Goal: Task Accomplishment & Management: Manage account settings

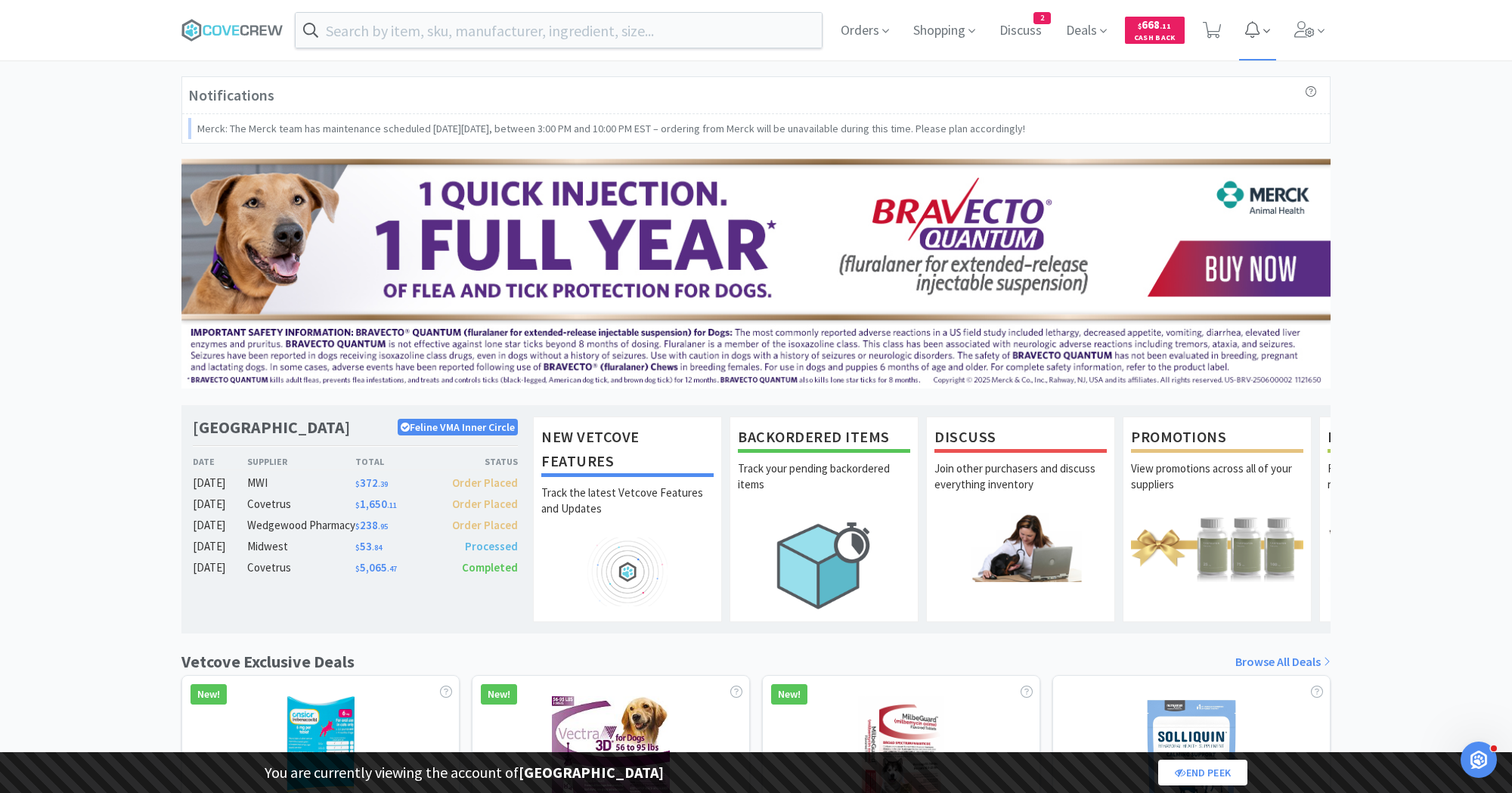
click at [1247, 33] on icon at bounding box center [1252, 29] width 14 height 17
click at [1229, 81] on button "Hide All" at bounding box center [1232, 80] width 55 height 21
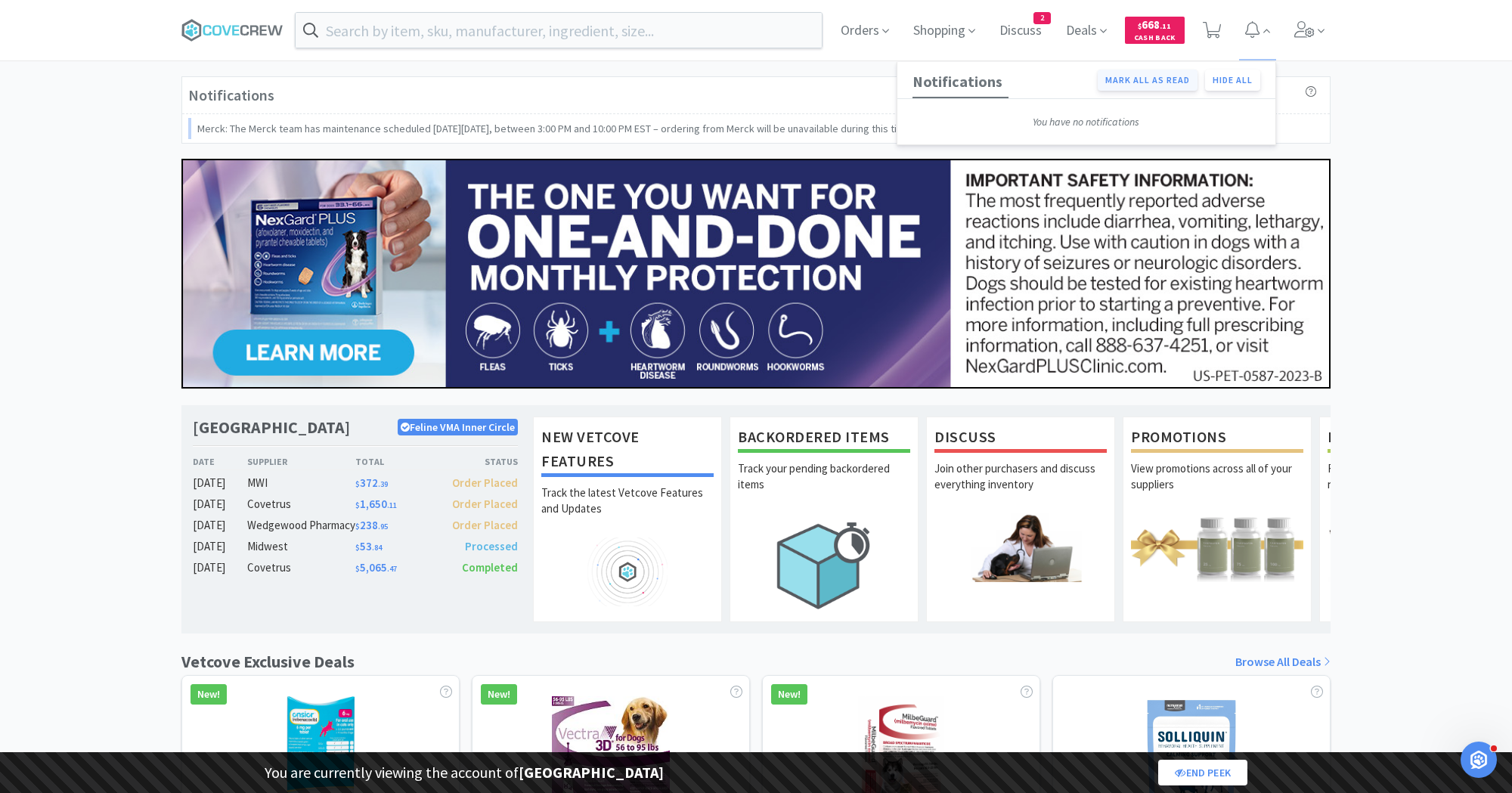
click at [1150, 85] on button "Mark all as read" at bounding box center [1147, 80] width 99 height 21
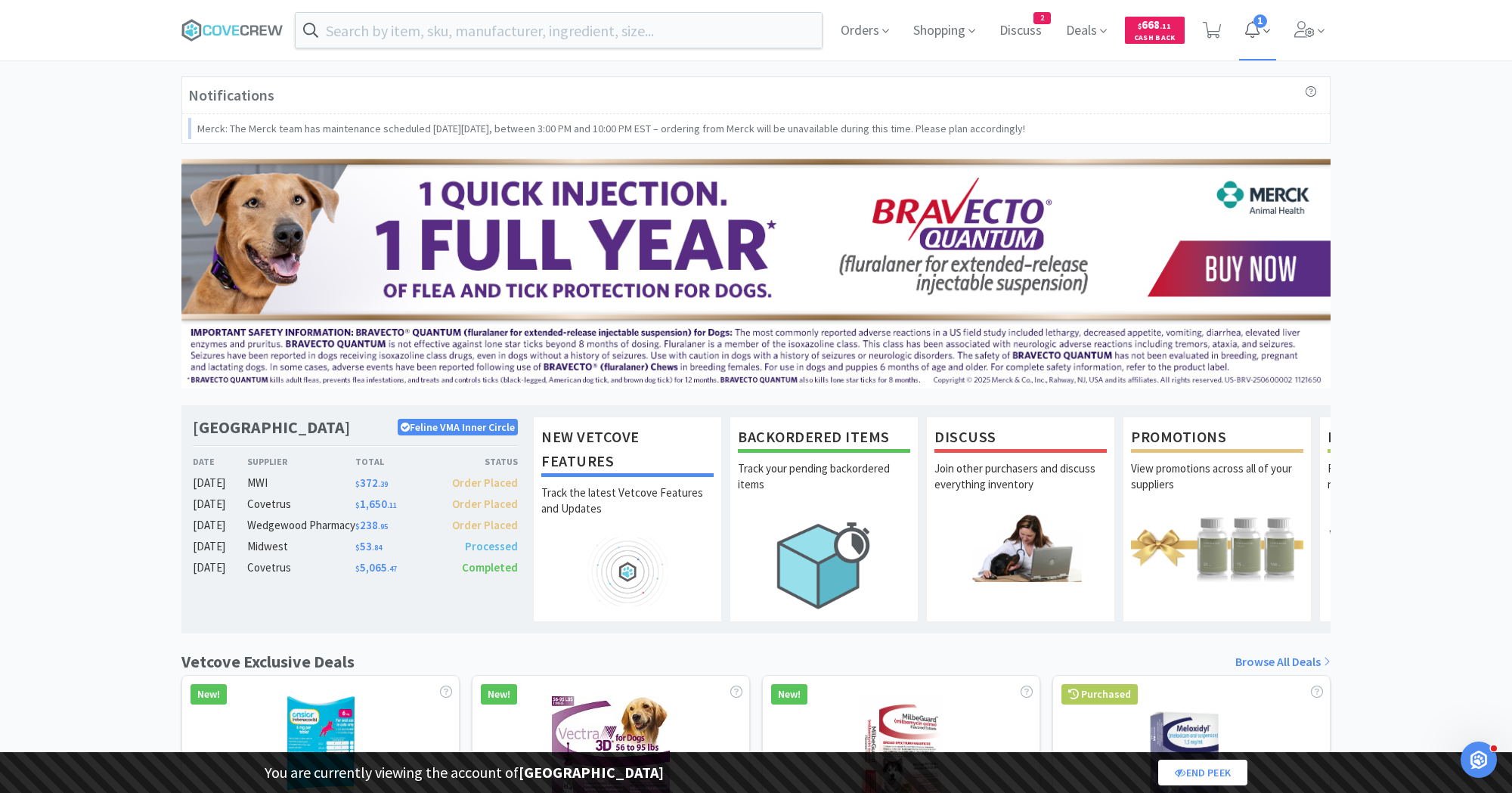
click at [1251, 28] on icon at bounding box center [1252, 29] width 14 height 17
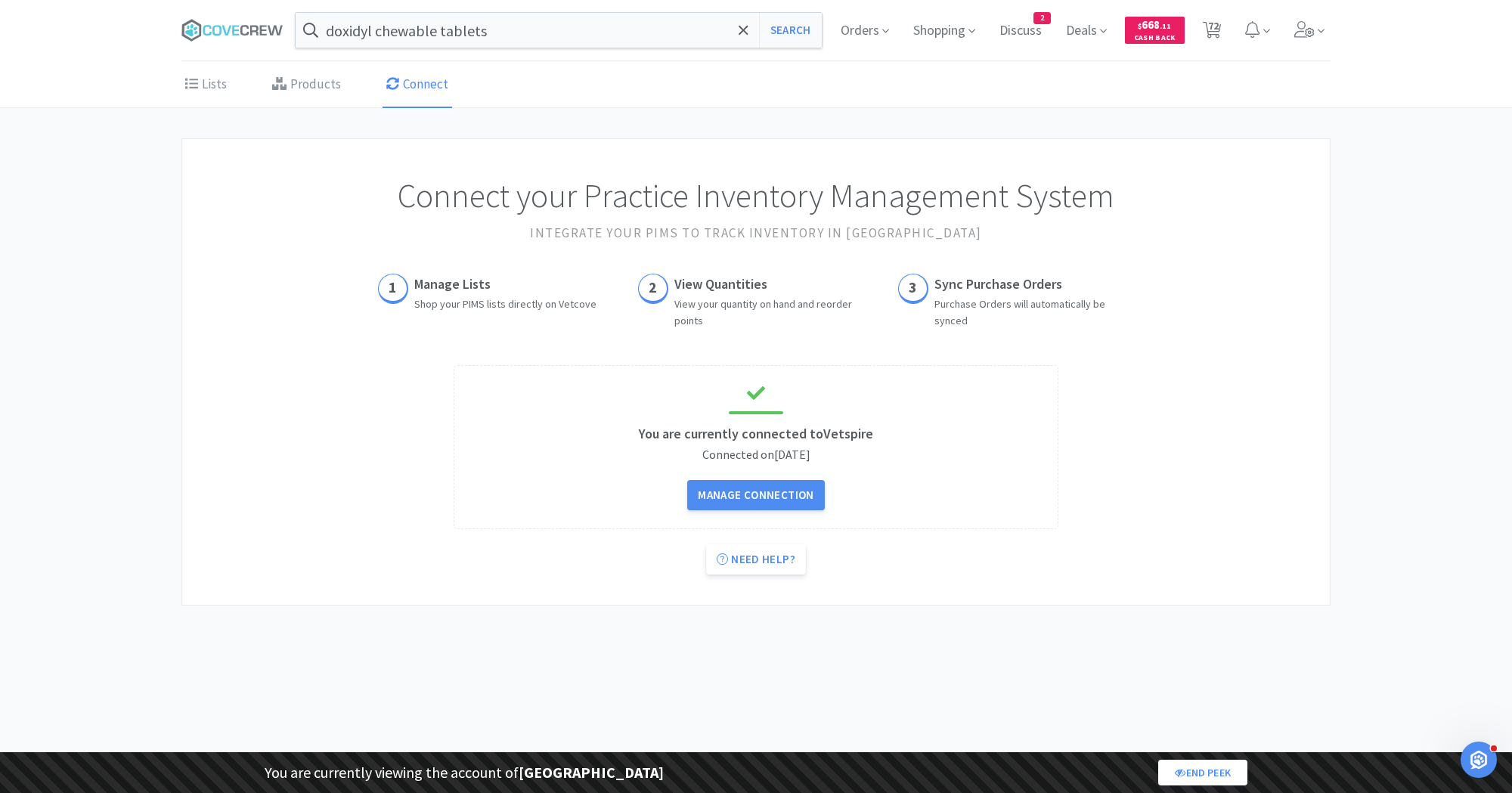
click at [529, 51] on div "doxidyl chewable tablets Search Orders Shopping Discuss Discuss 2 Deals $ 668 .…" at bounding box center [755, 30] width 1149 height 61
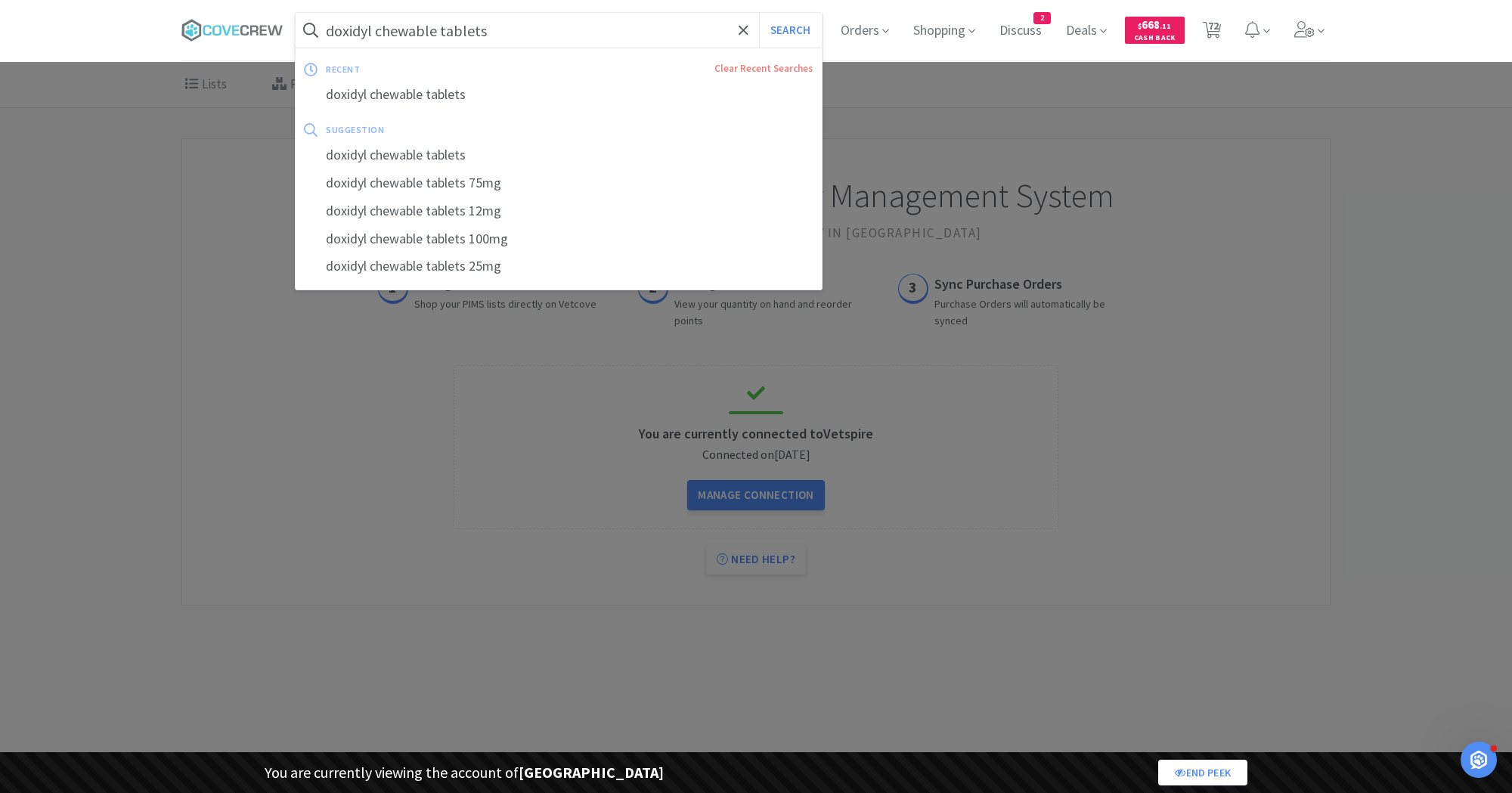
click at [522, 38] on input "doxidyl chewable tablets" at bounding box center [559, 30] width 526 height 34
paste input "Gabapentin 300 mg capsule"
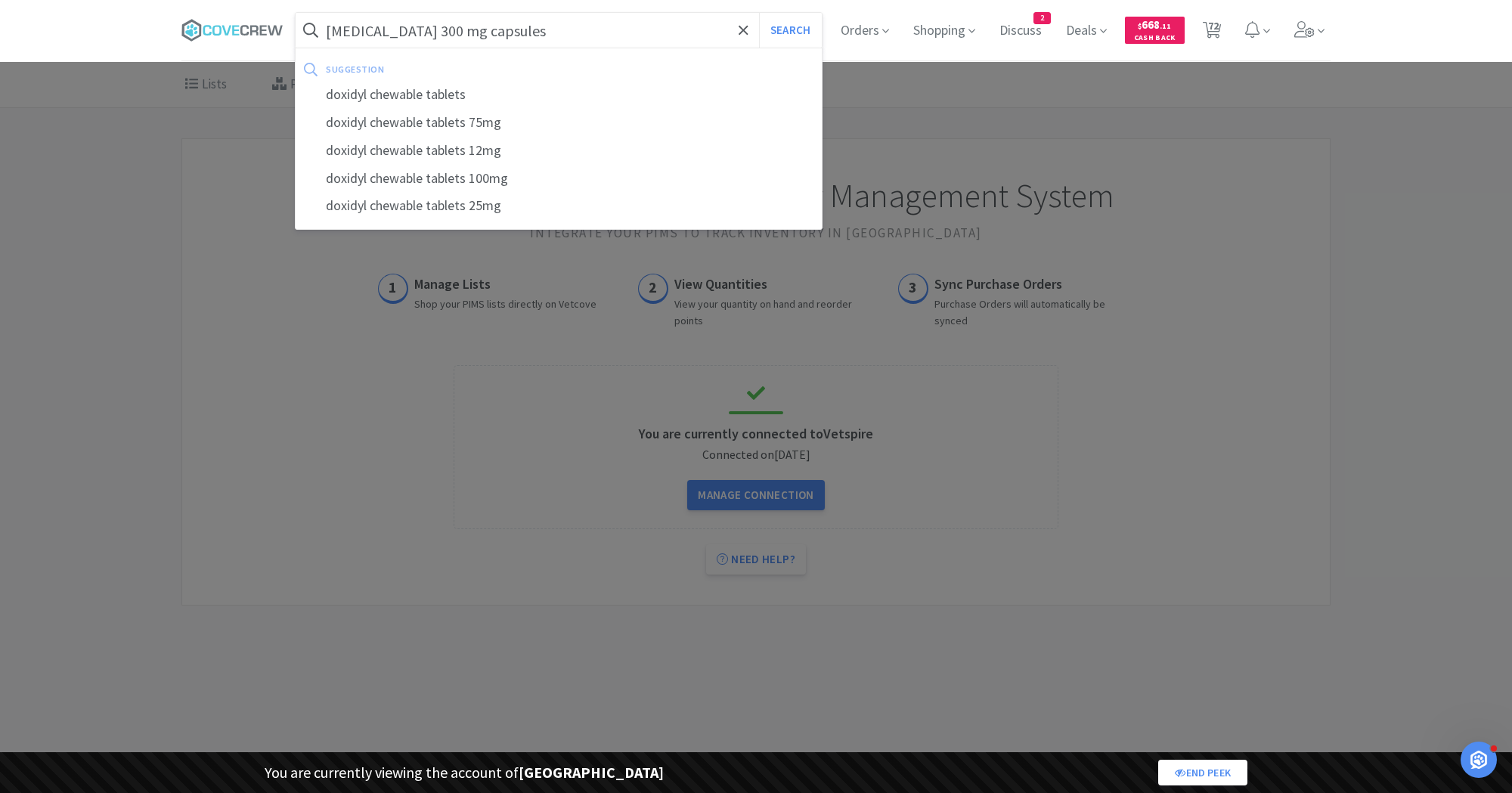
type input "Gabapentin 300 mg capsules"
click at [759, 13] on button "Search" at bounding box center [790, 30] width 63 height 34
select select "1"
select select "8"
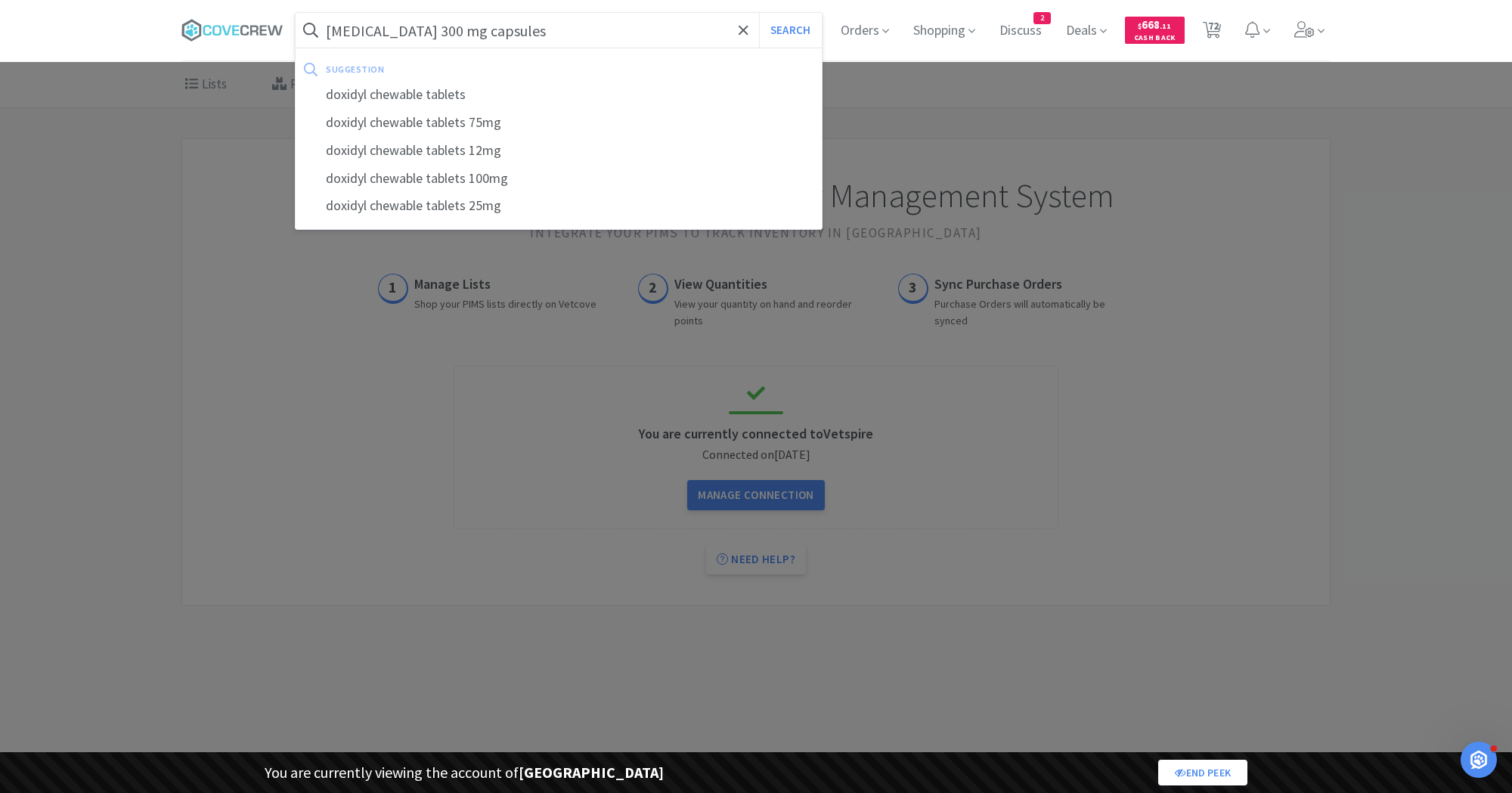
select select "1"
select select "2"
select select "1"
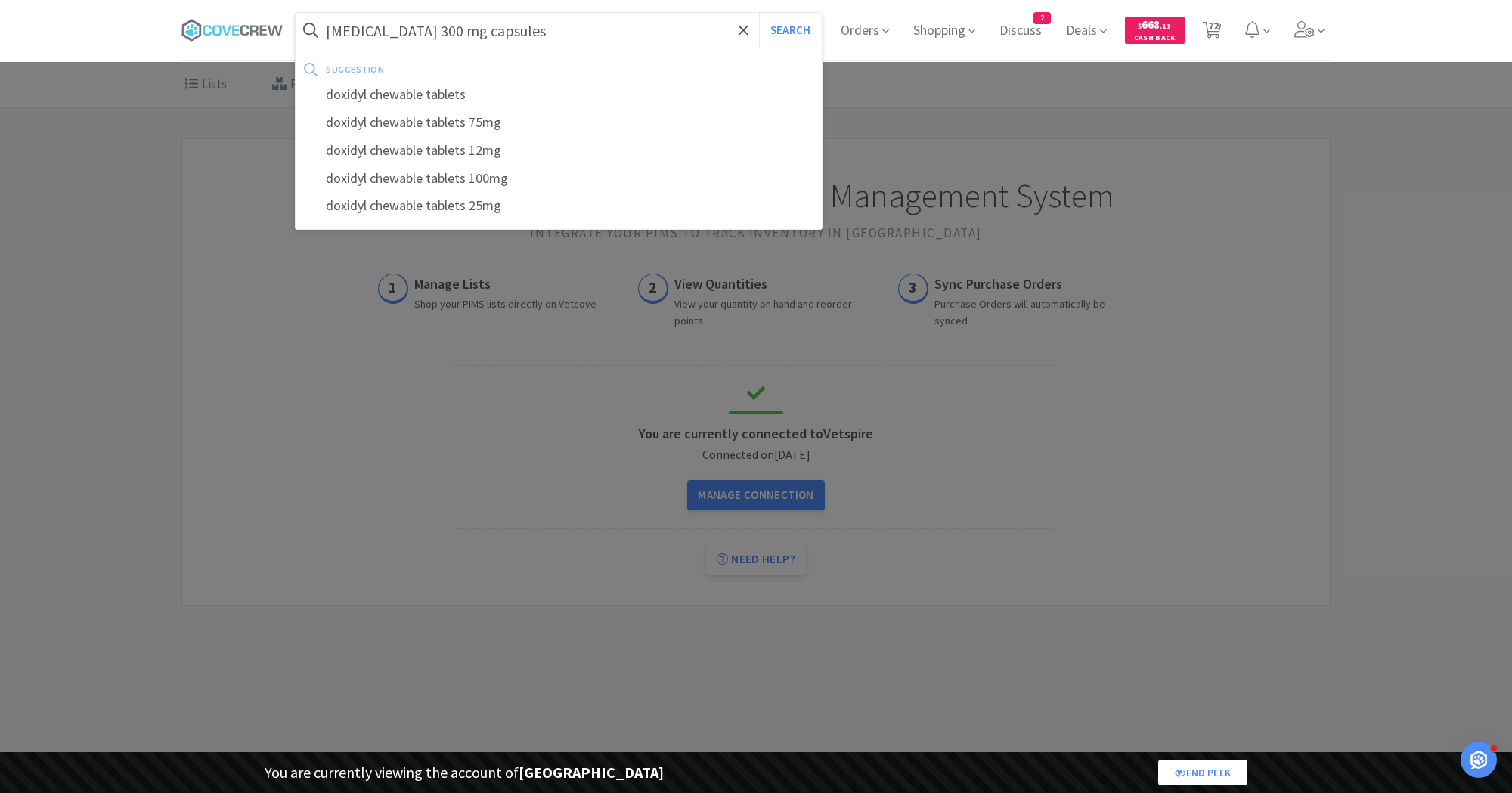
select select "1"
select select "3"
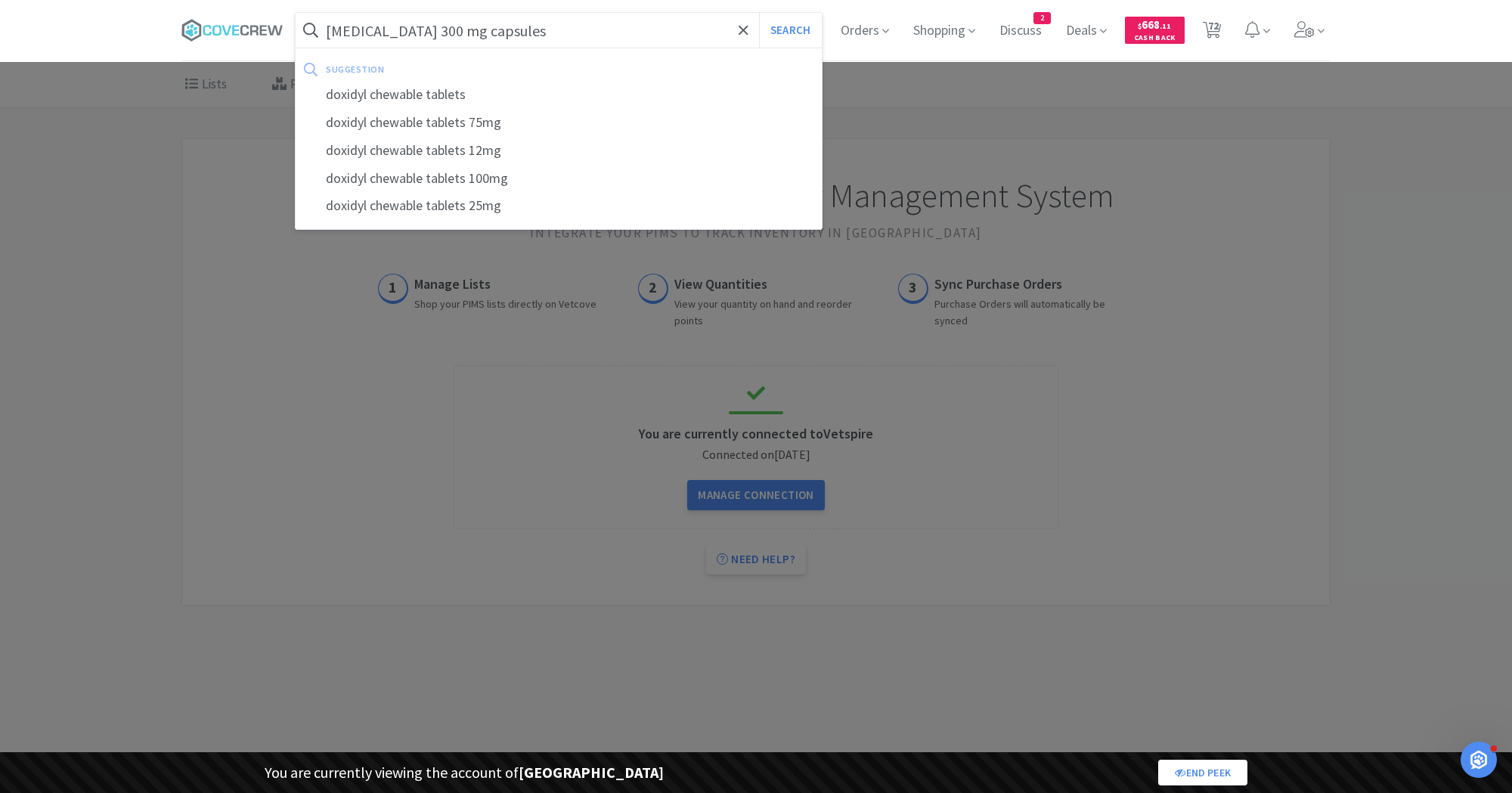
select select "1"
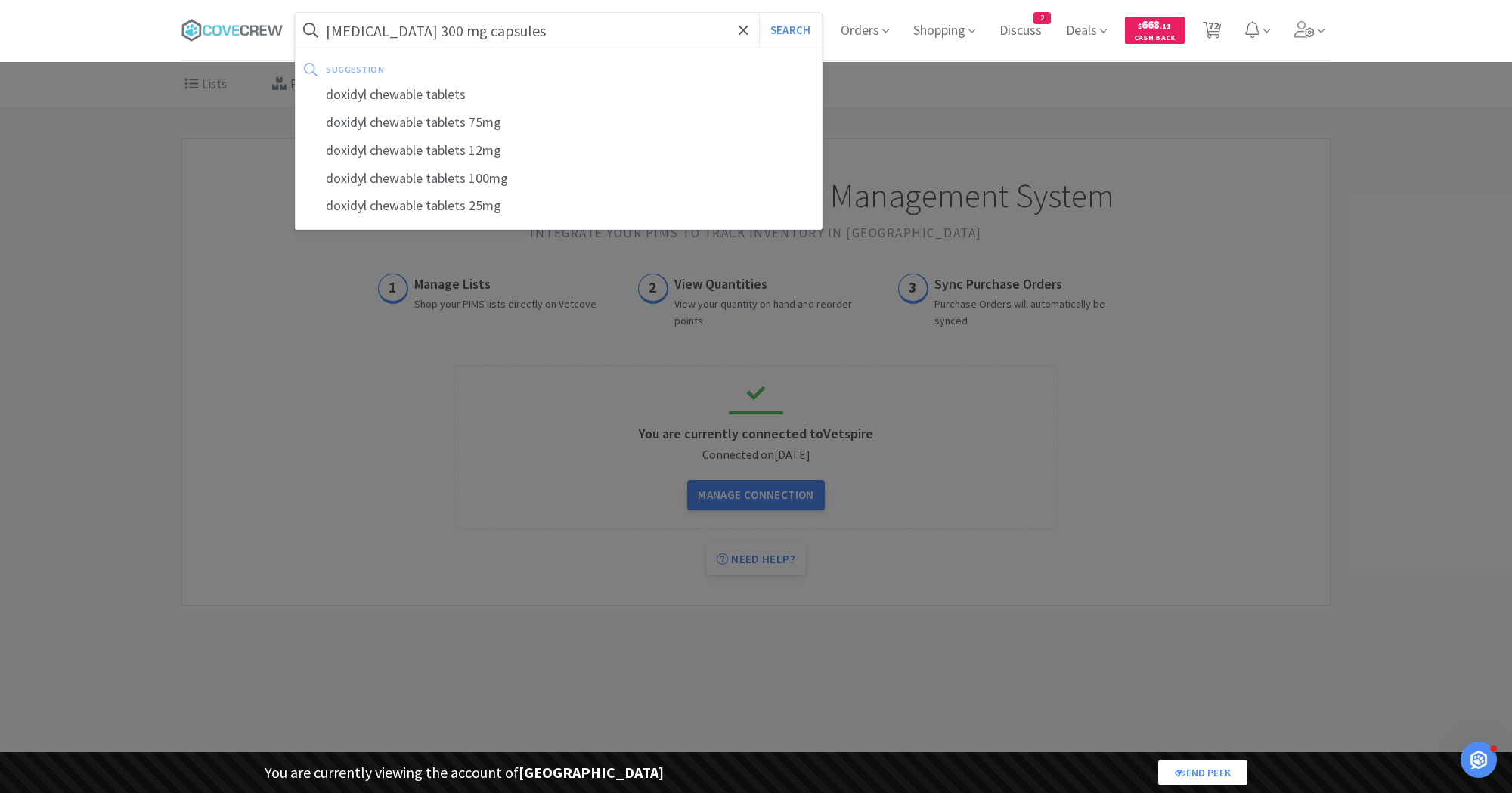
select select "1"
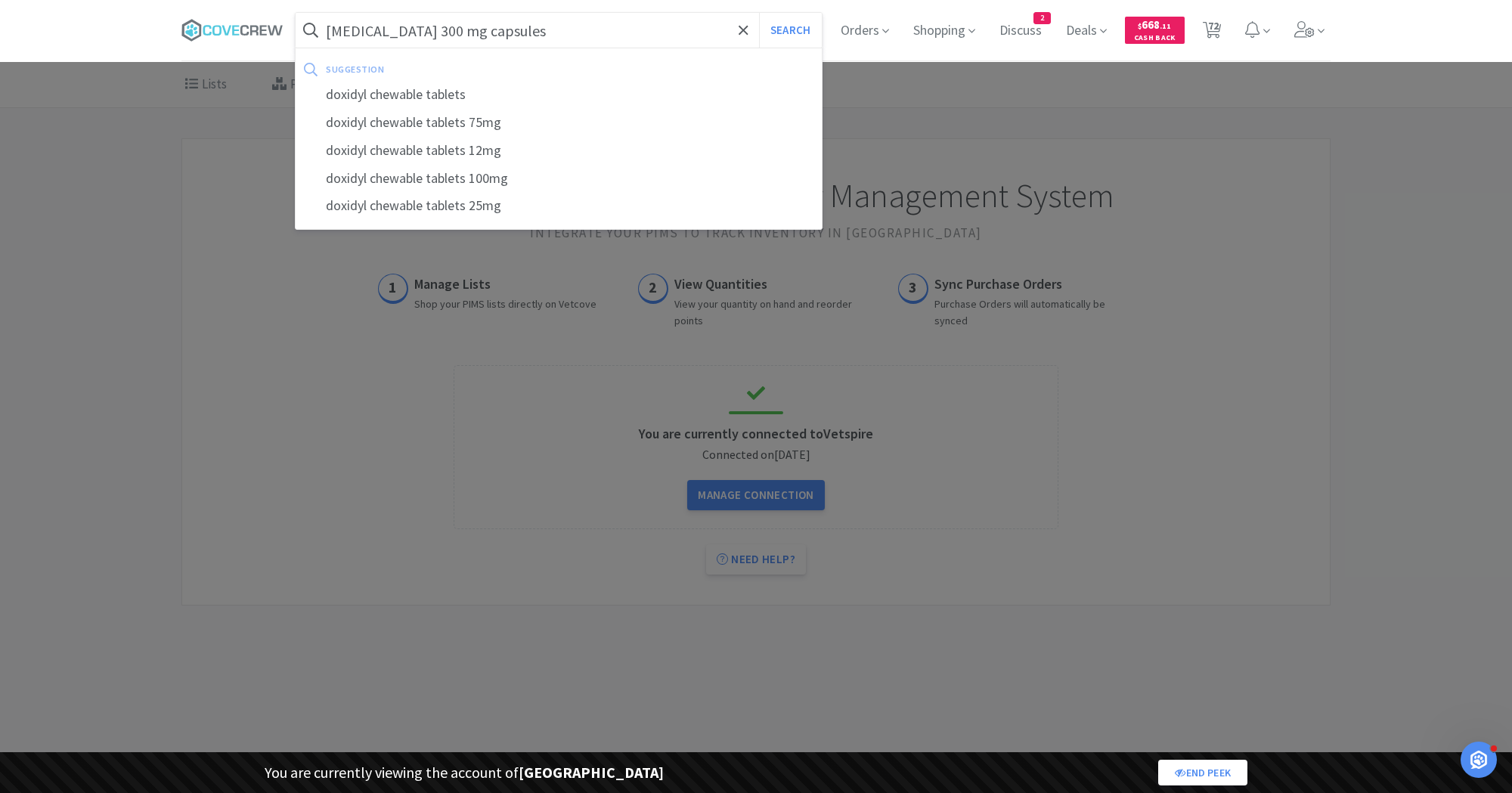
select select "1"
select select "2"
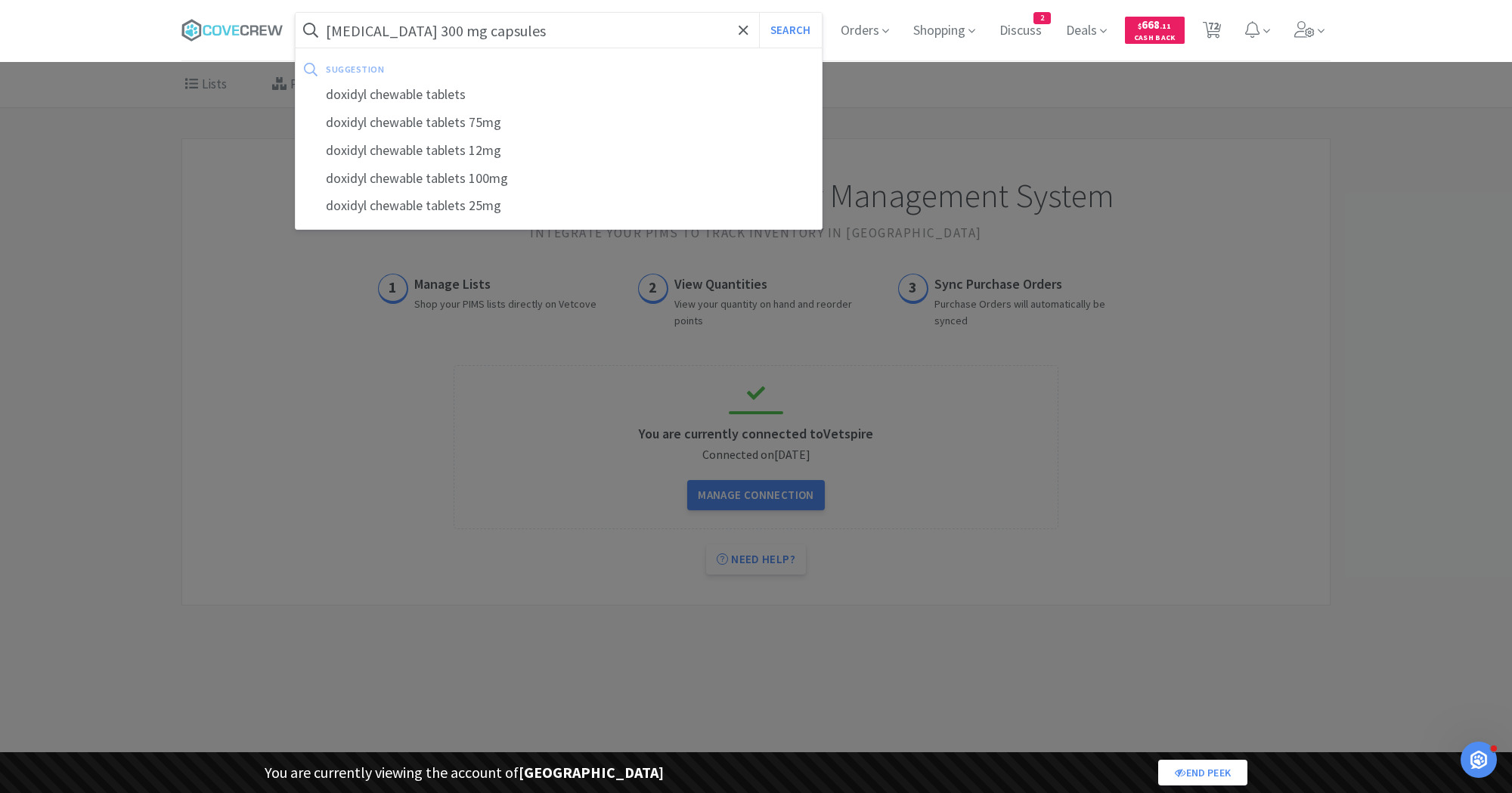
select select "2"
select select "1"
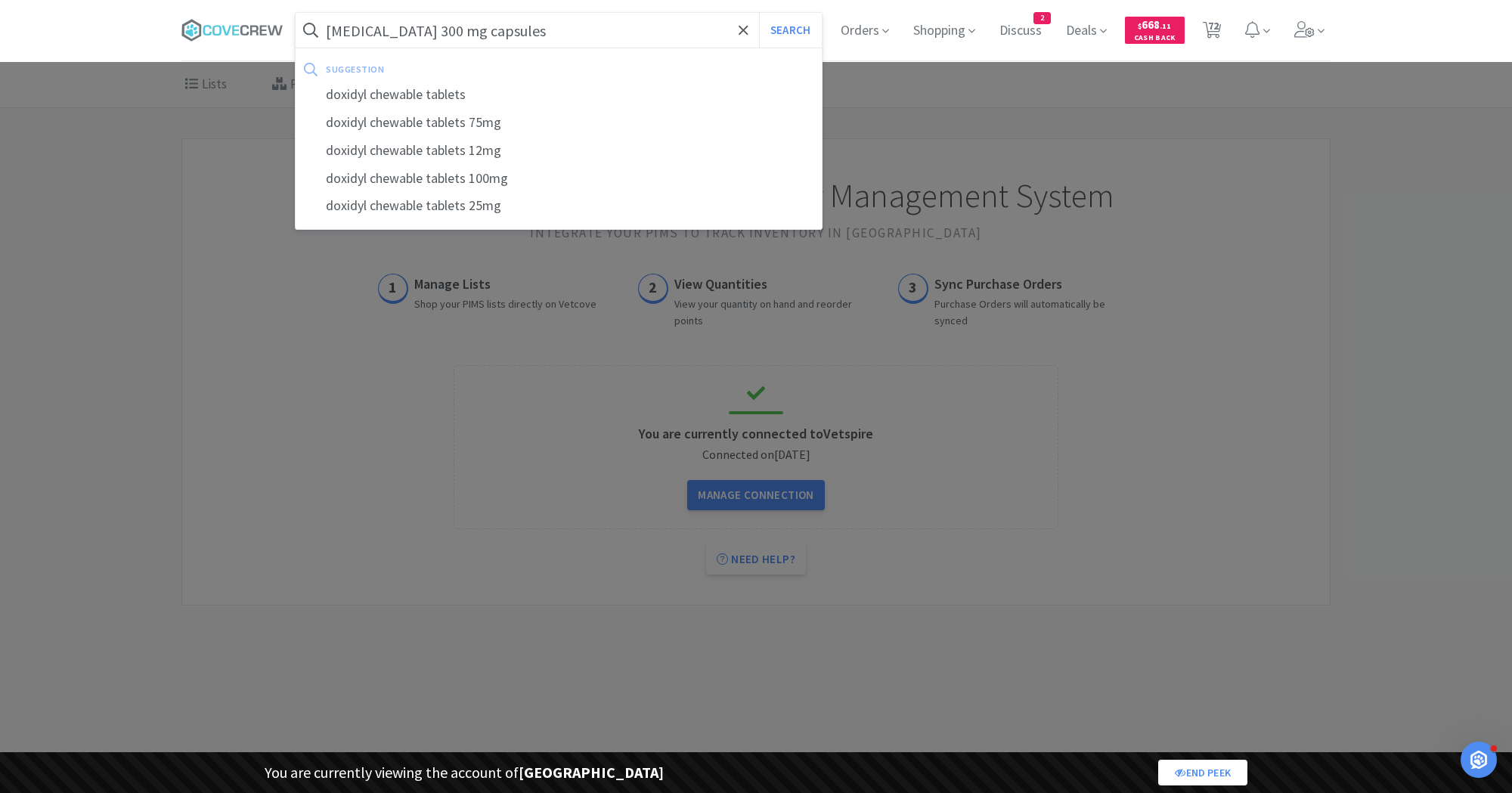
select select "1"
select select "5"
select select "2"
select select "1"
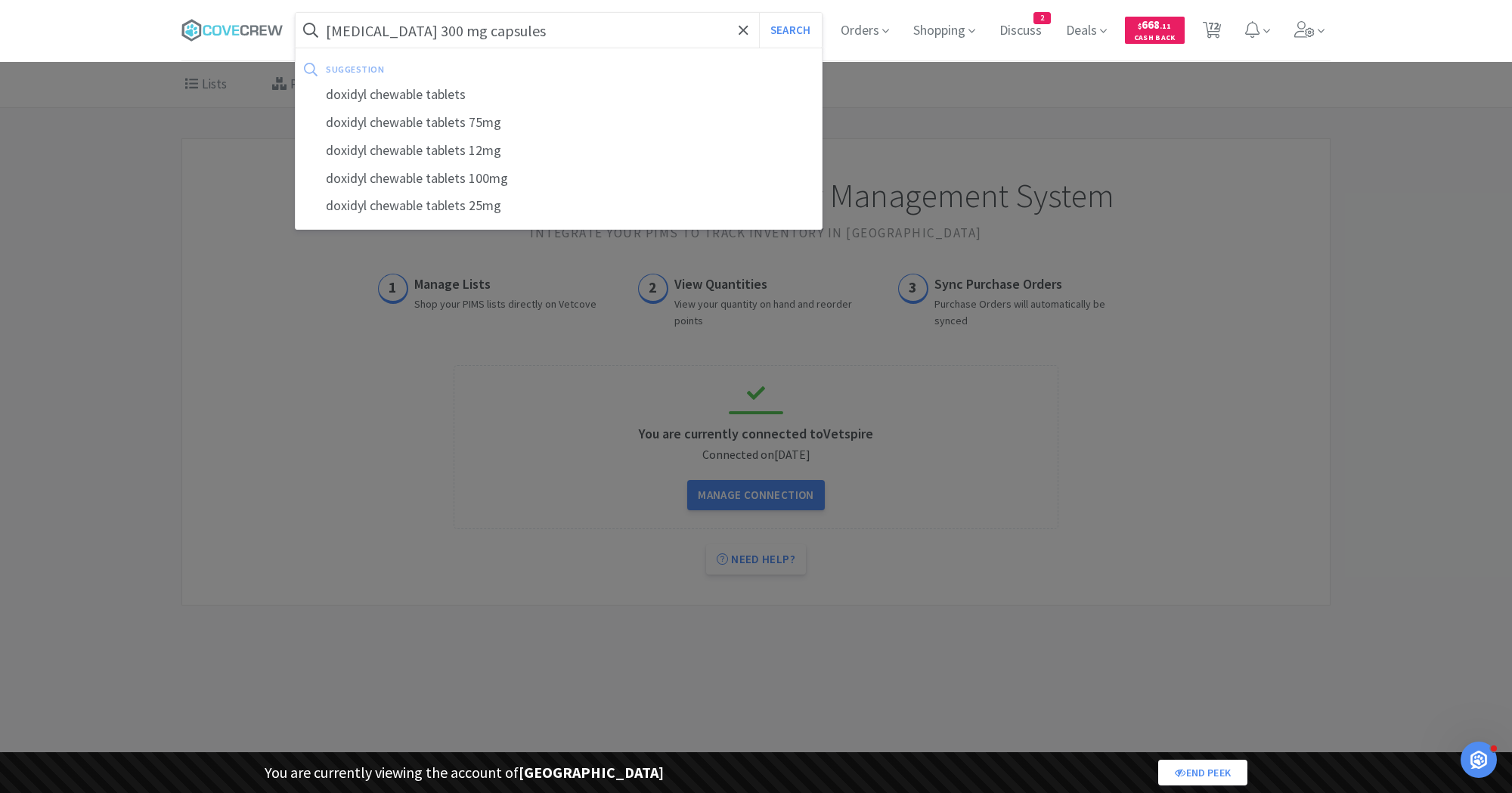
select select "1"
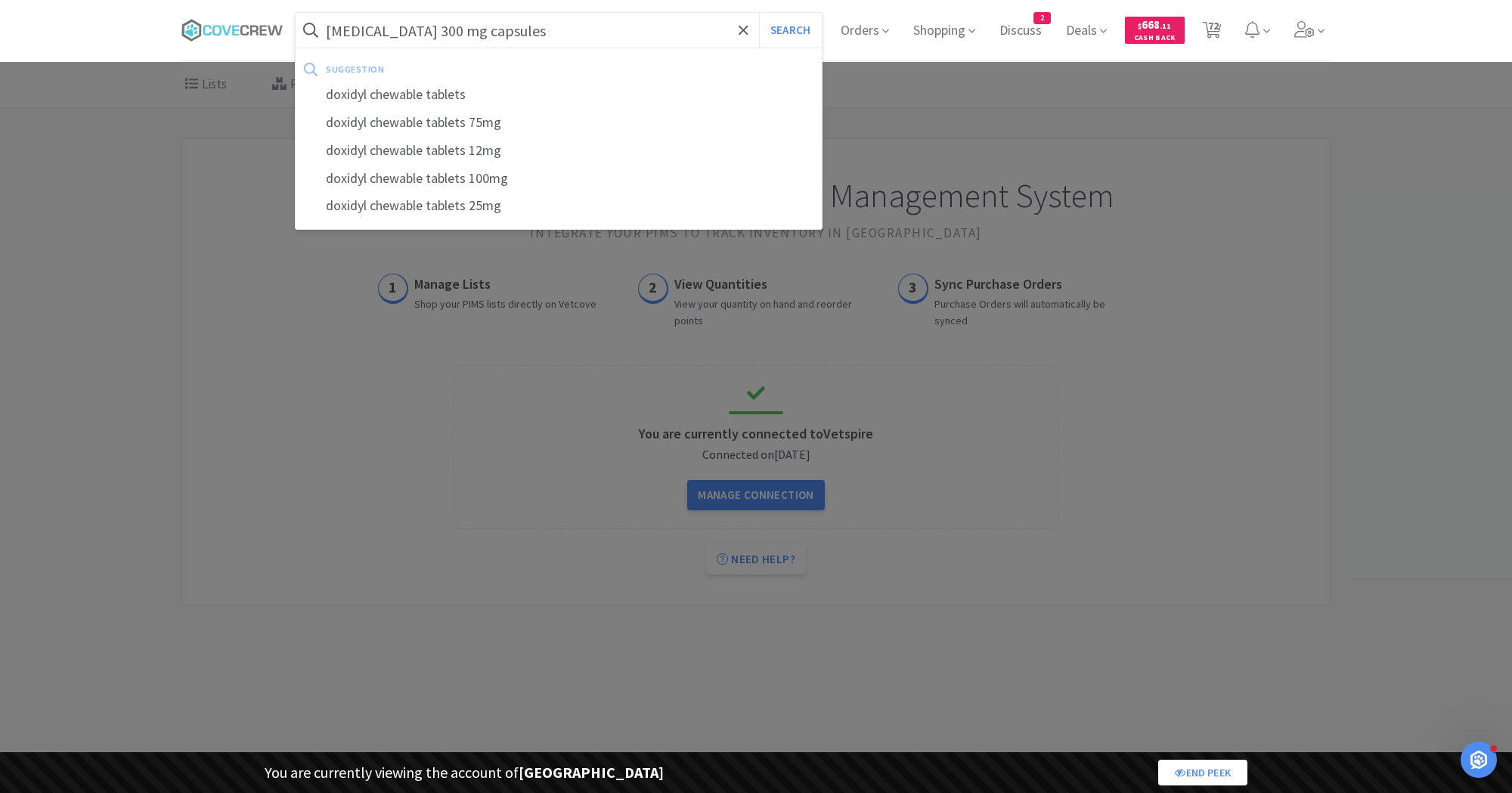
select select "1"
select select "2"
select select "4"
select select "3"
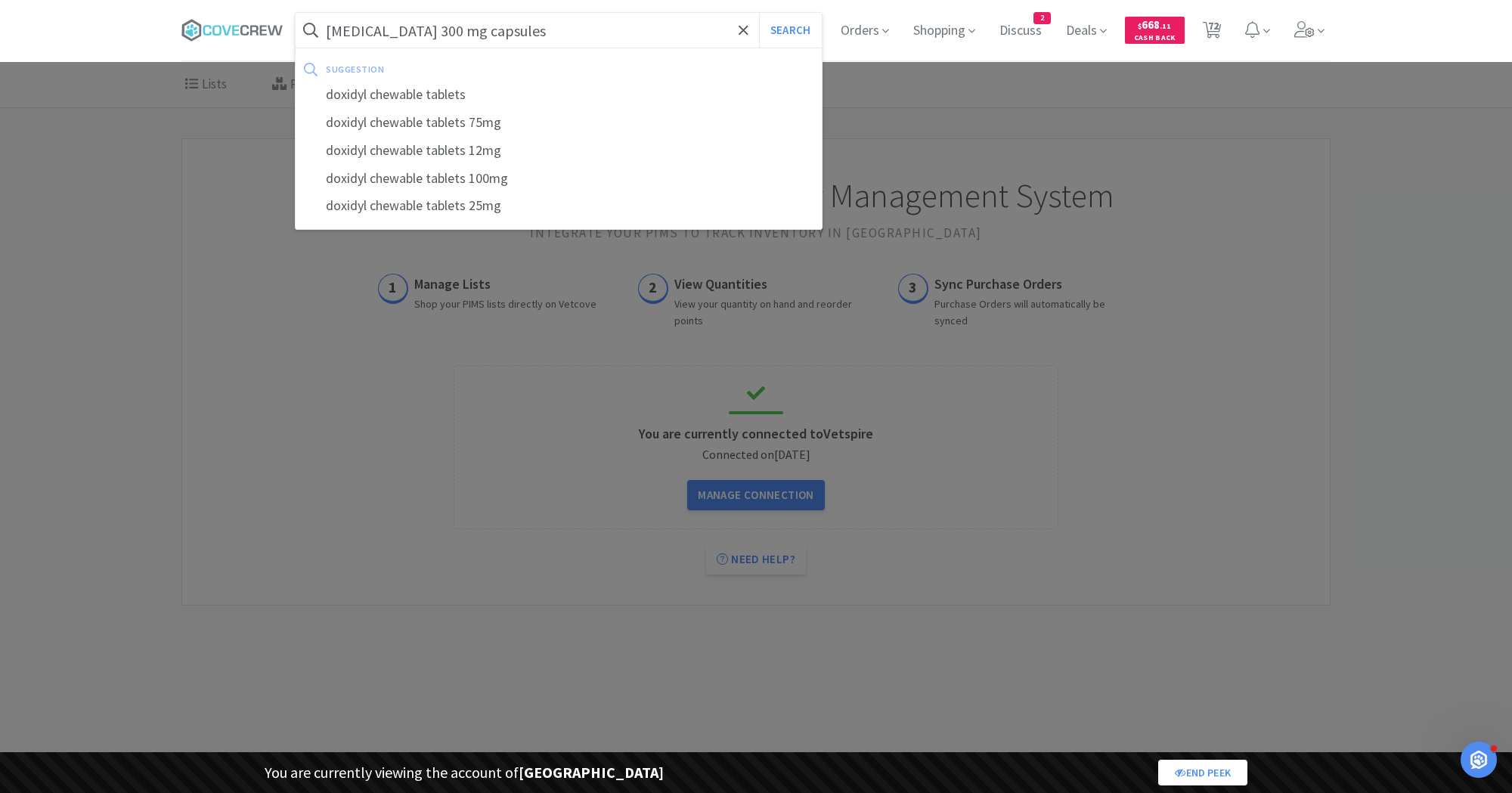
select select "1"
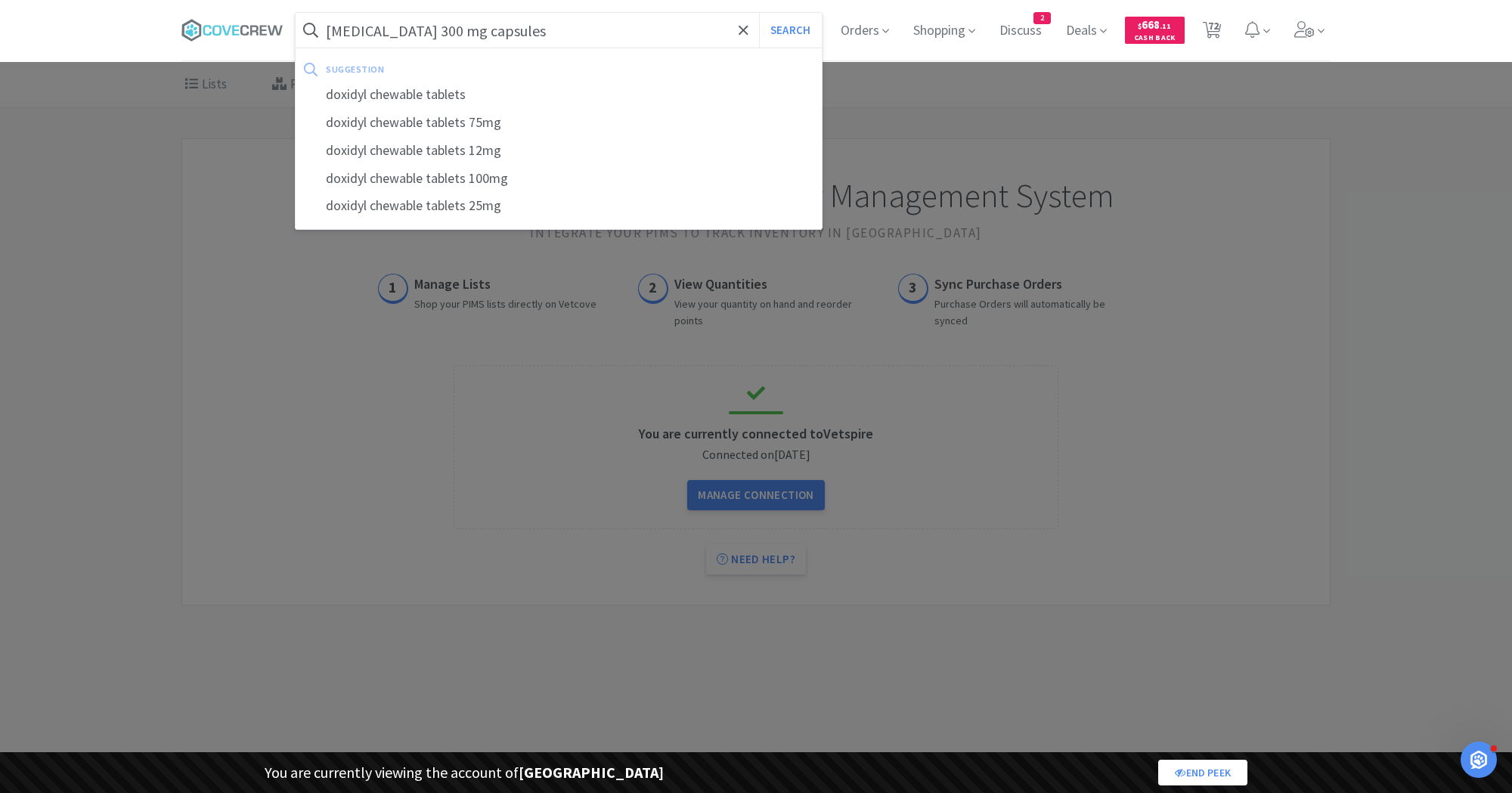
select select "3"
select select "2"
select select "3"
select select "2"
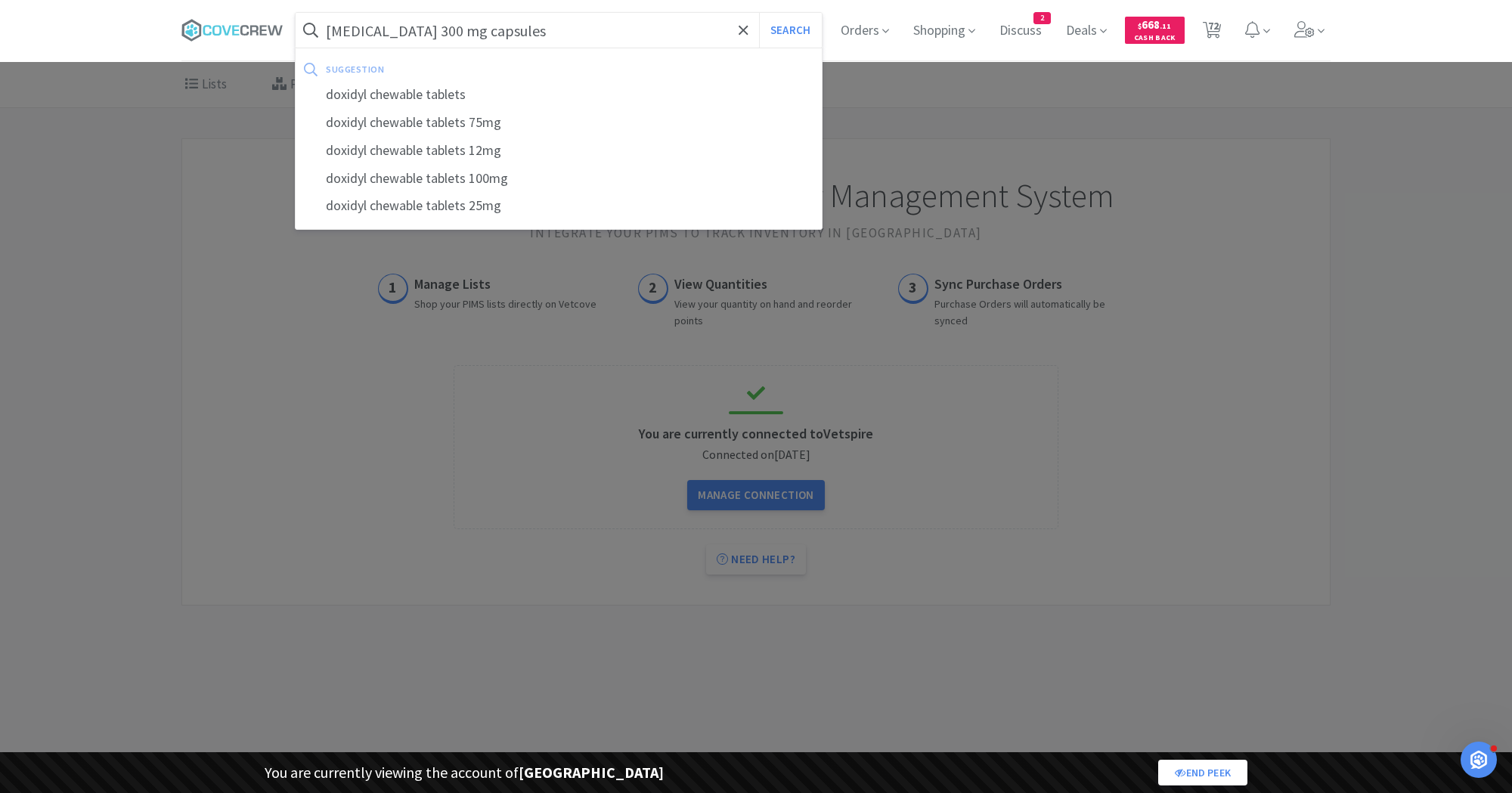
select select "1"
select select "2"
select select "1"
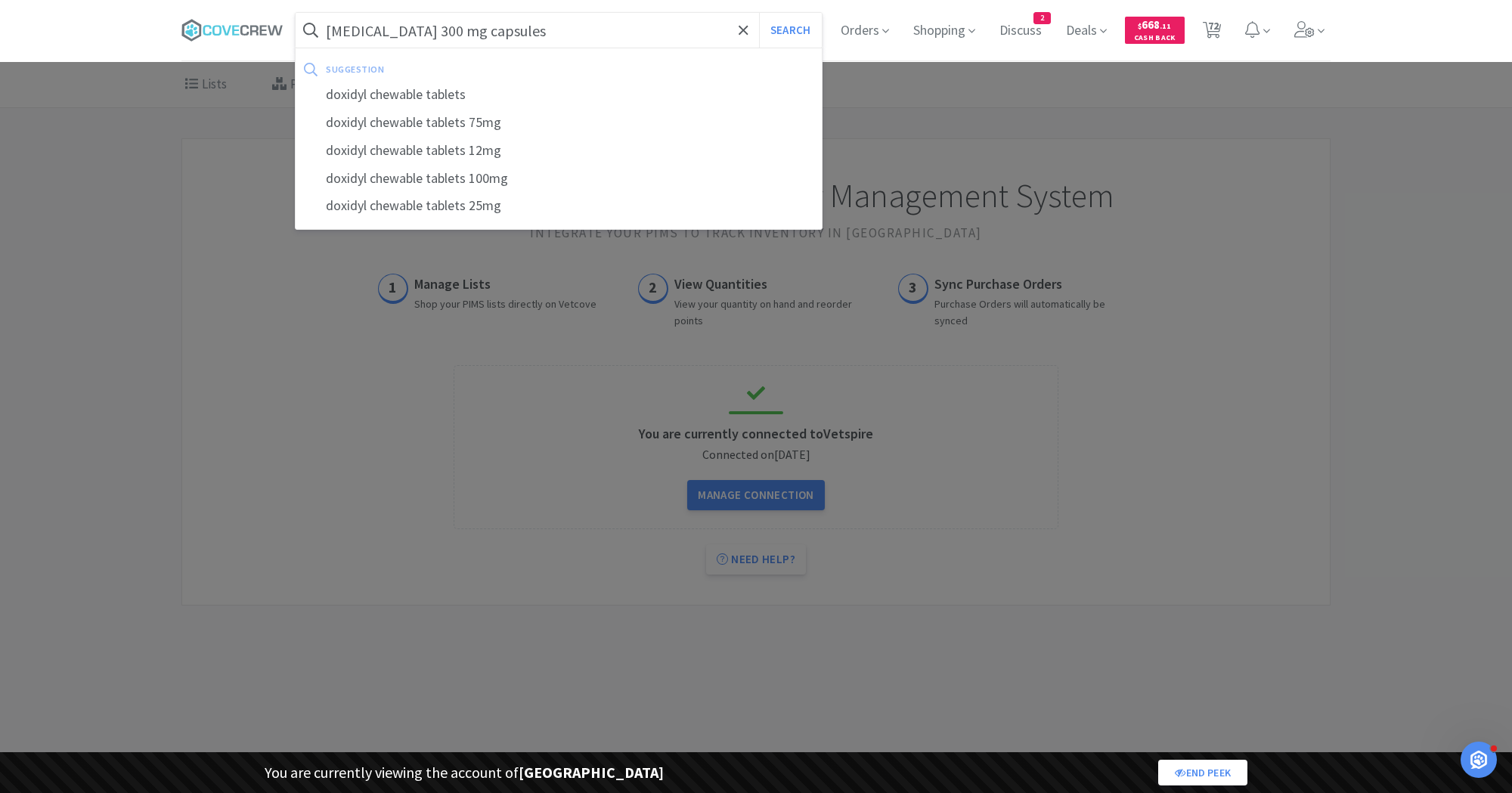
select select "25"
select select "1"
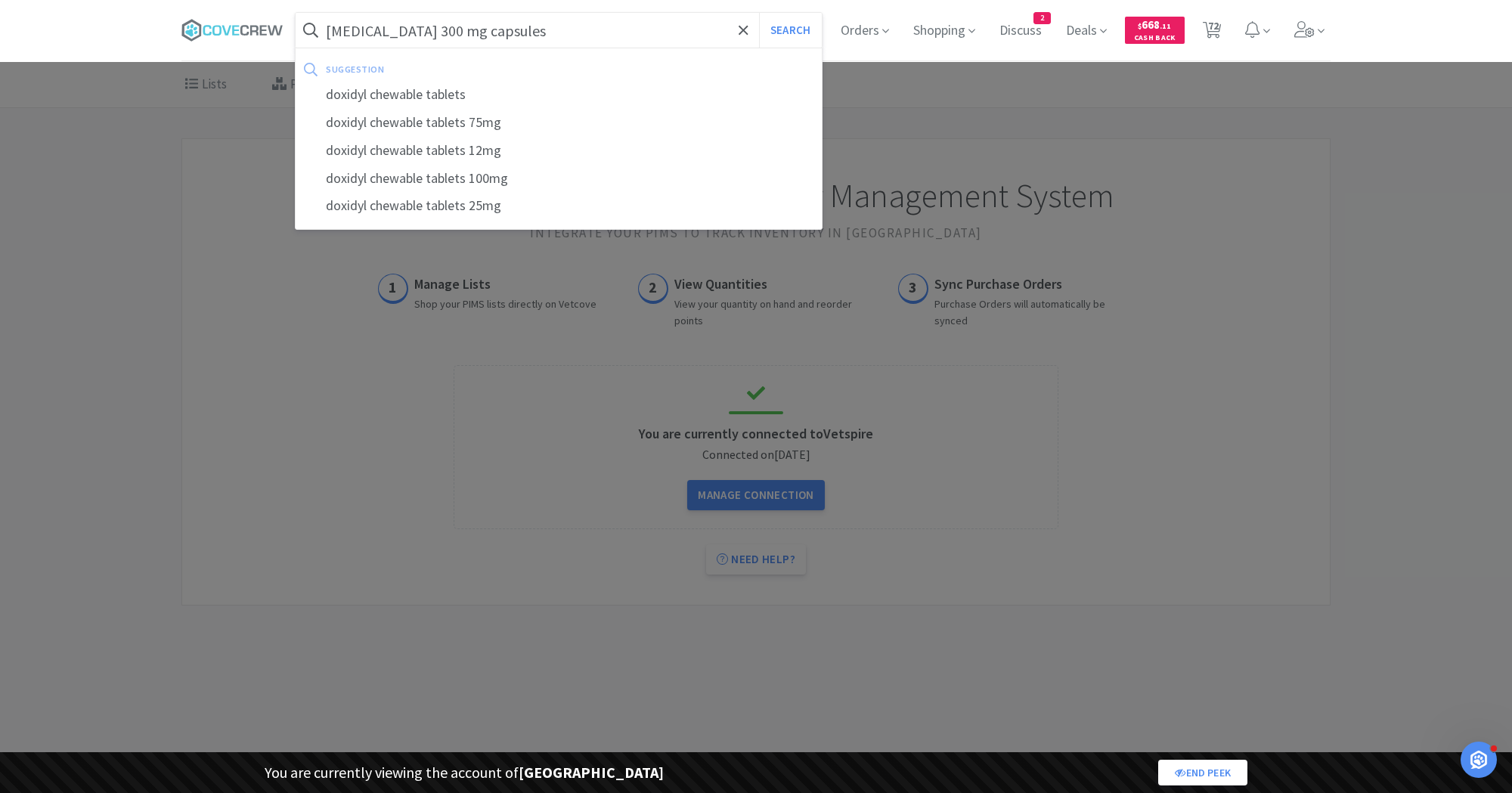
select select "5"
select select "2"
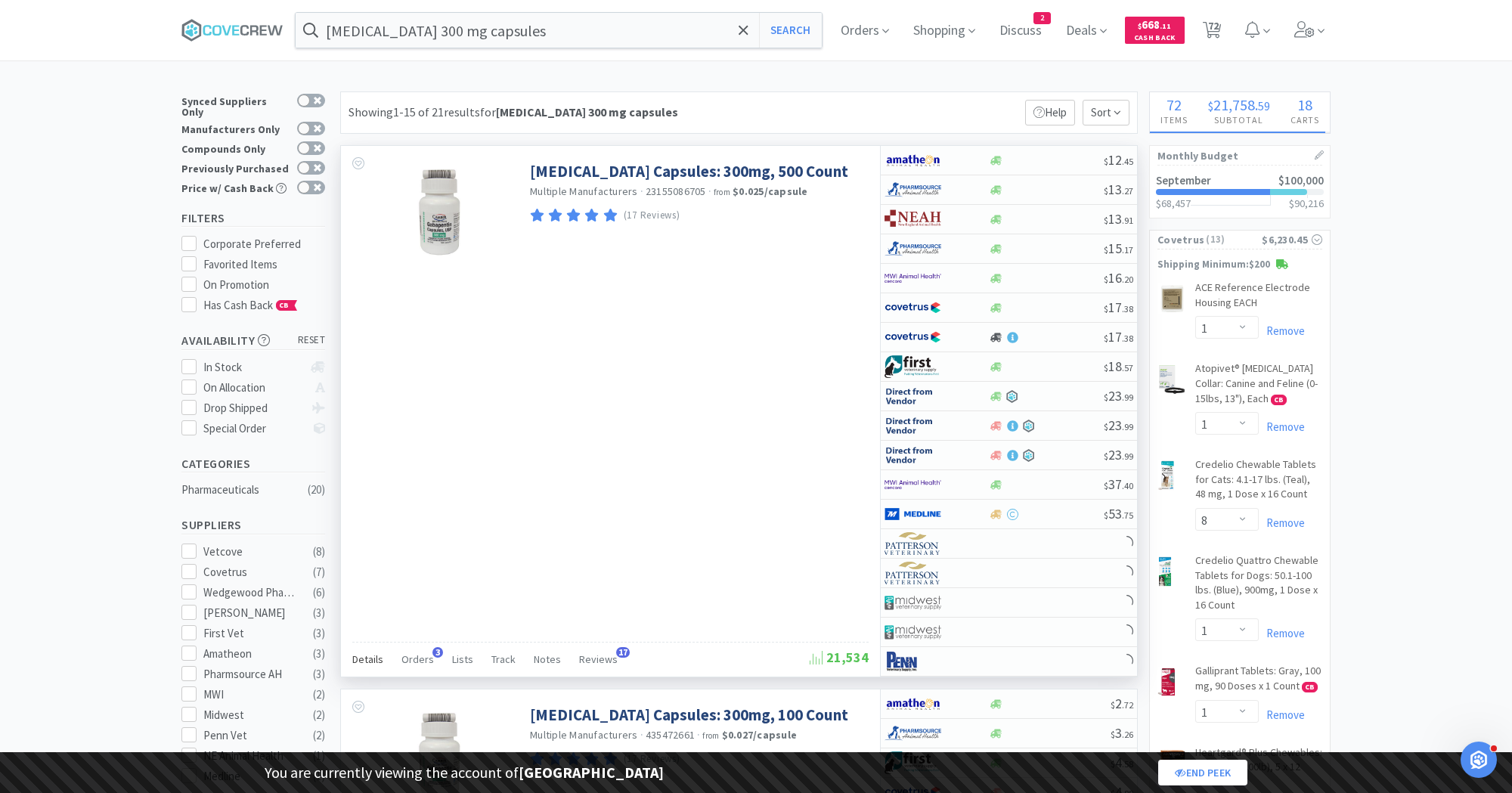
click at [360, 653] on span "Details" at bounding box center [367, 659] width 31 height 14
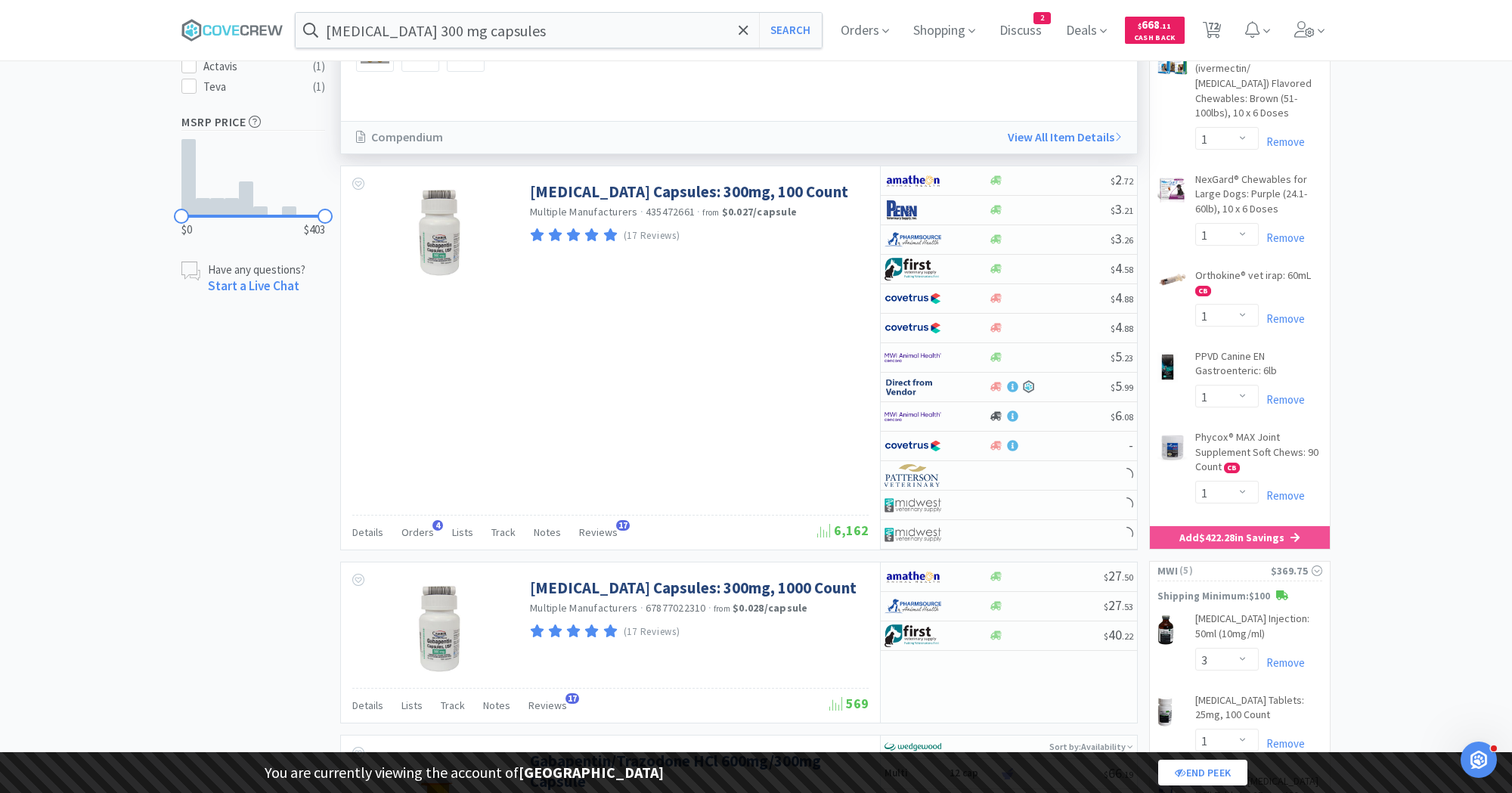
scroll to position [904, 0]
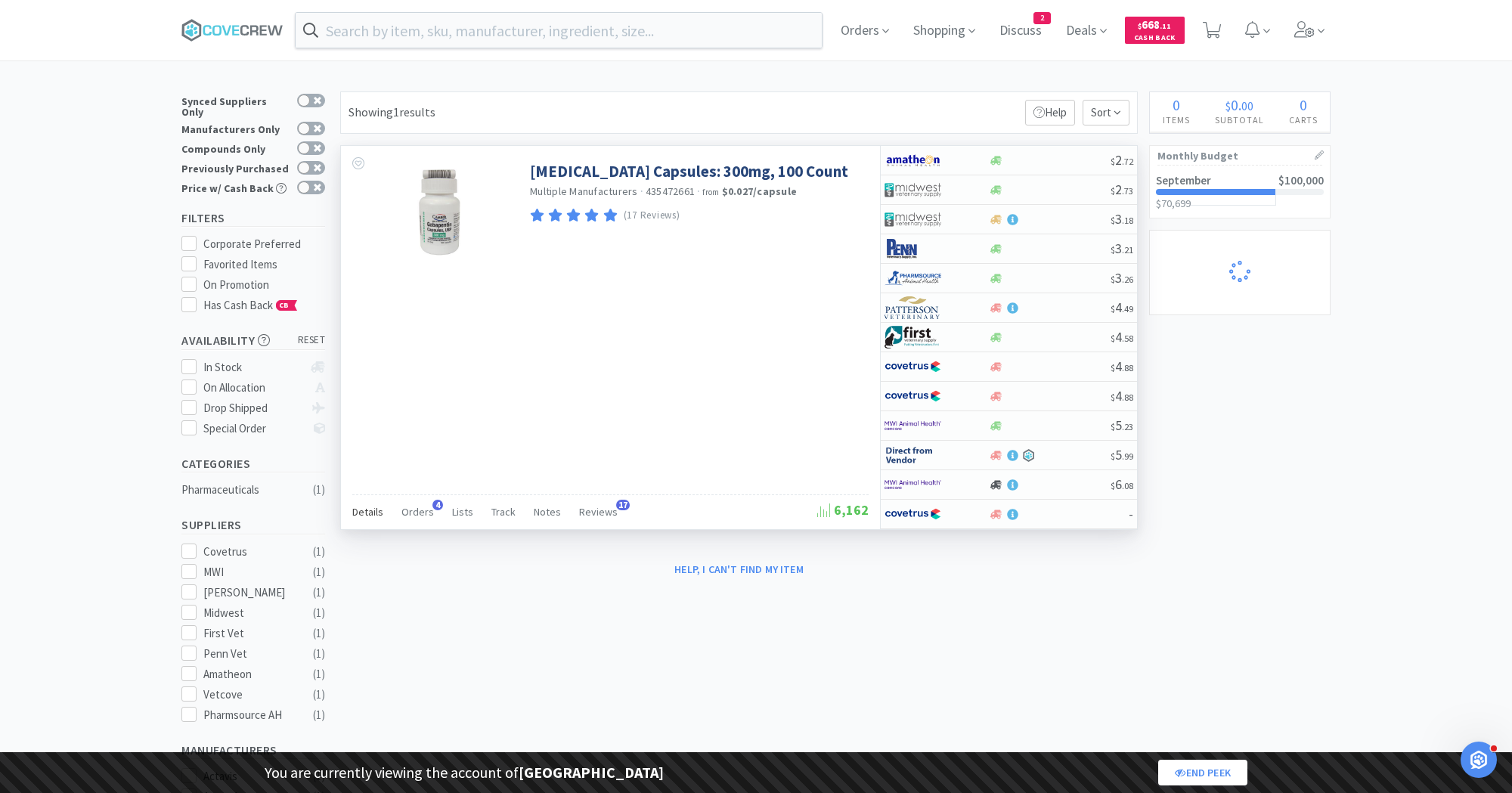
click at [368, 505] on span "Details" at bounding box center [367, 512] width 31 height 14
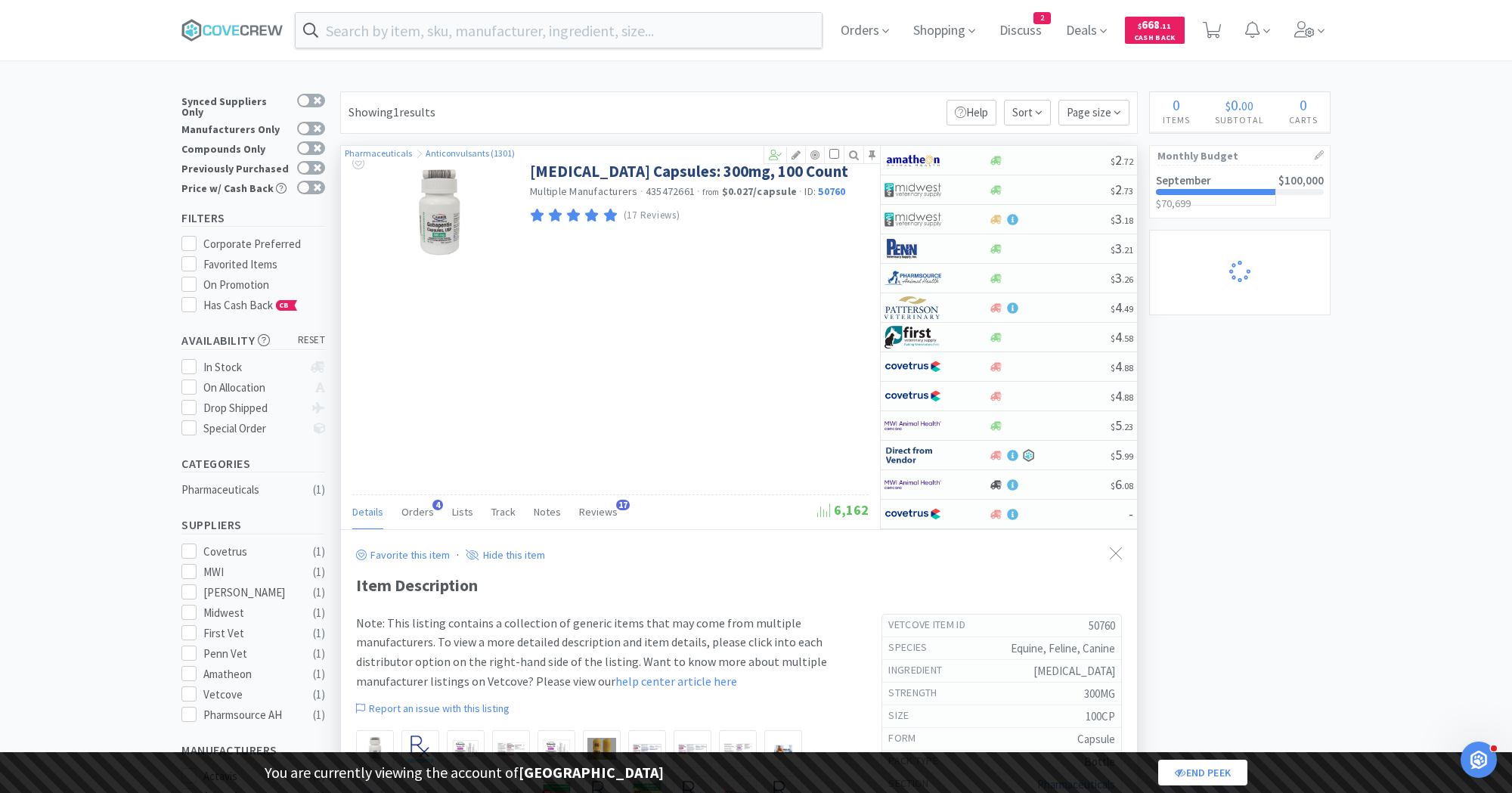
select select "1"
select select "8"
select select "1"
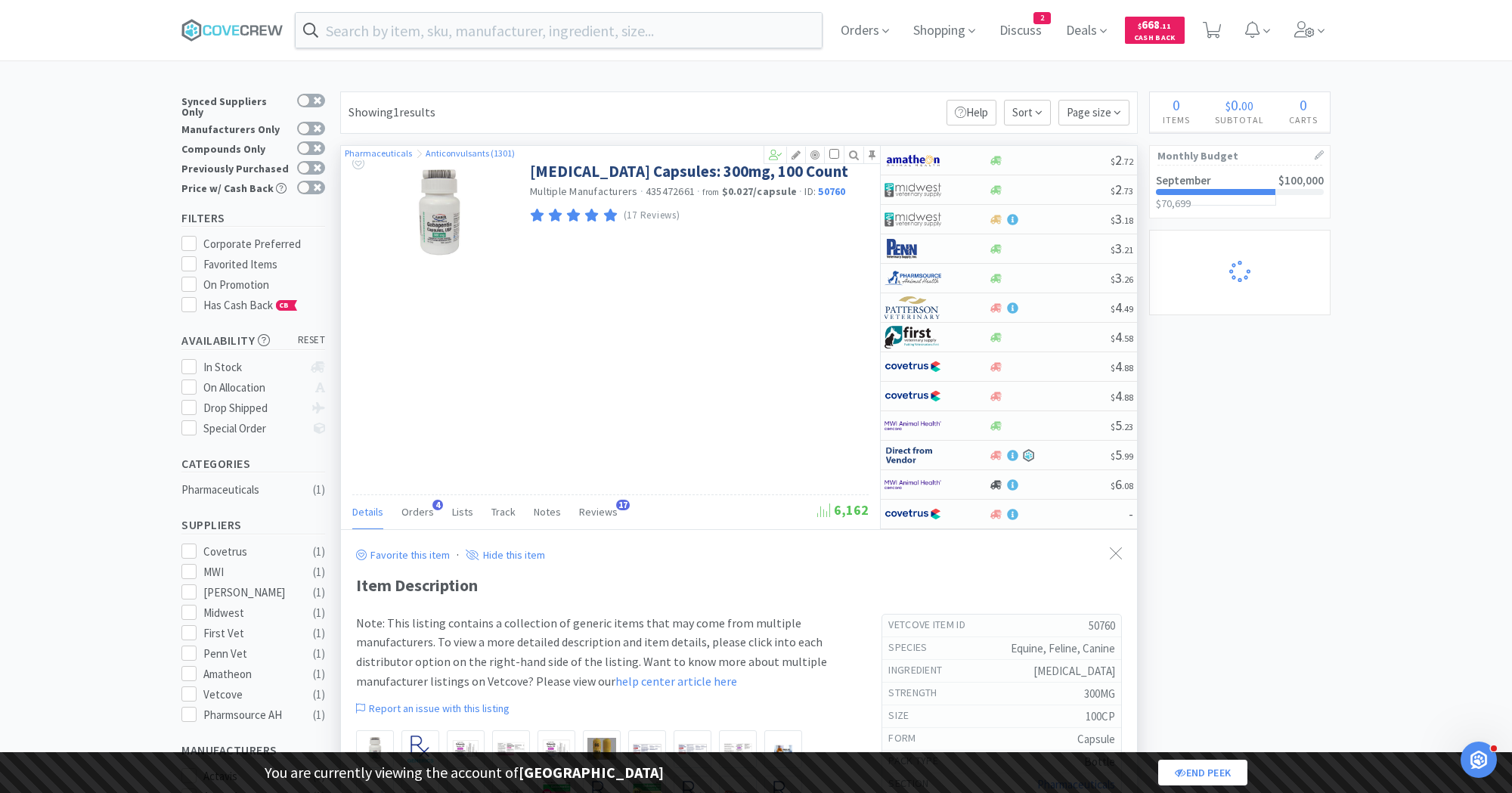
select select "2"
select select "1"
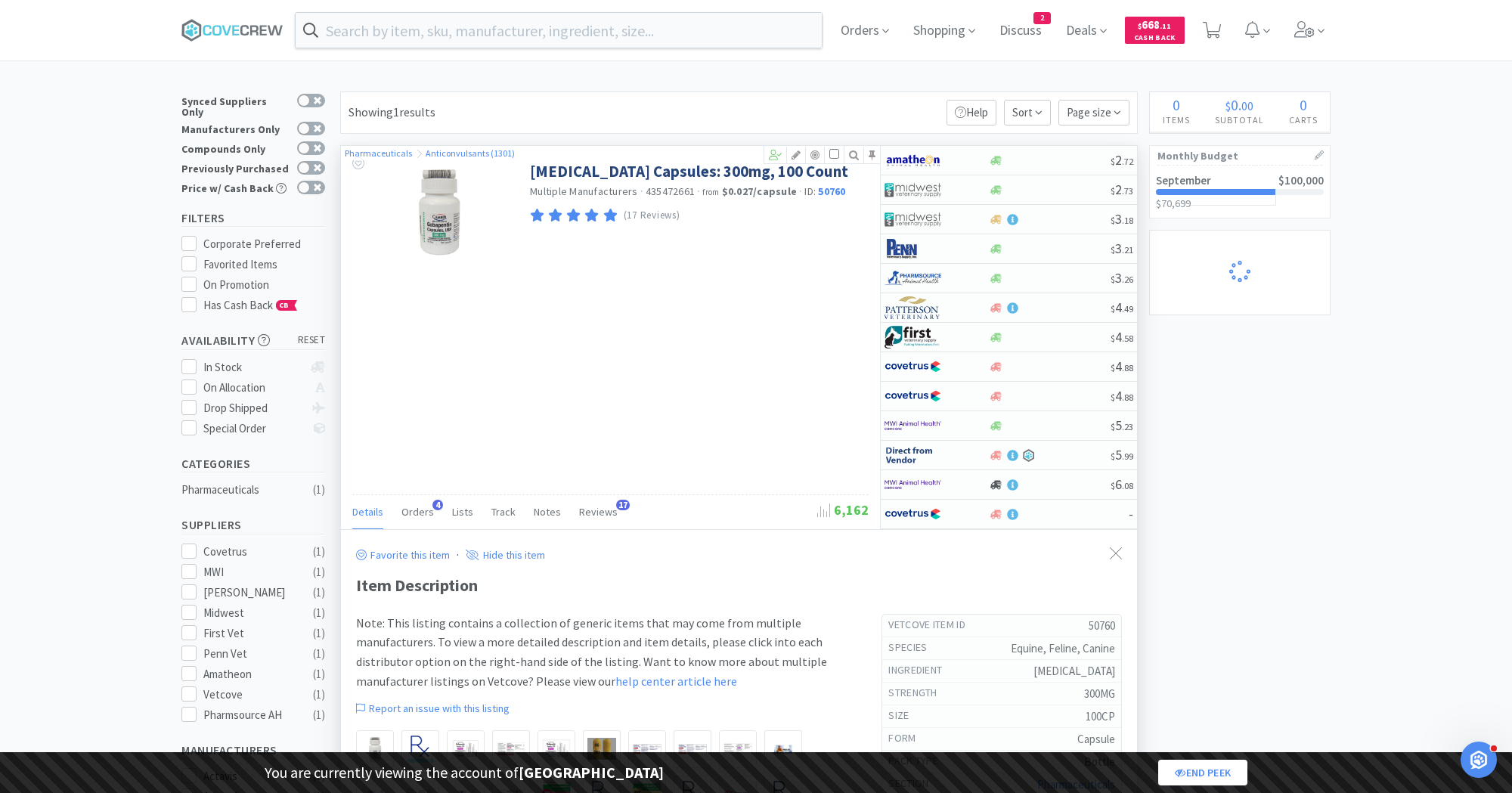
select select "1"
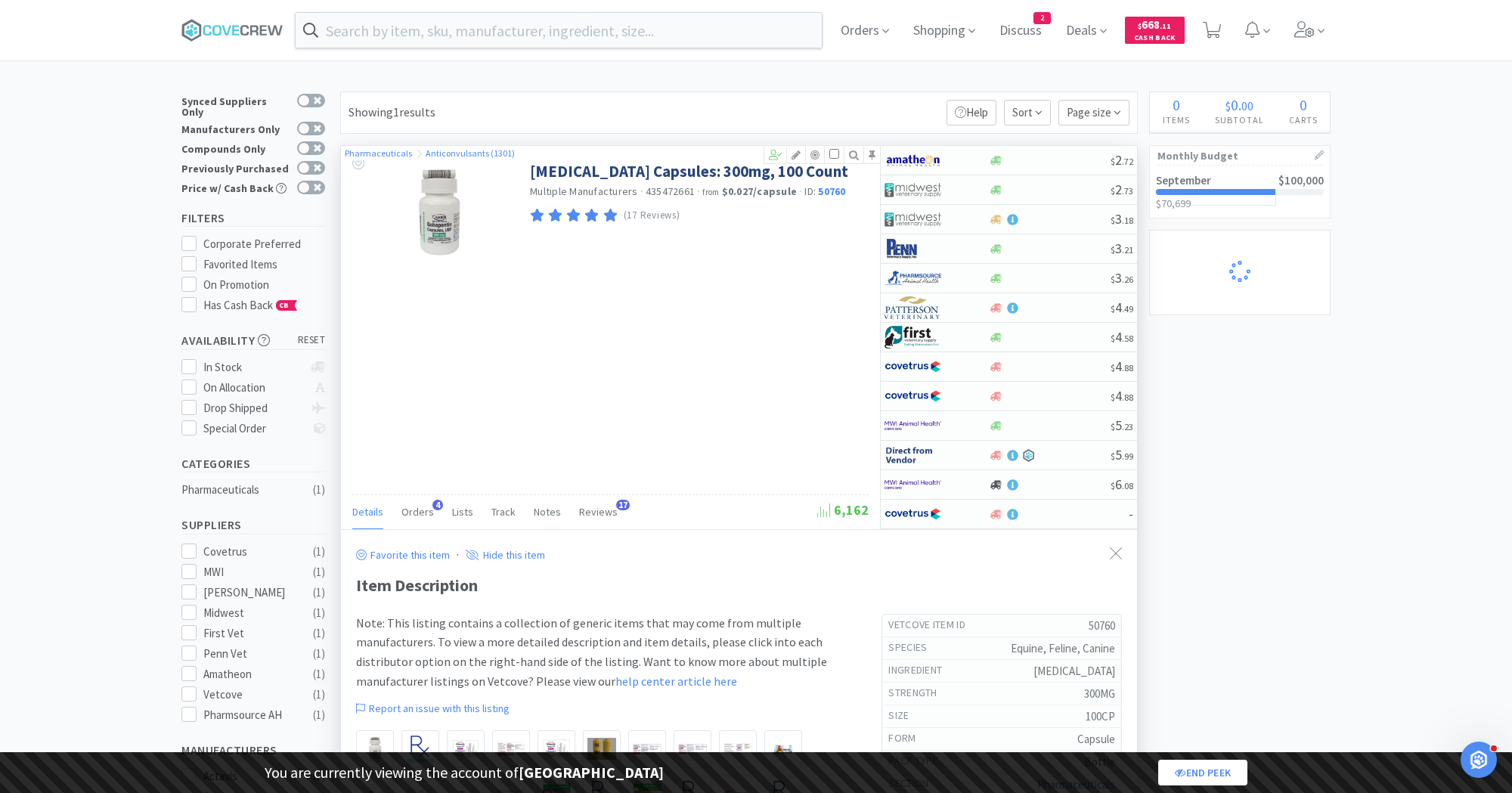
select select "1"
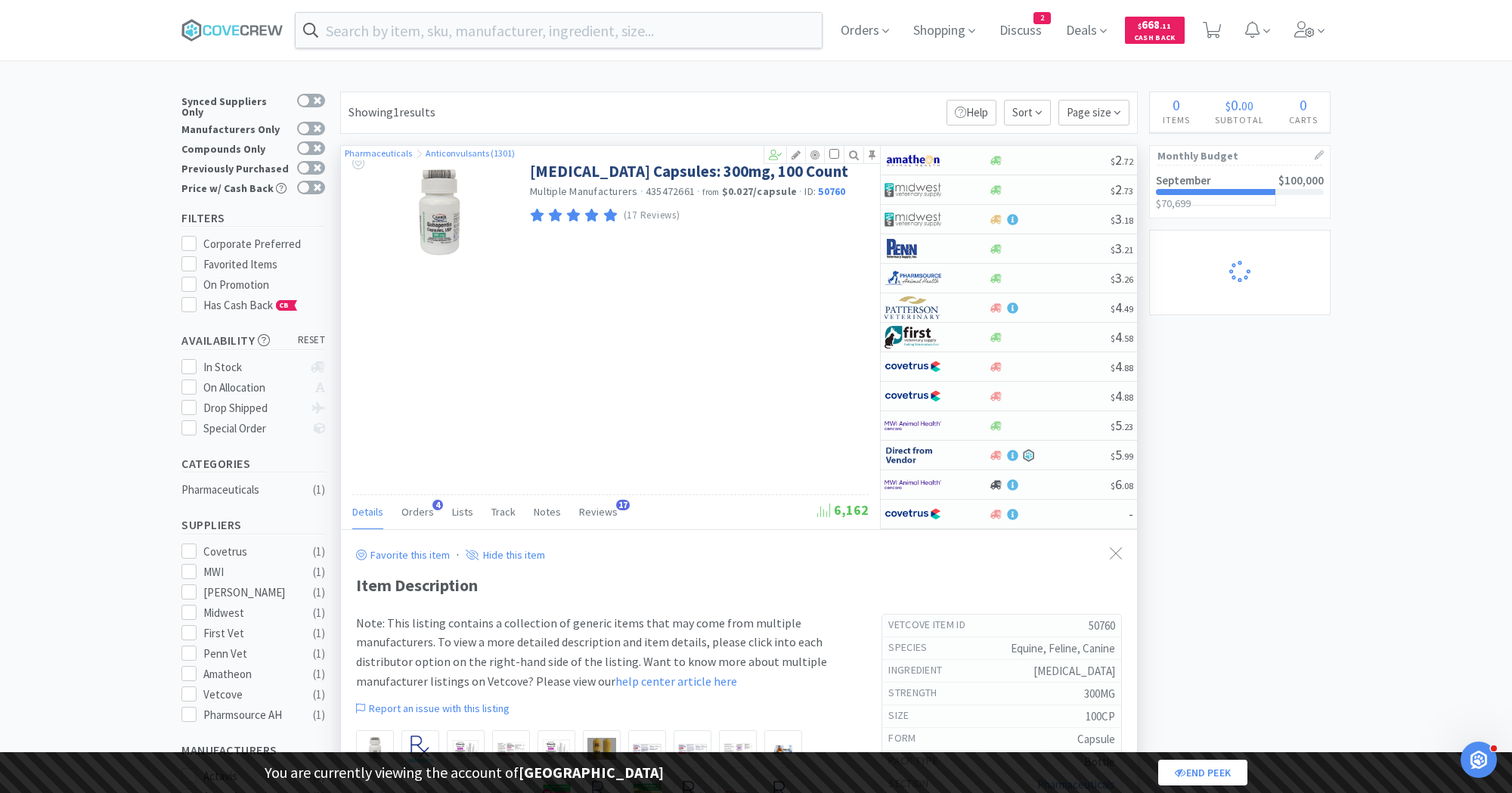
select select "1"
select select "2"
select select "1"
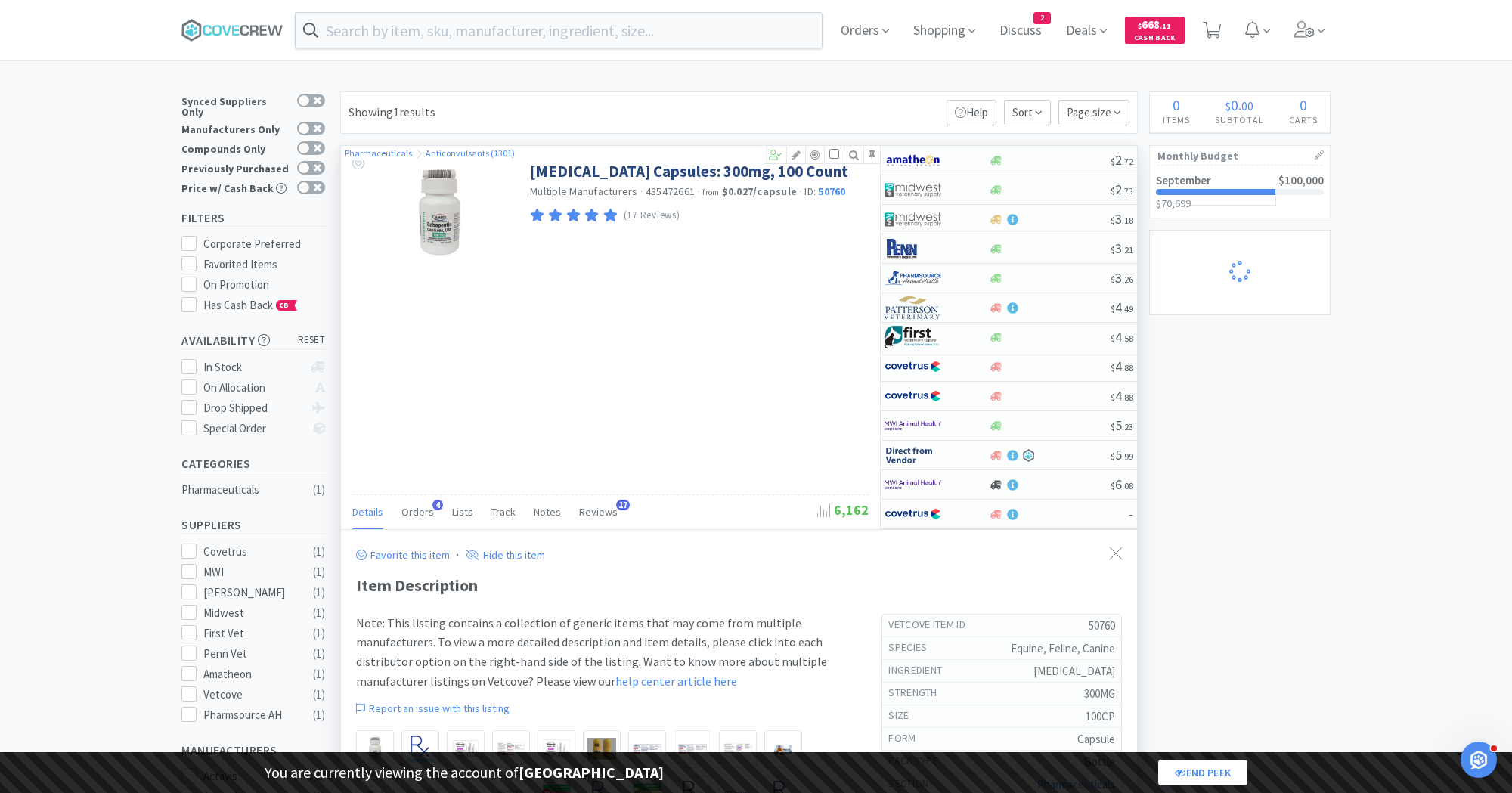
select select "1"
select select "5"
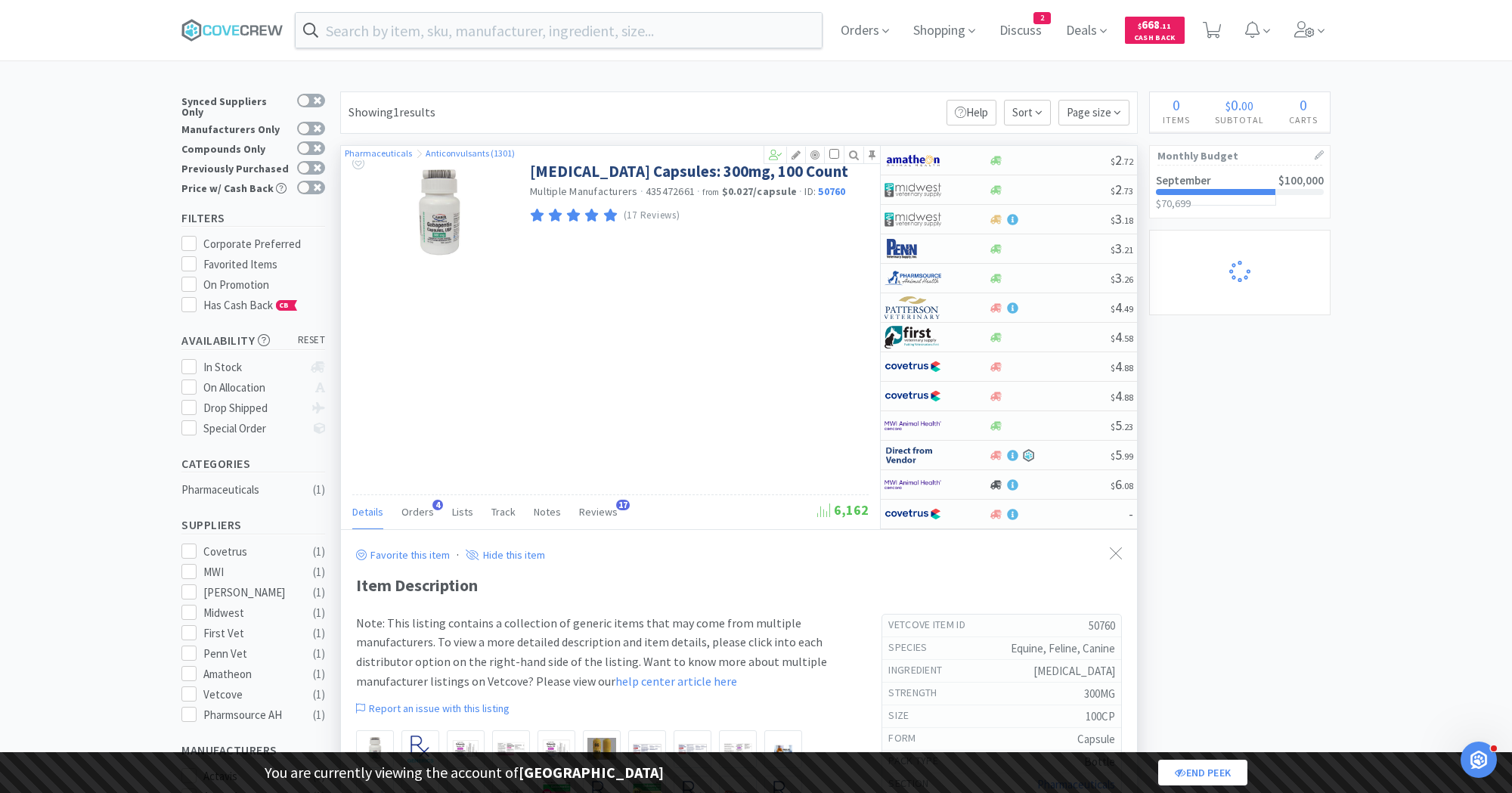
select select "2"
select select "1"
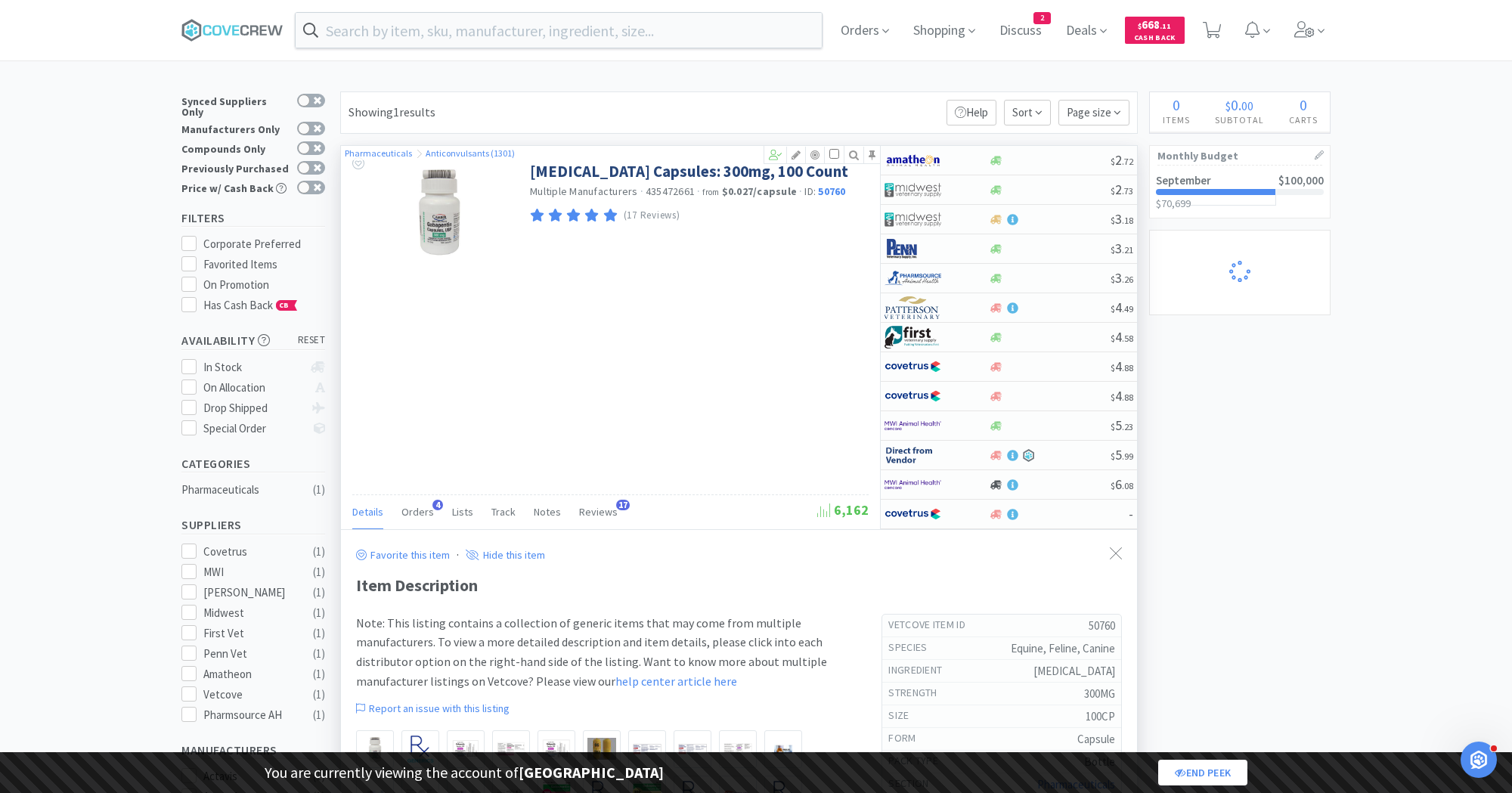
select select "1"
select select "2"
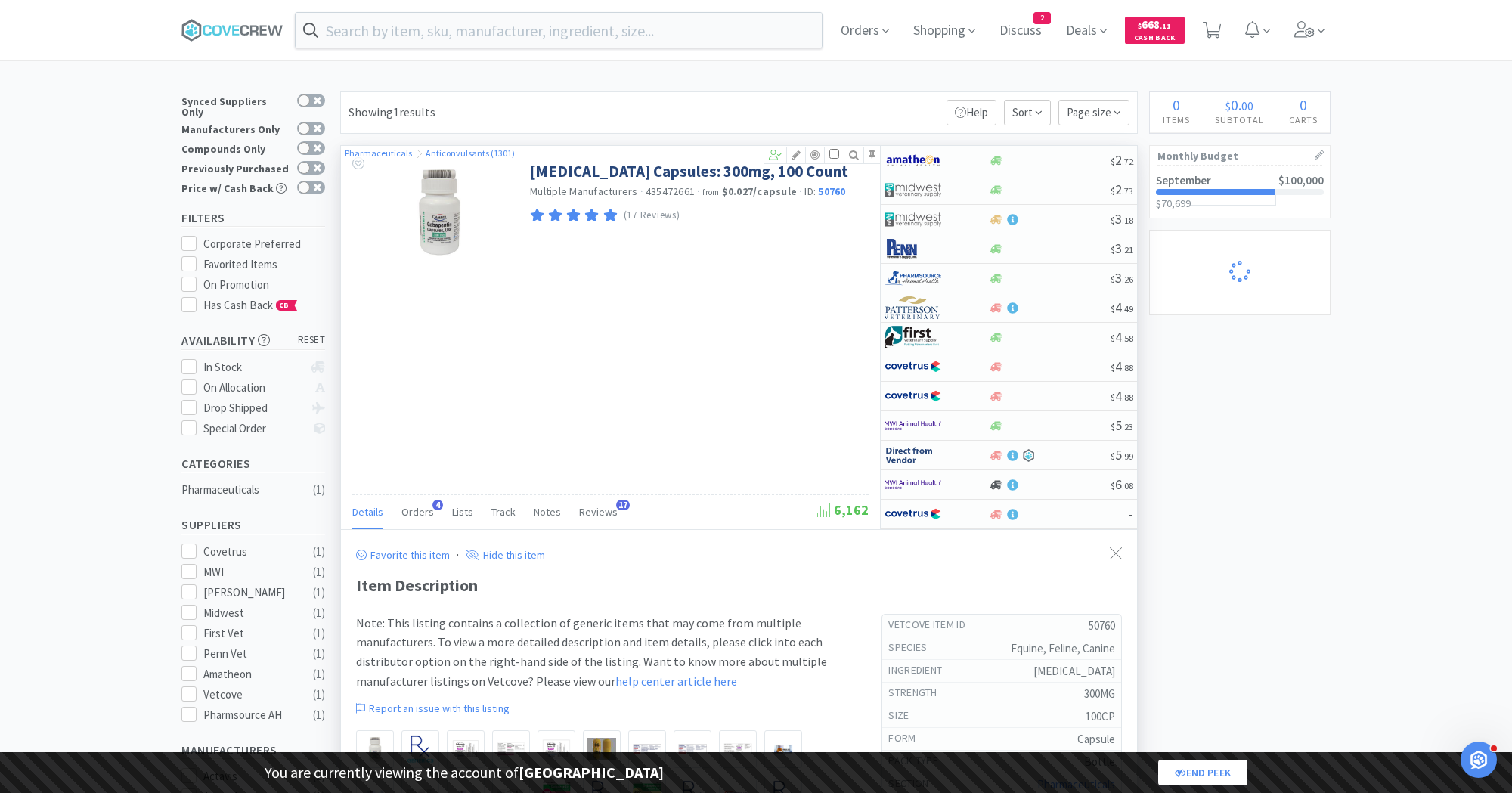
select select "4"
select select "3"
select select "1"
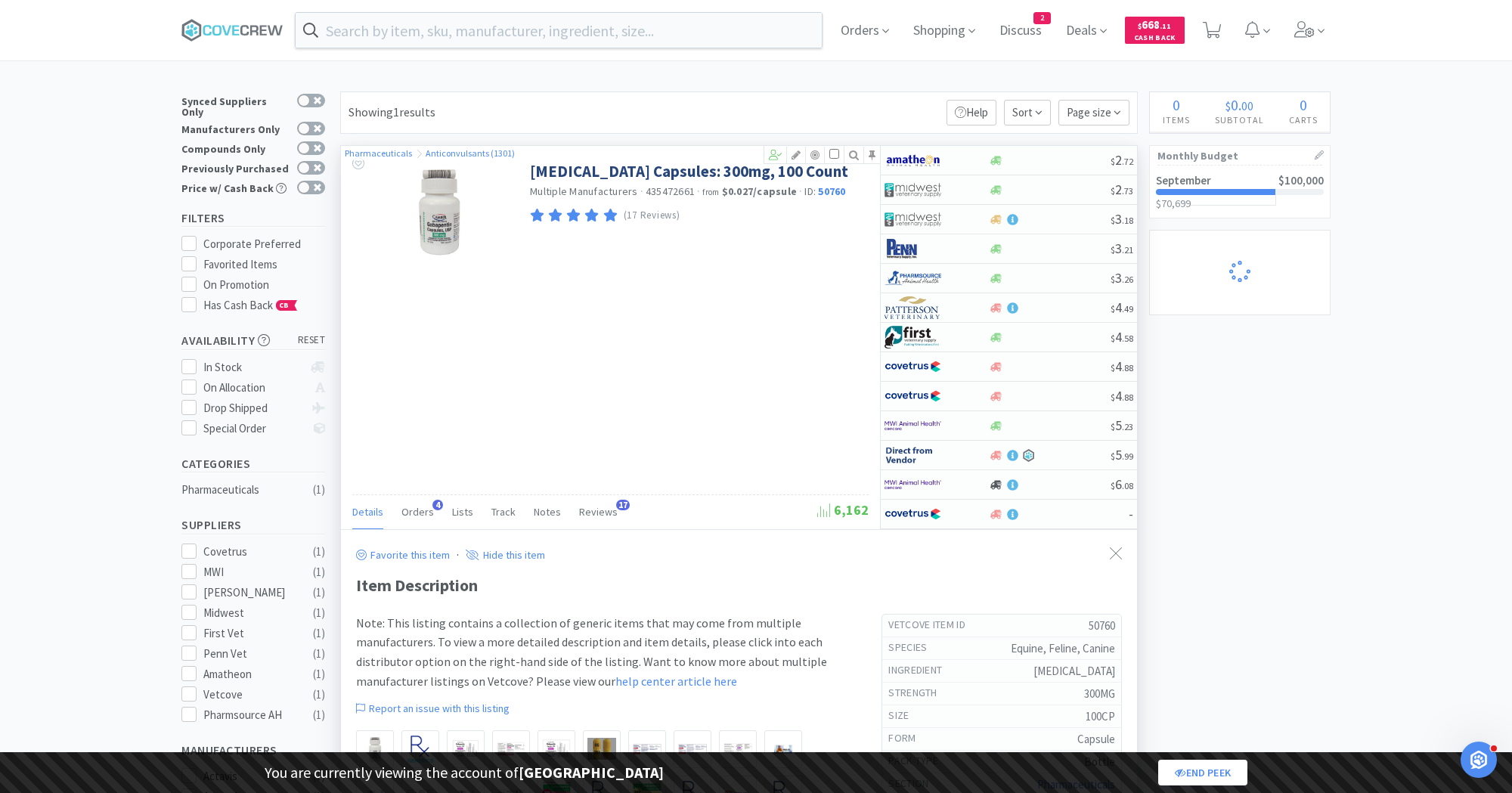
select select "1"
select select "3"
select select "2"
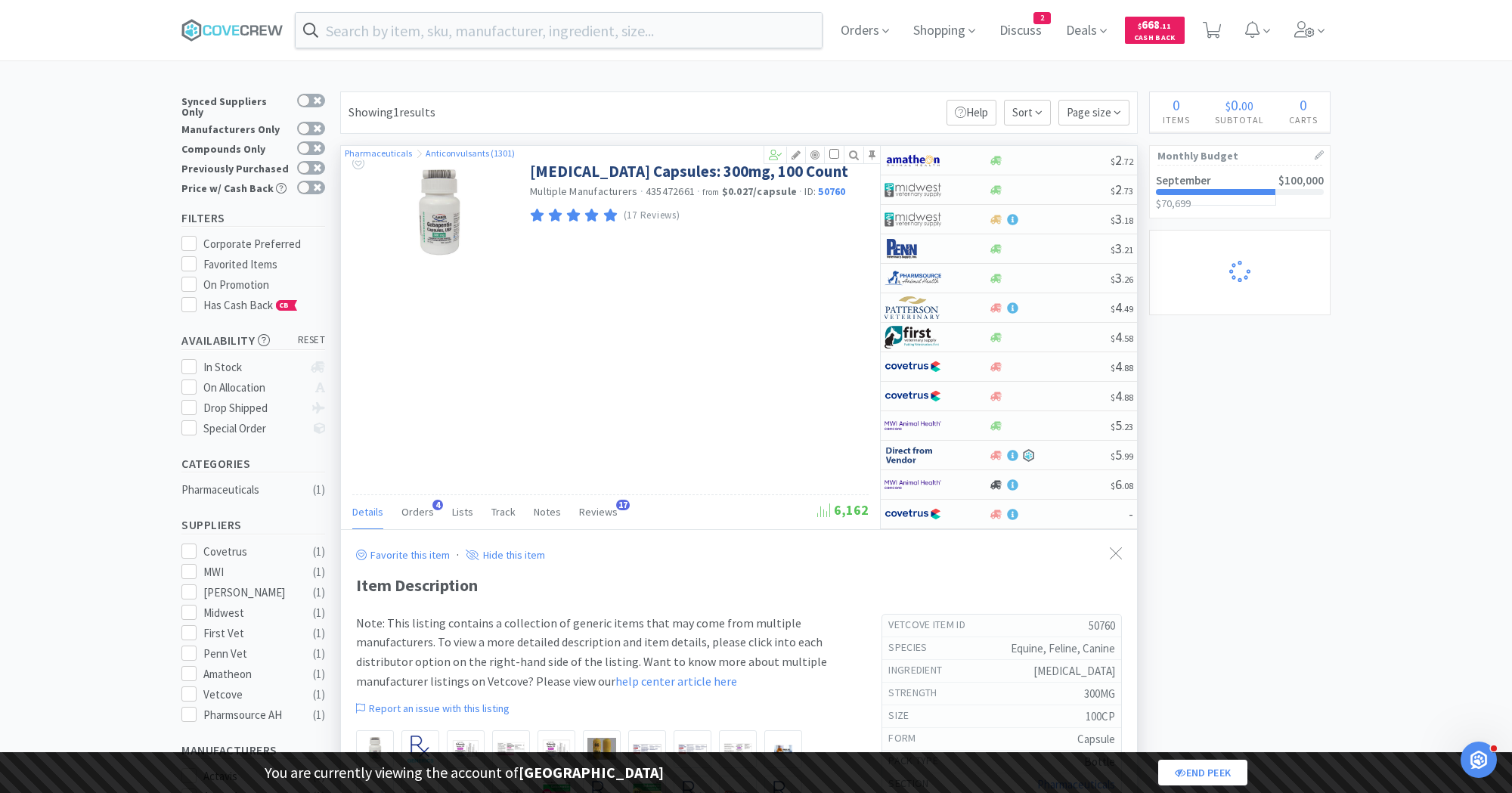
select select "3"
select select "2"
select select "1"
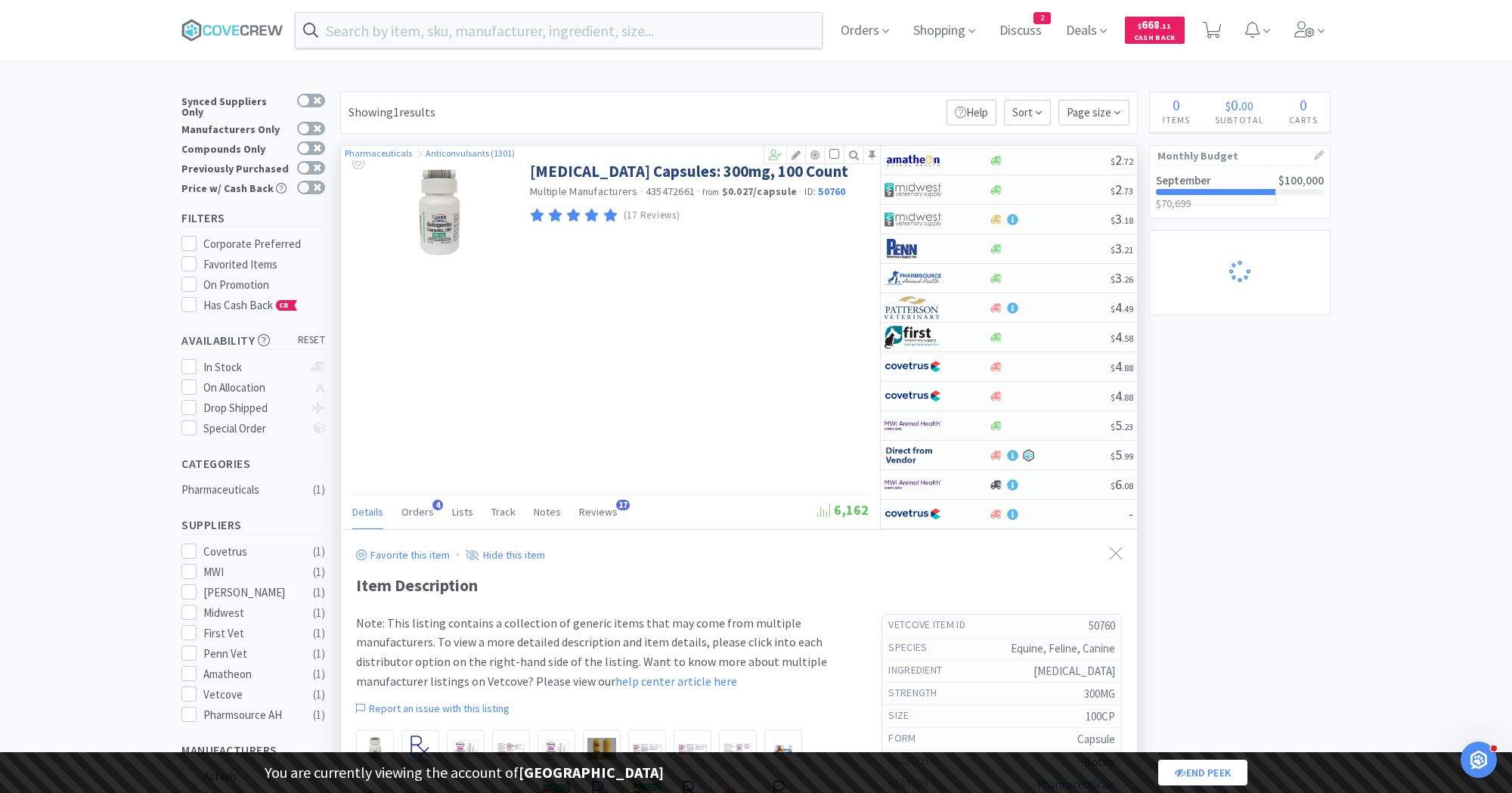
select select "2"
select select "1"
select select "25"
select select "1"
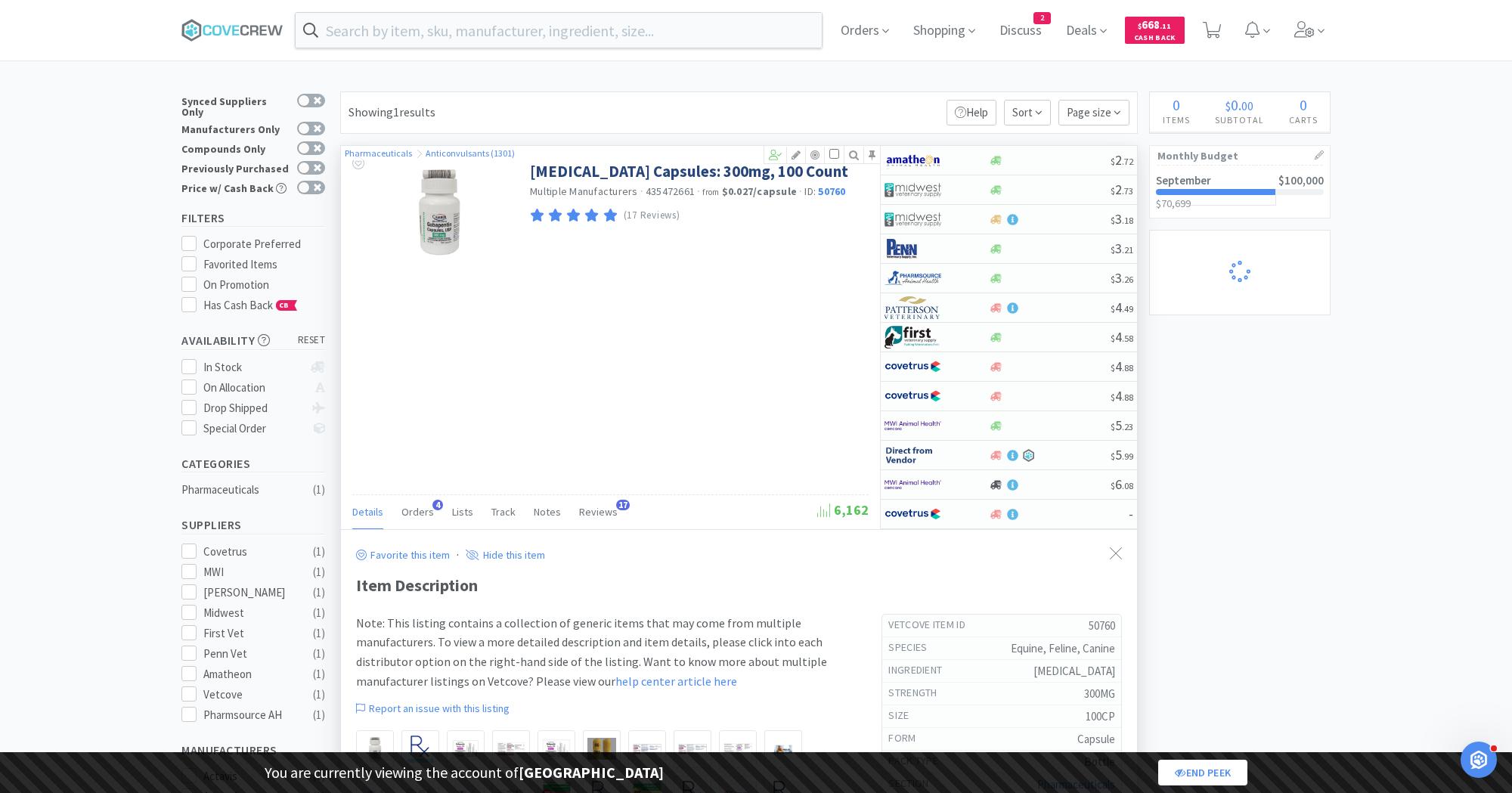
select select "1"
select select "5"
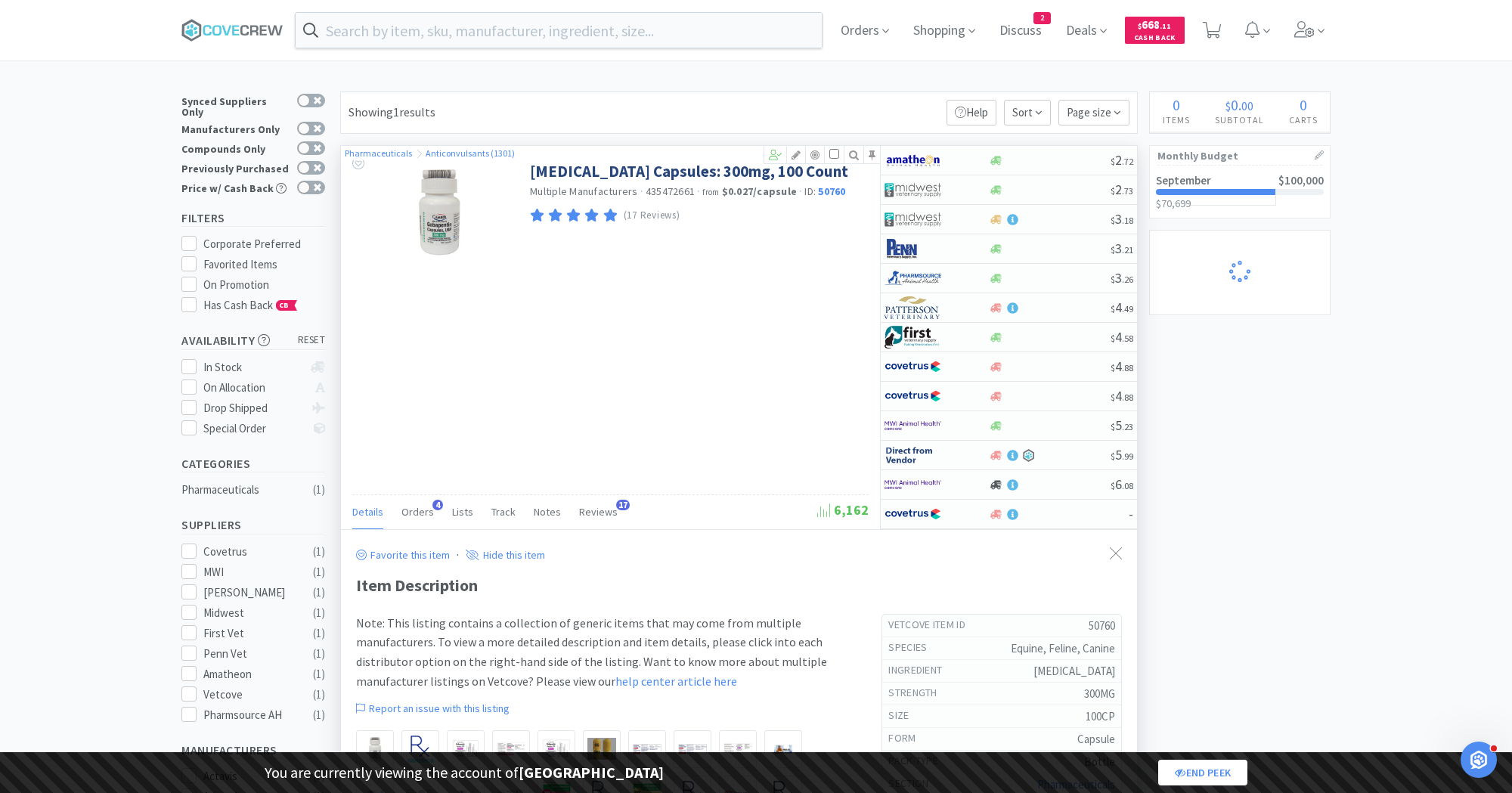
select select "2"
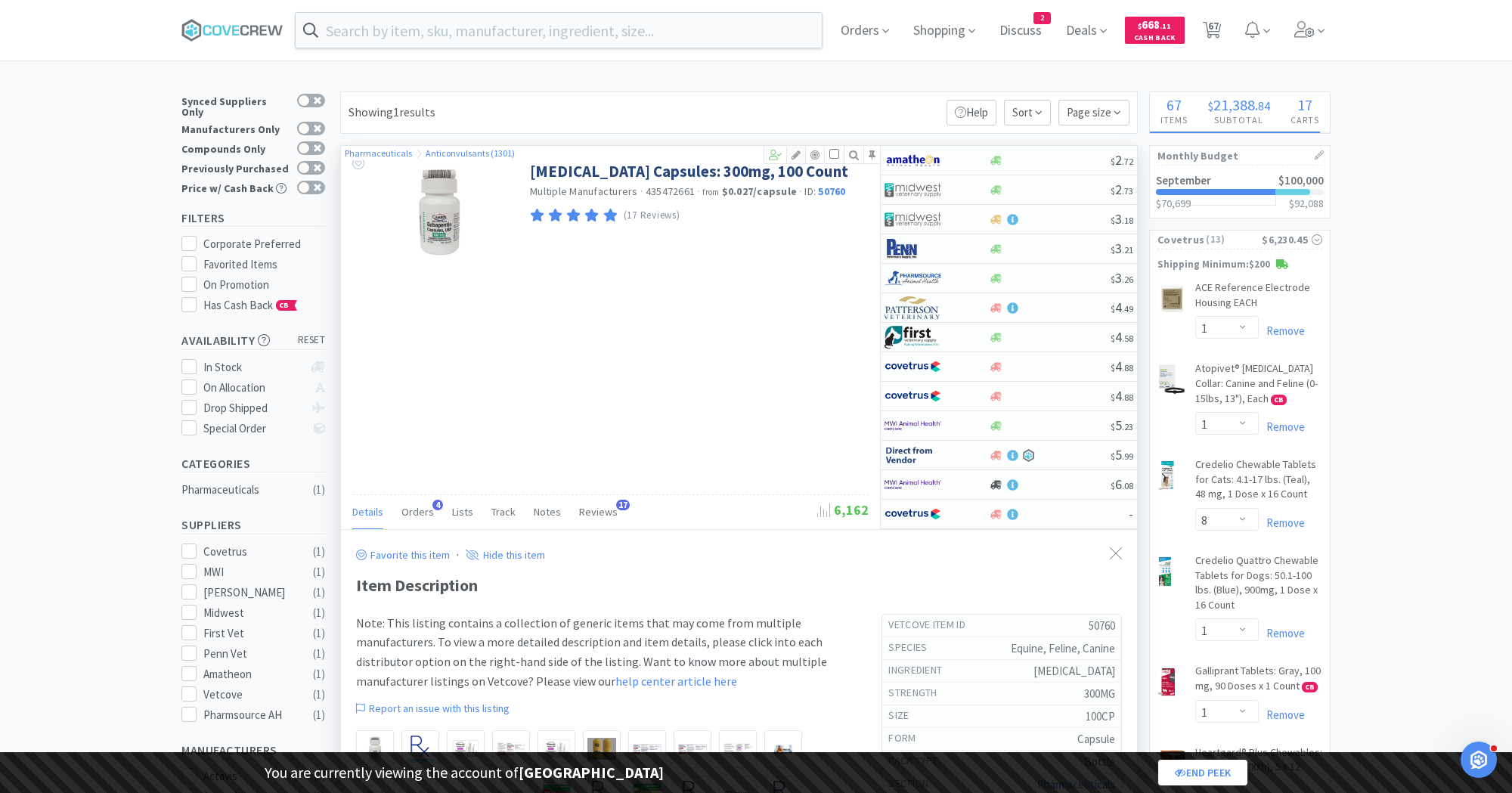
click at [794, 153] on icon at bounding box center [796, 155] width 18 height 10
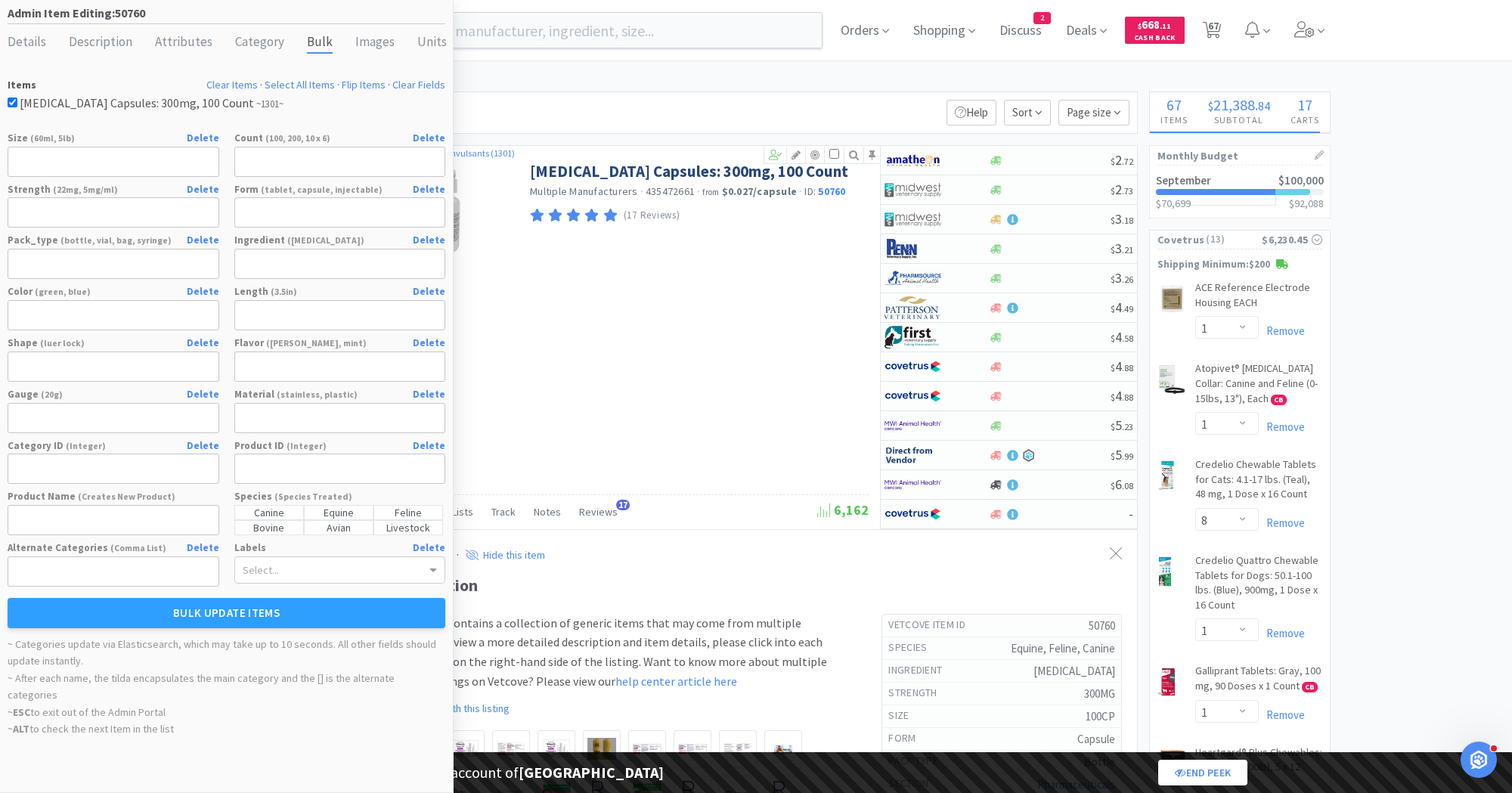
select select "2"
click at [427, 41] on div "Units" at bounding box center [431, 42] width 30 height 22
select select "purchasing unit"
select select "capsule"
select select "bottle"
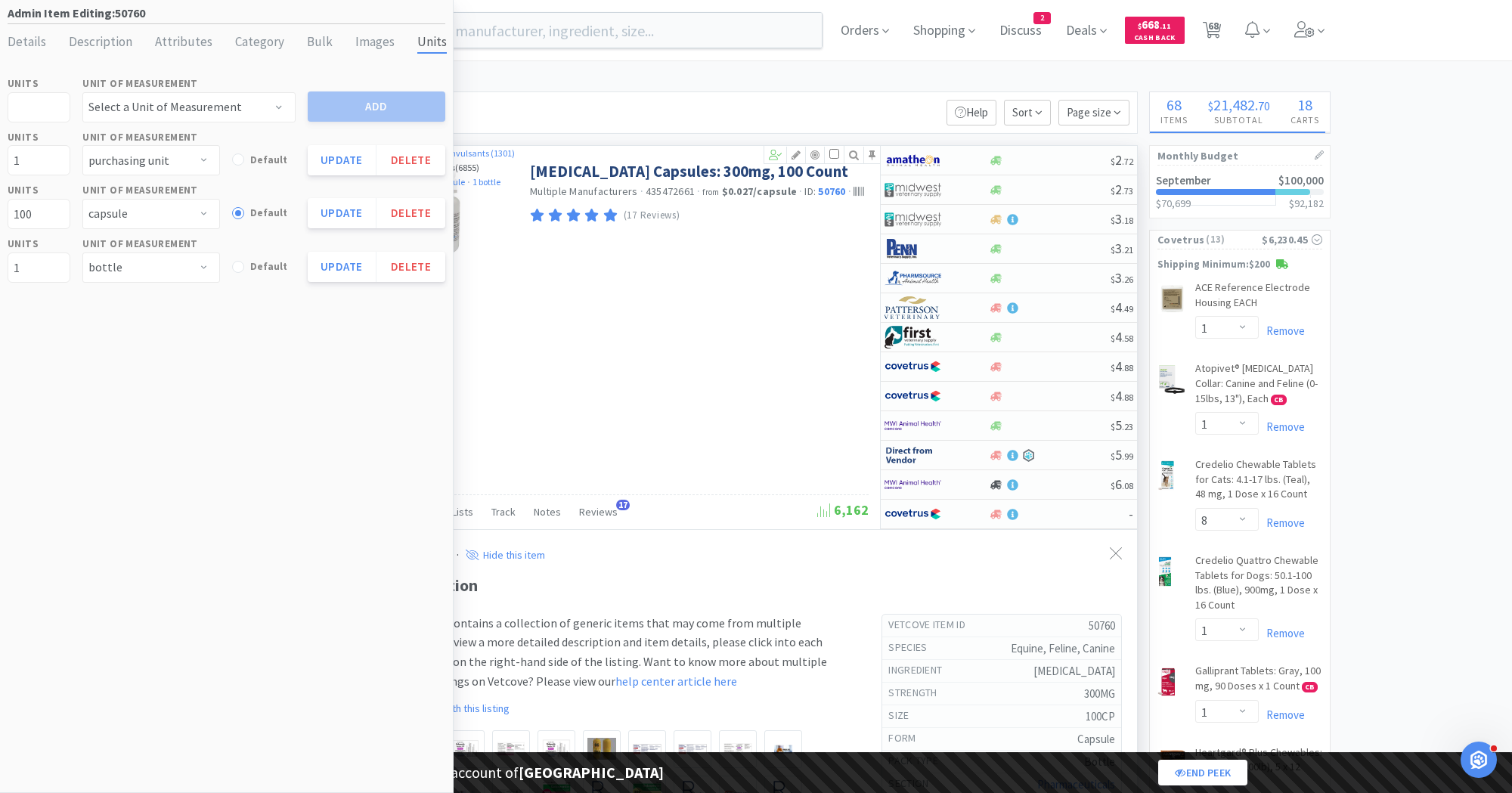
click at [600, 362] on div "Gabapentin Capsules: 300mg, 100 Count Multiple Manufacturers · 435472661 · from…" at bounding box center [610, 338] width 539 height 383
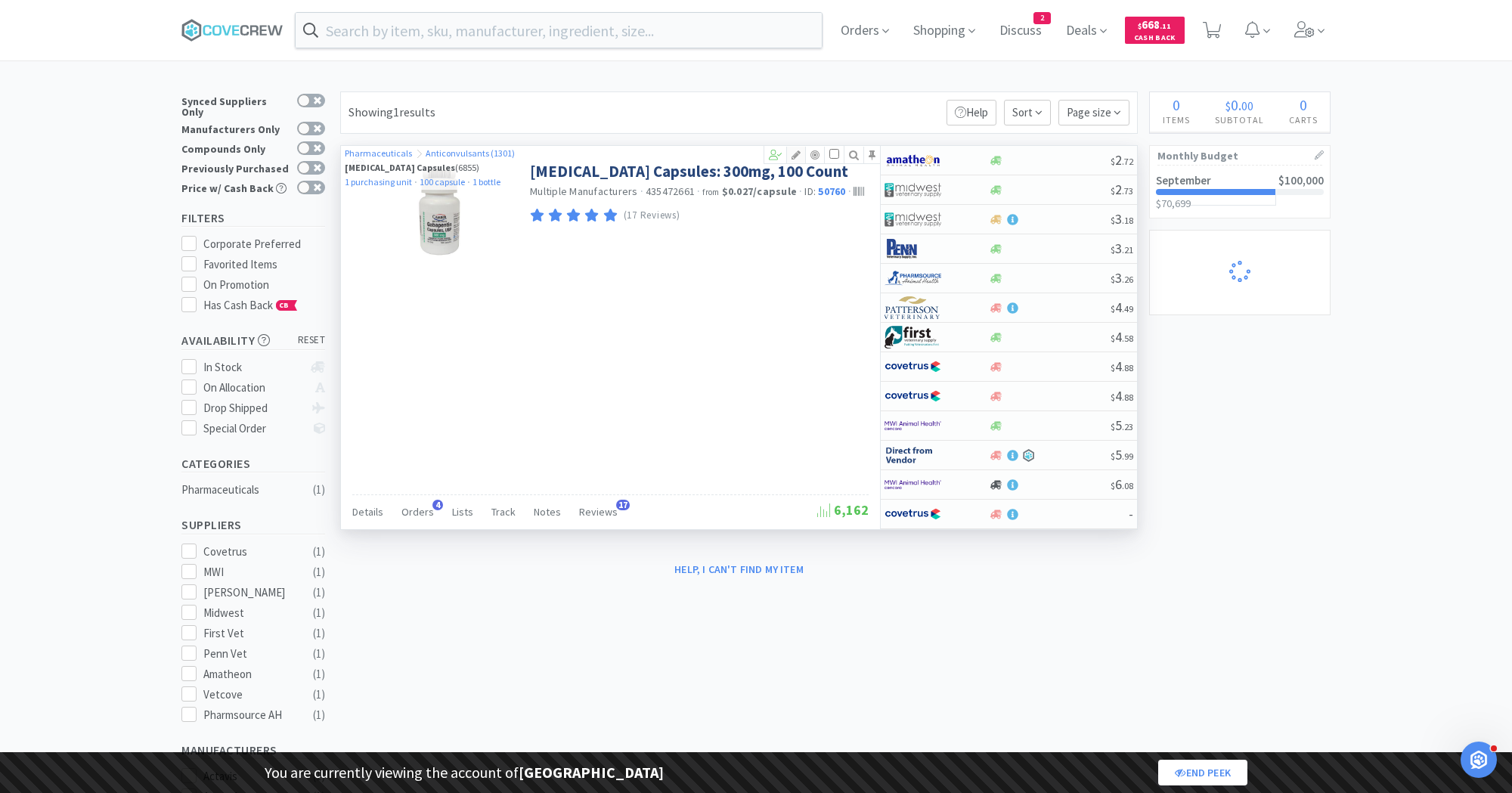
click at [802, 152] on icon at bounding box center [796, 155] width 18 height 10
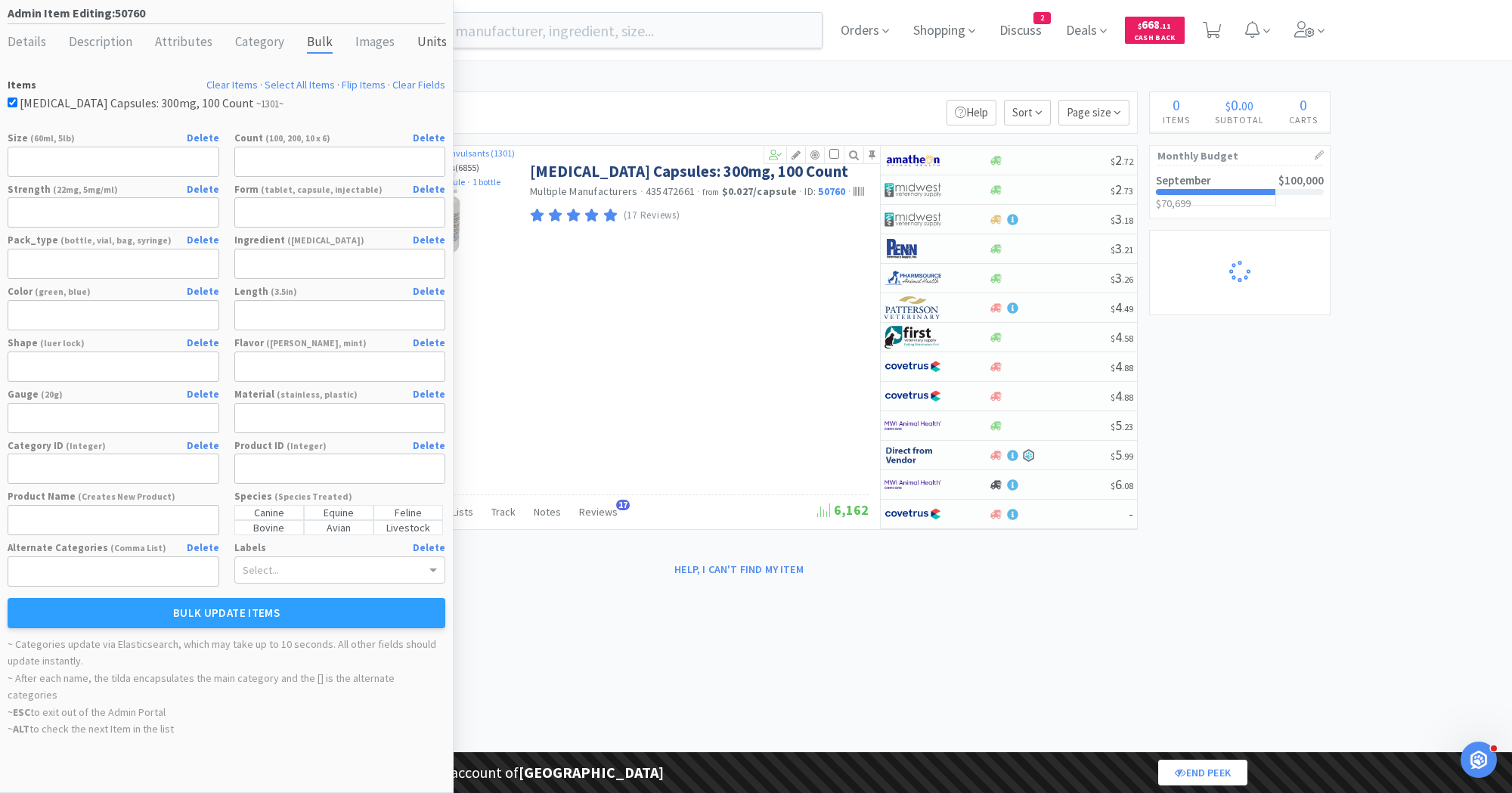
click at [417, 49] on div "Units" at bounding box center [431, 42] width 30 height 22
select select "purchasing unit"
select select "capsule"
select select "bottle"
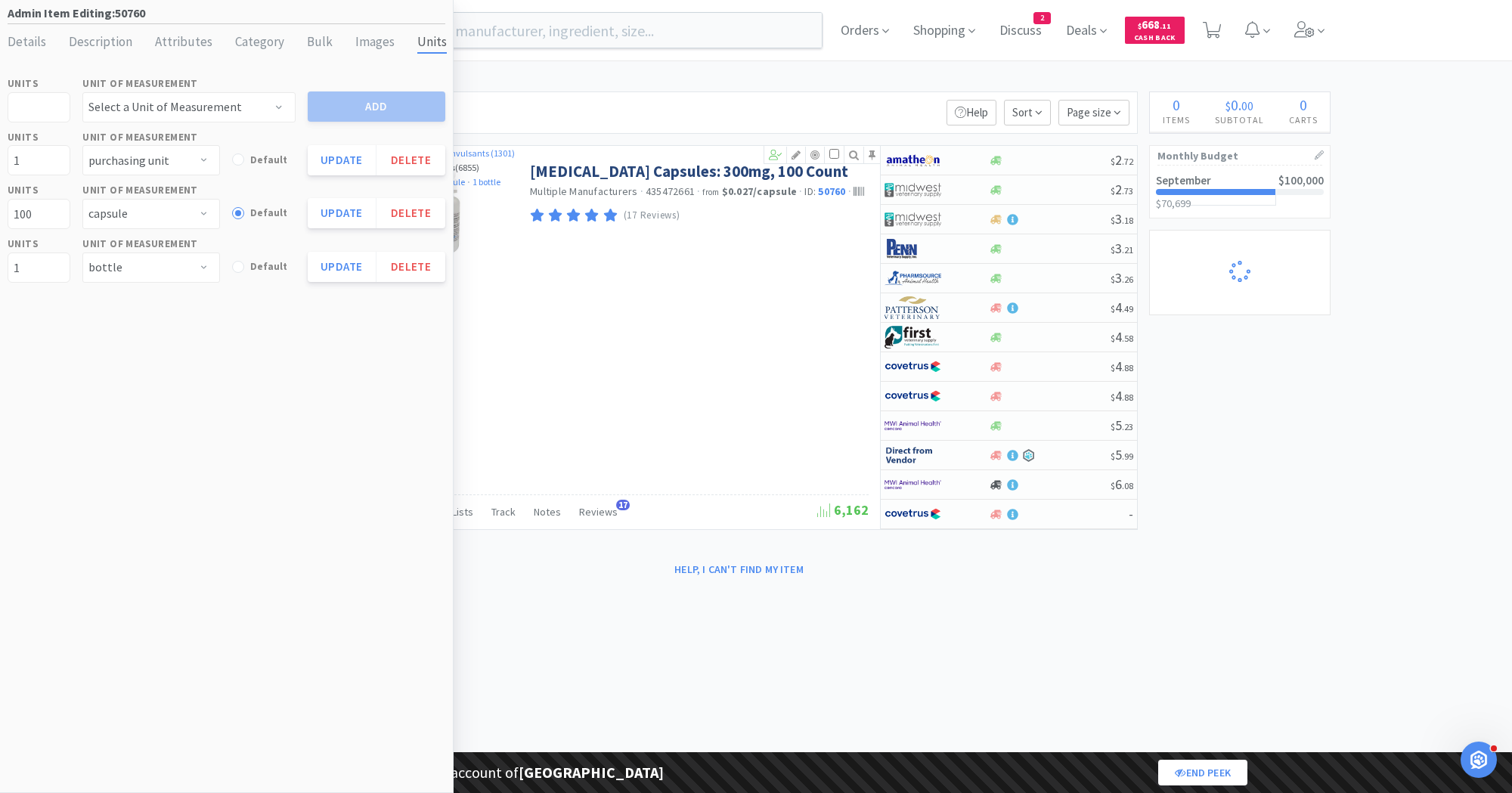
select select "1"
select select "8"
select select "1"
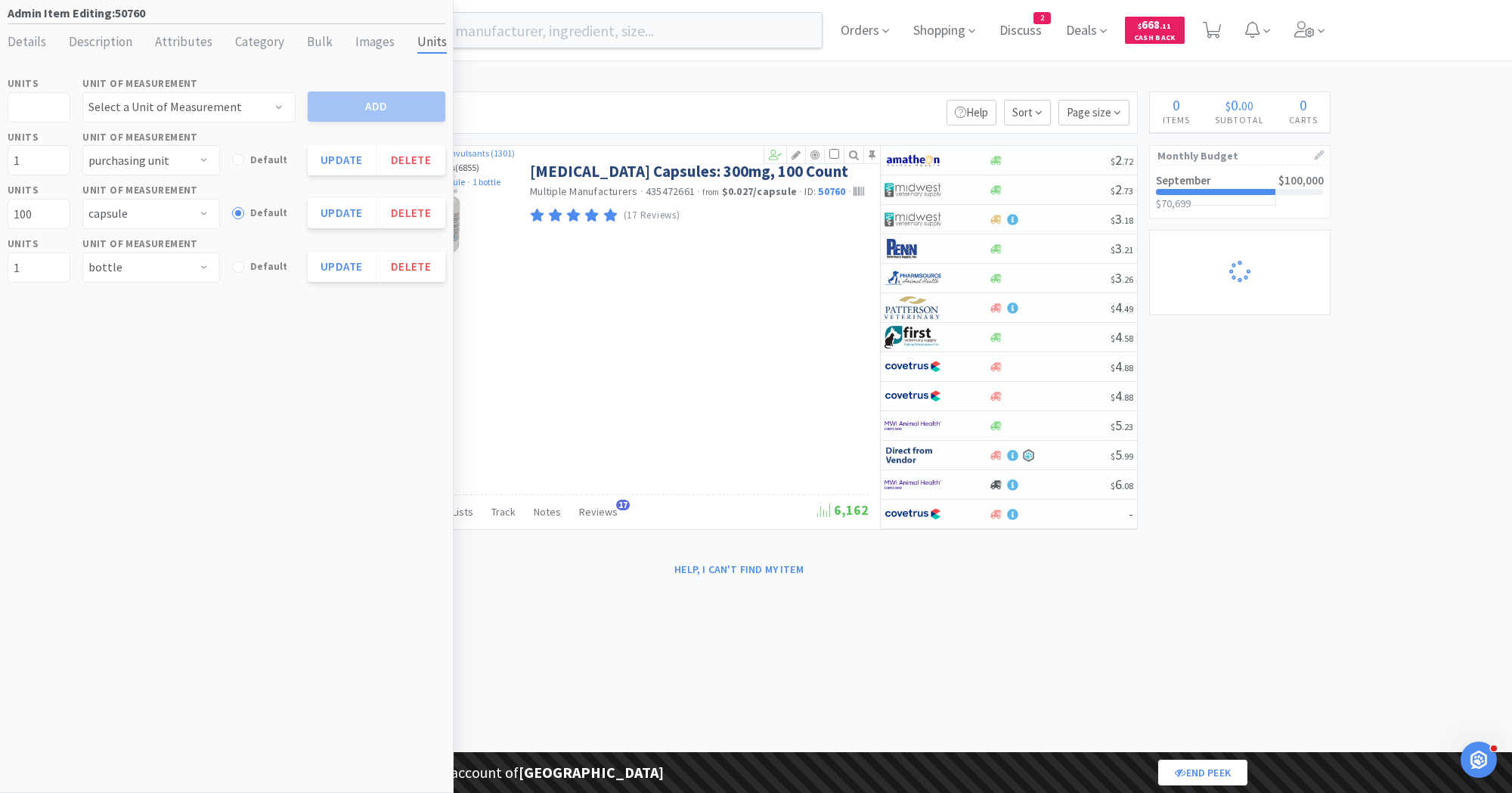
select select "2"
select select "1"
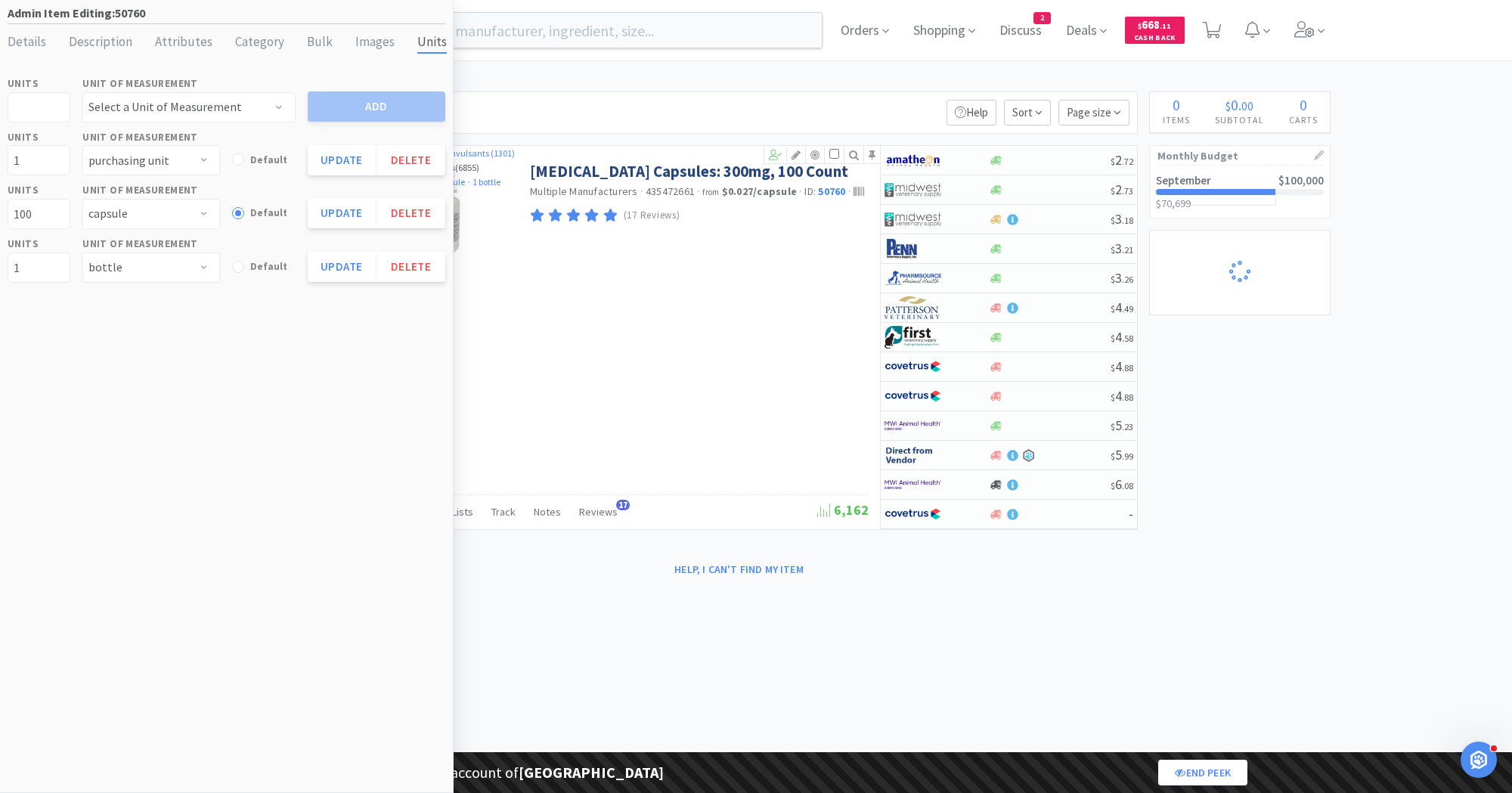
select select "1"
select select "2"
select select "1"
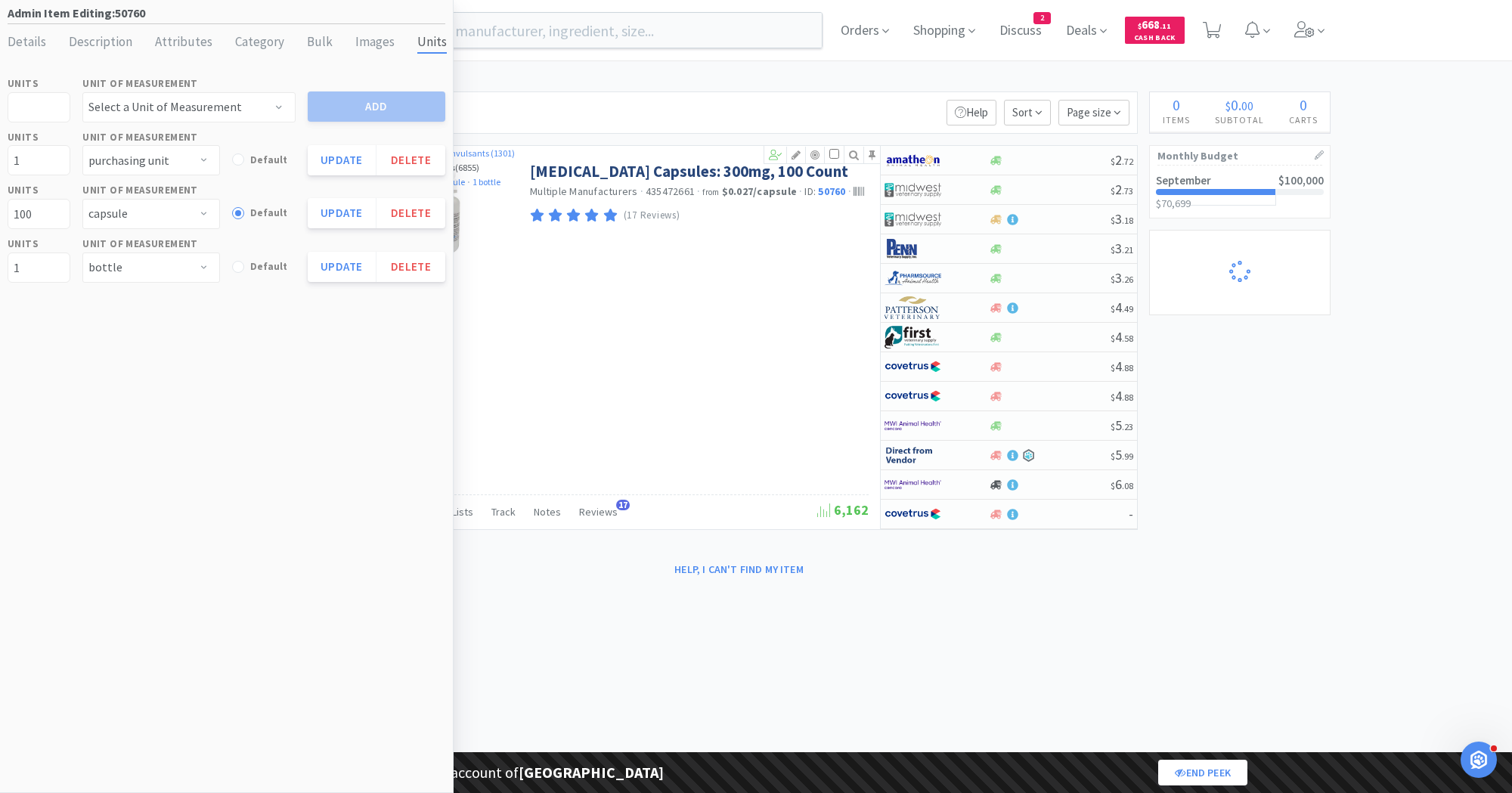
select select "1"
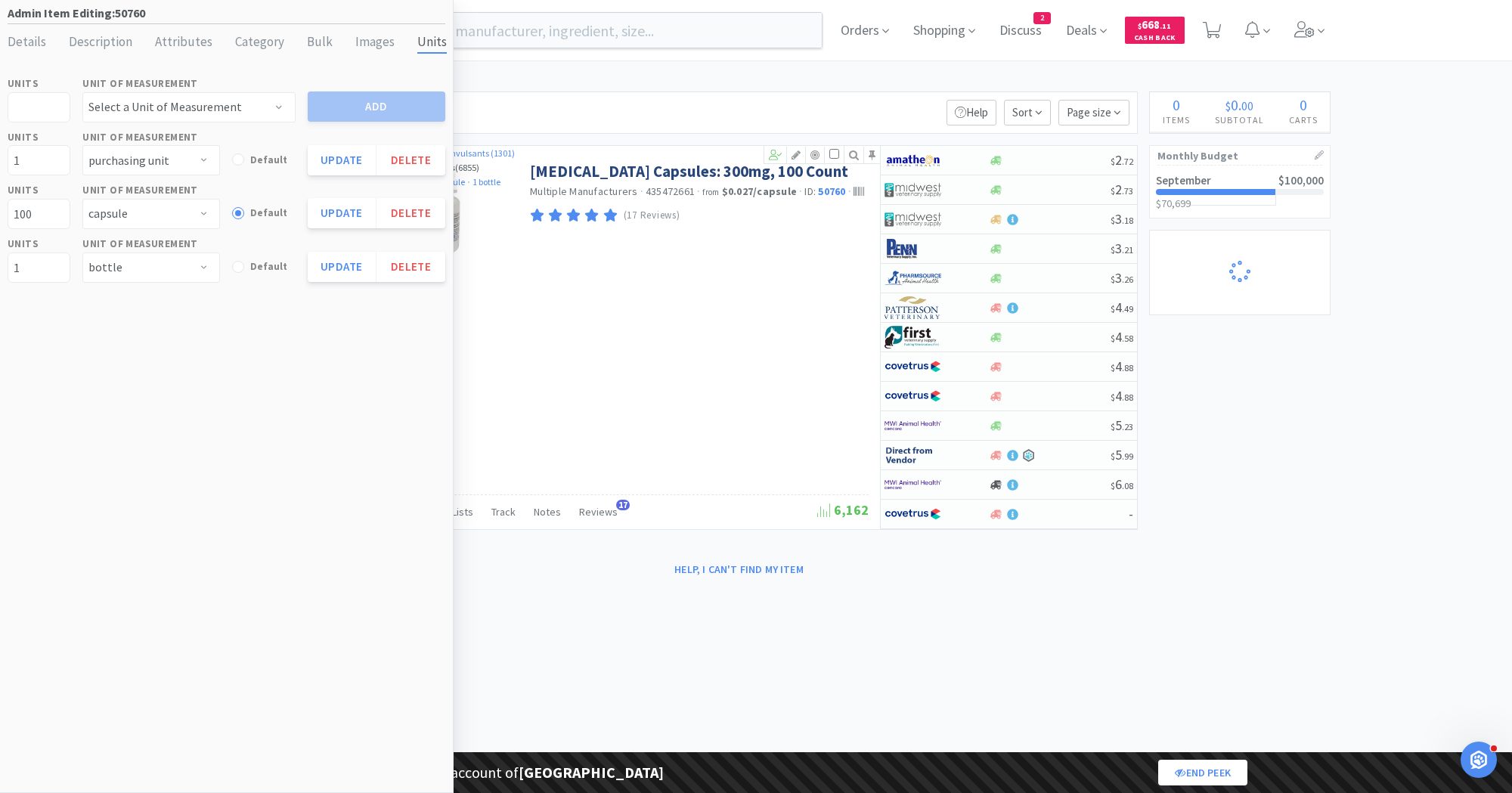
select select "1"
select select "2"
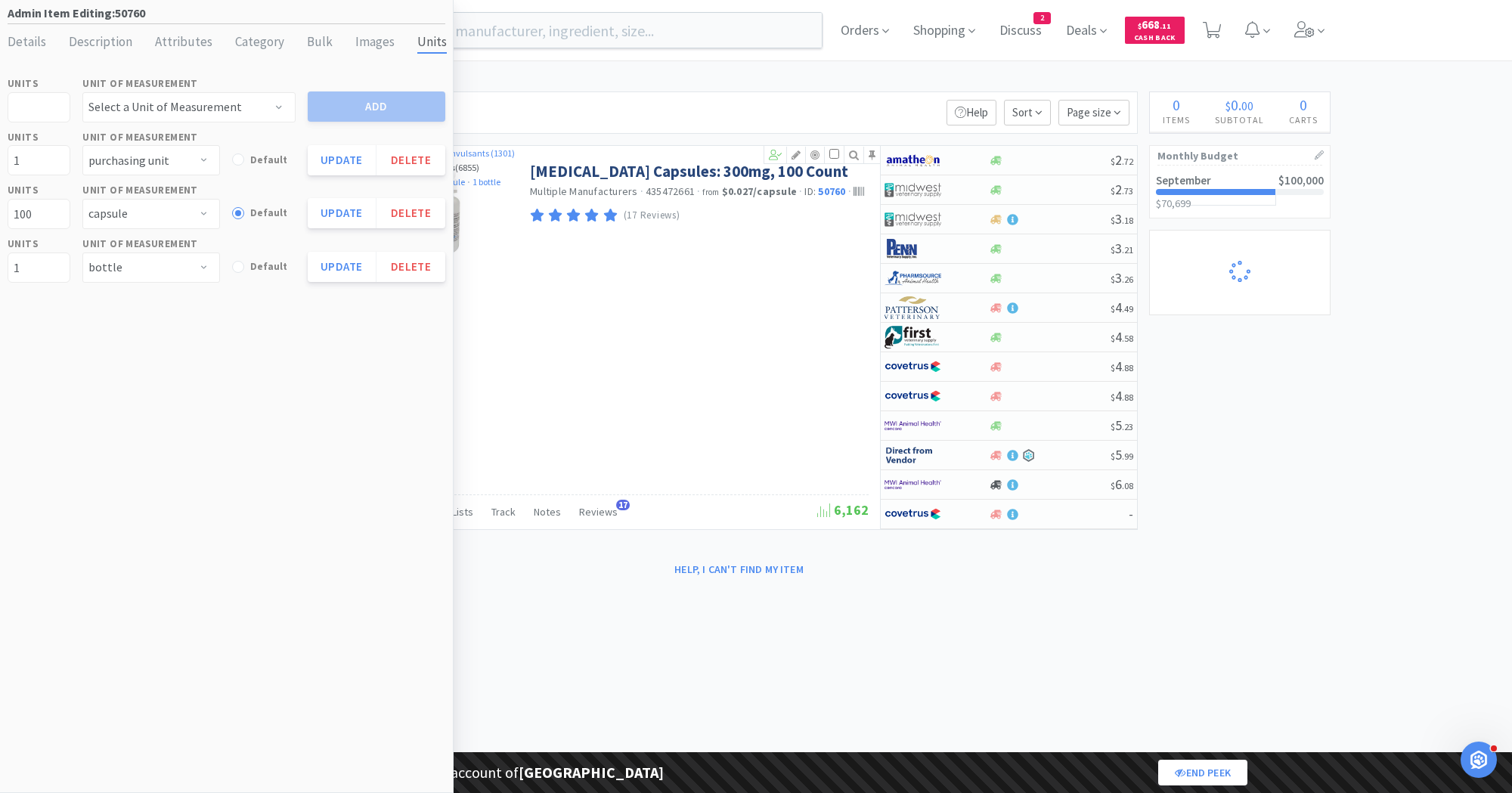
select select "1"
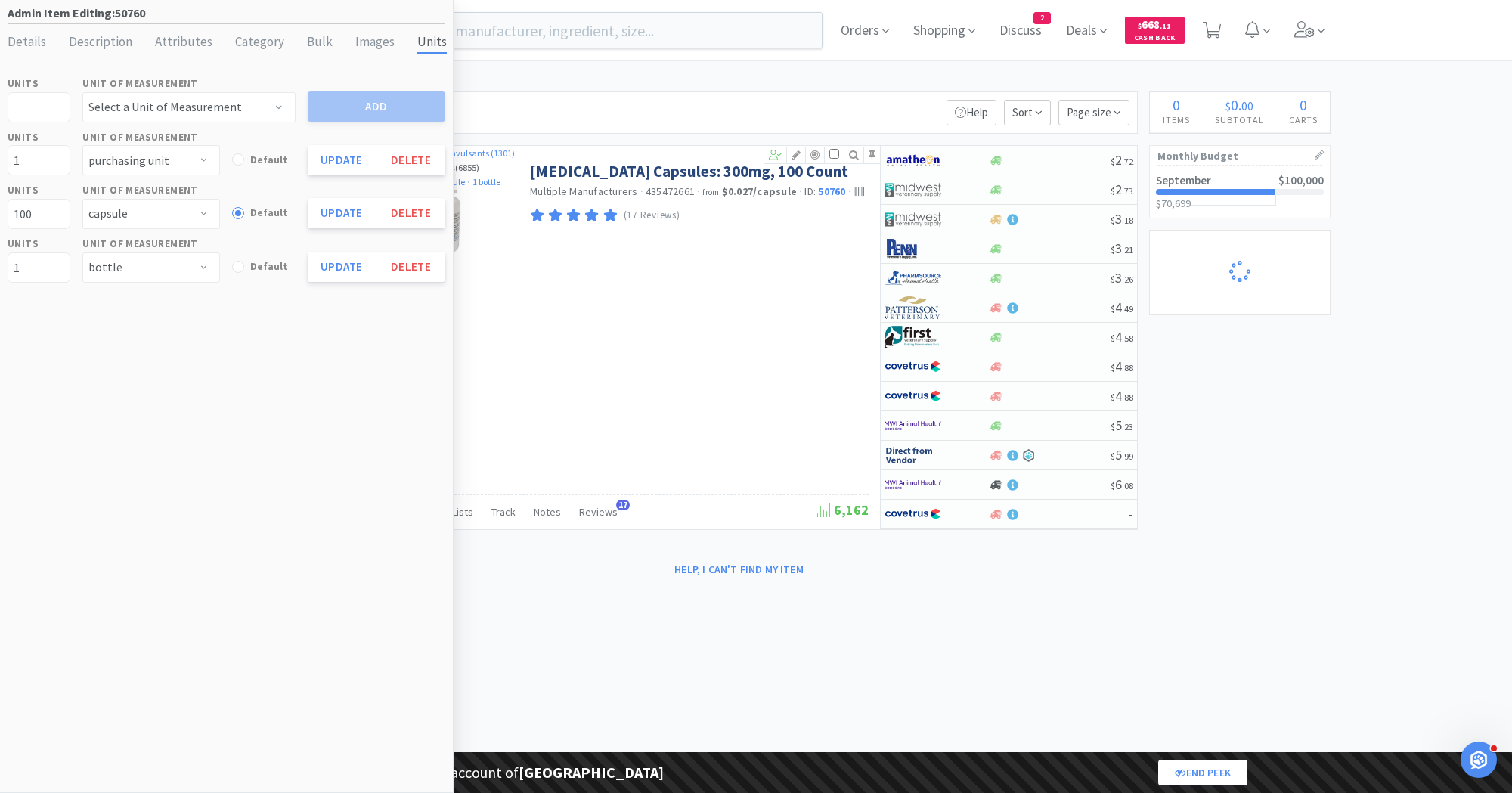
select select "5"
select select "2"
select select "1"
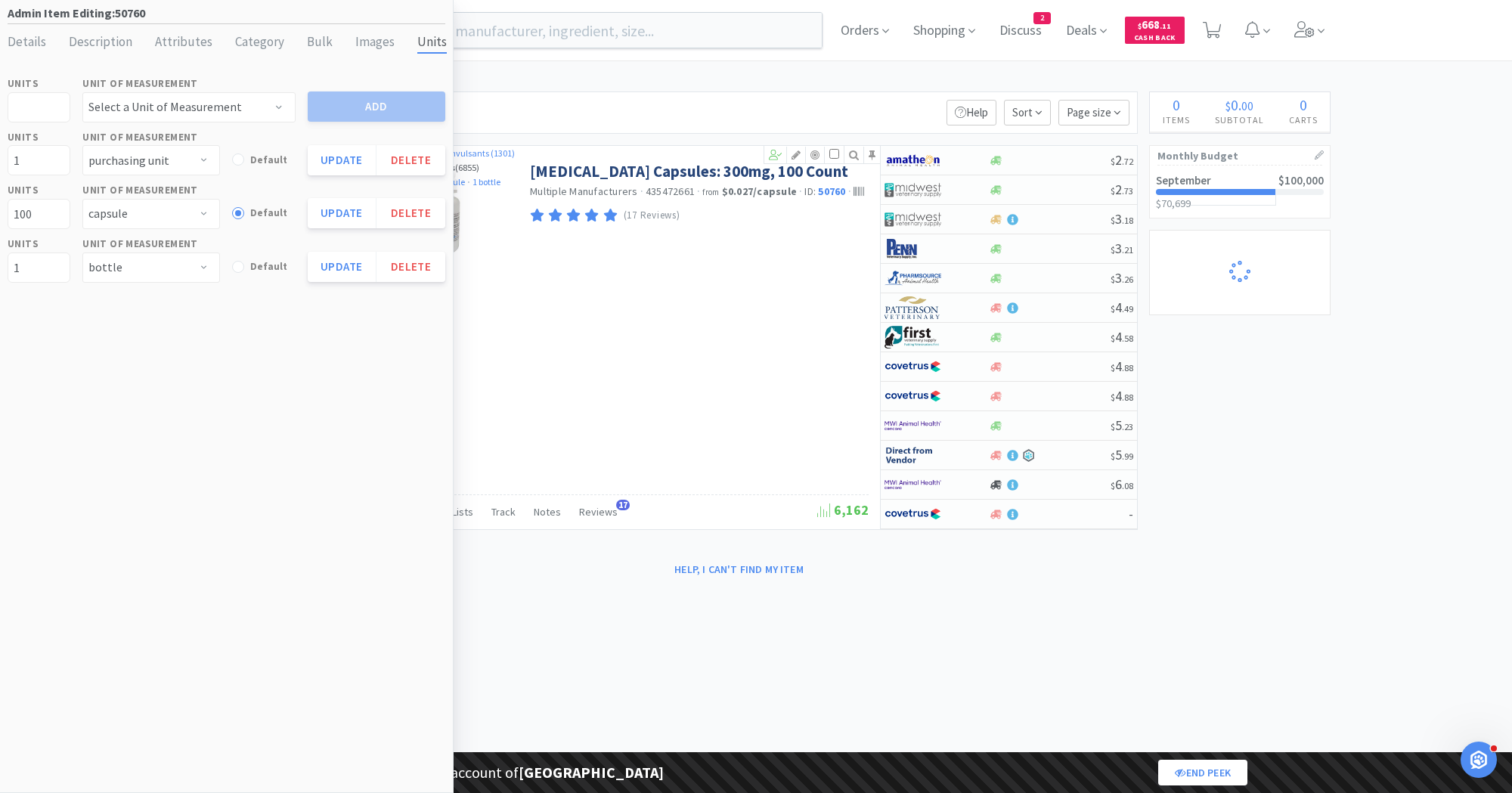
select select "1"
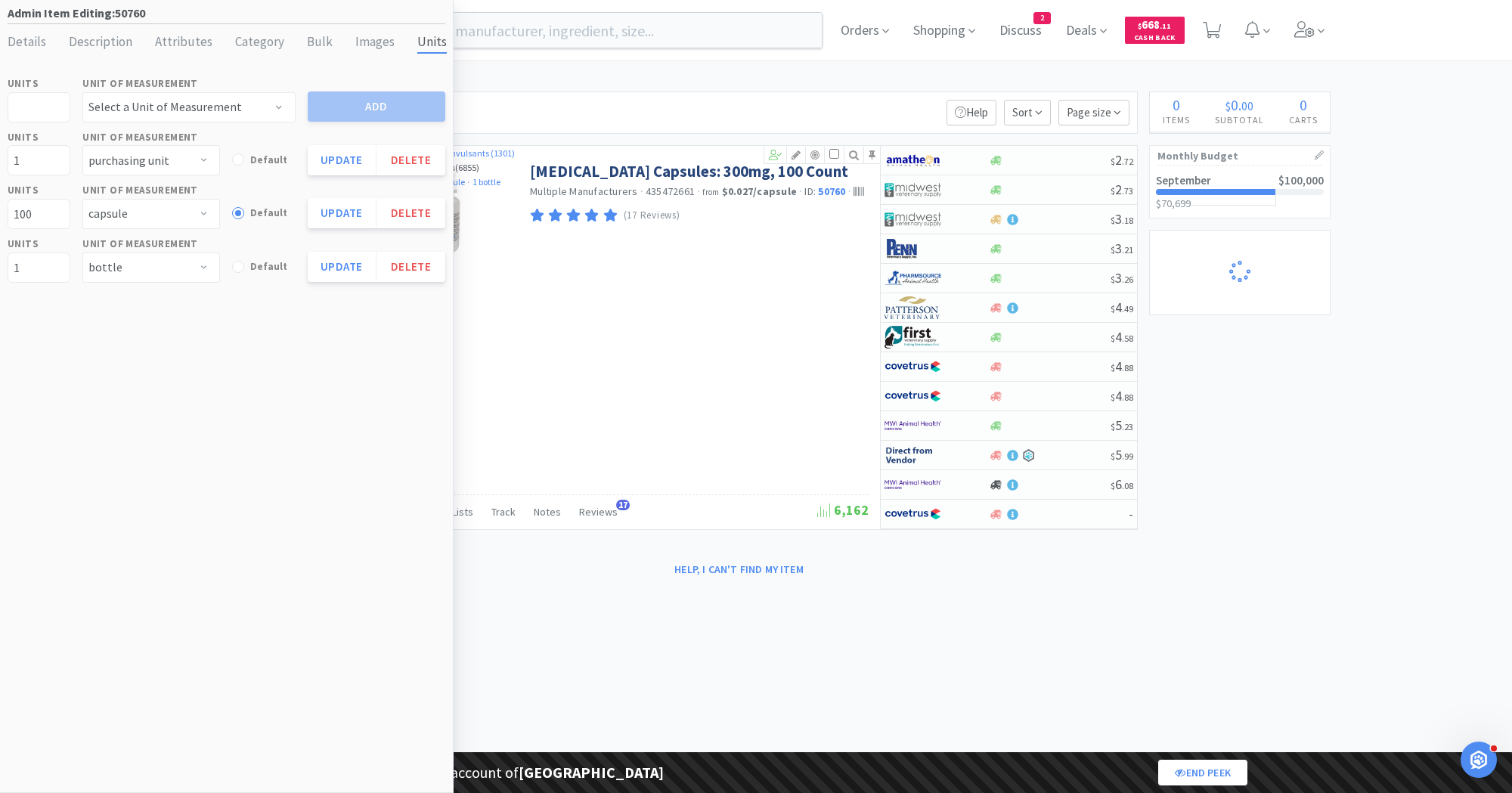
select select "2"
select select "4"
select select "3"
select select "1"
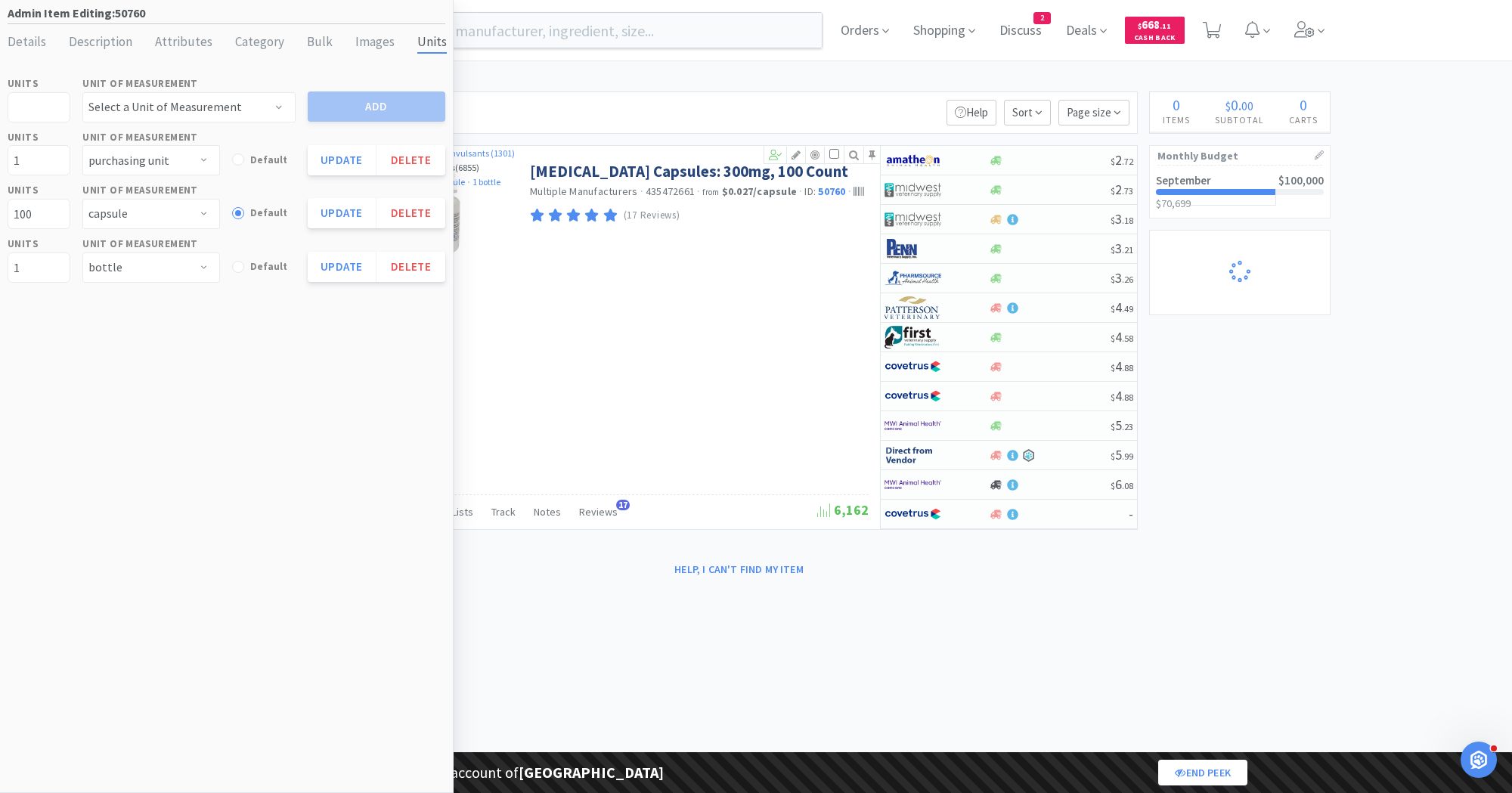
select select "1"
select select "3"
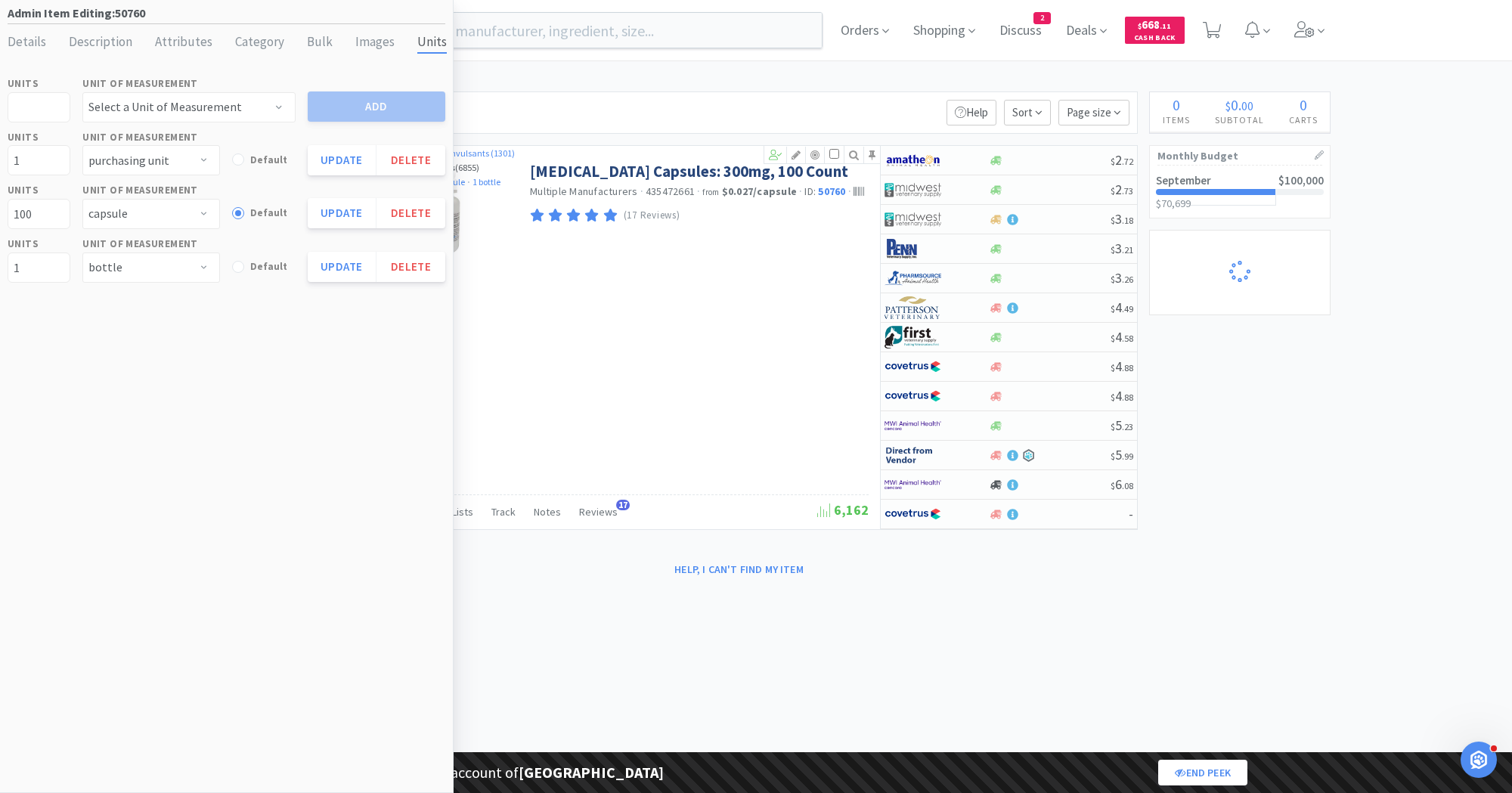
select select "2"
select select "3"
select select "2"
select select "1"
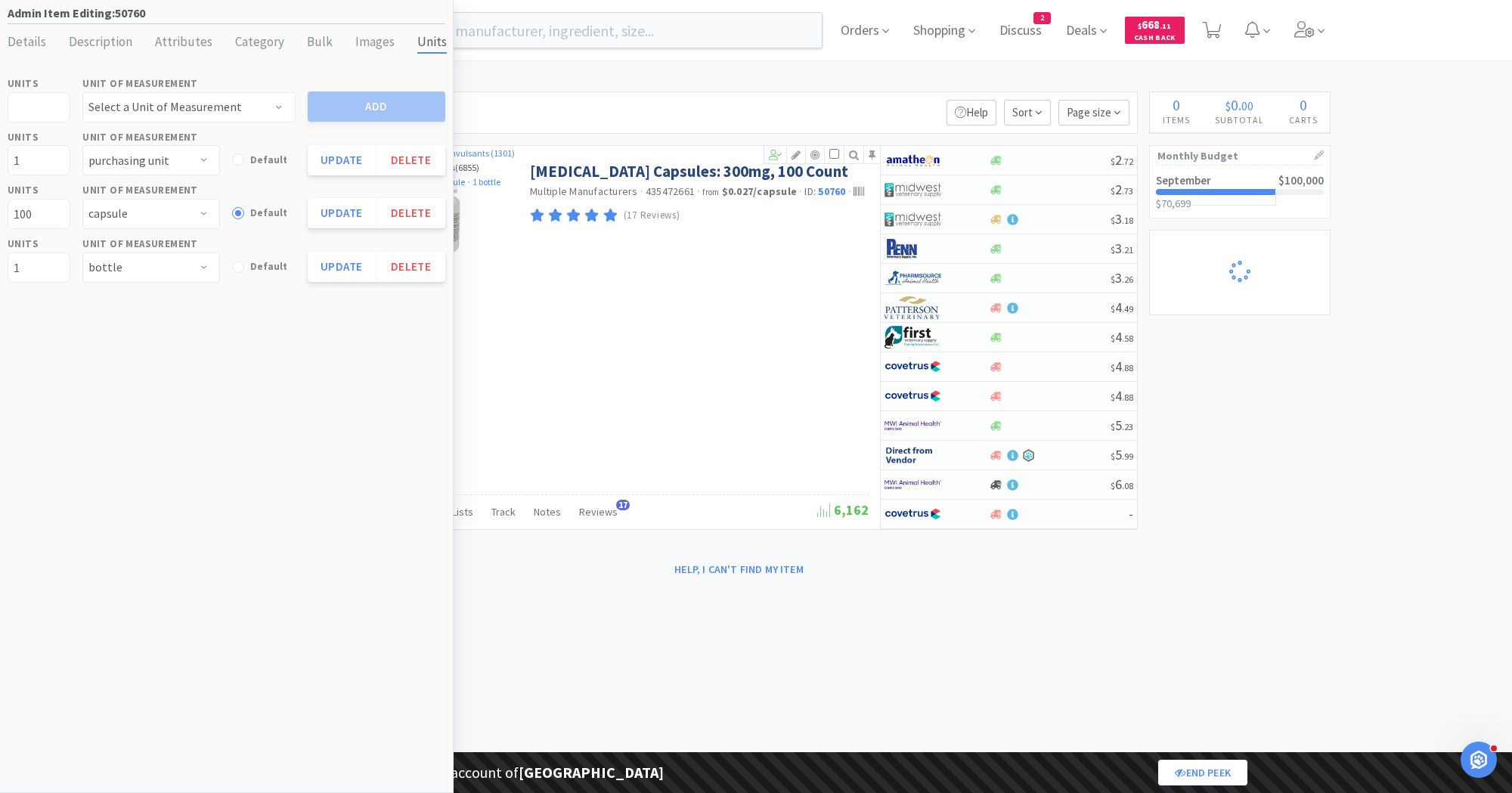
select select "1"
select select "2"
select select "1"
select select "25"
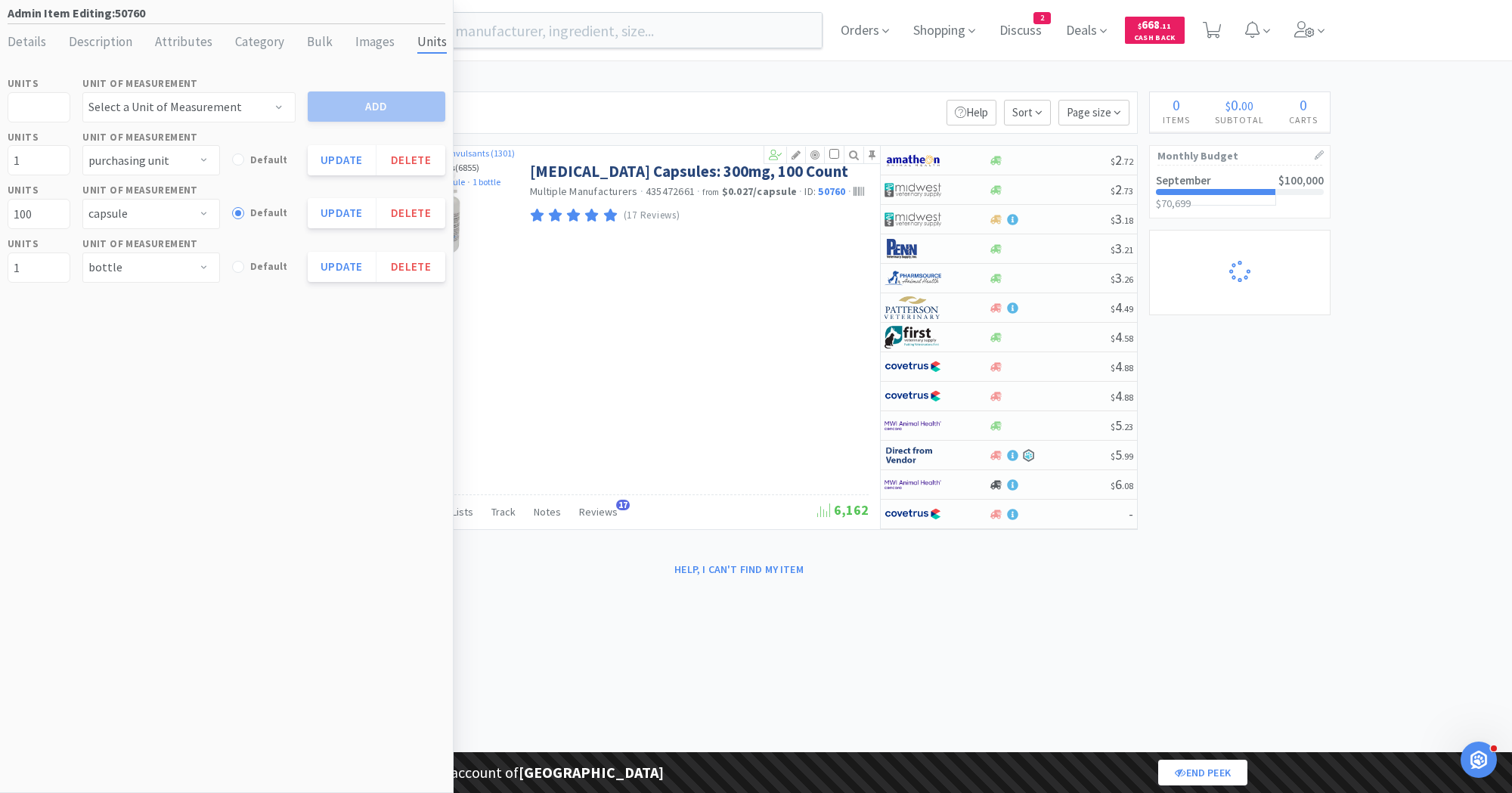
select select "1"
select select "5"
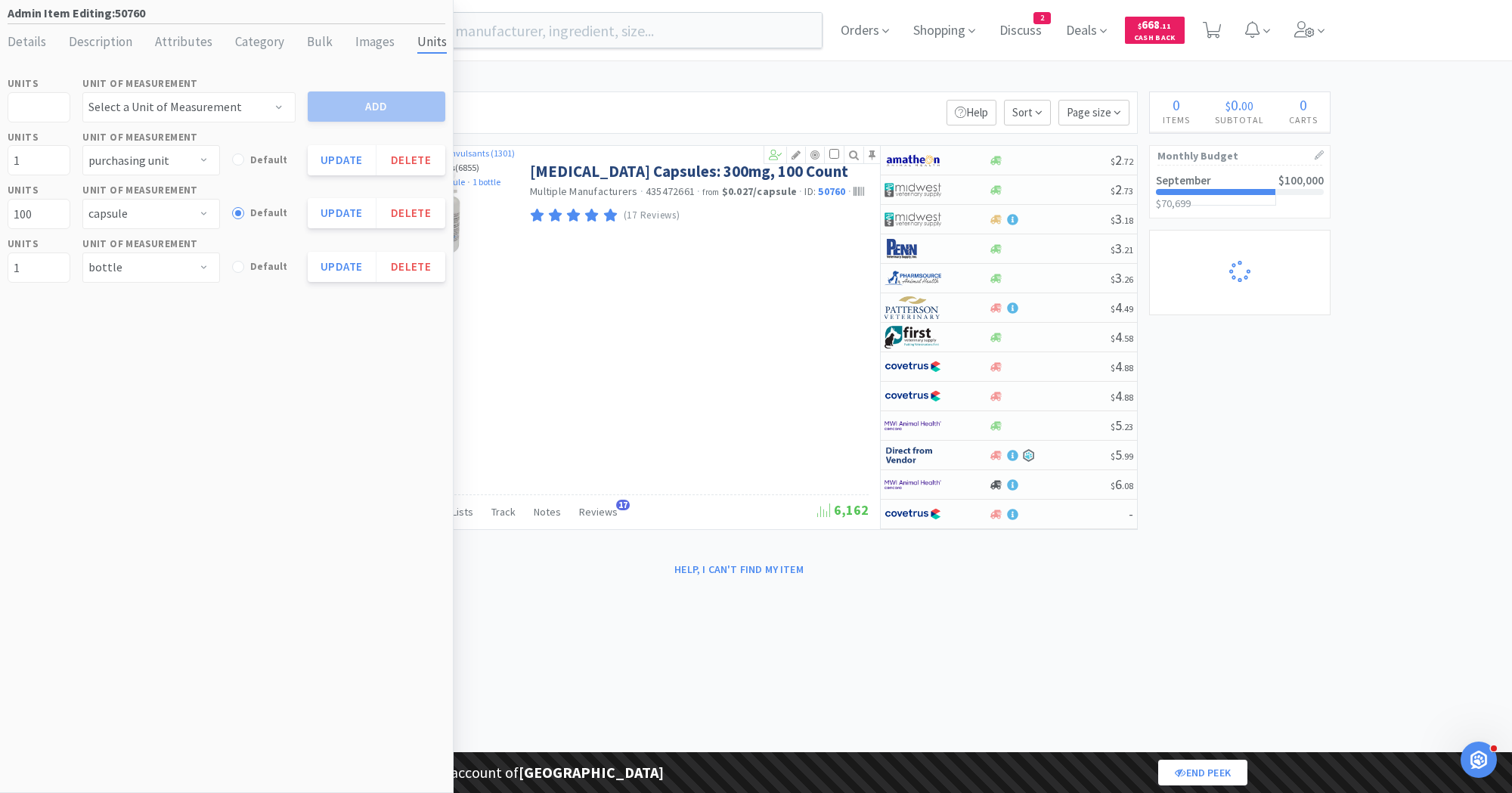
select select "5"
select select "2"
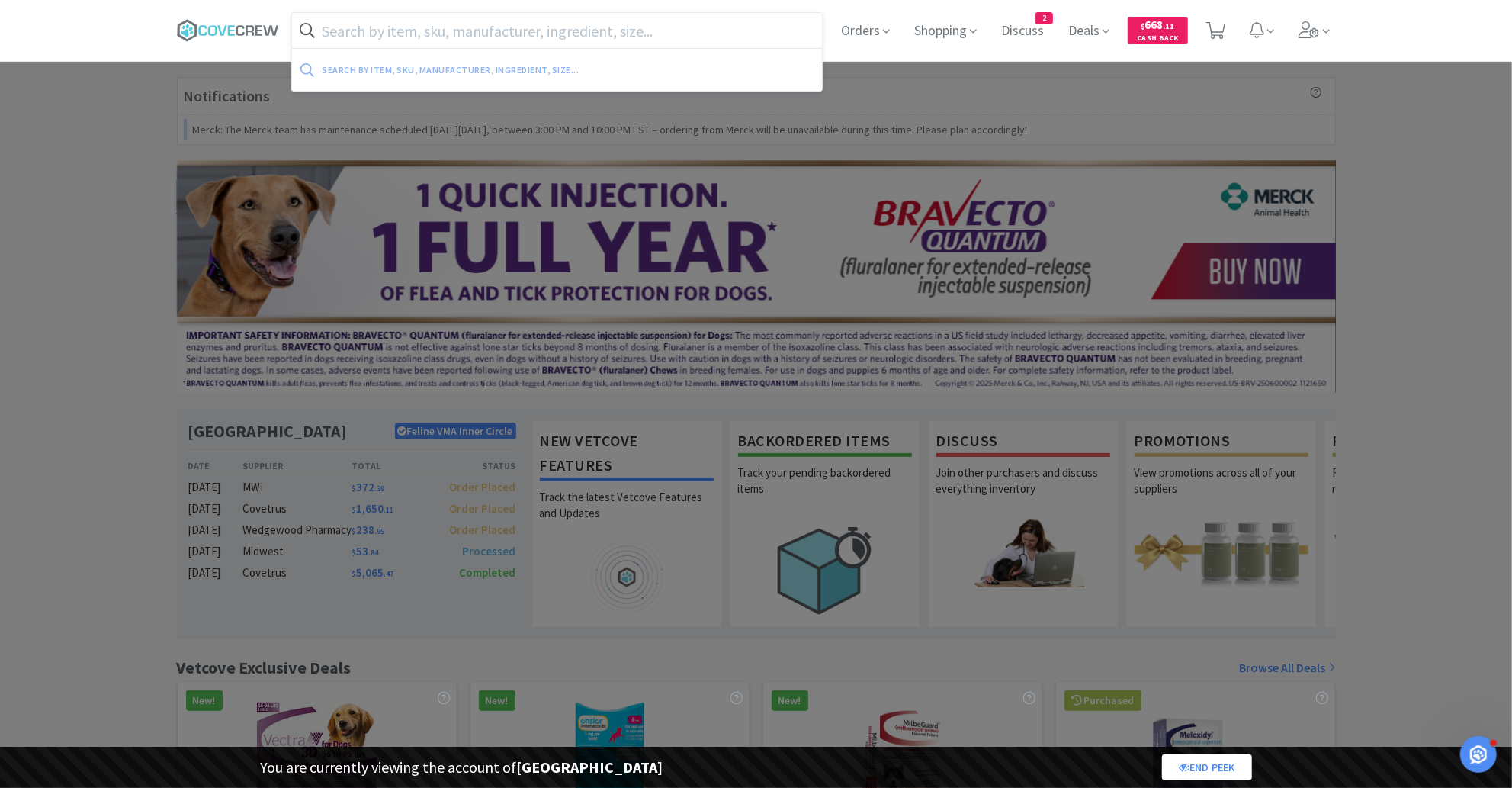
click at [382, 32] on input "text" at bounding box center [557, 30] width 530 height 35
paste input "47613"
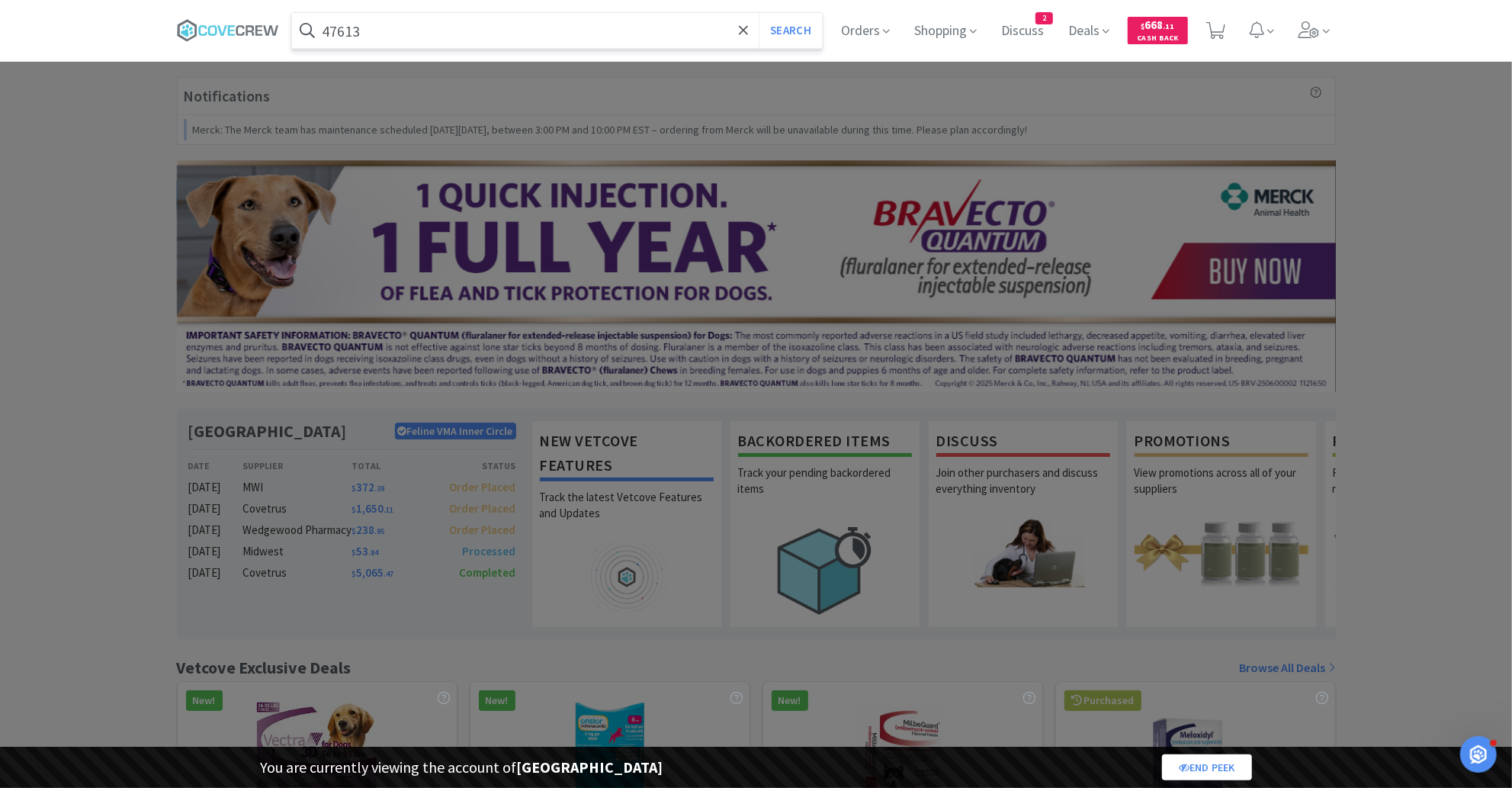
type input "47613"
click at [758, 13] on button "Search" at bounding box center [790, 30] width 63 height 35
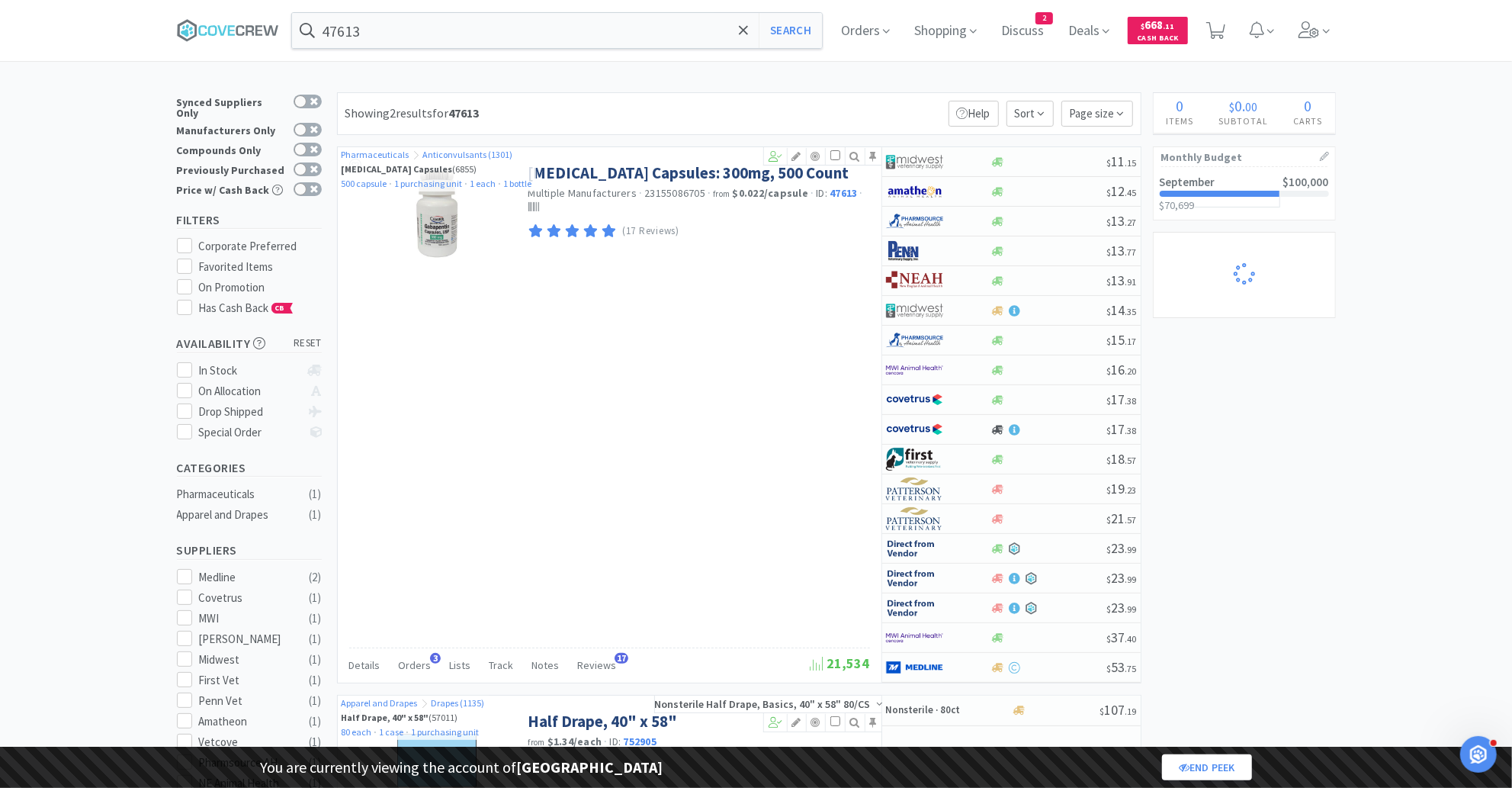
select select "1"
select select "8"
select select "1"
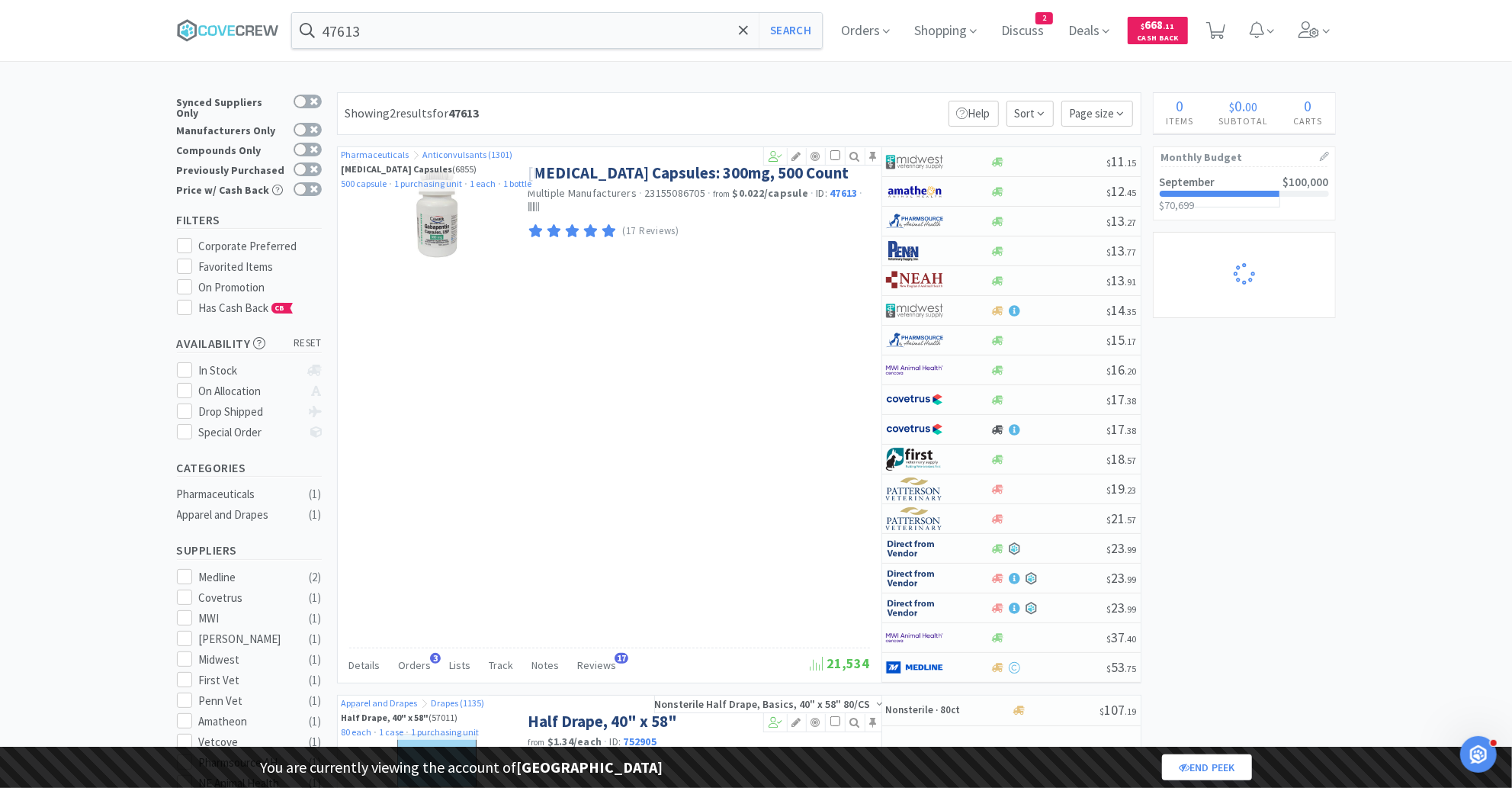
select select "2"
select select "1"
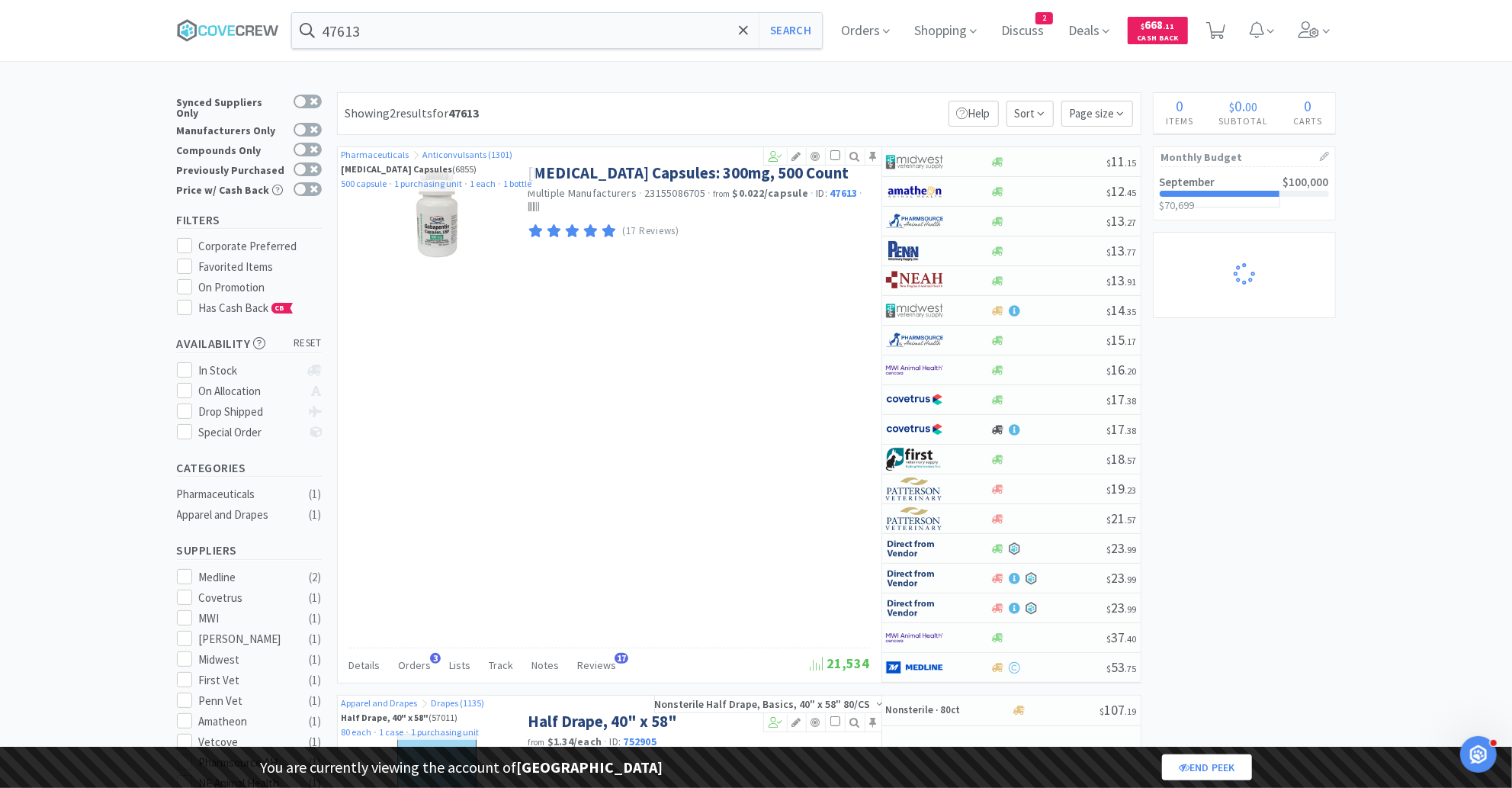
select select "1"
select select "2"
select select "1"
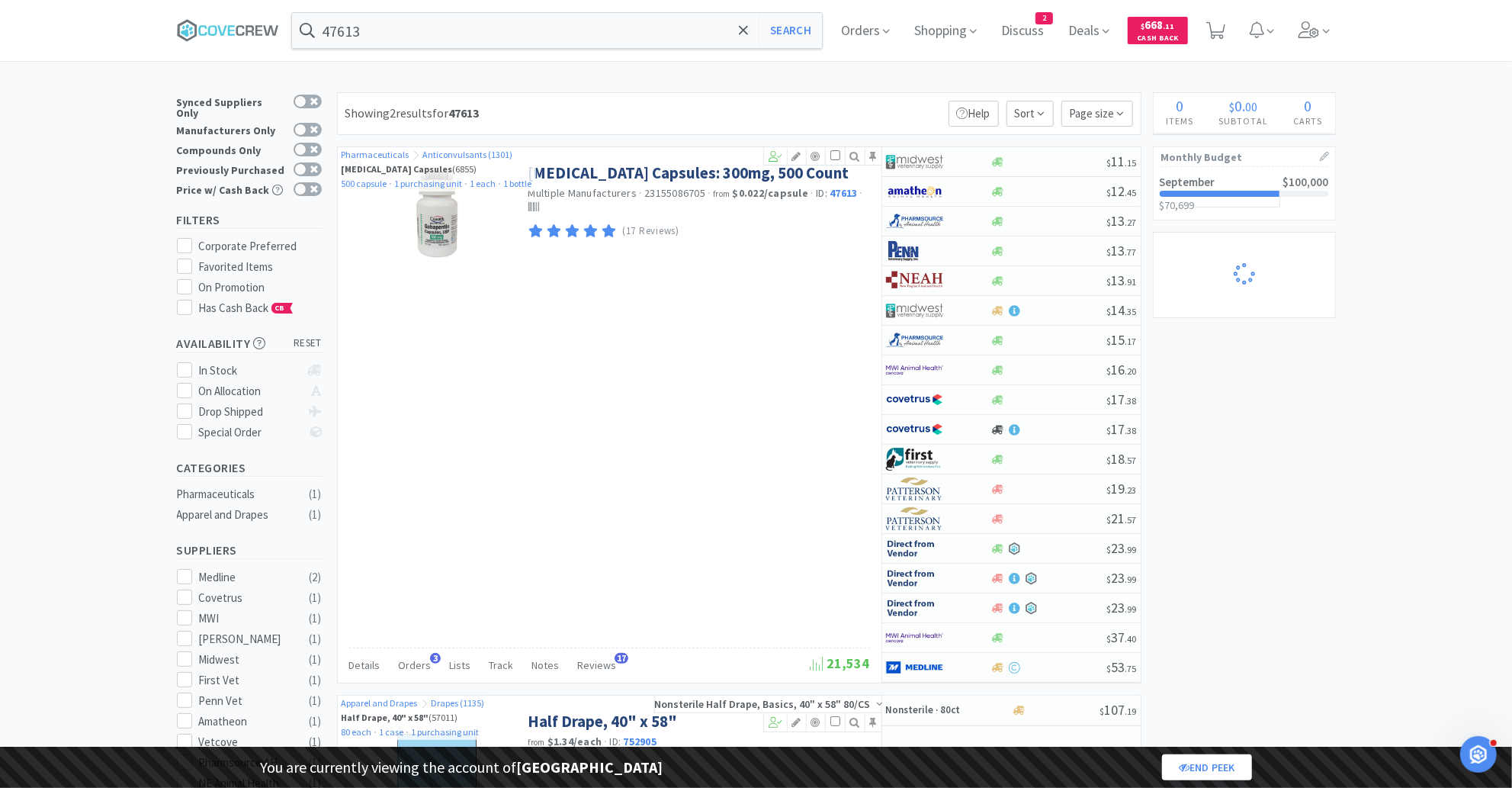
select select "1"
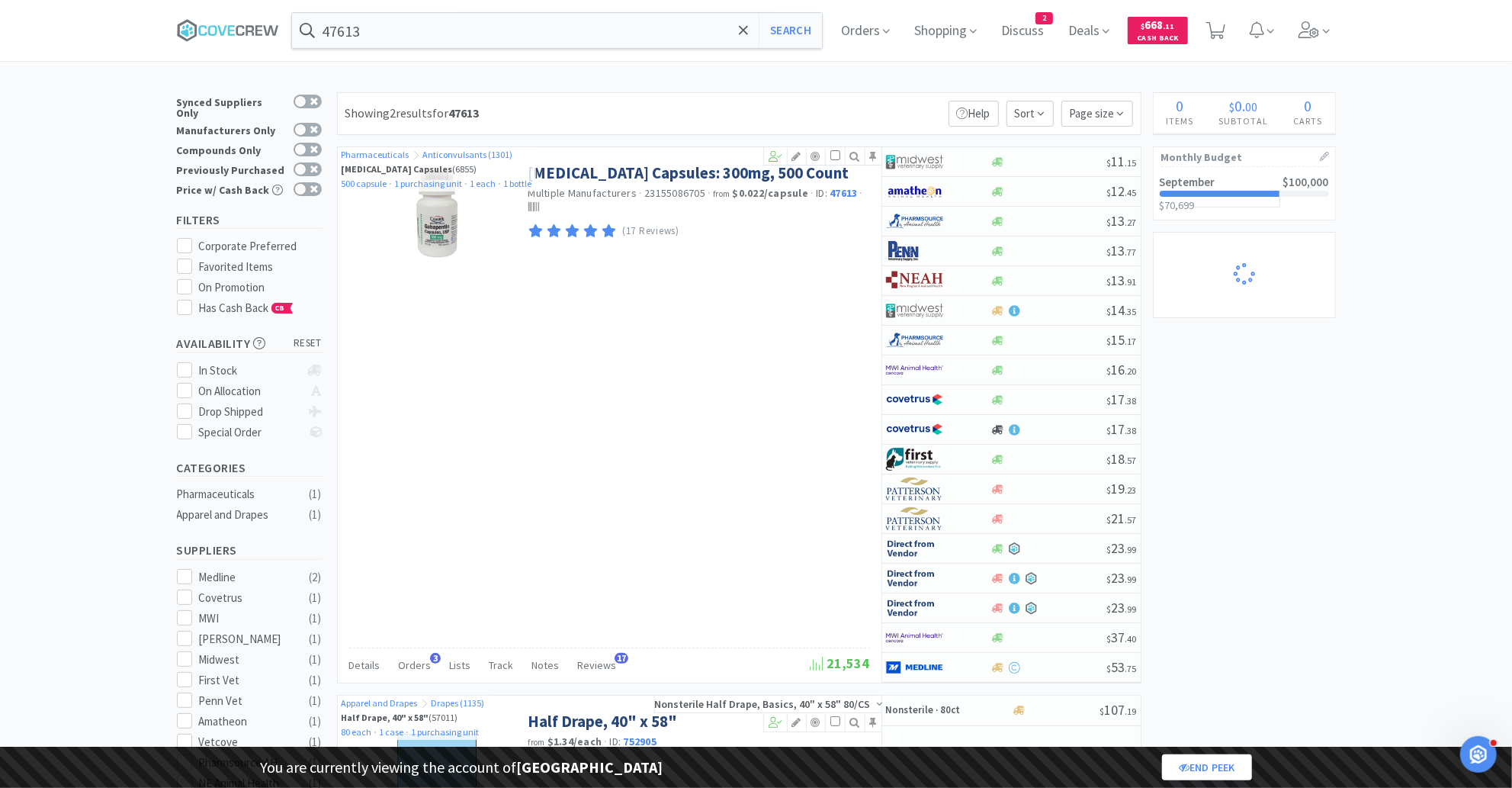
select select "1"
select select "2"
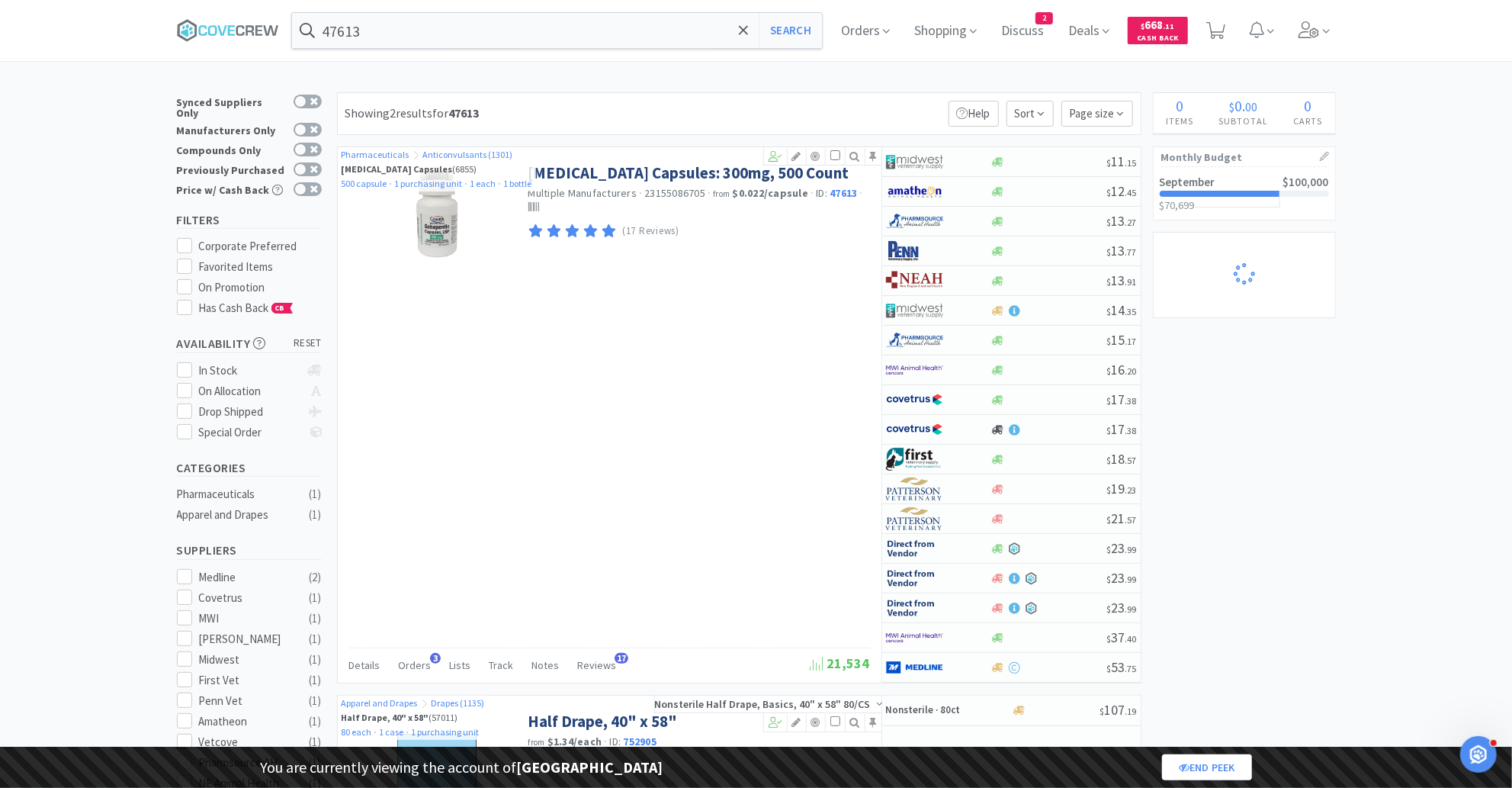
select select "1"
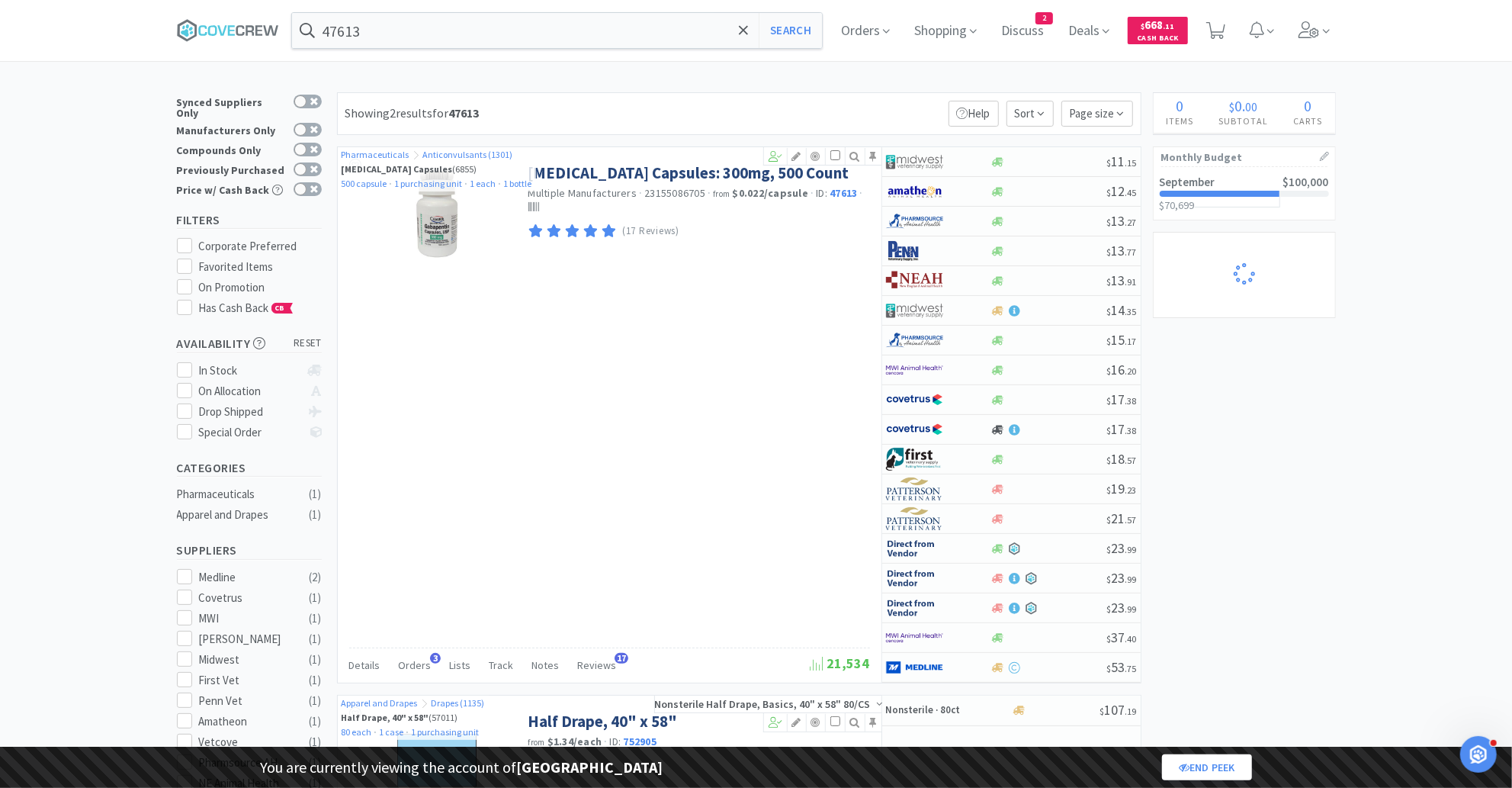
select select "5"
select select "2"
select select "1"
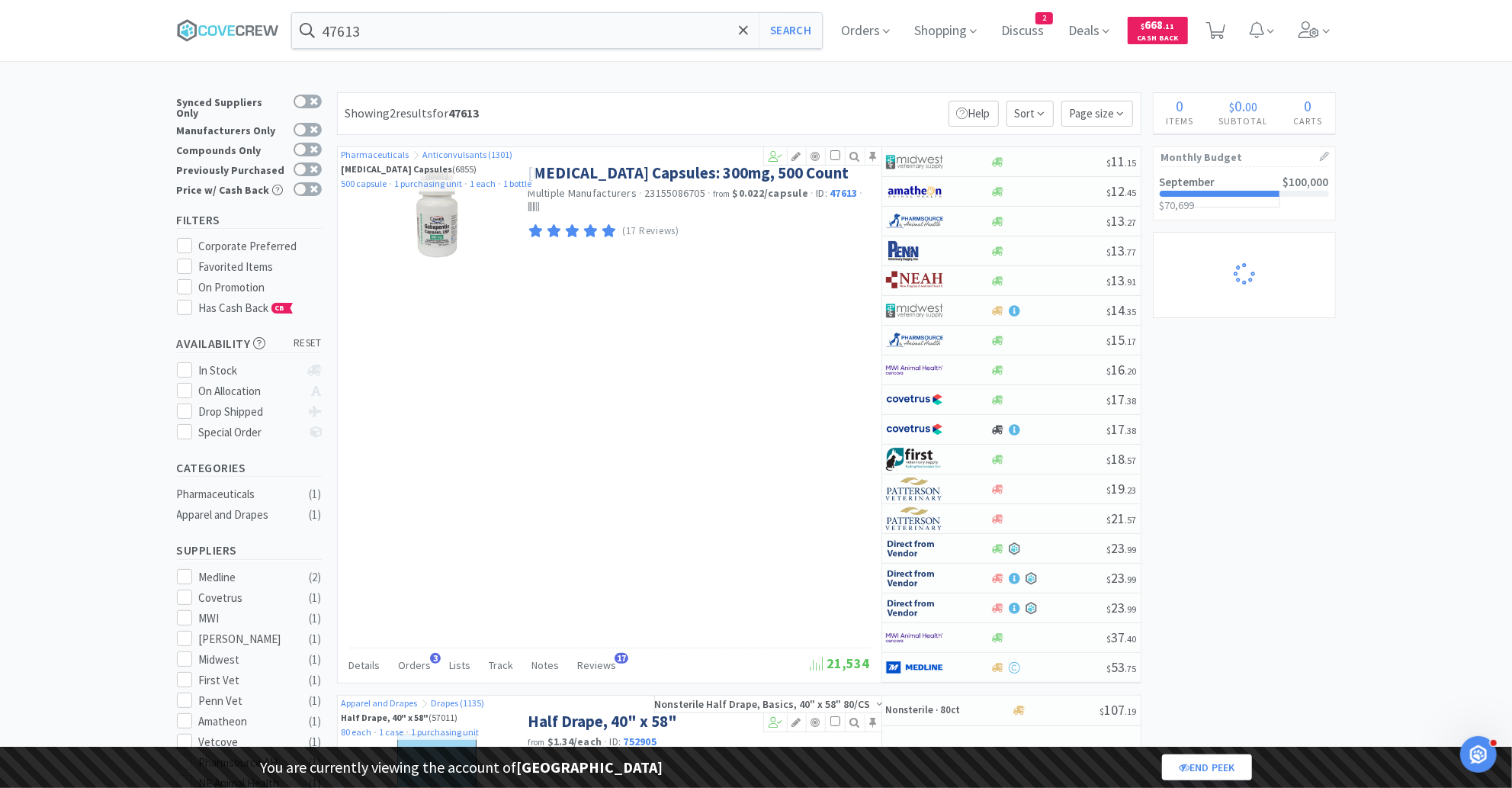
select select "1"
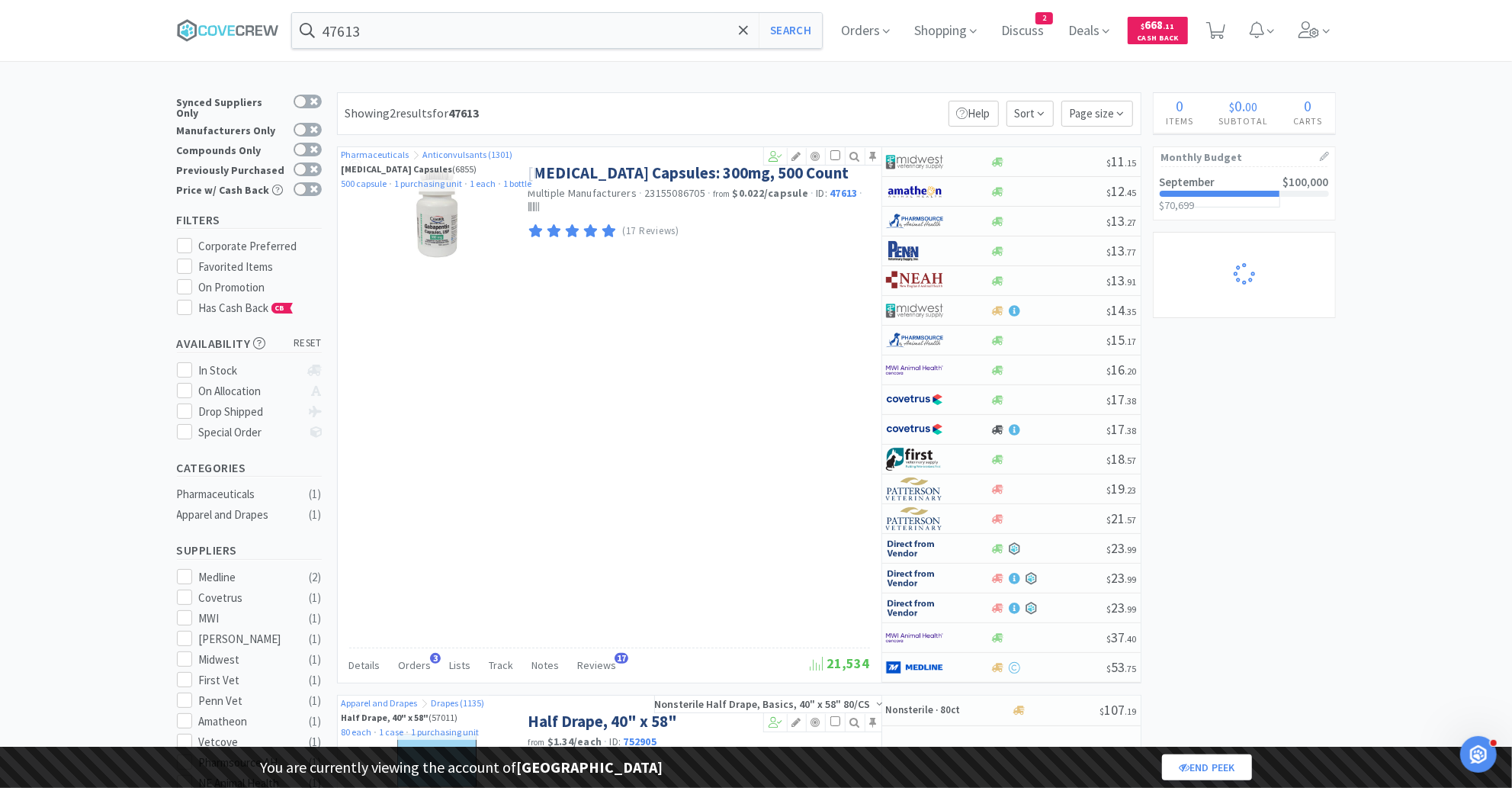
select select "2"
select select "4"
select select "3"
select select "1"
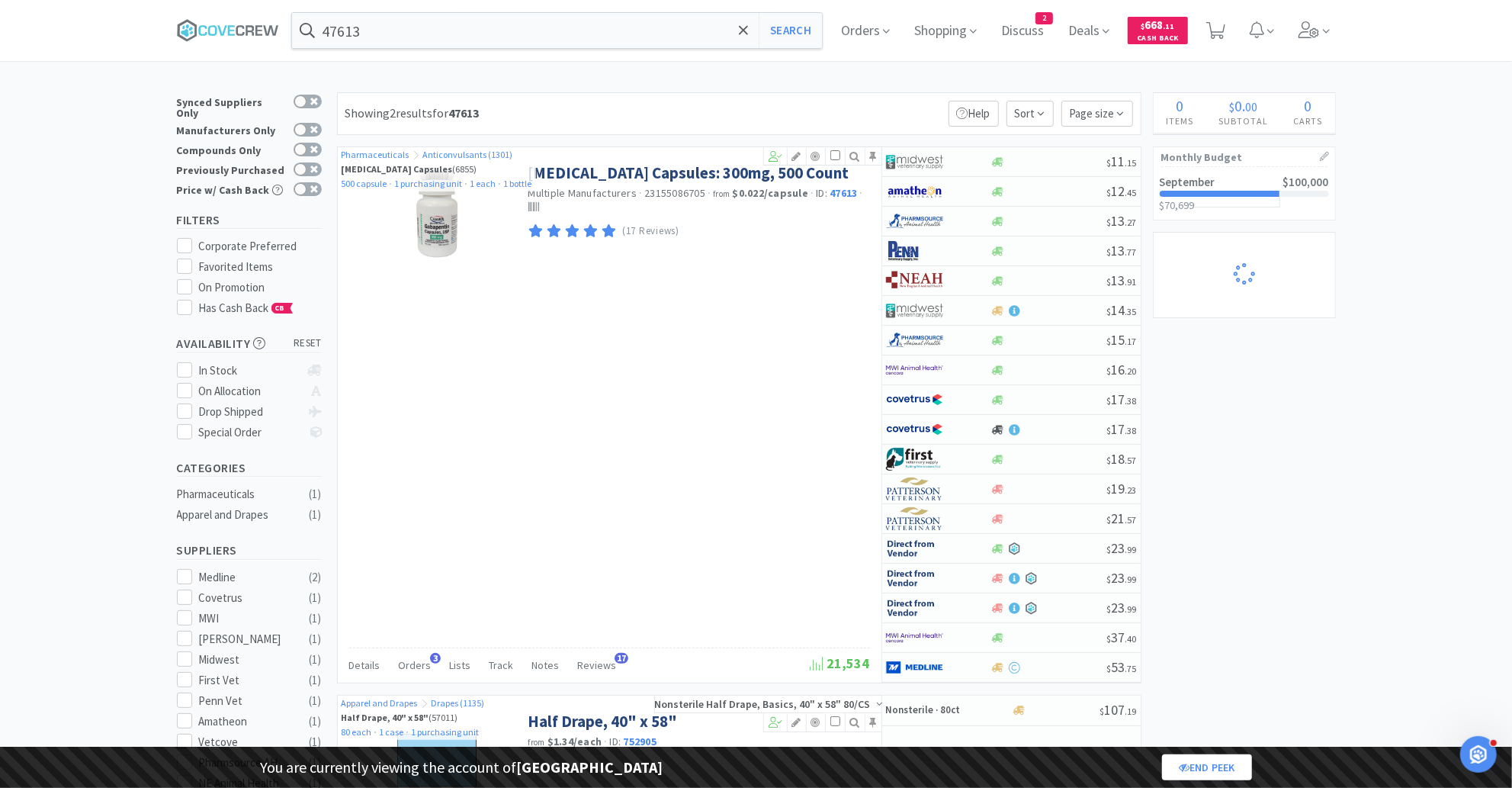
select select "1"
select select "3"
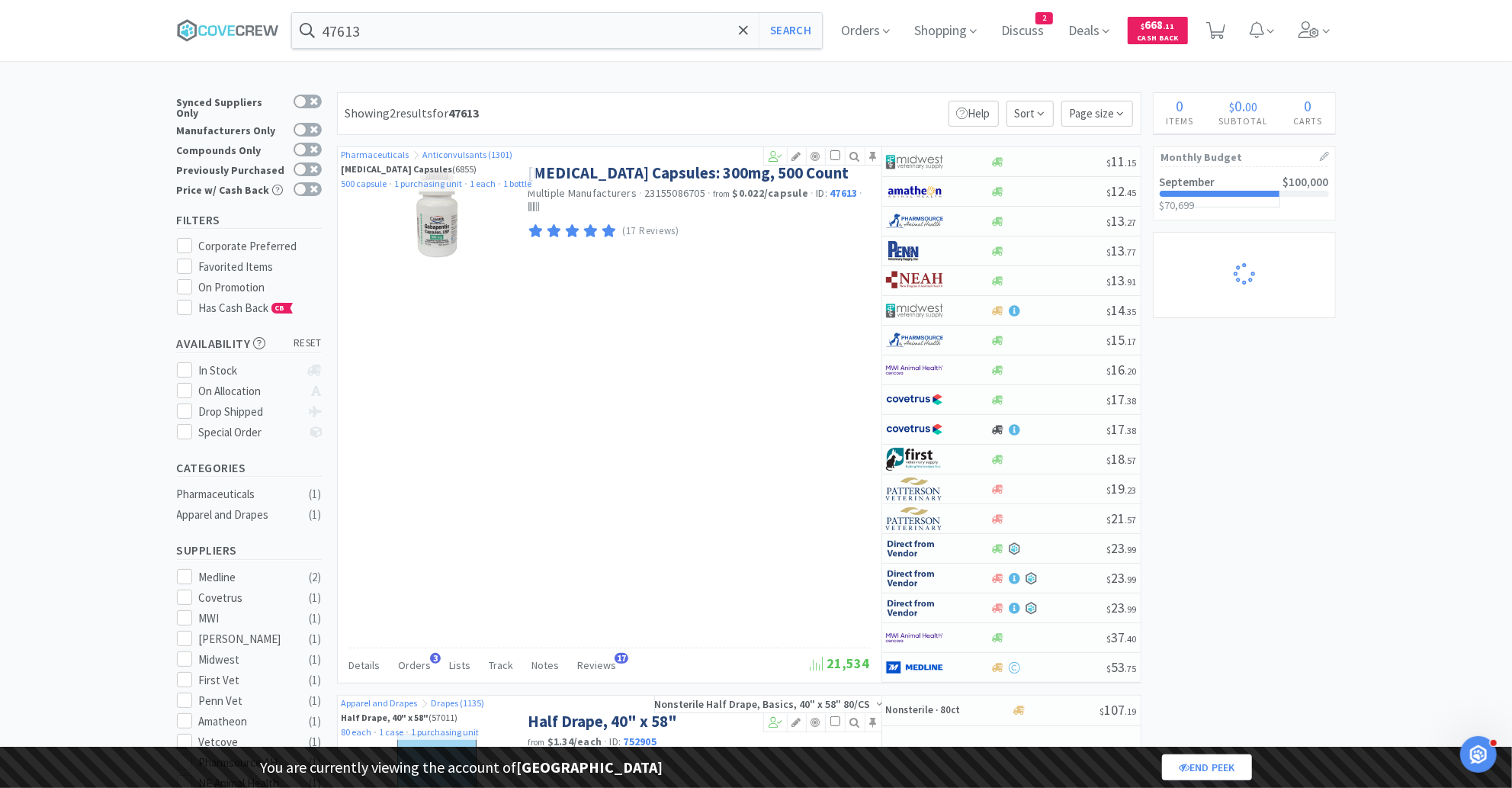
select select "2"
select select "3"
select select "2"
select select "1"
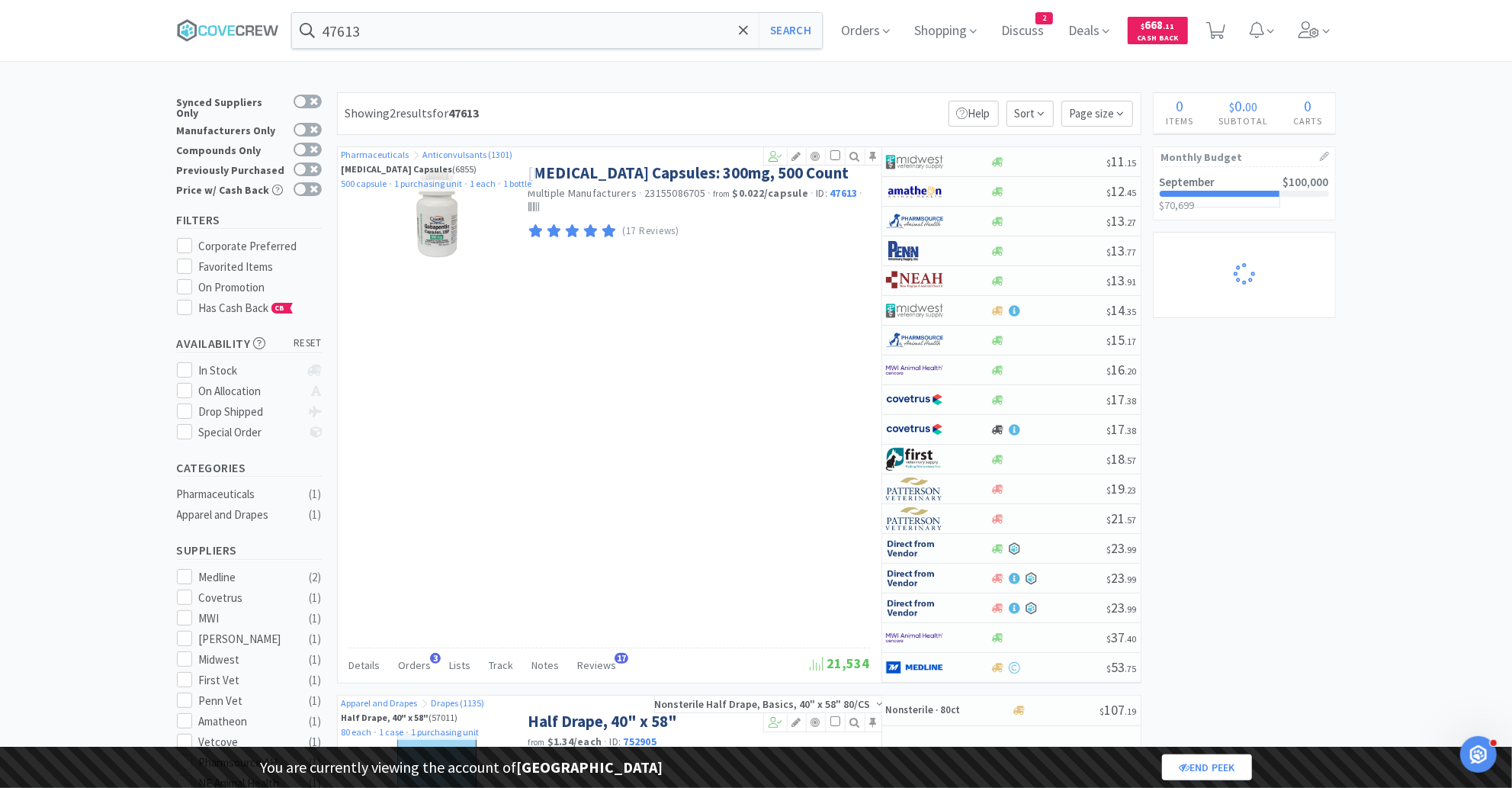
select select "1"
select select "2"
select select "1"
select select "25"
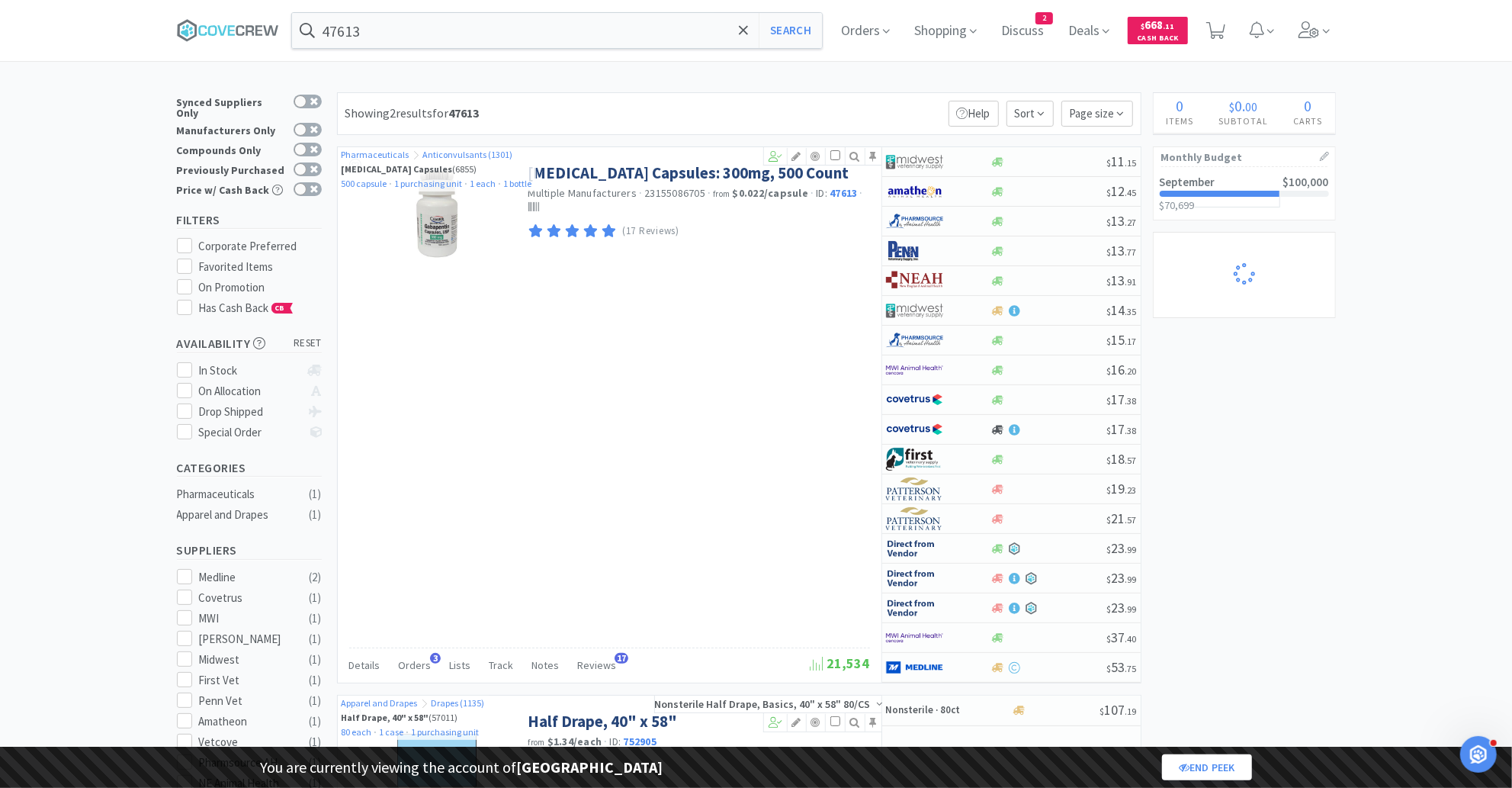
select select "1"
select select "5"
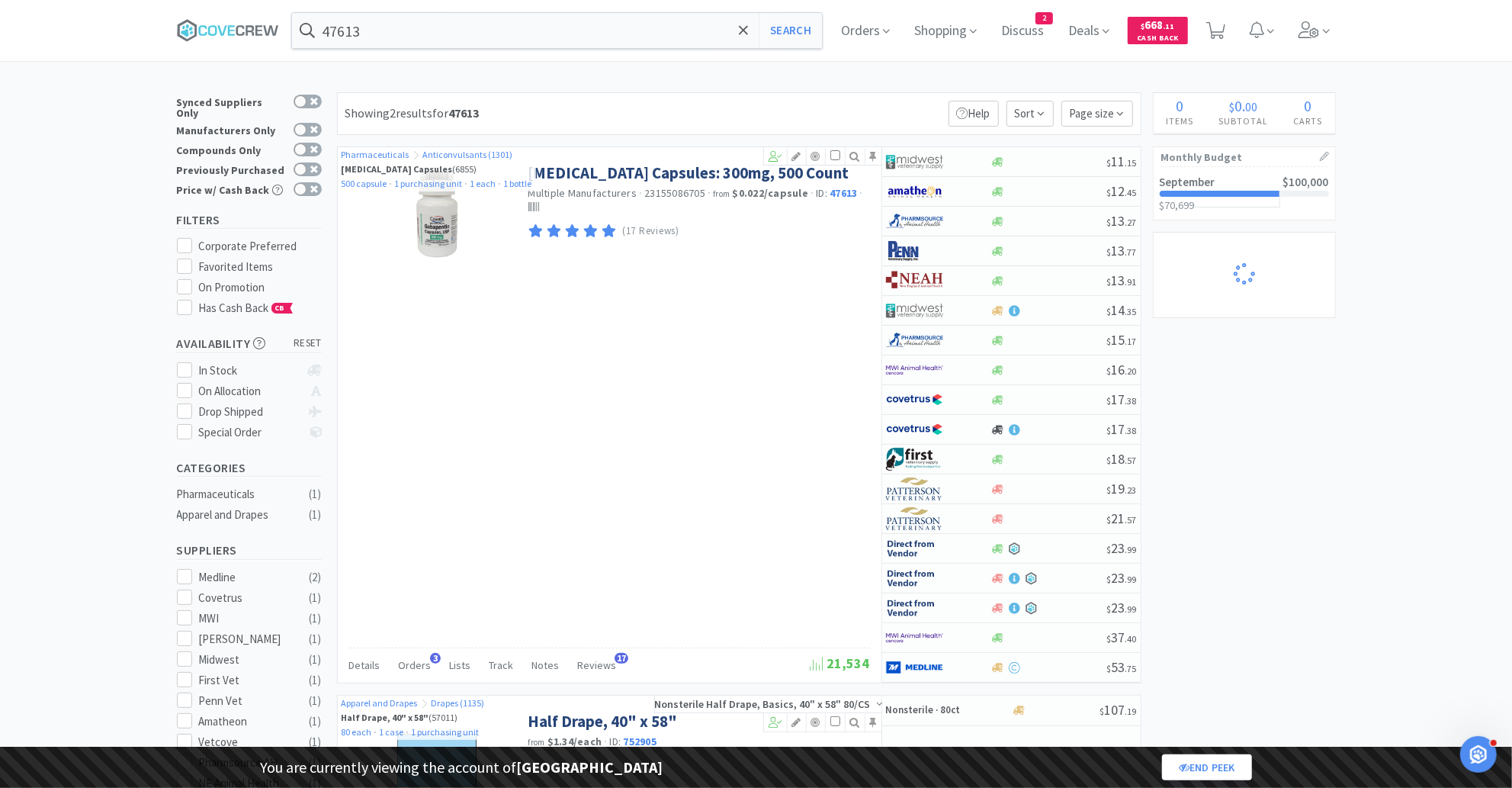
select select "5"
select select "2"
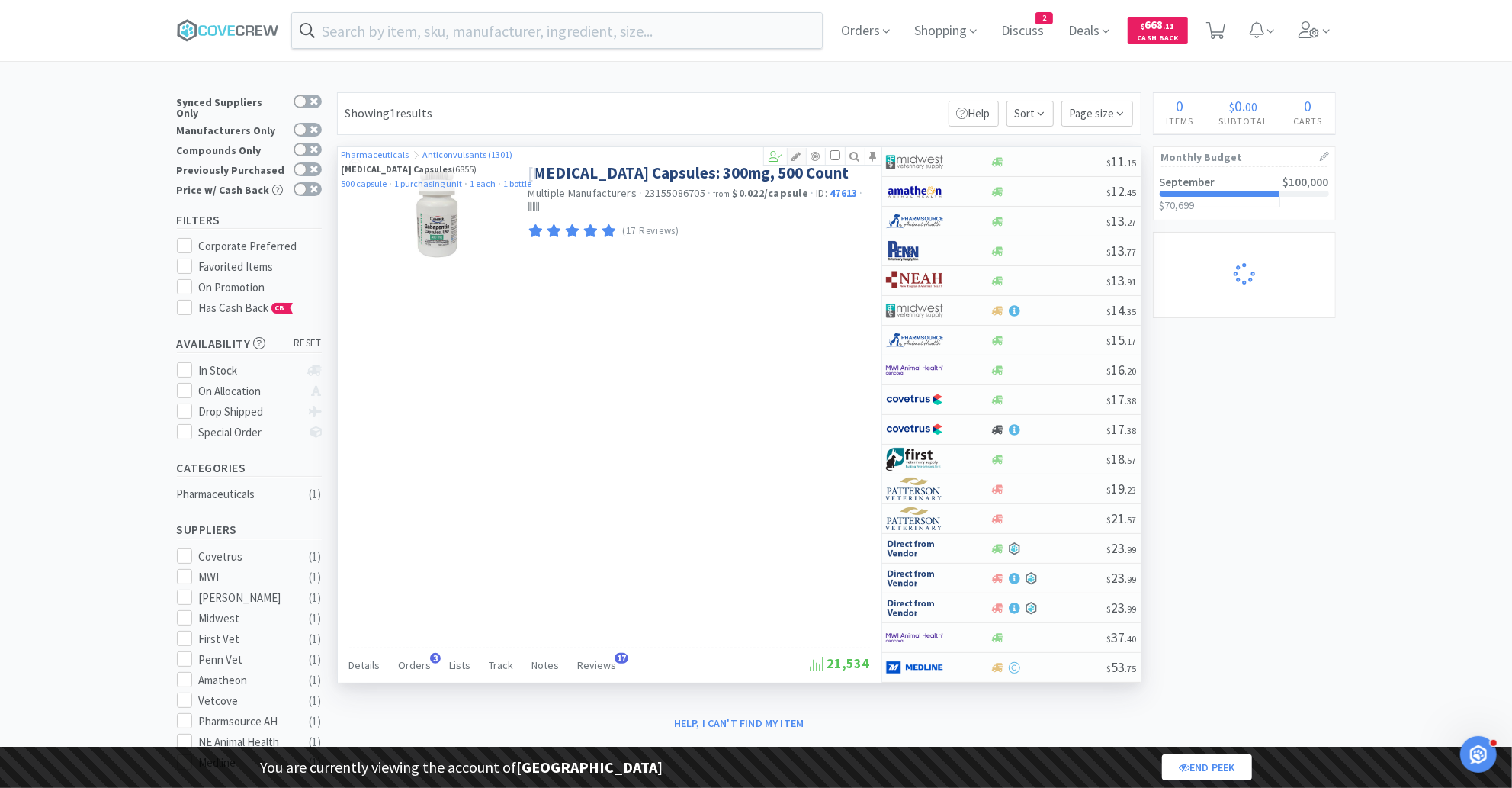
click at [798, 158] on icon at bounding box center [796, 156] width 19 height 11
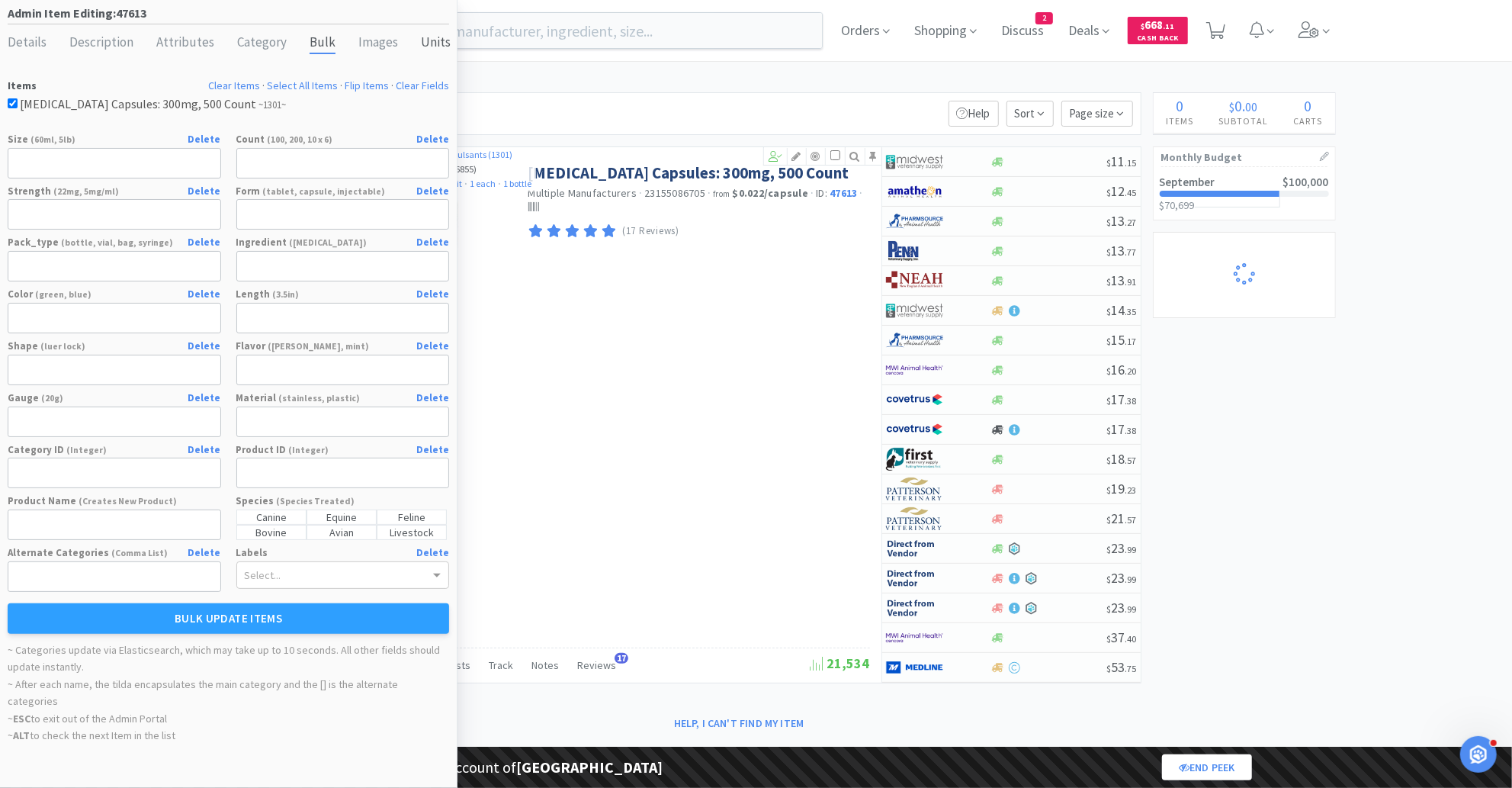
click at [424, 44] on div "Units" at bounding box center [435, 43] width 30 height 22
select select "capsule"
select select "purchasing unit"
select select "each"
select select "bottle"
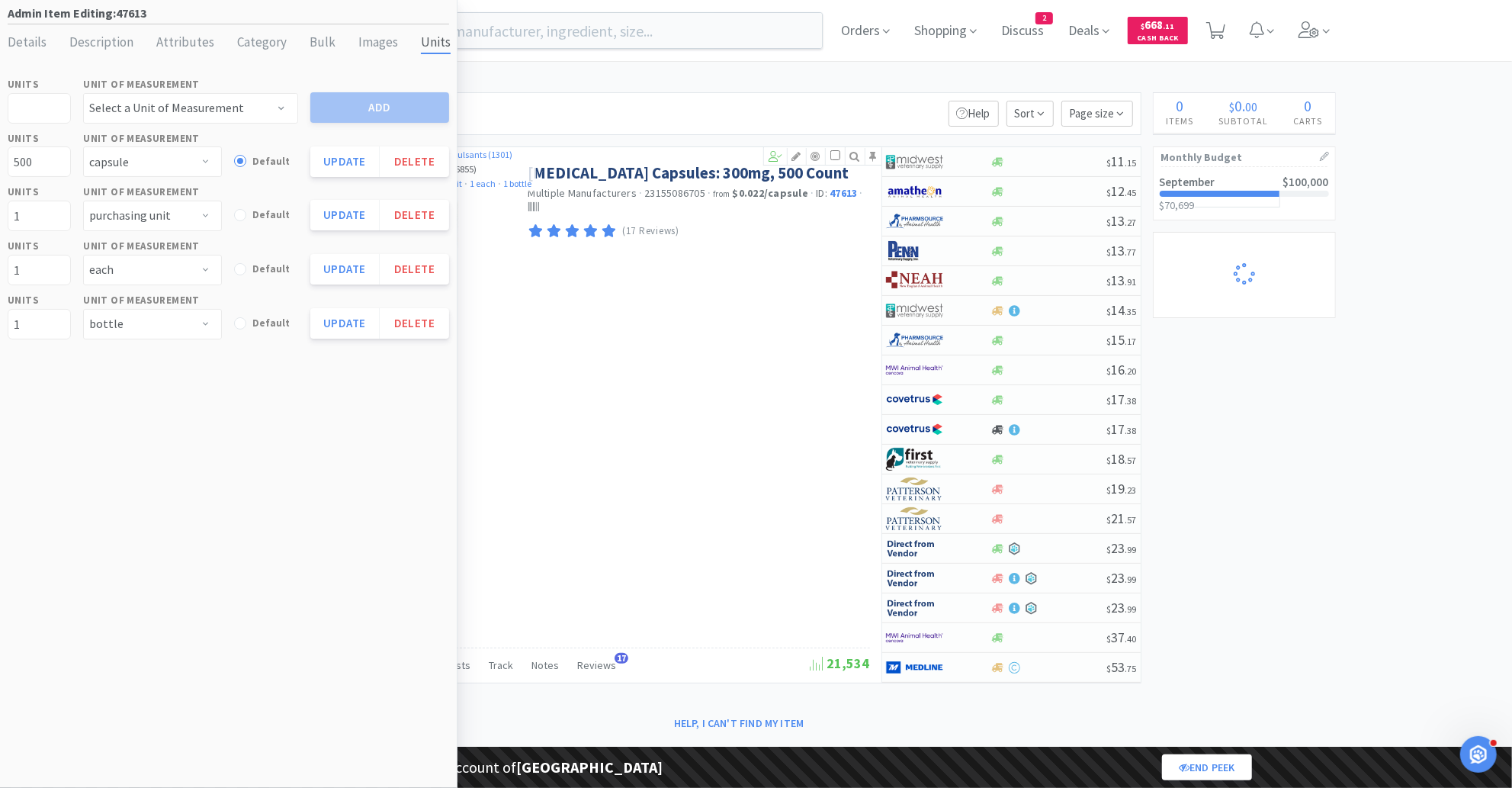
select select "1"
select select "8"
select select "1"
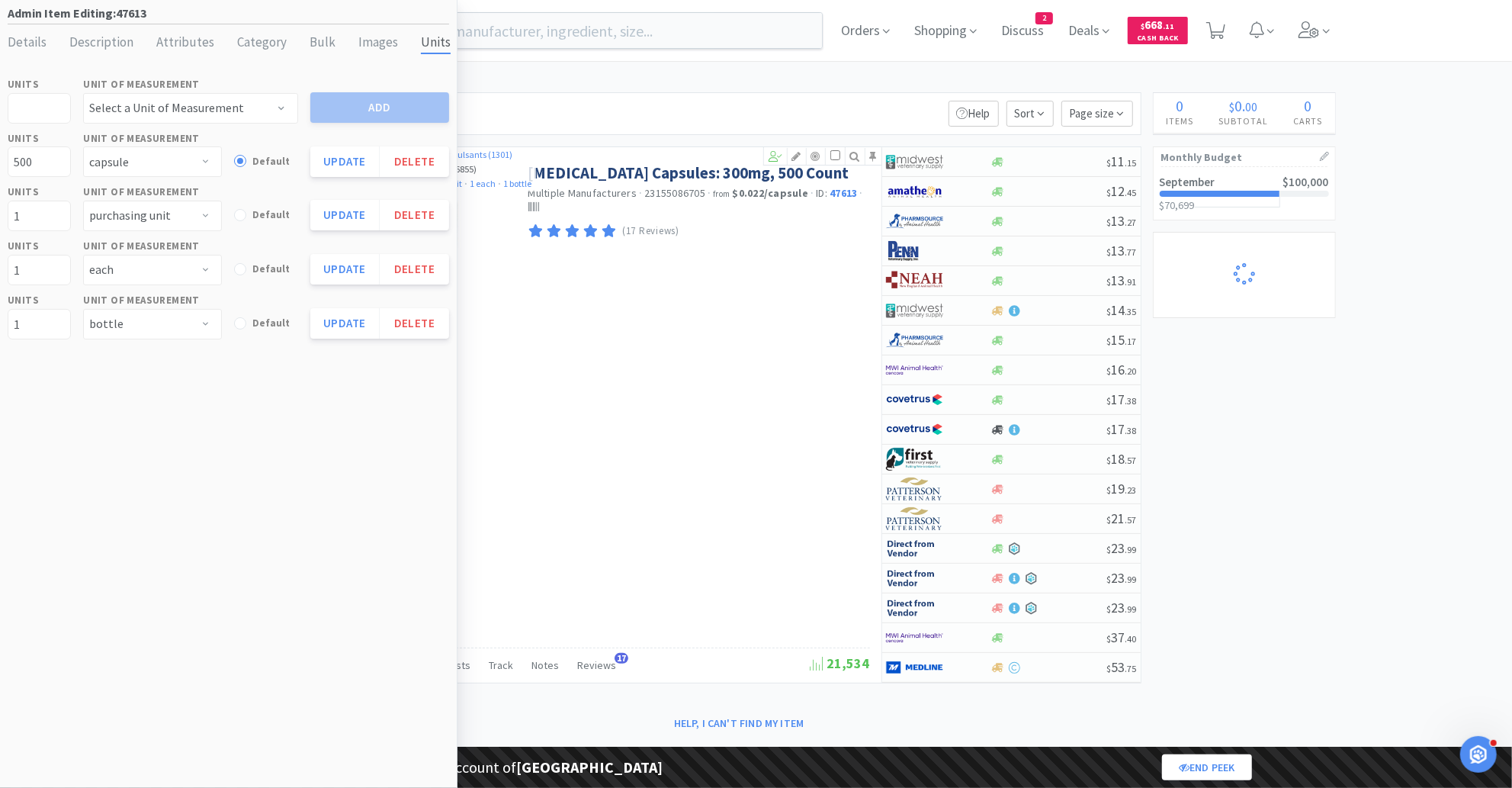
select select "2"
select select "1"
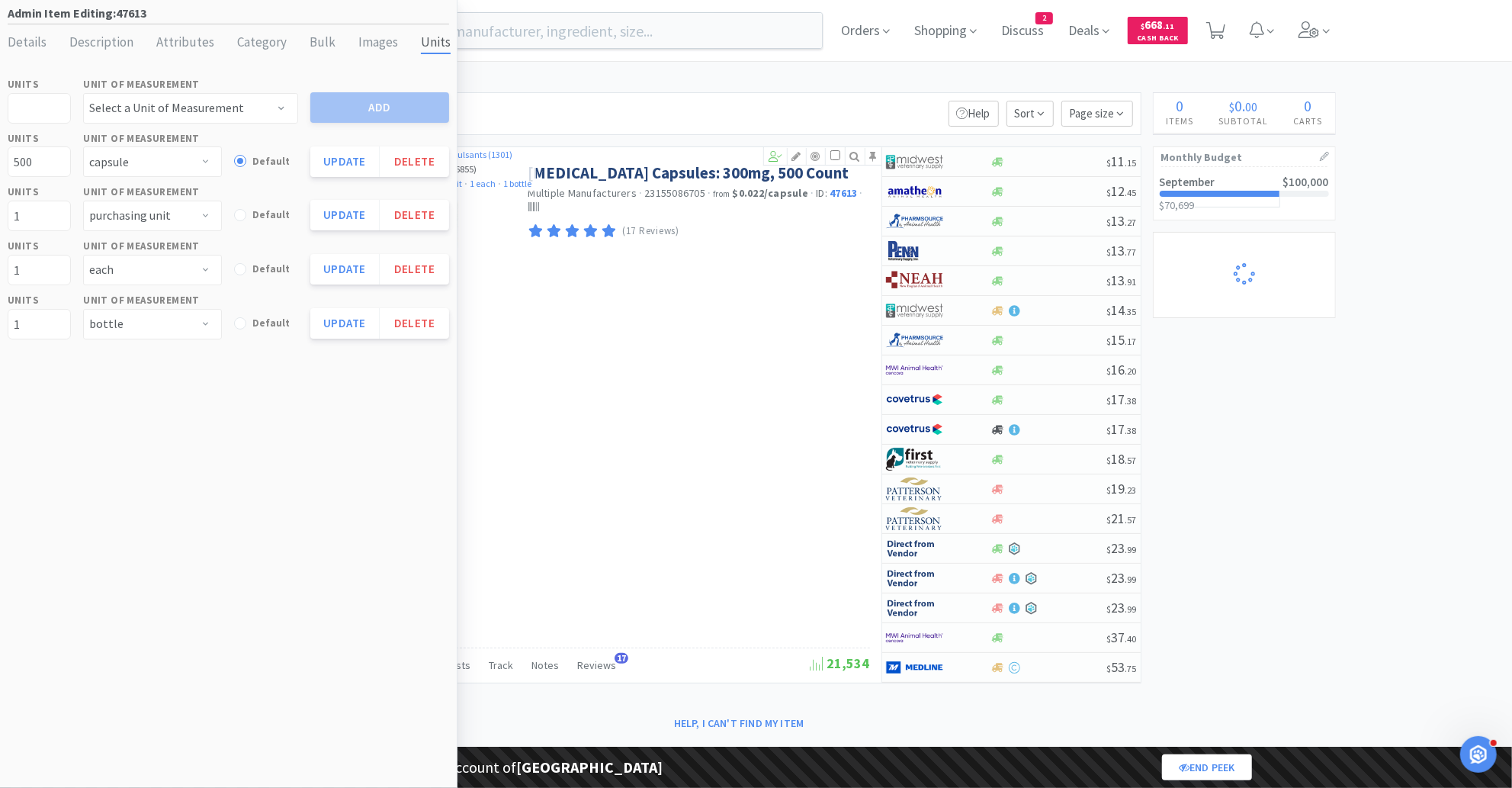
select select "1"
select select "2"
select select "1"
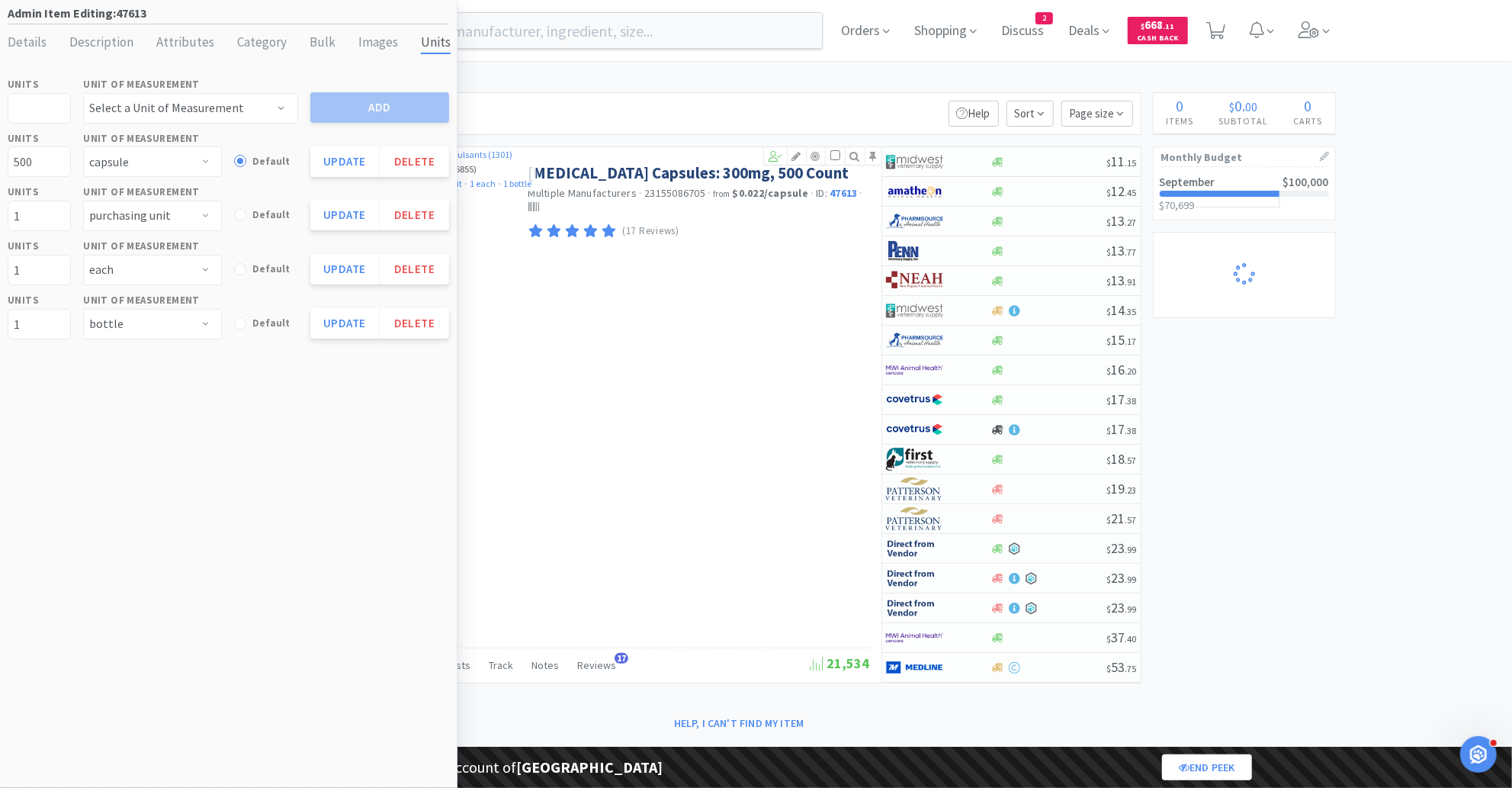
select select "1"
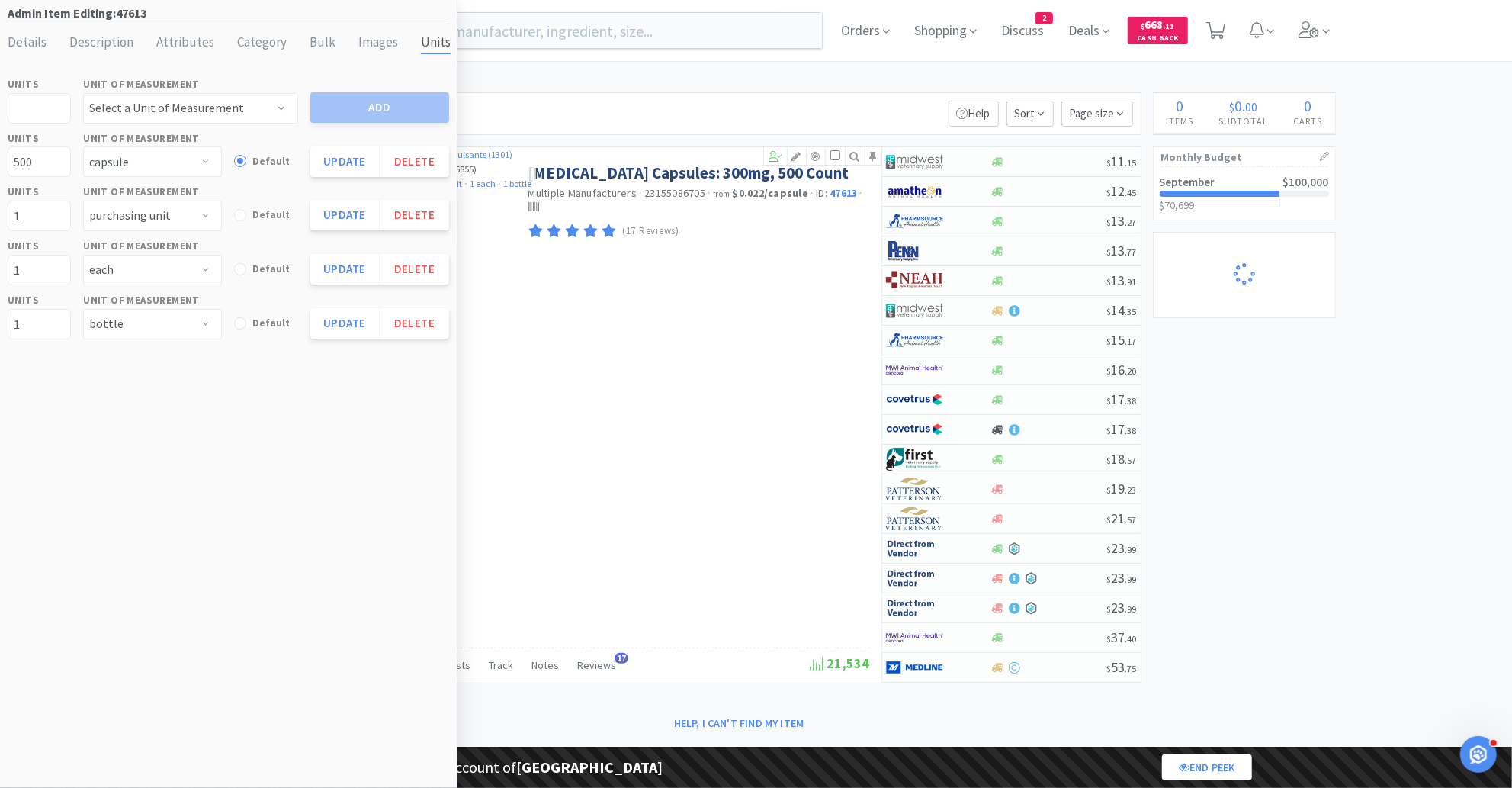
select select "1"
select select "2"
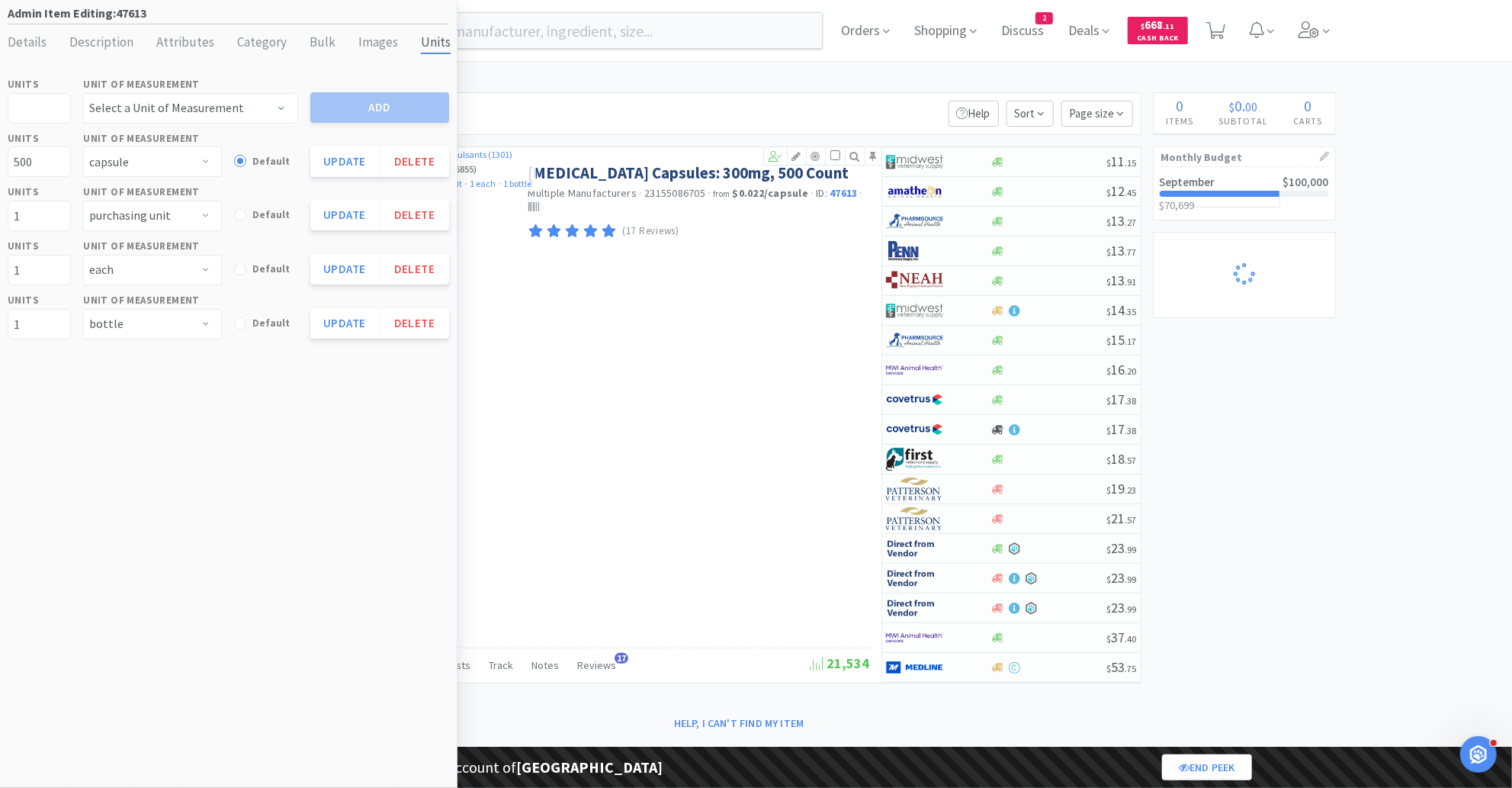
select select "1"
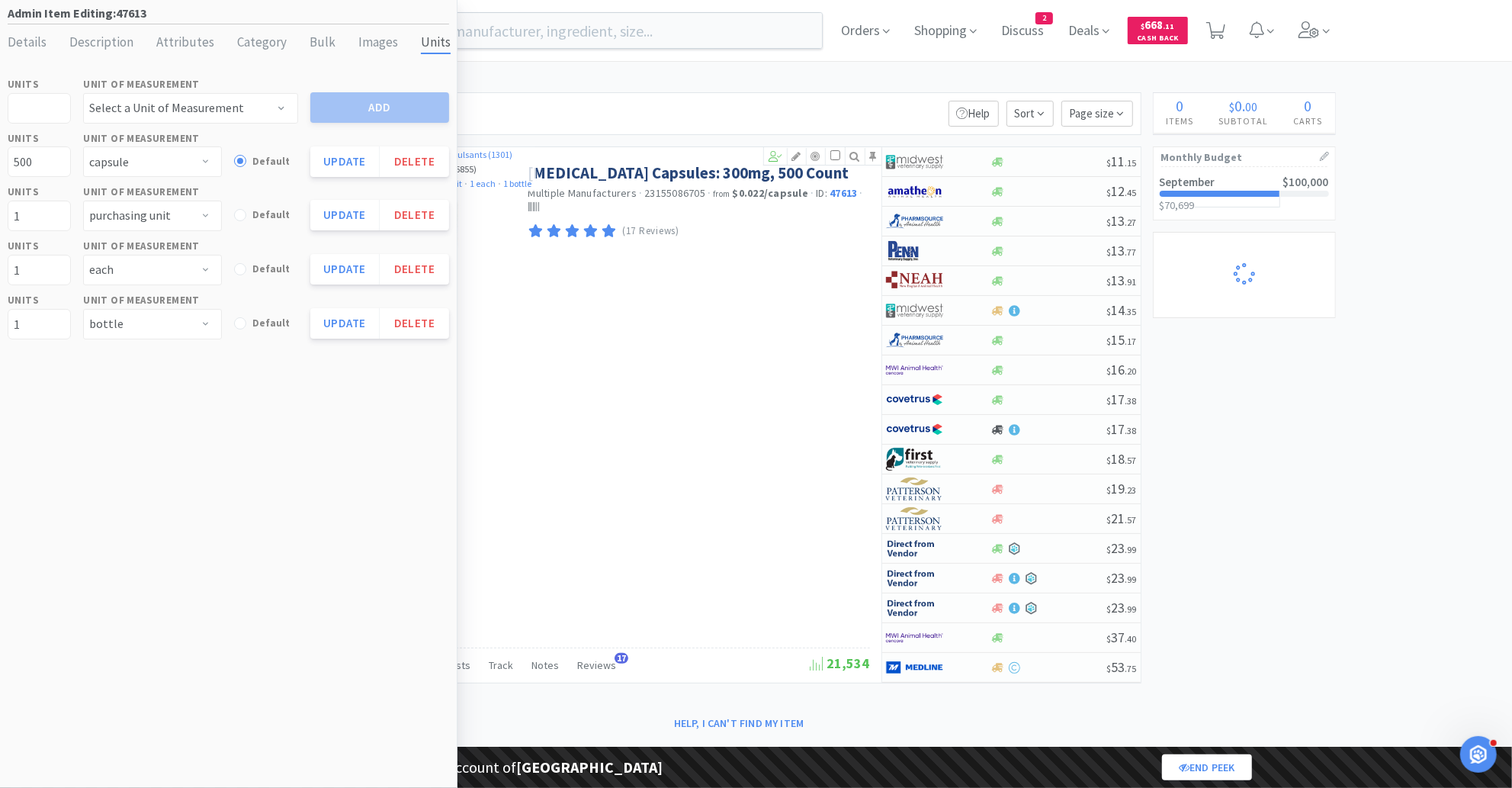
select select "5"
select select "2"
select select "1"
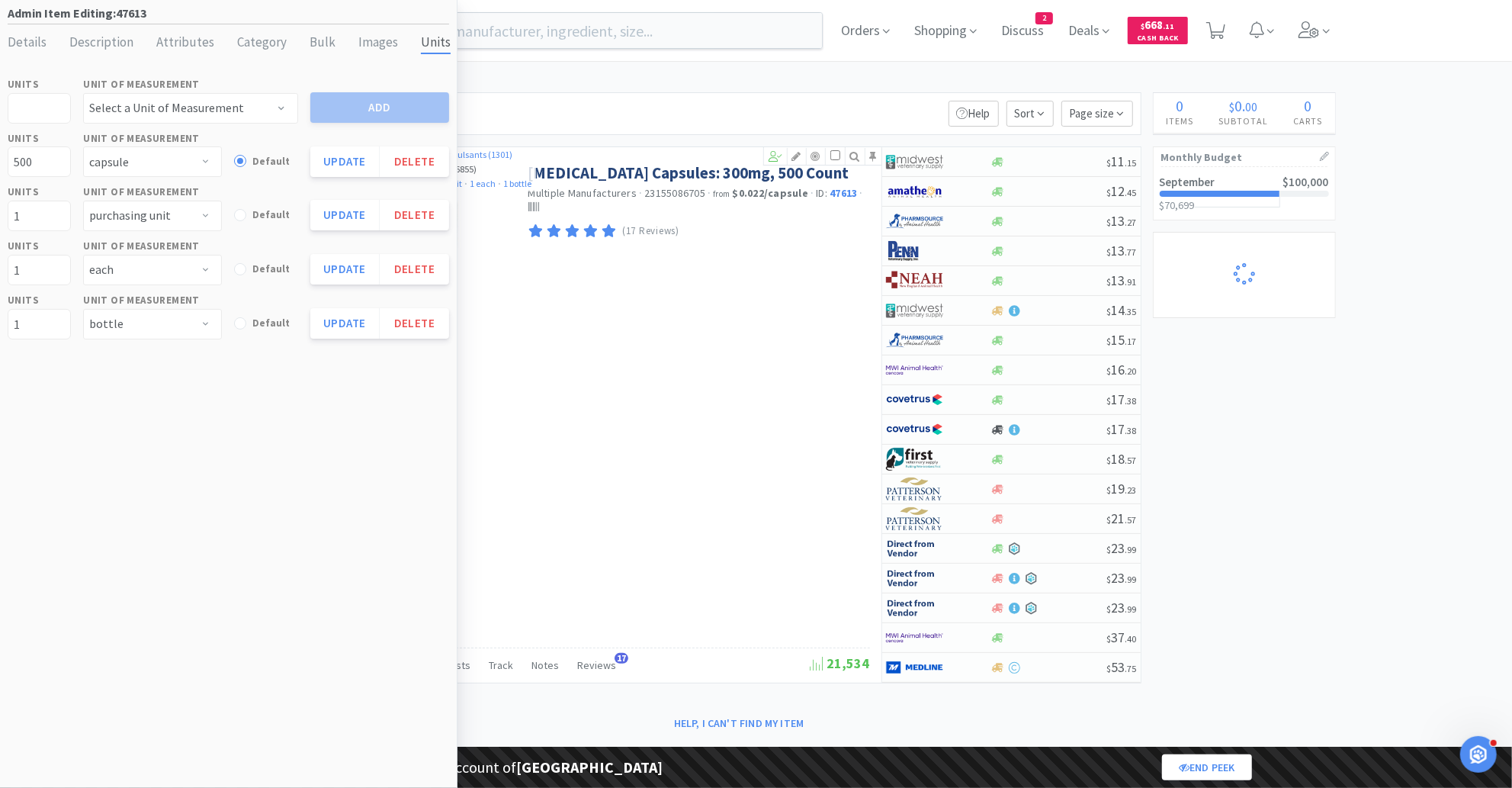
select select "1"
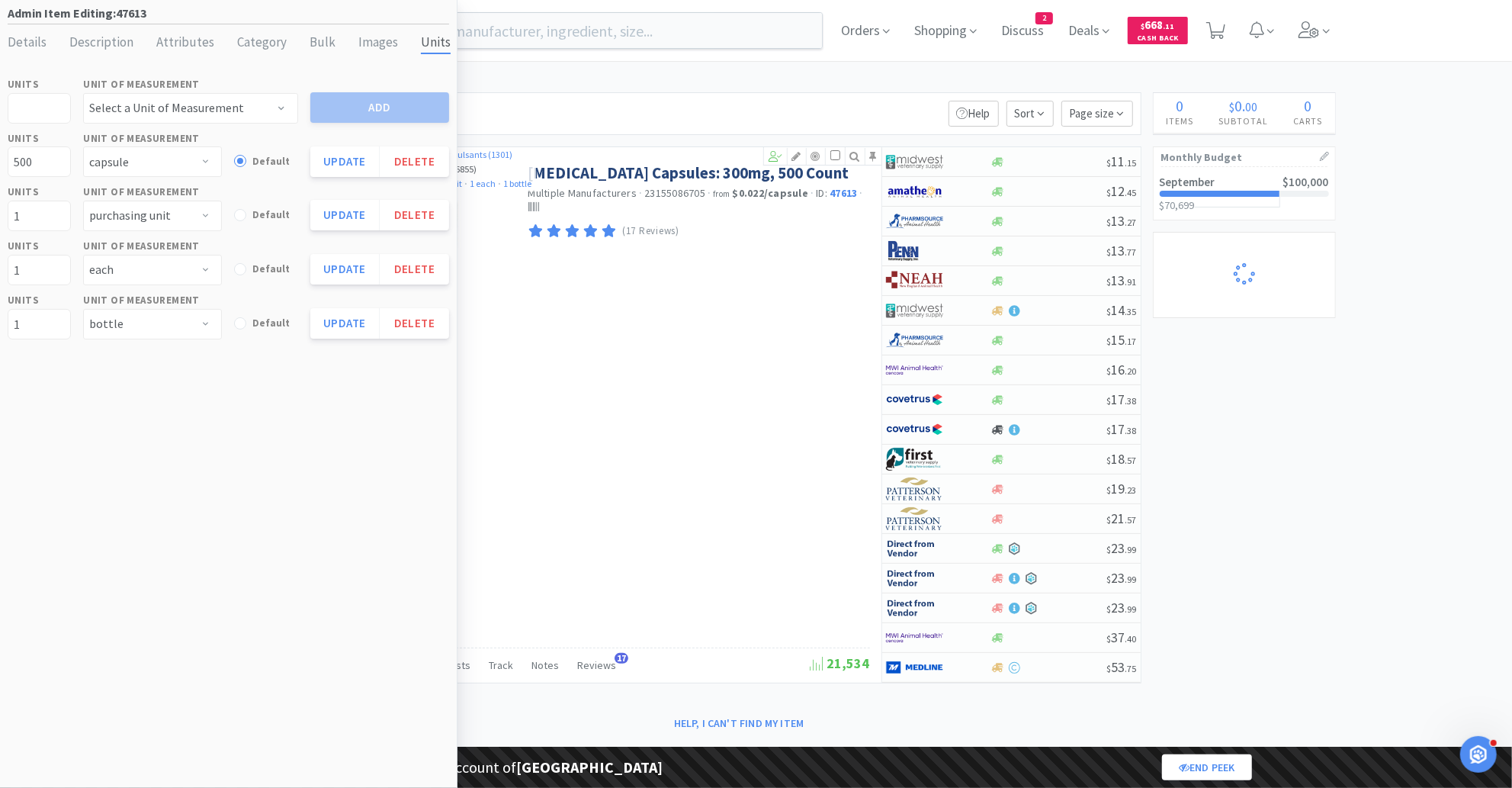
select select "2"
select select "4"
select select "3"
select select "1"
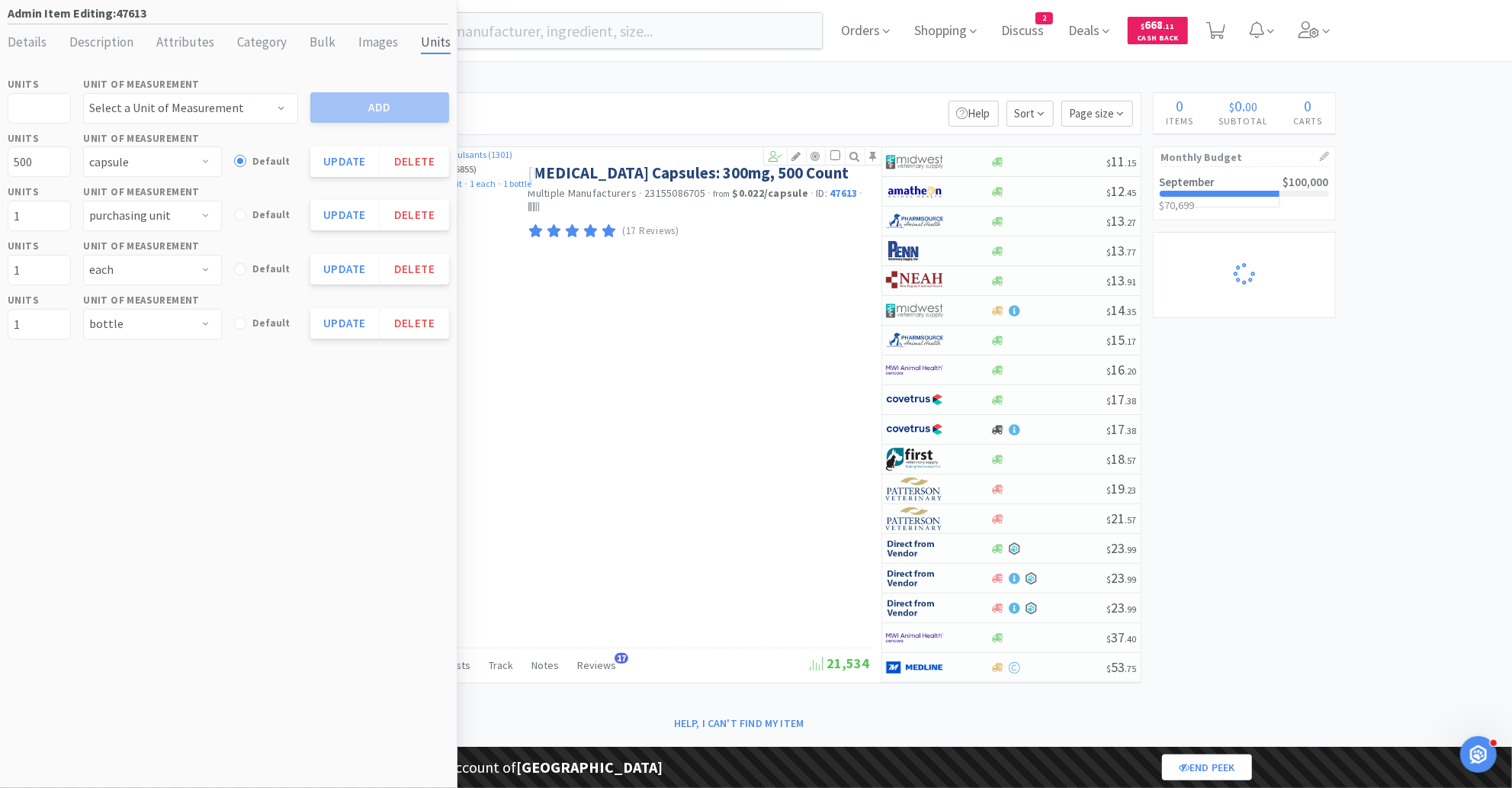
select select "1"
select select "3"
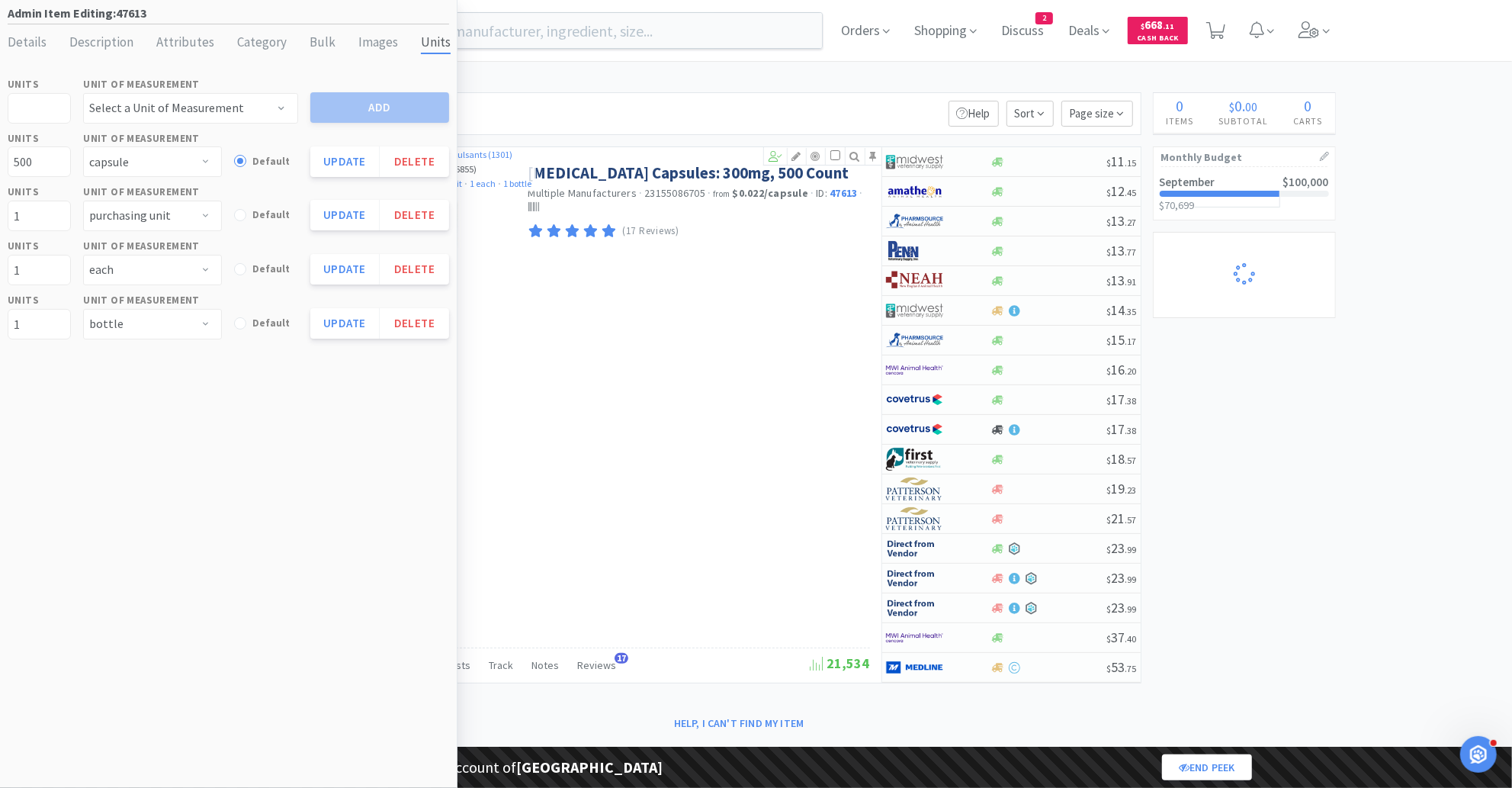
select select "2"
select select "3"
select select "2"
select select "1"
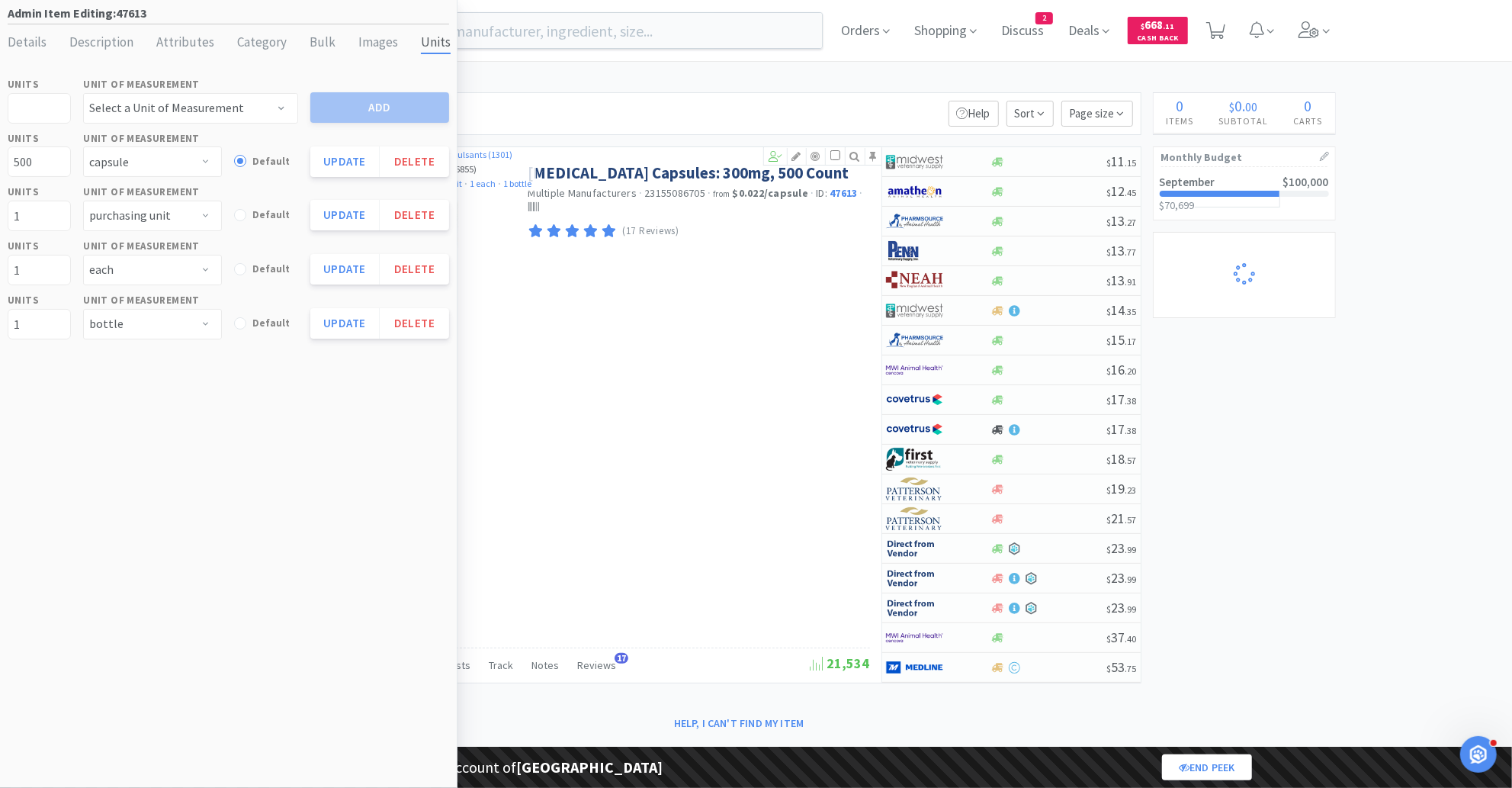
select select "1"
select select "2"
select select "1"
select select "25"
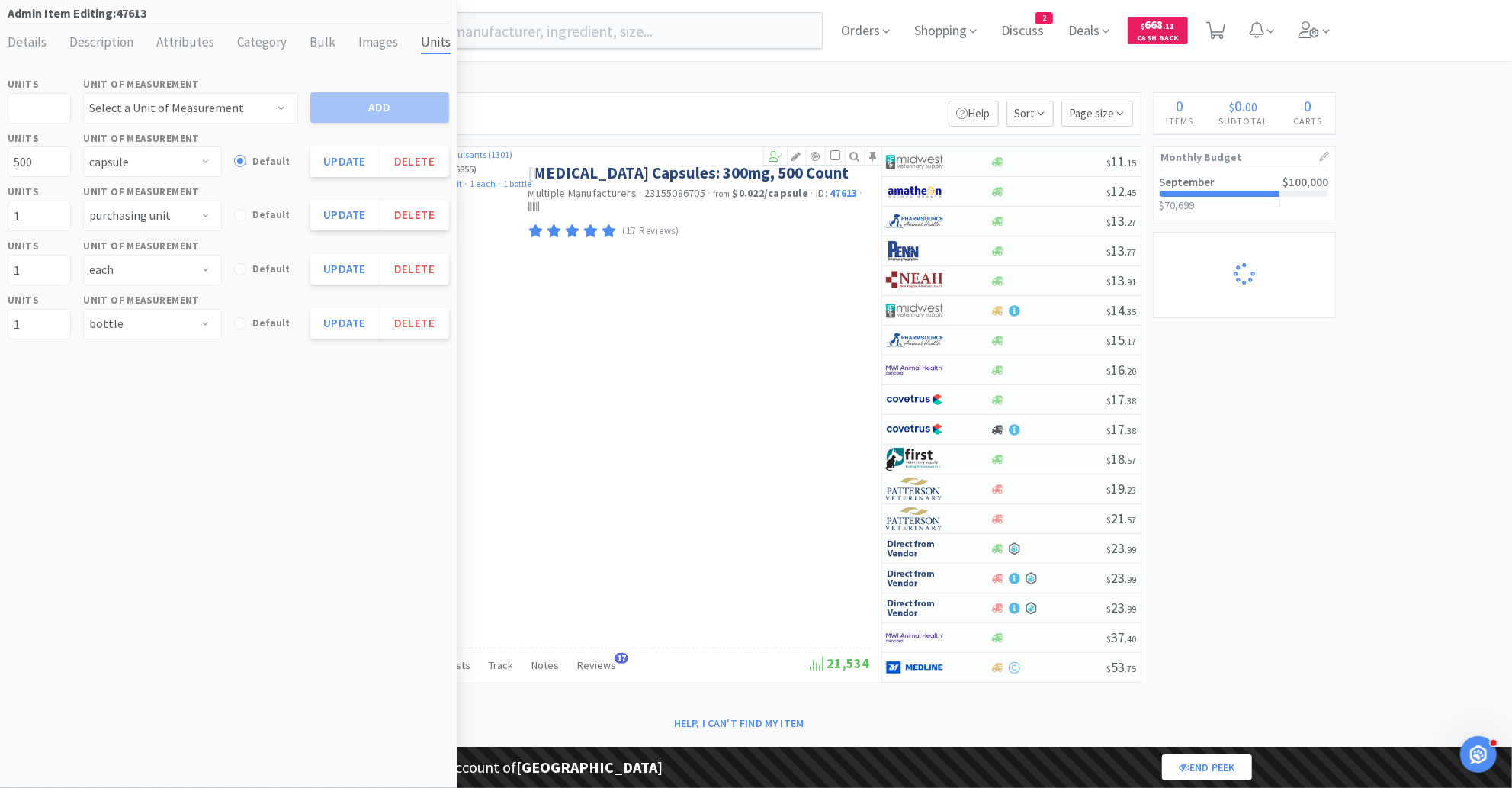
select select "1"
select select "5"
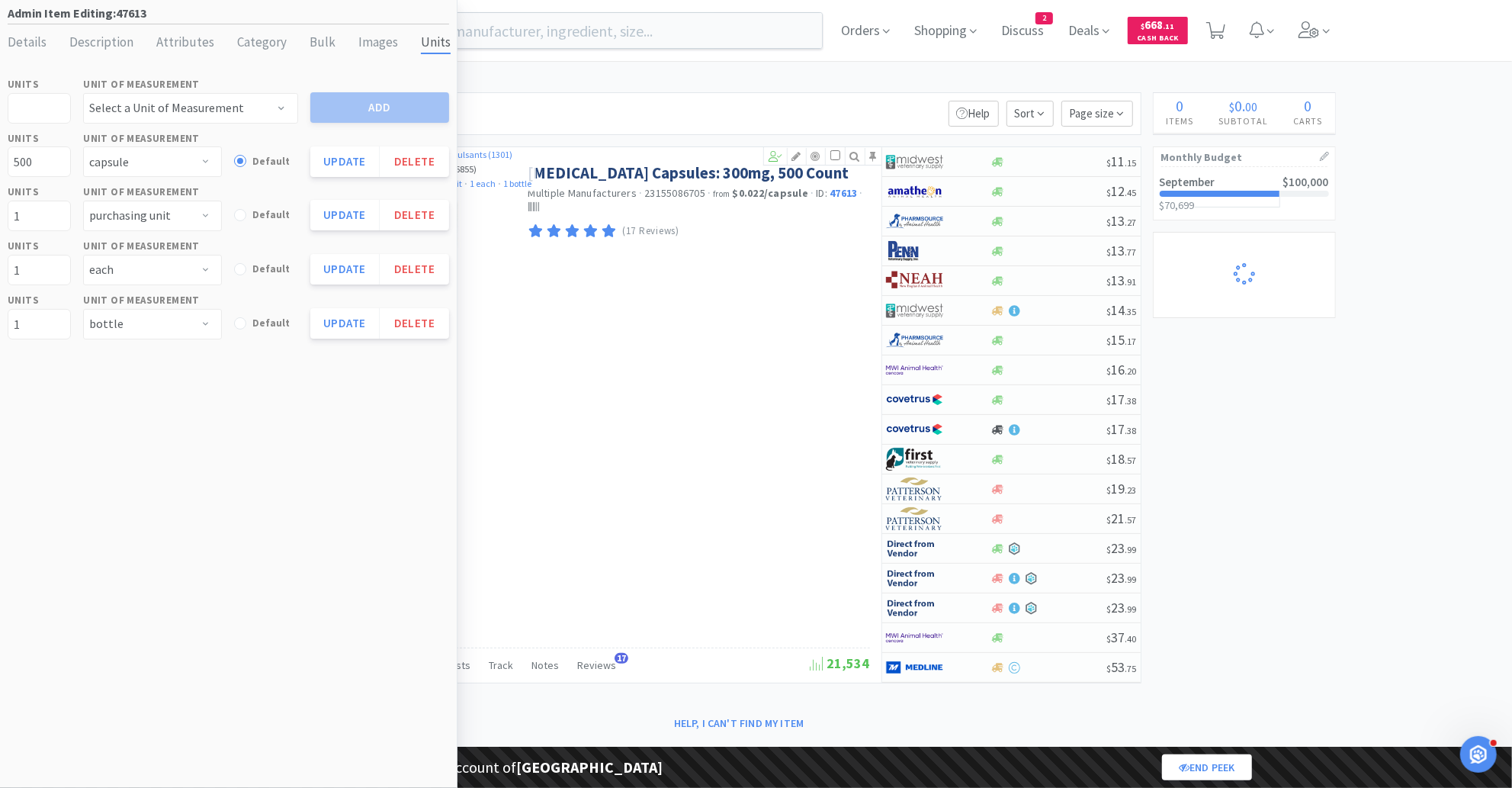
select select "5"
select select "2"
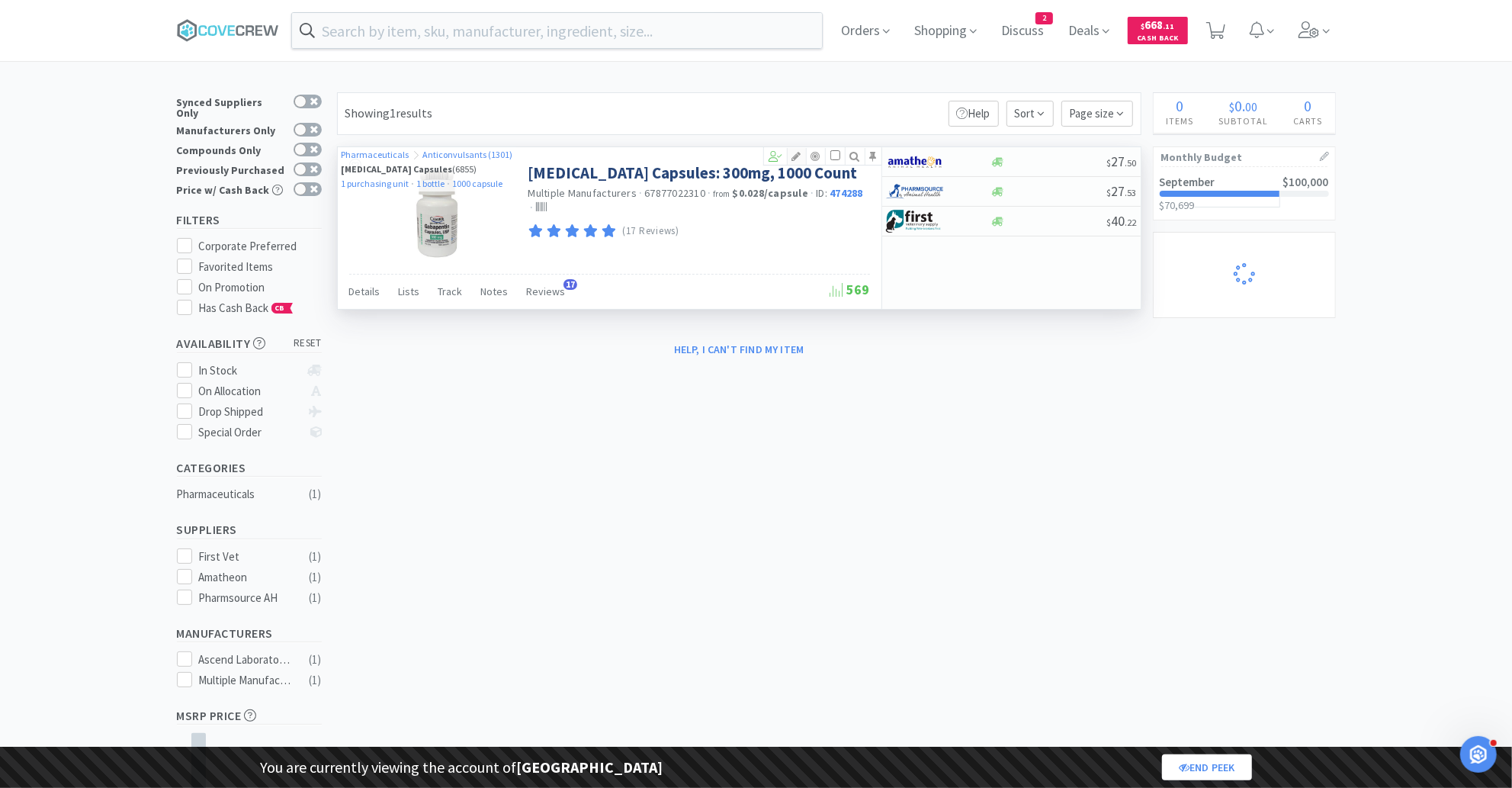
click at [798, 151] on icon at bounding box center [796, 156] width 19 height 11
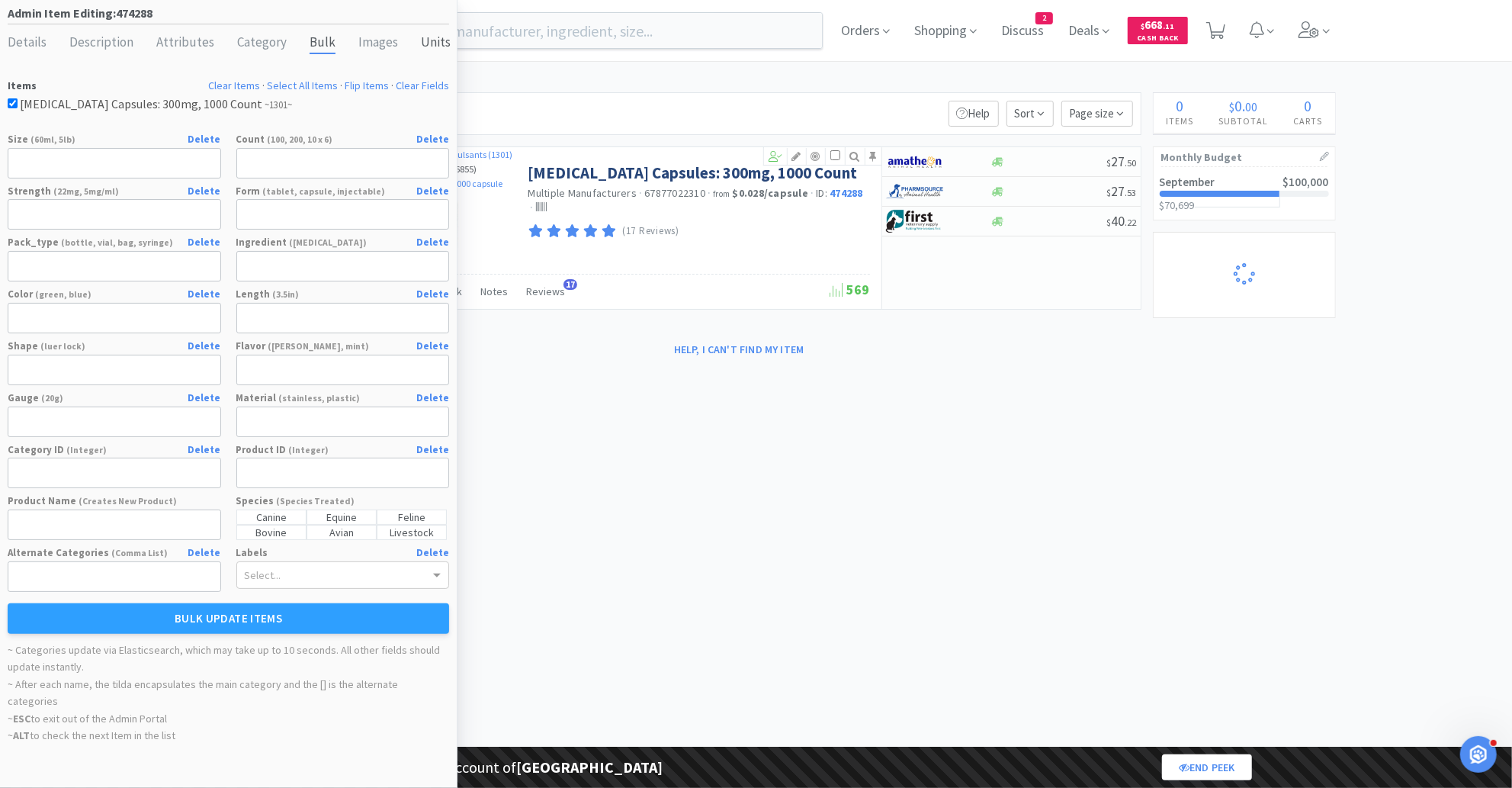
click at [420, 46] on div "Units" at bounding box center [435, 43] width 30 height 22
select select "purchasing unit"
select select "bottle"
select select "capsule"
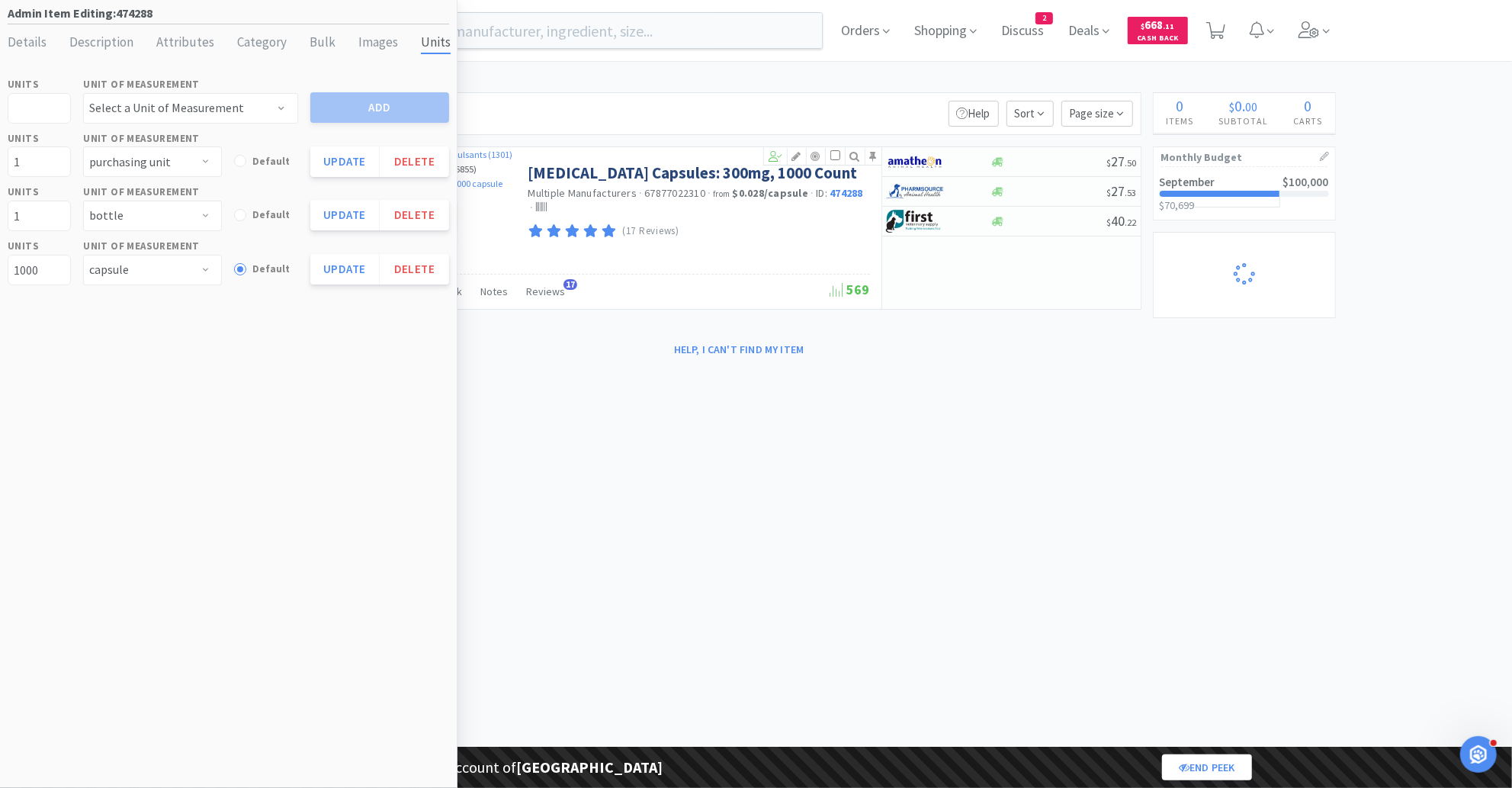
select select "1"
select select "8"
select select "1"
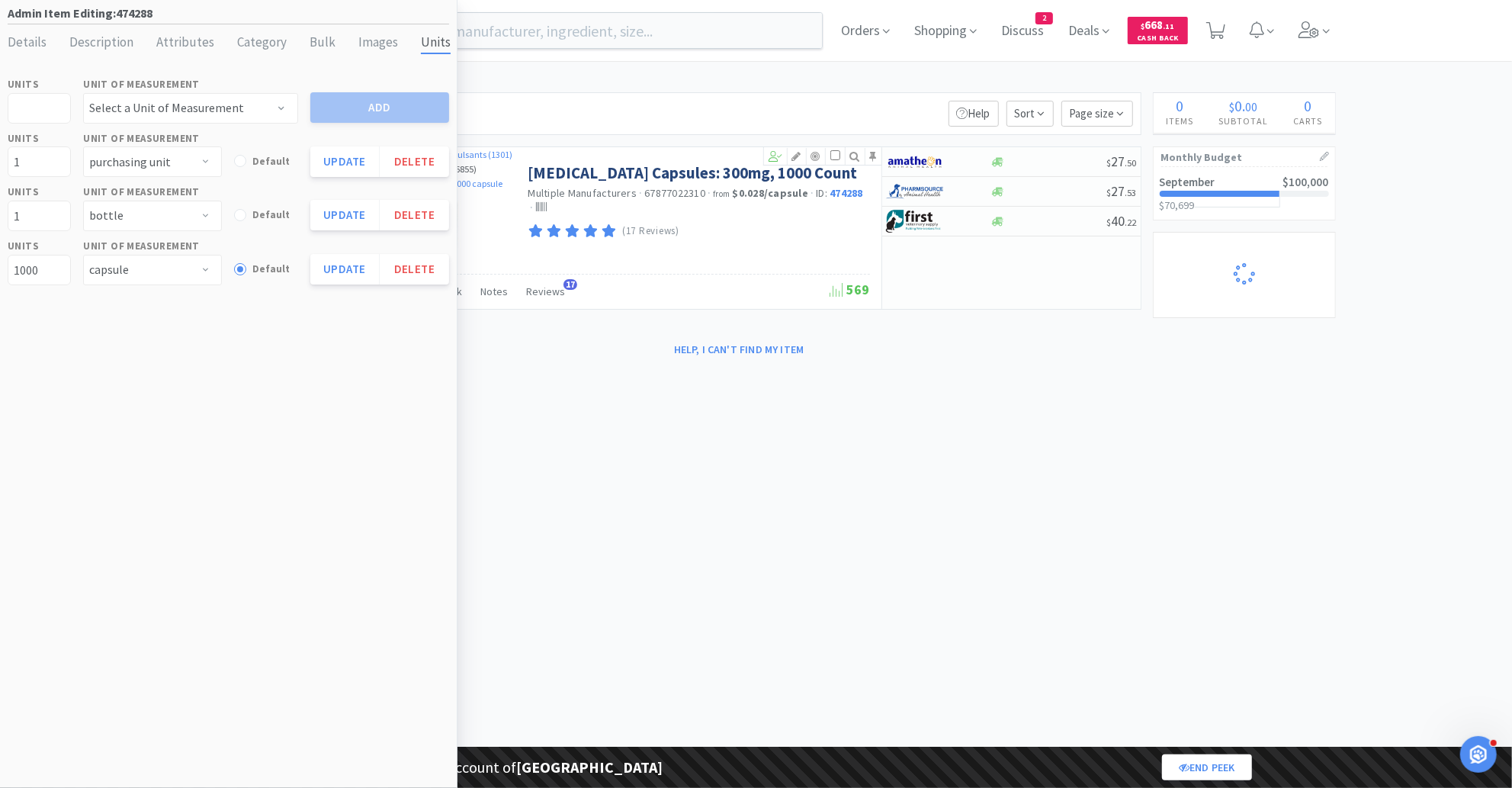
select select "2"
select select "1"
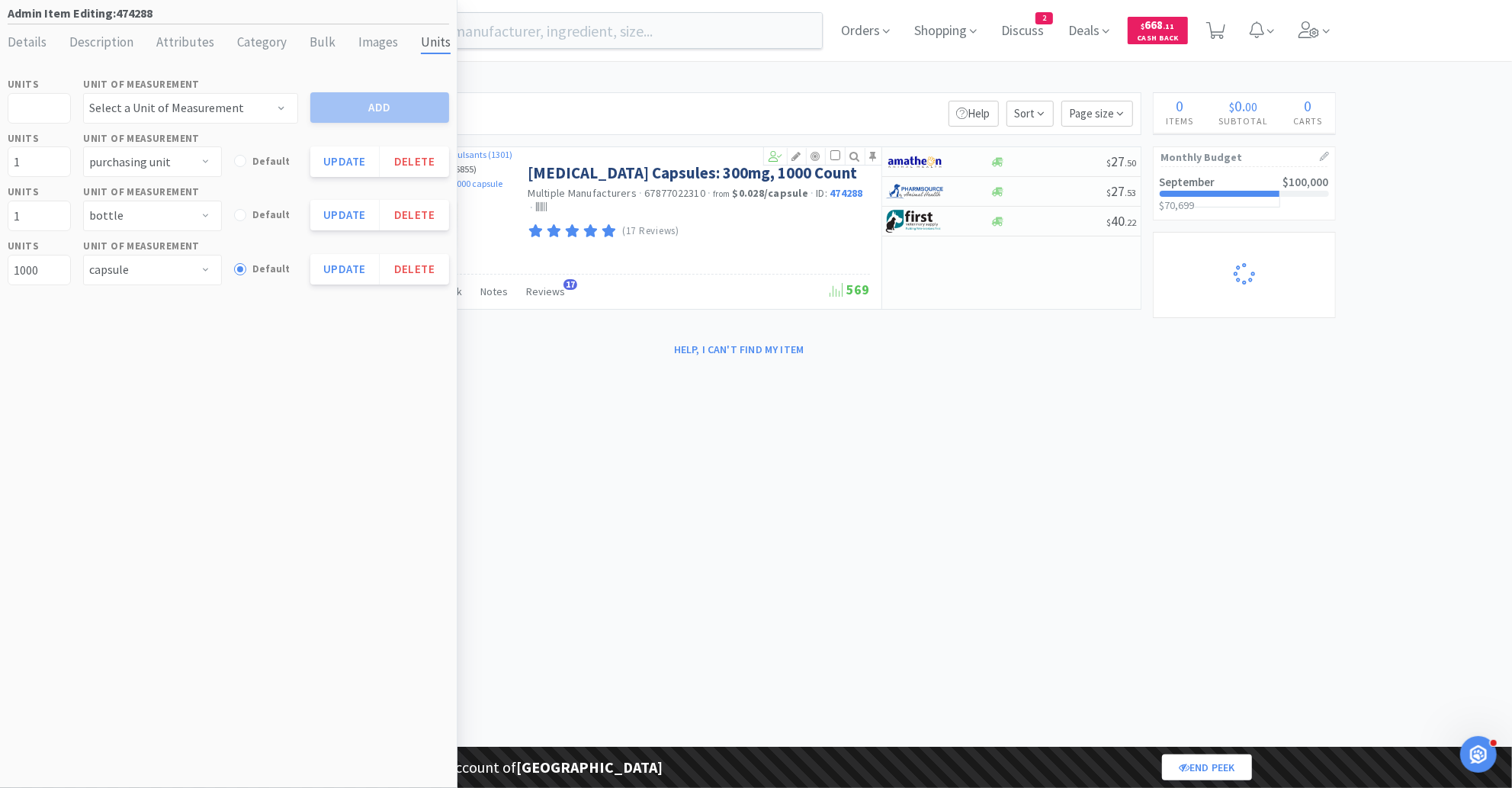
select select "1"
select select "2"
select select "1"
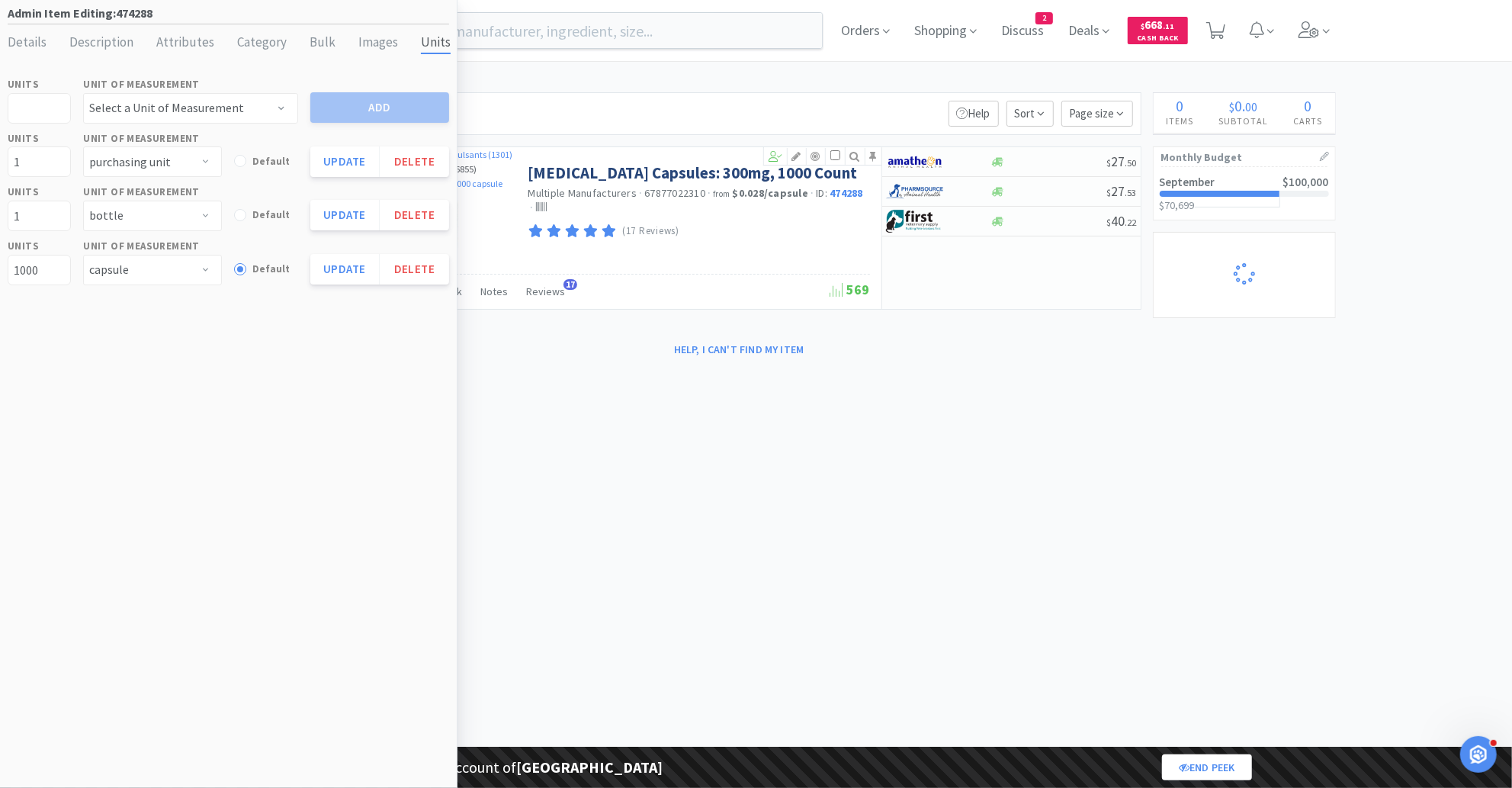
select select "1"
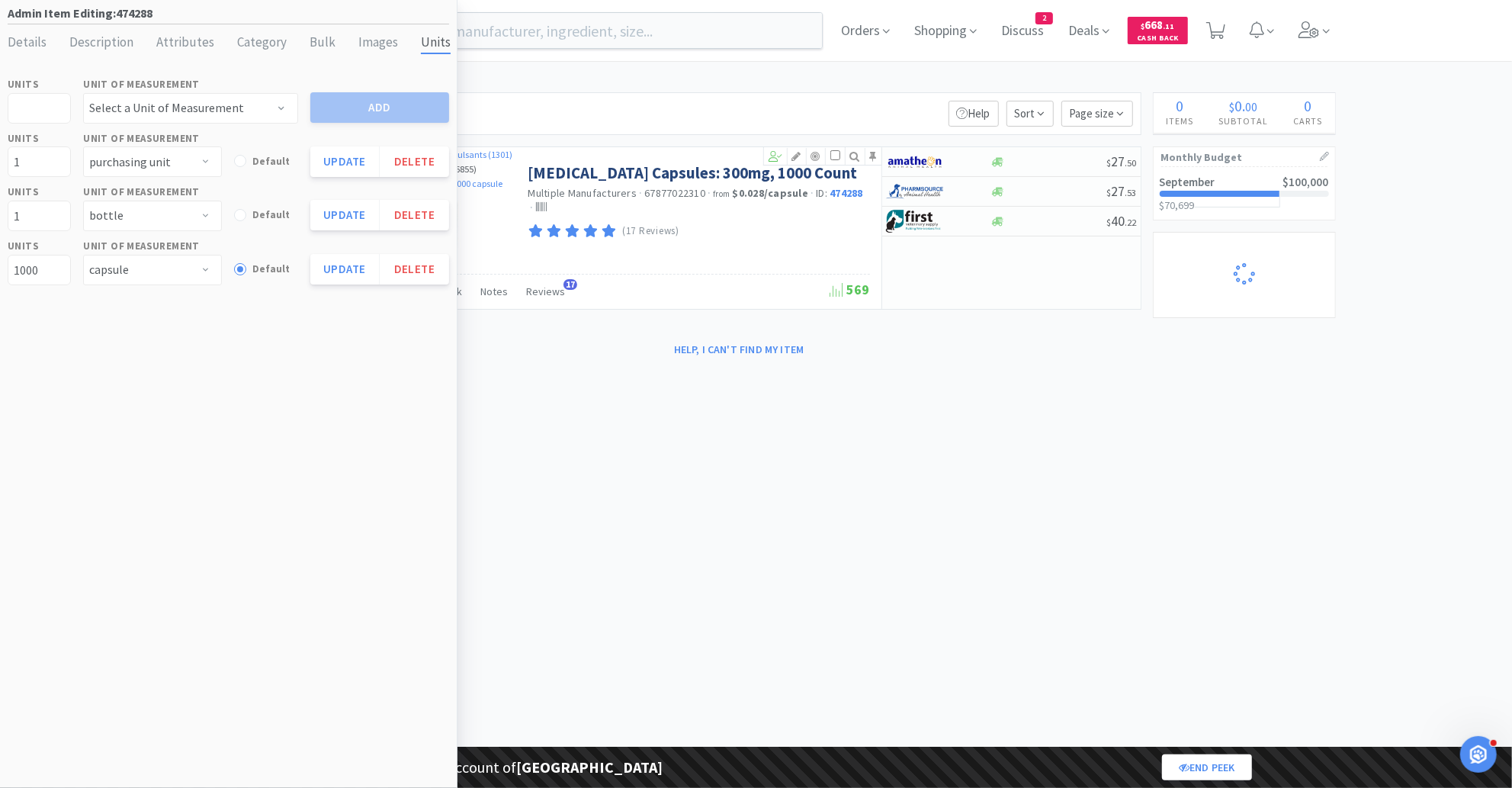
select select "1"
select select "2"
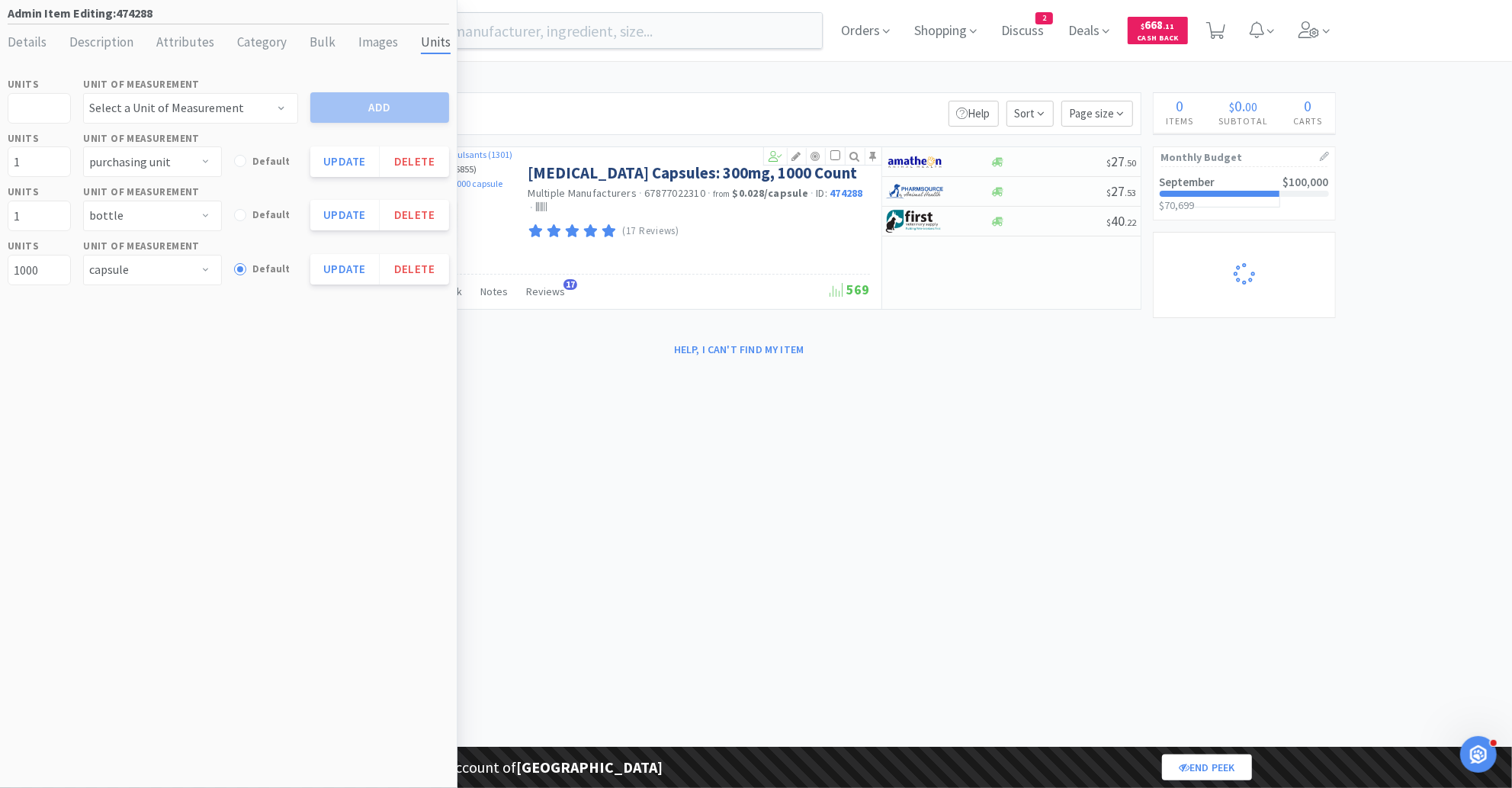
select select "1"
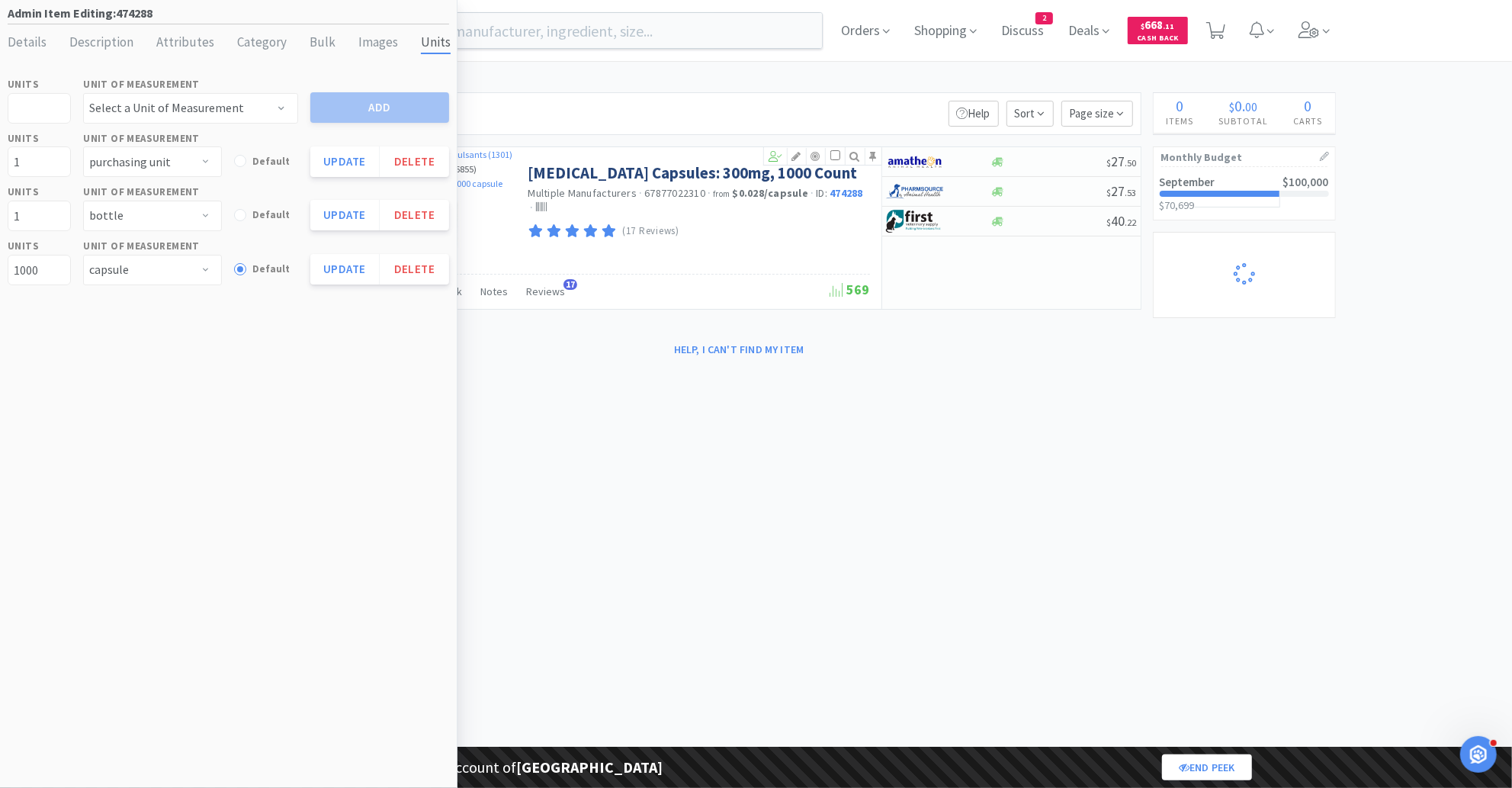
select select "5"
select select "2"
select select "1"
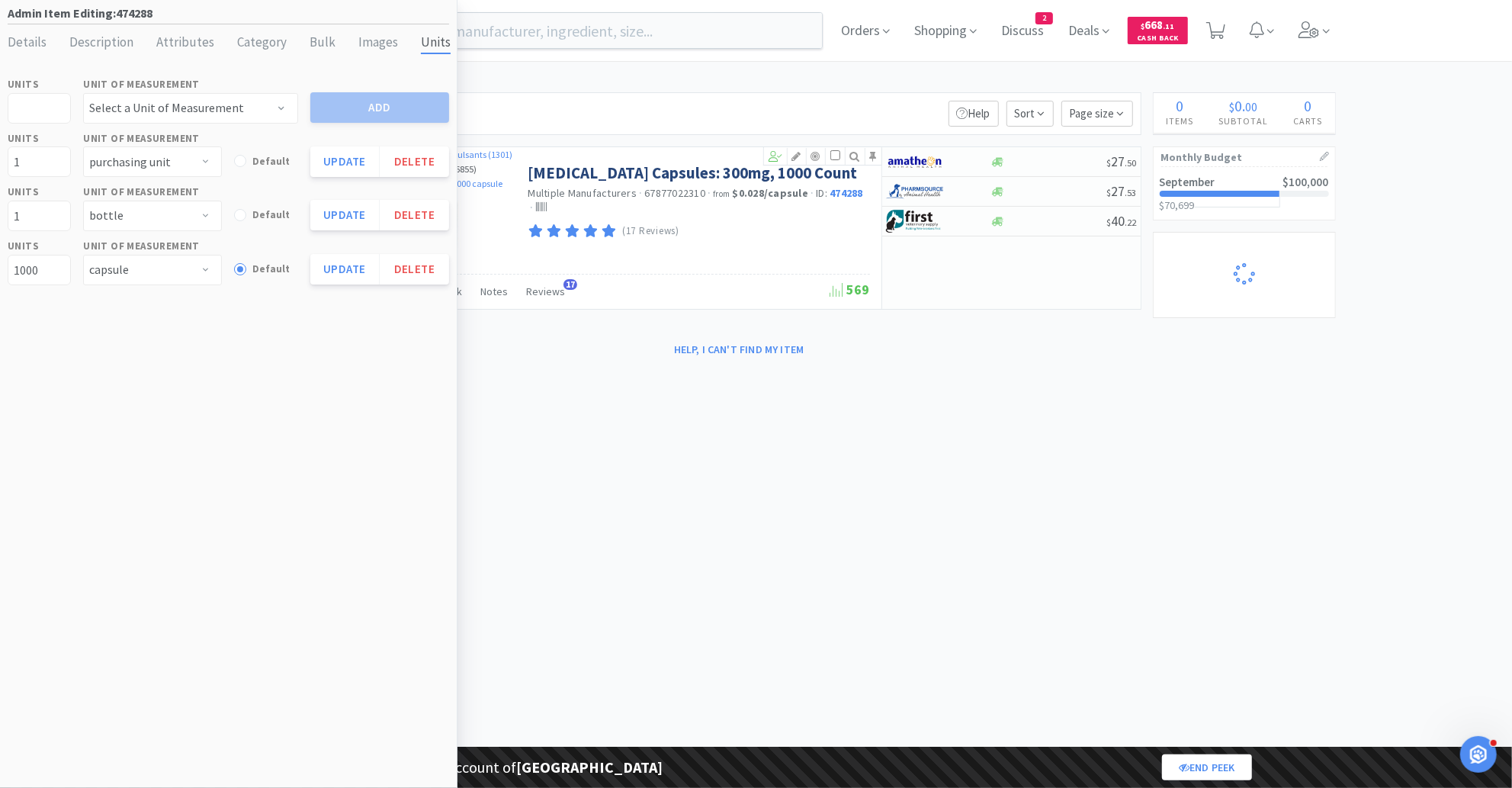
select select "1"
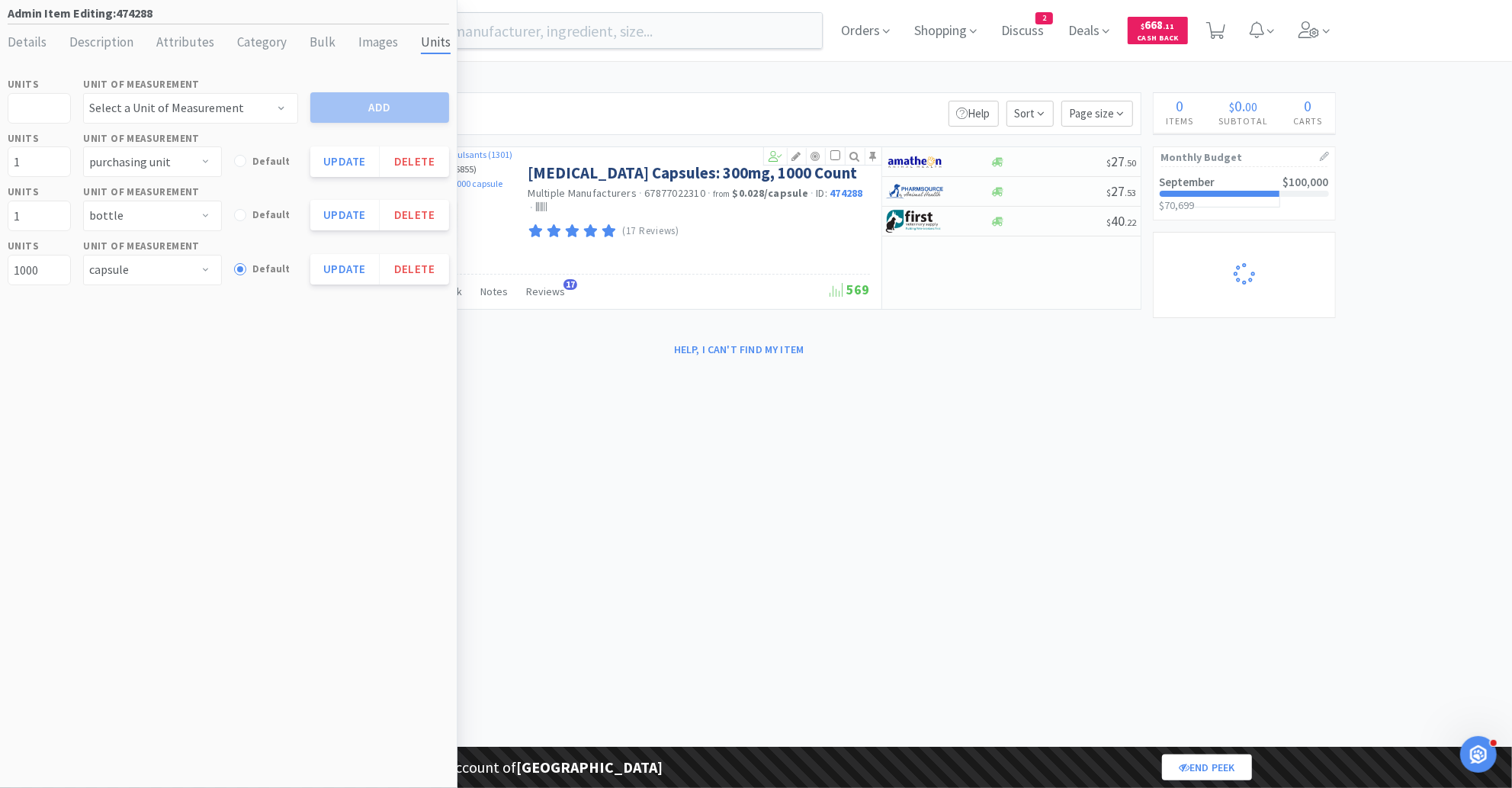
select select "2"
select select "4"
select select "3"
select select "1"
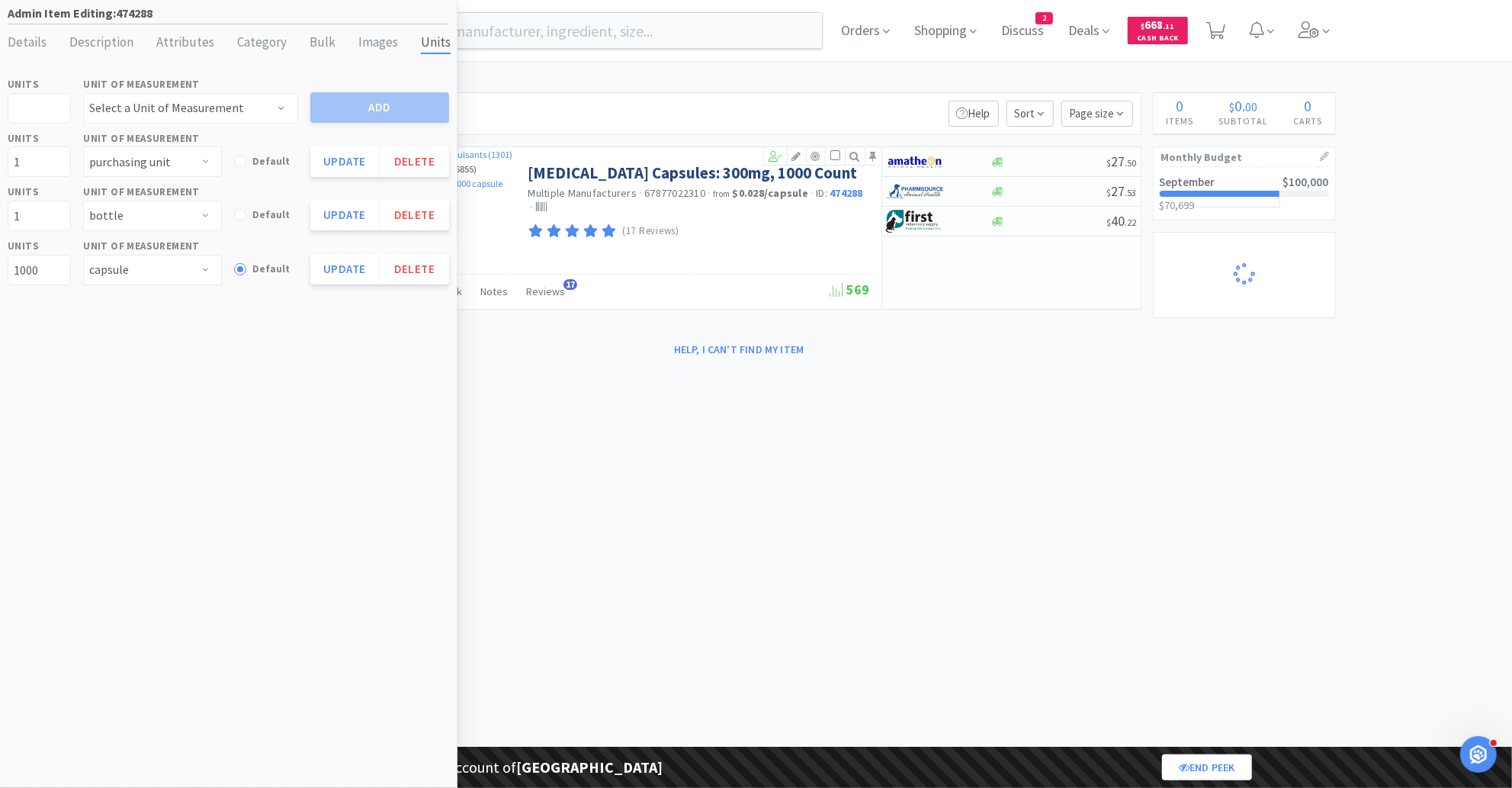
select select "1"
select select "3"
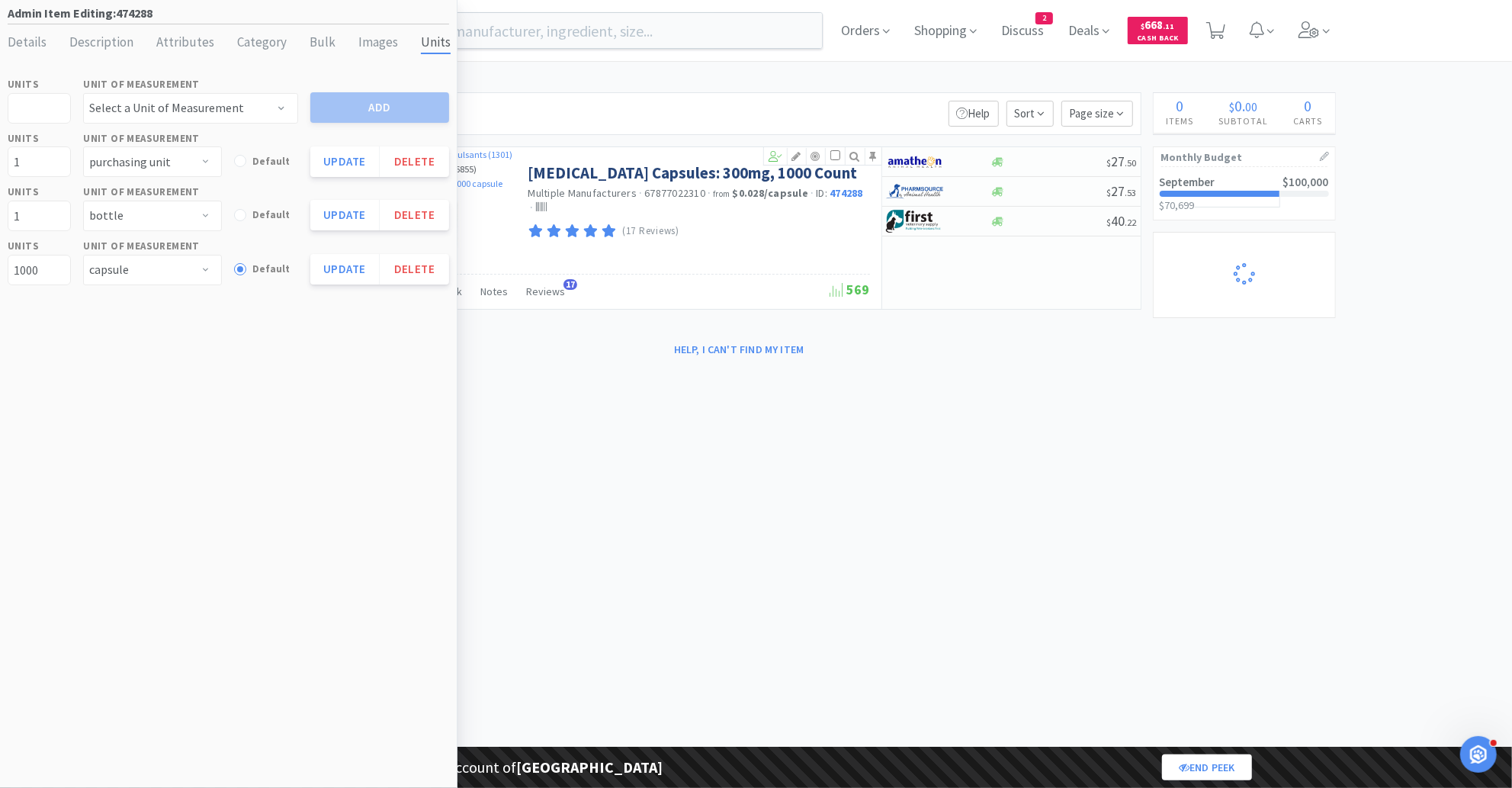
select select "2"
select select "3"
select select "2"
select select "1"
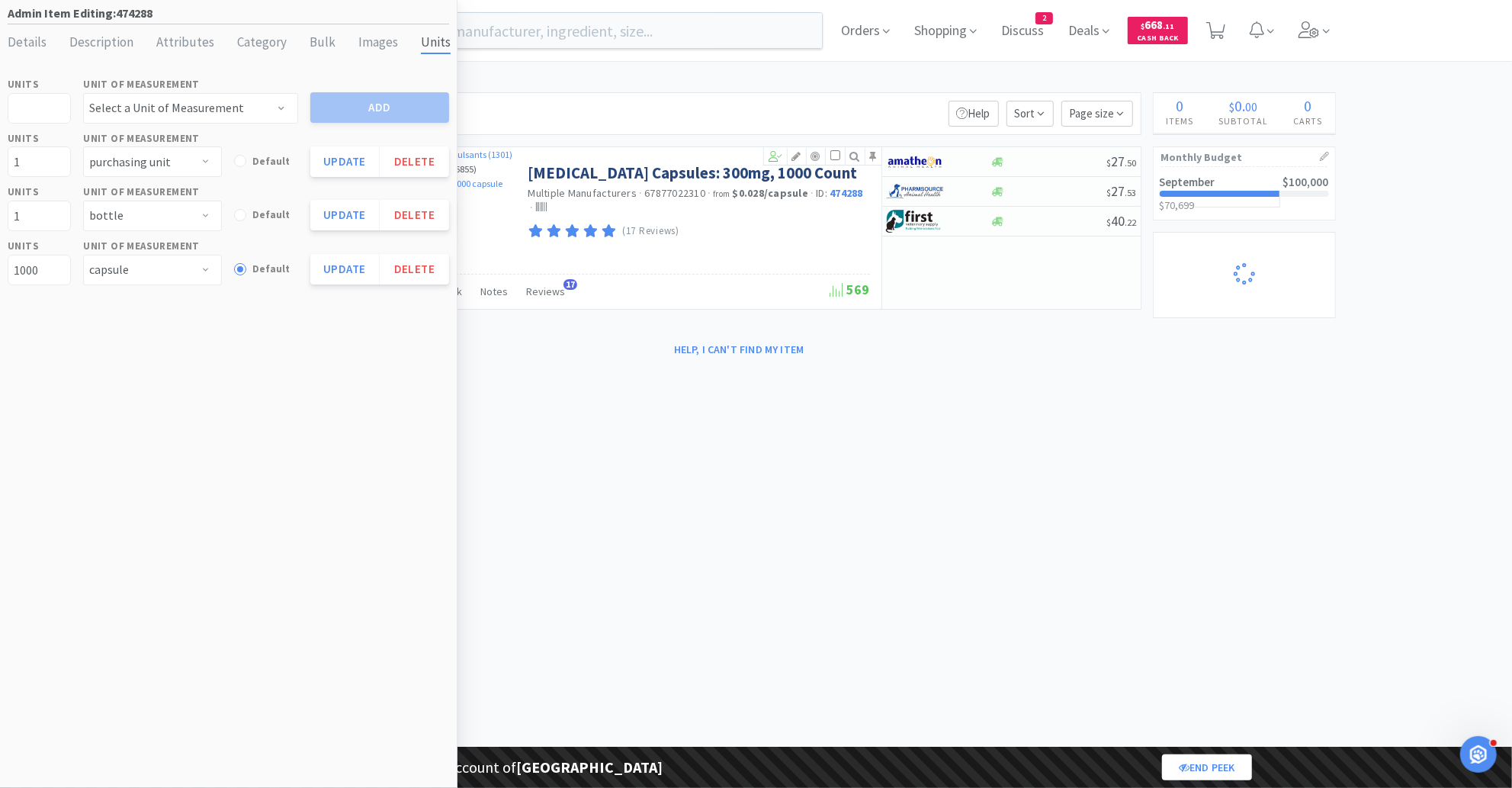
select select "1"
select select "2"
select select "1"
select select "25"
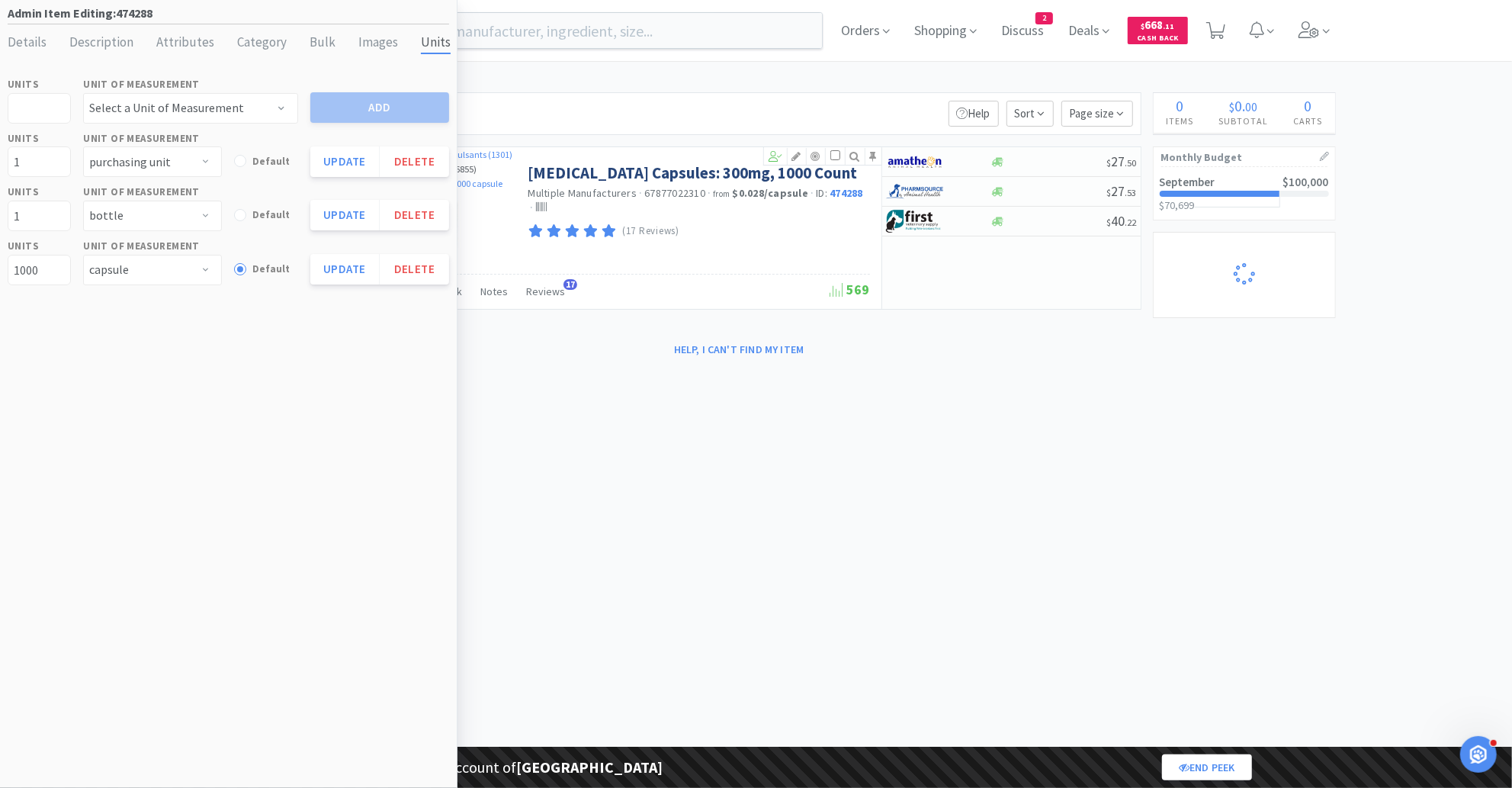
select select "1"
select select "5"
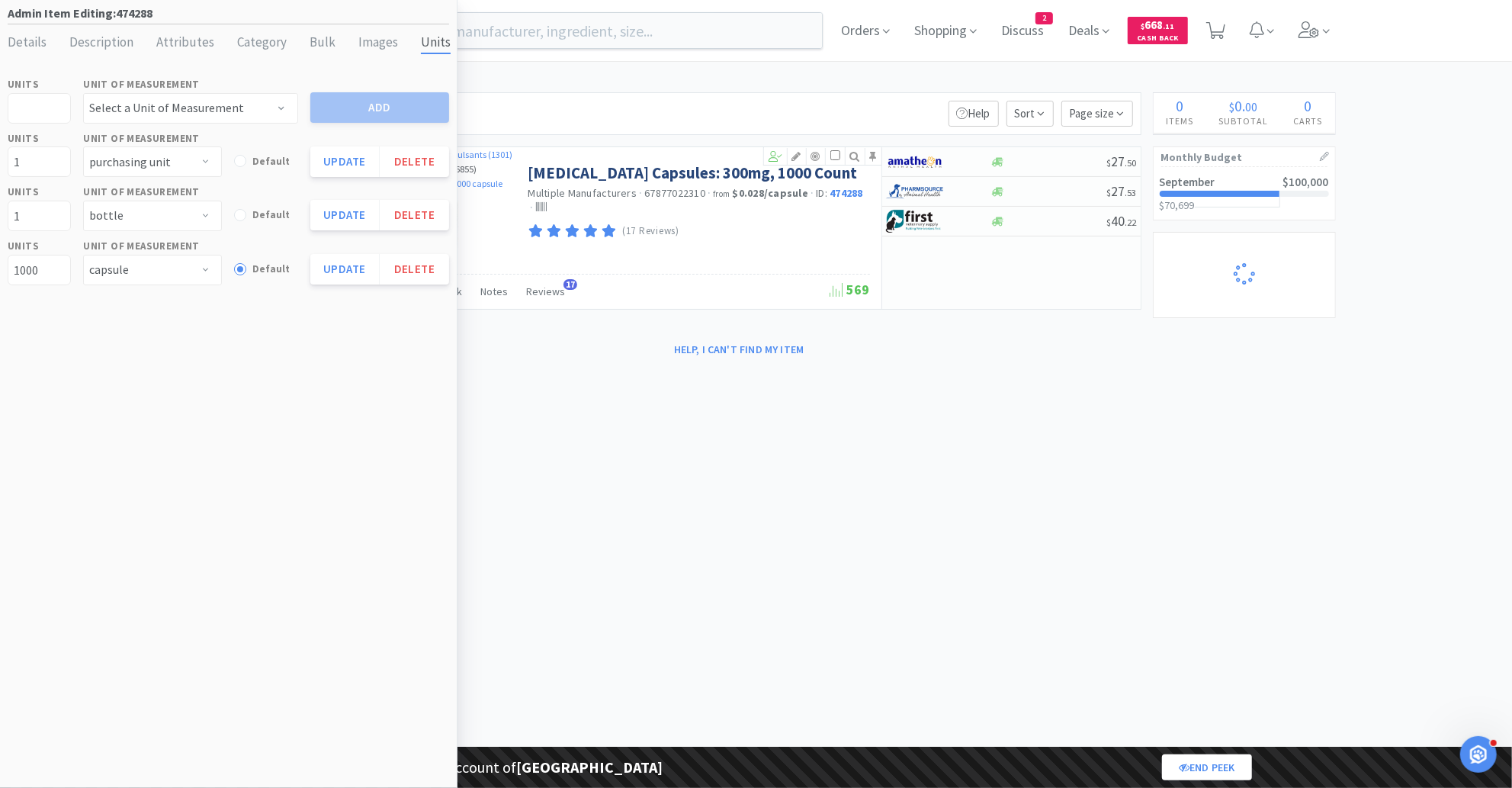
select select "5"
select select "2"
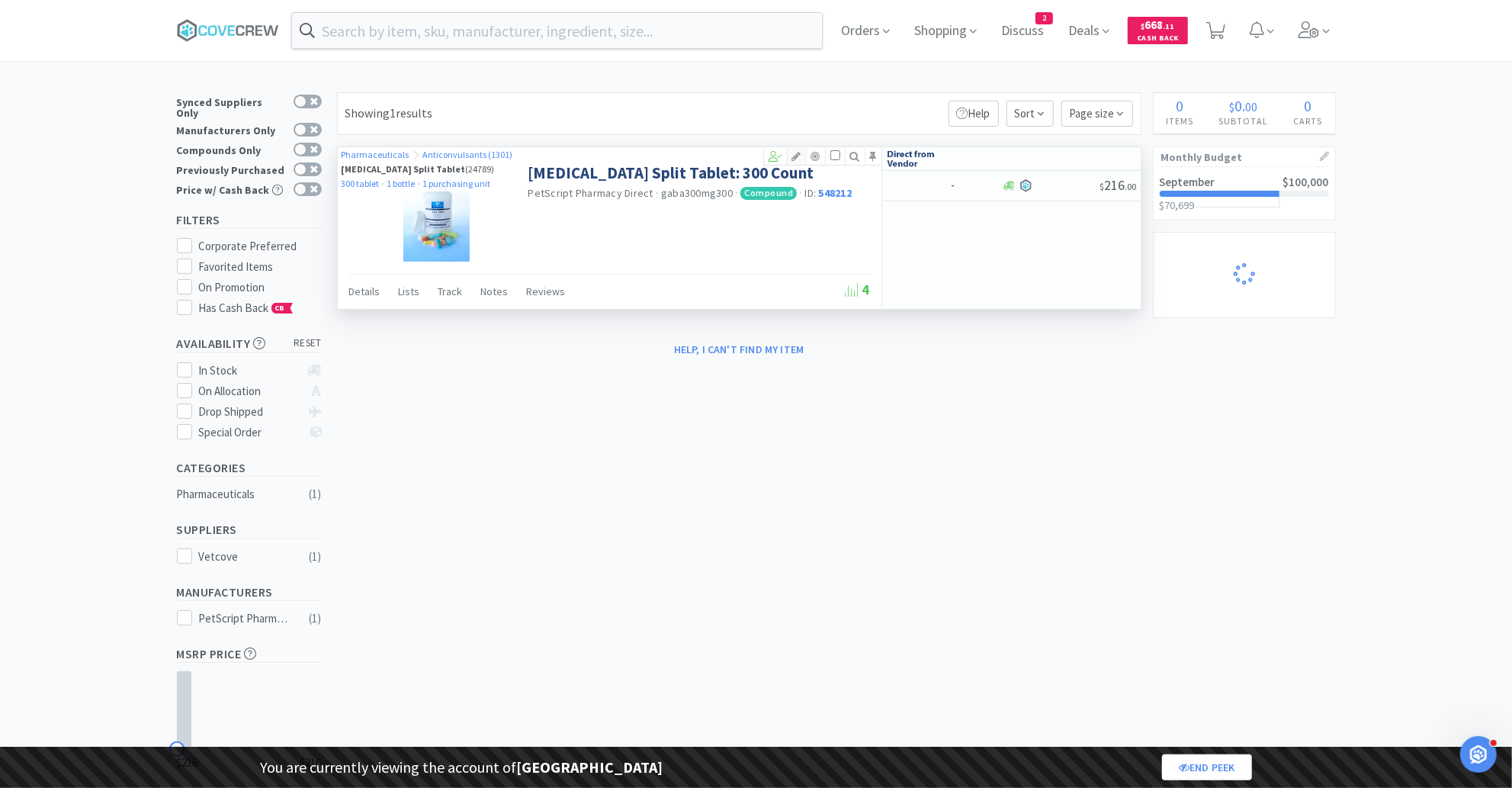
click at [801, 162] on div at bounding box center [797, 156] width 19 height 17
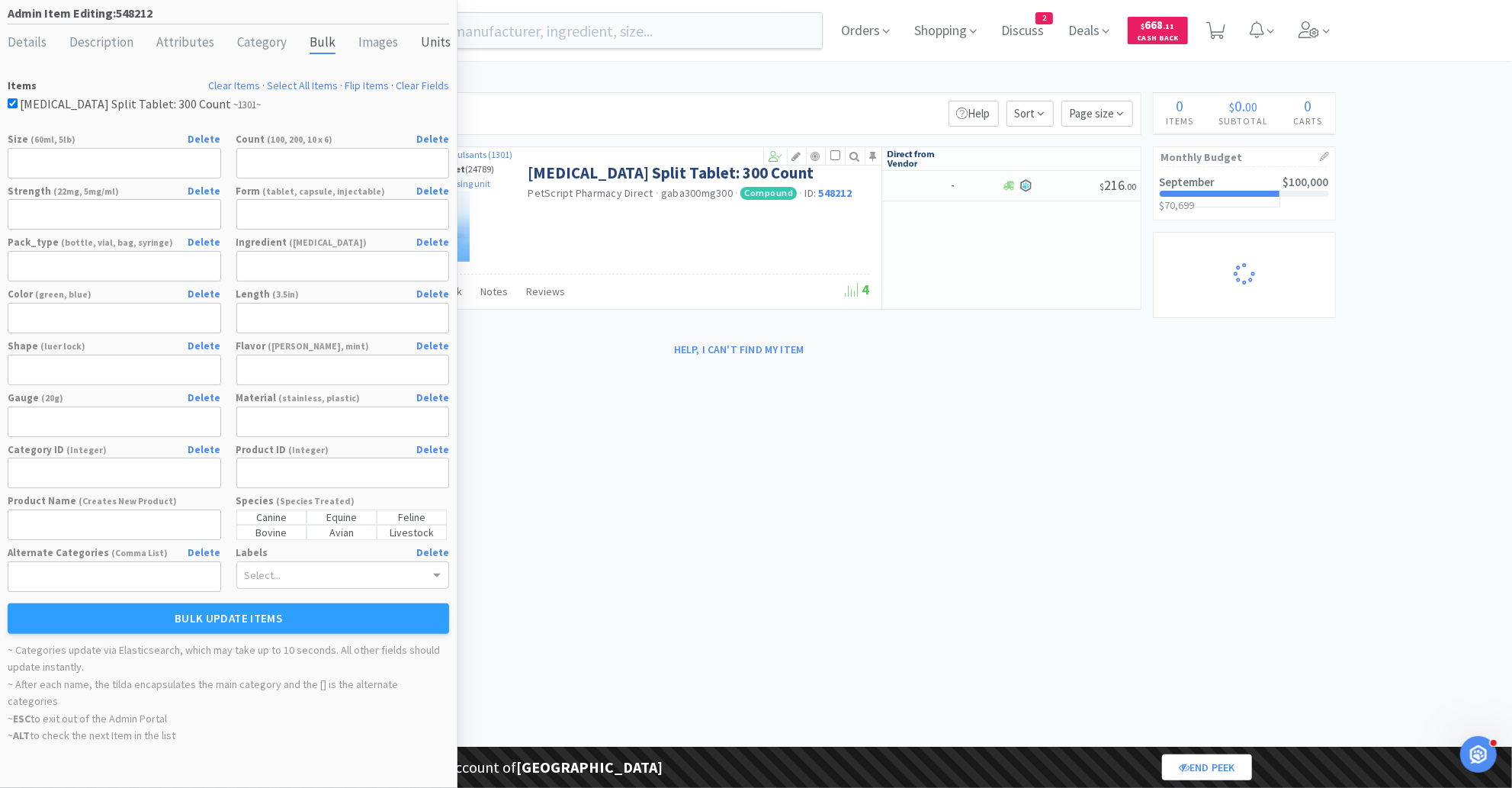
click at [424, 45] on div "Units" at bounding box center [435, 43] width 30 height 22
select select "tablet"
select select "bottle"
select select "purchasing unit"
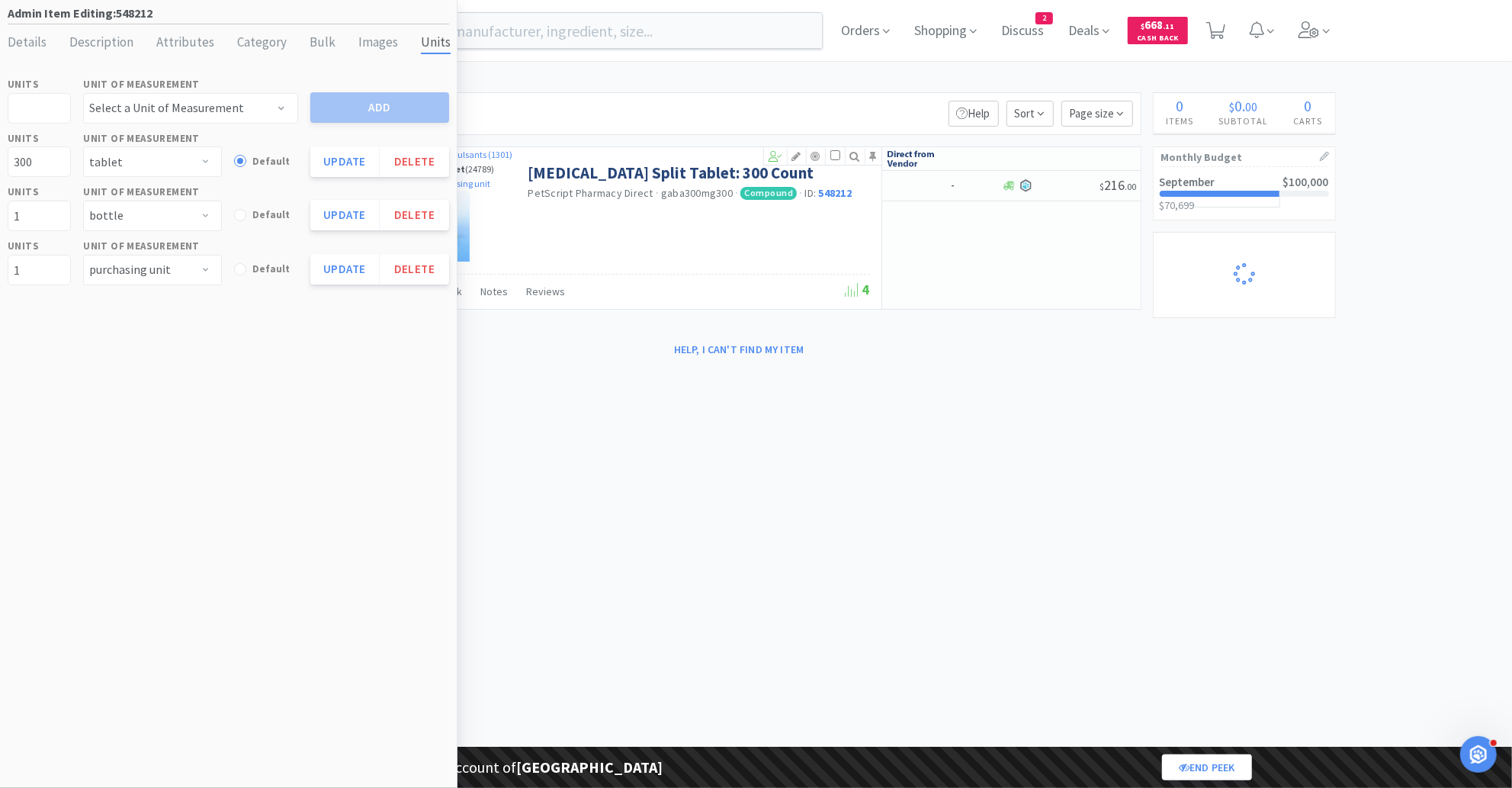
select select "1"
select select "8"
select select "1"
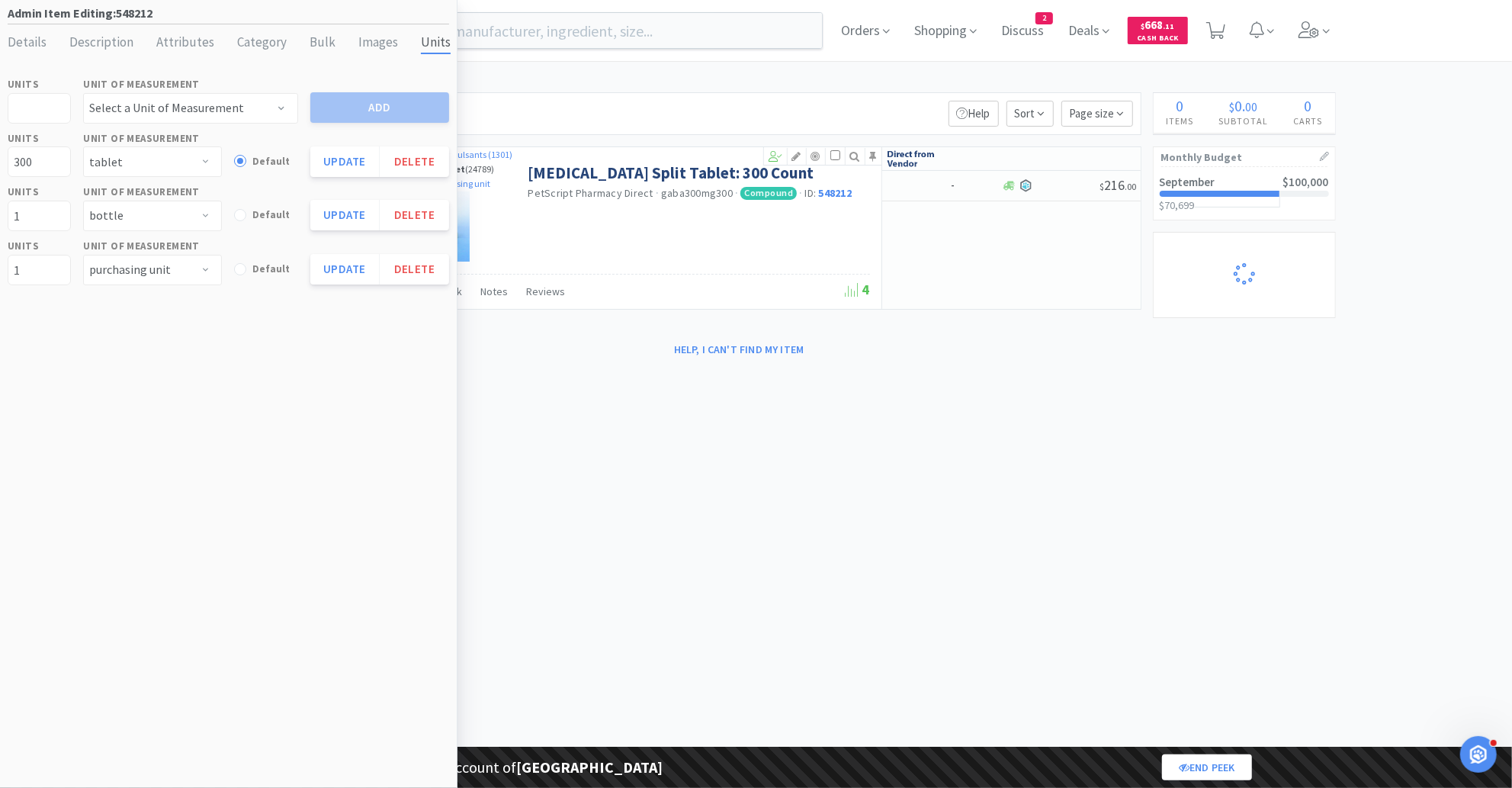
select select "2"
select select "1"
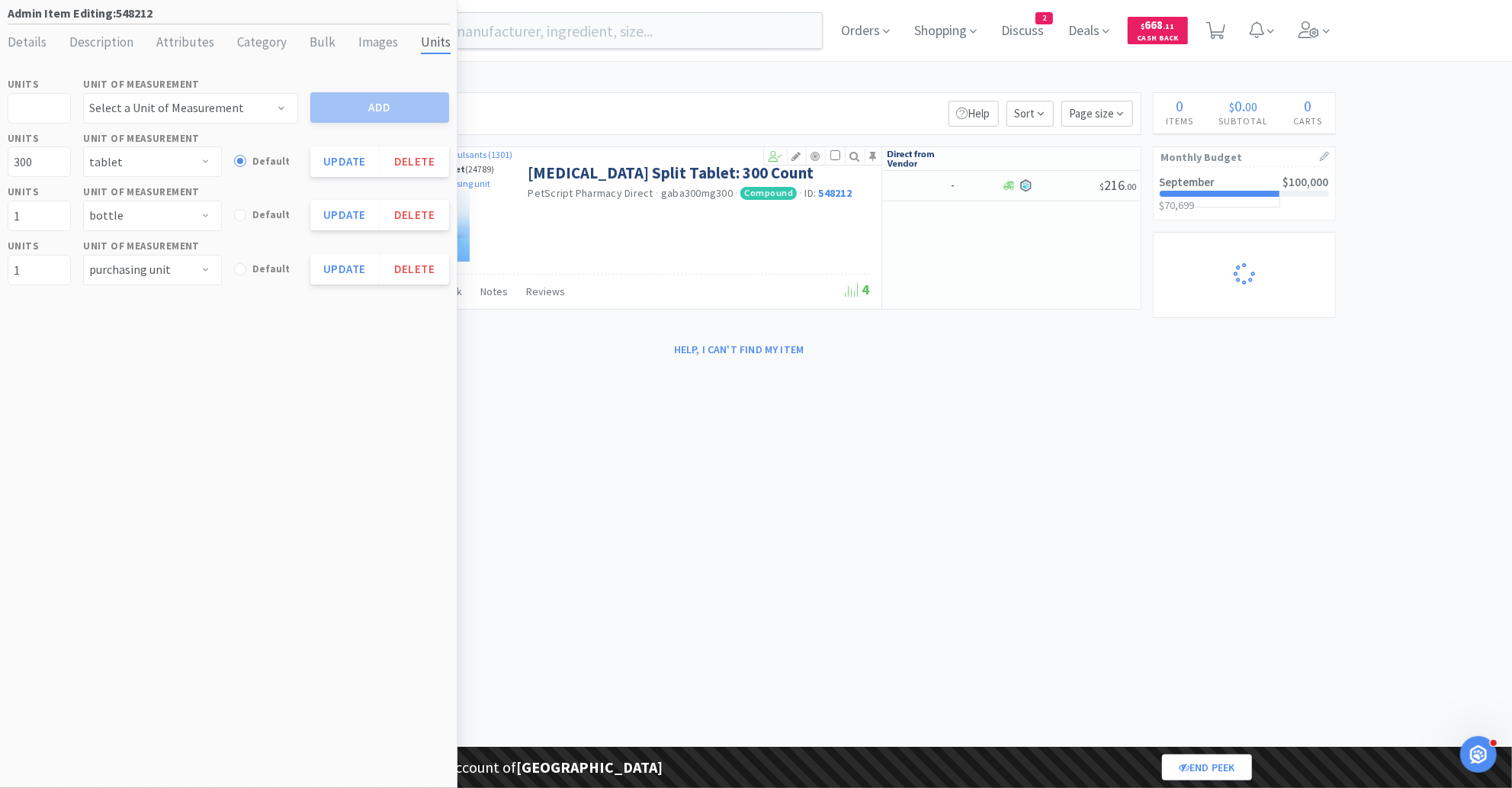
select select "1"
select select "2"
select select "1"
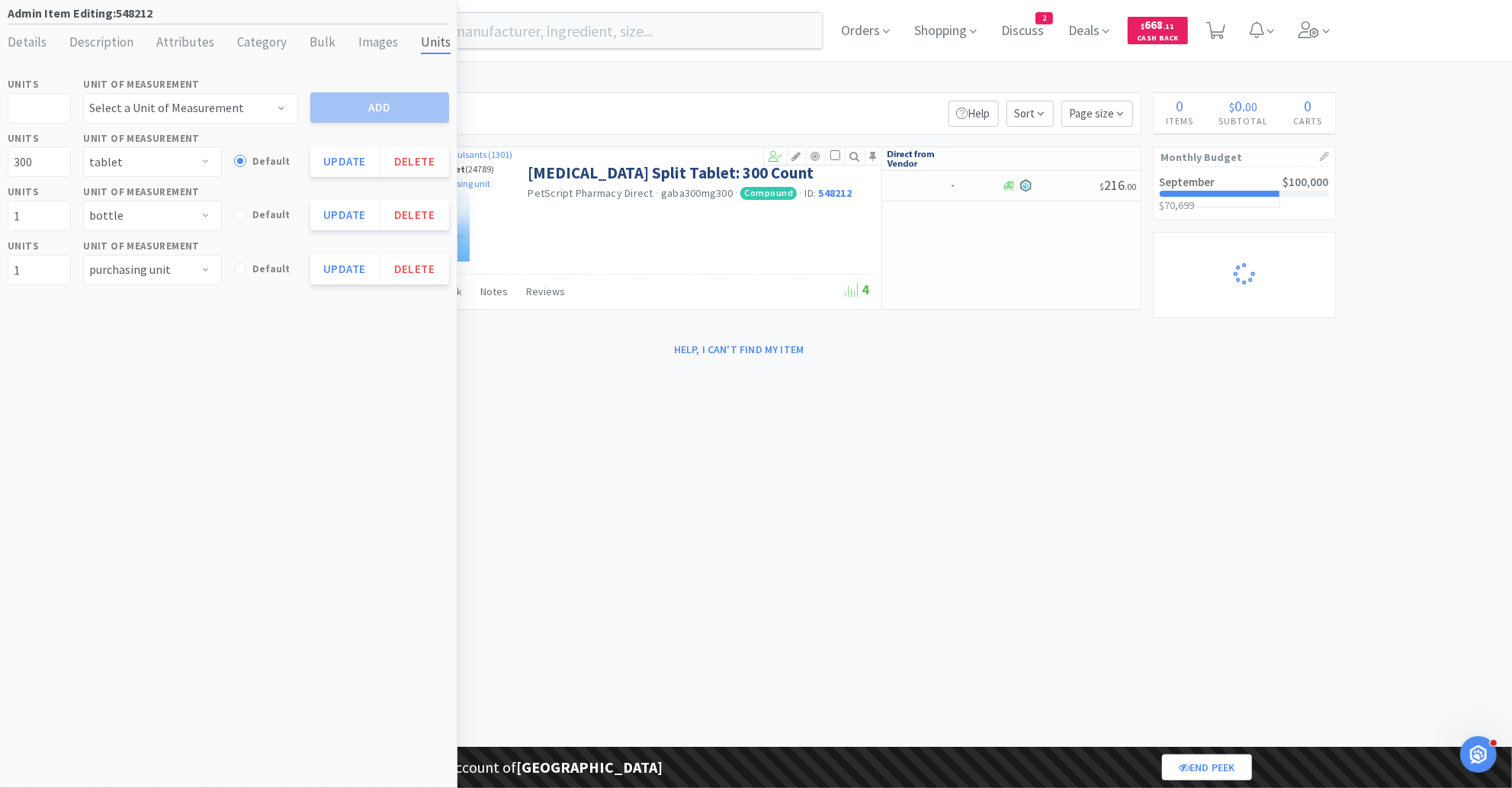
select select "1"
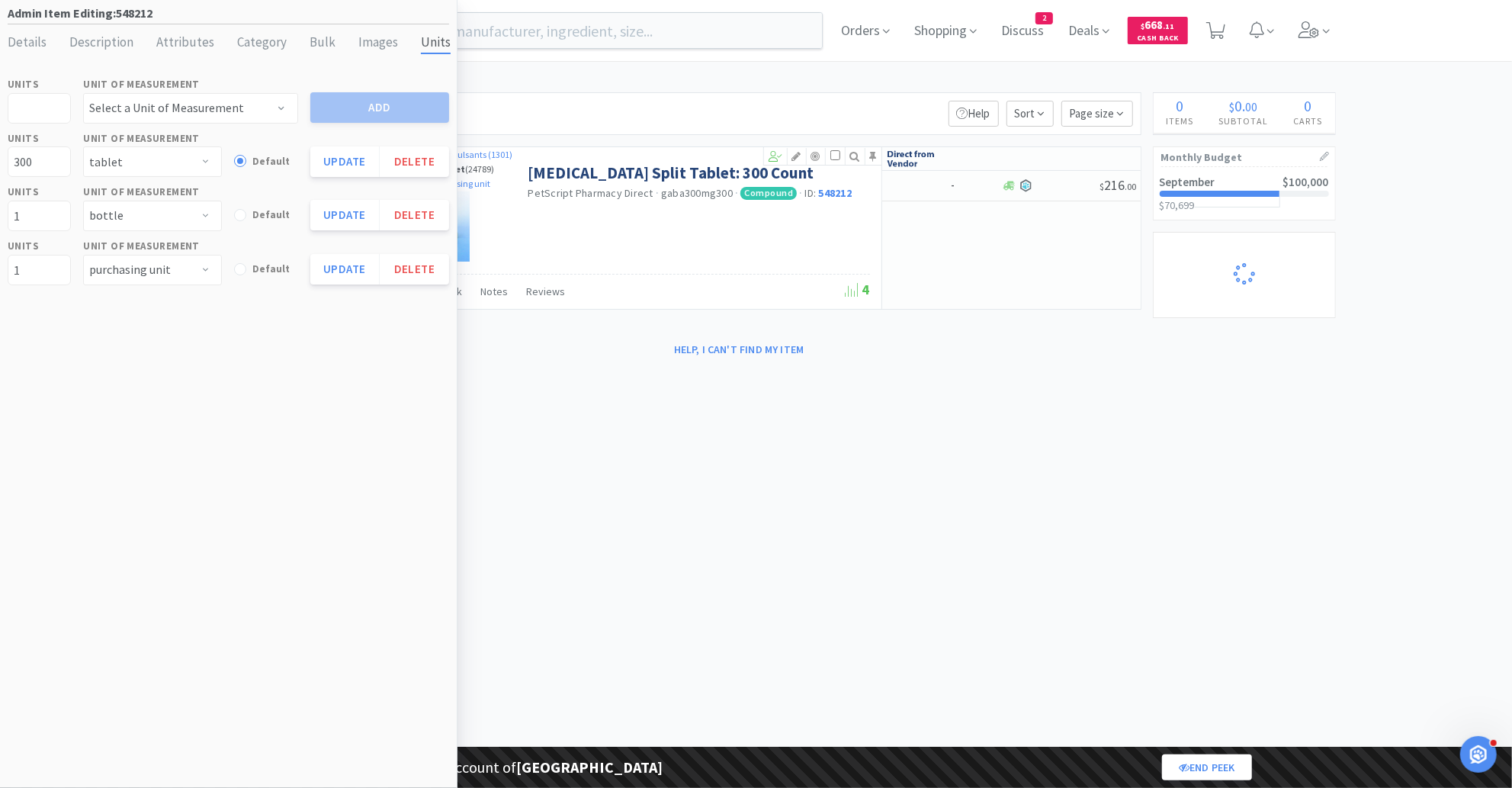
select select "1"
select select "2"
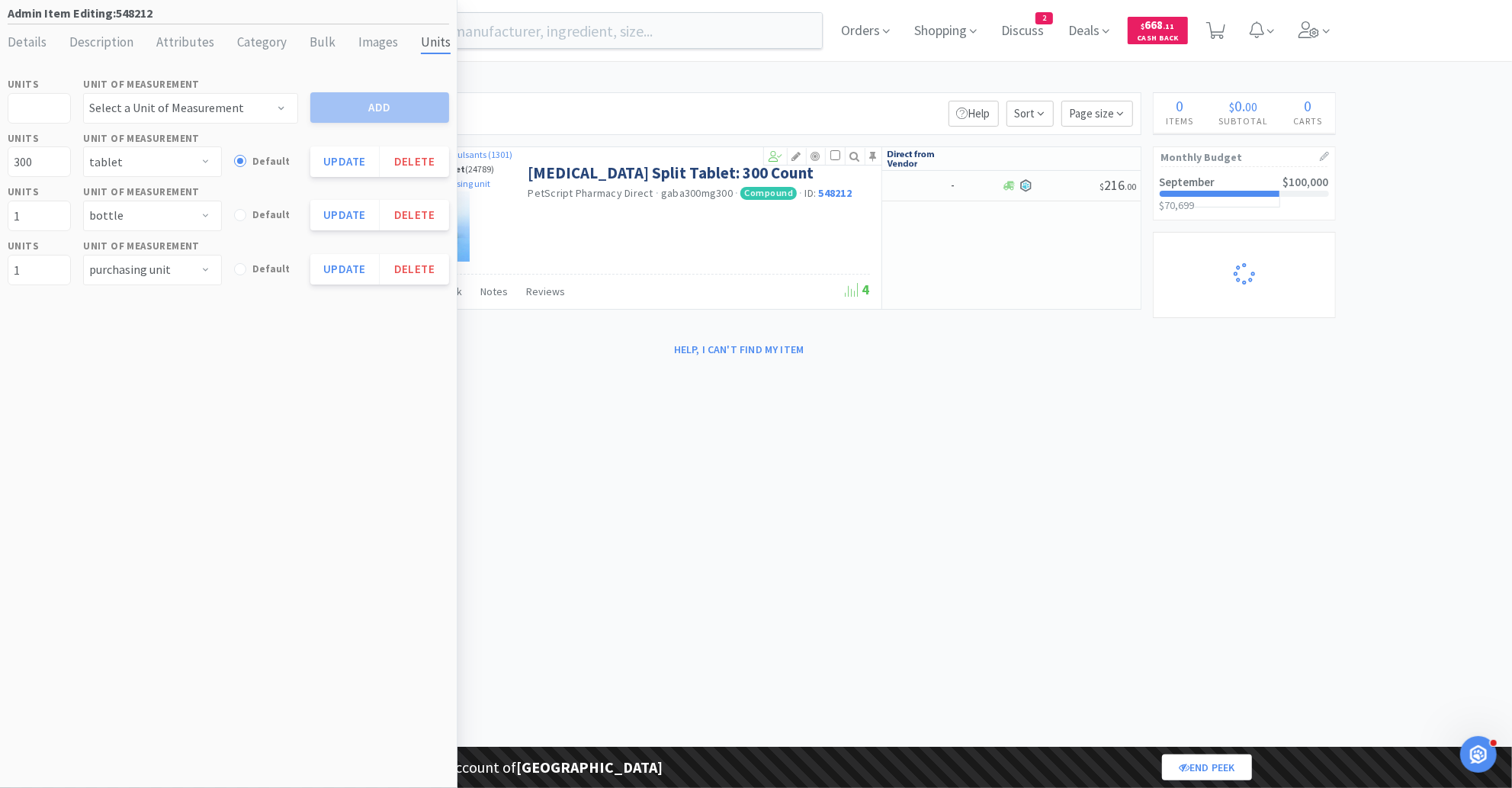
select select "1"
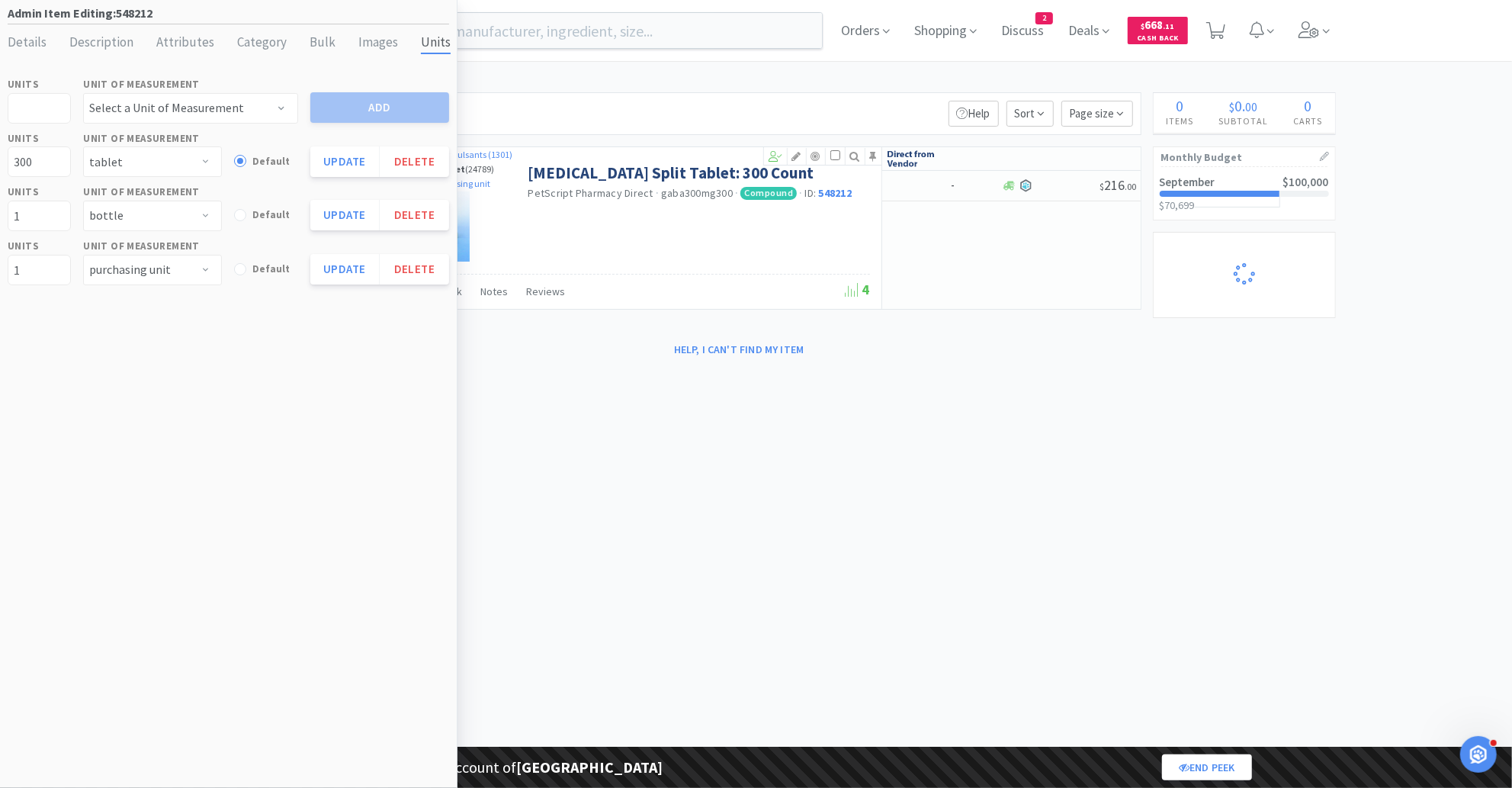
select select "5"
select select "2"
select select "1"
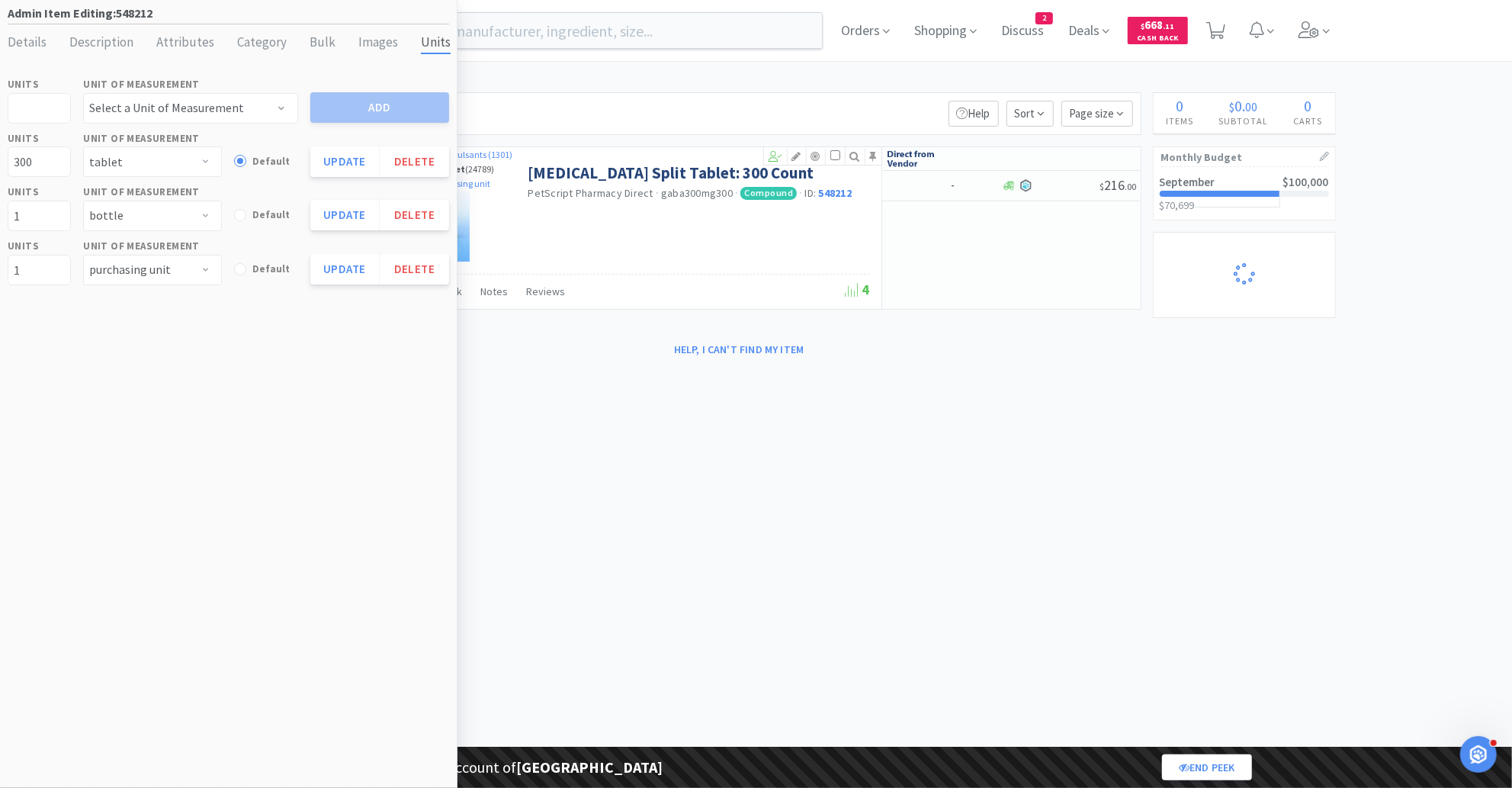
select select "1"
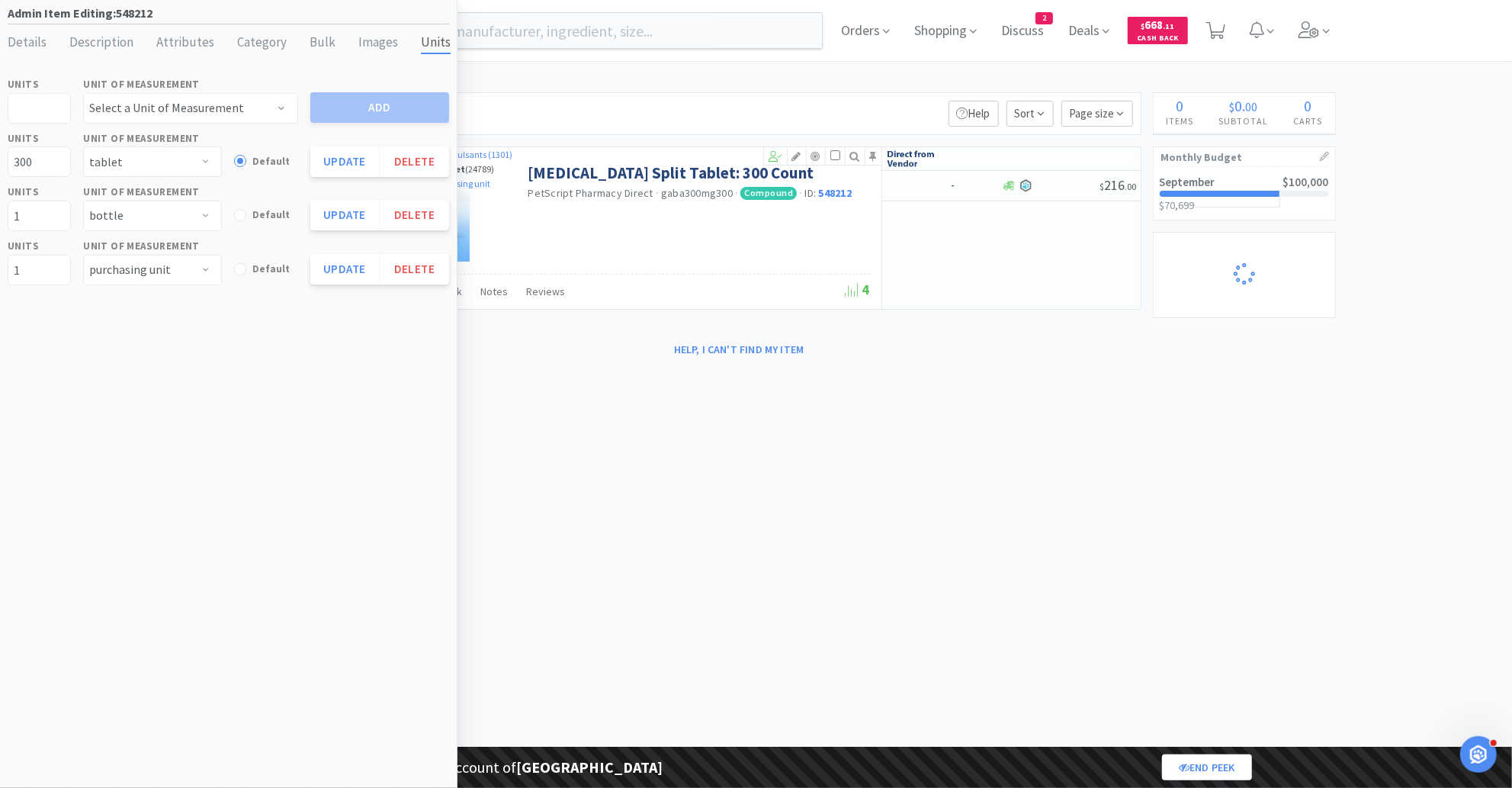
select select "2"
select select "4"
select select "3"
select select "1"
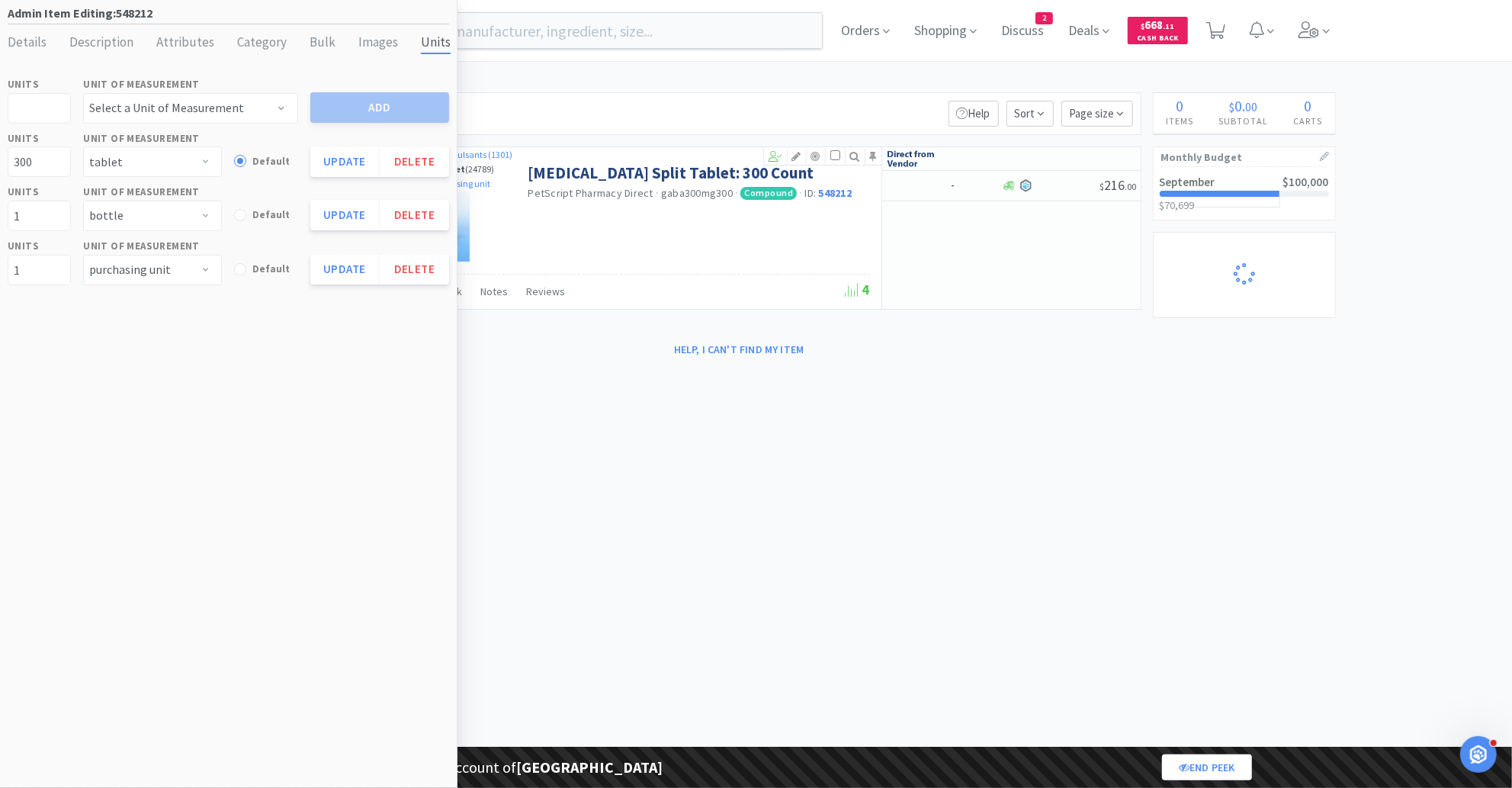
select select "1"
select select "3"
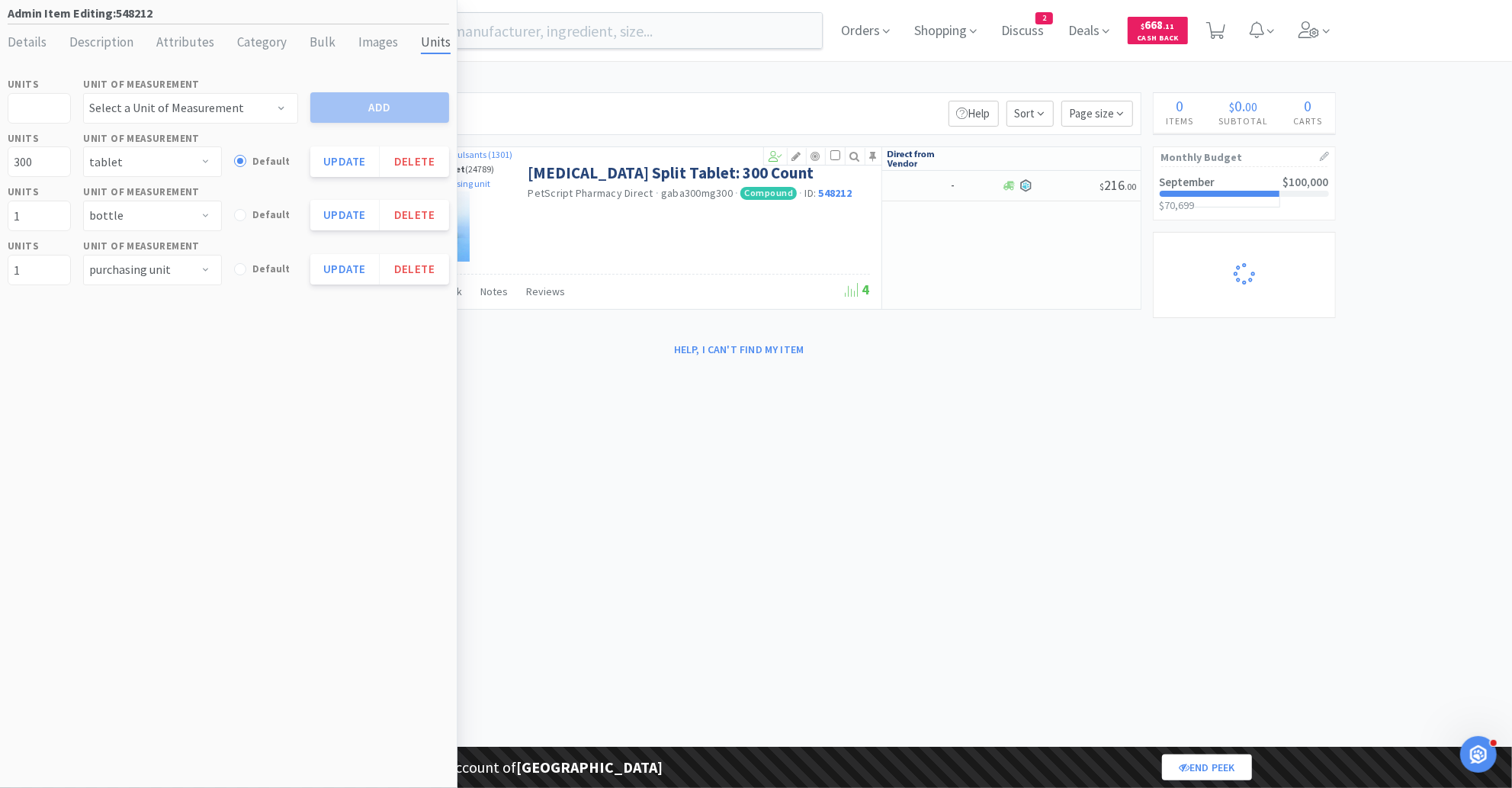
select select "2"
select select "3"
select select "2"
select select "1"
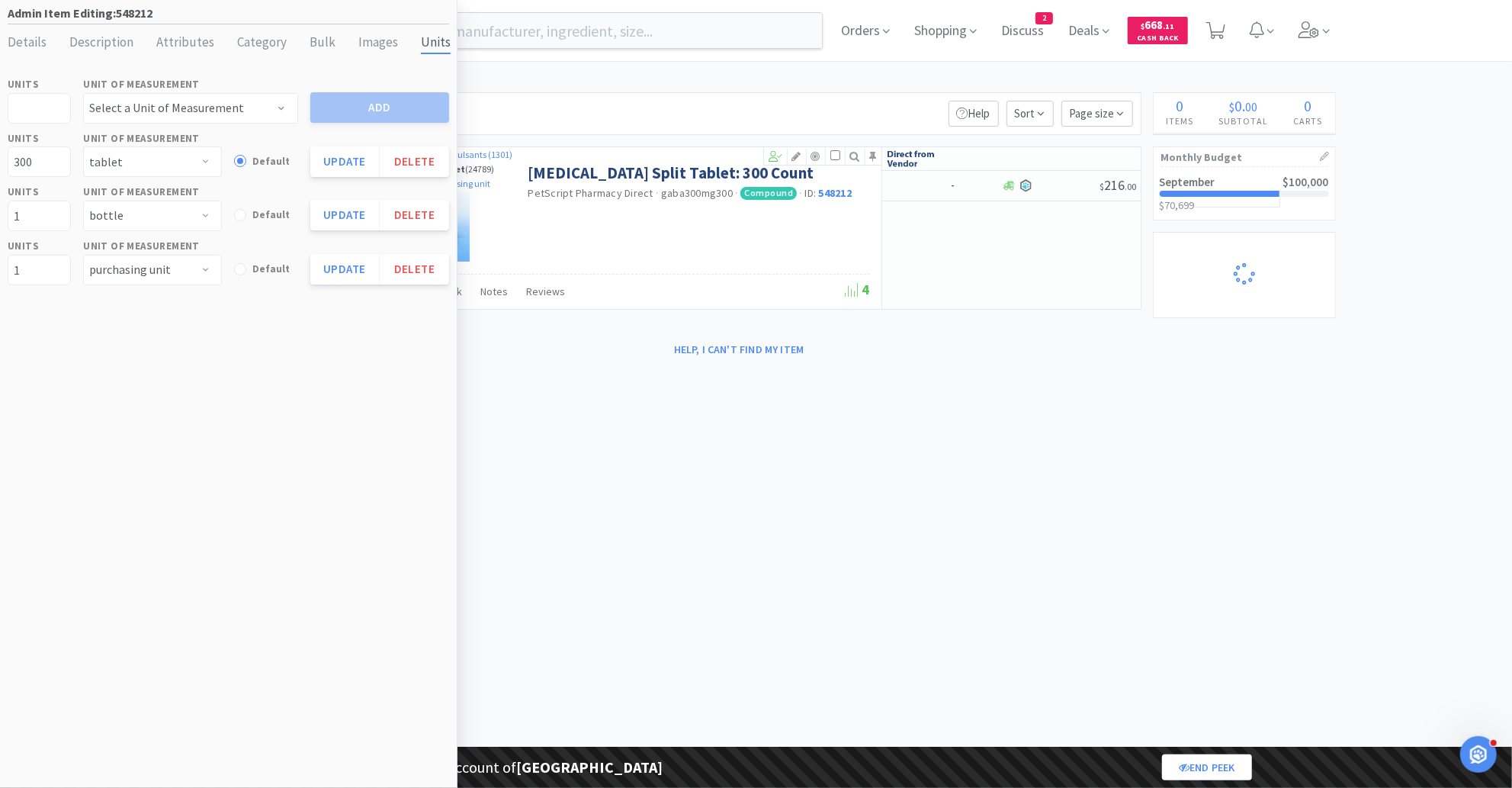
select select "1"
select select "2"
select select "1"
select select "25"
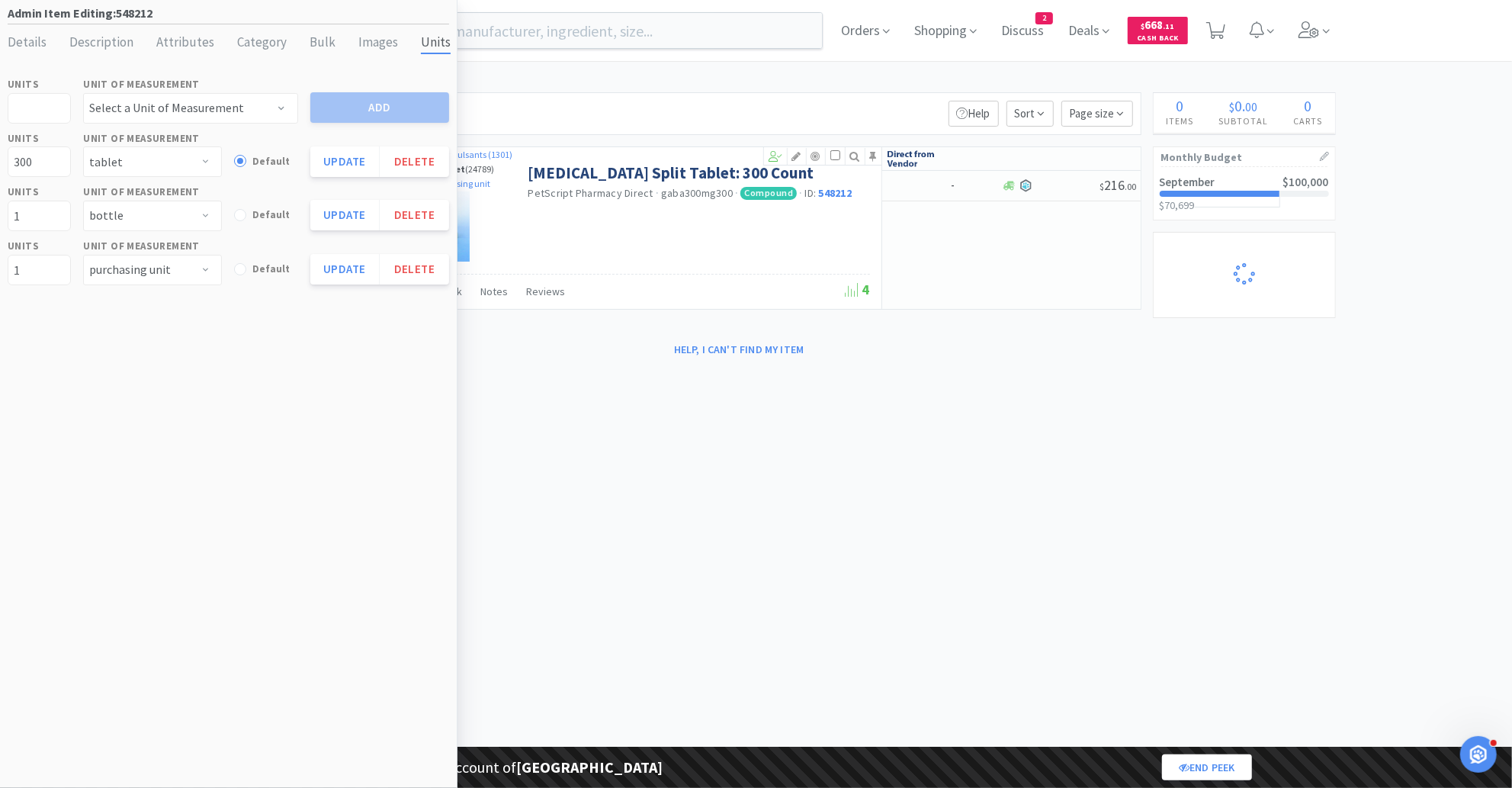
select select "1"
select select "5"
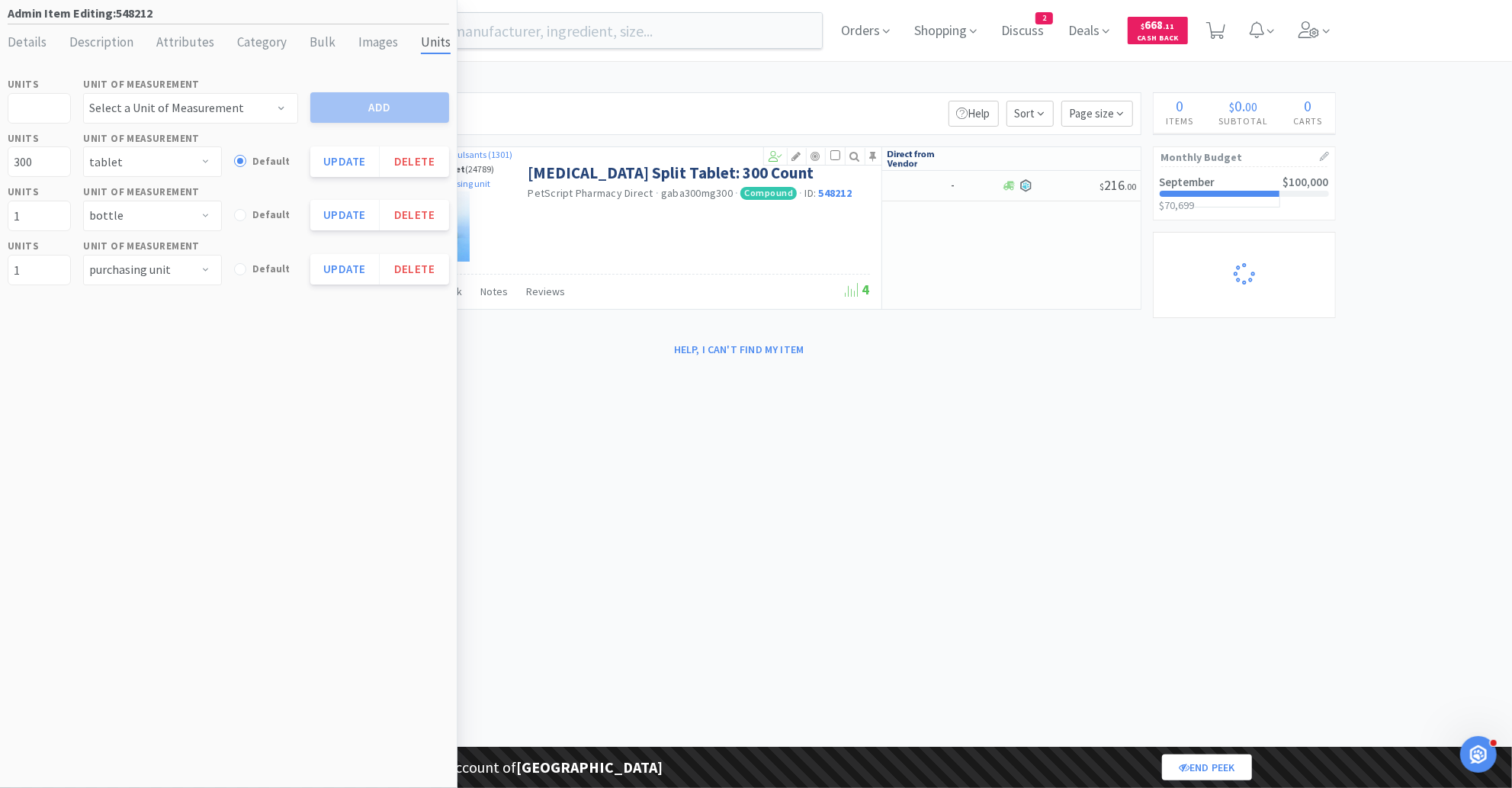
select select "5"
select select "2"
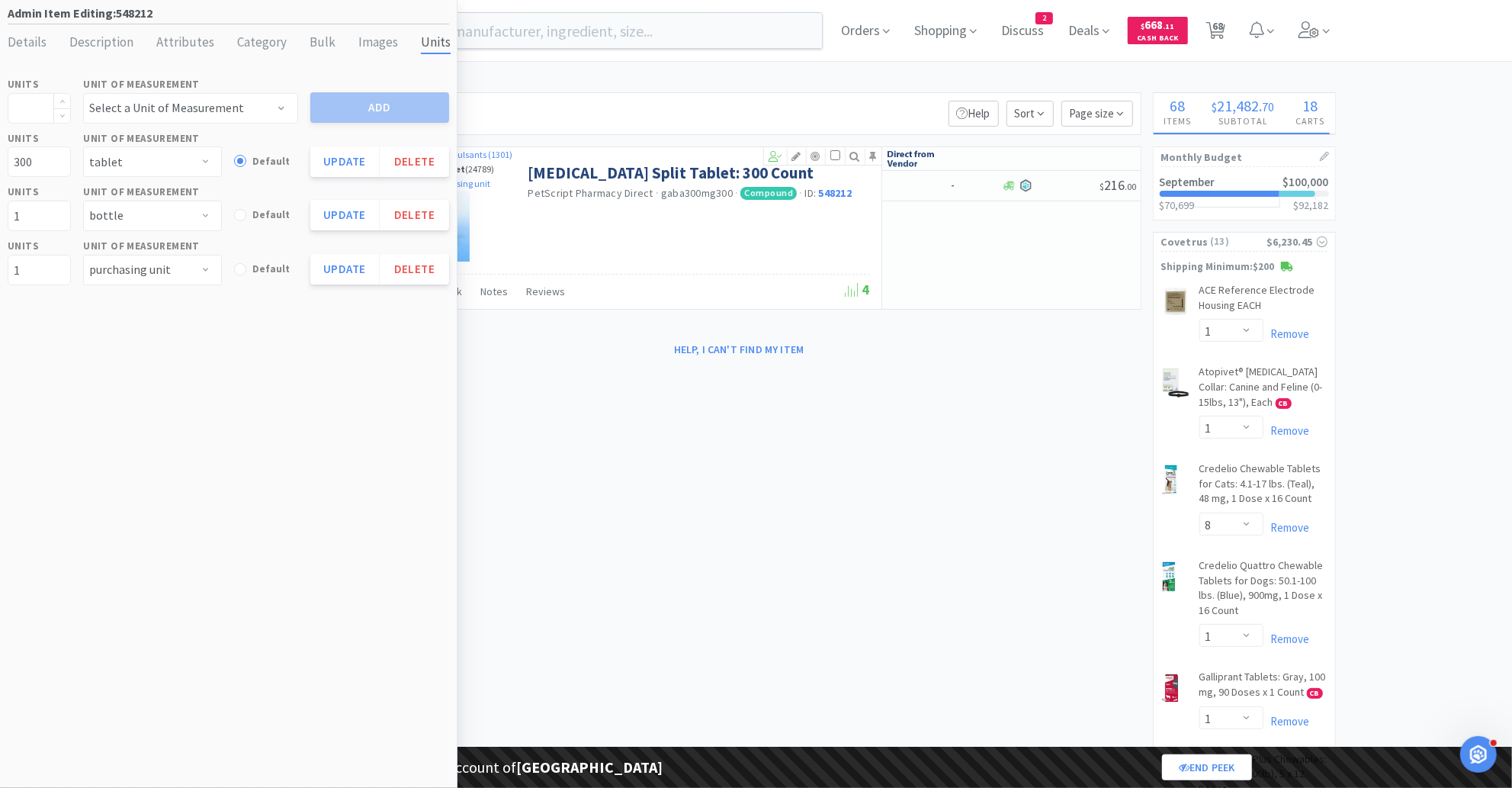
click at [40, 107] on input at bounding box center [39, 108] width 61 height 29
type input "300"
click at [141, 107] on select "Select a Unit of Measurement applicator bag bottle box bucket can caplet capsul…" at bounding box center [191, 108] width 215 height 31
select select "capsule"
click at [83, 93] on select "Select a Unit of Measurement applicator bag bottle box bucket can caplet capsul…" at bounding box center [191, 108] width 215 height 31
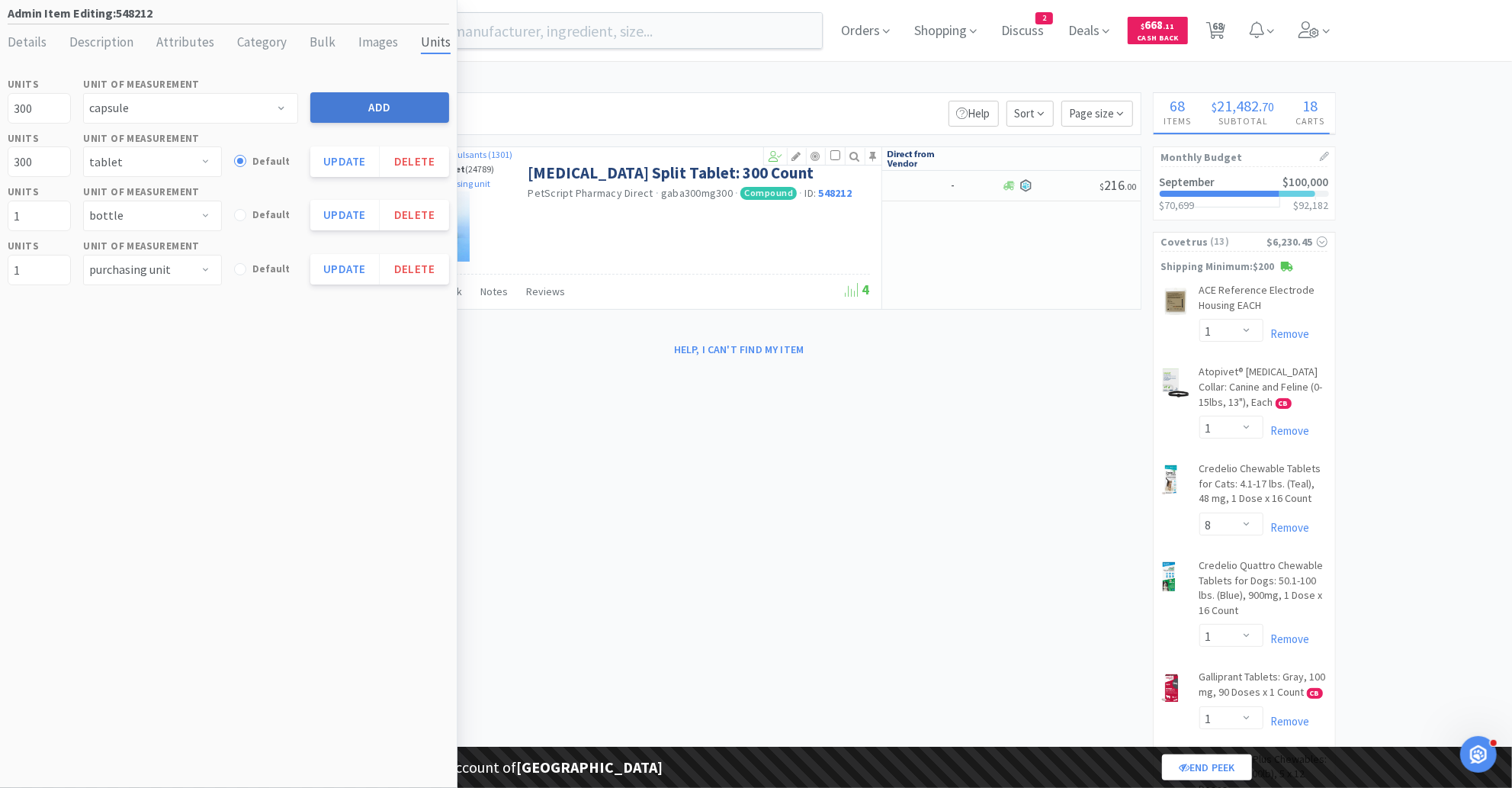
click at [353, 115] on button "Add" at bounding box center [380, 108] width 139 height 31
select select
select select "capsule"
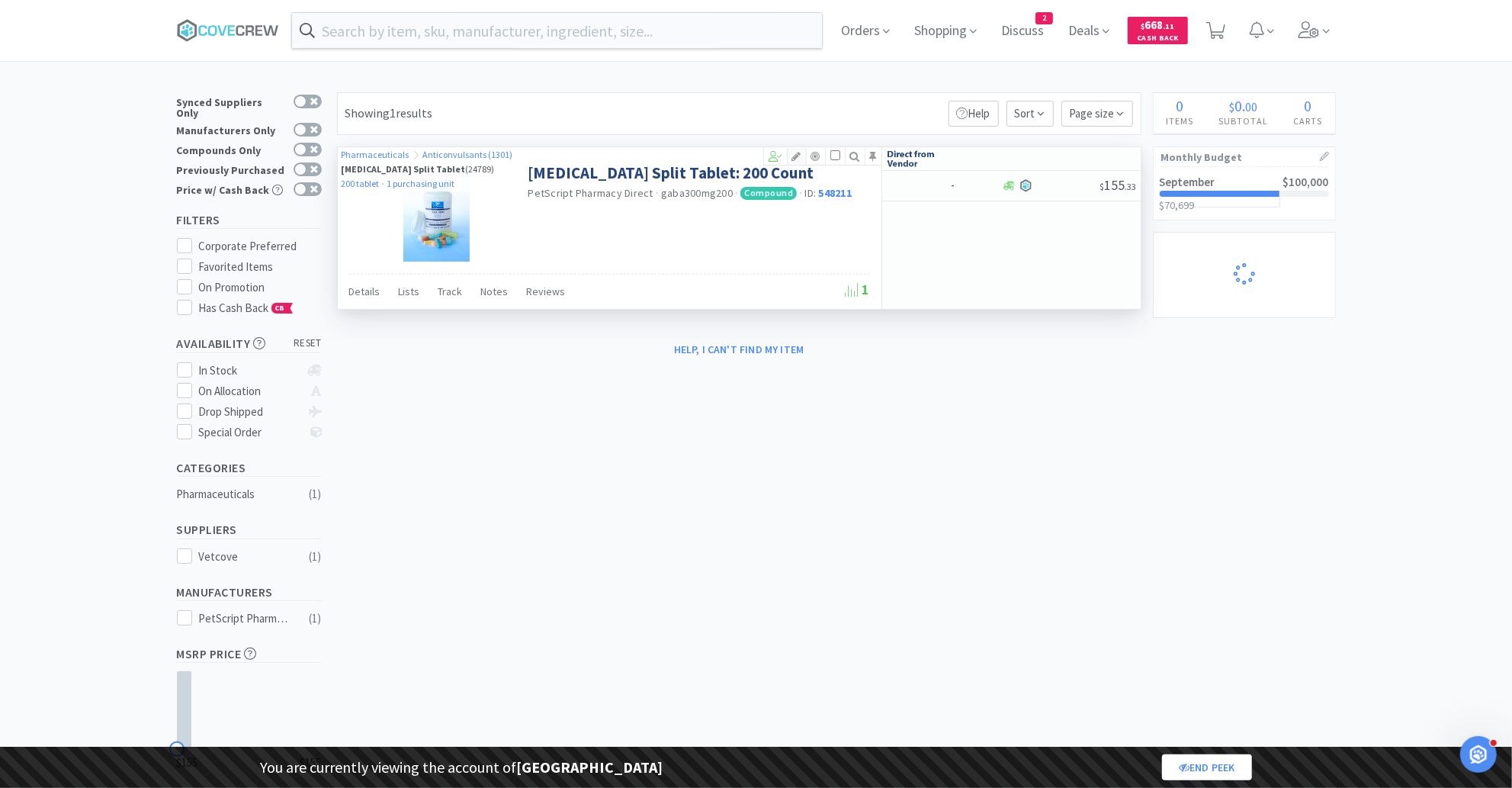
click at [802, 155] on icon at bounding box center [796, 156] width 19 height 11
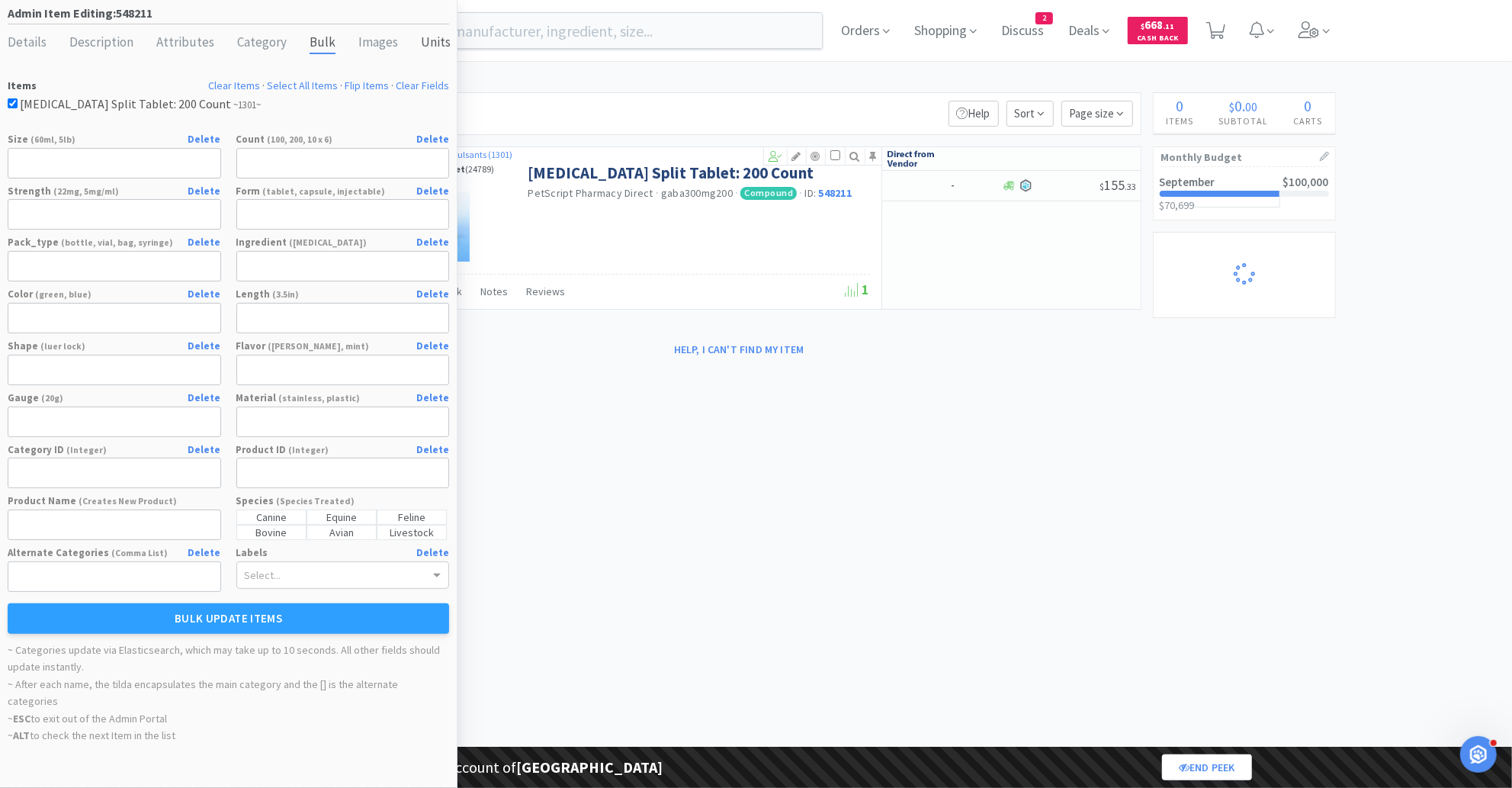
click at [429, 39] on div "Units" at bounding box center [435, 43] width 30 height 22
select select "tablet"
select select "purchasing unit"
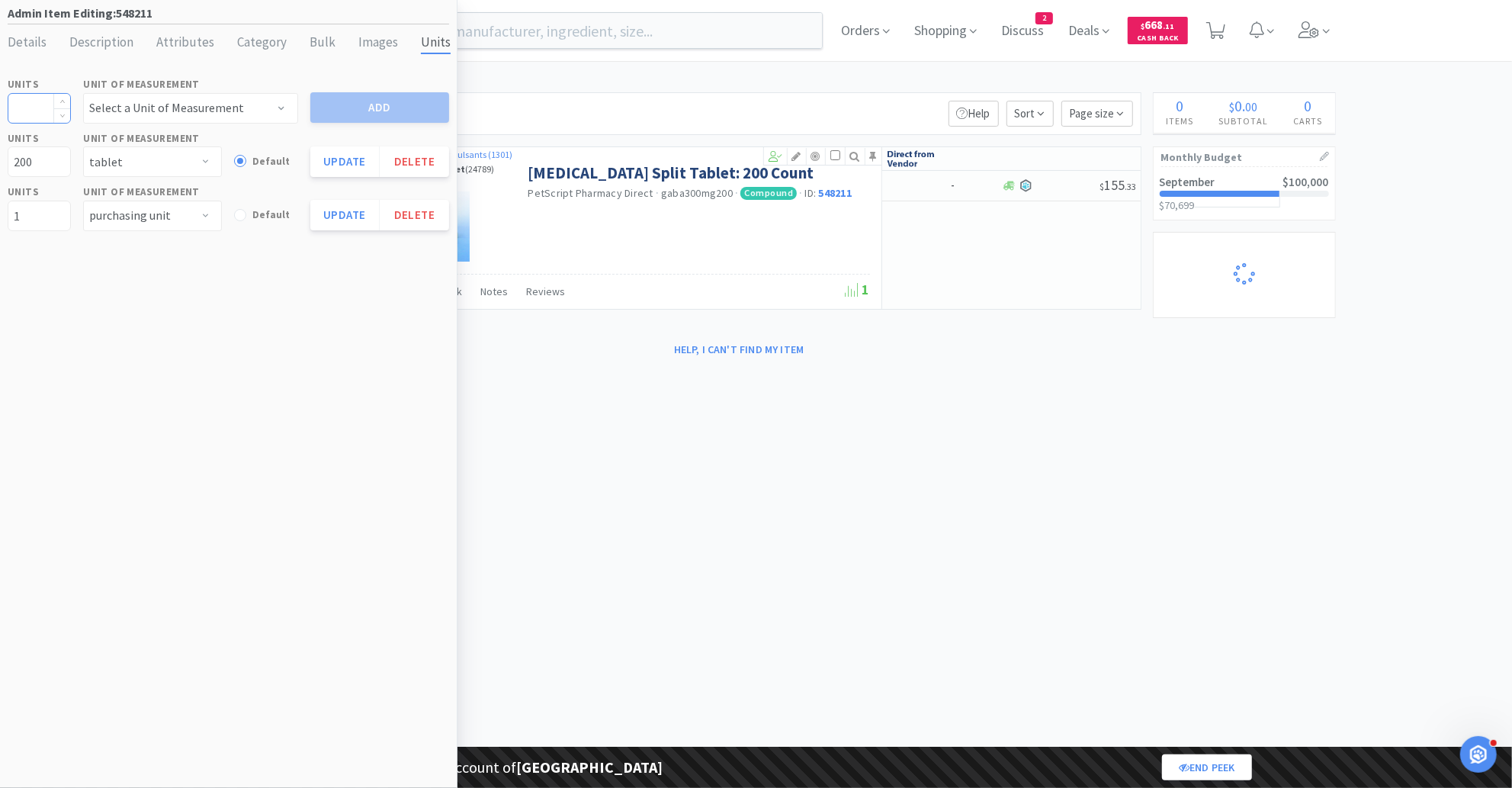
click at [37, 112] on input at bounding box center [39, 108] width 61 height 29
select select "1"
select select "8"
select select "1"
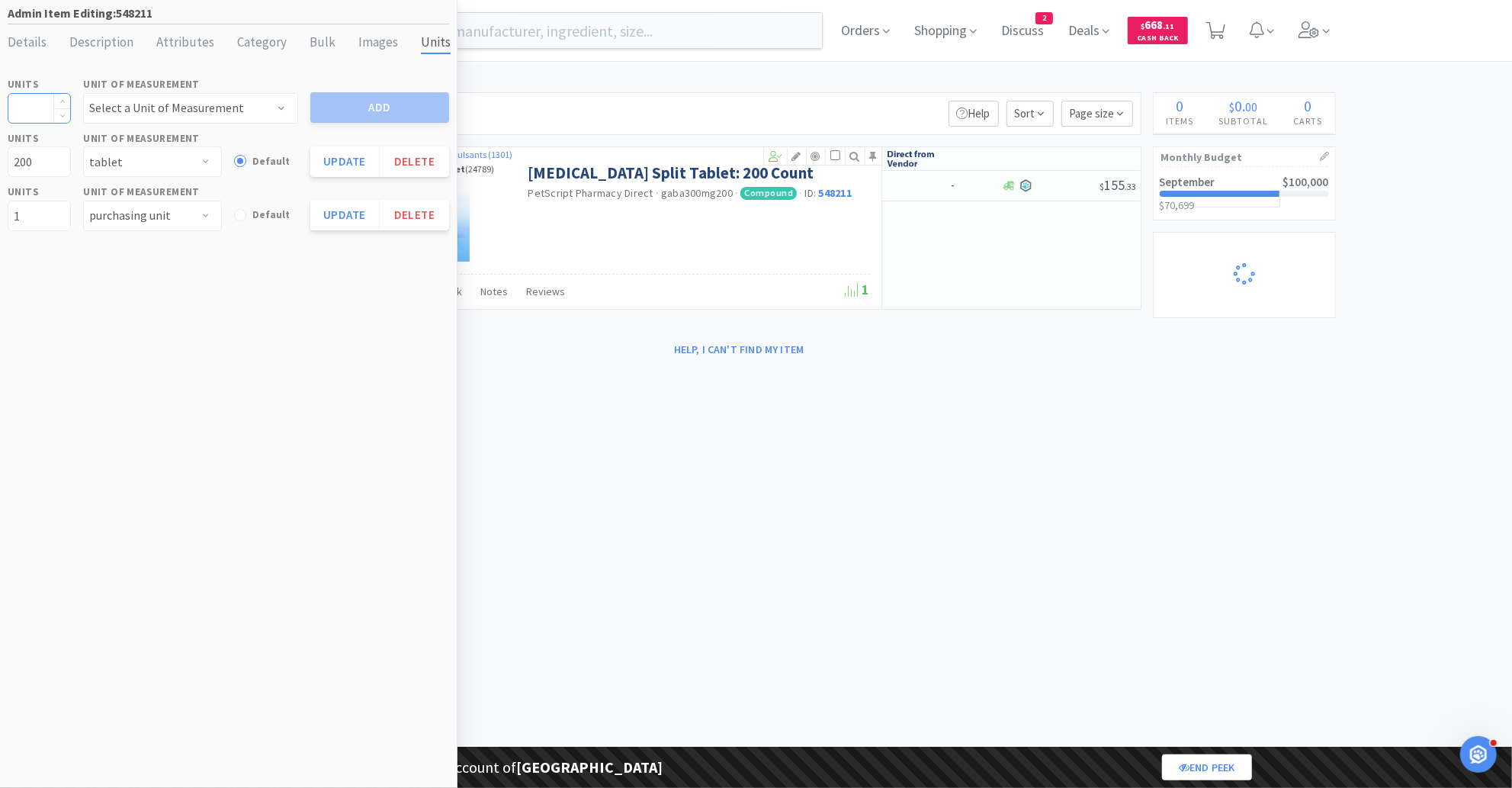
select select "1"
select select "2"
select select "1"
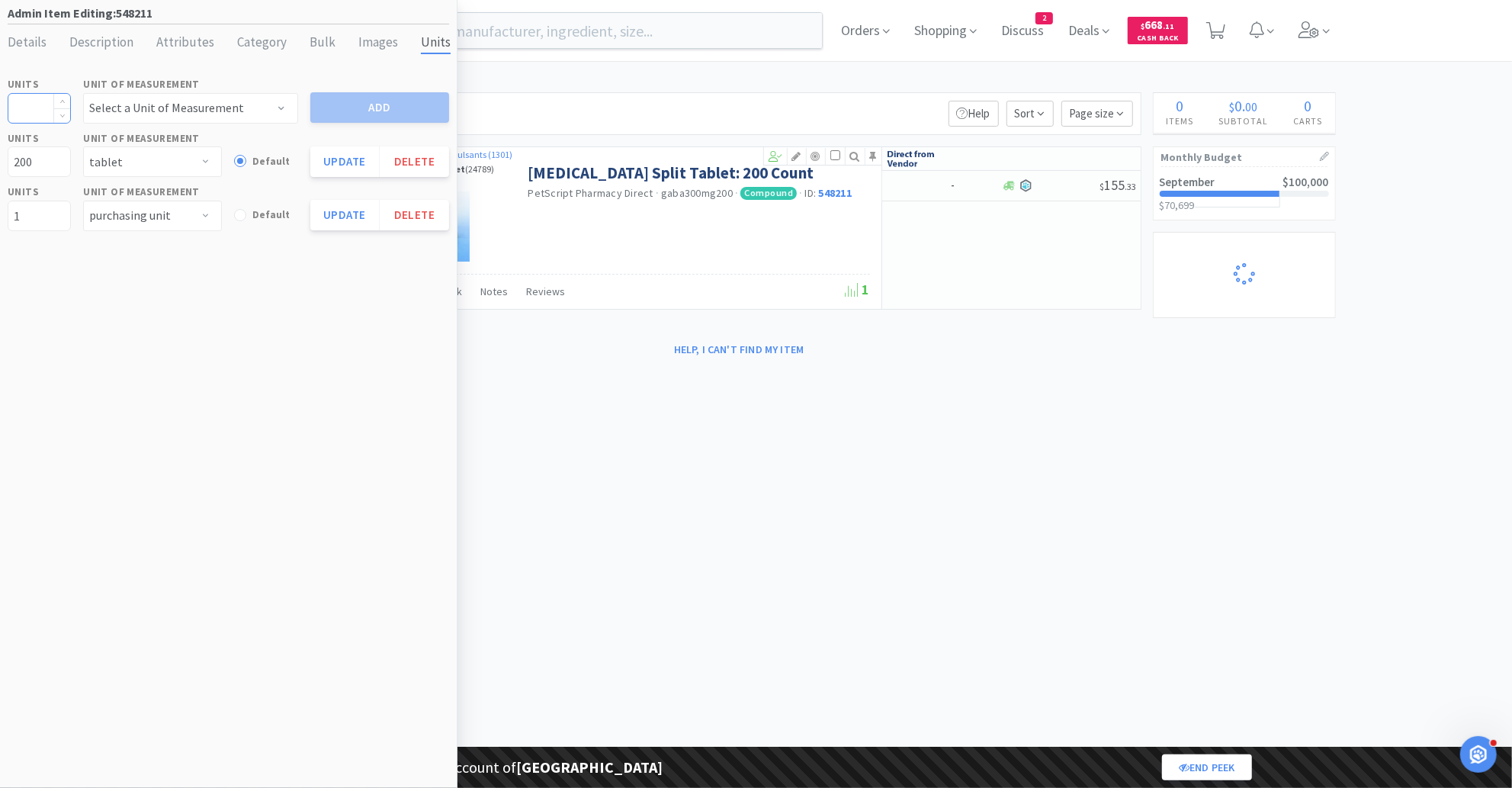
select select "1"
select select "2"
select select "1"
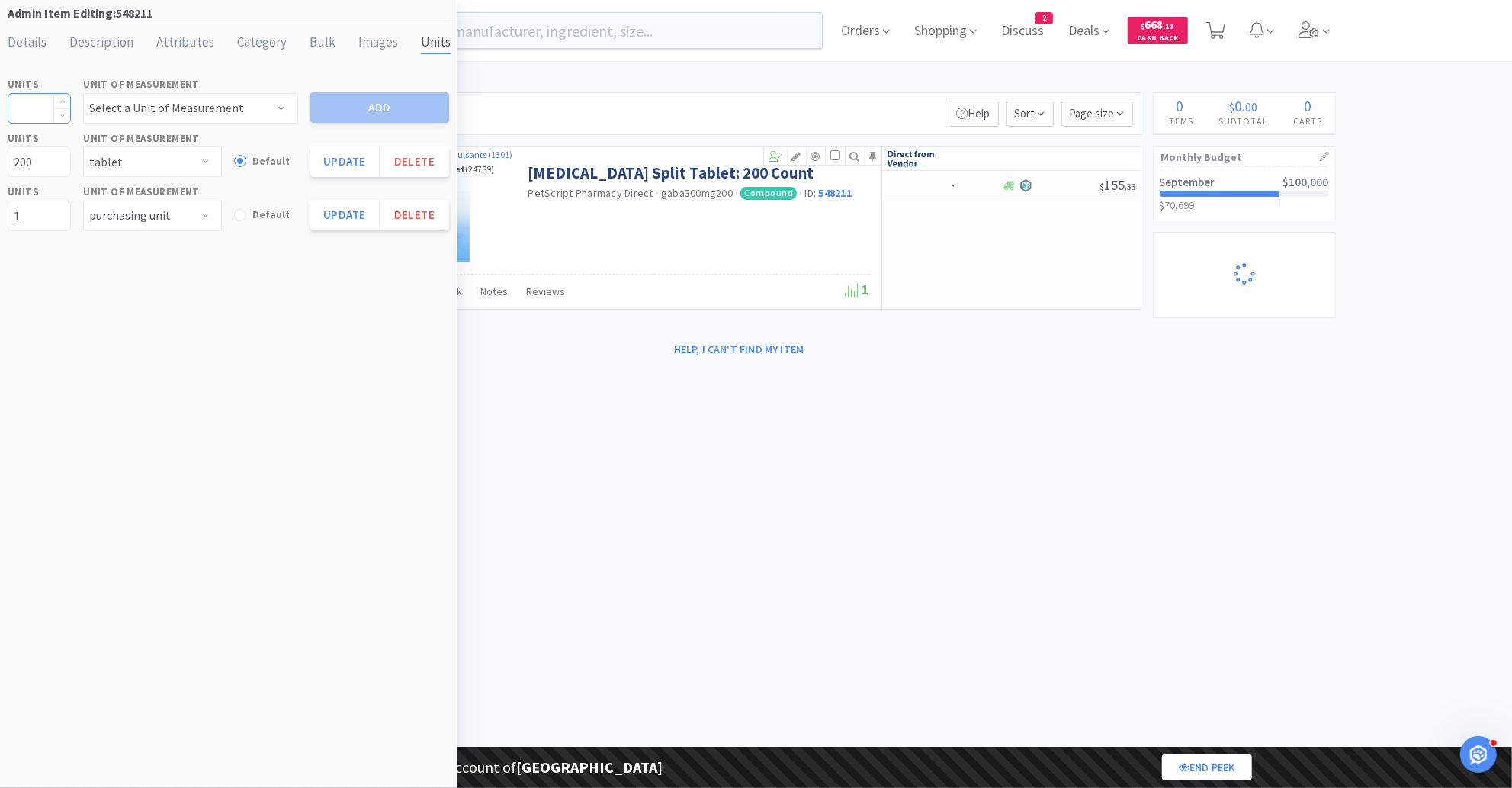
select select "1"
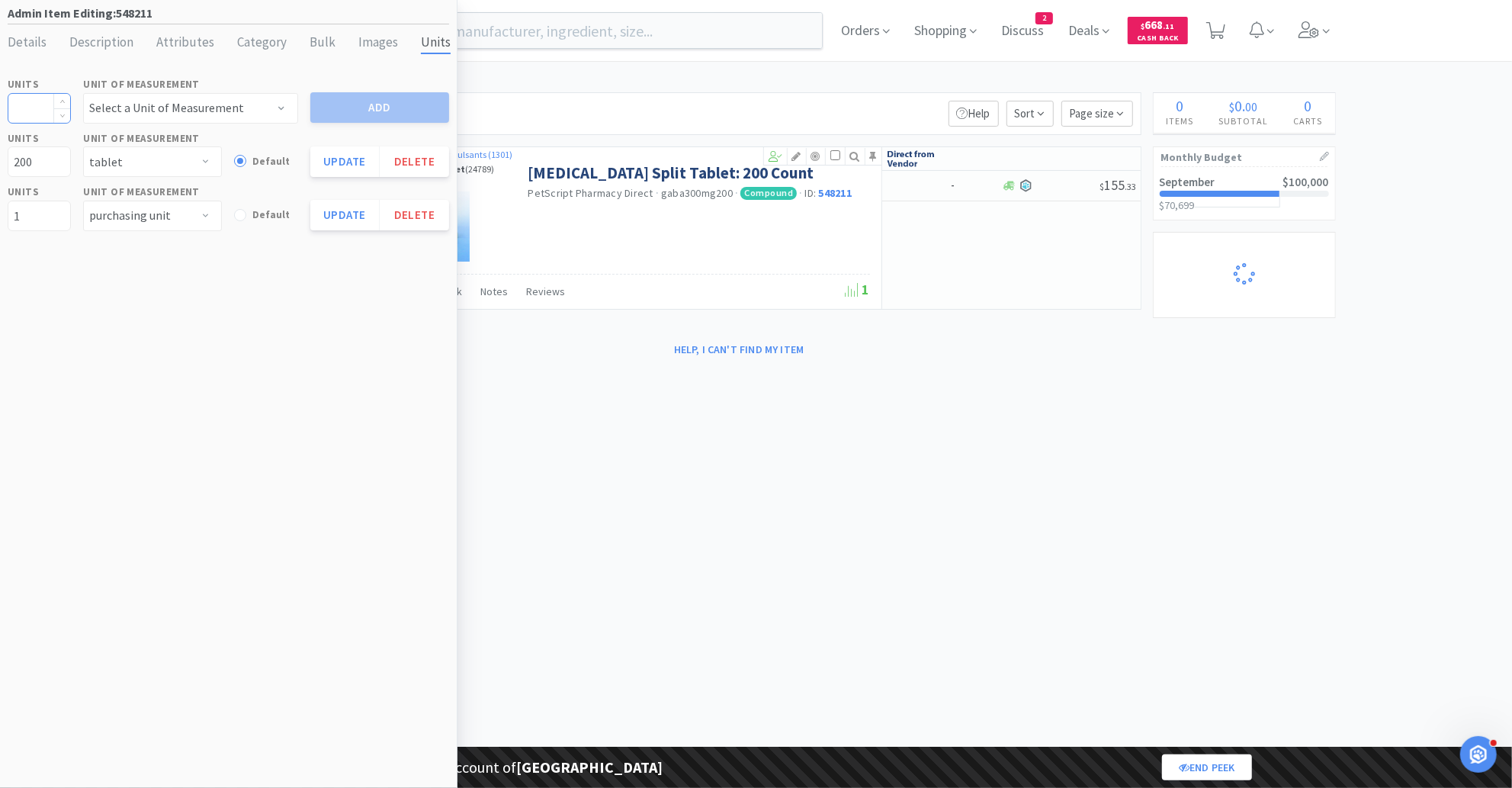
select select "1"
select select "2"
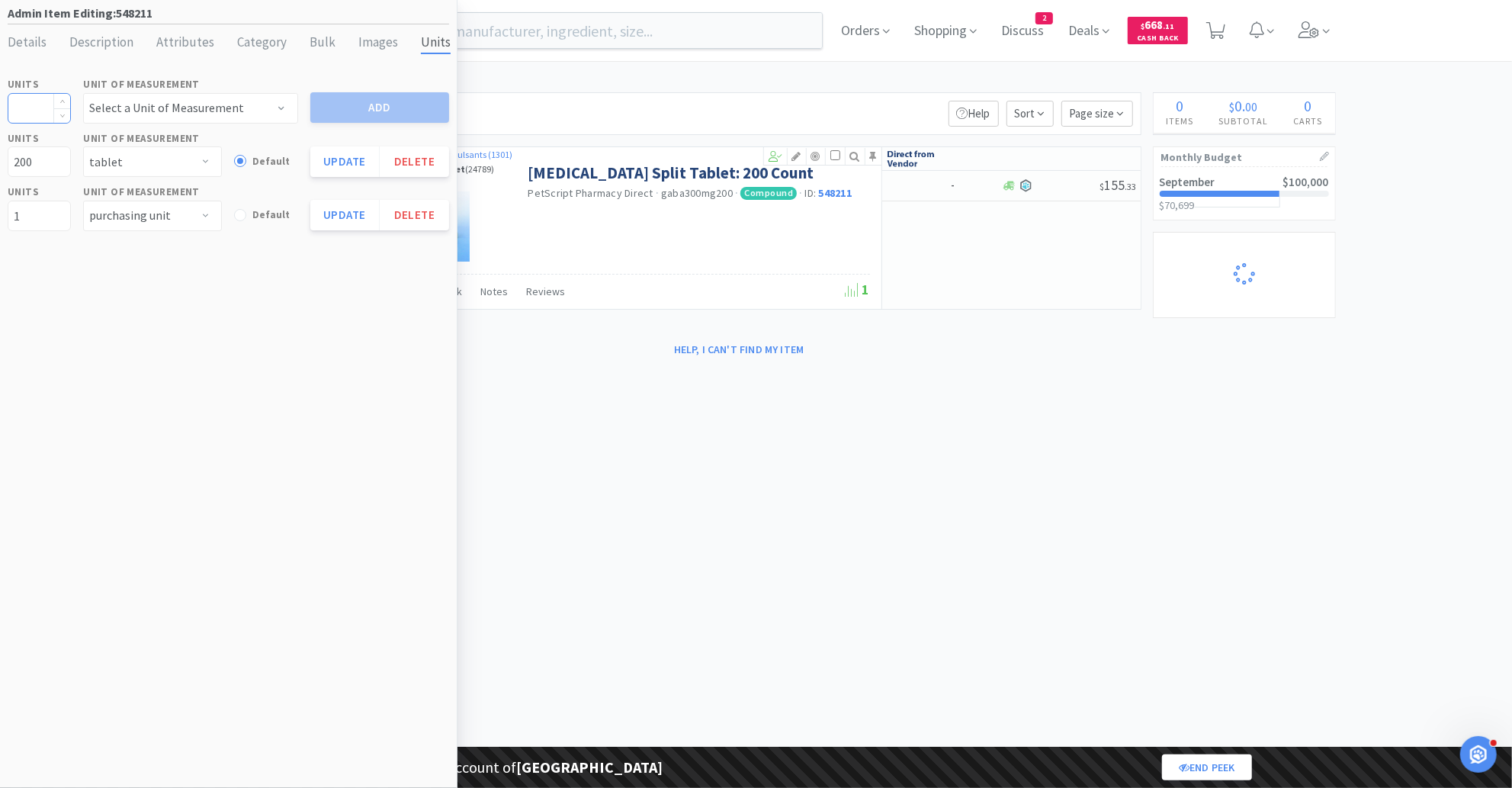
select select "2"
select select "1"
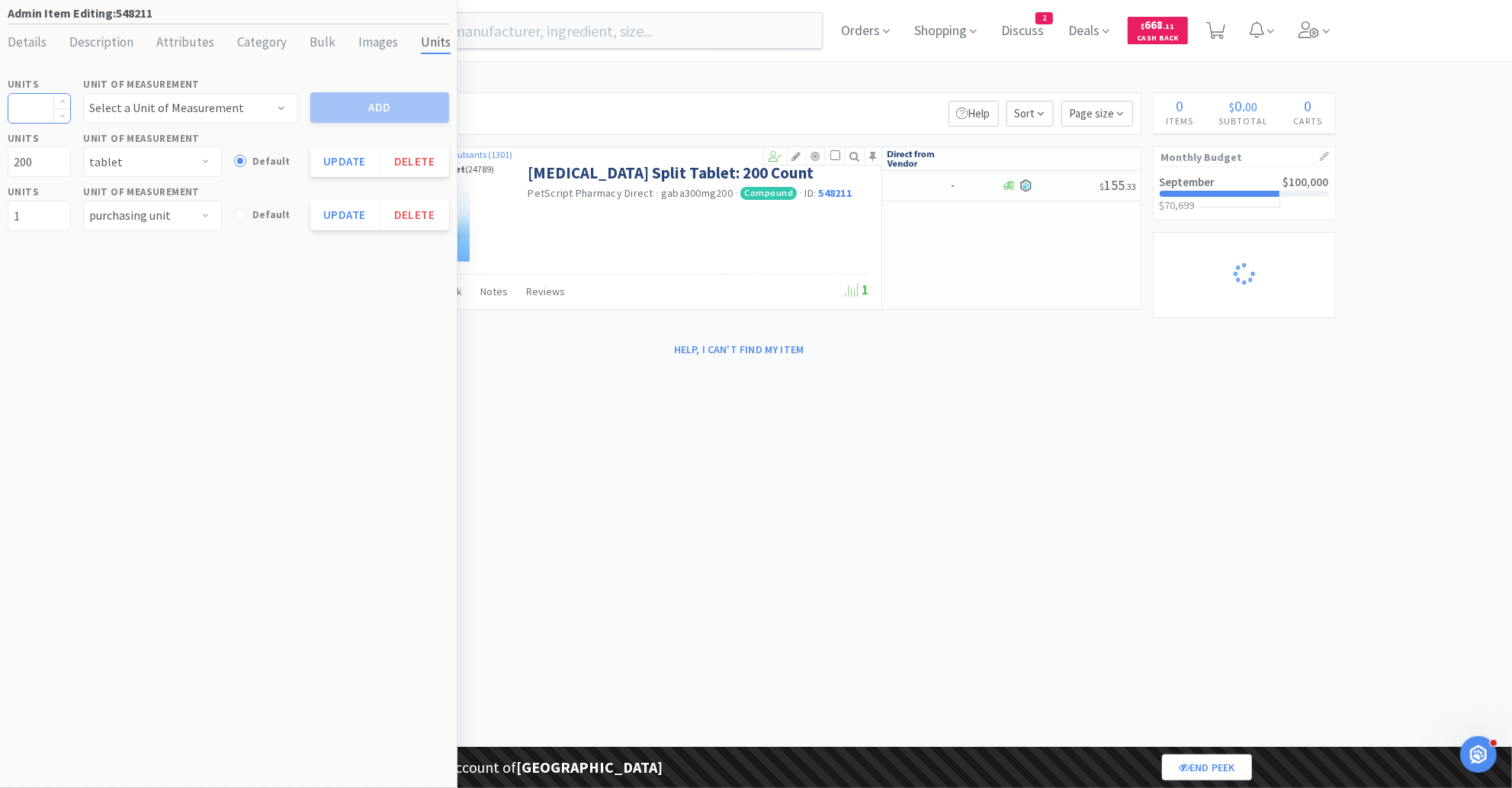
select select "1"
select select "5"
select select "2"
select select "1"
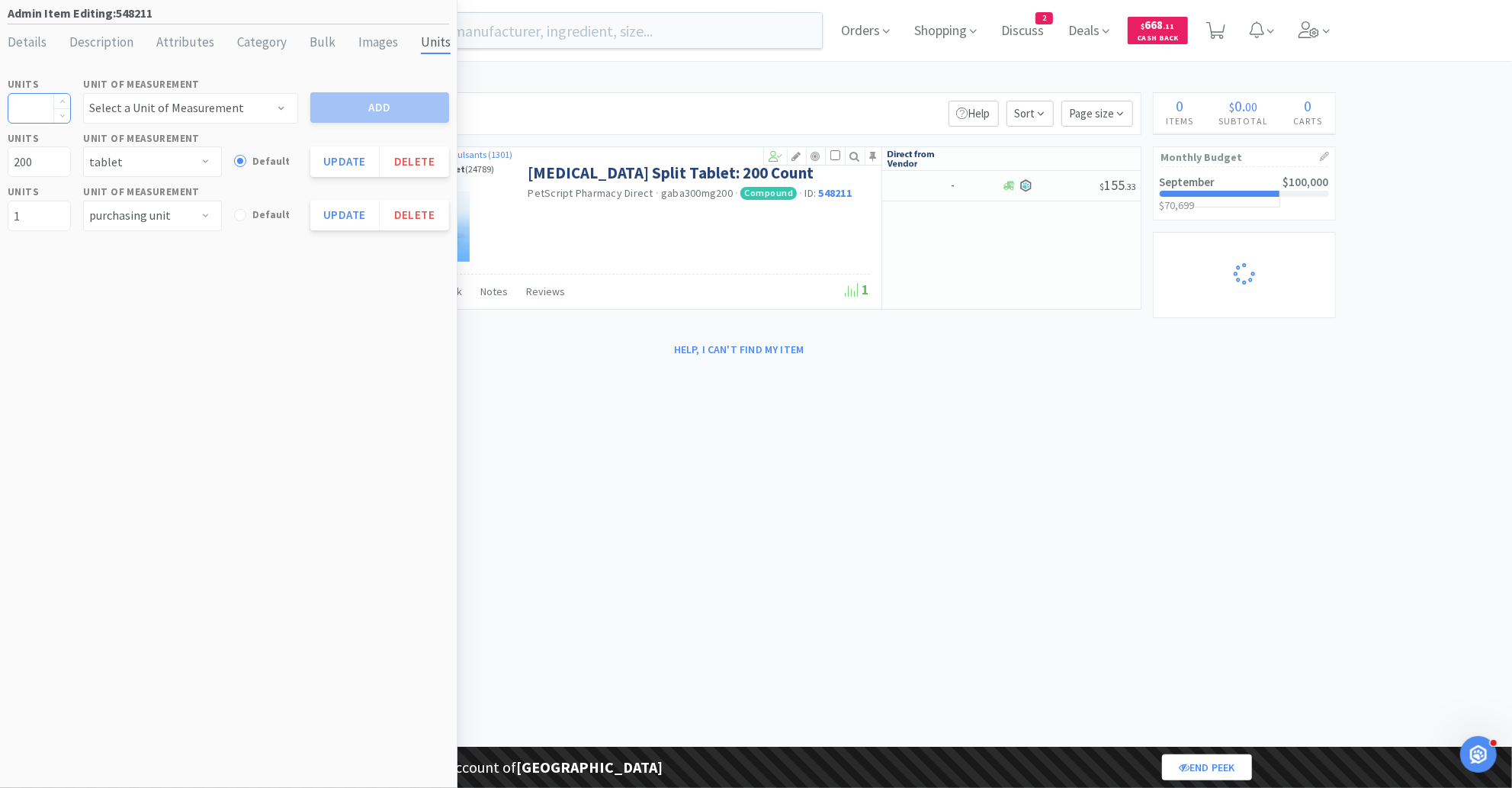
select select "1"
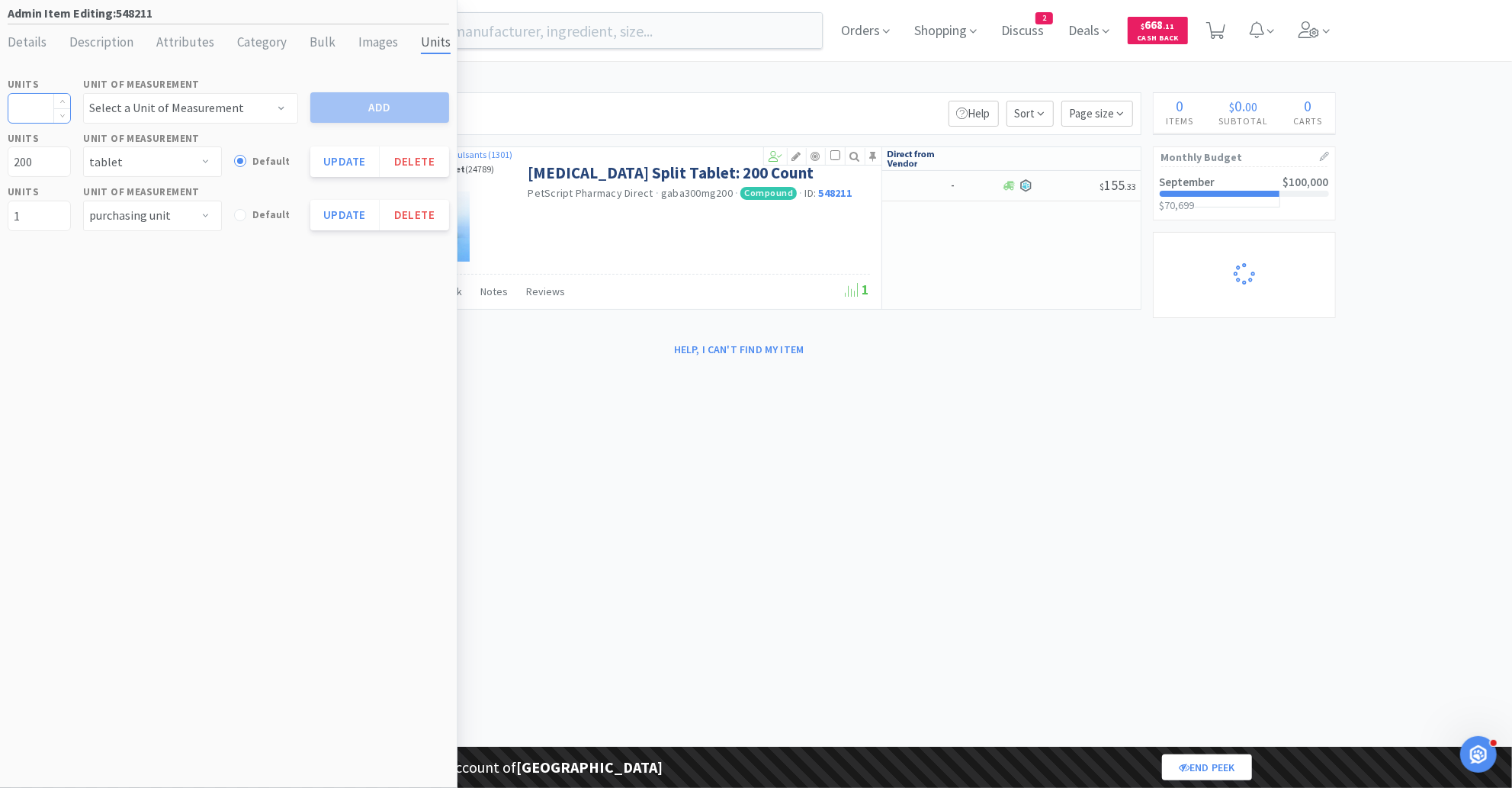
select select "1"
select select "2"
select select "4"
select select "3"
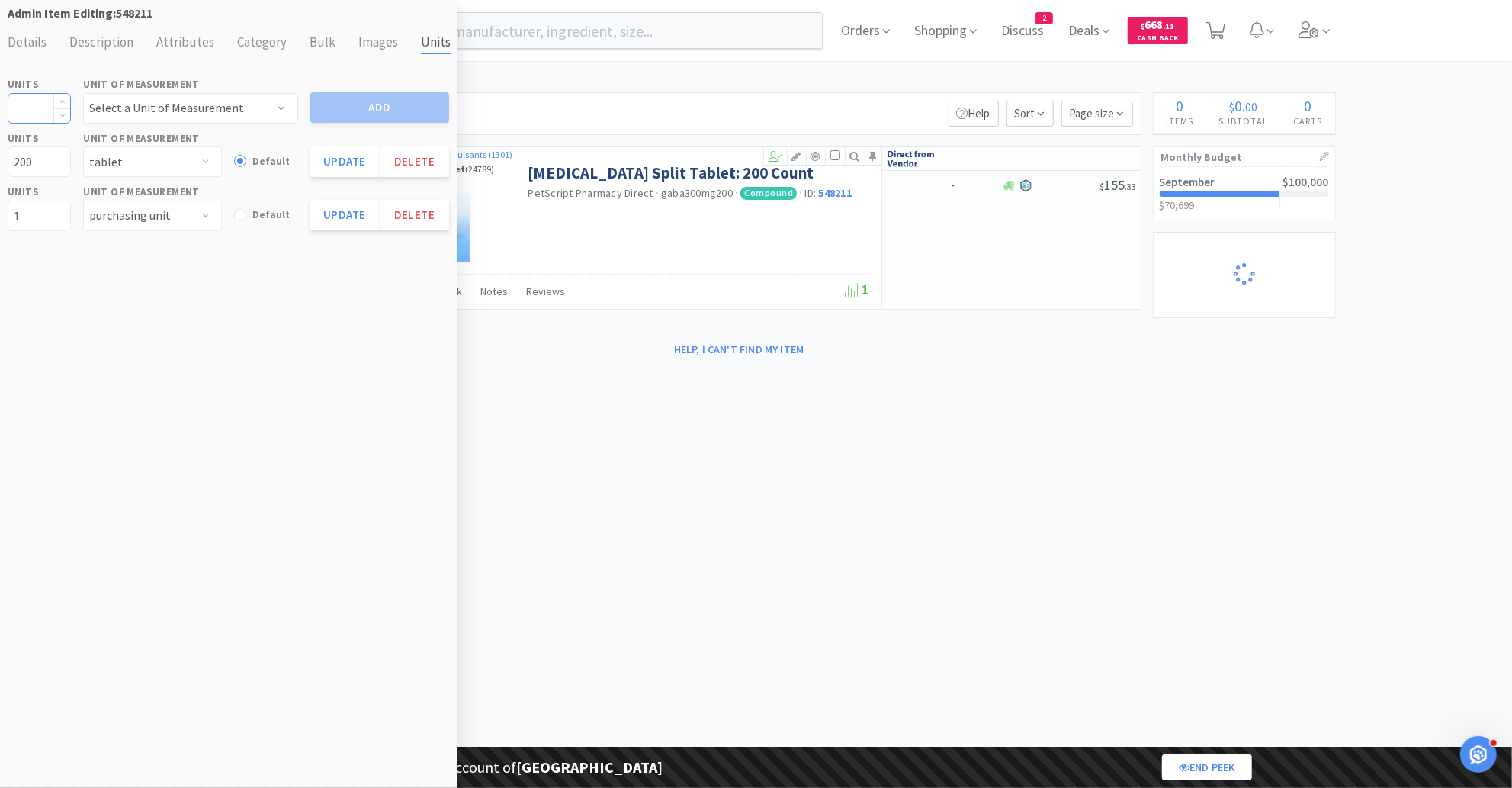
select select "1"
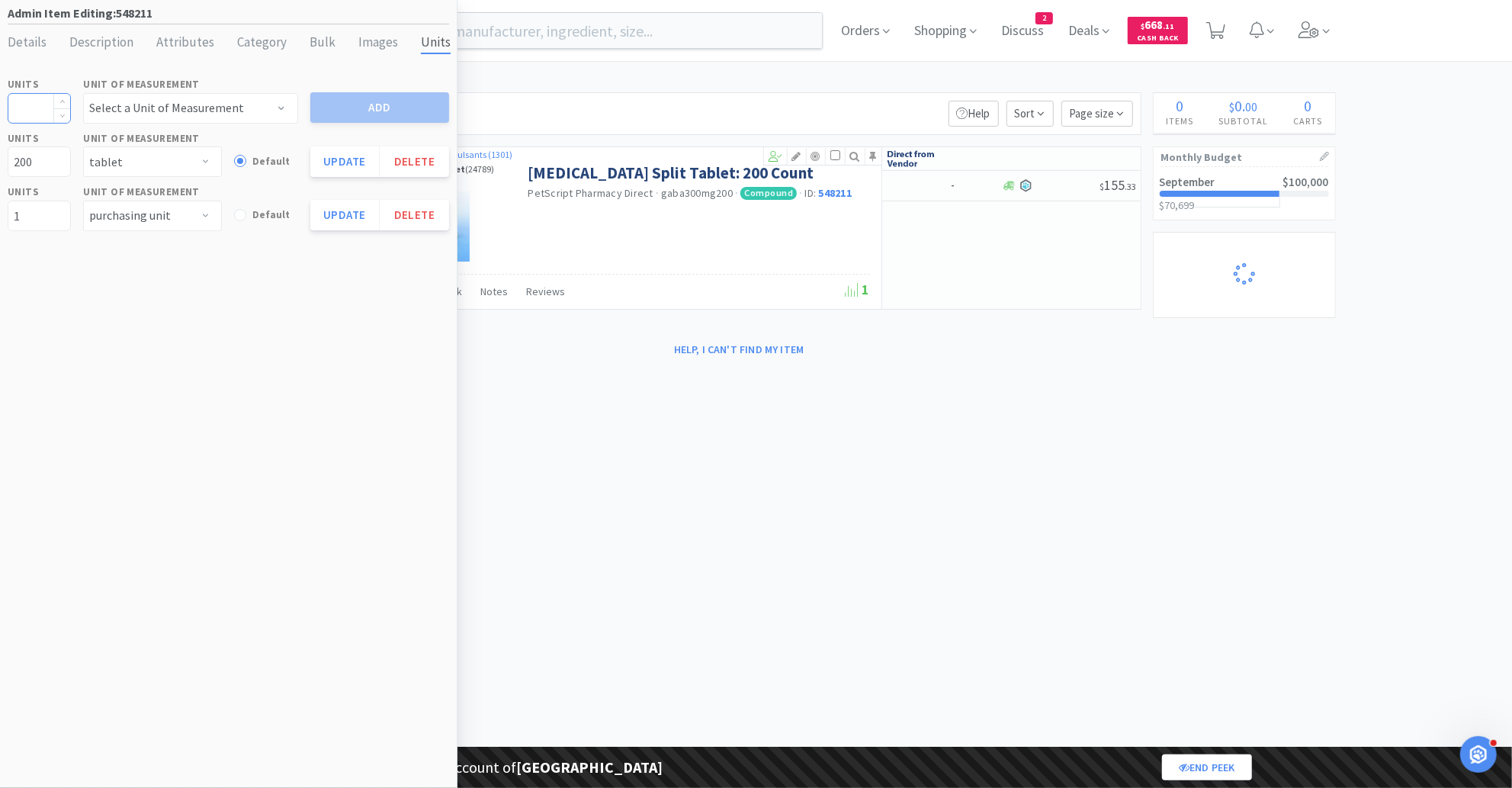
select select "3"
select select "2"
select select "3"
select select "2"
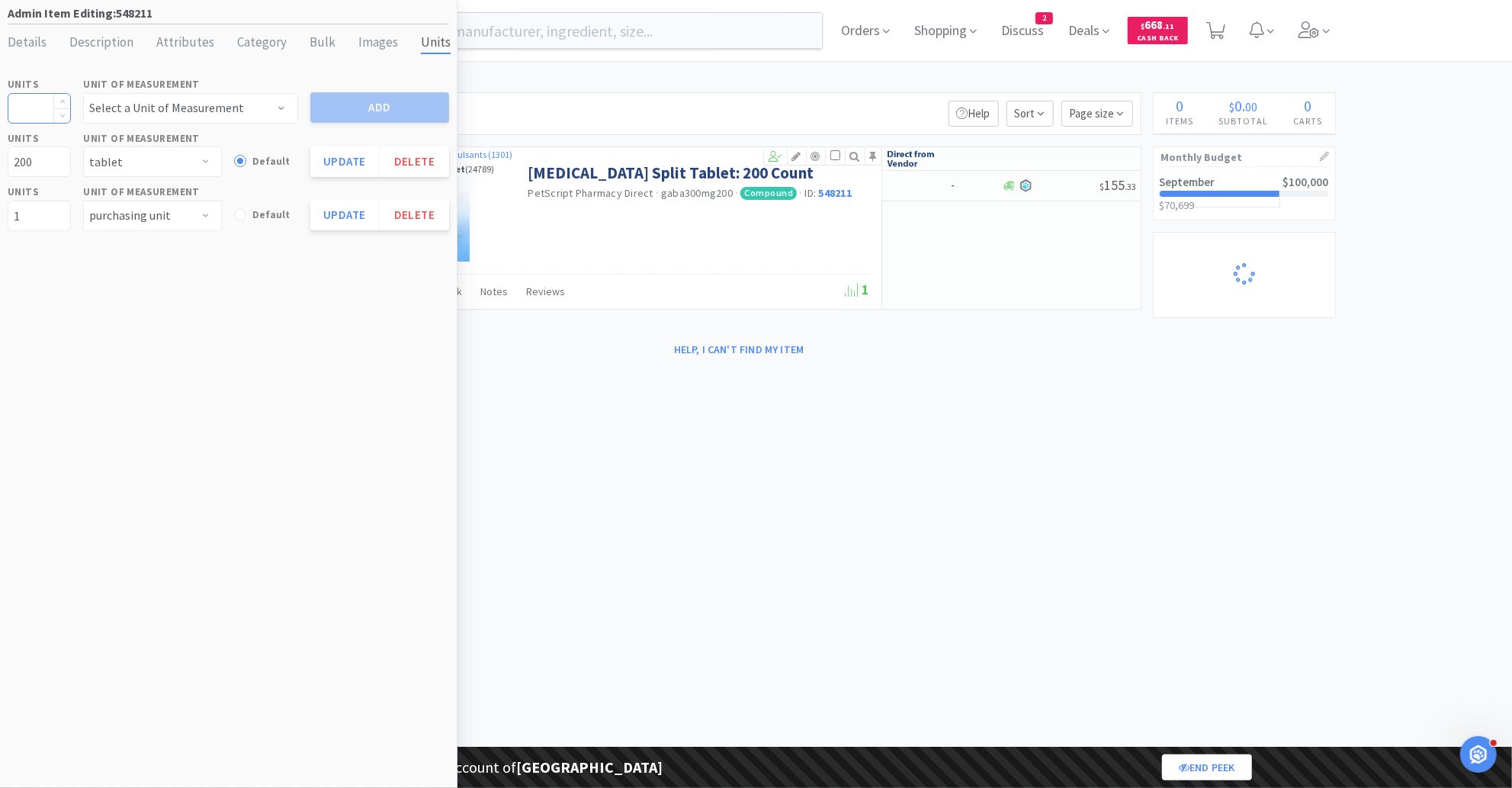
select select "1"
select select "2"
select select "1"
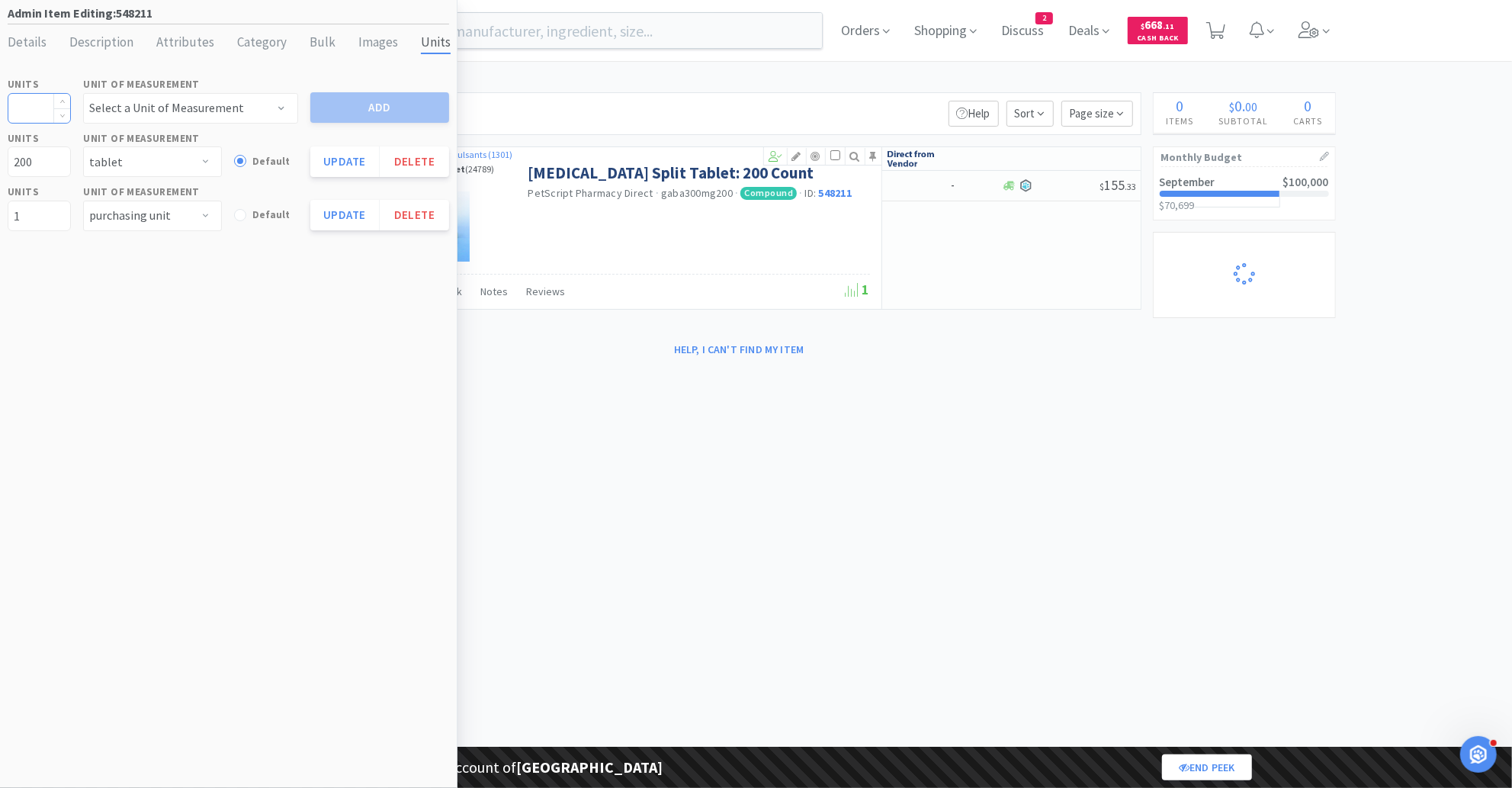
select select "25"
select select "1"
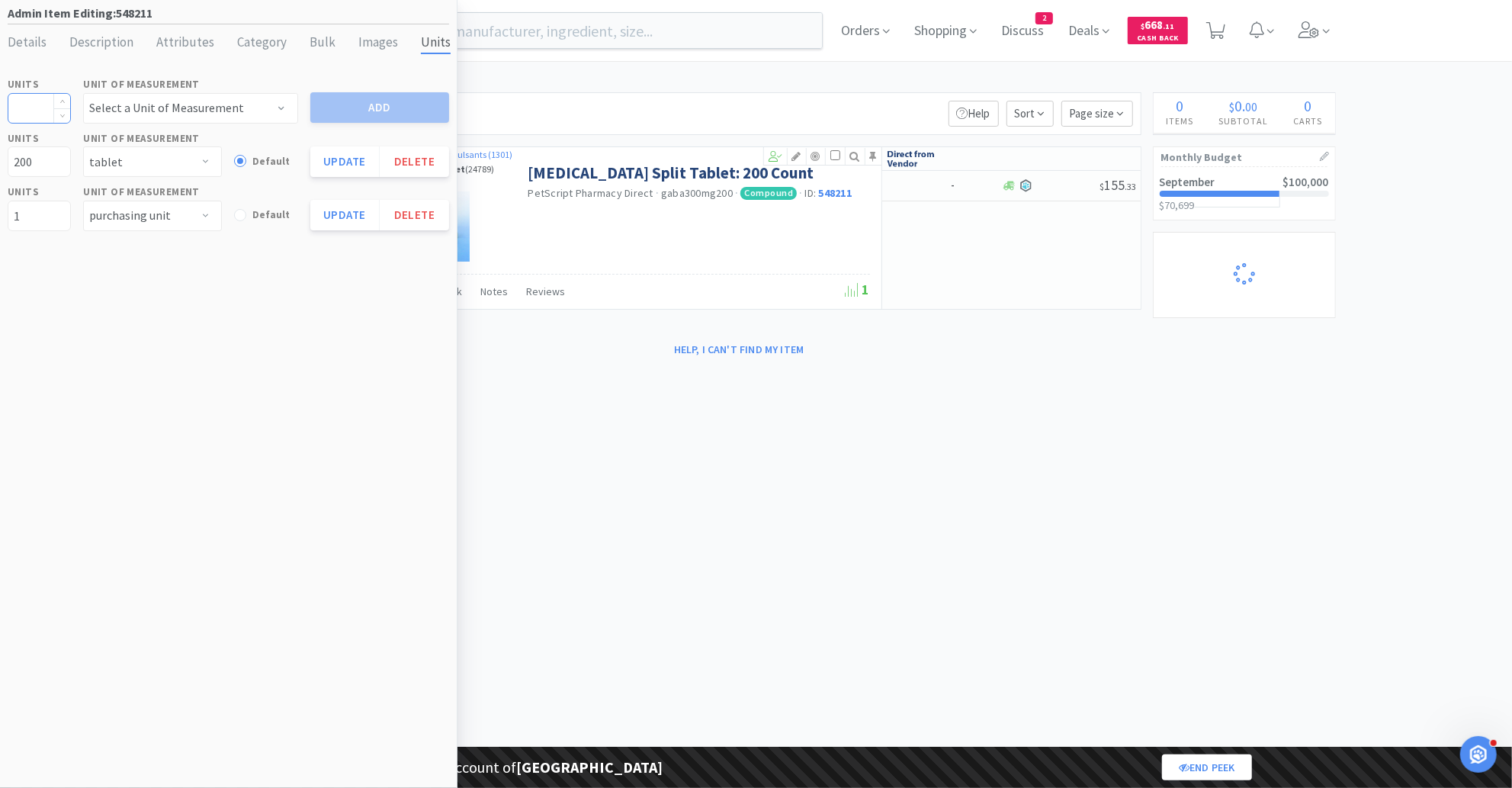
select select "5"
select select "2"
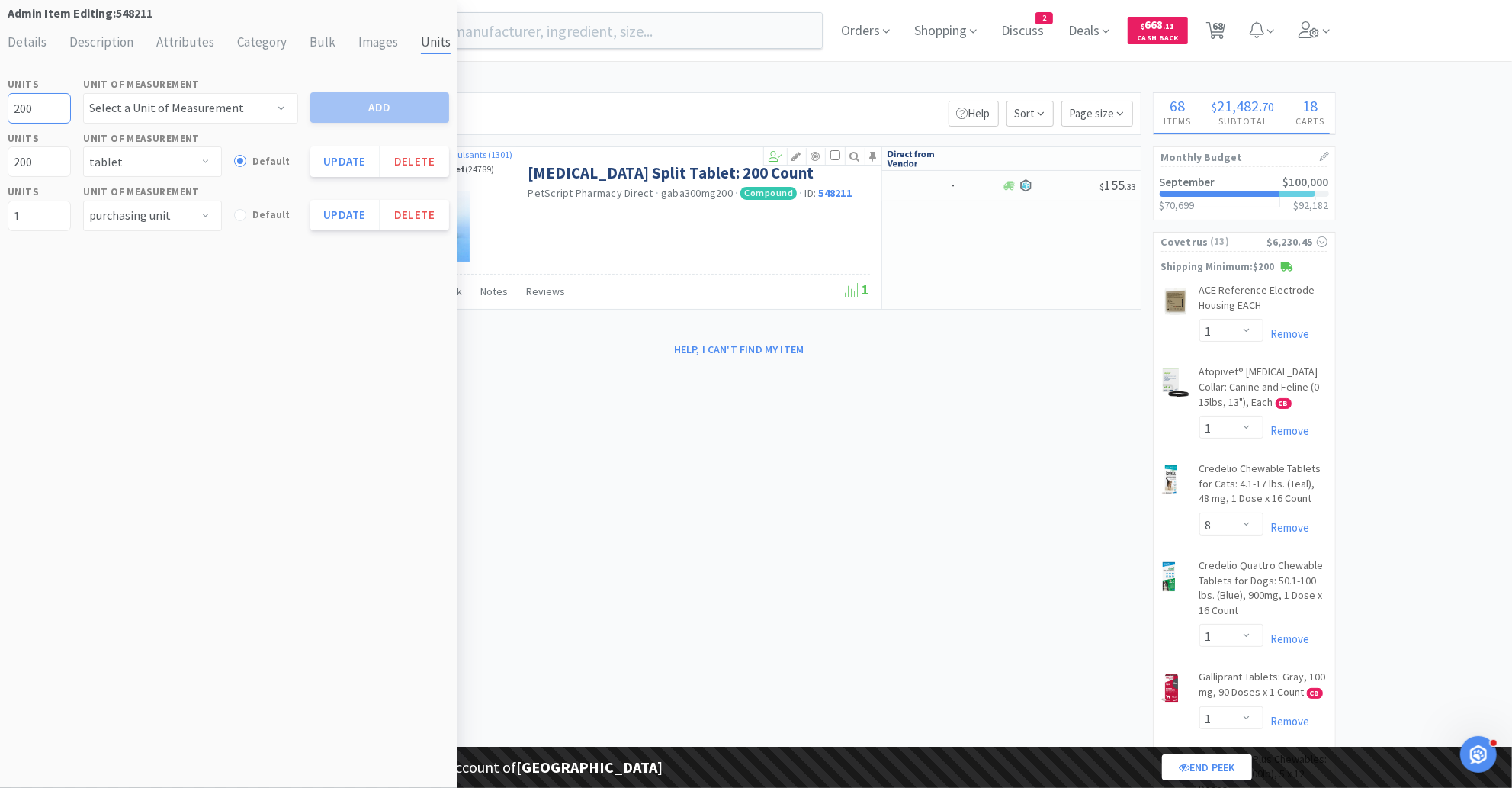
type input "200"
click at [150, 112] on select "Select a Unit of Measurement applicator bag bottle box bucket can caplet capsul…" at bounding box center [191, 108] width 215 height 31
select select "capsule"
click at [83, 93] on select "Select a Unit of Measurement applicator bag bottle box bucket can caplet capsul…" at bounding box center [191, 108] width 215 height 31
click at [350, 113] on button "Add" at bounding box center [380, 108] width 139 height 31
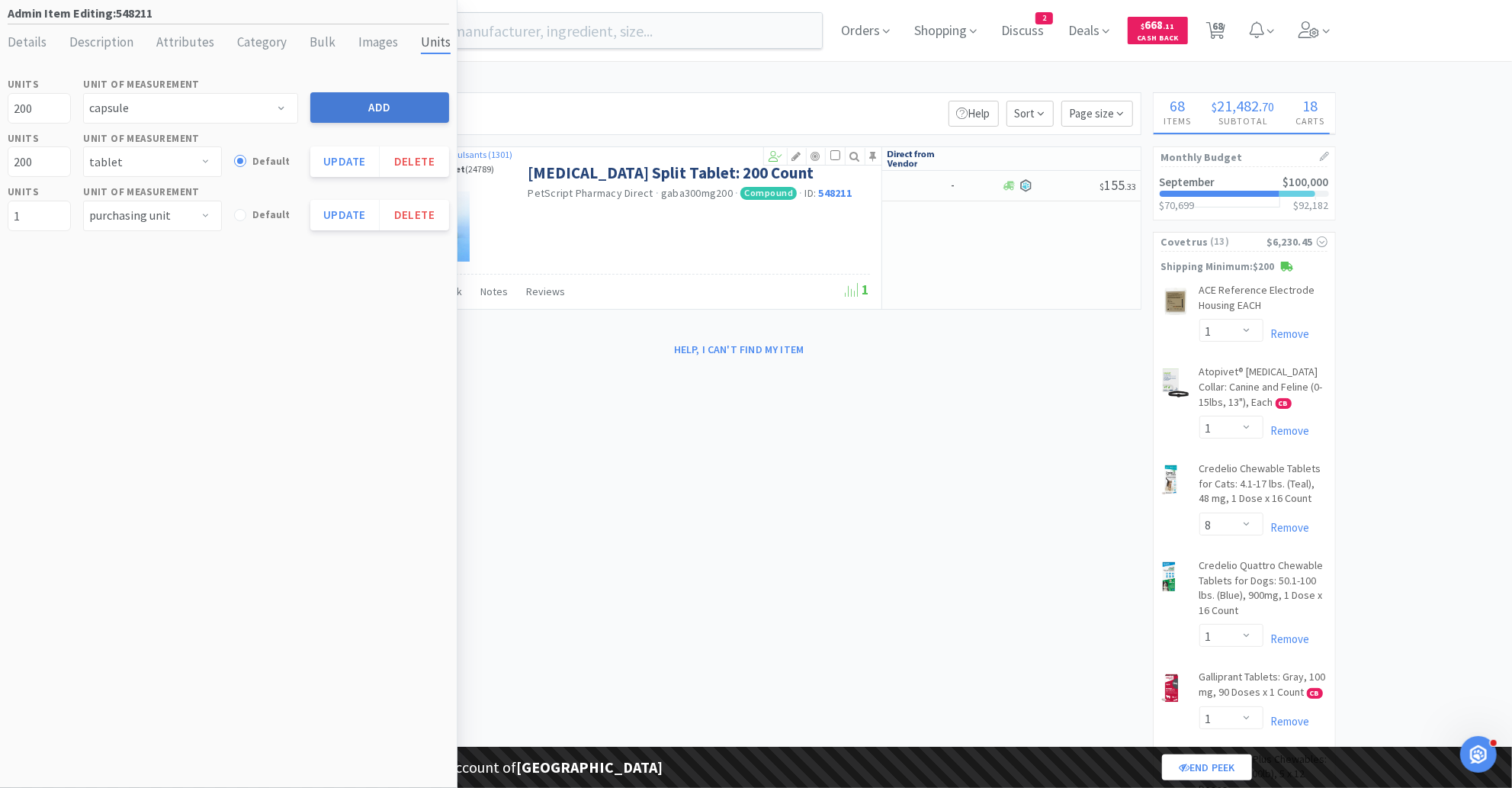
select select
select select "capsule"
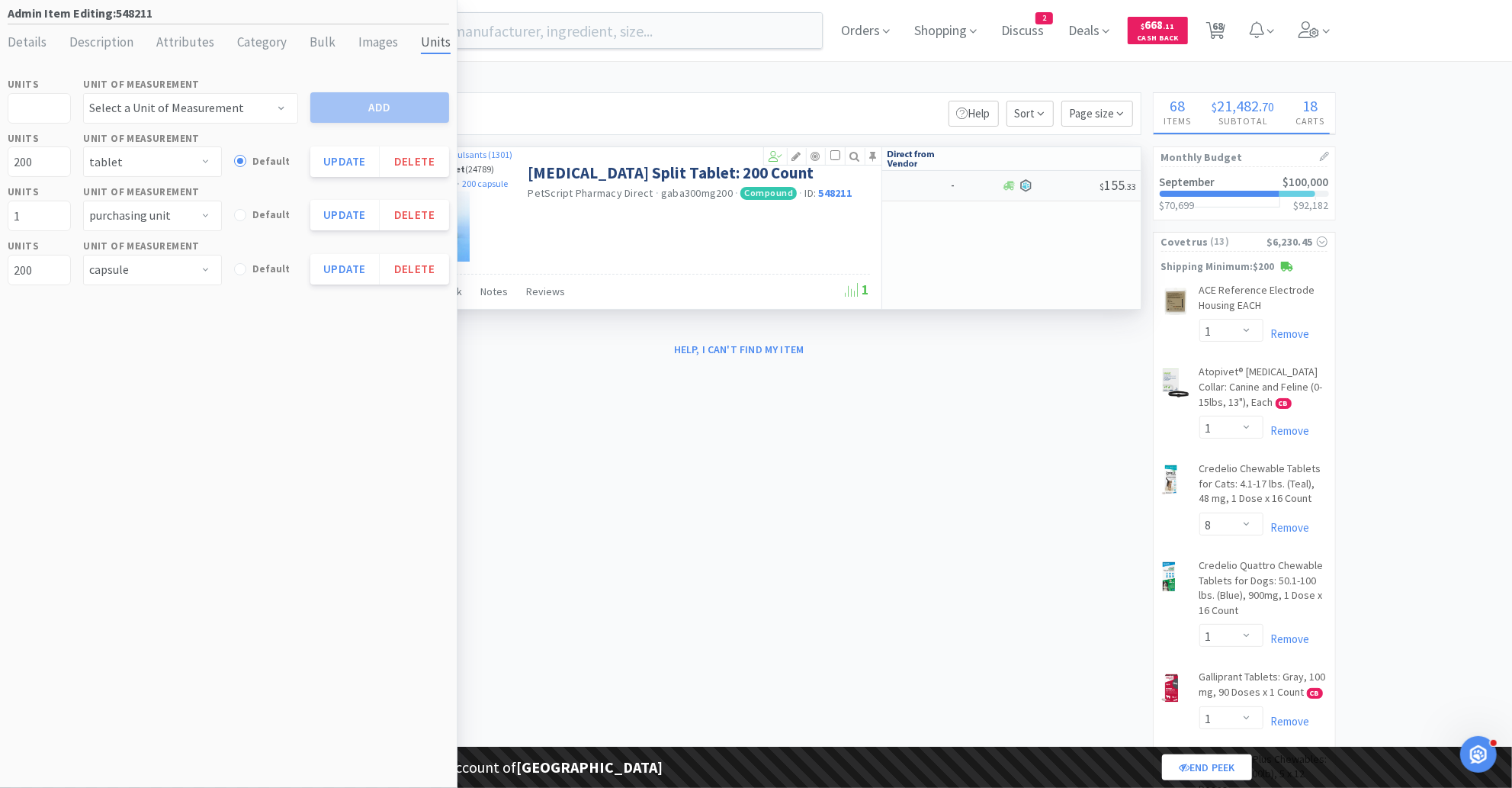
click at [906, 177] on div "-" at bounding box center [944, 185] width 116 height 27
select select "1"
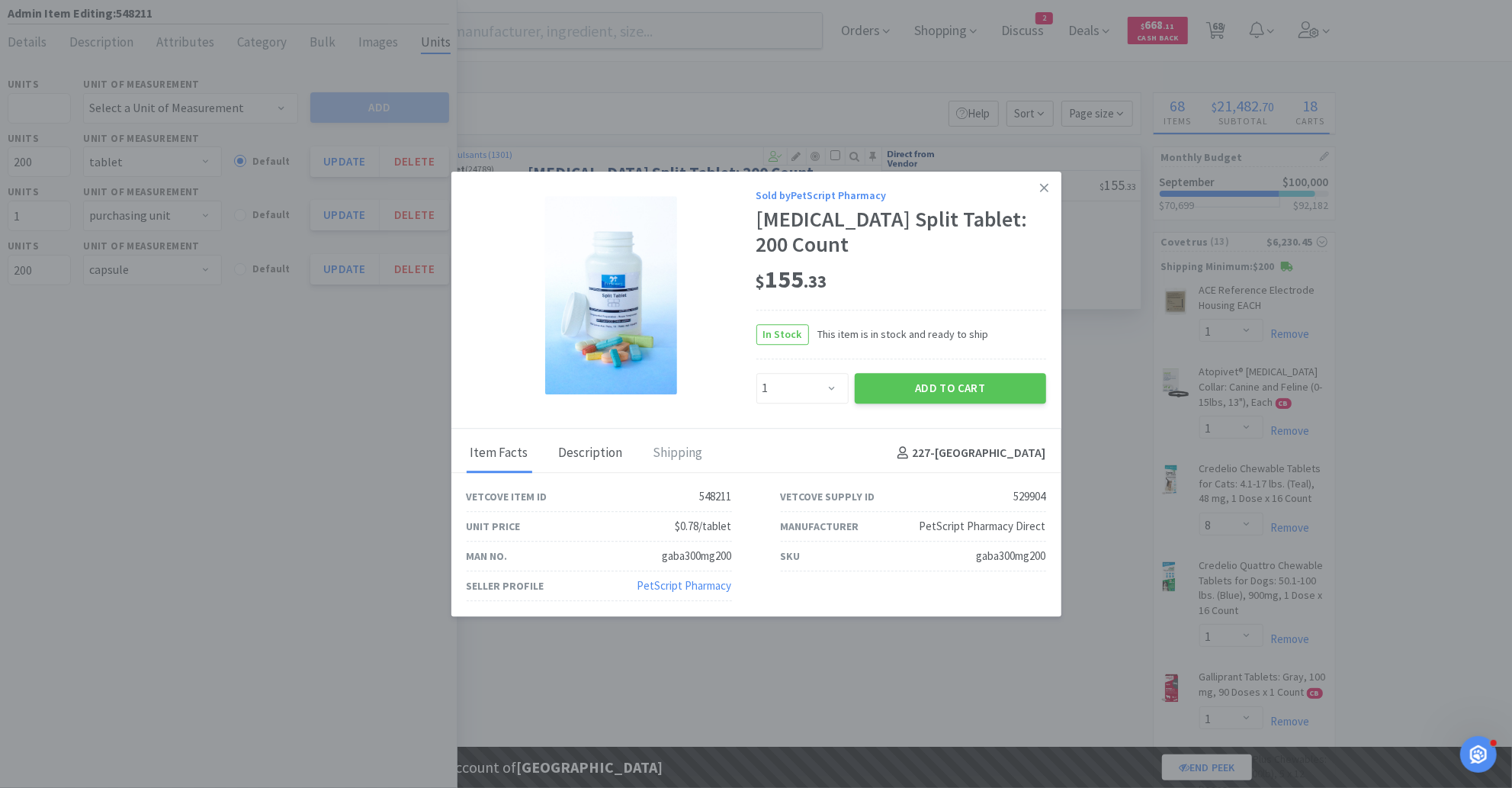
click at [575, 455] on div "Description" at bounding box center [590, 453] width 72 height 38
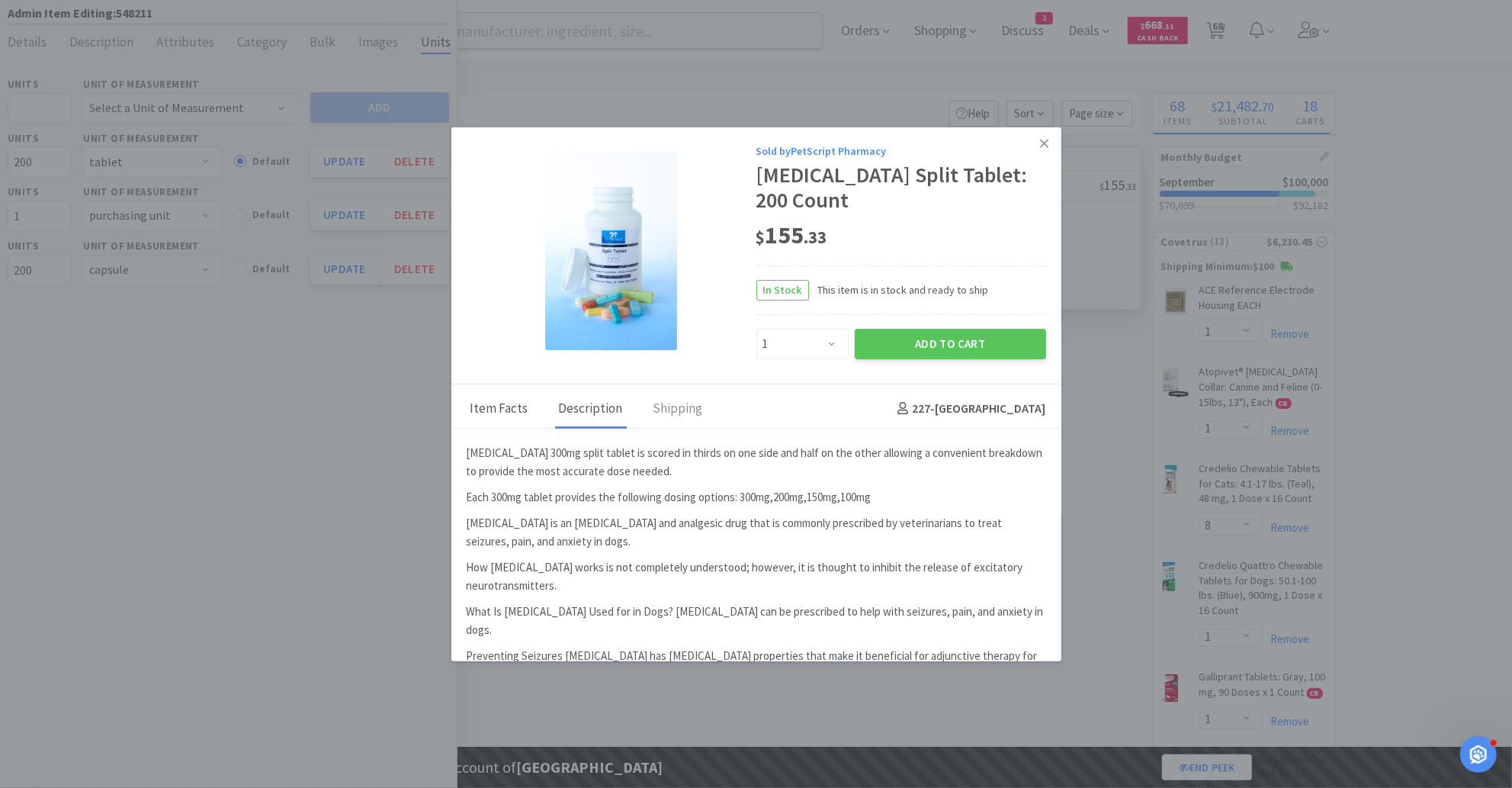
click at [488, 417] on div "Item Facts" at bounding box center [499, 409] width 65 height 38
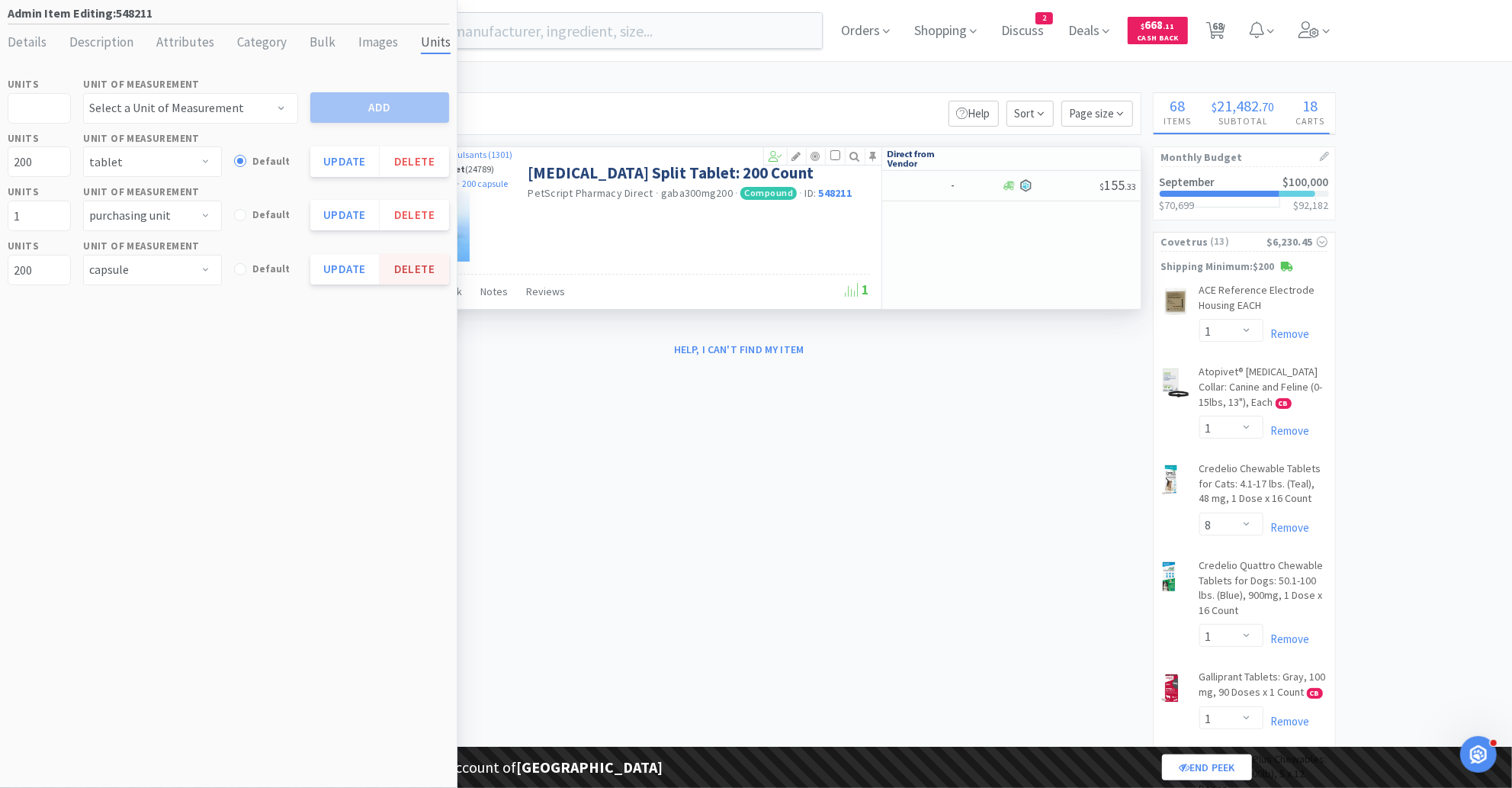
click at [421, 261] on button "Delete" at bounding box center [415, 269] width 70 height 31
click at [537, 147] on div "Gabapentin Split Tablet: 200 Count PetScript Pharmacy Direct · gaba300mg200 · C…" at bounding box center [704, 177] width 353 height 60
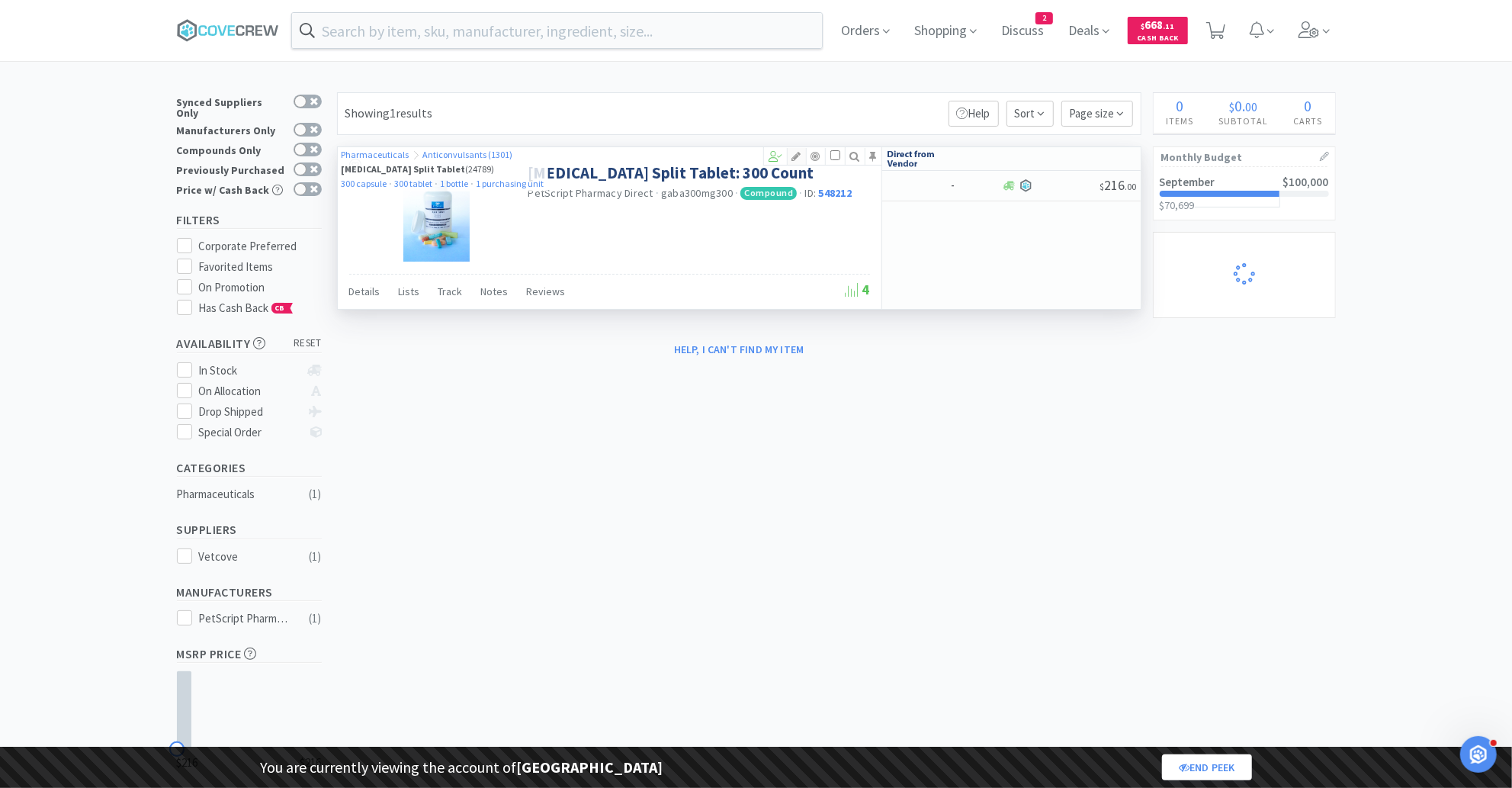
click at [794, 154] on icon at bounding box center [796, 156] width 19 height 11
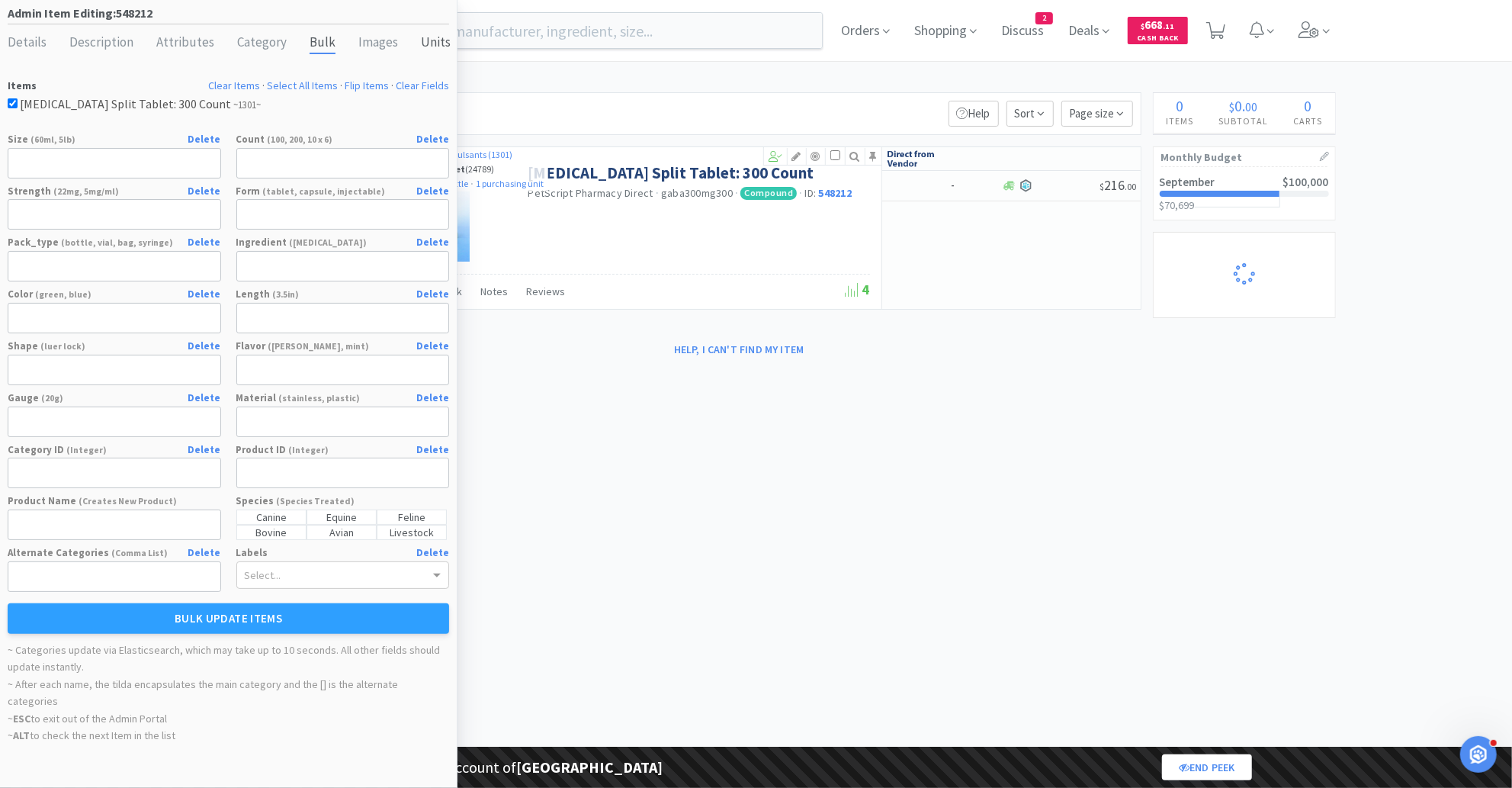
click at [426, 47] on div "Units" at bounding box center [435, 43] width 30 height 22
select select "capsule"
select select "tablet"
select select "bottle"
select select "purchasing unit"
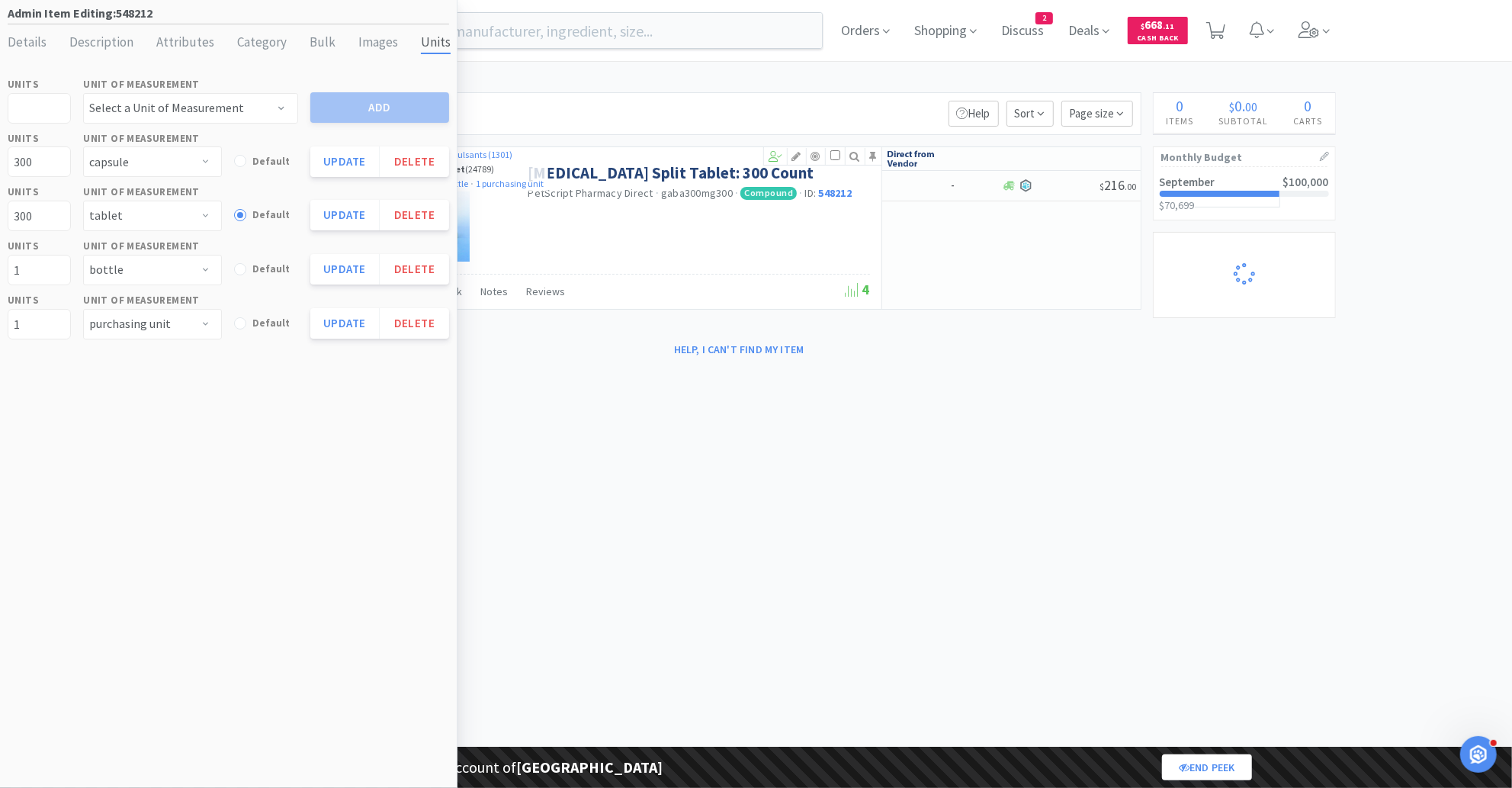
select select "1"
select select "8"
select select "1"
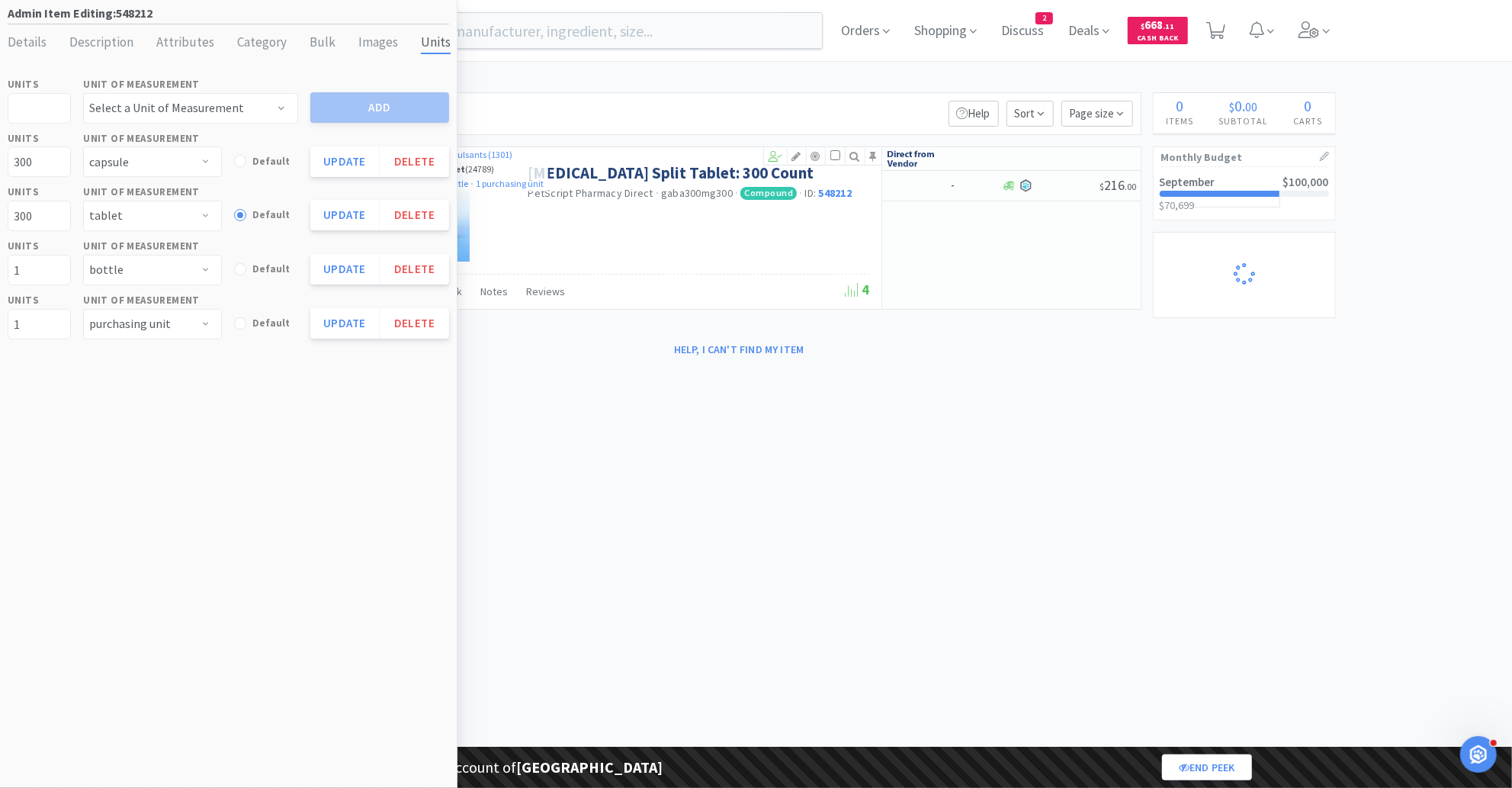
select select "2"
select select "1"
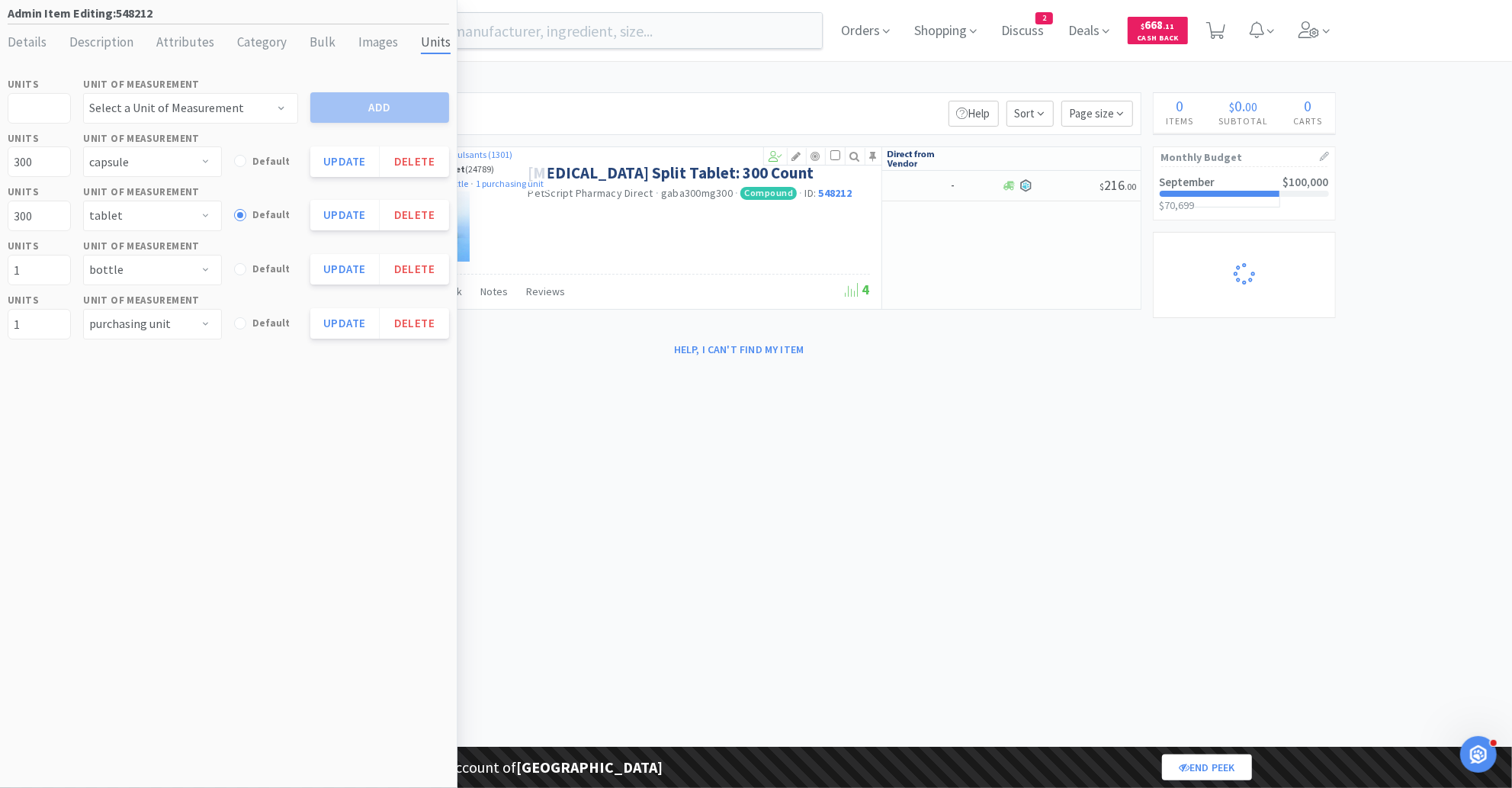
select select "1"
select select "2"
select select "1"
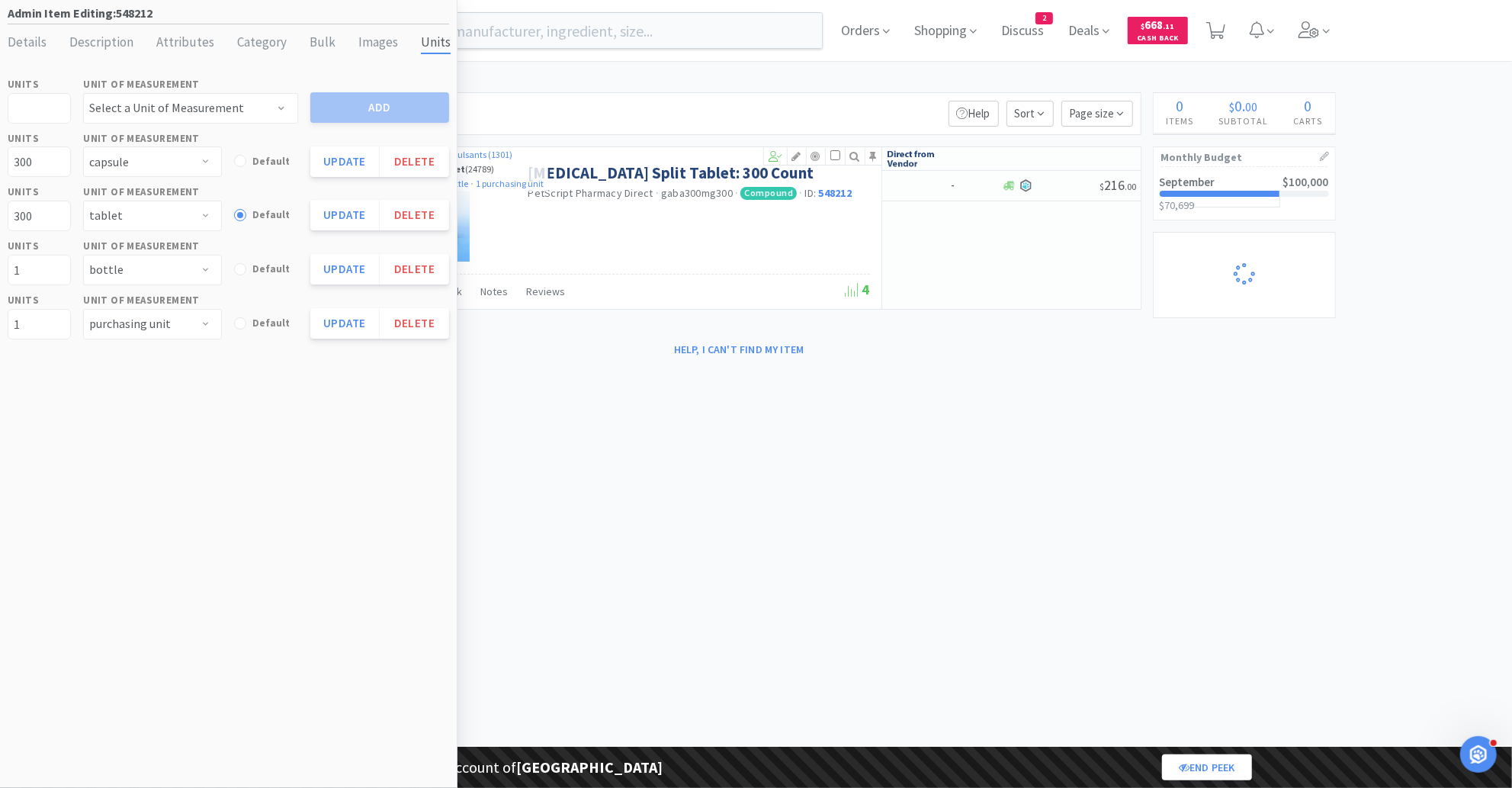
select select "1"
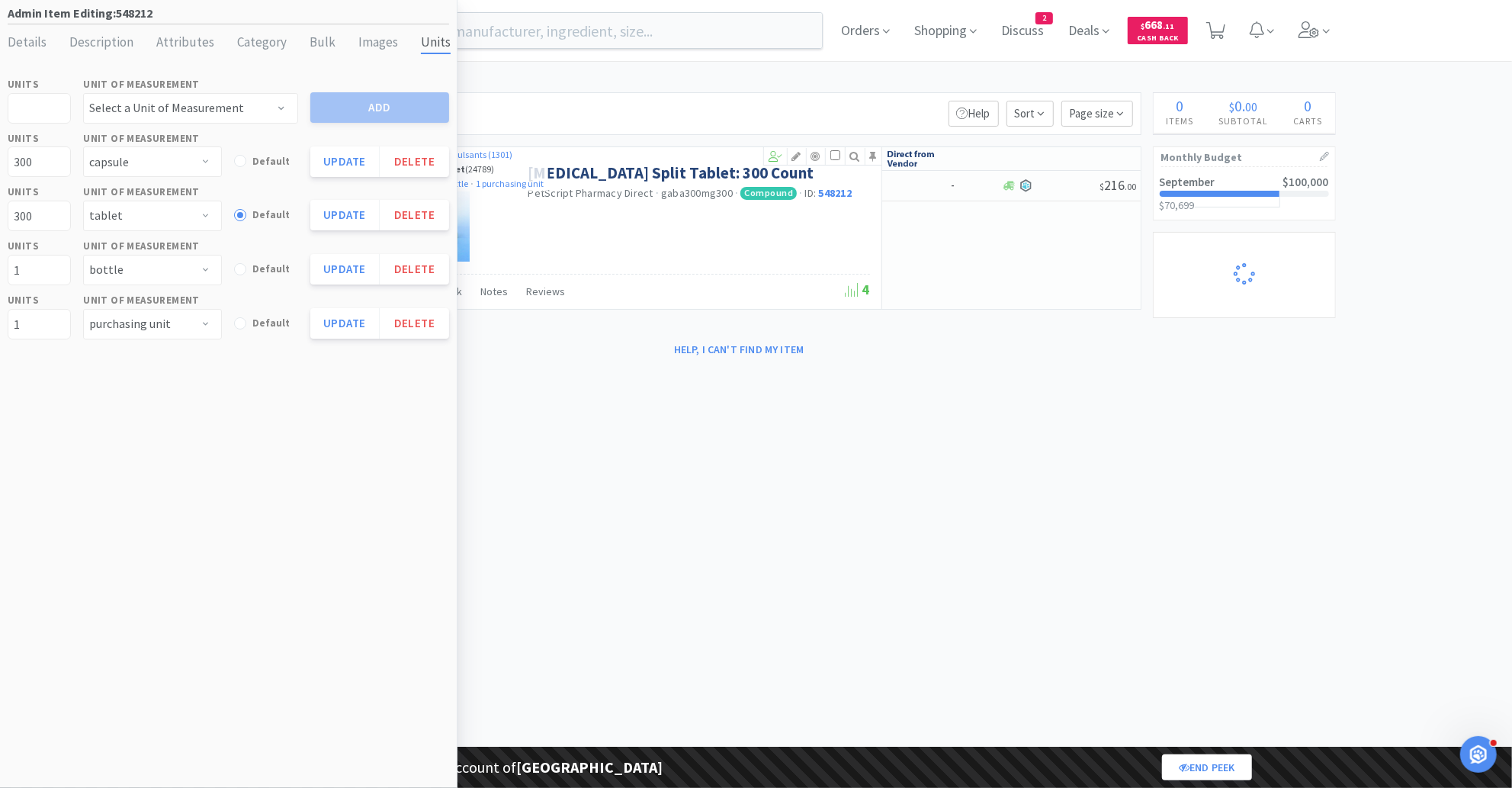
select select "1"
select select "2"
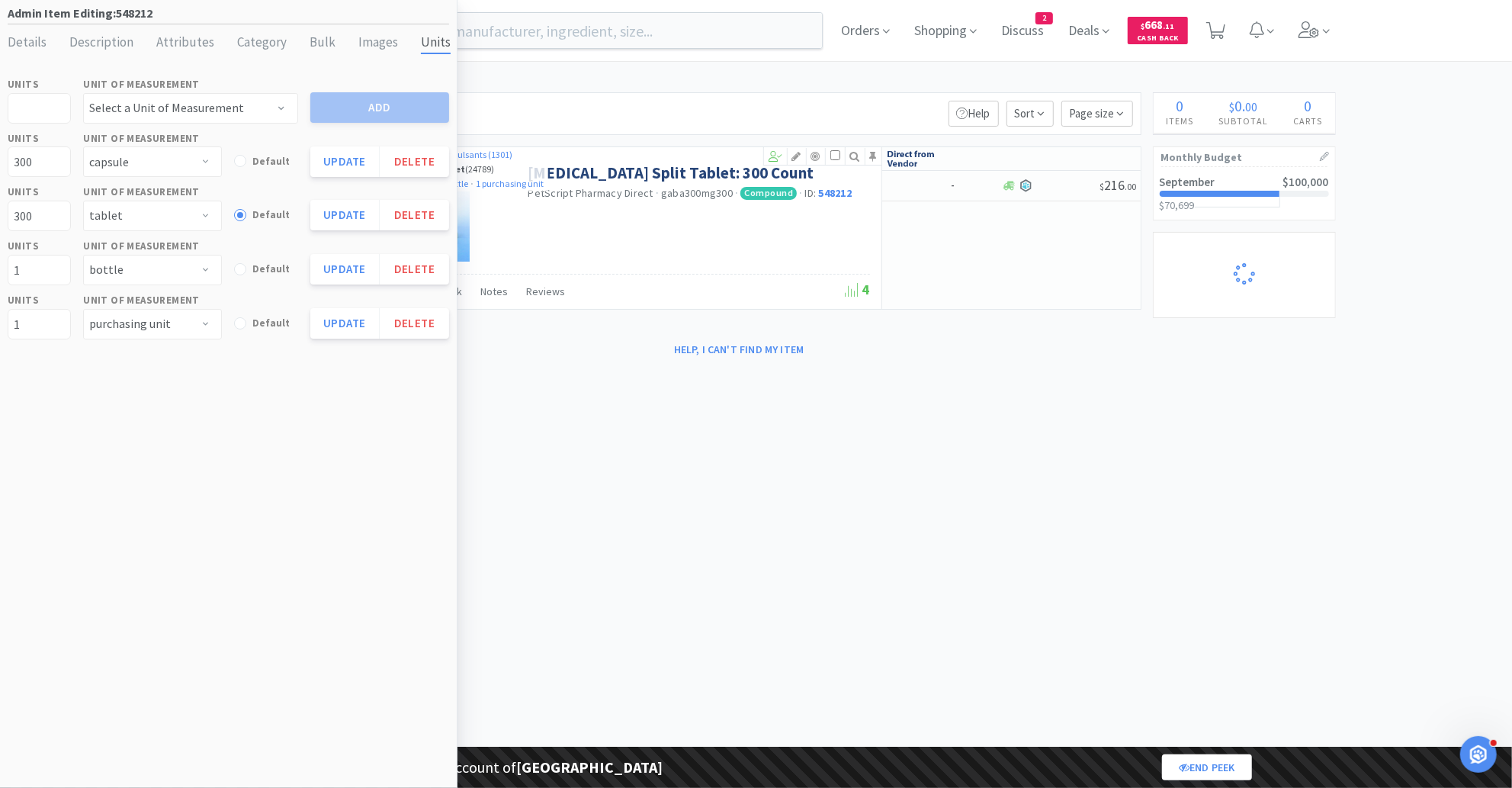
select select "1"
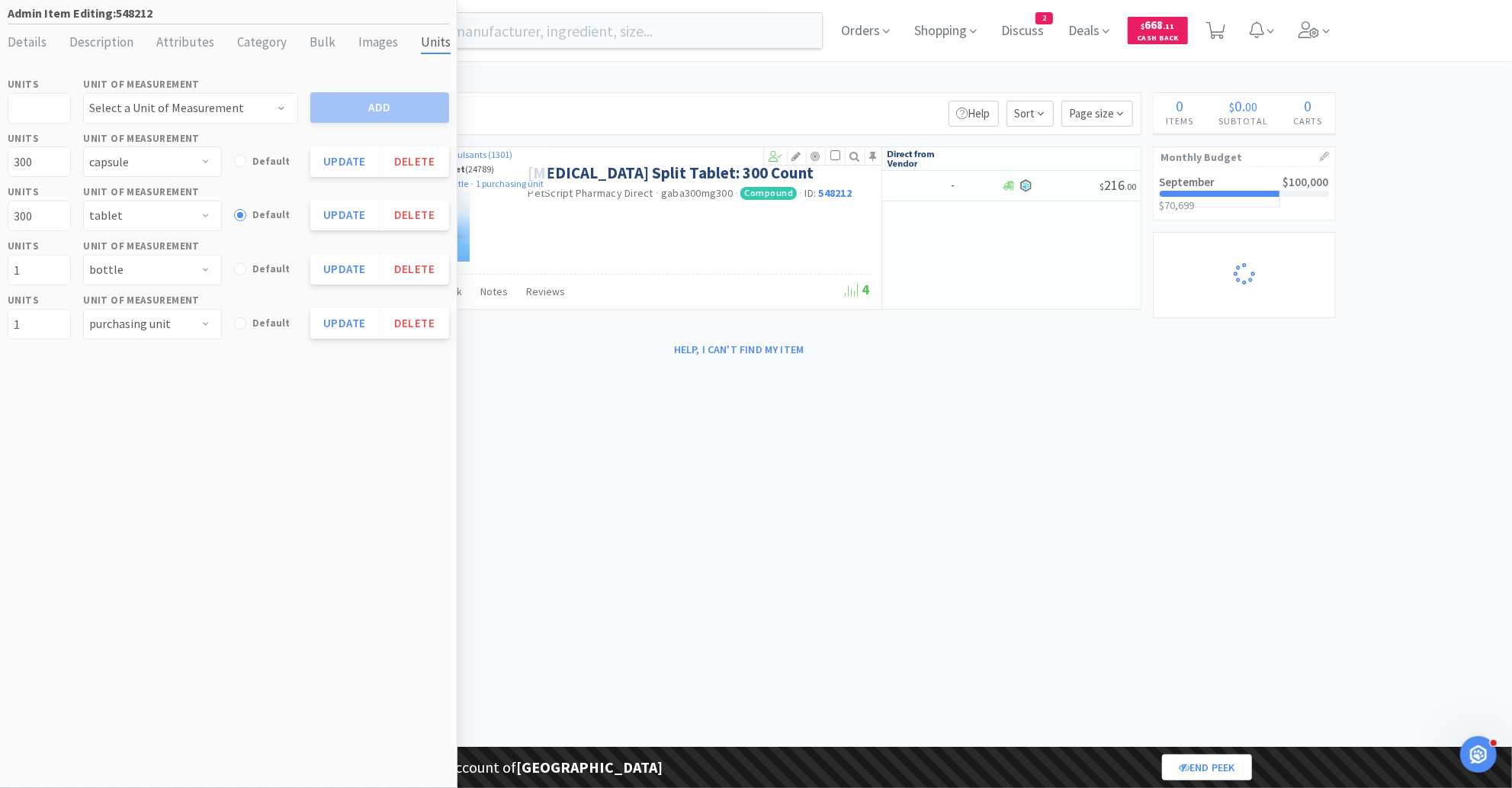
select select "5"
select select "2"
select select "1"
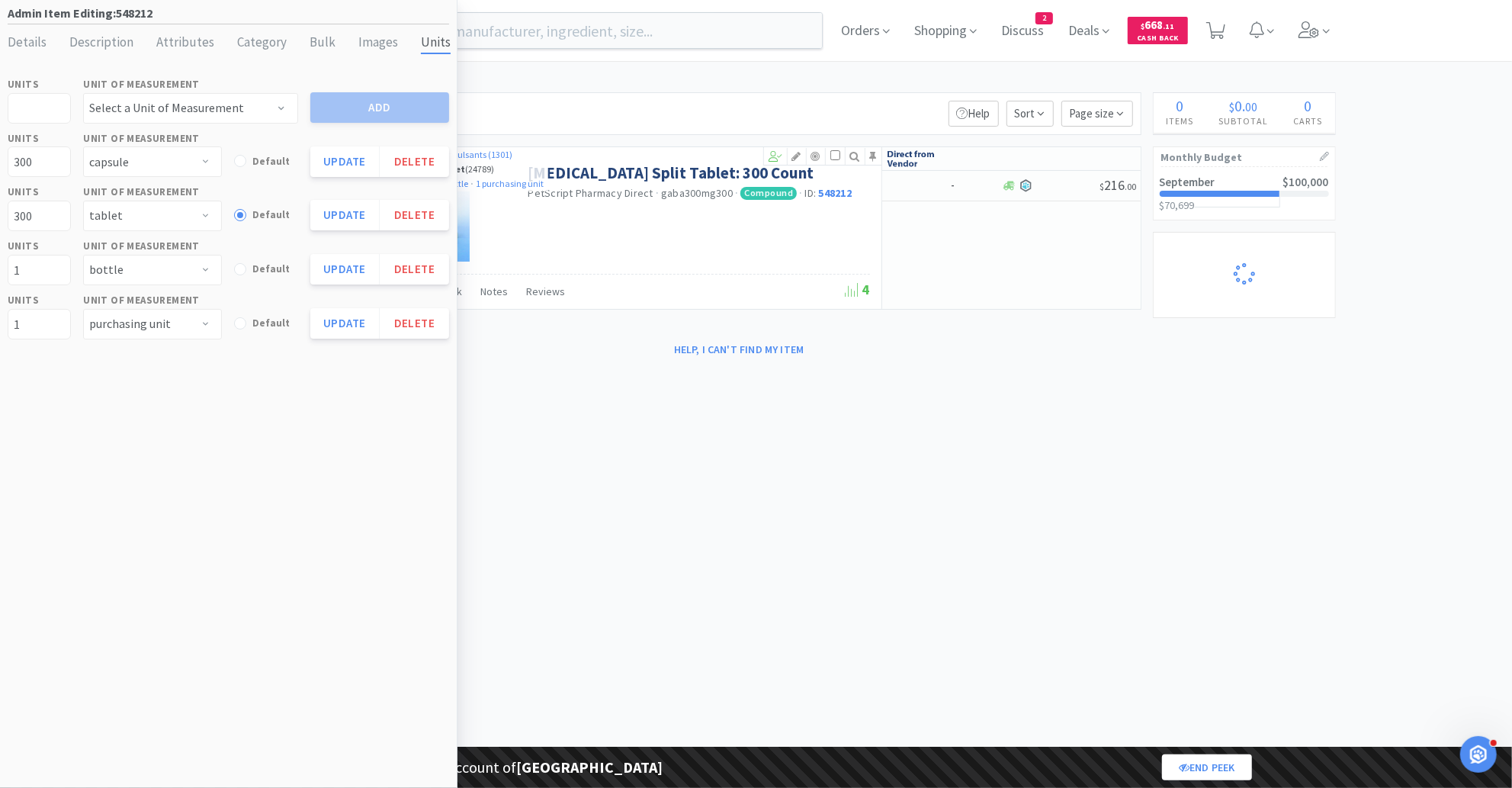
select select "1"
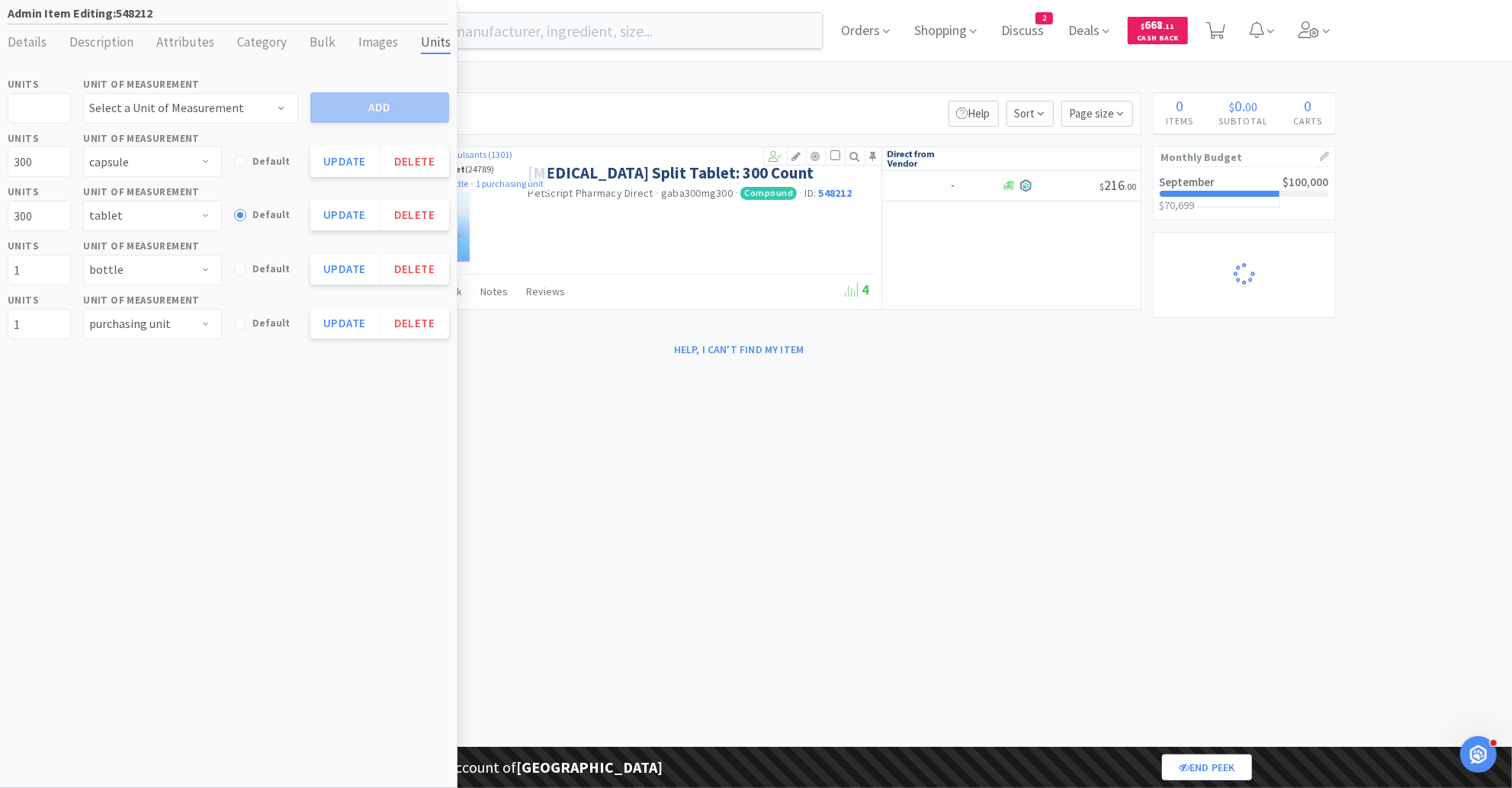
select select "2"
select select "4"
select select "3"
select select "1"
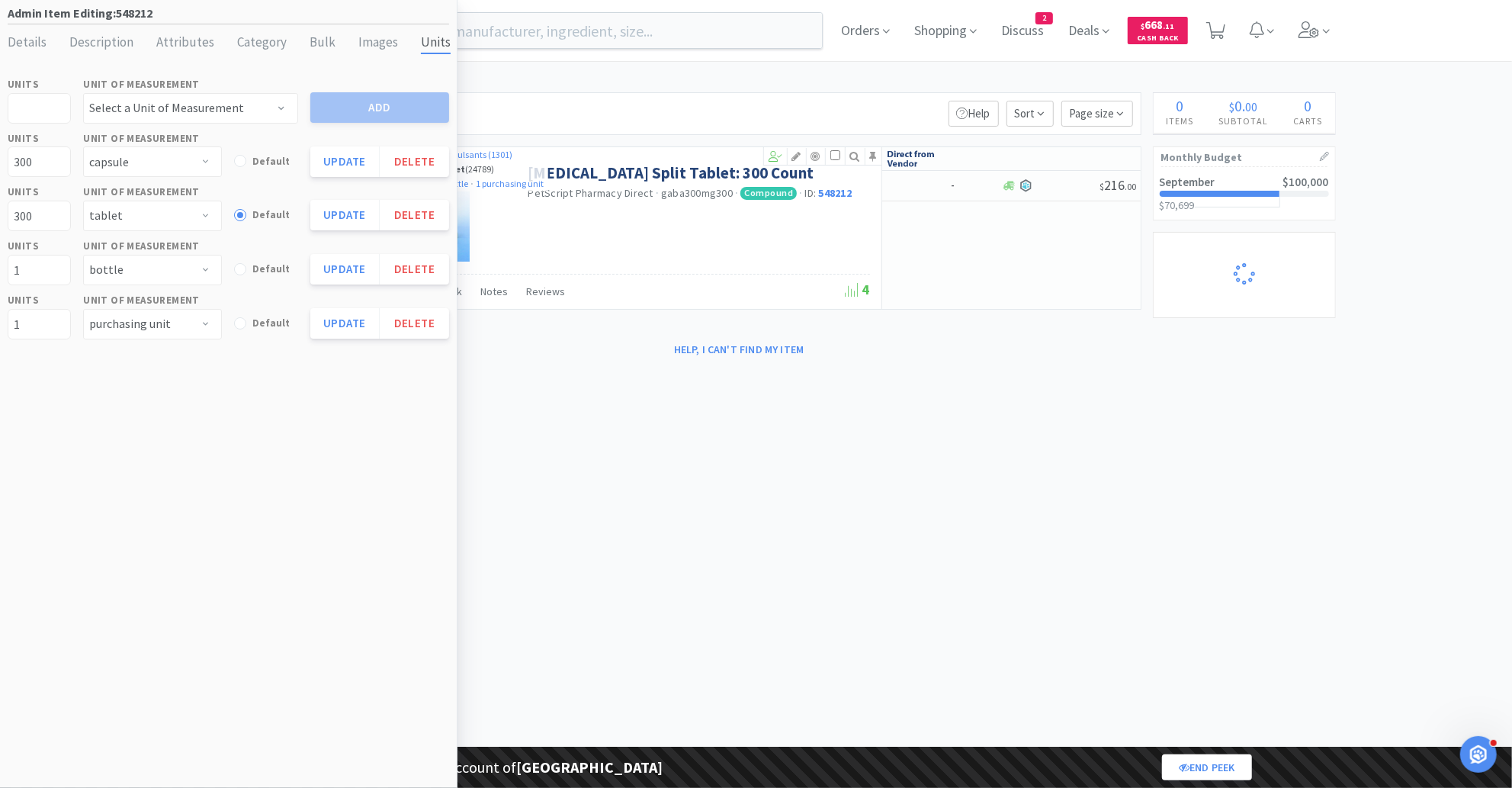
select select "1"
select select "3"
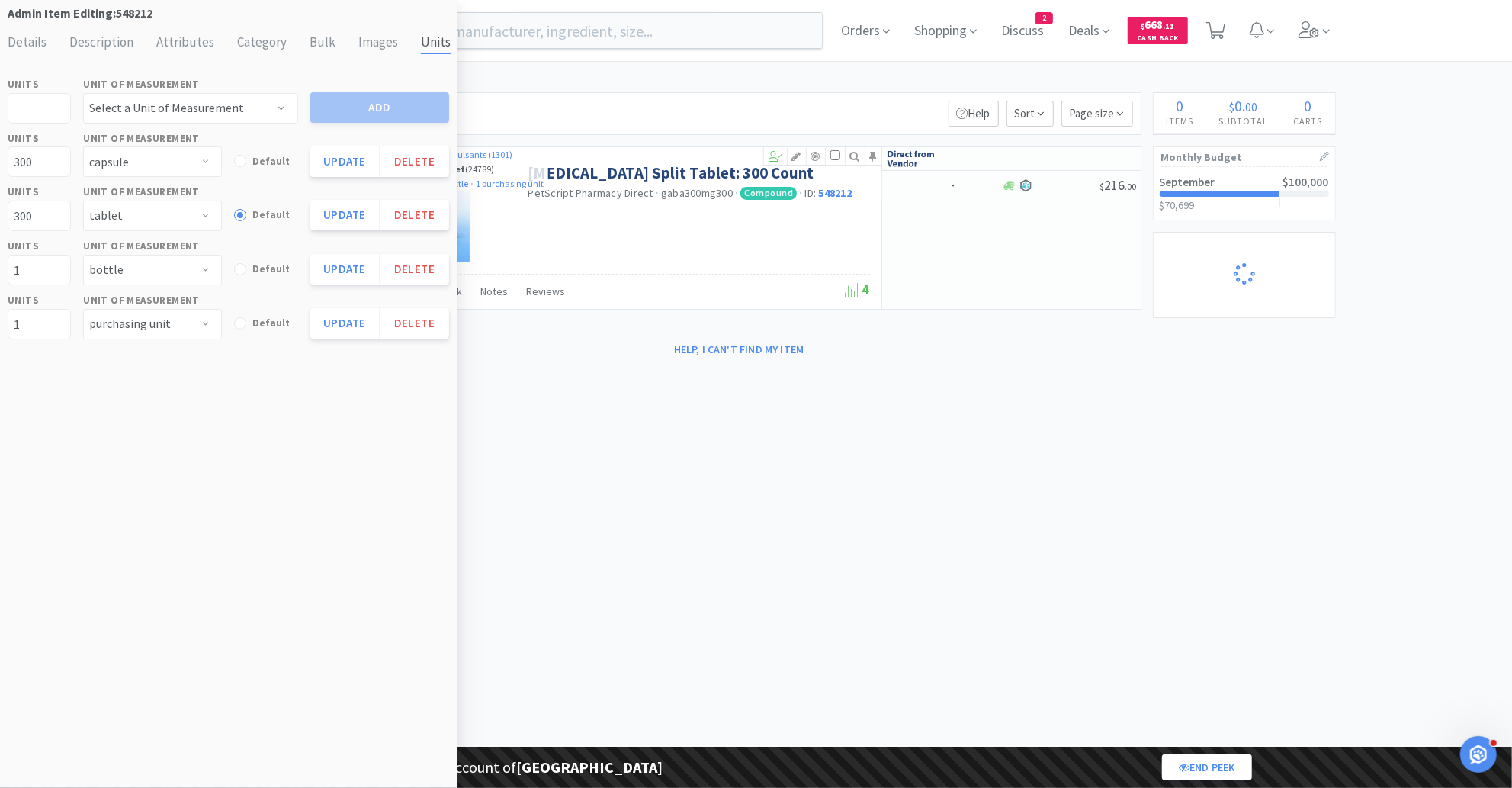
select select "2"
select select "3"
select select "2"
select select "1"
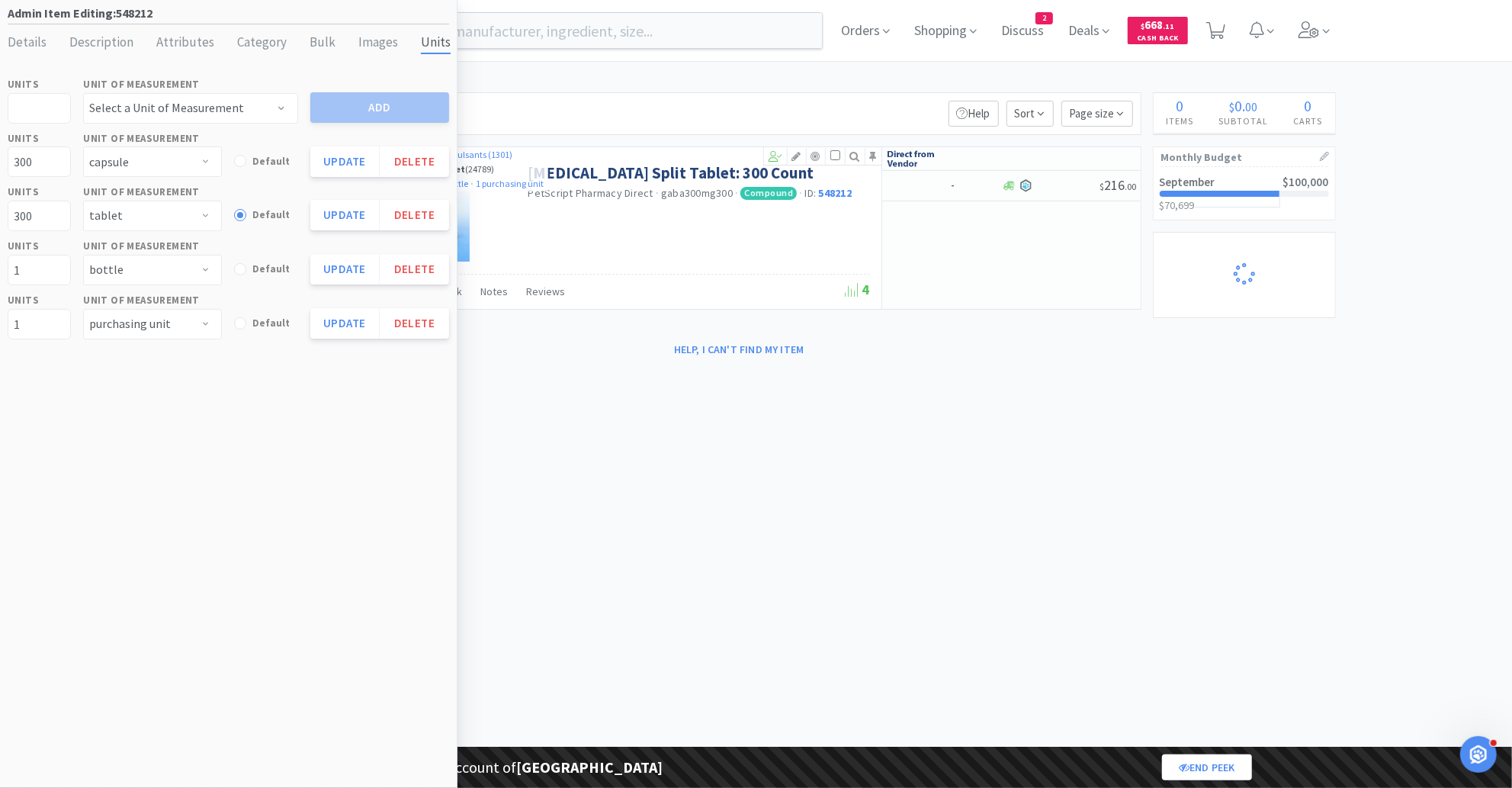
select select "1"
select select "2"
select select "1"
select select "25"
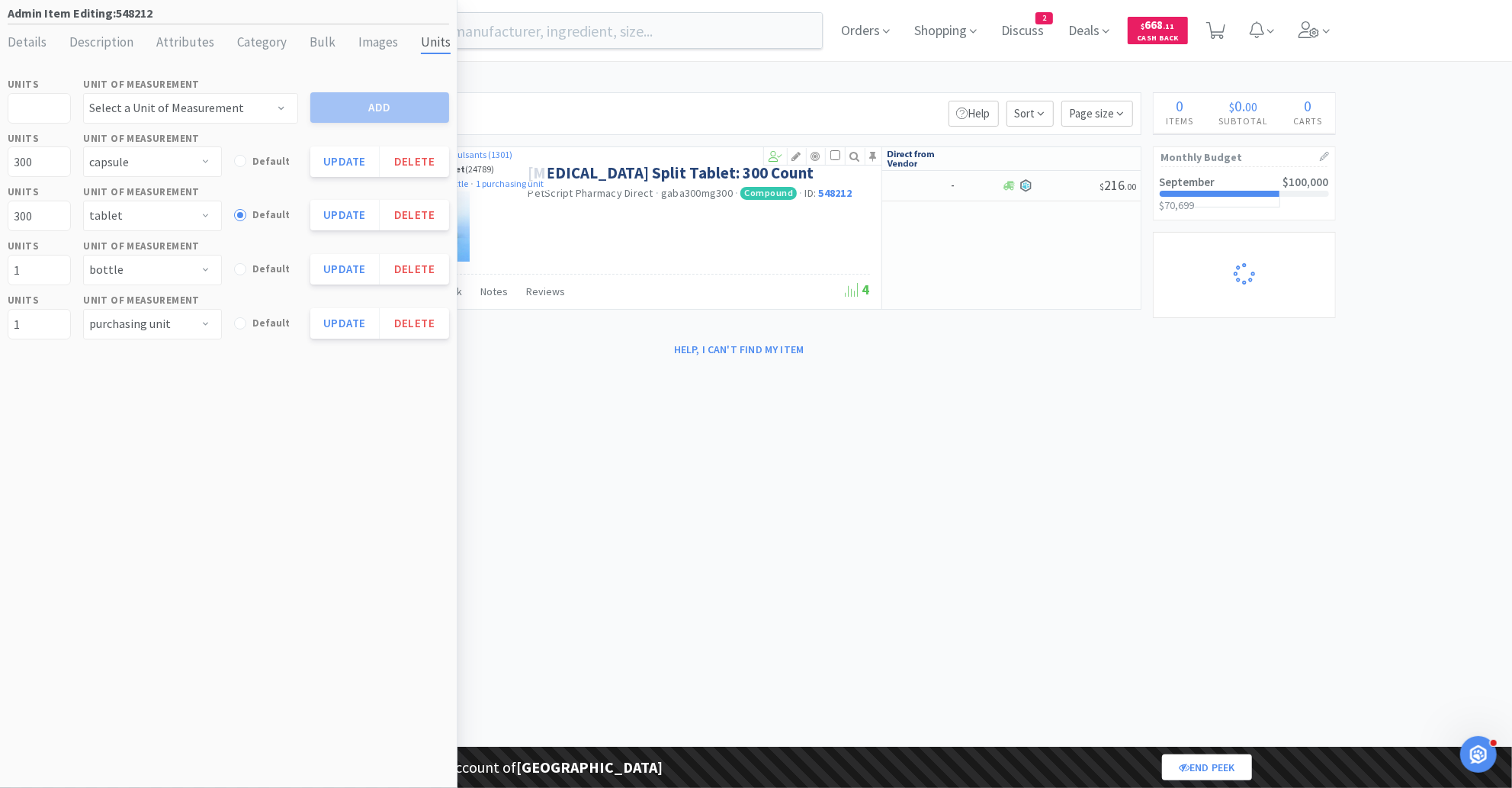
select select "1"
select select "5"
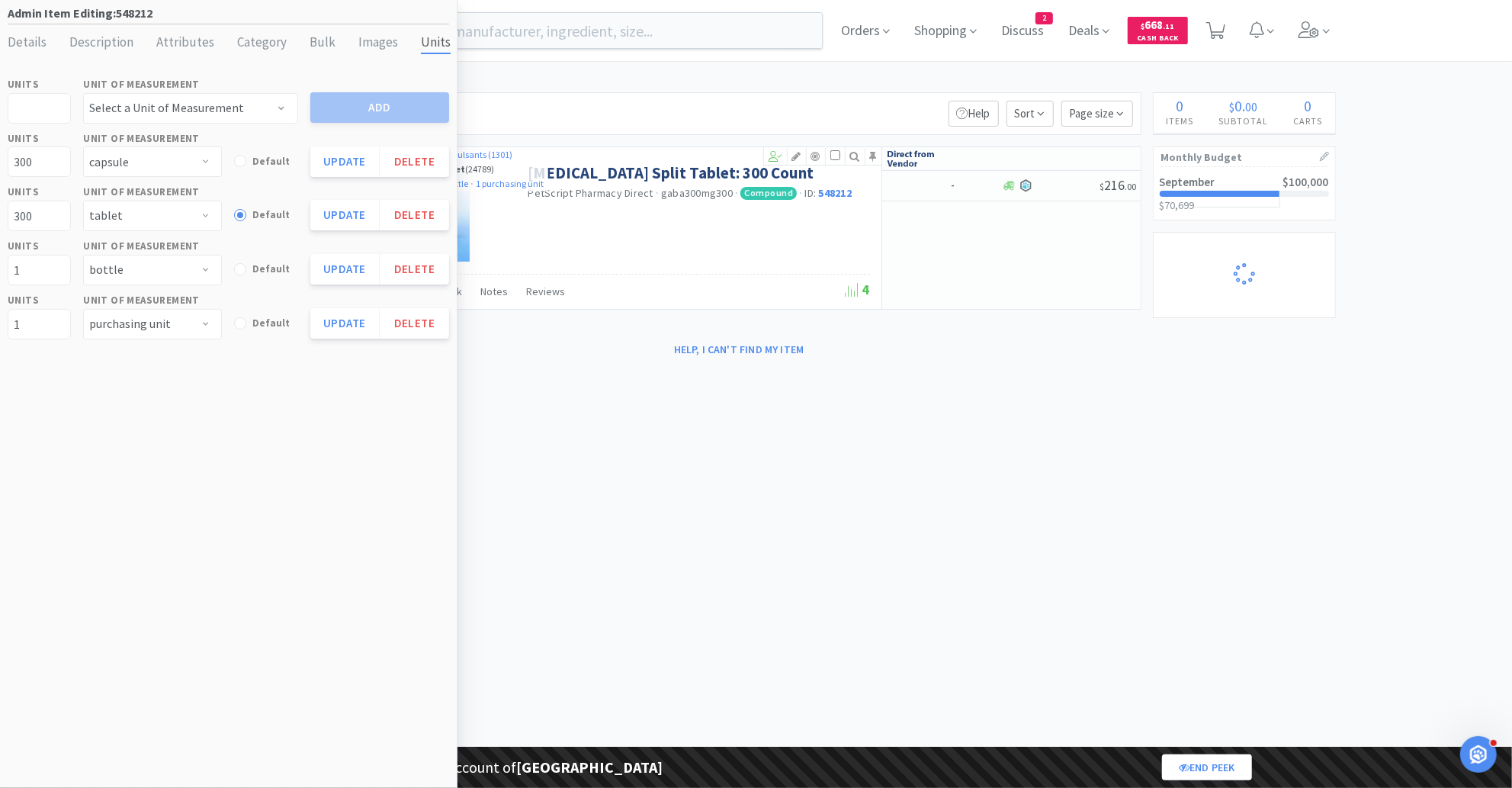
select select "5"
select select "2"
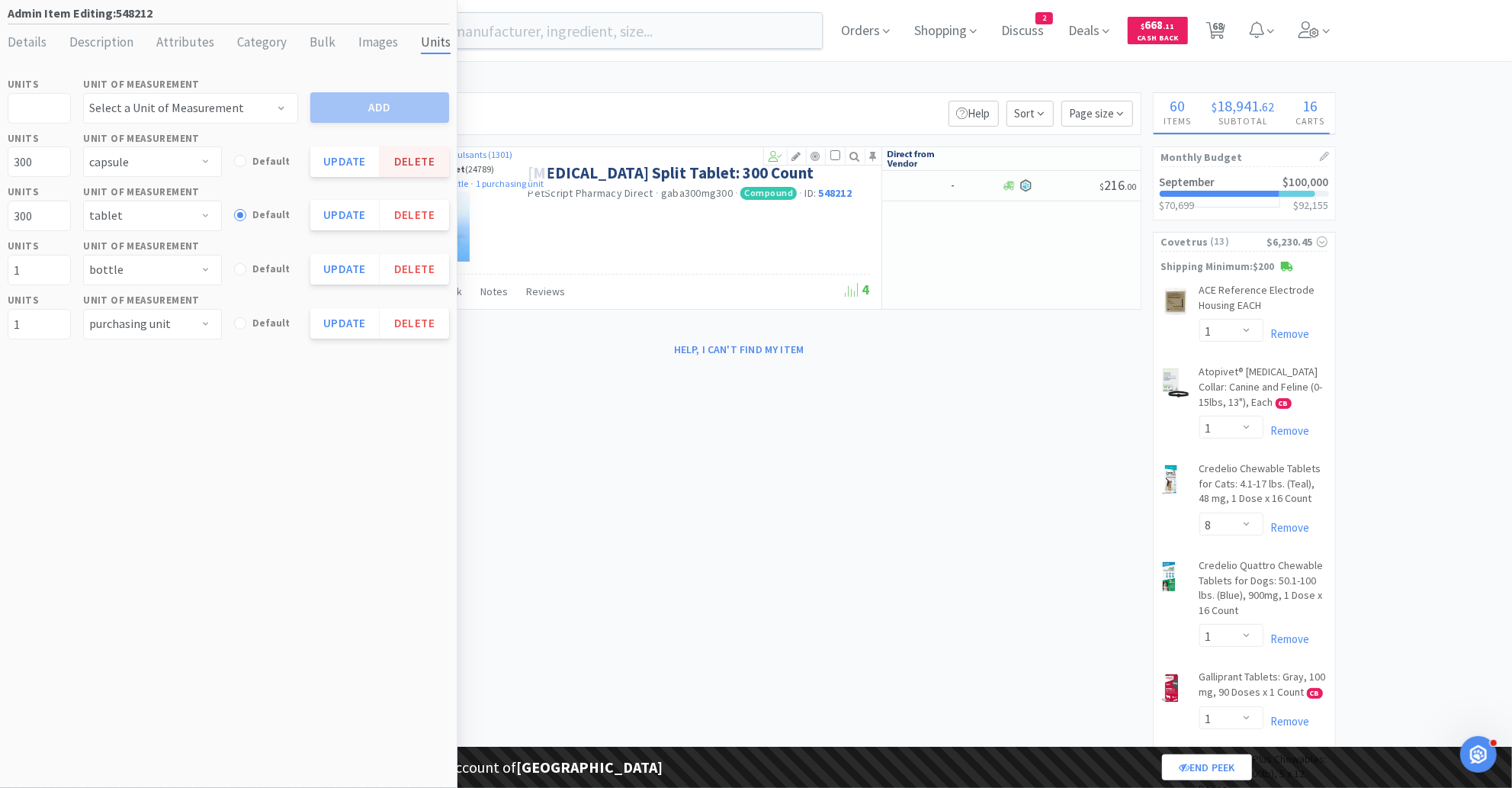
click at [420, 155] on button "Delete" at bounding box center [415, 162] width 70 height 31
select select "tablet"
radio input "true"
type input "1"
select select "bottle"
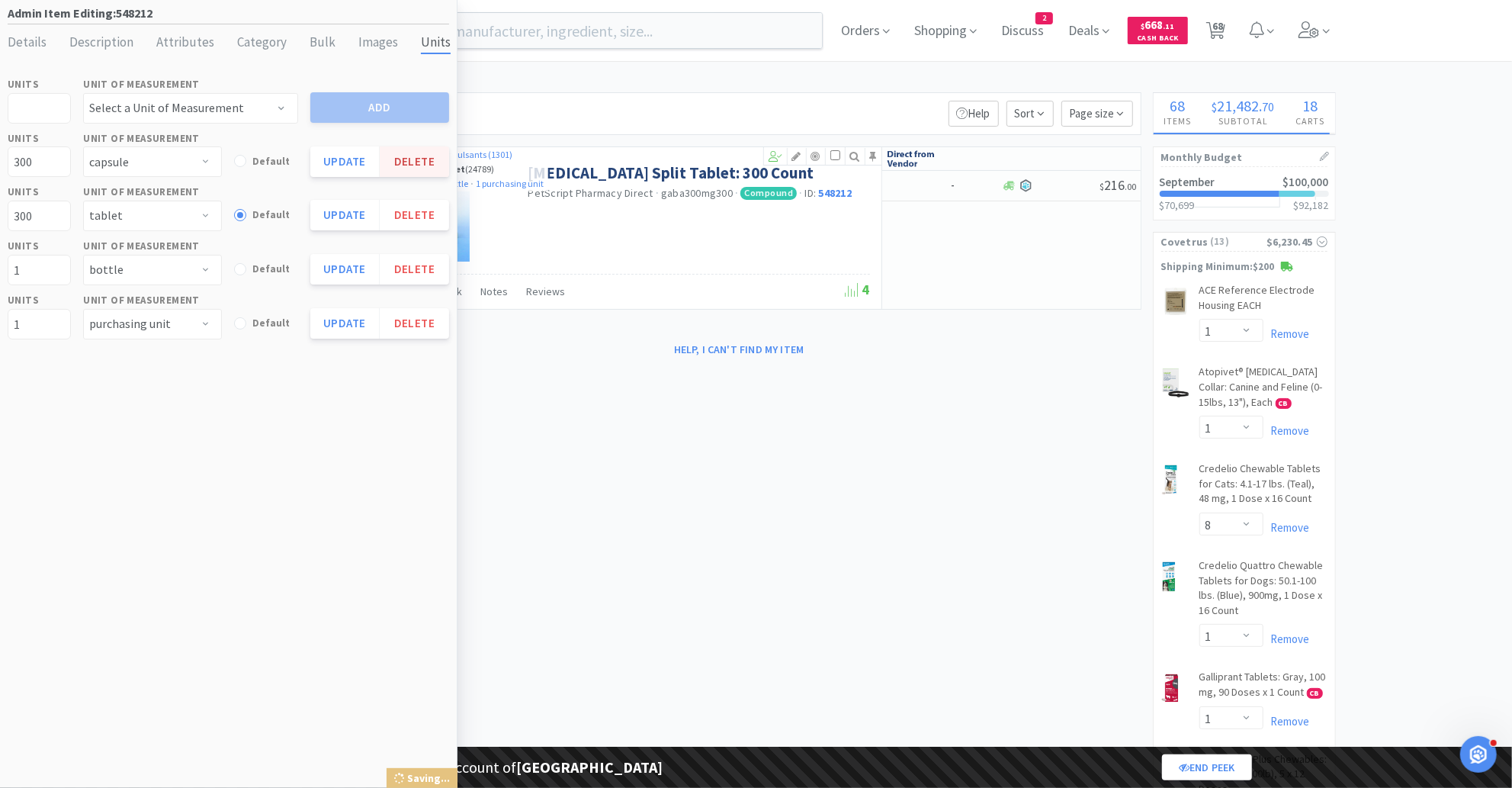
radio input "false"
select select "purchasing unit"
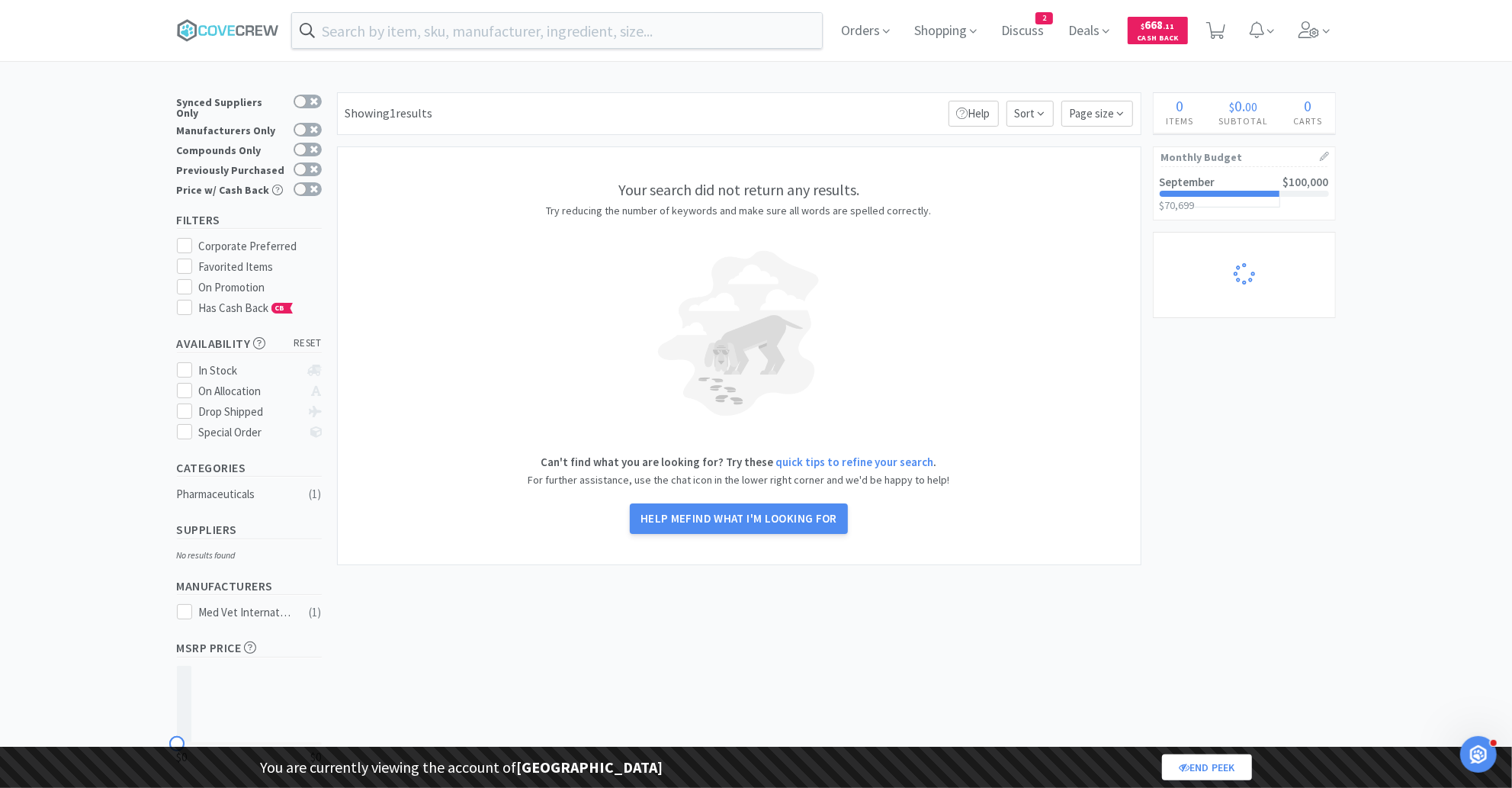
select select "1"
select select "8"
select select "1"
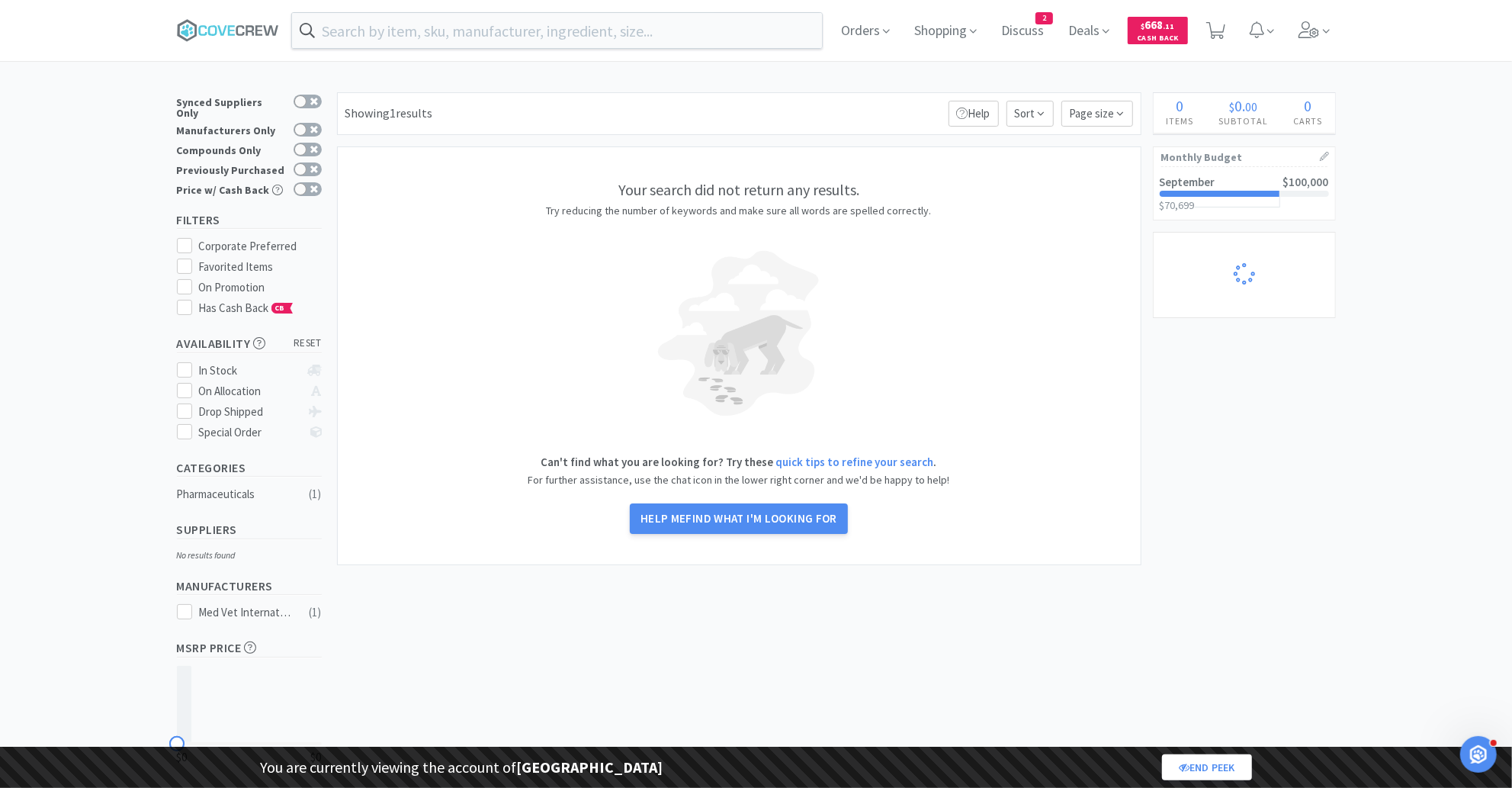
select select "2"
select select "1"
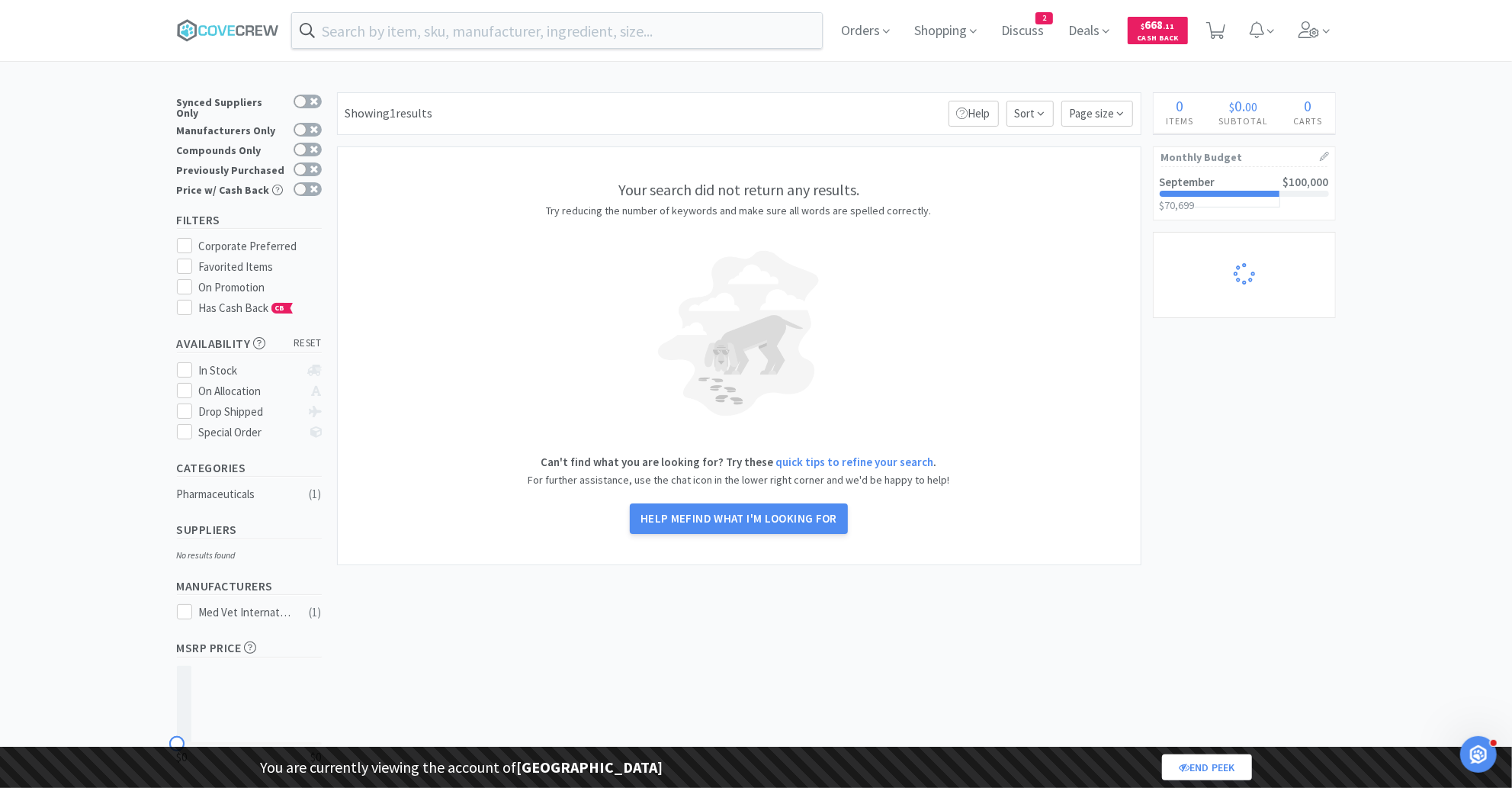
select select "1"
select select "2"
select select "1"
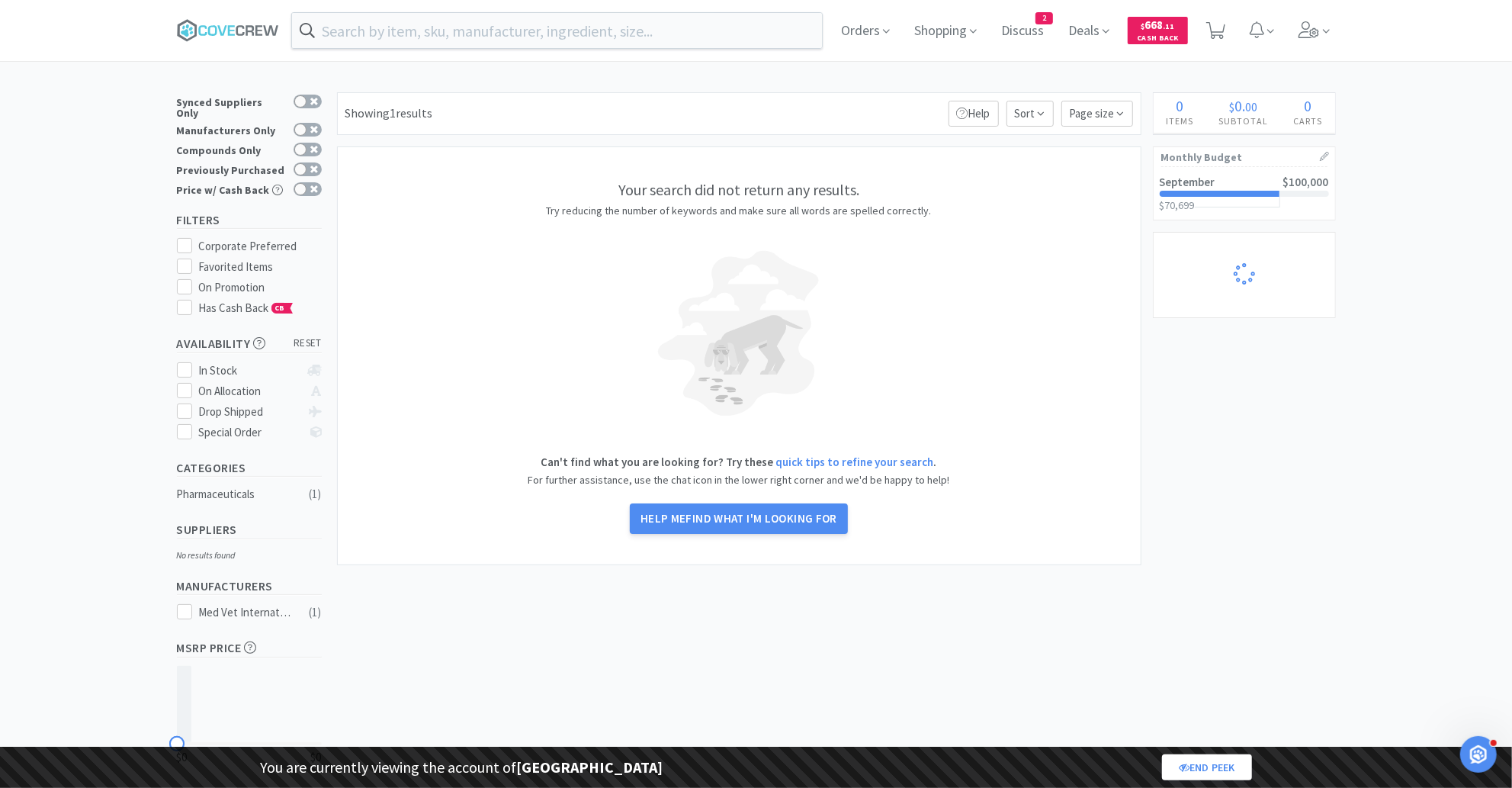
select select "1"
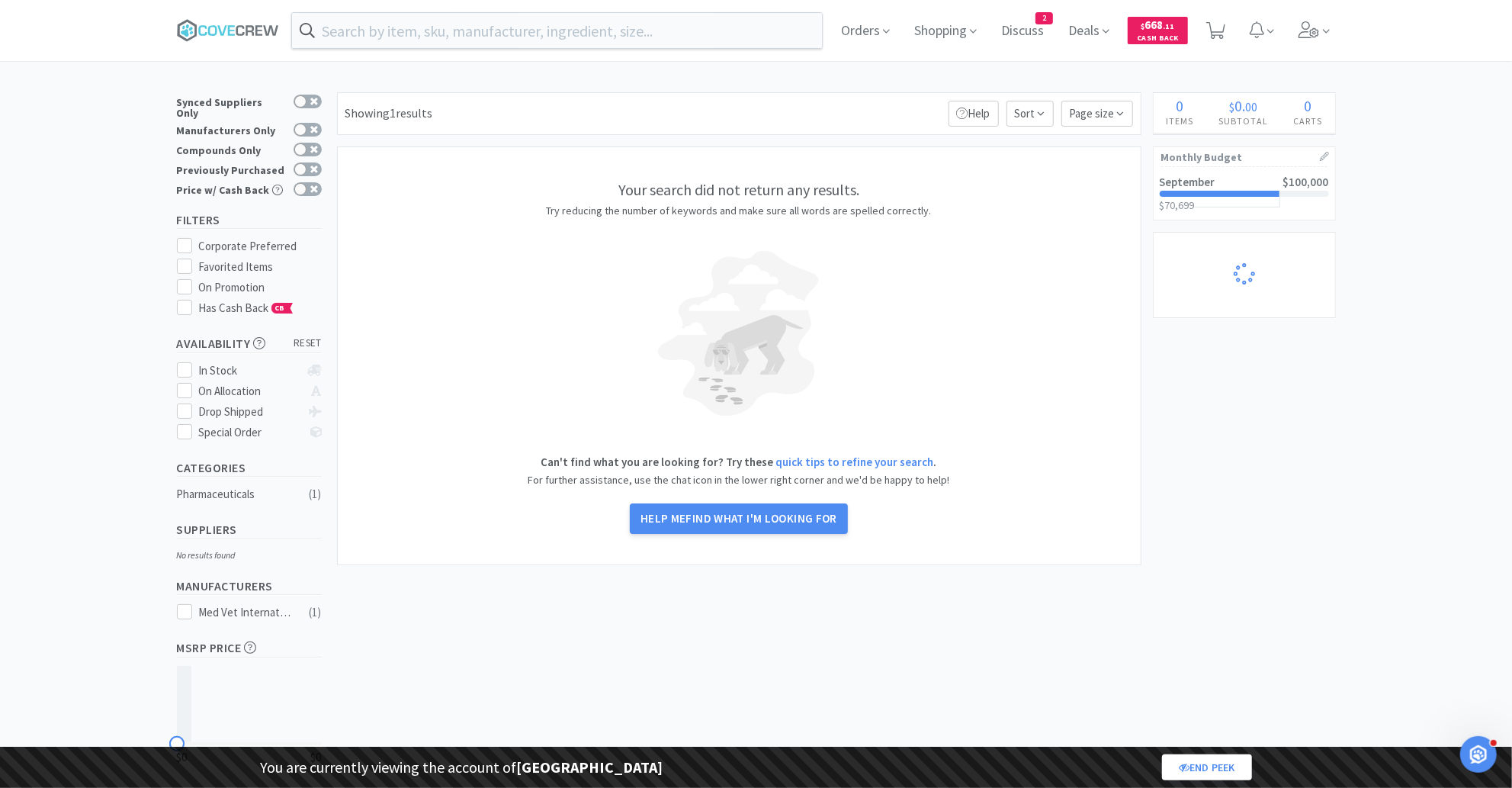
select select "1"
select select "2"
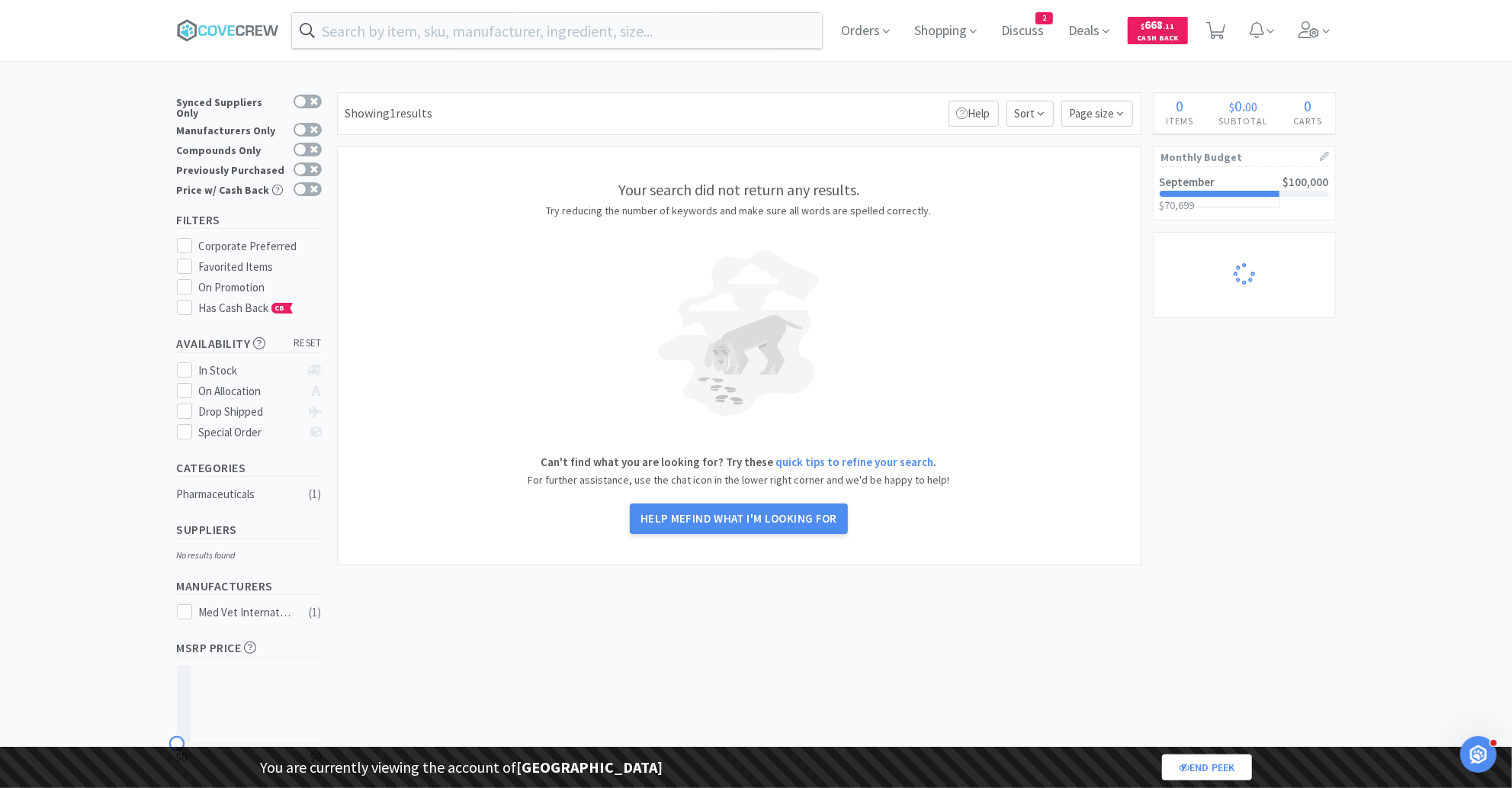
select select "1"
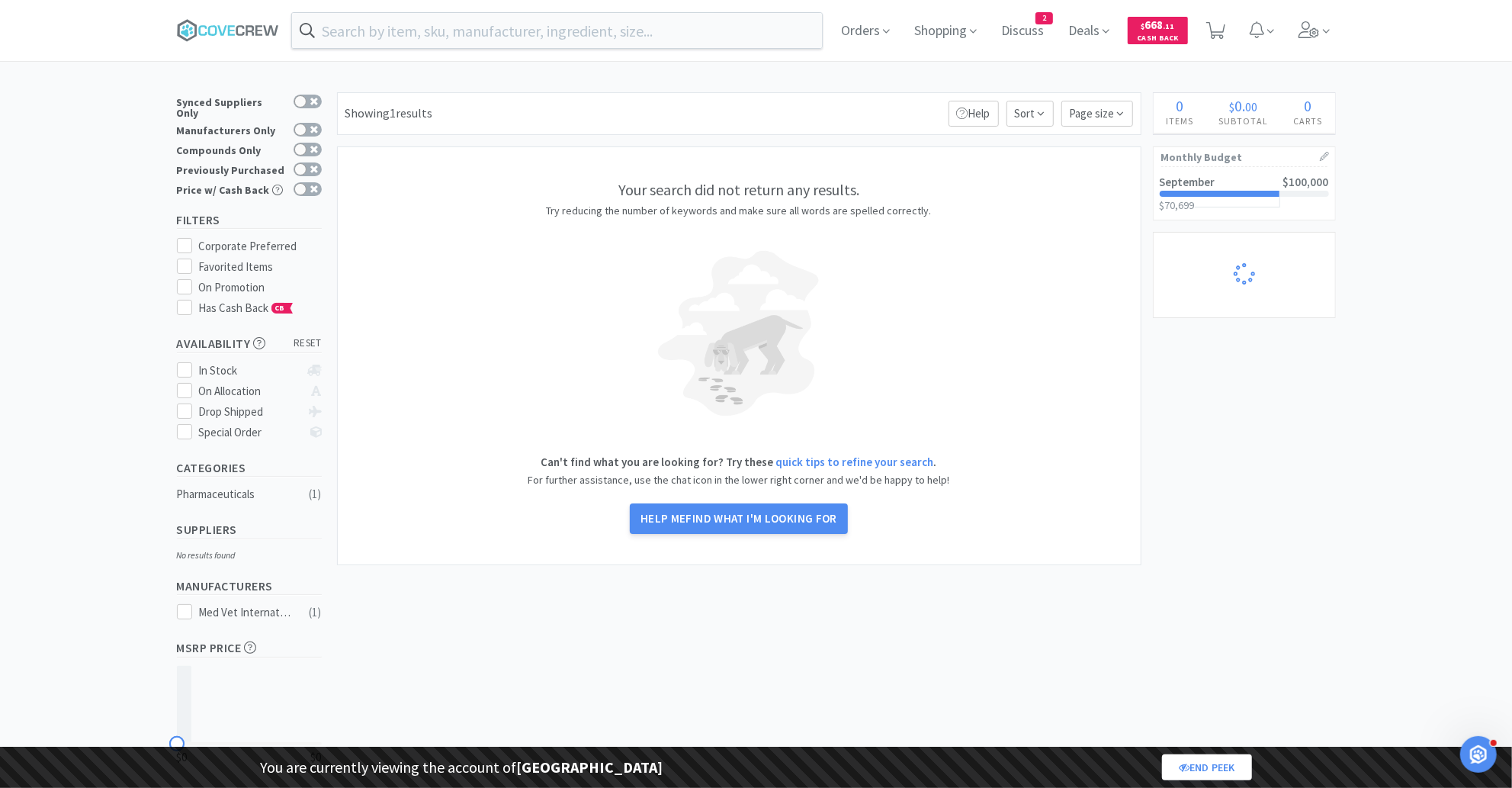
select select "5"
select select "2"
select select "1"
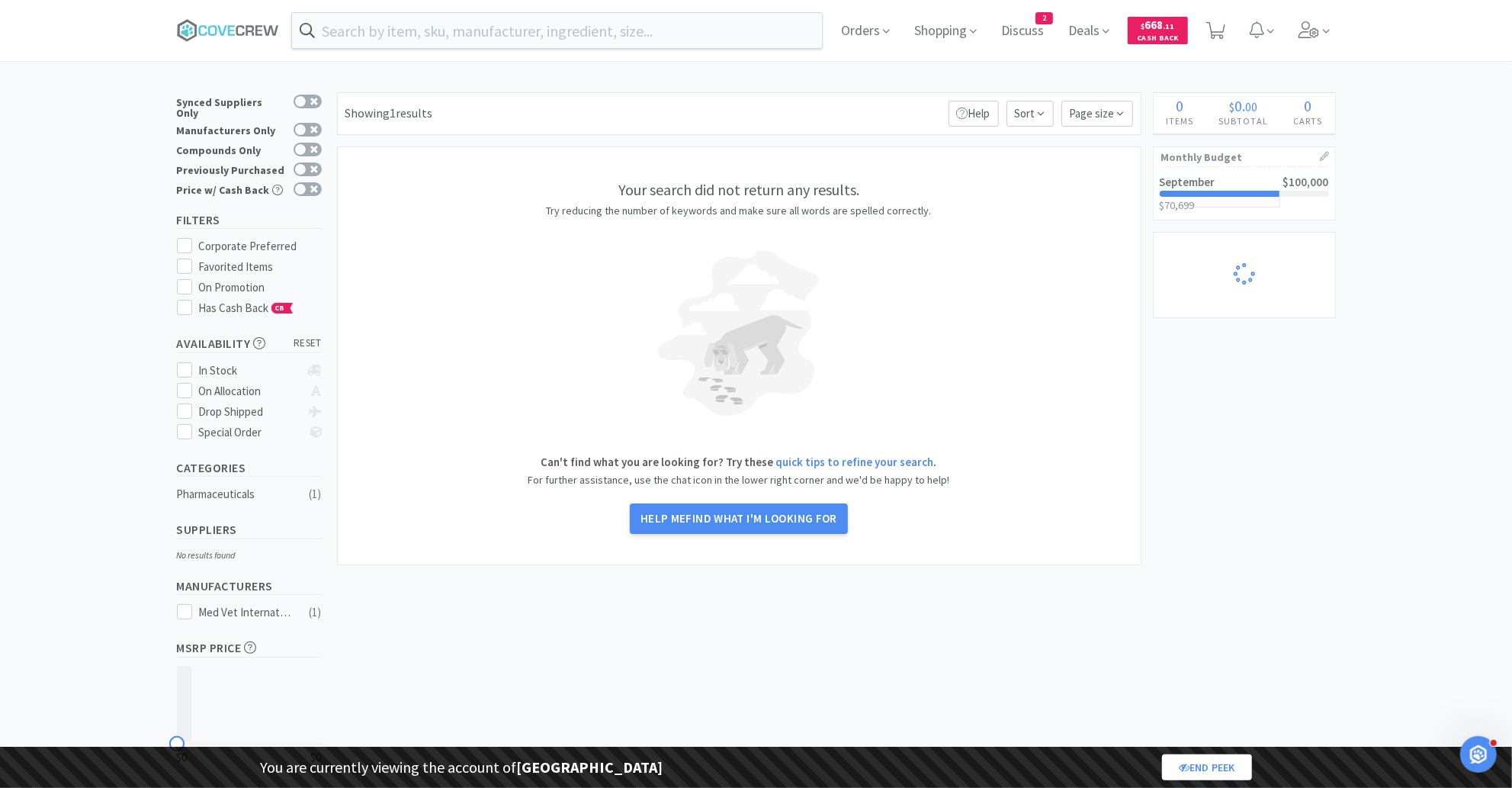
select select "1"
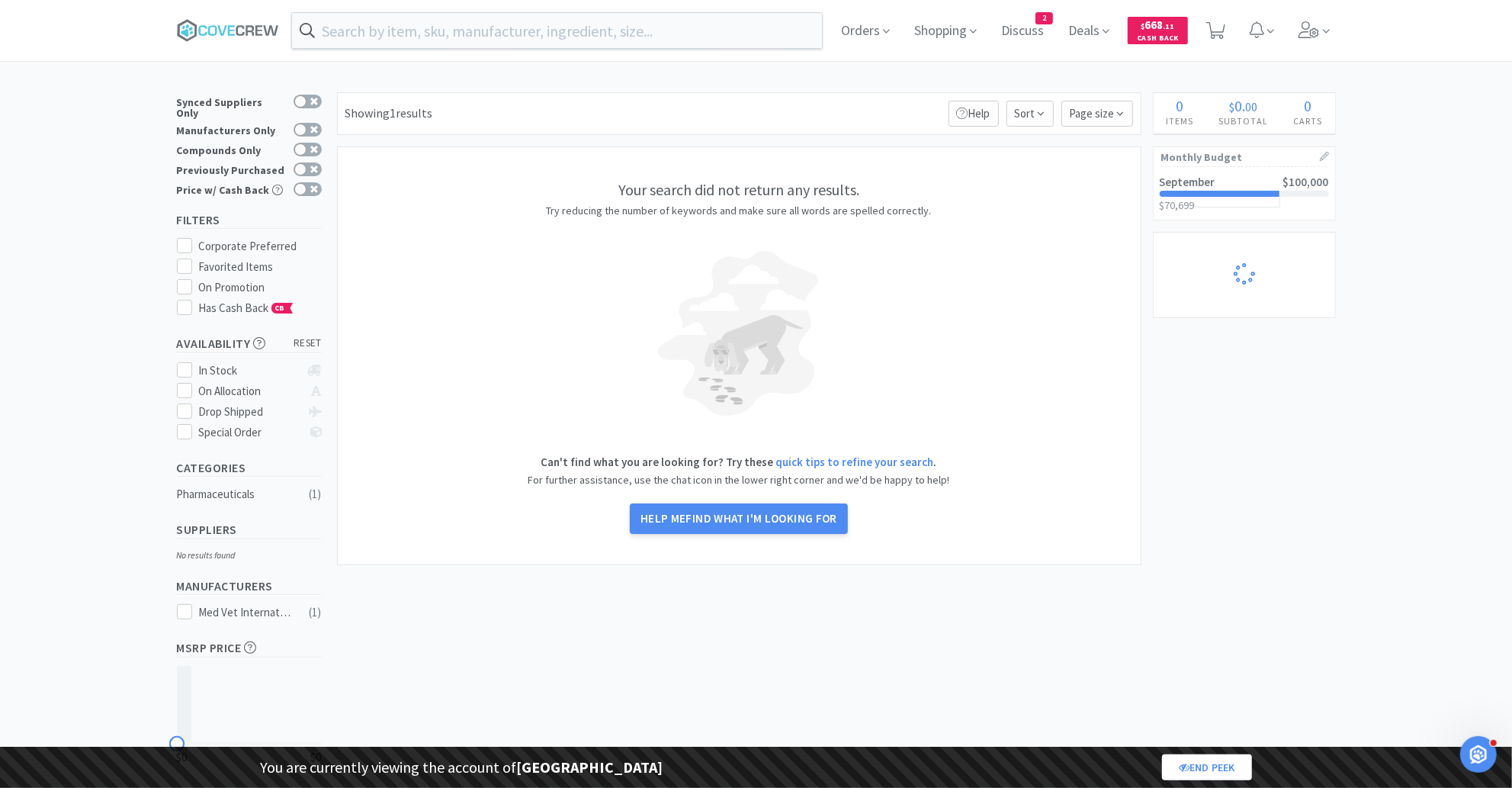
select select "2"
select select "4"
select select "3"
select select "1"
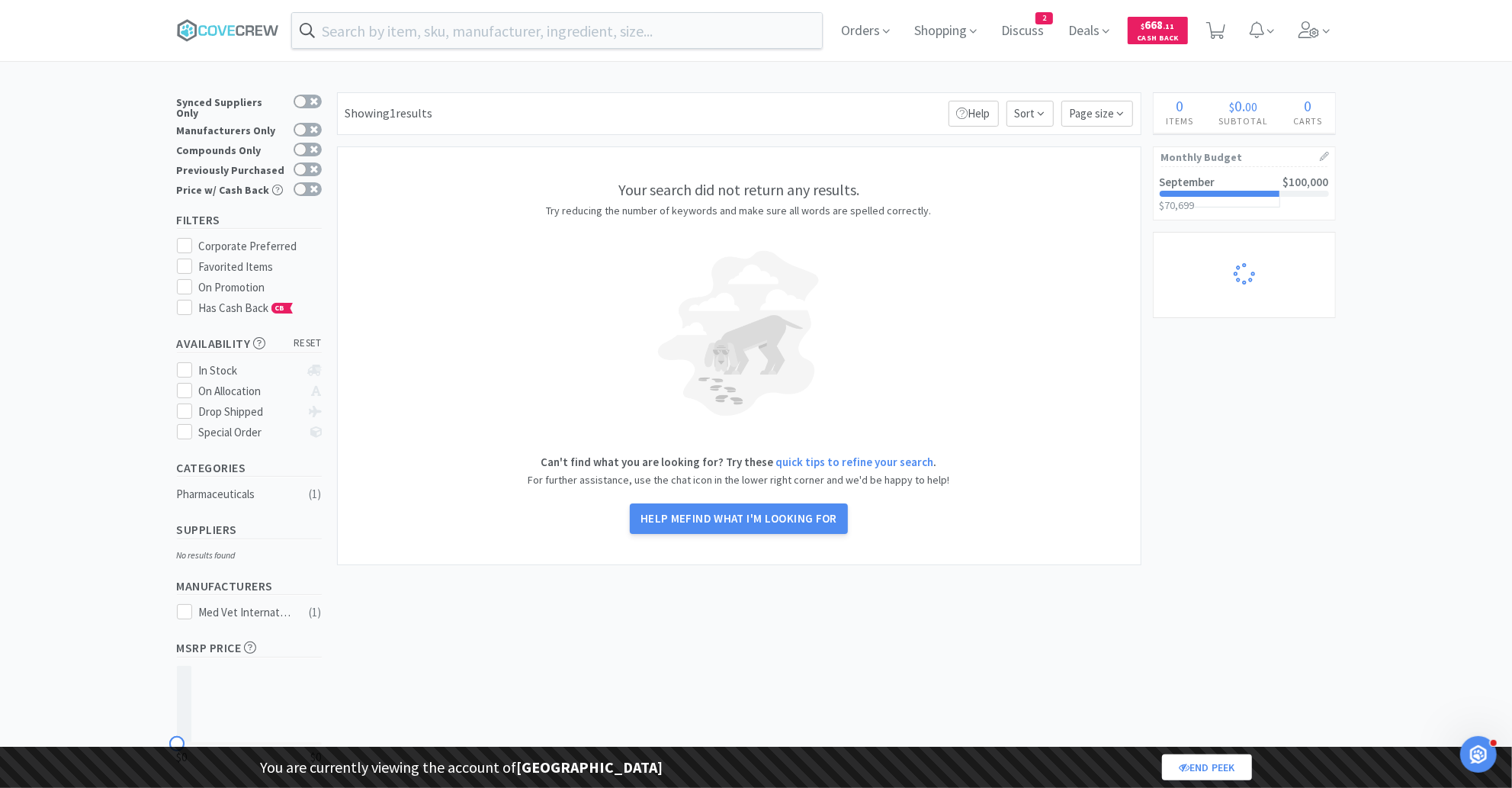
select select "1"
select select "3"
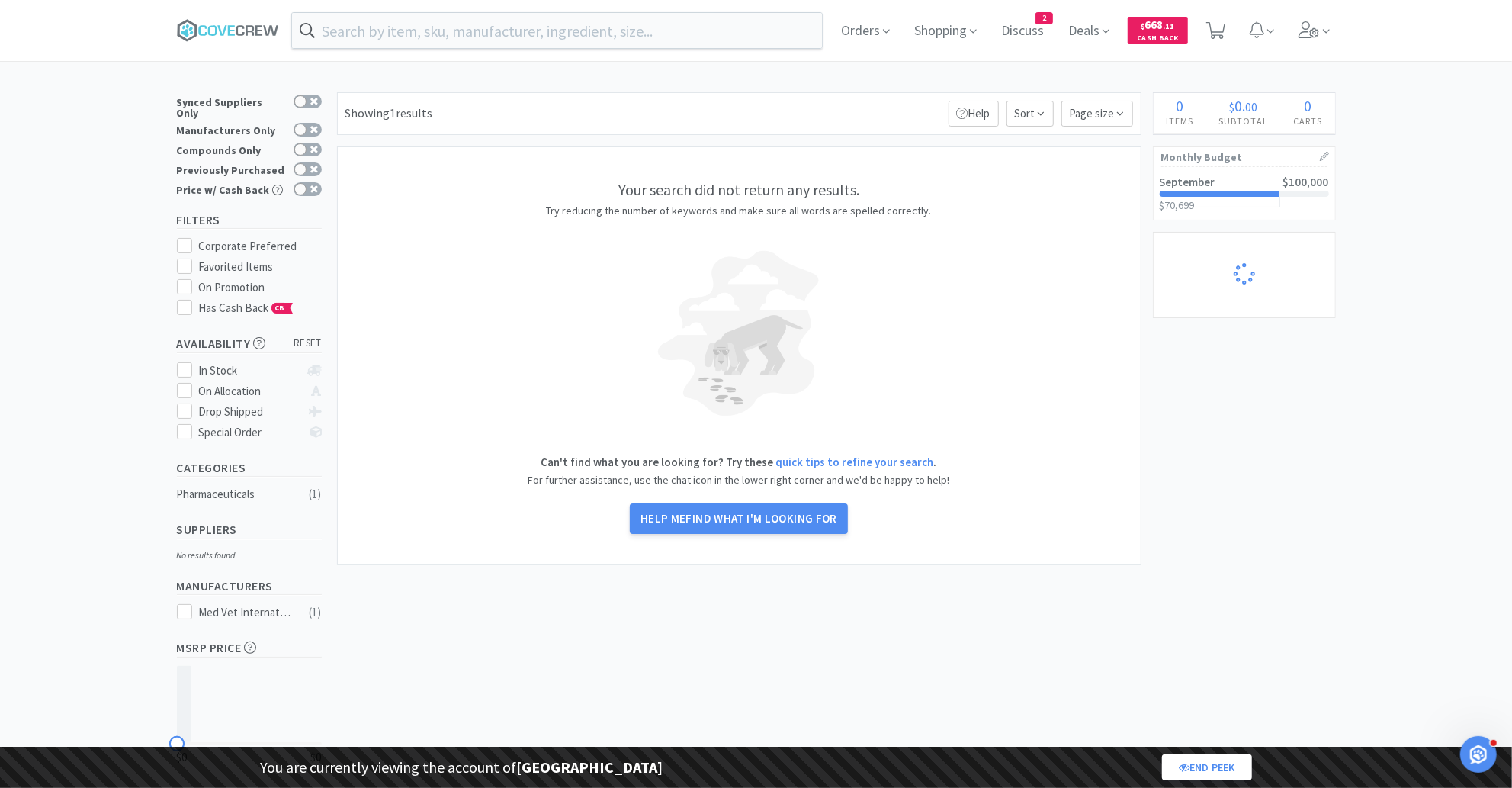
select select "2"
select select "3"
select select "2"
select select "1"
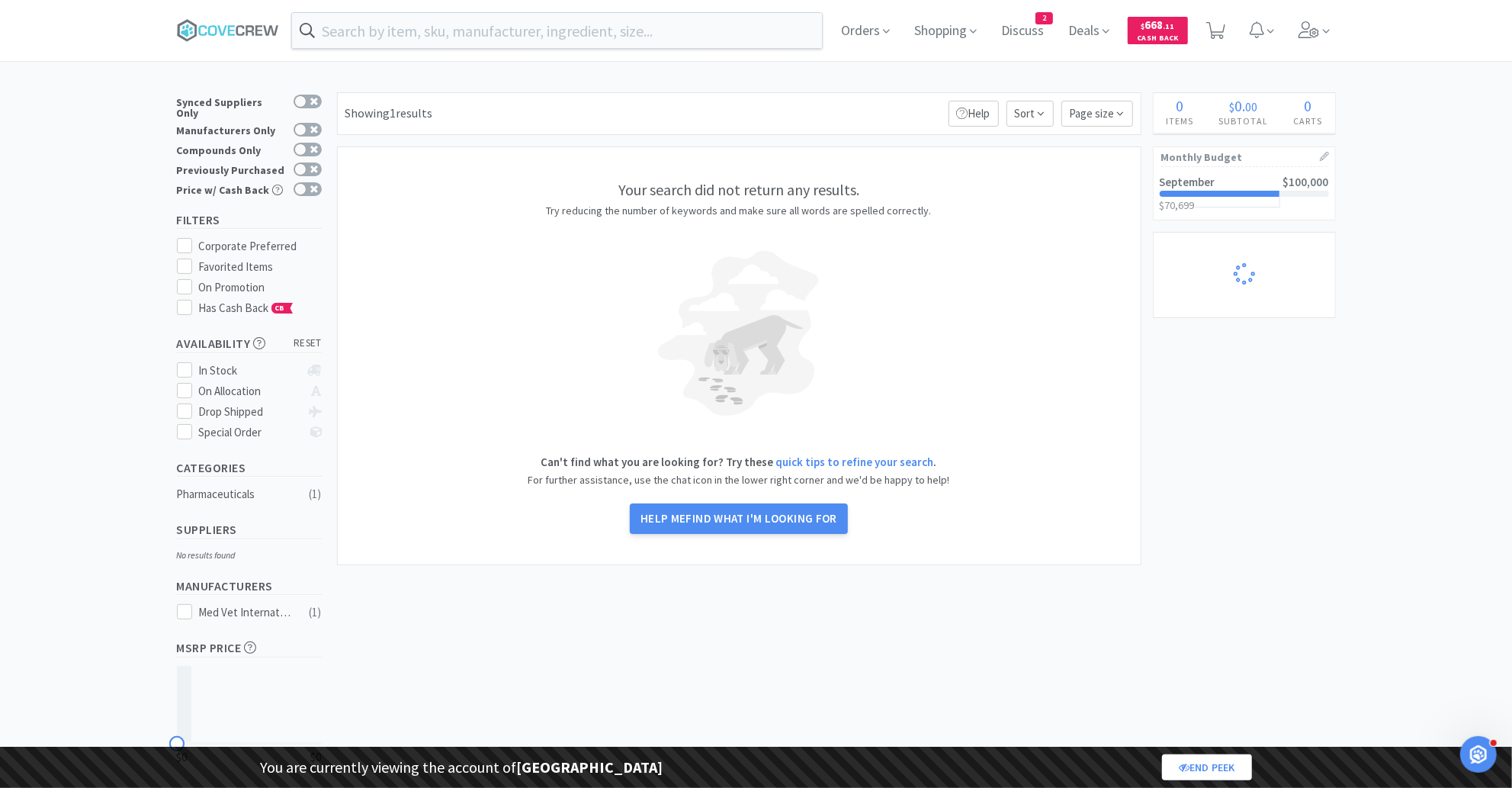
select select "1"
select select "2"
select select "1"
select select "25"
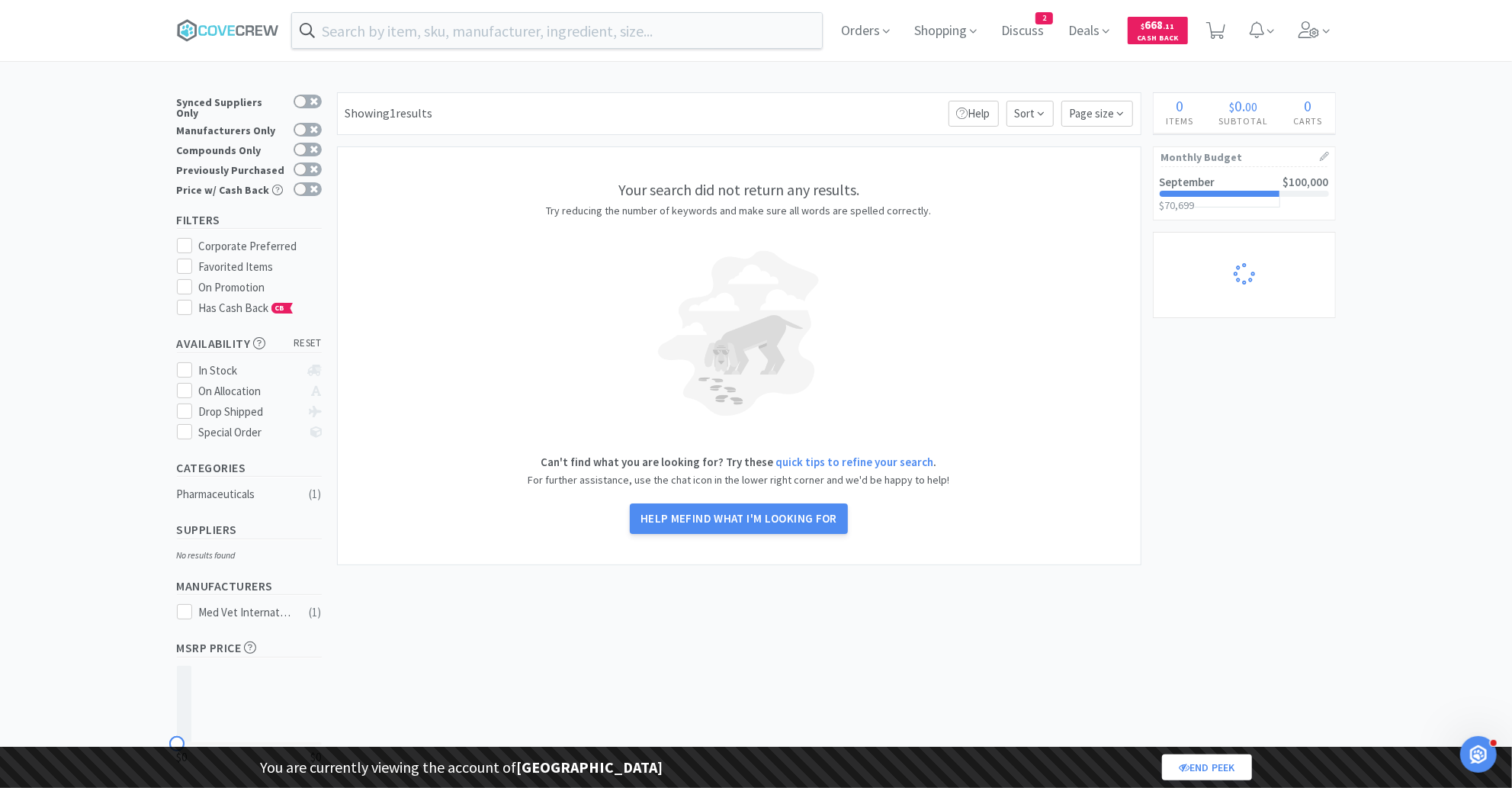
select select "1"
select select "5"
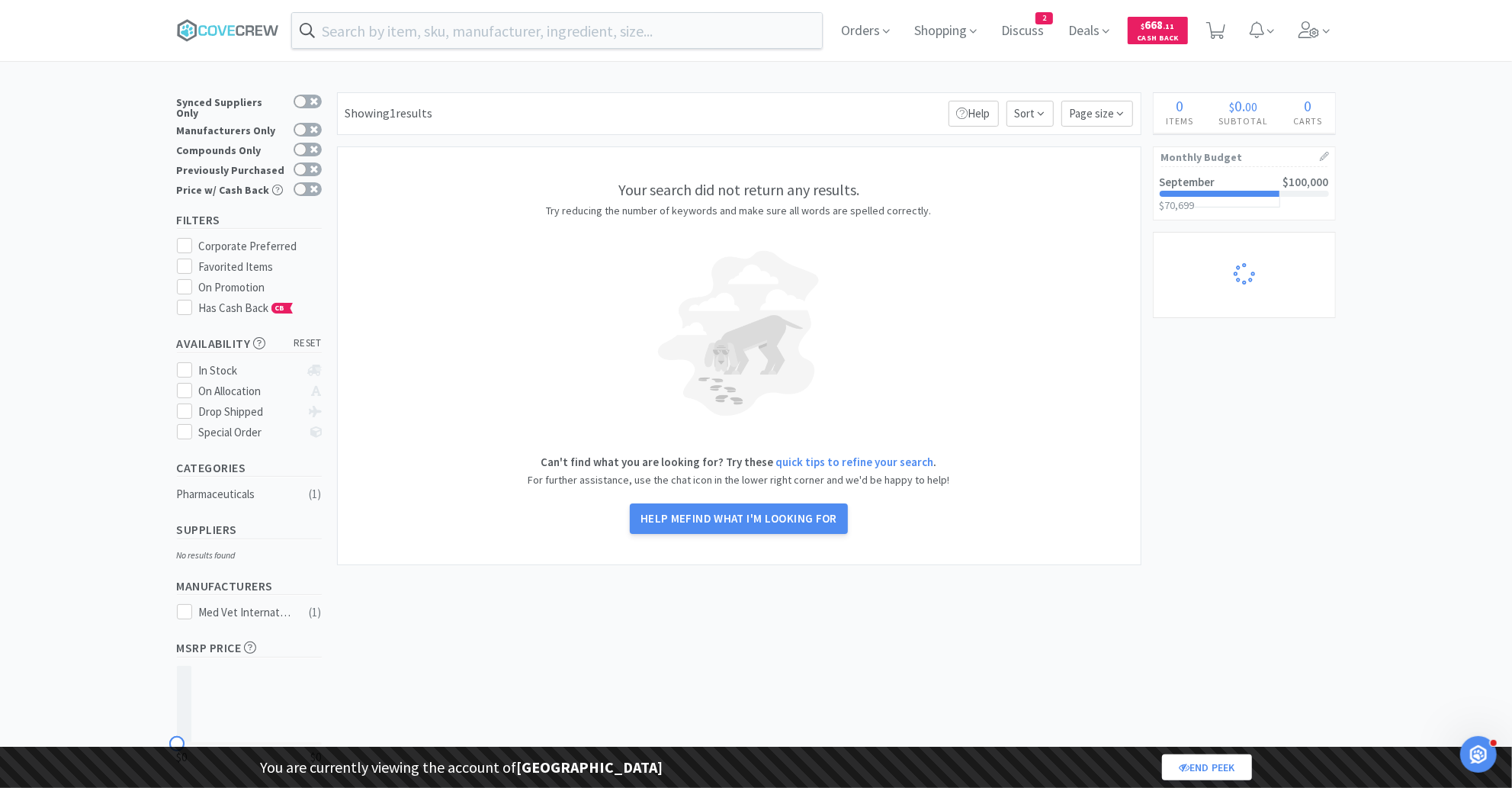
select select "5"
select select "2"
select select "1"
select select "8"
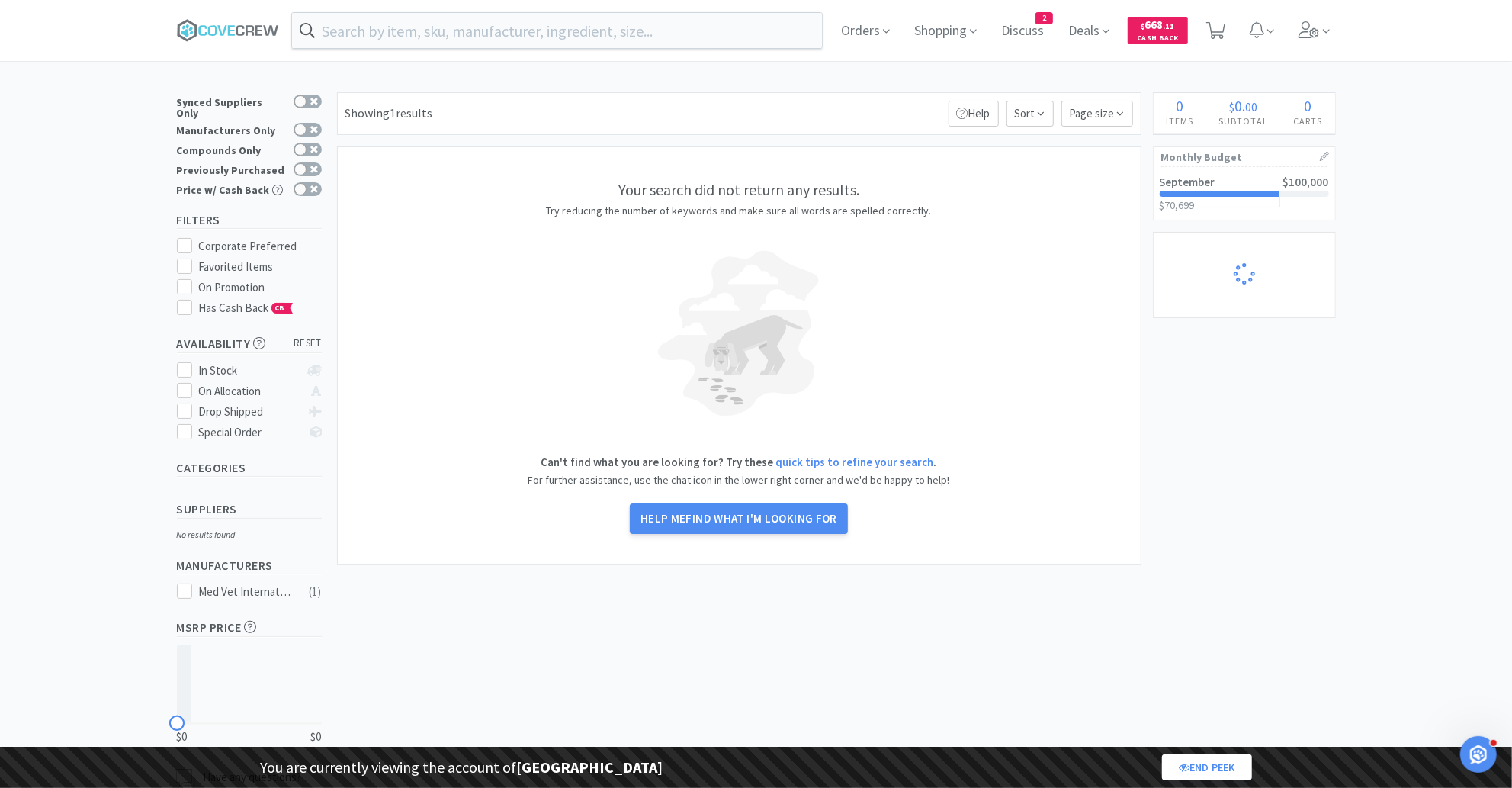
select select "1"
select select "2"
select select "1"
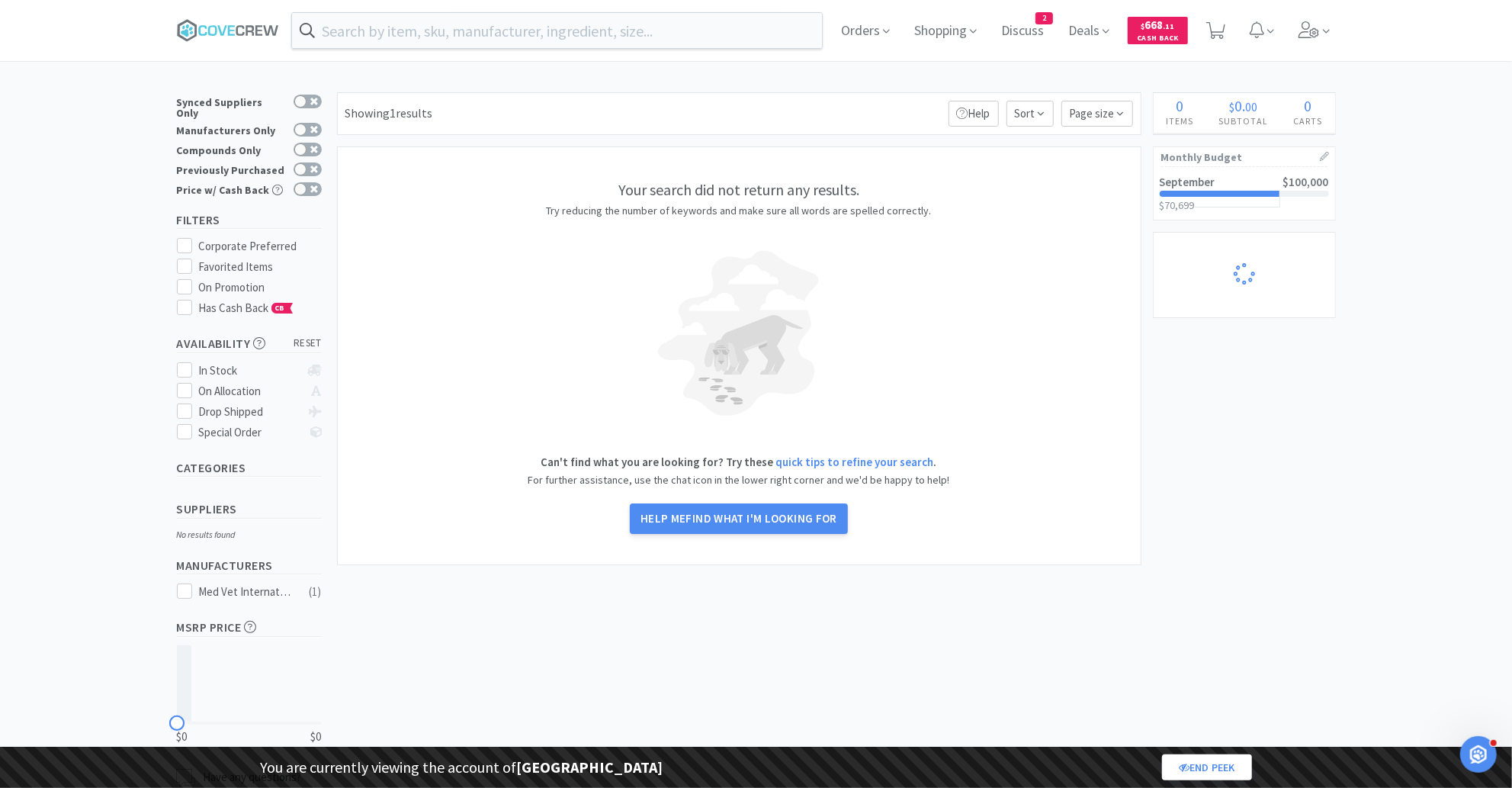
select select "1"
select select "2"
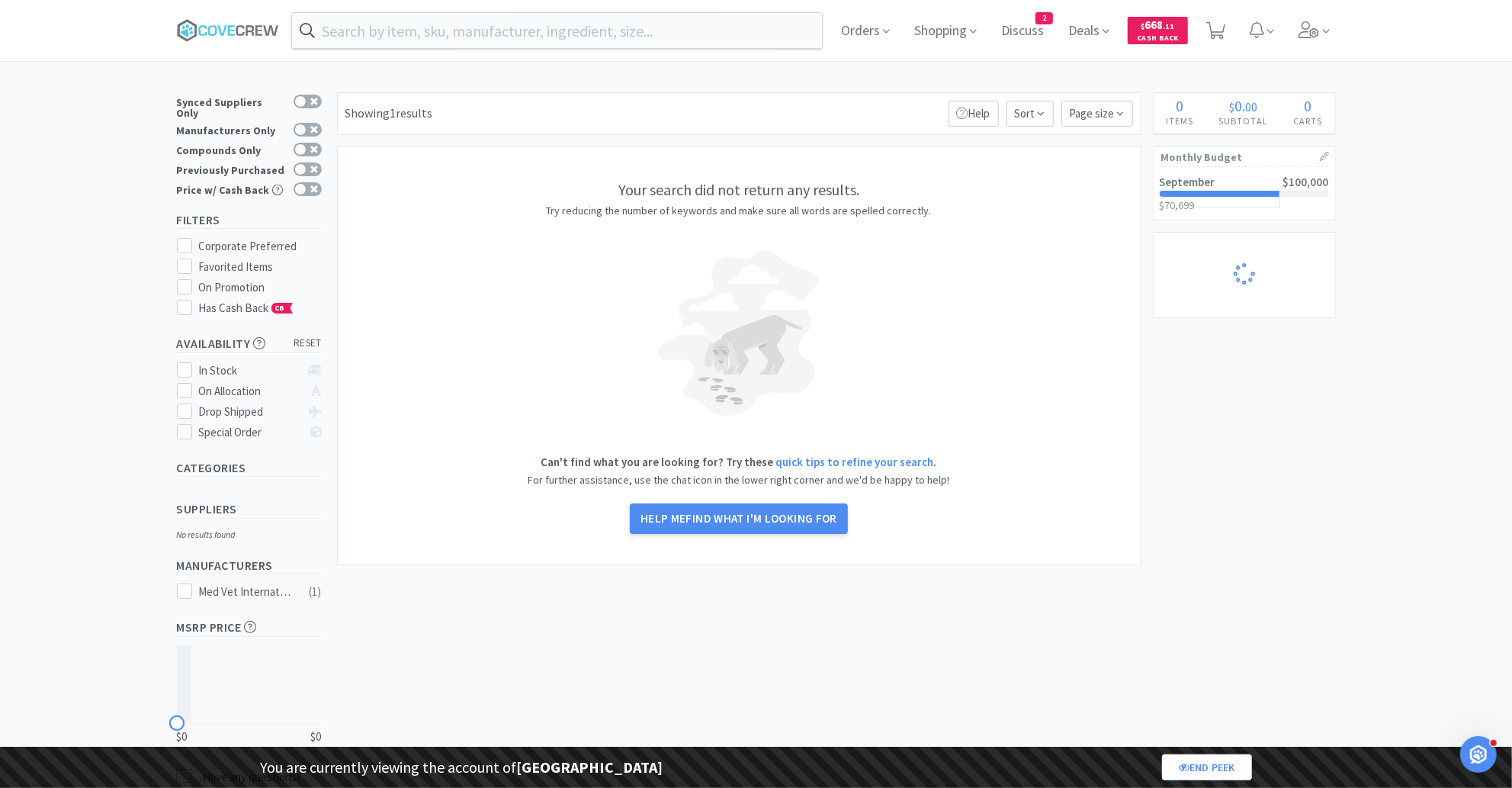
select select "1"
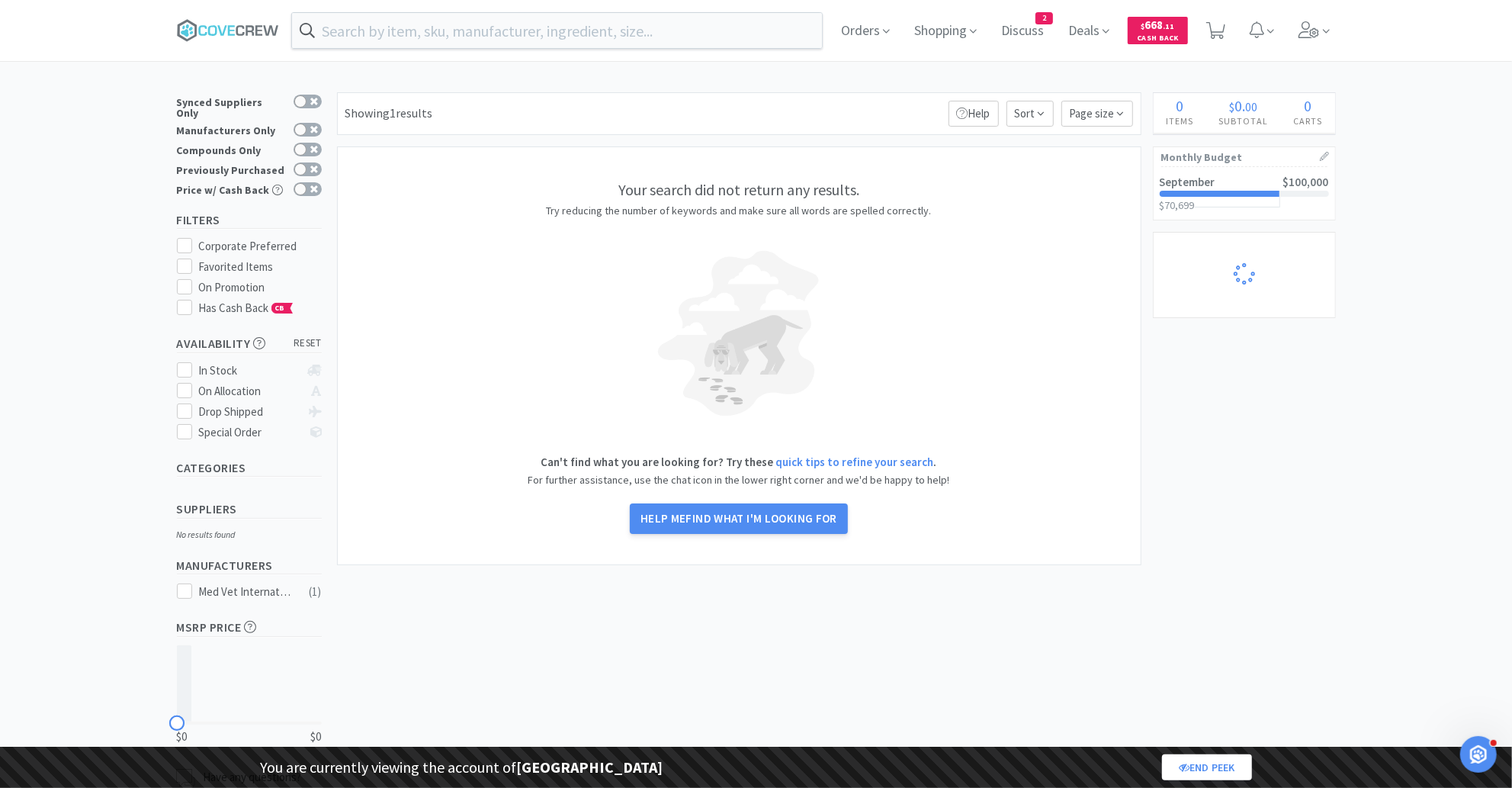
select select "1"
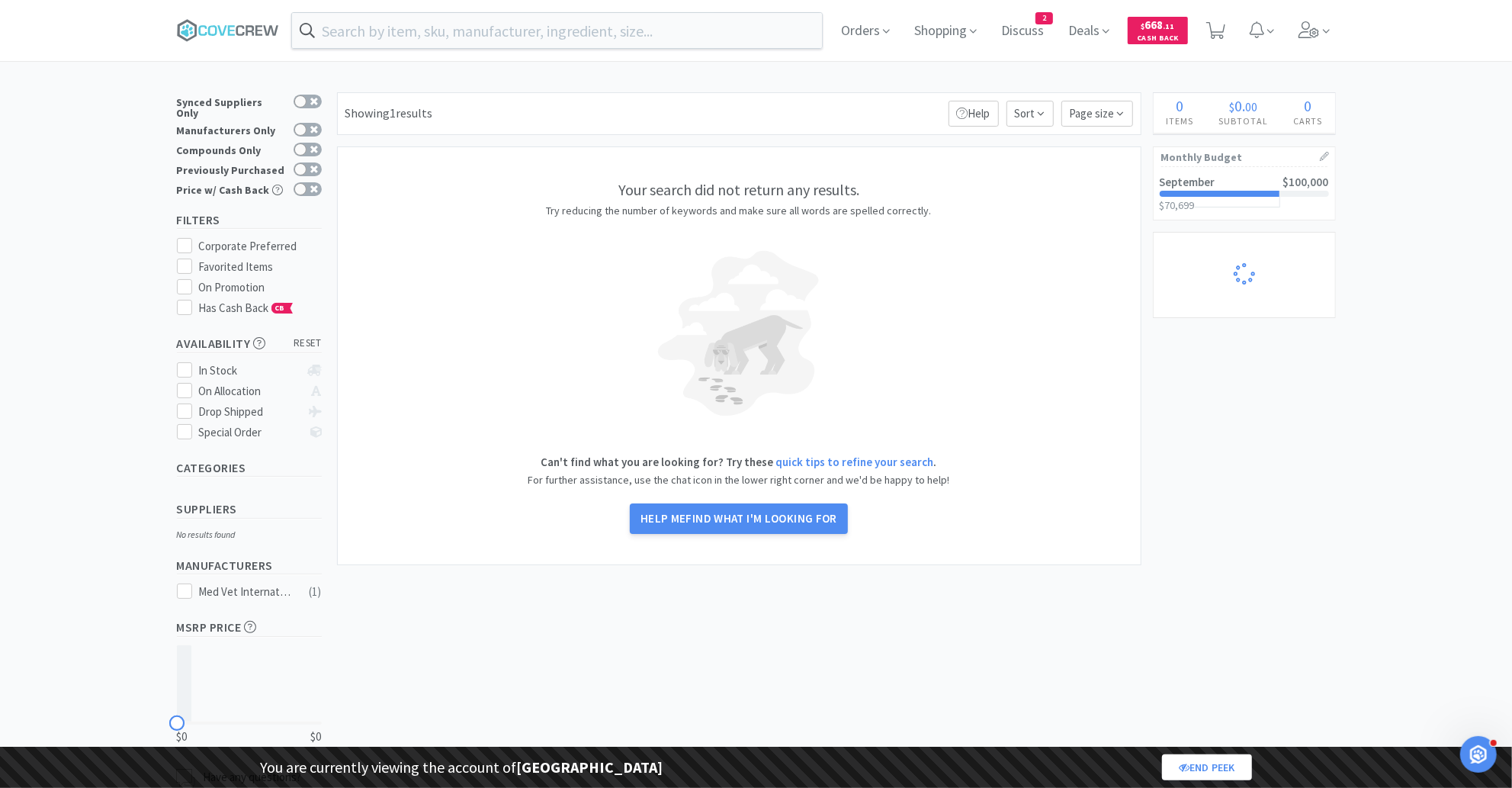
select select "2"
select select "1"
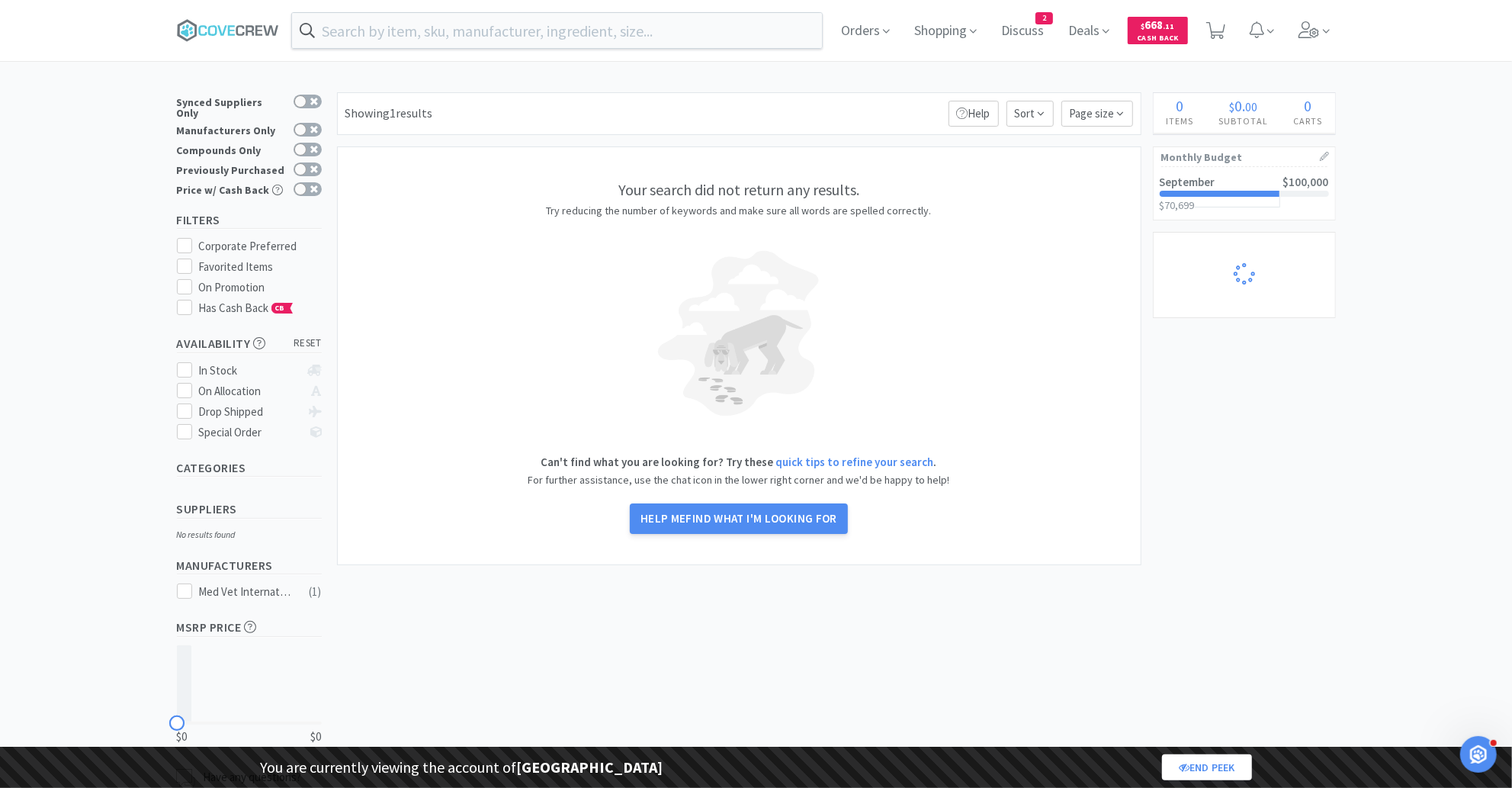
select select "1"
select select "5"
select select "2"
select select "1"
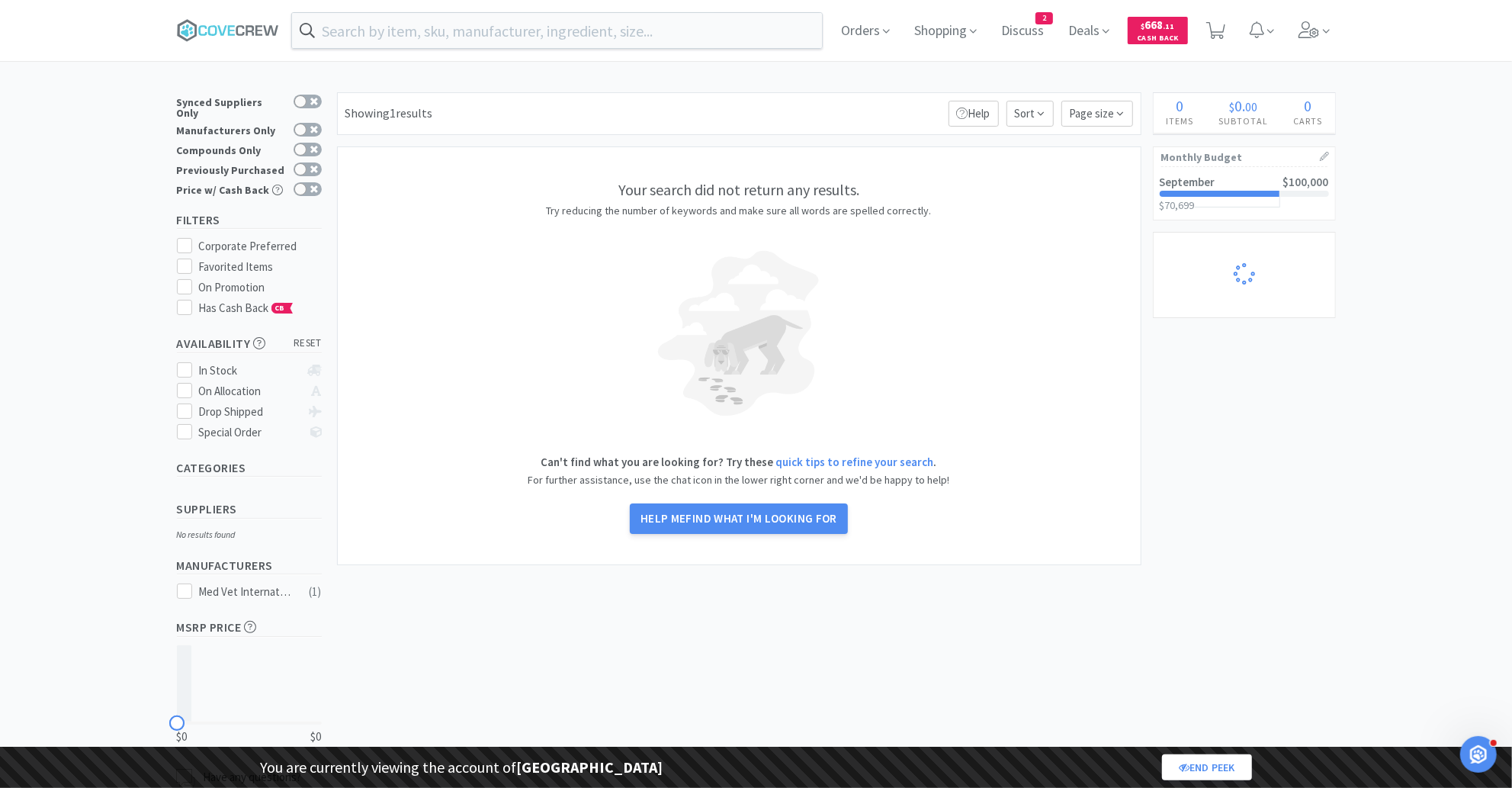
select select "1"
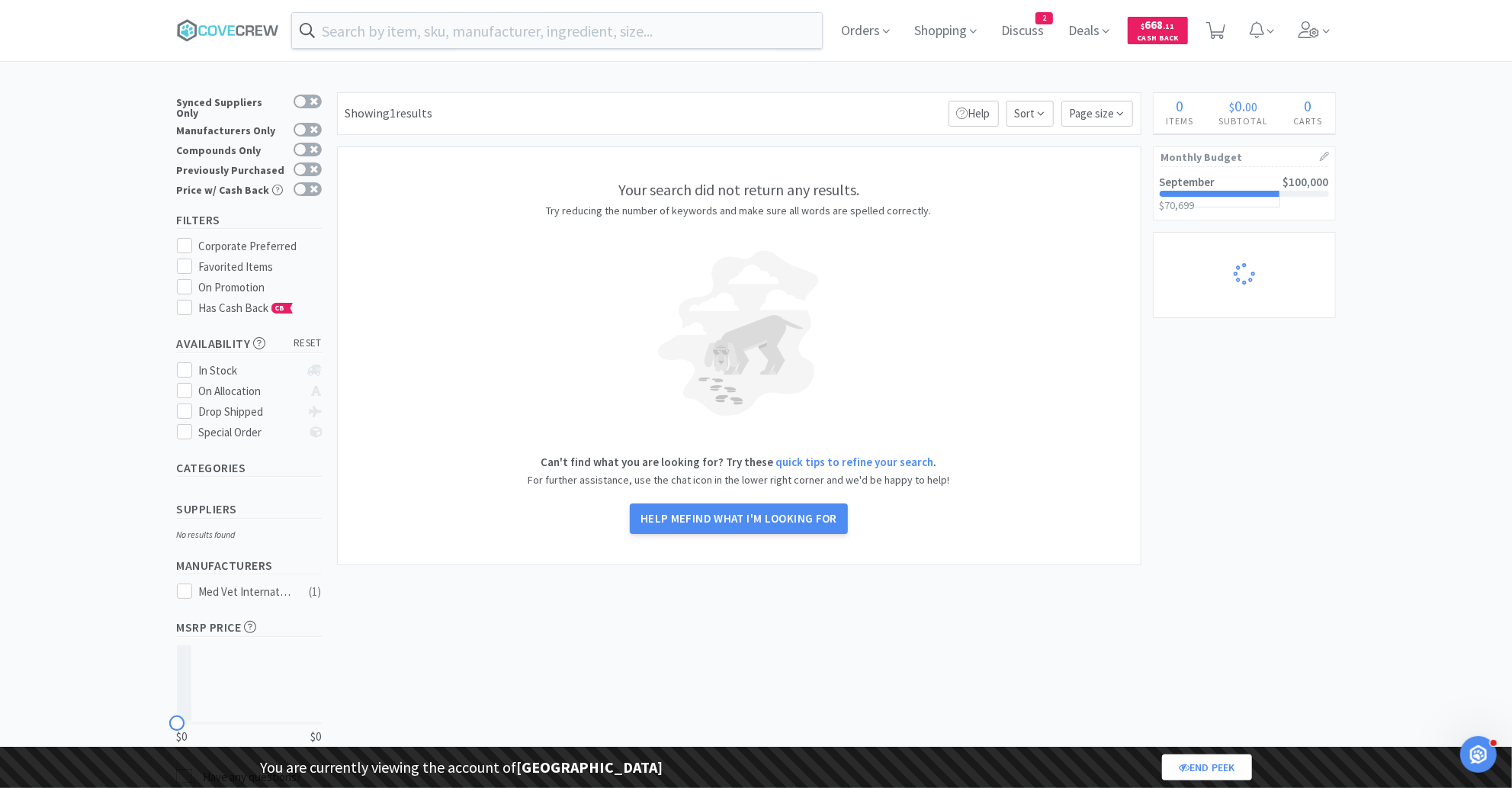
select select "1"
select select "2"
select select "4"
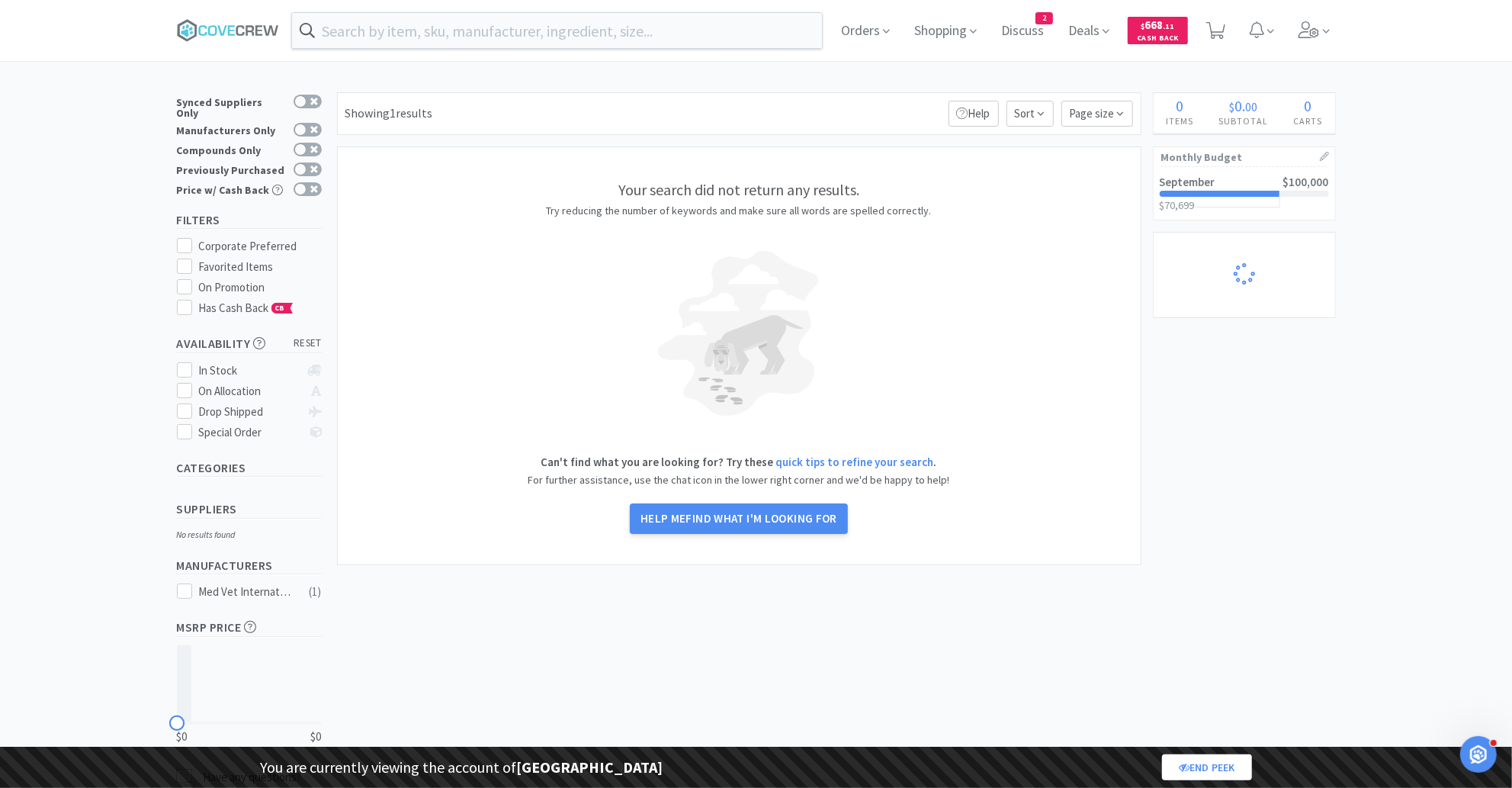
select select "3"
select select "1"
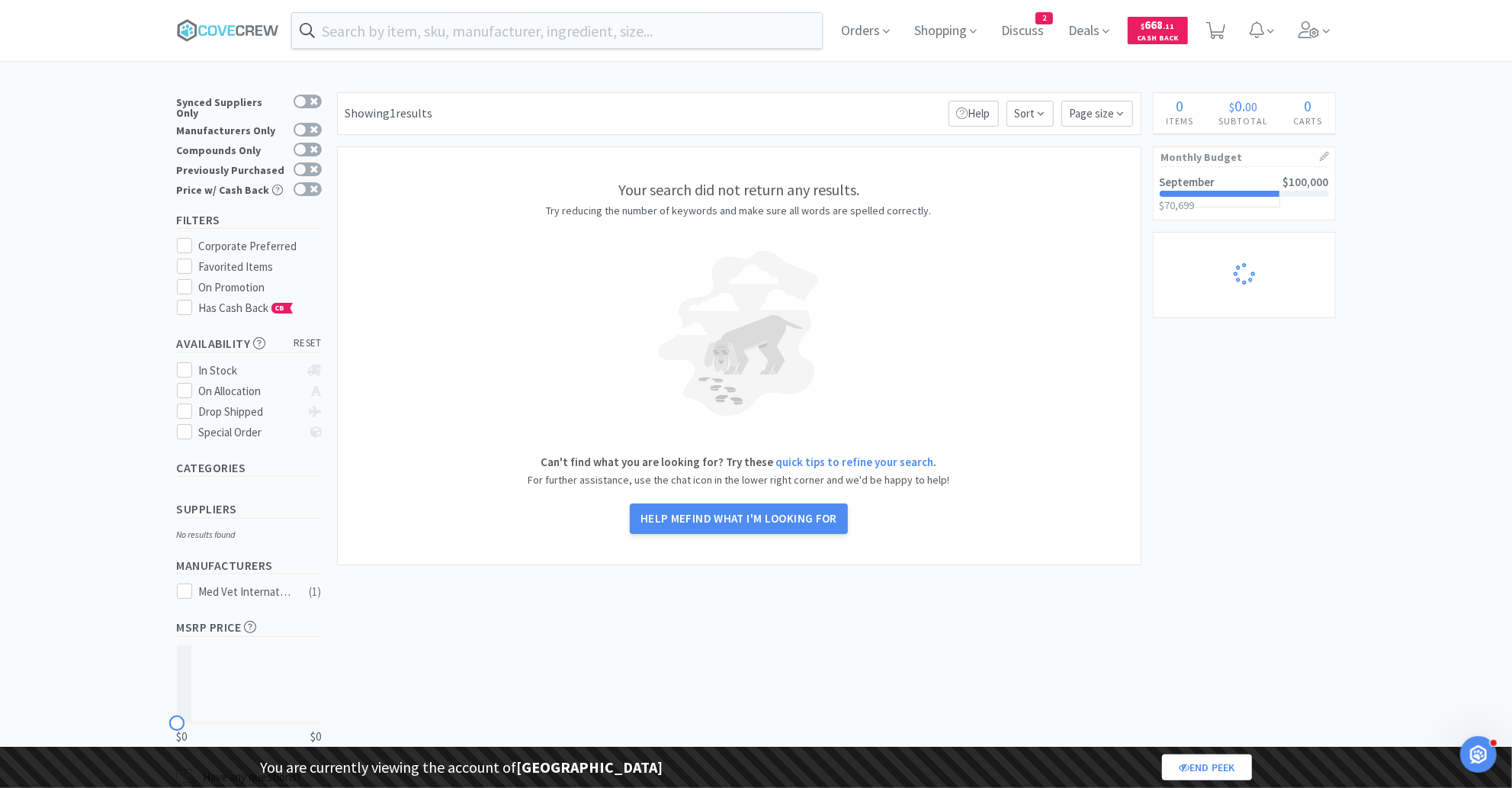
select select "1"
select select "3"
select select "2"
select select "3"
select select "2"
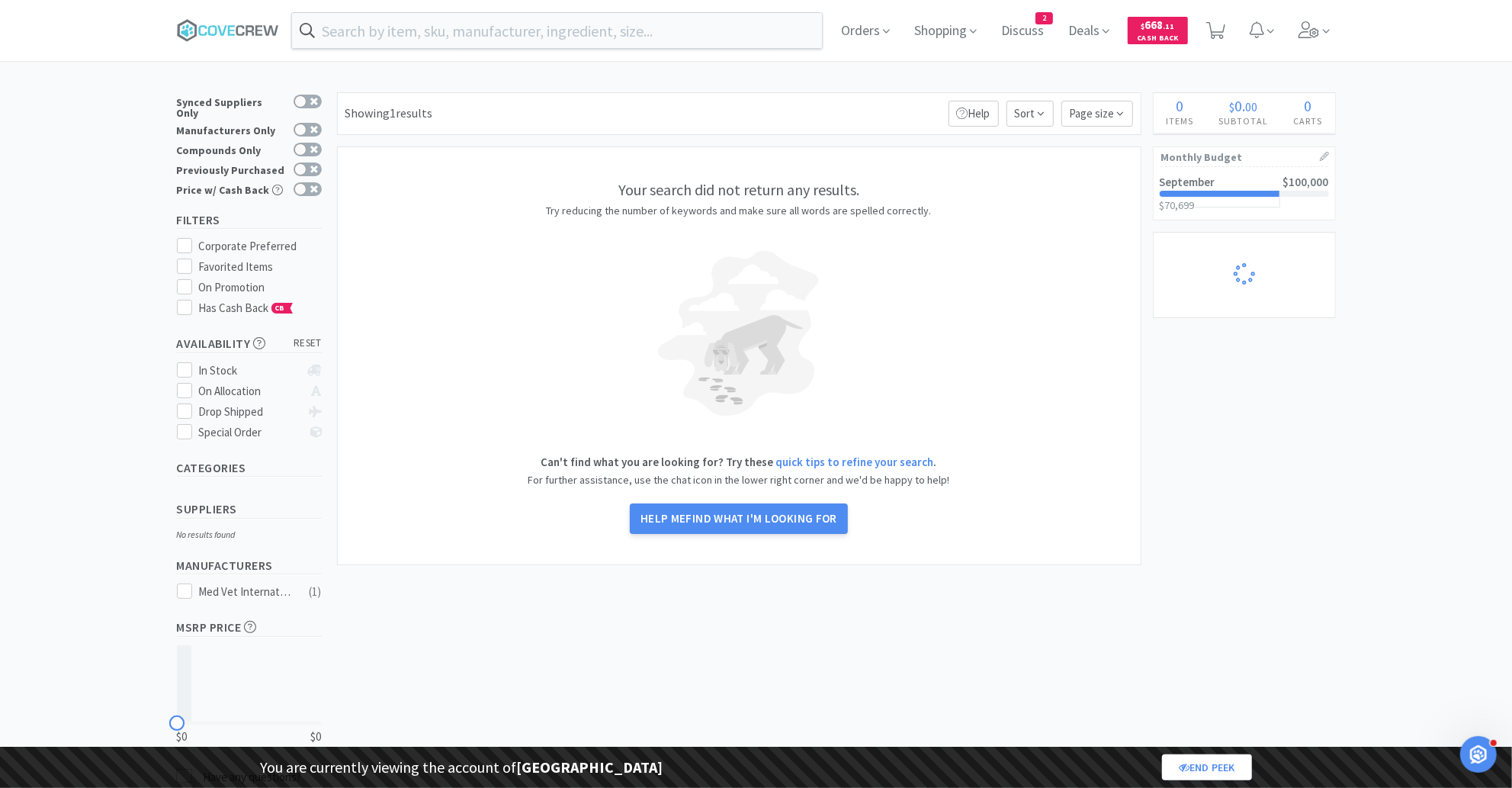
select select "2"
select select "1"
select select "2"
select select "1"
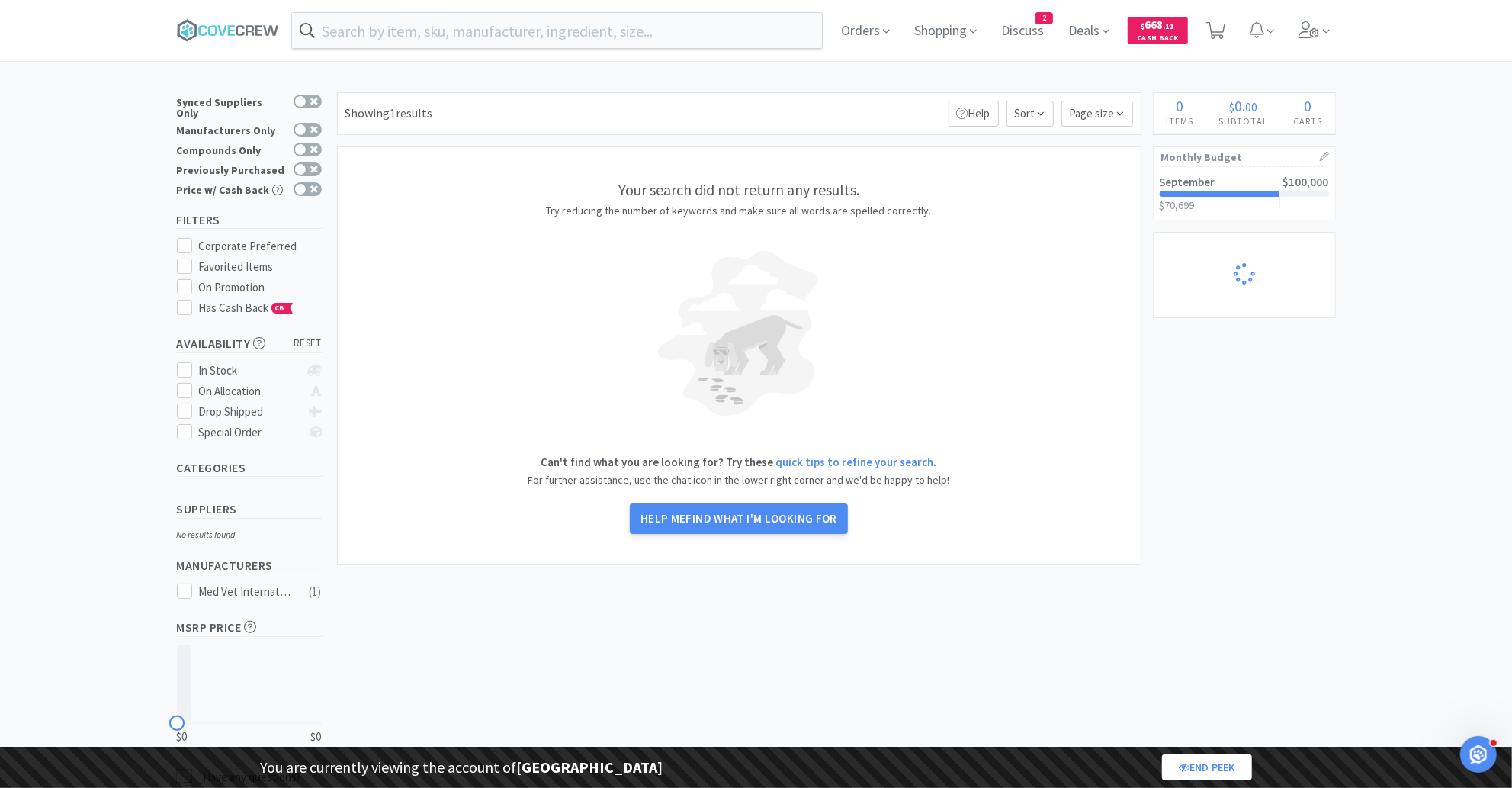
select select "1"
select select "25"
select select "1"
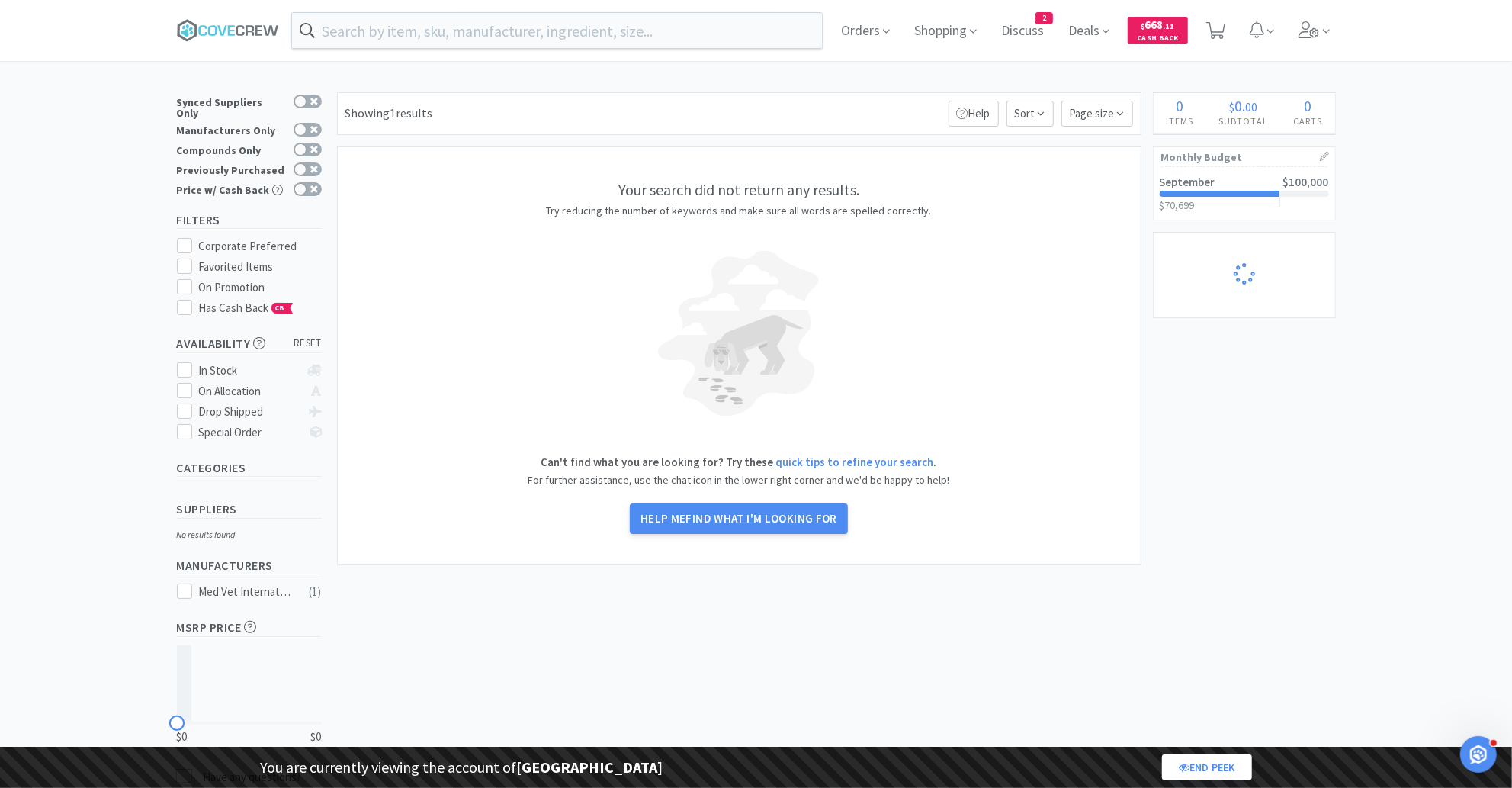
select select "1"
select select "5"
select select "2"
select select "1"
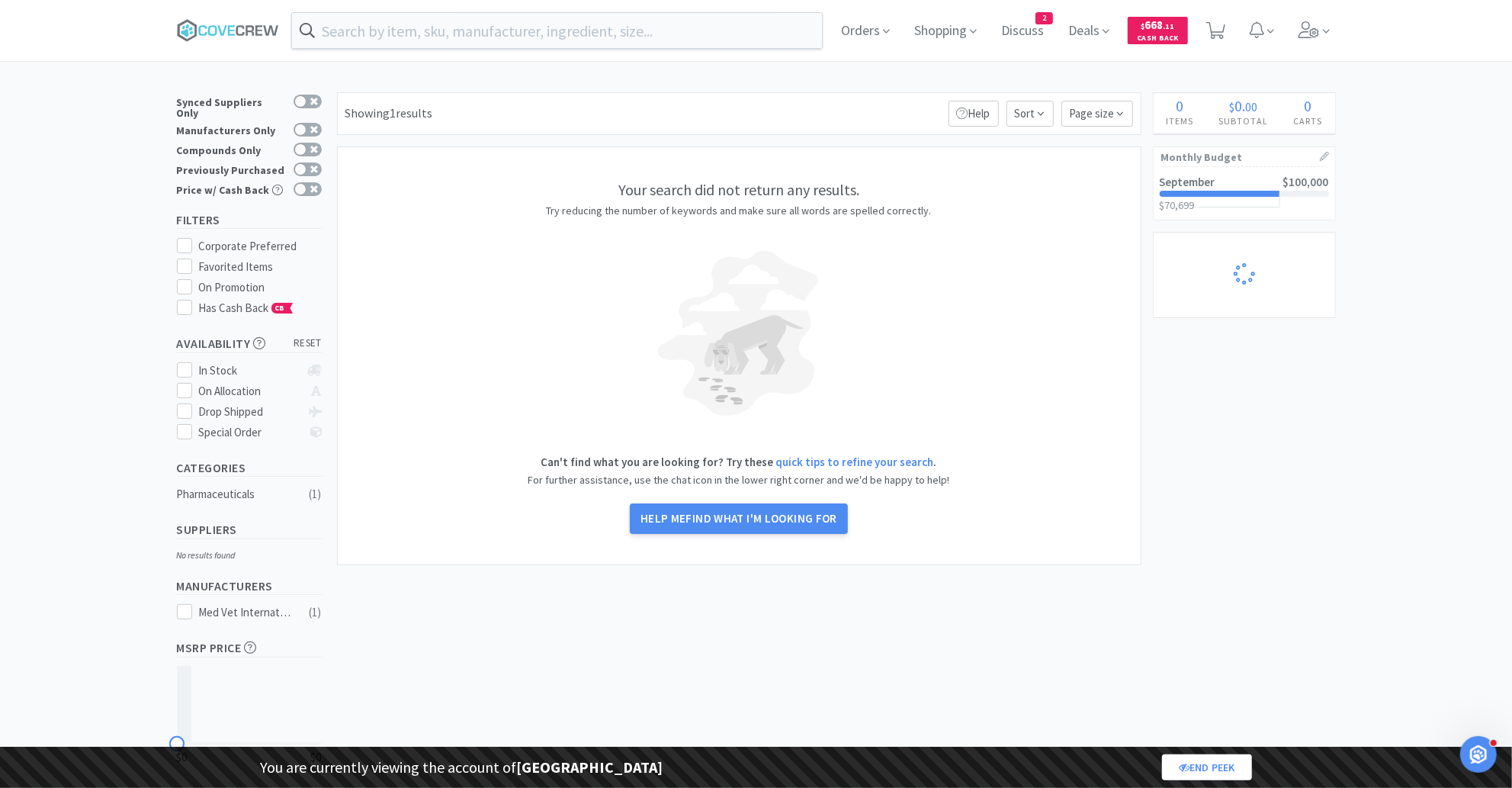
select select "1"
select select "8"
select select "1"
select select "2"
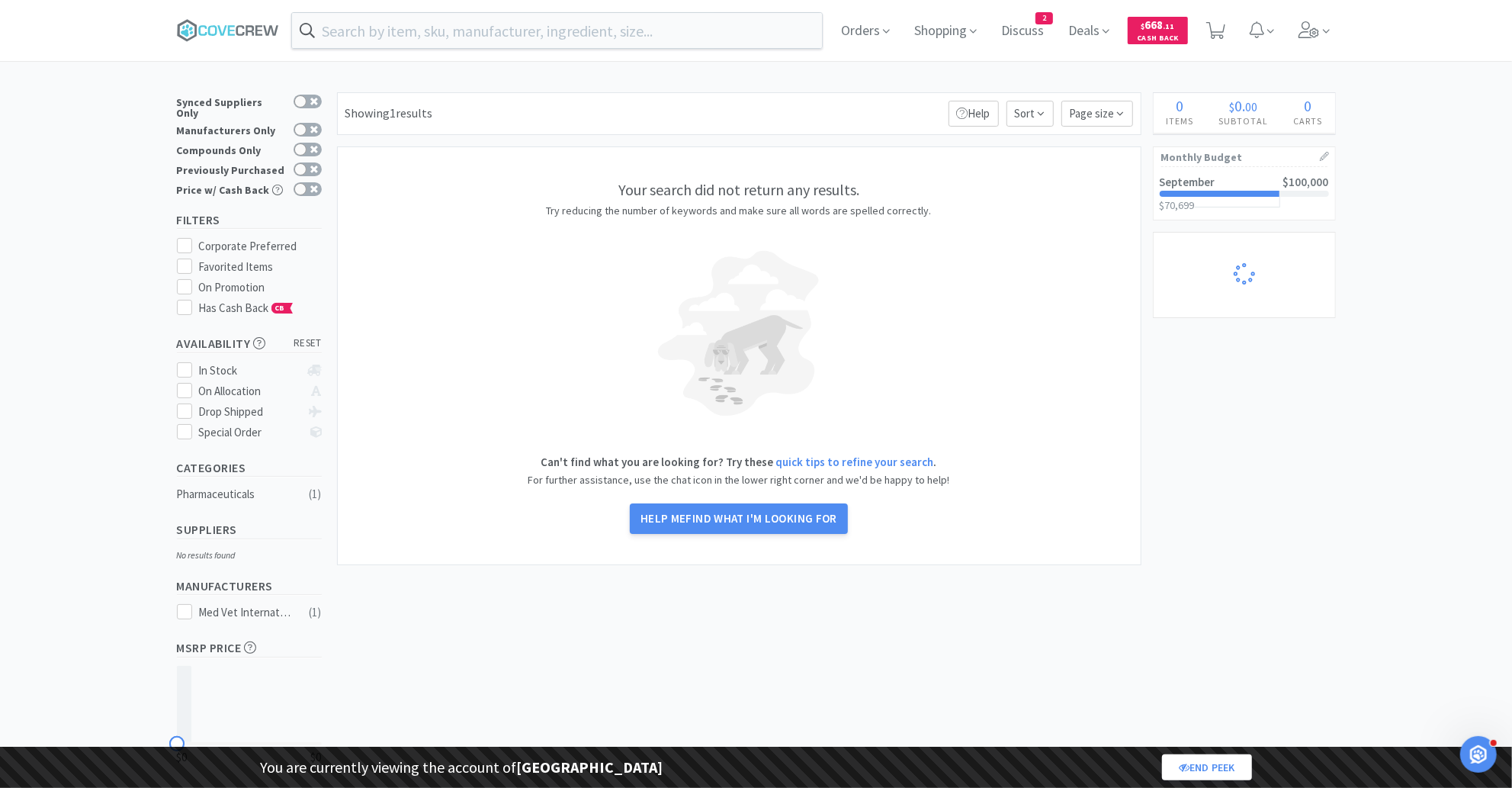
select select "1"
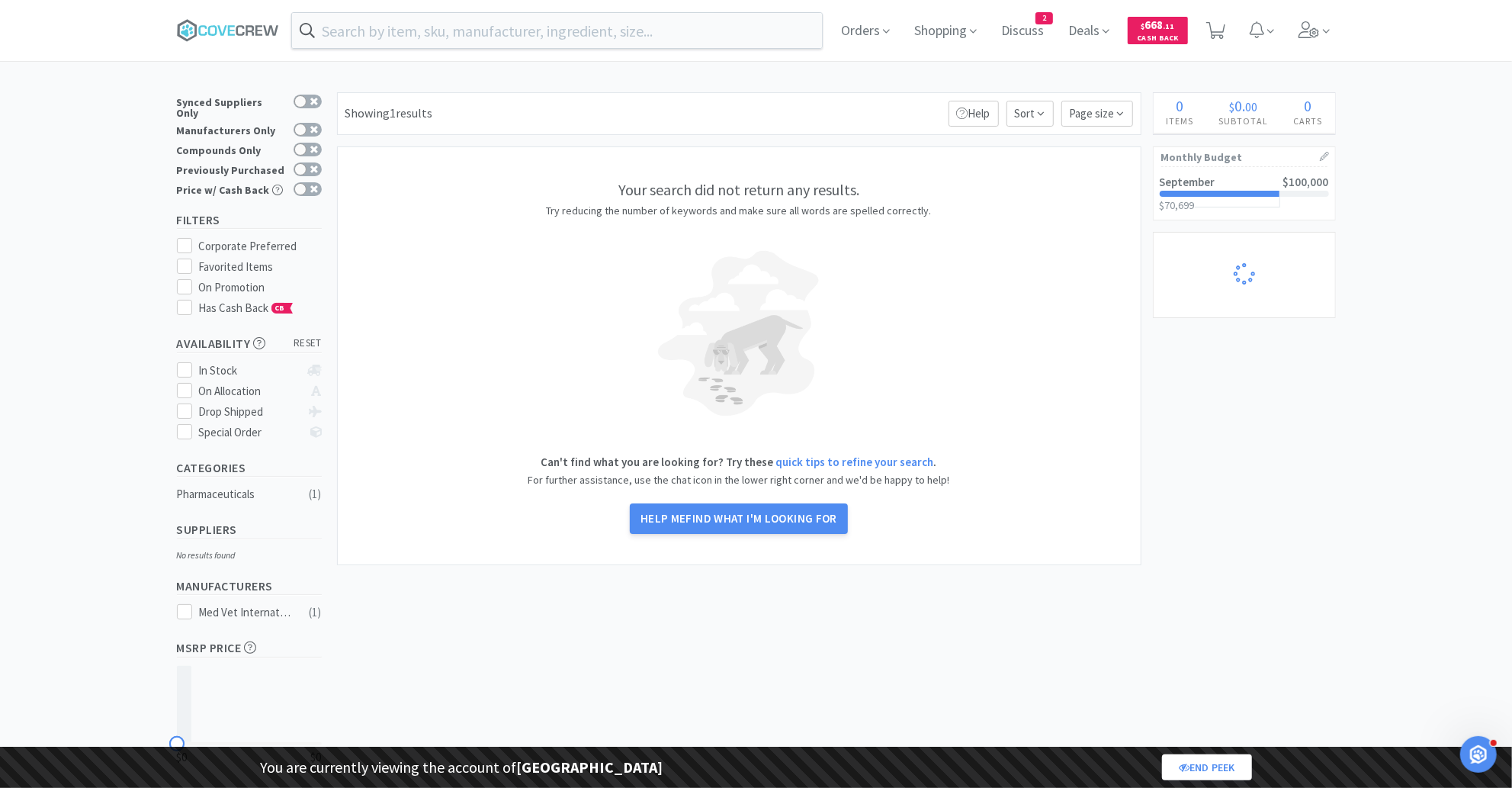
select select "1"
select select "2"
select select "1"
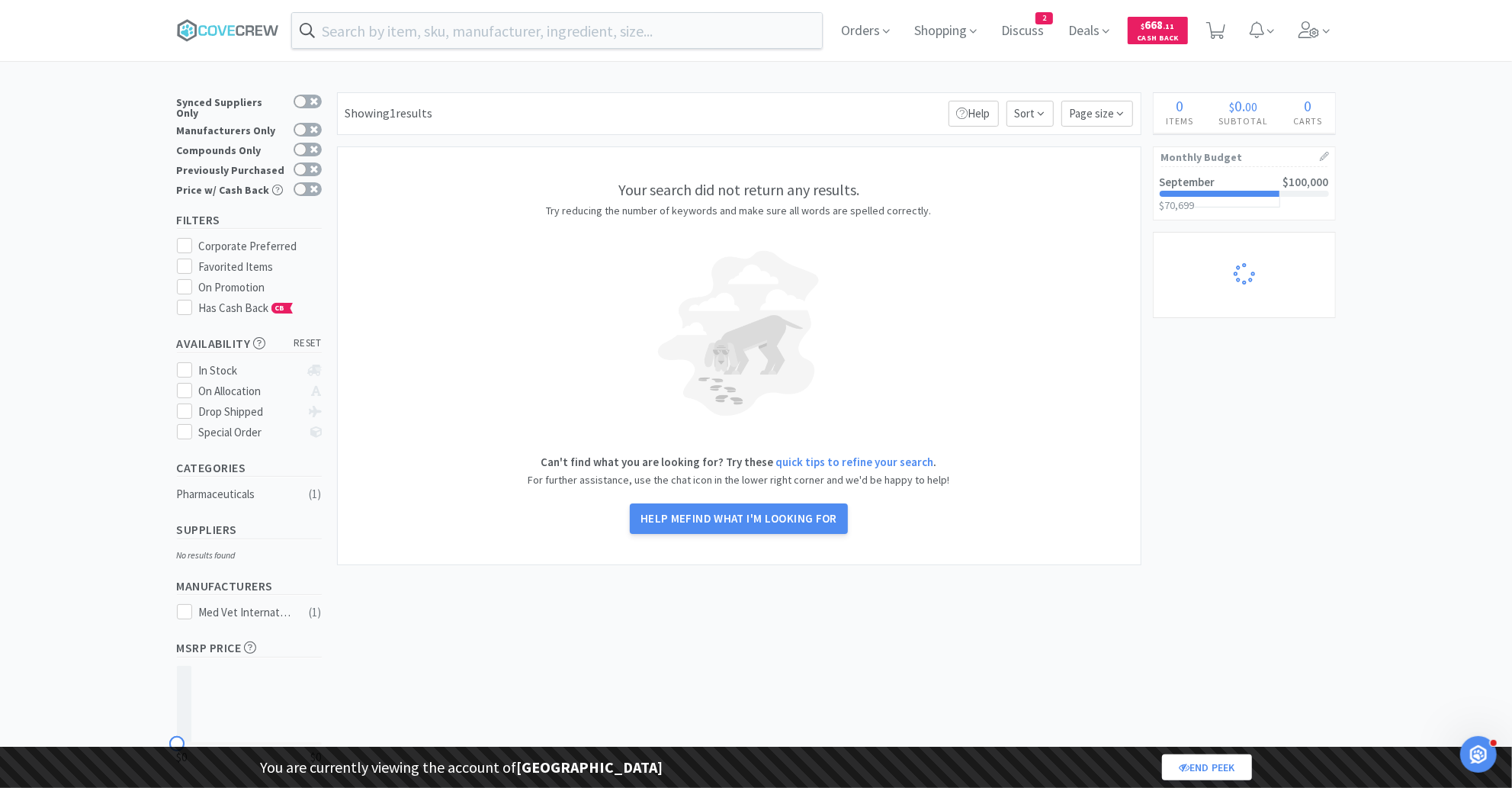
select select "1"
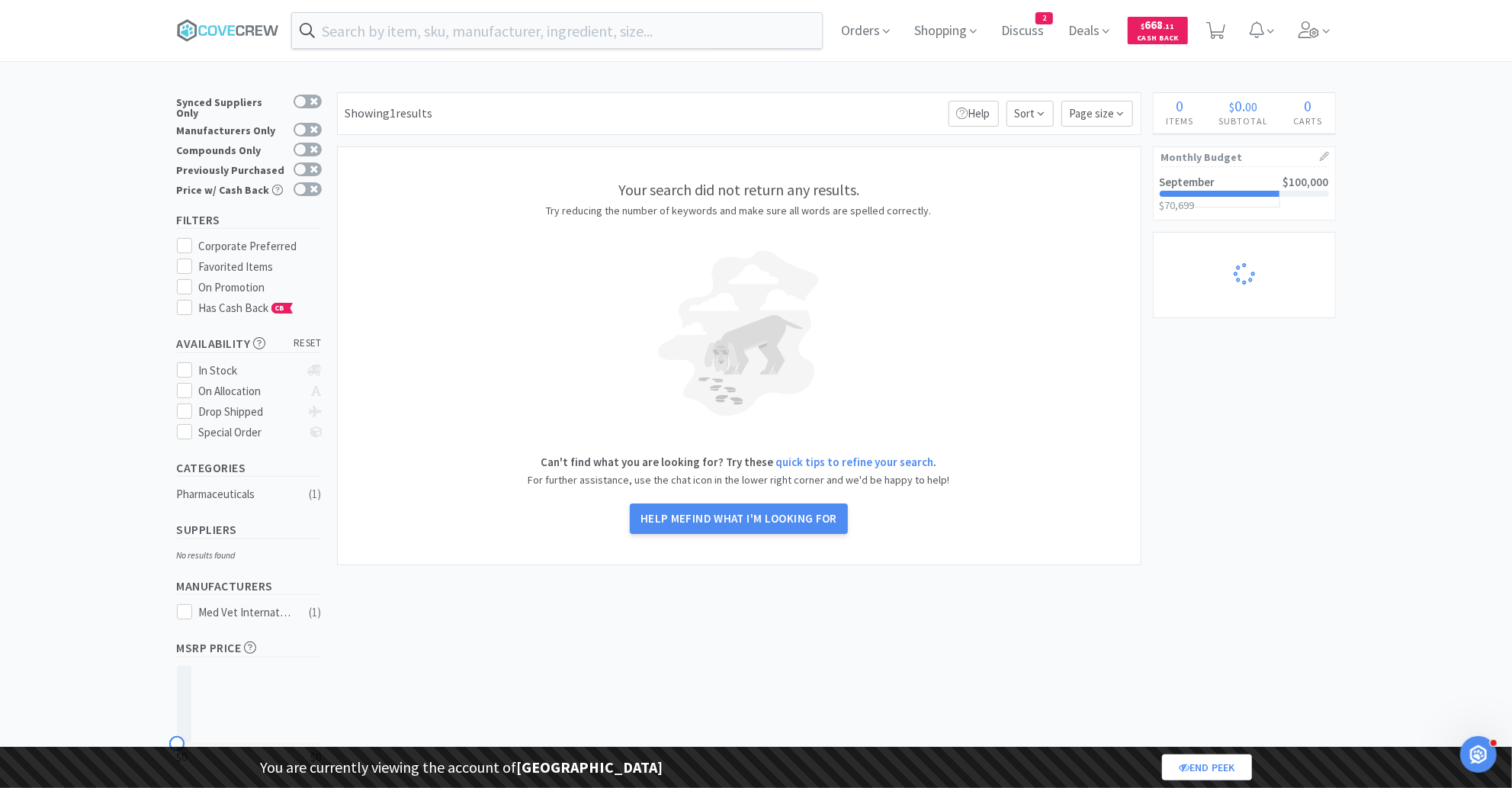
select select "1"
select select "2"
select select "1"
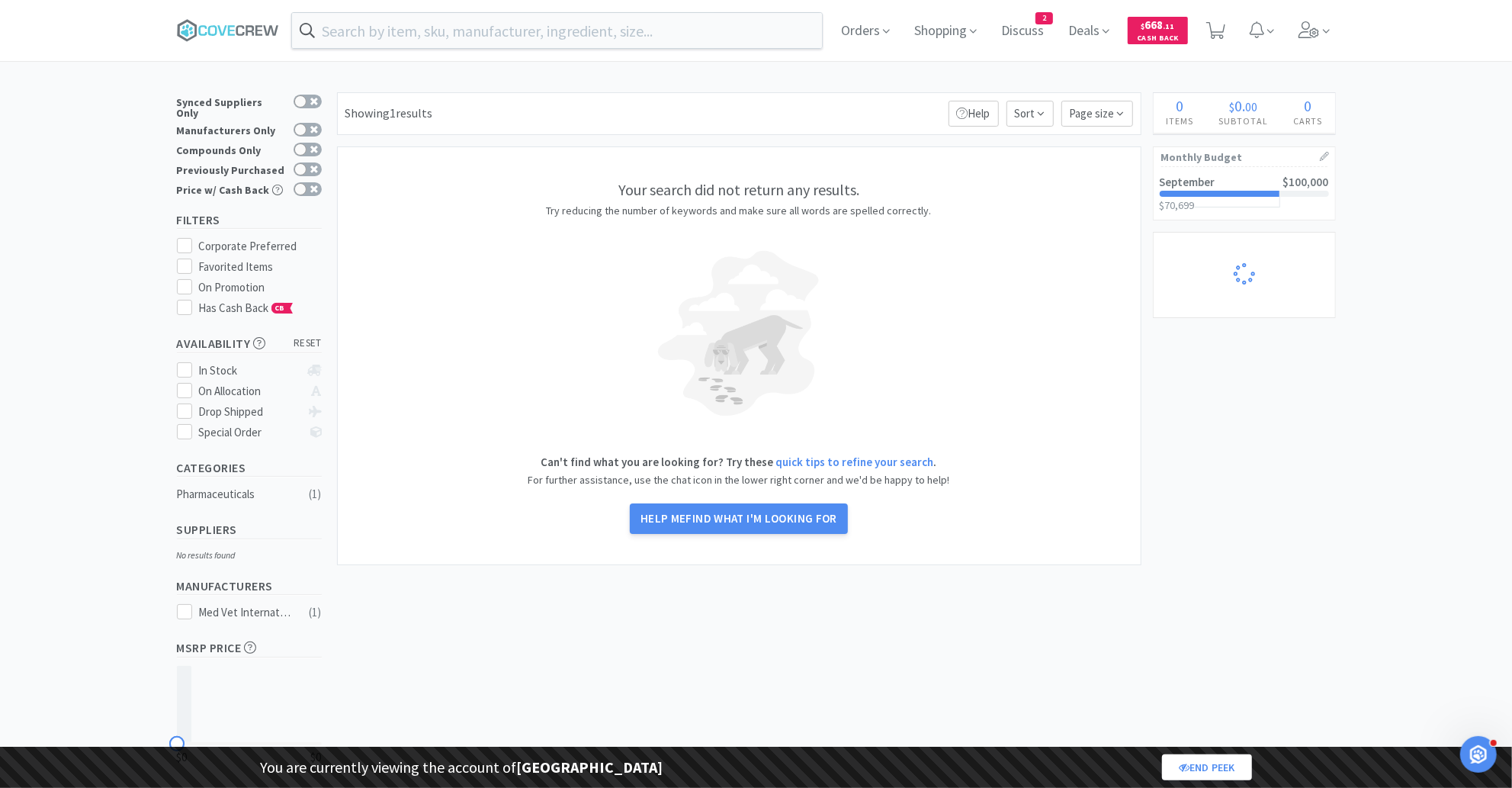
select select "1"
select select "5"
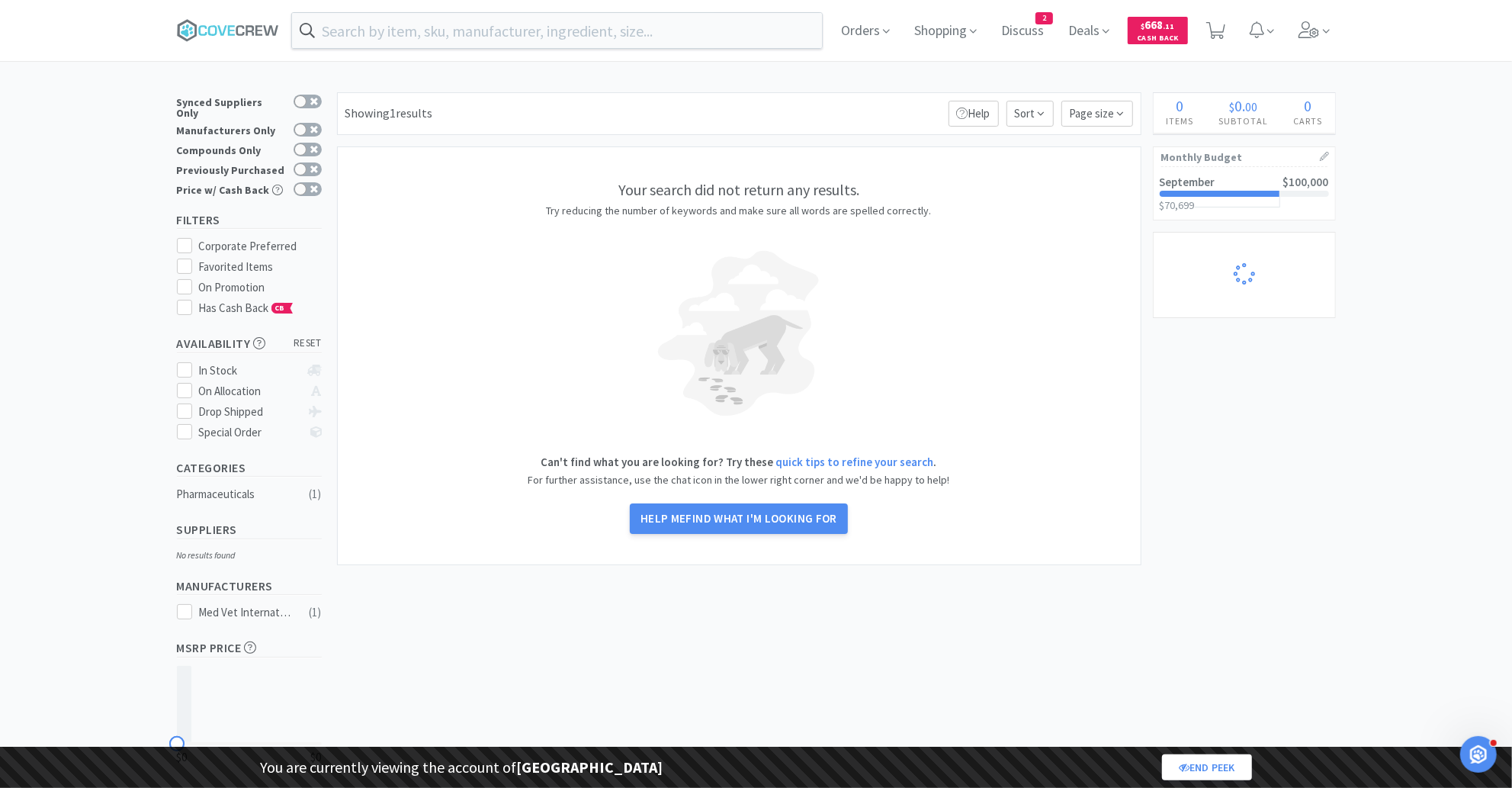
select select "2"
select select "1"
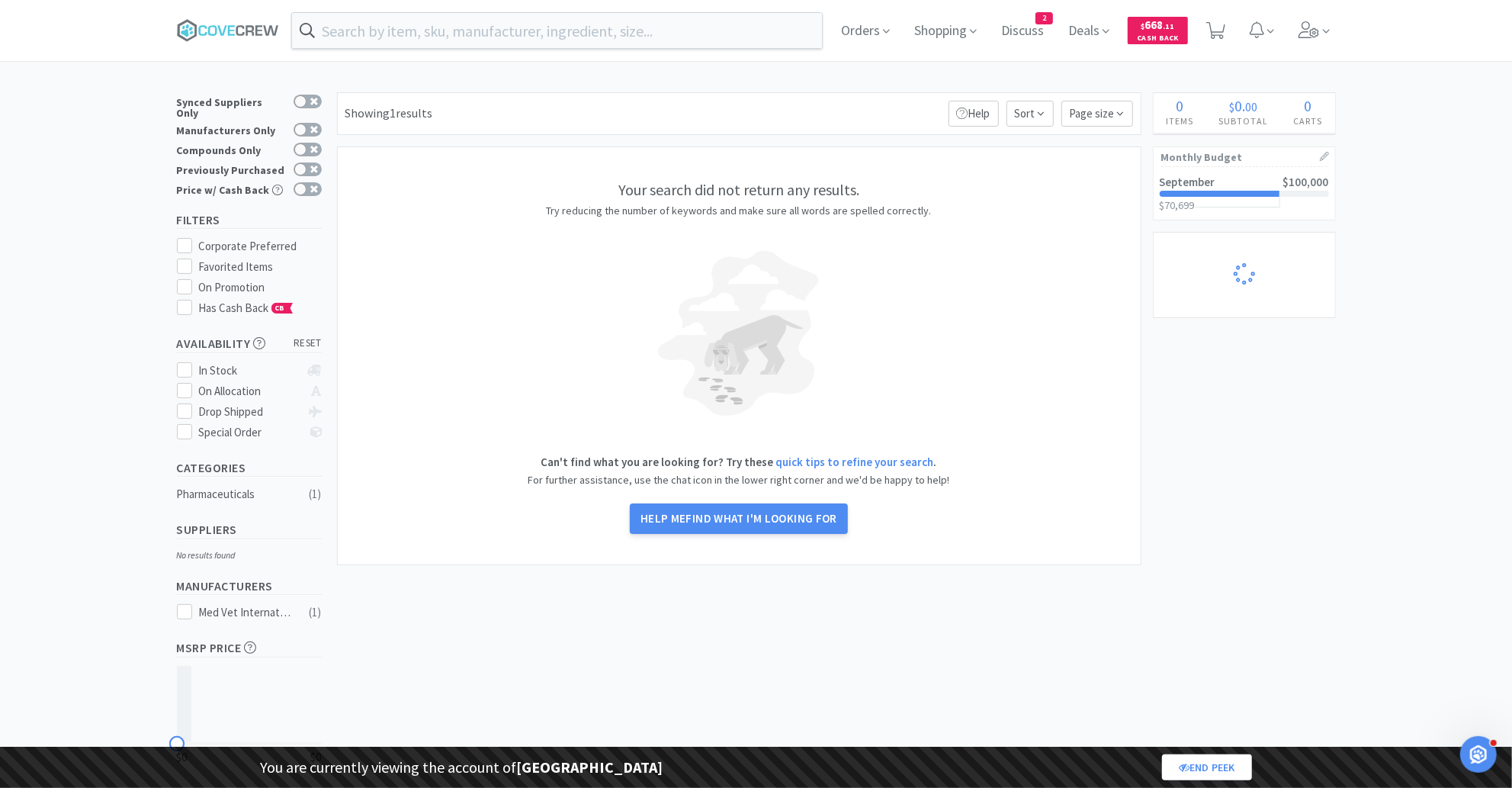
select select "1"
select select "2"
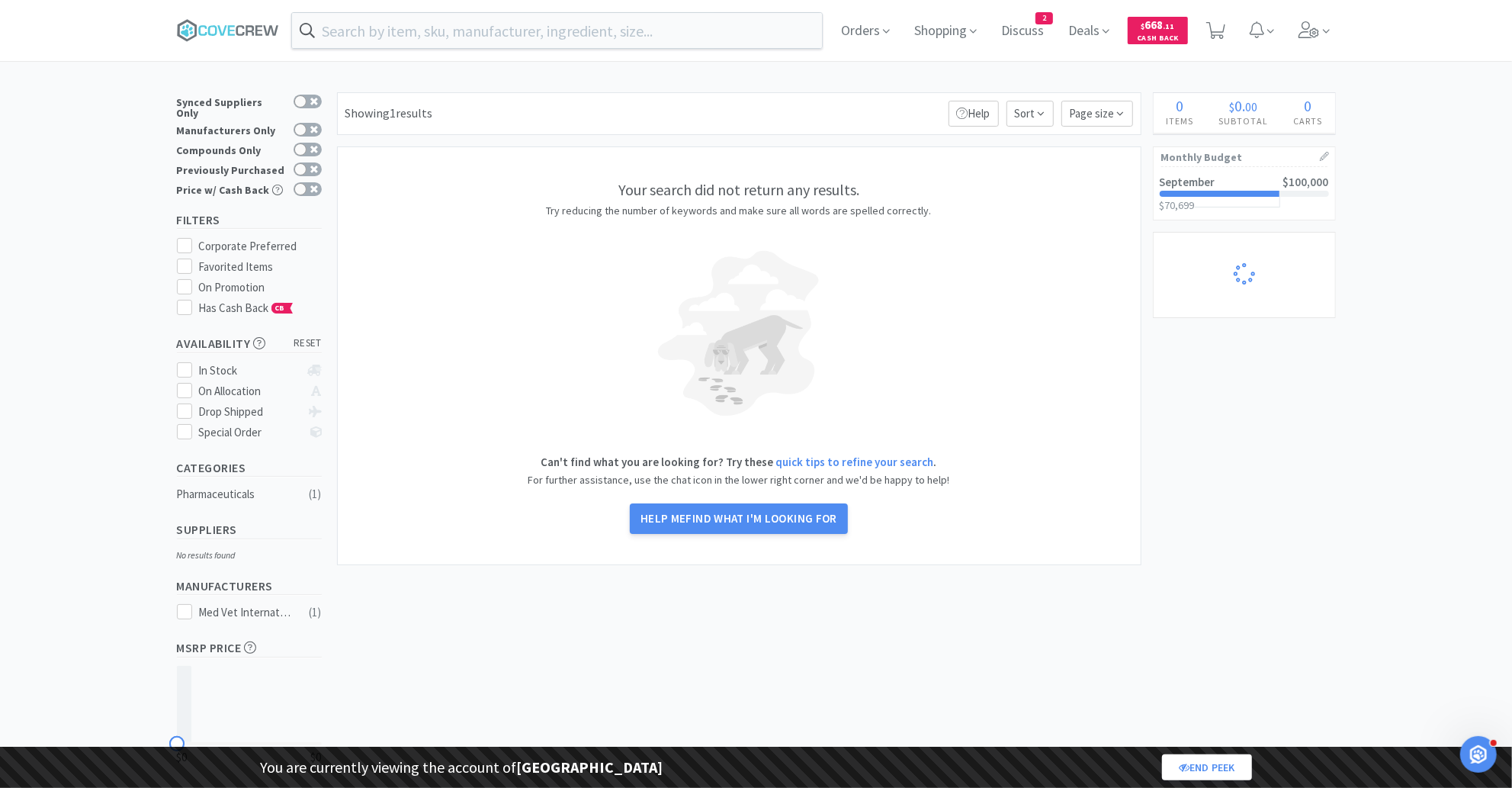
select select "4"
select select "3"
select select "1"
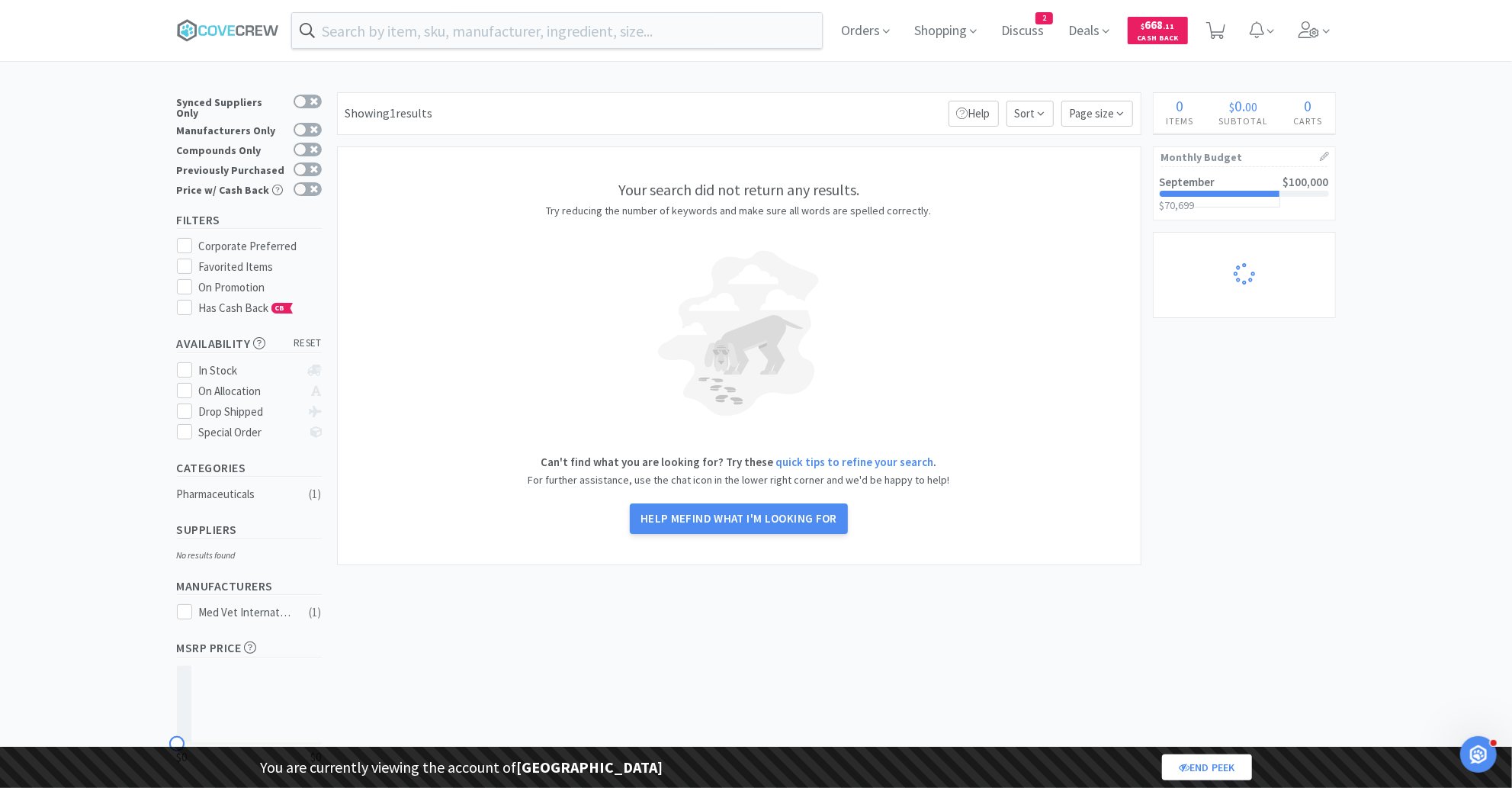
select select "1"
select select "3"
select select "2"
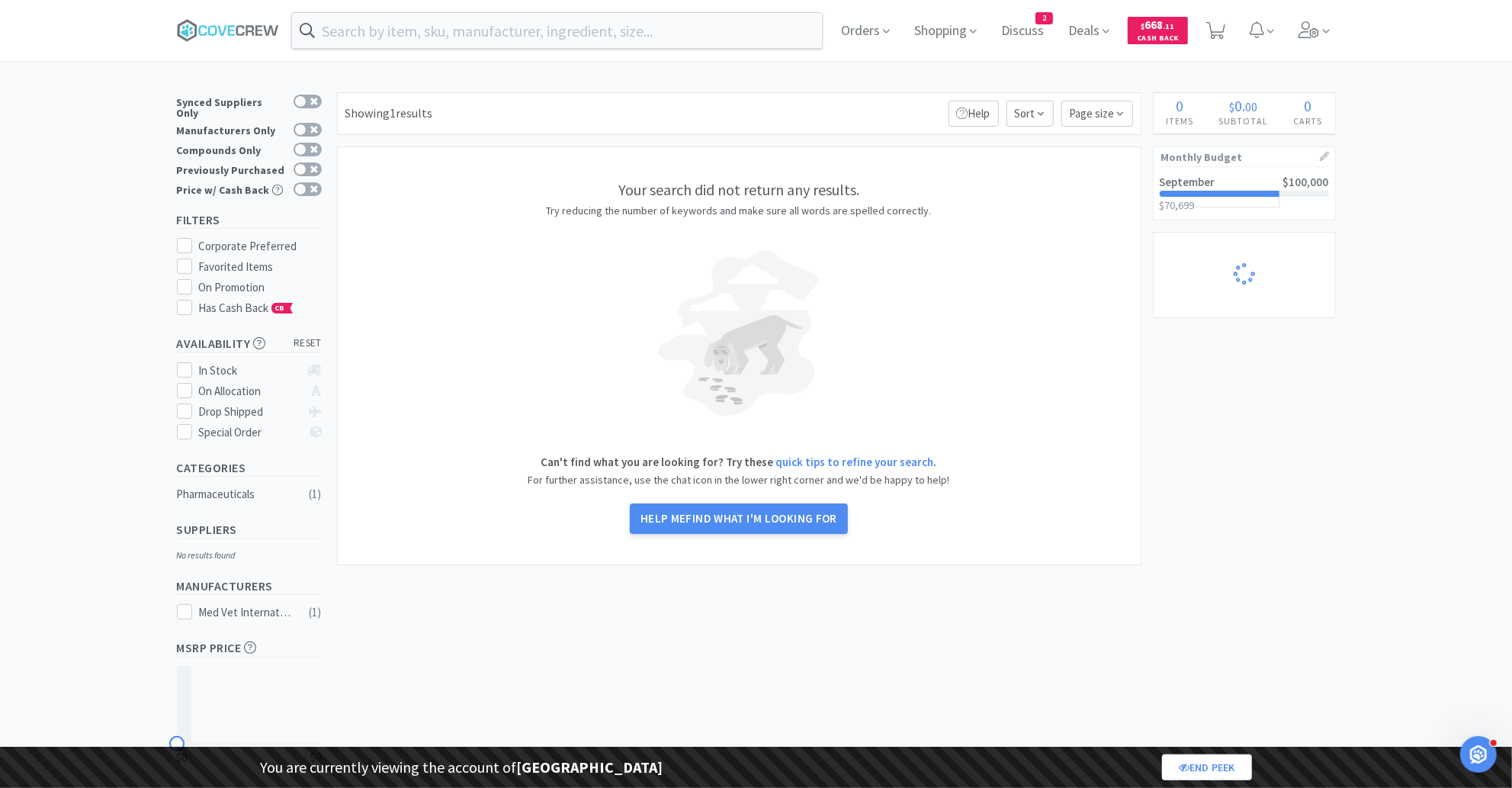
select select "3"
select select "2"
select select "1"
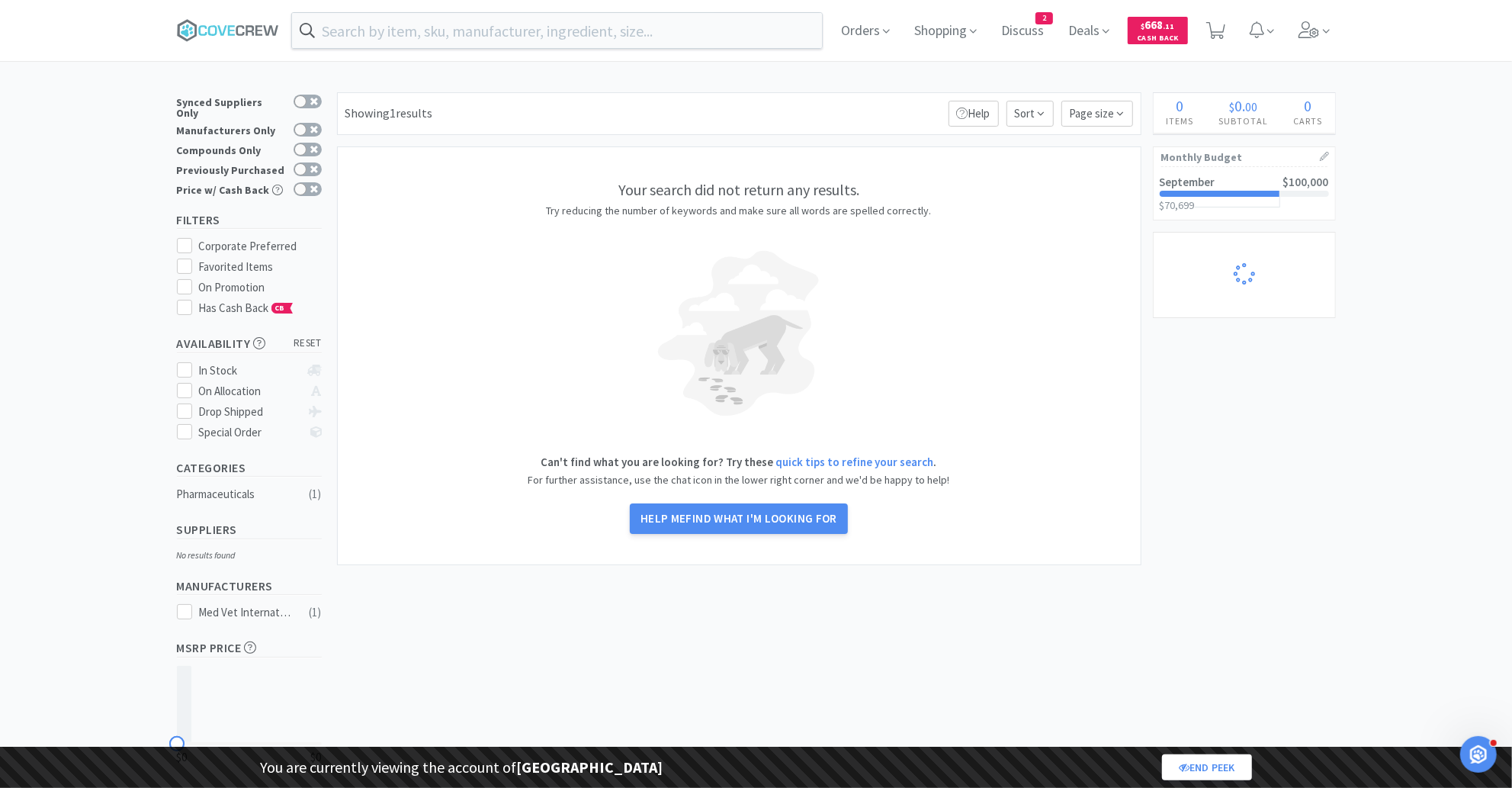
select select "2"
select select "1"
select select "25"
select select "1"
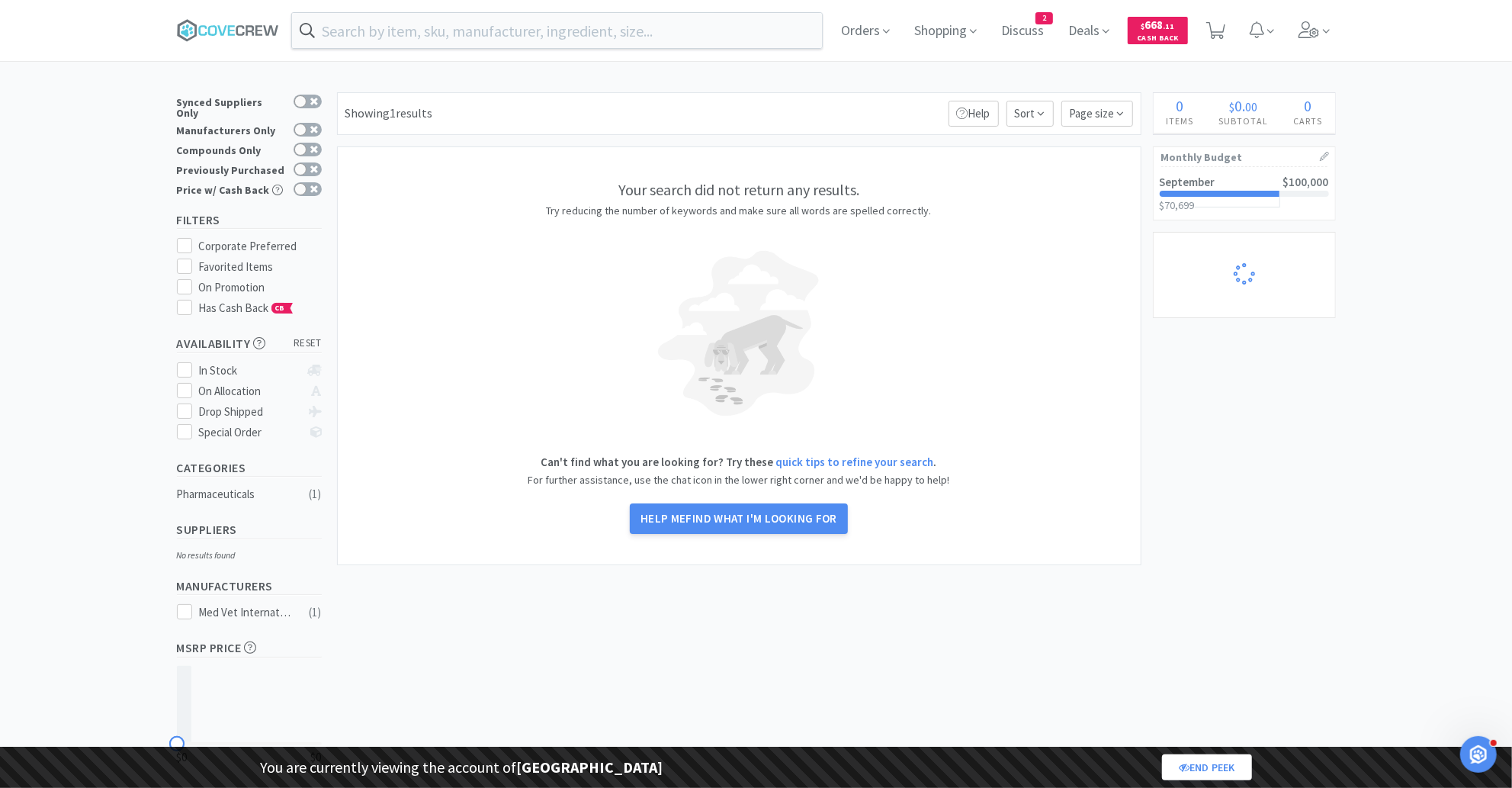
select select "1"
select select "5"
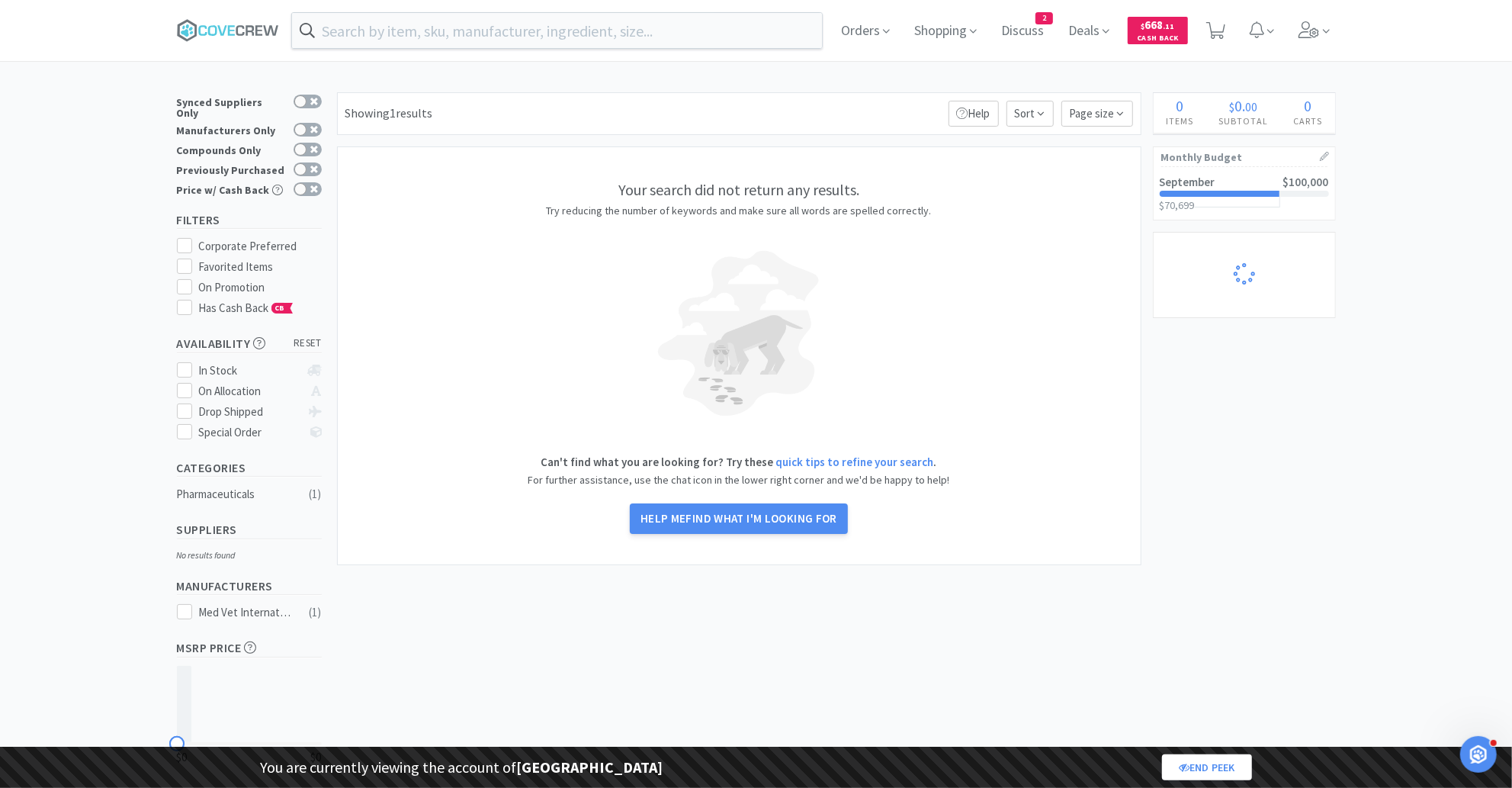
select select "2"
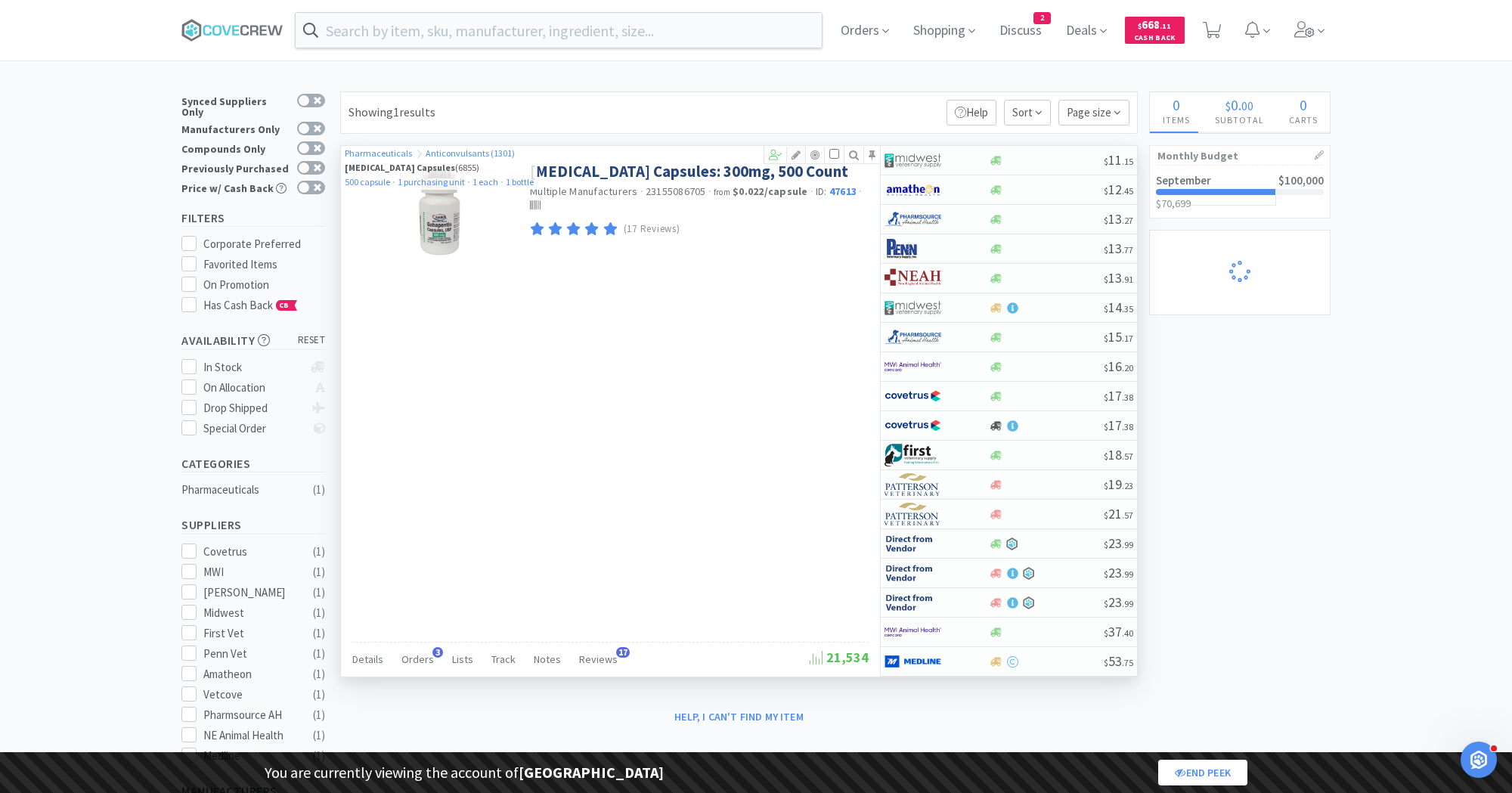
click at [799, 152] on icon at bounding box center [796, 155] width 18 height 10
select select "1"
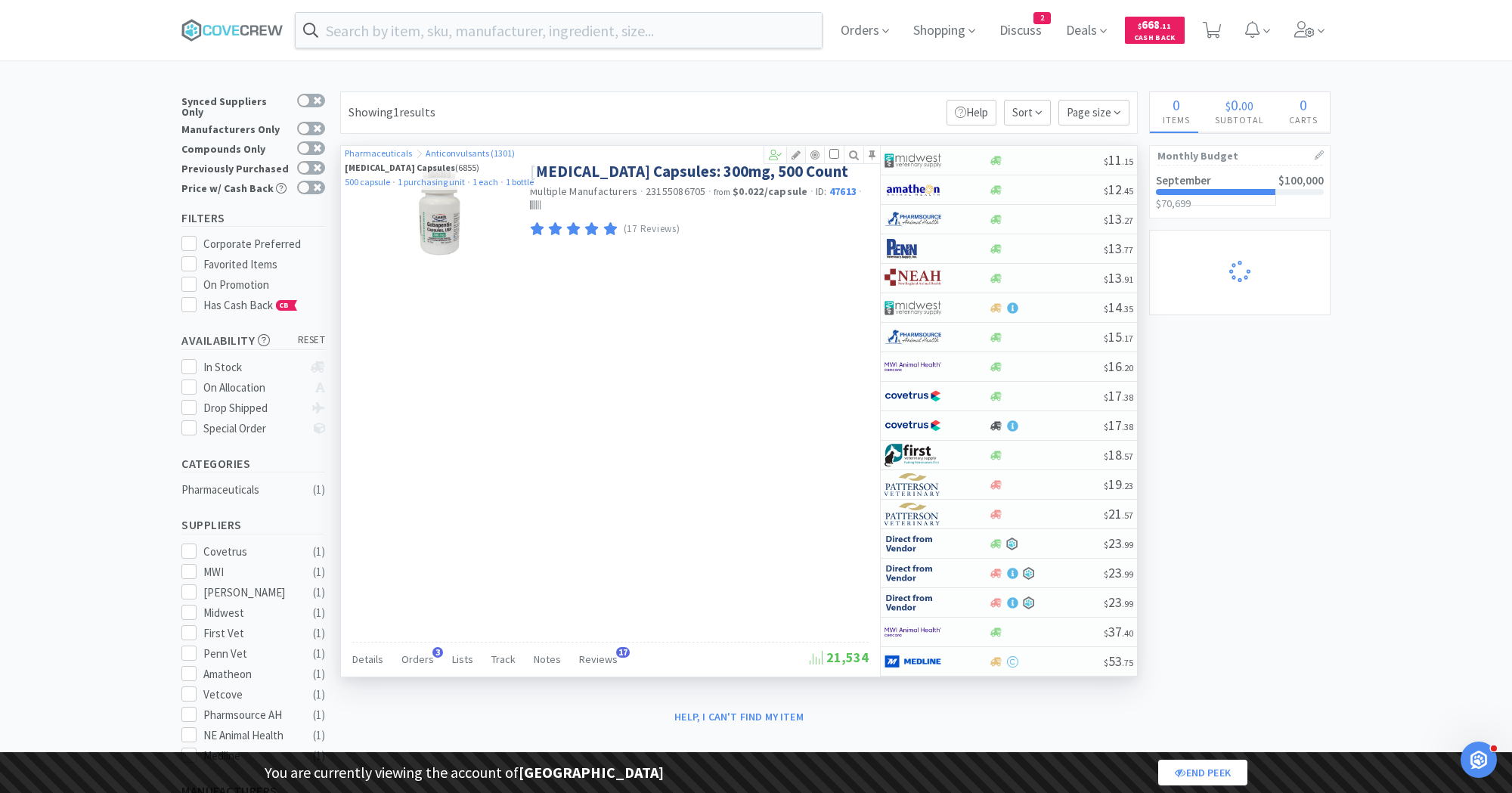
select select "1"
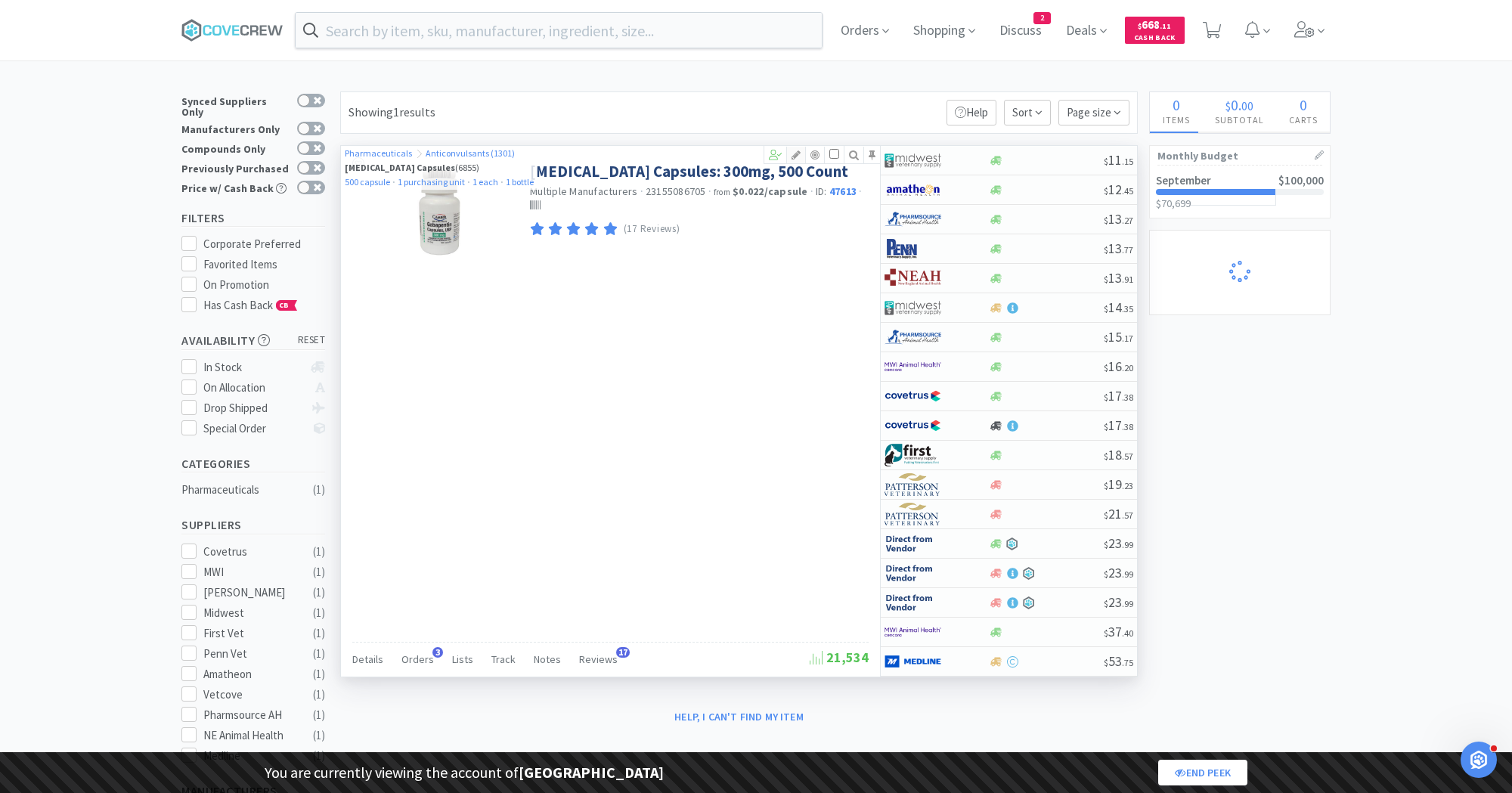
select select "1"
select select "2"
select select "1"
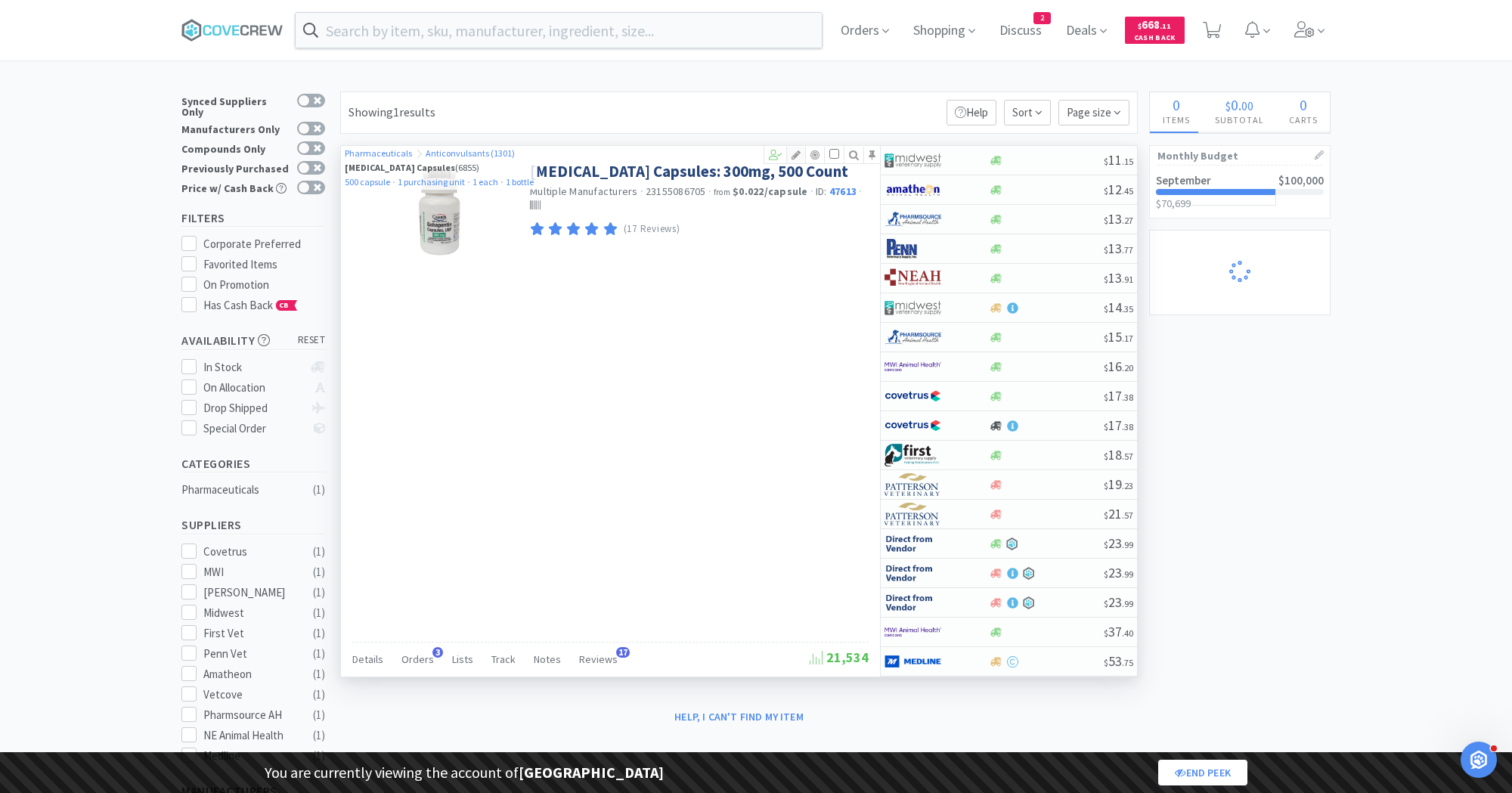
select select "1"
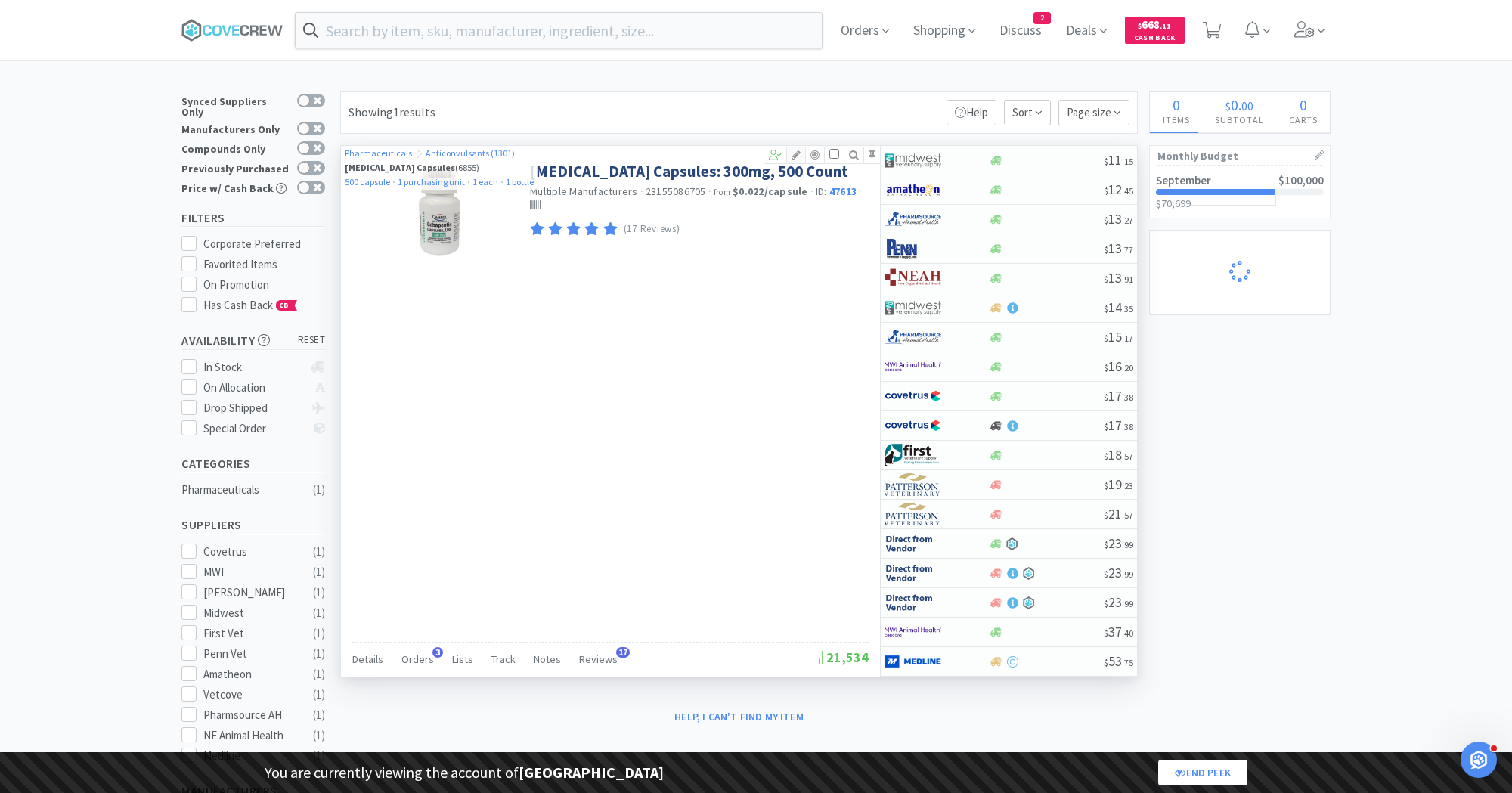
select select "1"
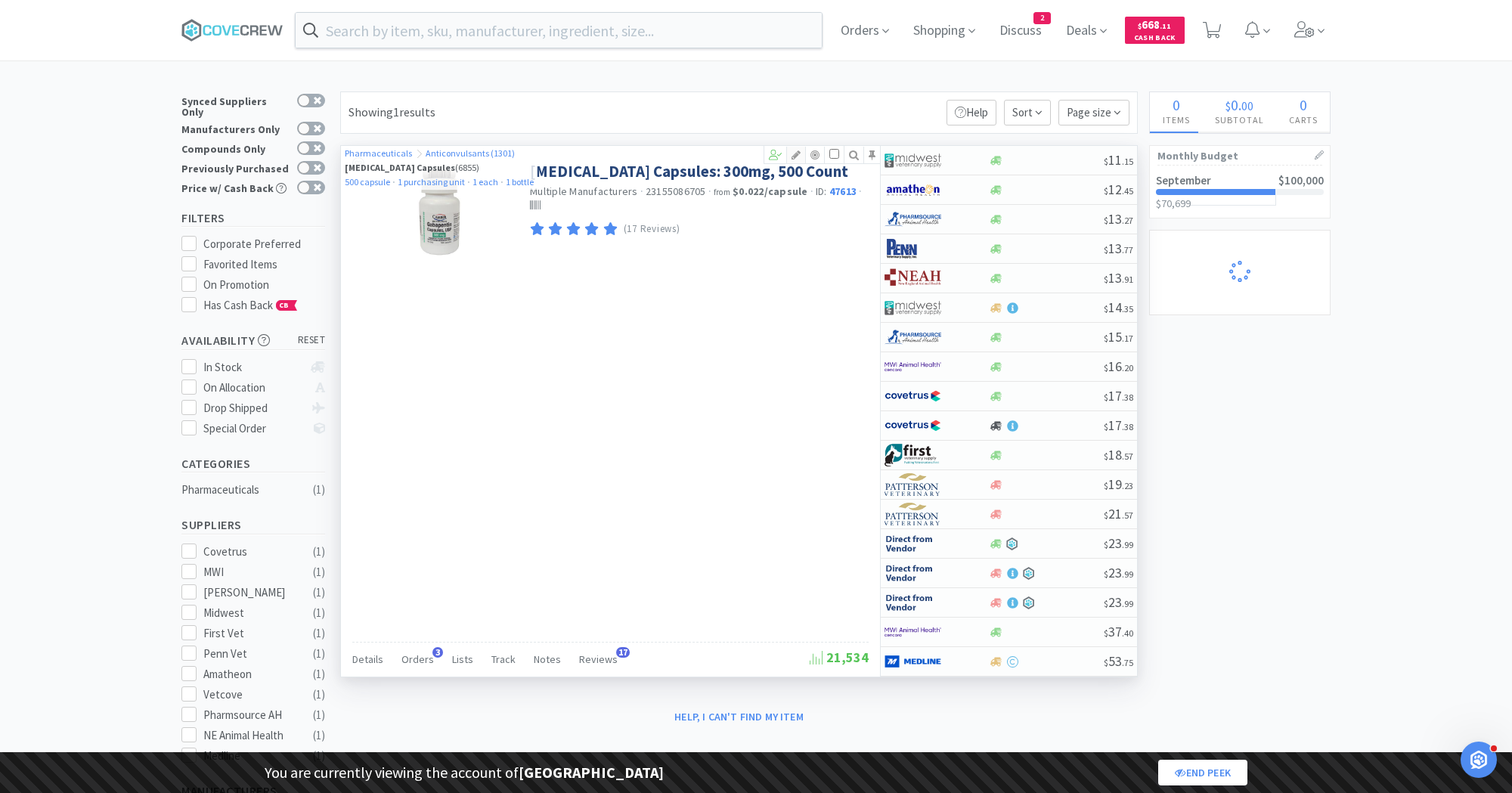
select select "1"
select select "2"
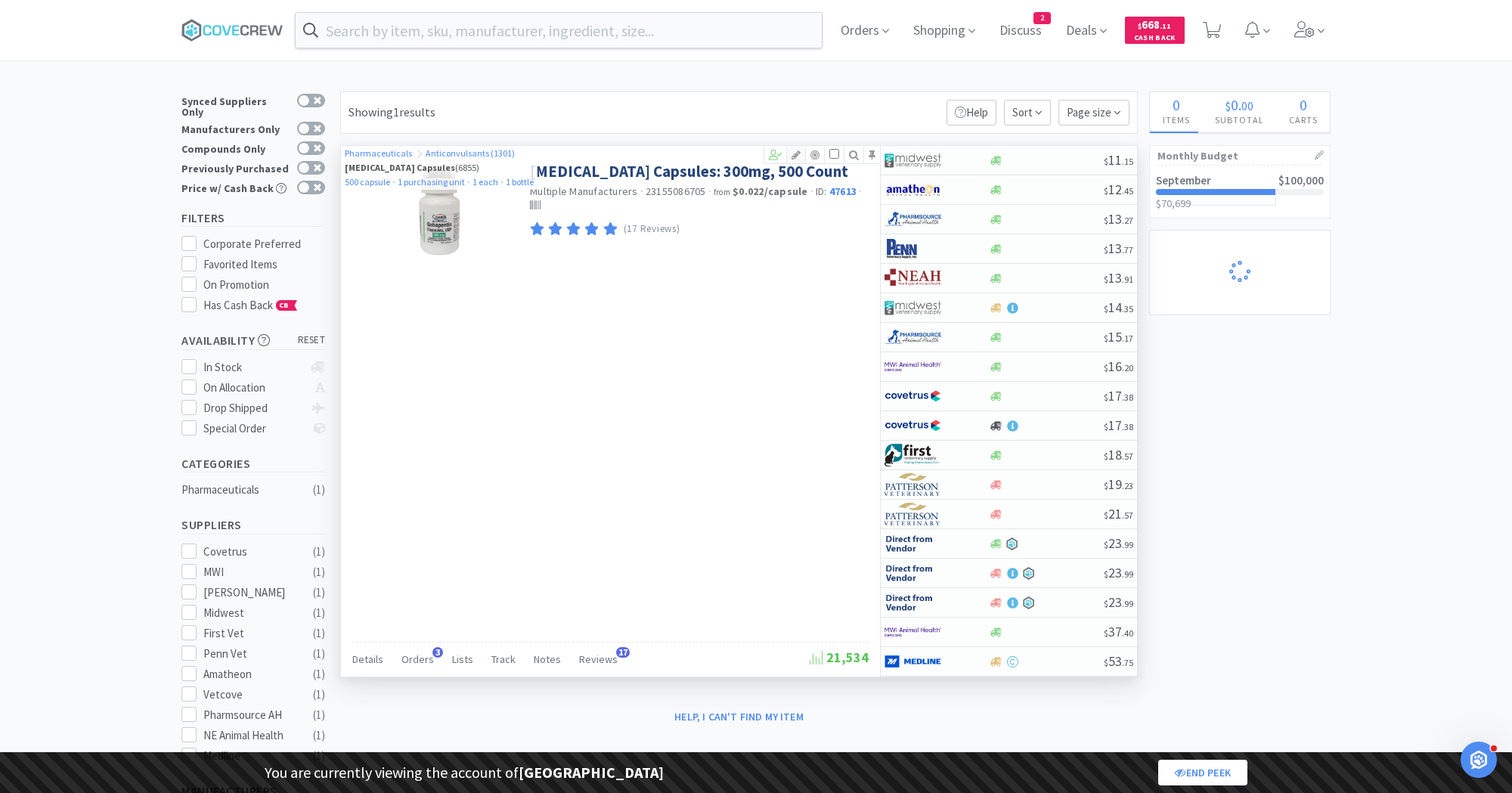
select select "1"
select select "2"
select select "1"
select select "5"
select select "2"
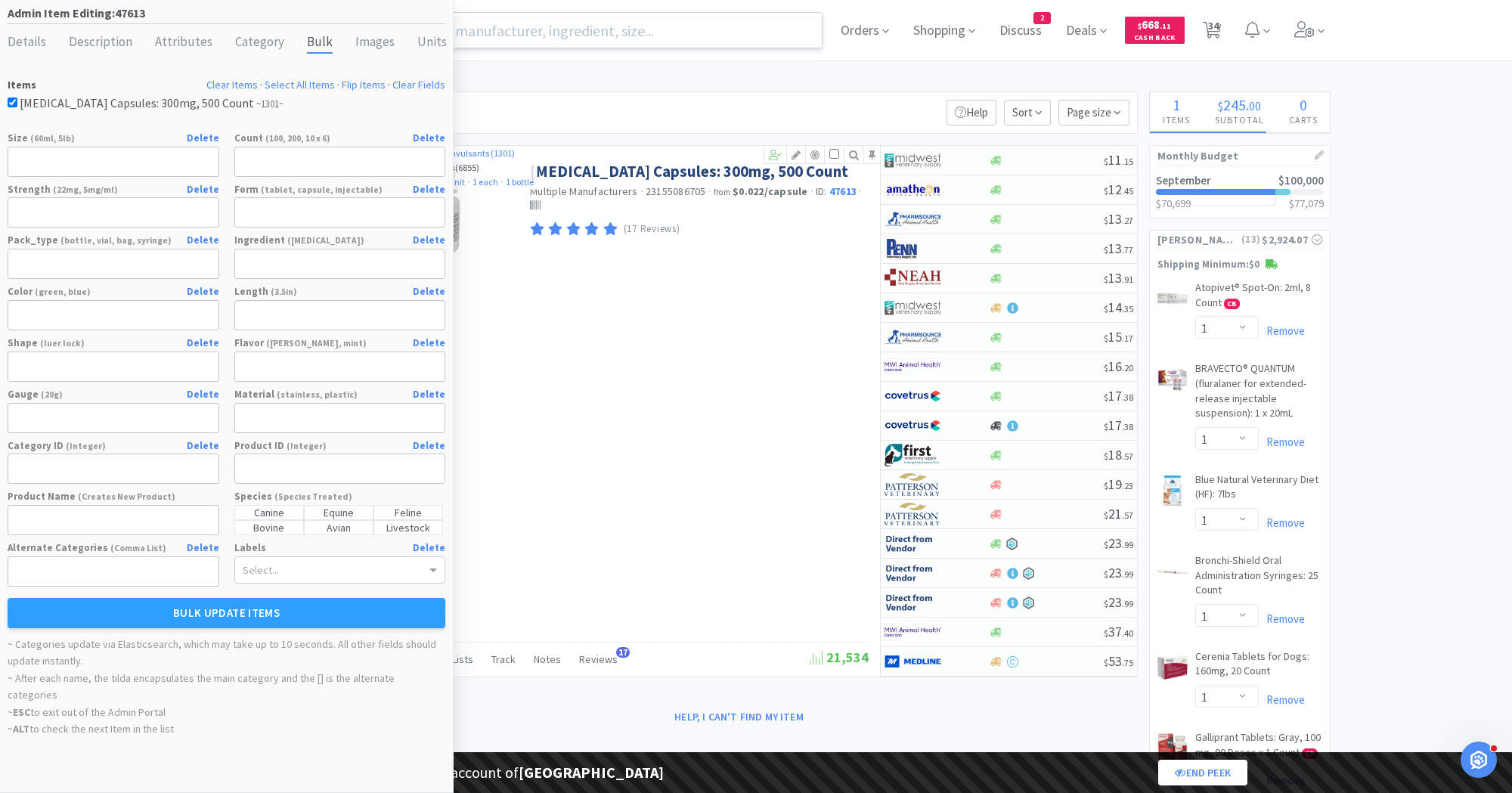
select select "5"
select select "2"
click at [429, 42] on div "Units" at bounding box center [431, 42] width 30 height 22
select select "capsule"
select select "purchasing unit"
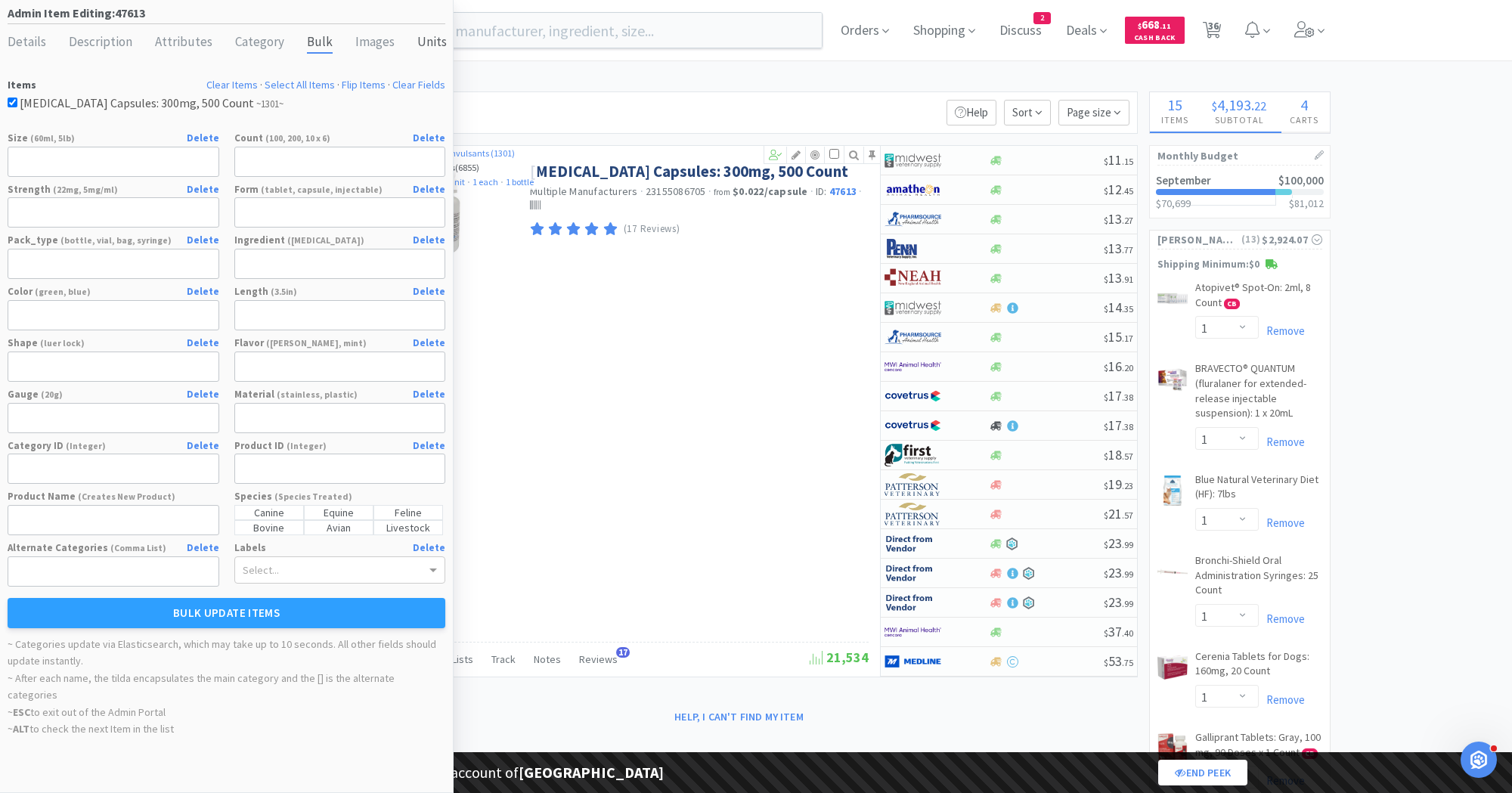
select select "each"
select select "bottle"
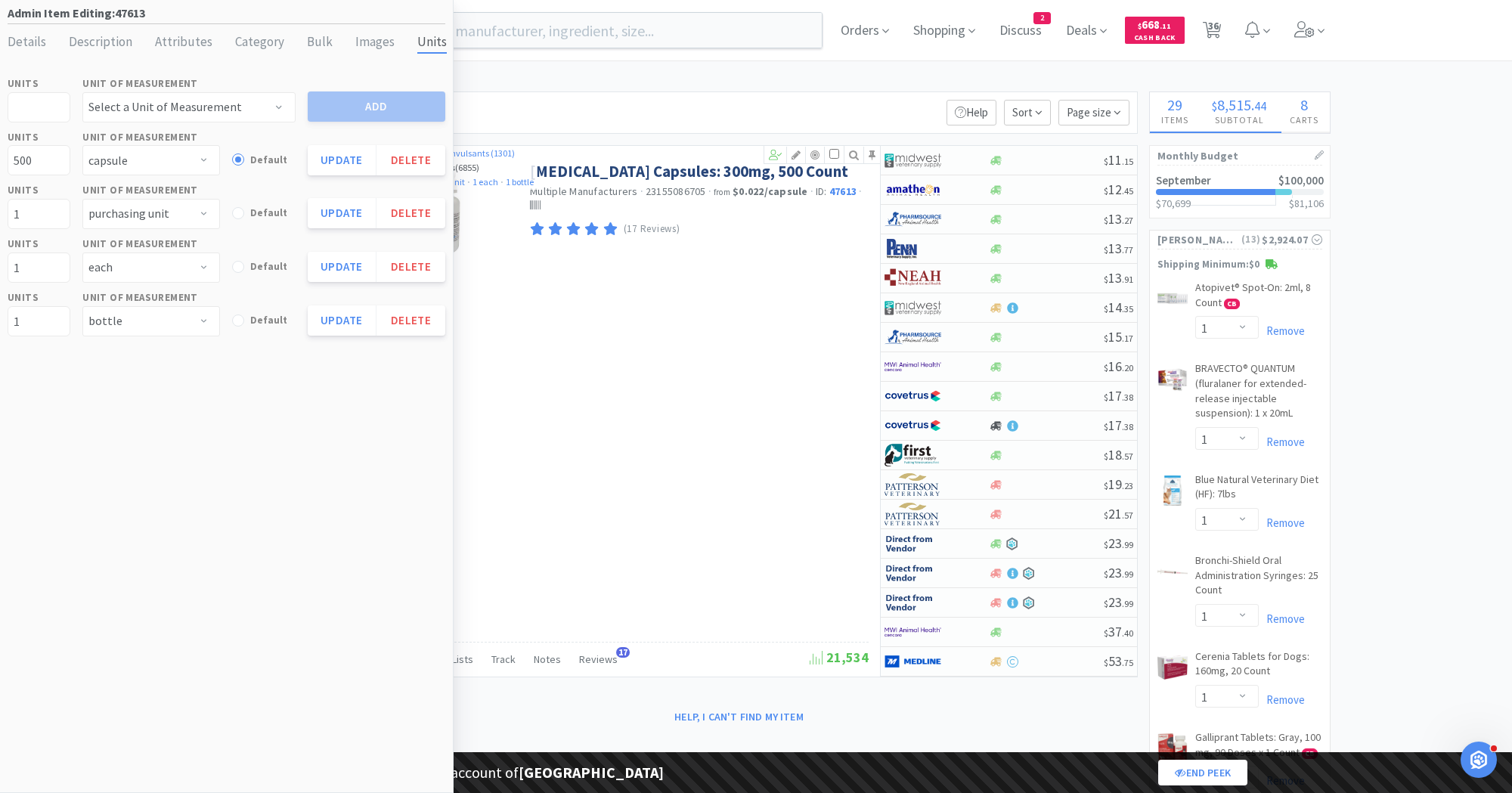
select select "2"
select select "1"
select select "8"
select select "1"
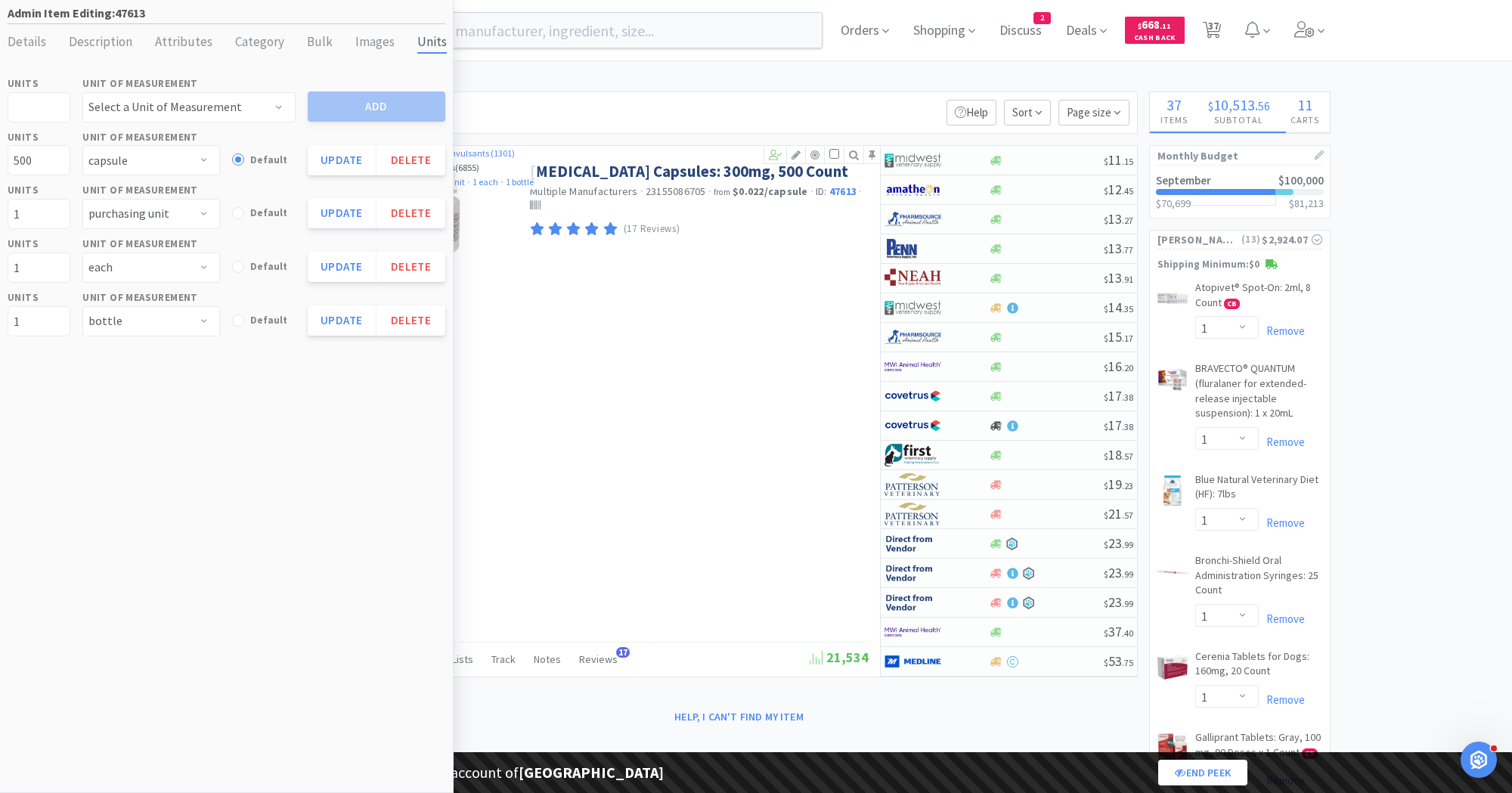
select select "1"
select select "2"
select select "1"
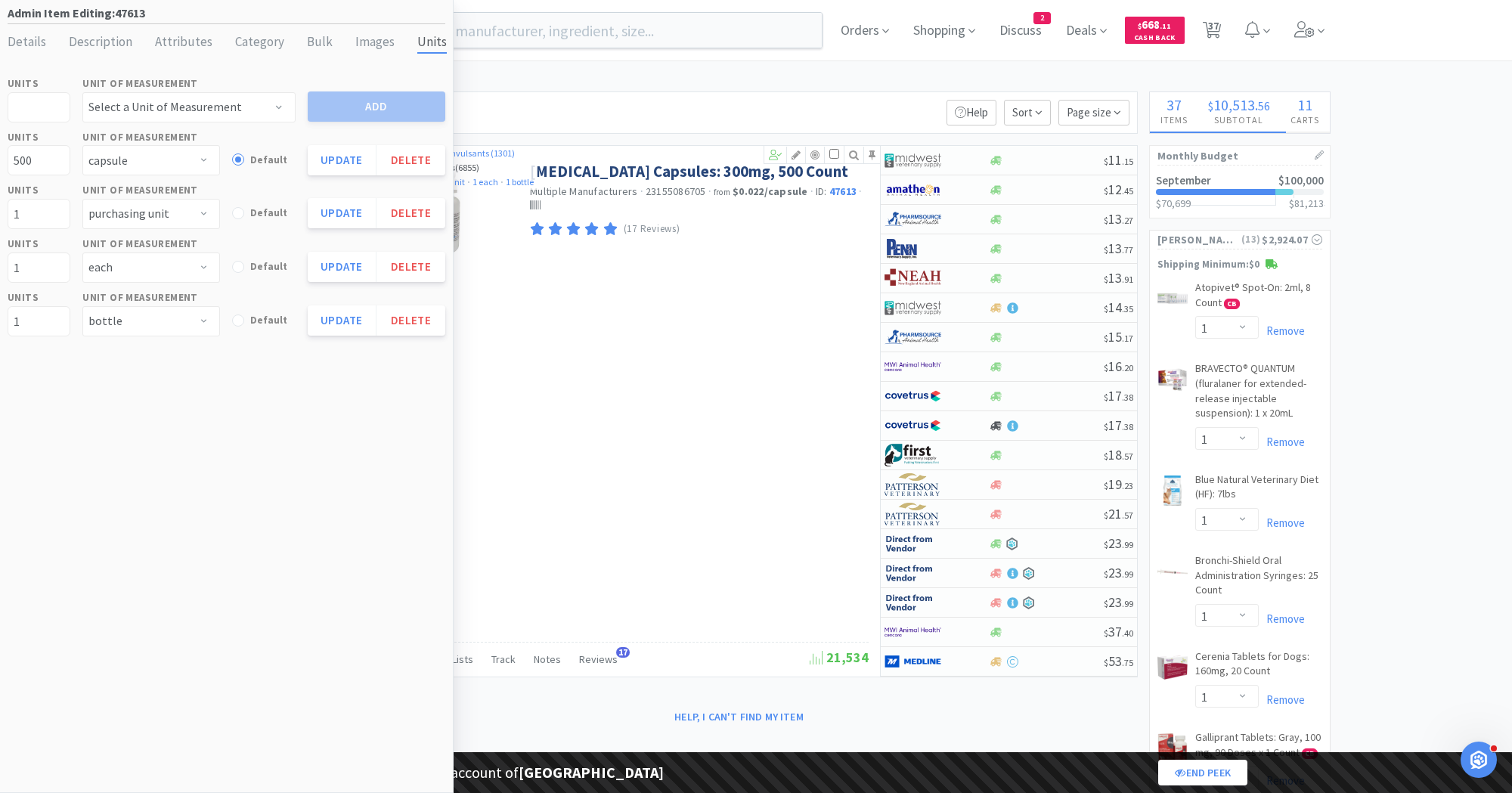
select select "1"
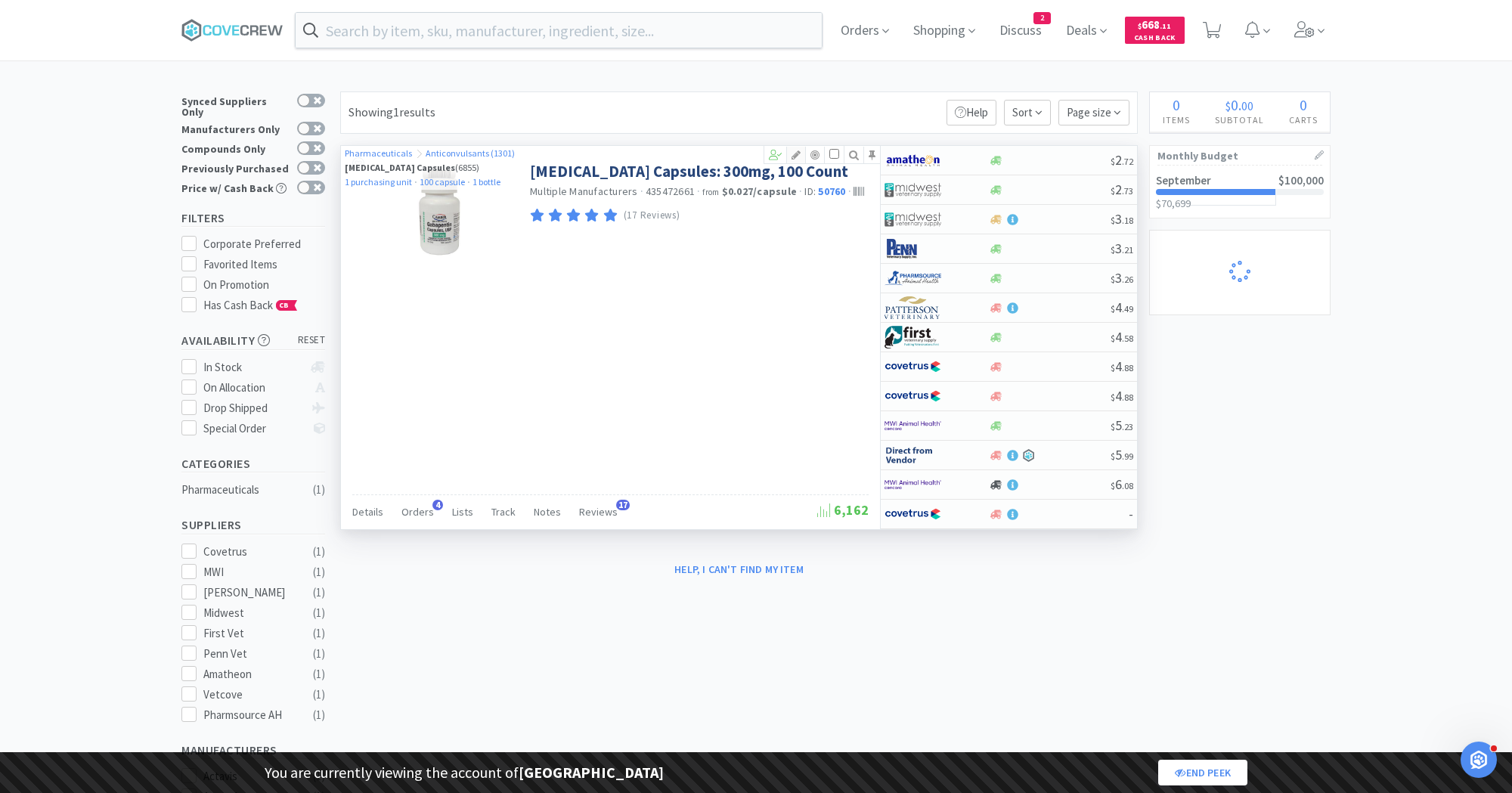
click at [796, 157] on icon at bounding box center [796, 155] width 18 height 10
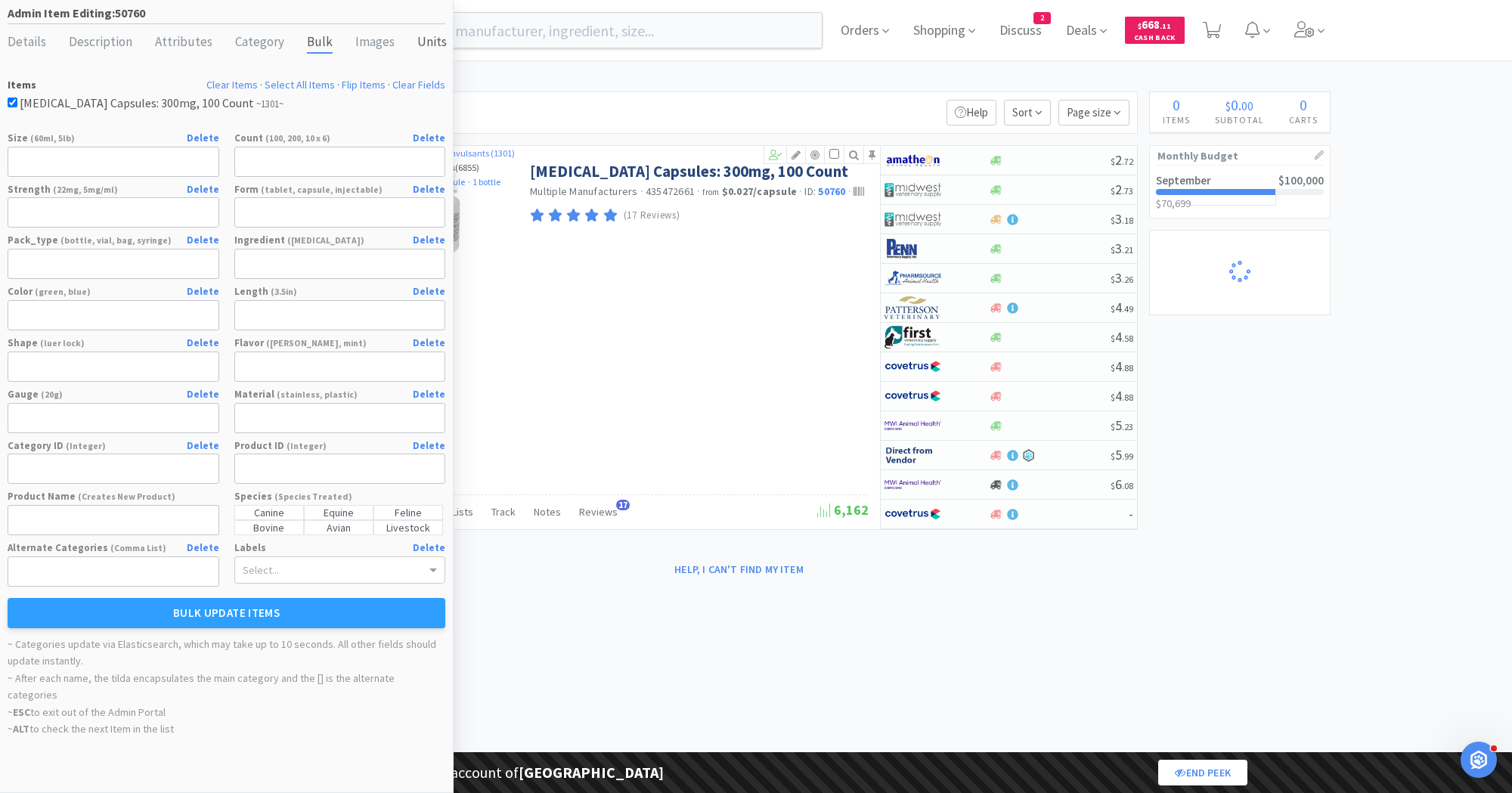
click at [429, 41] on div "Units" at bounding box center [431, 42] width 30 height 22
select select "purchasing unit"
select select "capsule"
select select "bottle"
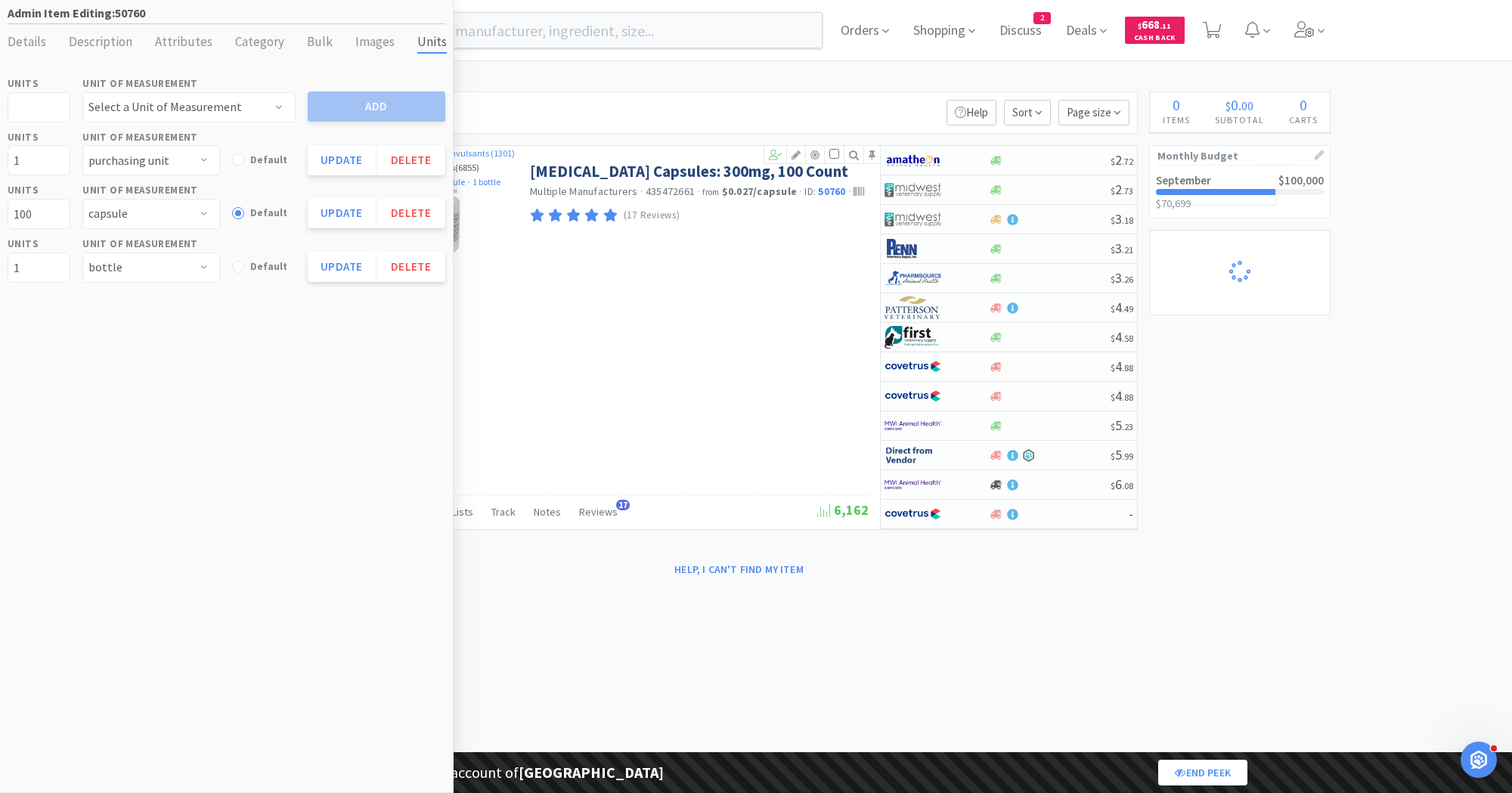
select select "1"
select select "2"
select select "4"
select select "3"
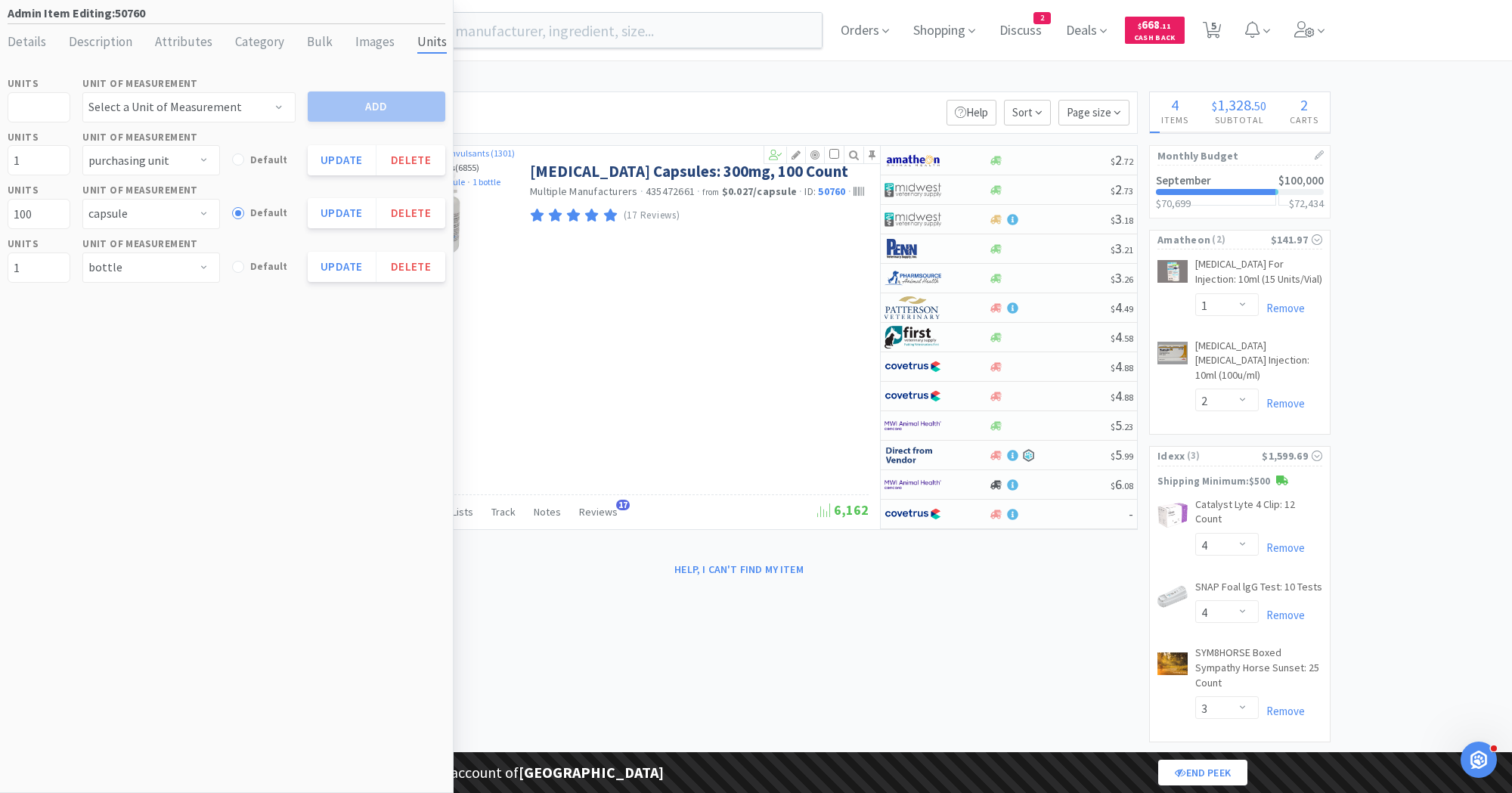
select select "1"
select select "8"
select select "1"
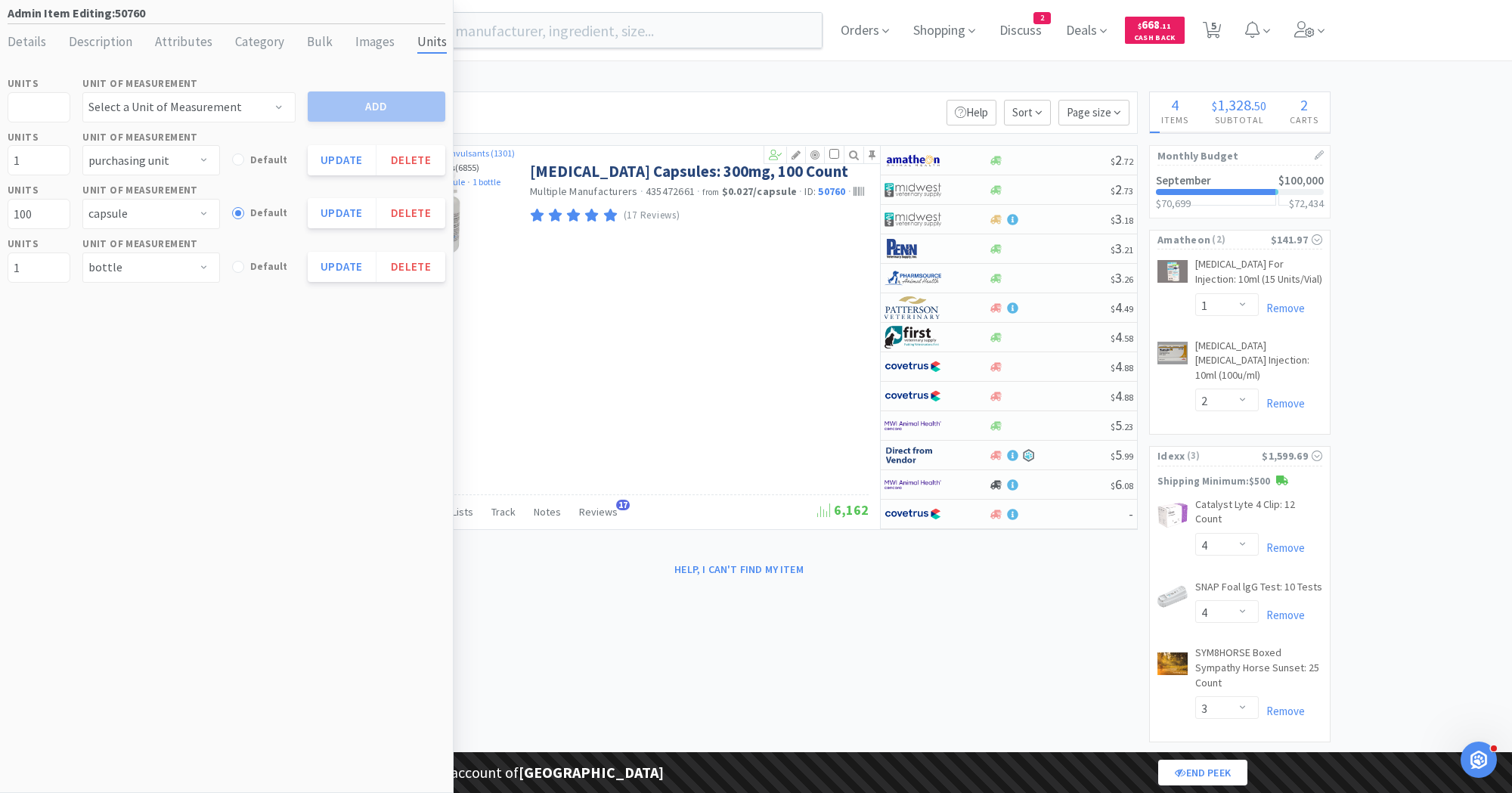
select select "2"
select select "1"
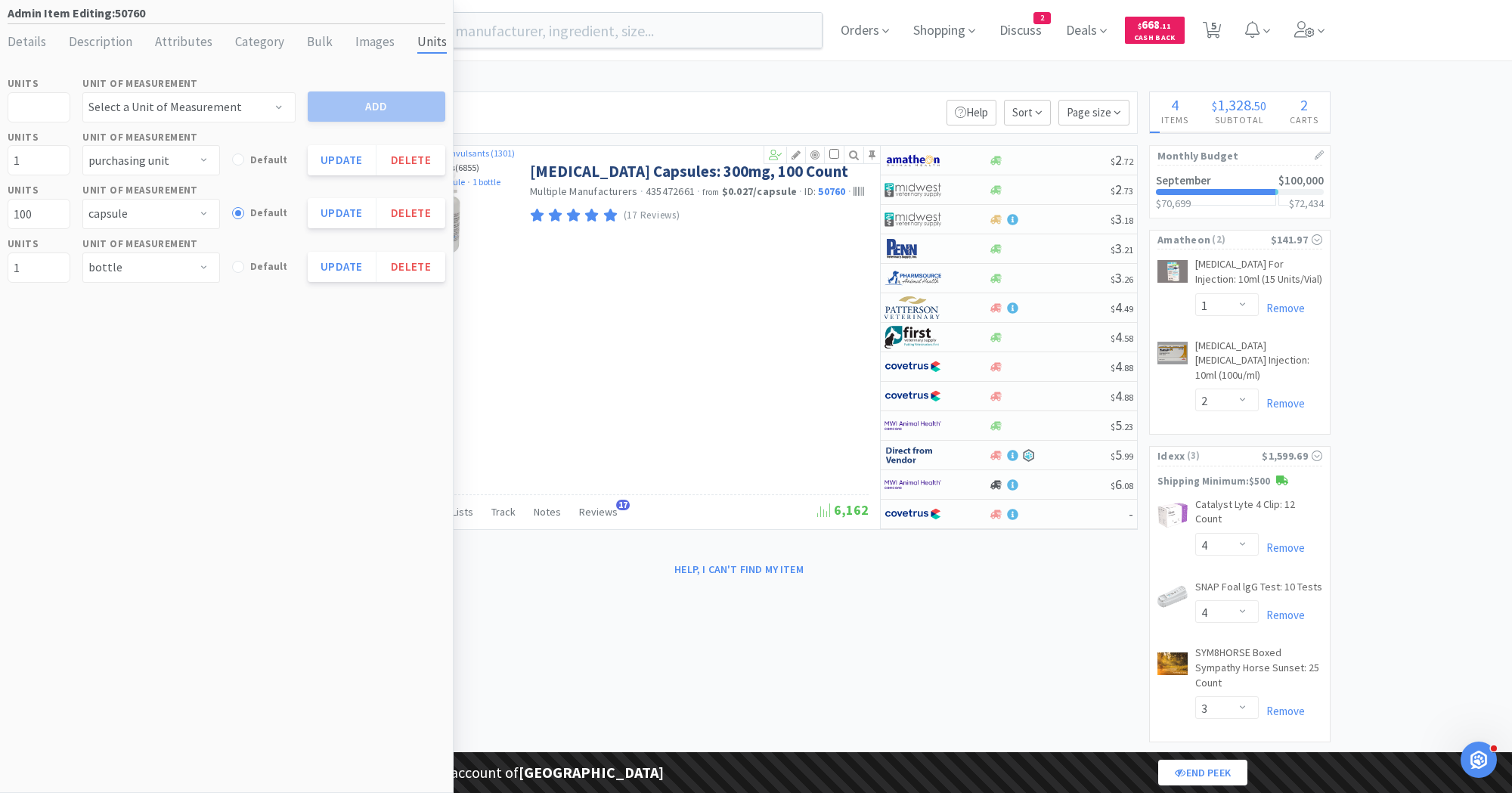
select select "1"
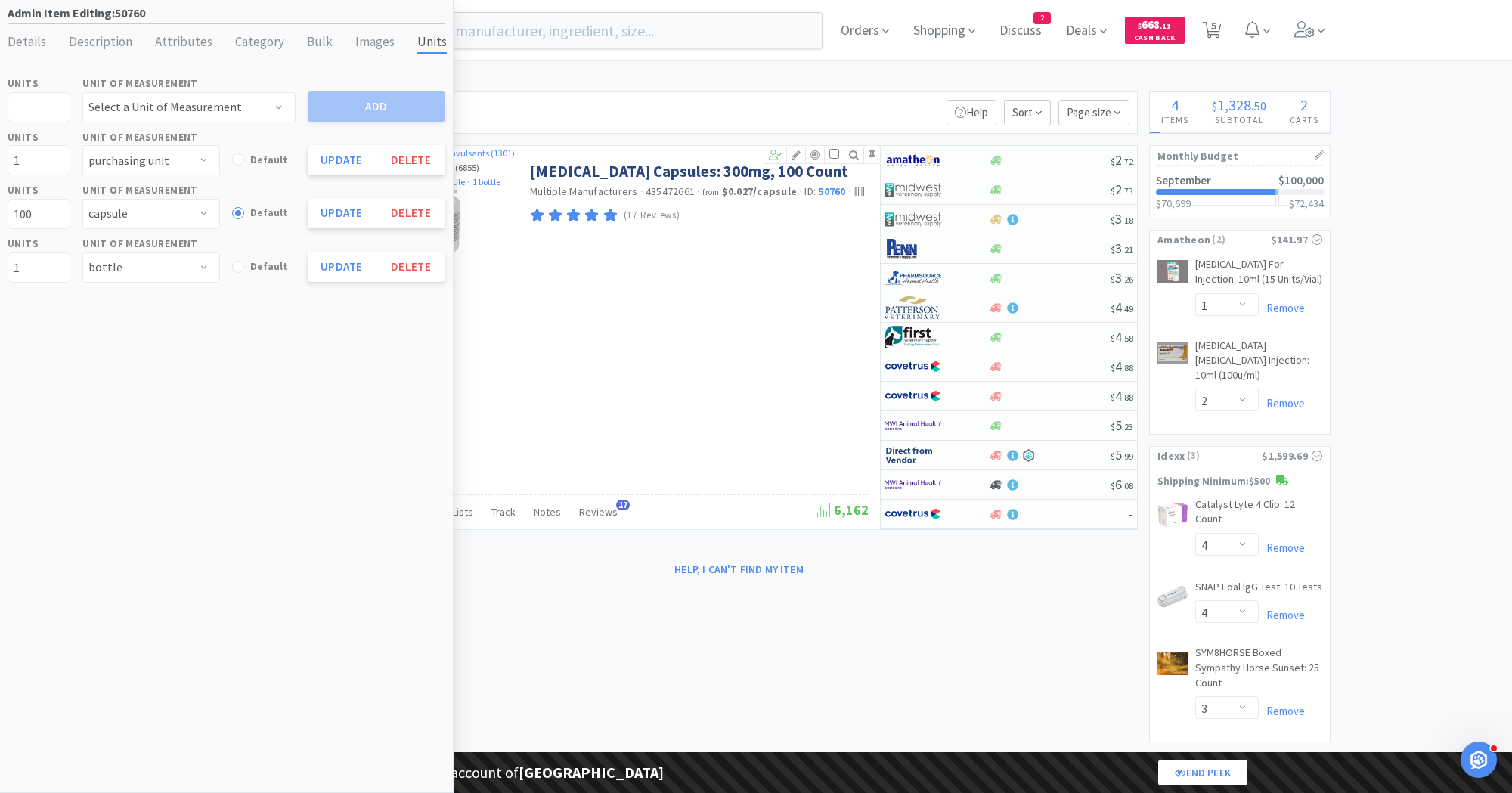
select select "1"
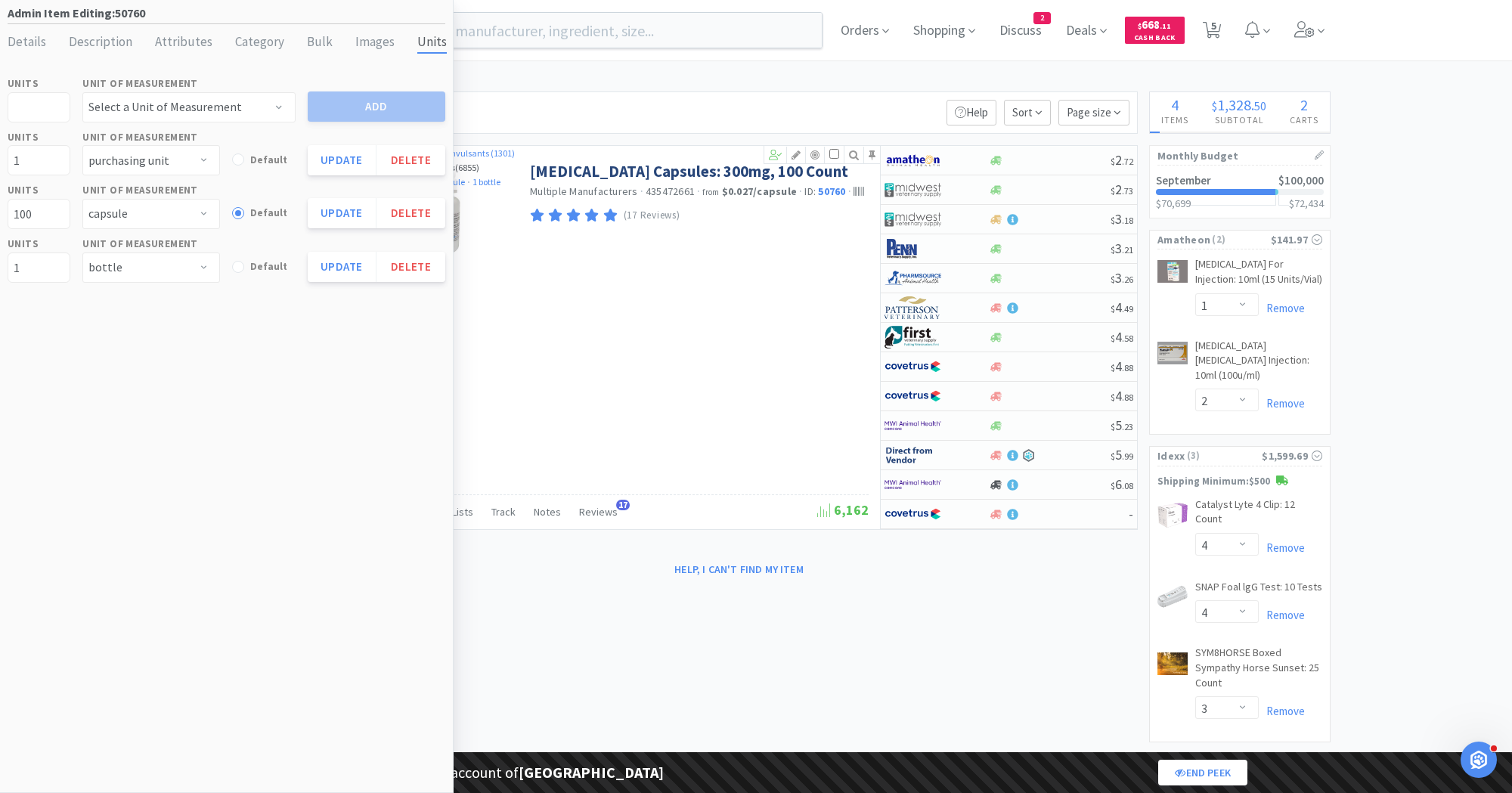
select select "1"
select select "2"
select select "1"
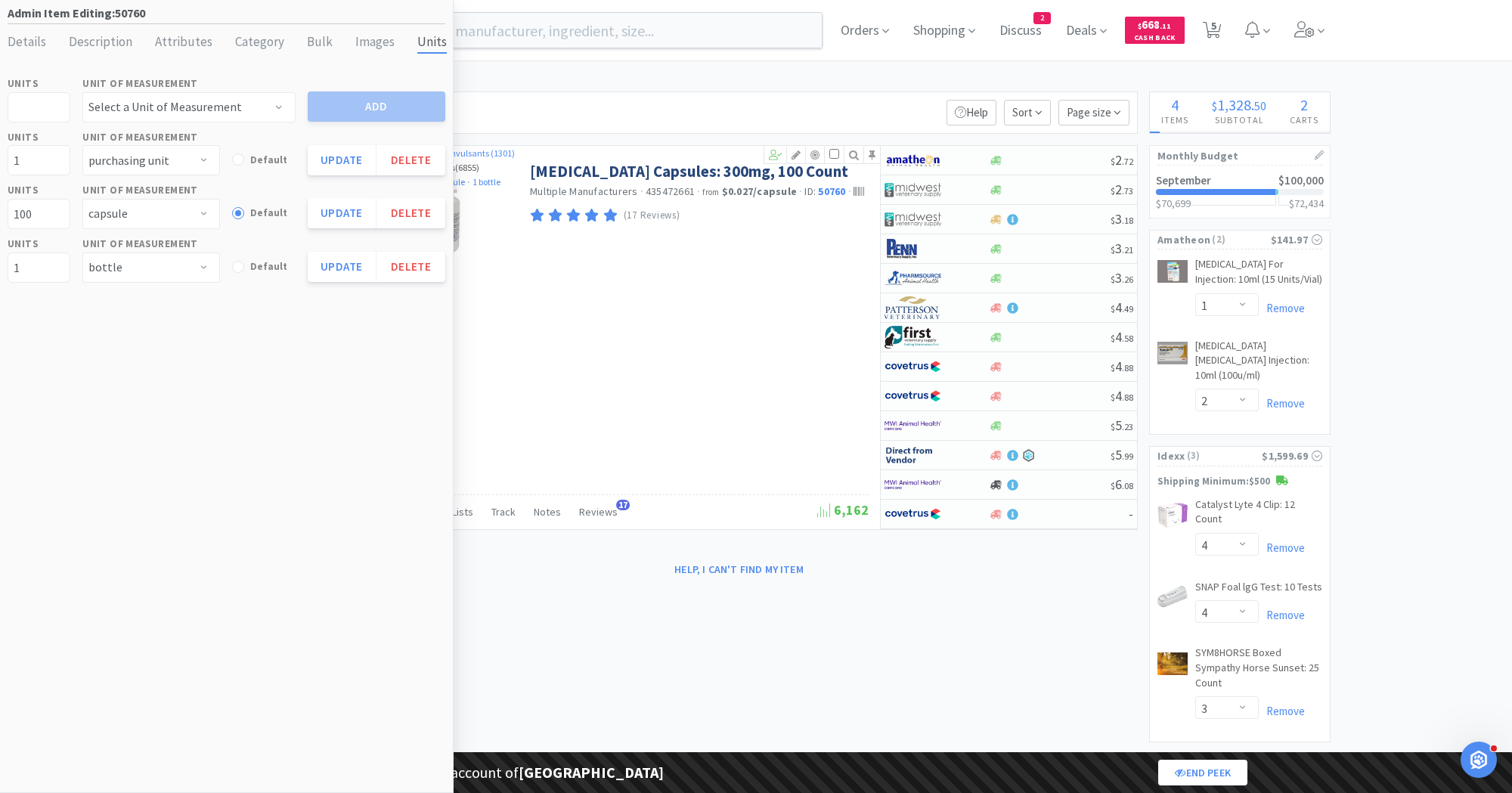
select select "1"
select select "5"
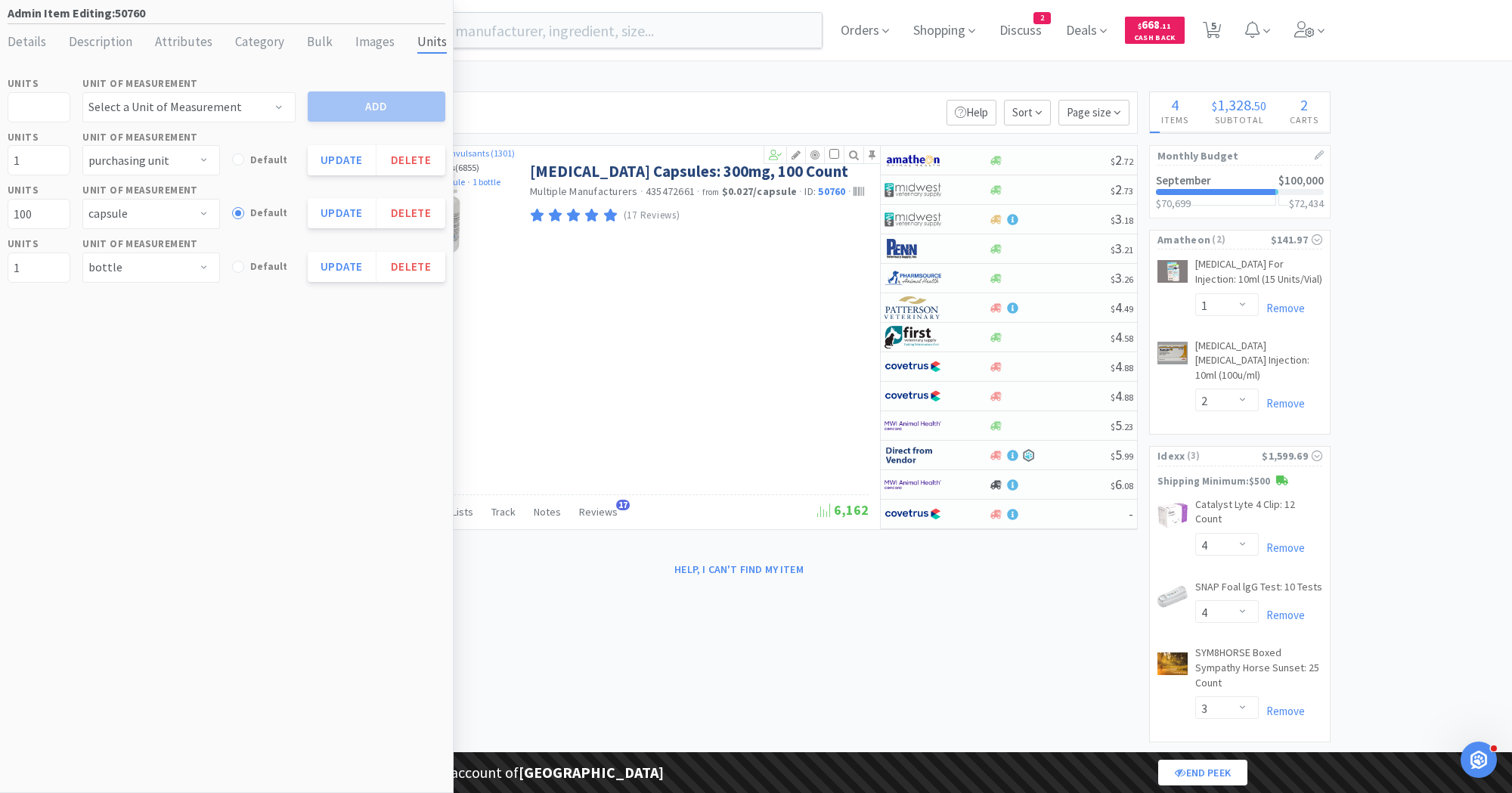
select select "2"
select select "1"
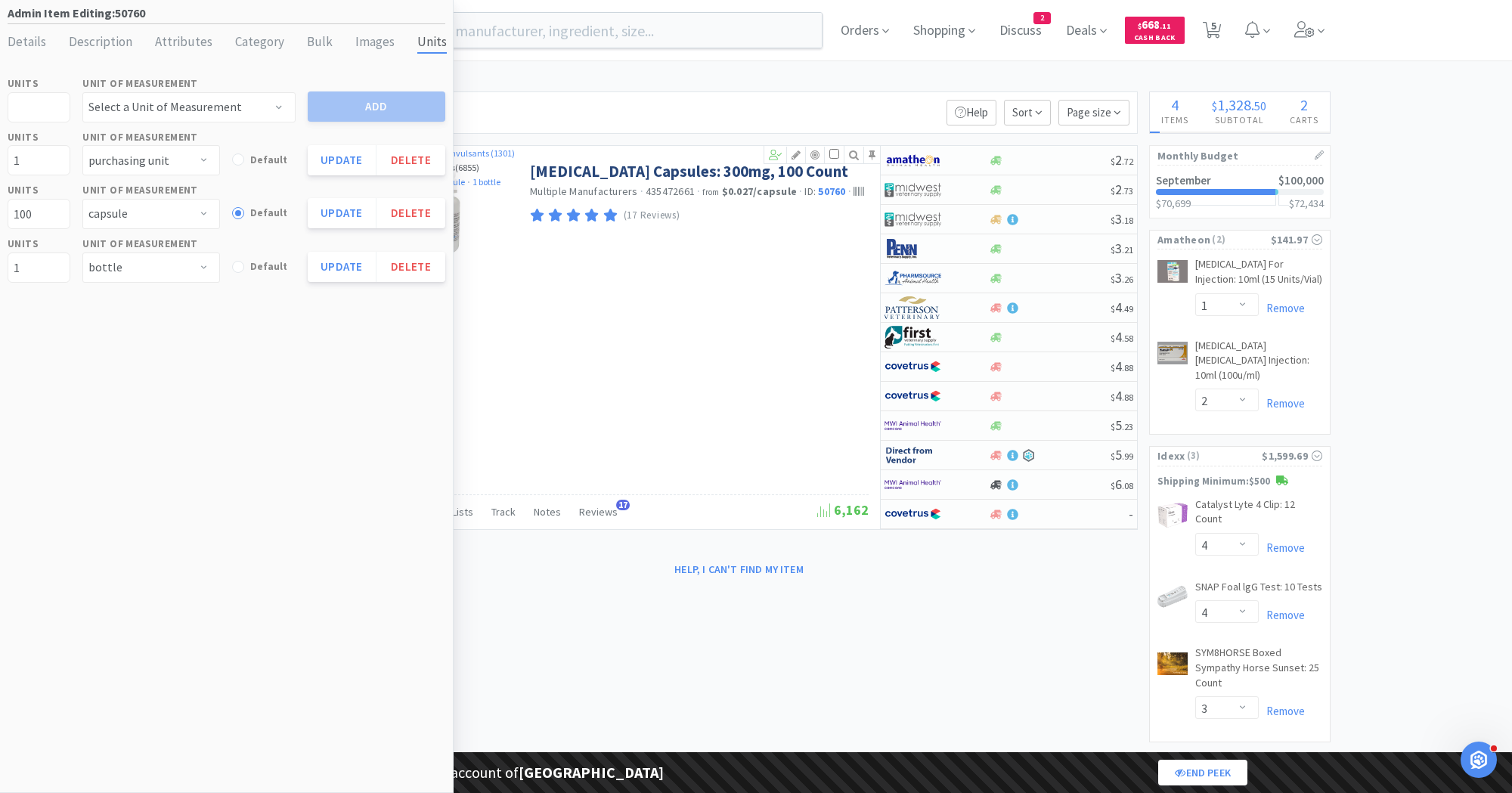
select select "1"
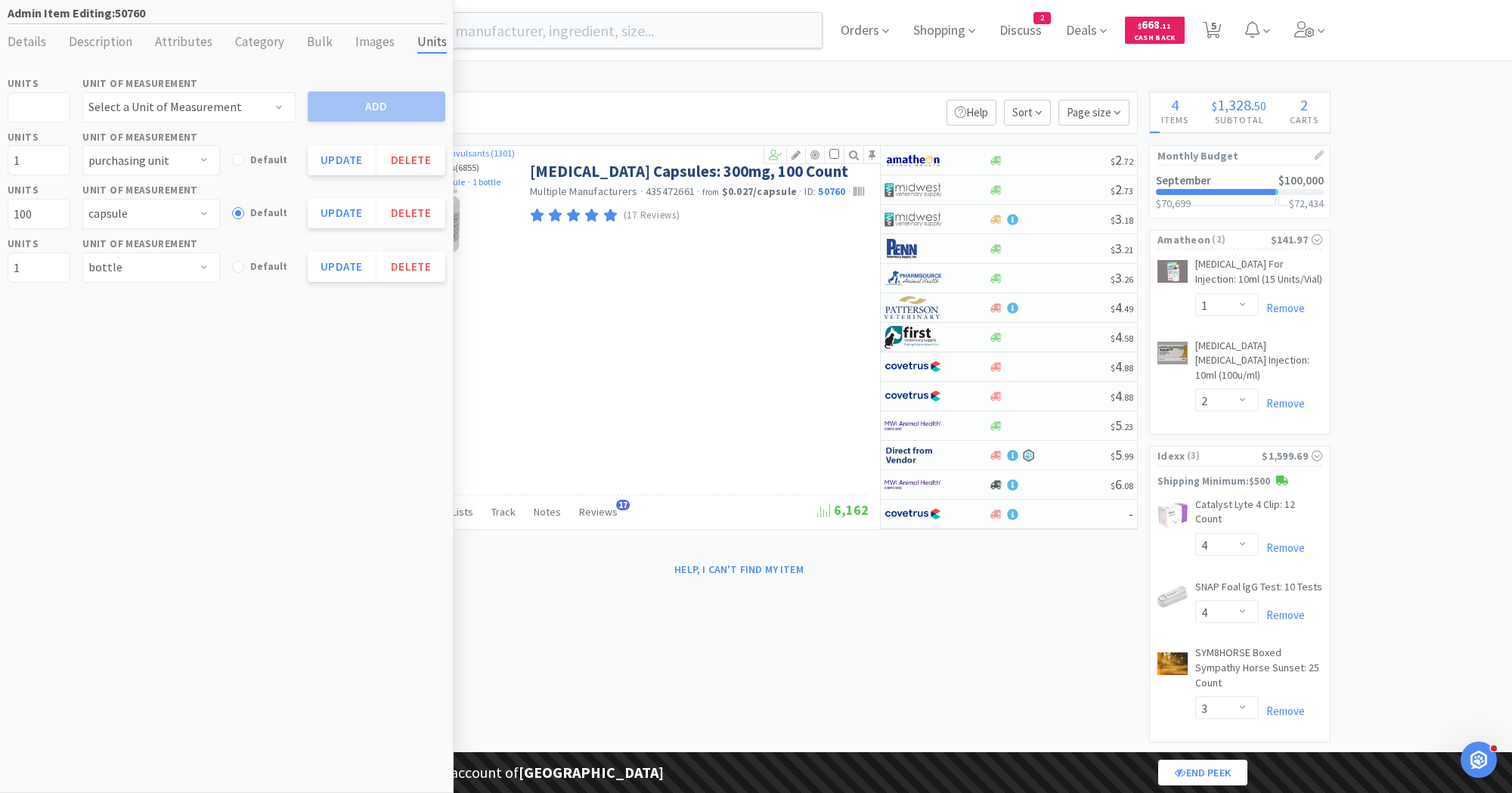
select select "1"
select select "3"
select select "2"
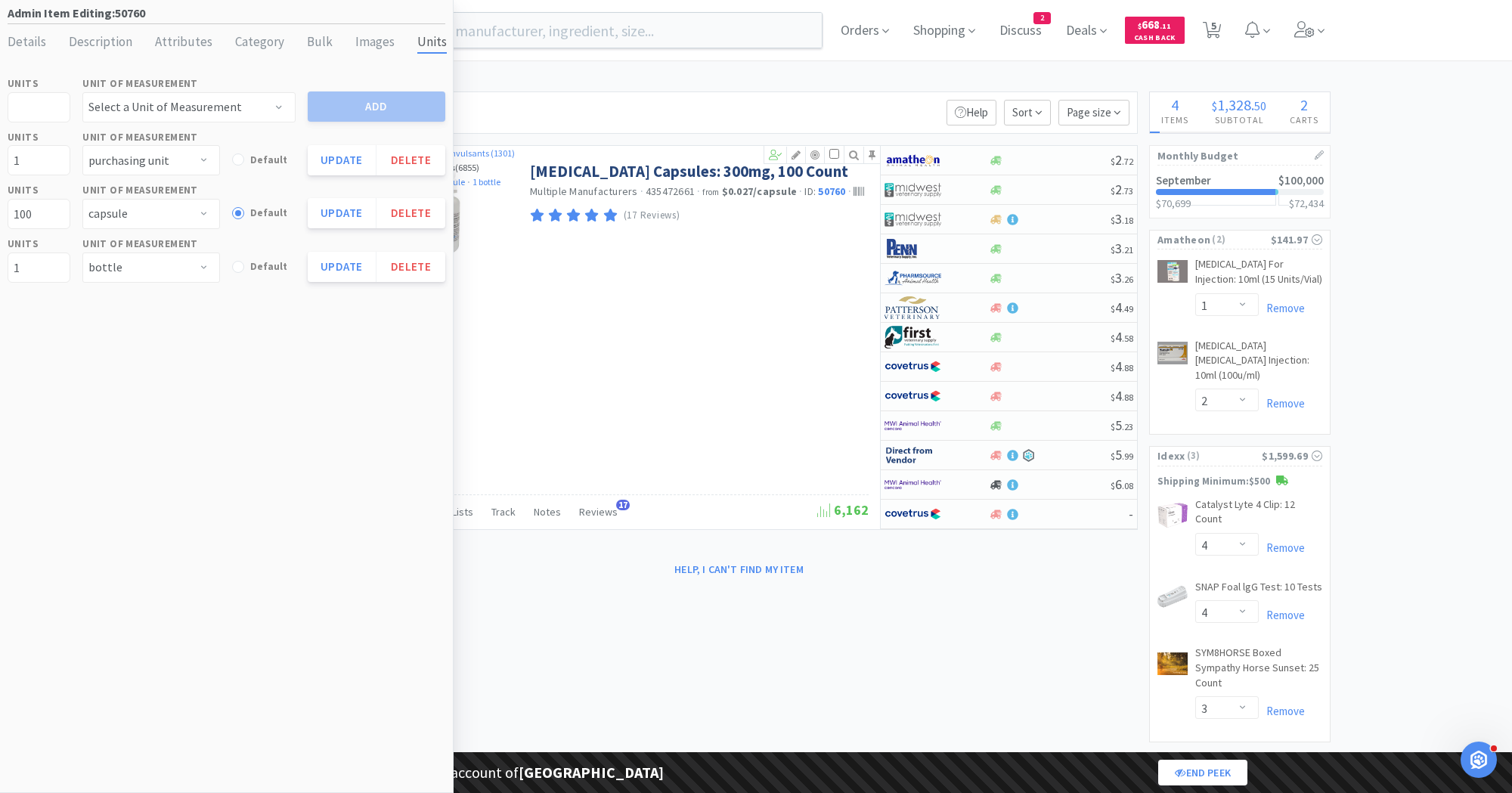
select select "3"
select select "2"
select select "1"
select select "2"
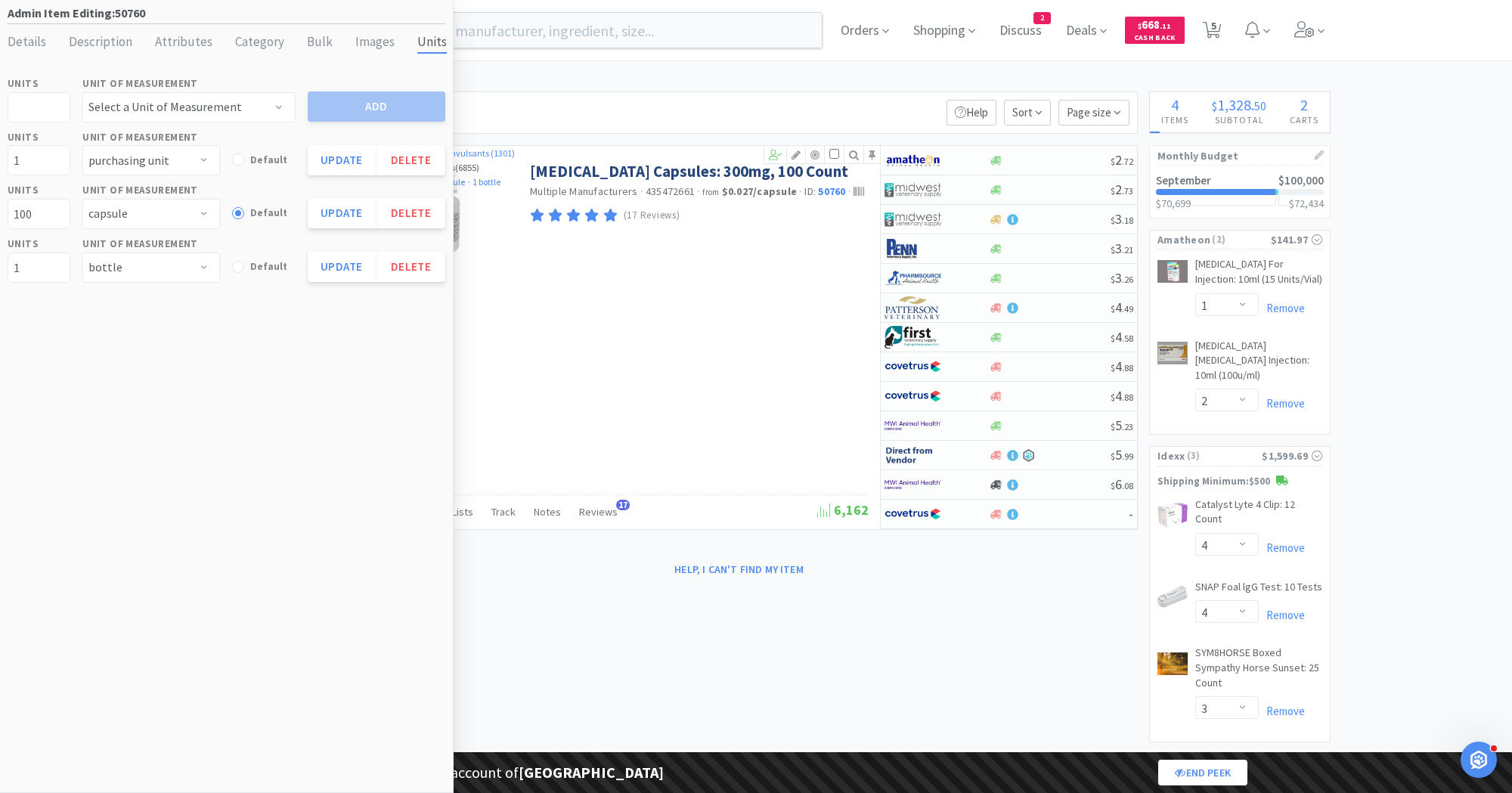
select select "1"
select select "5"
select select "2"
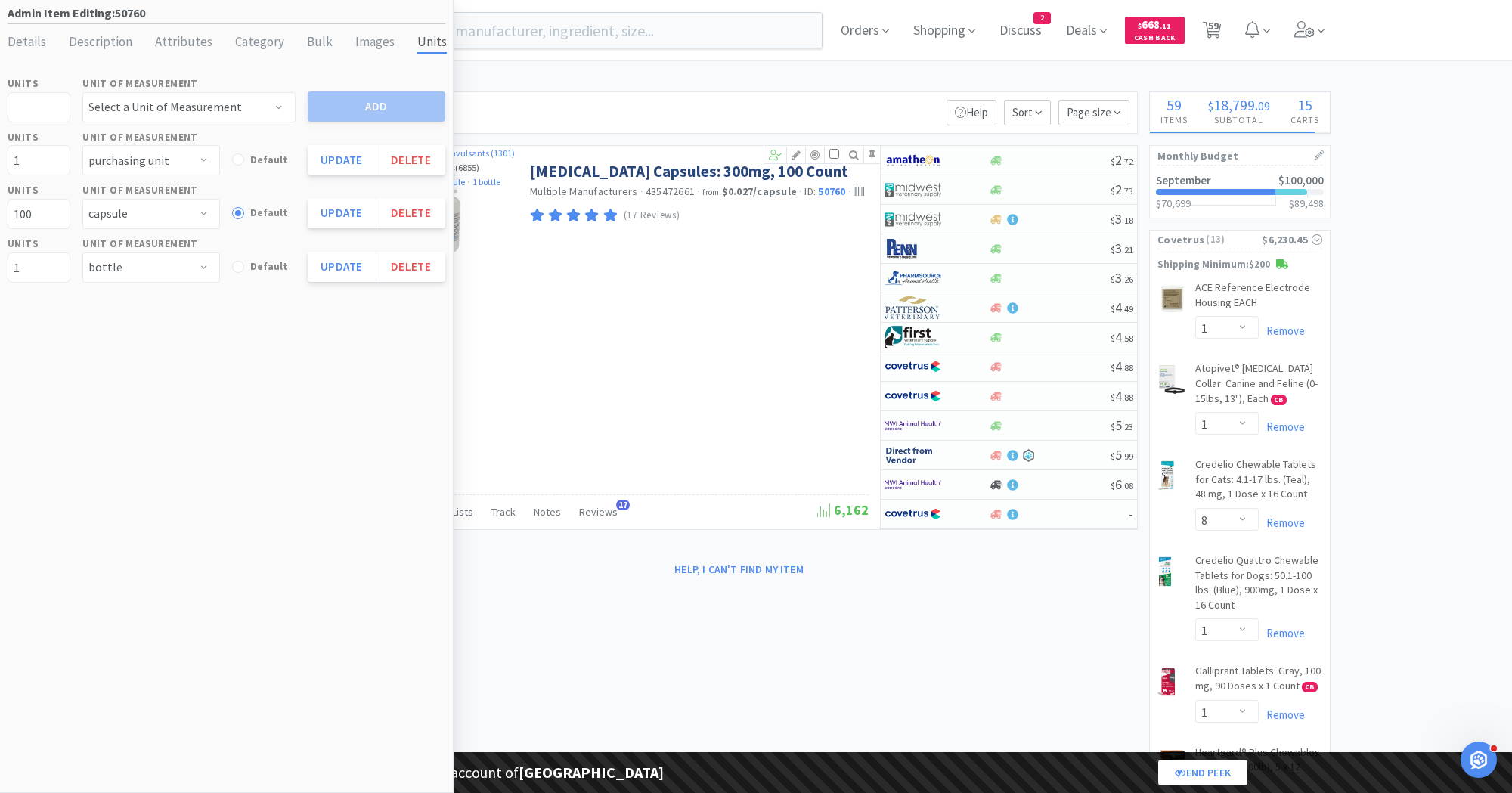
select select "1"
select select "25"
select select "1"
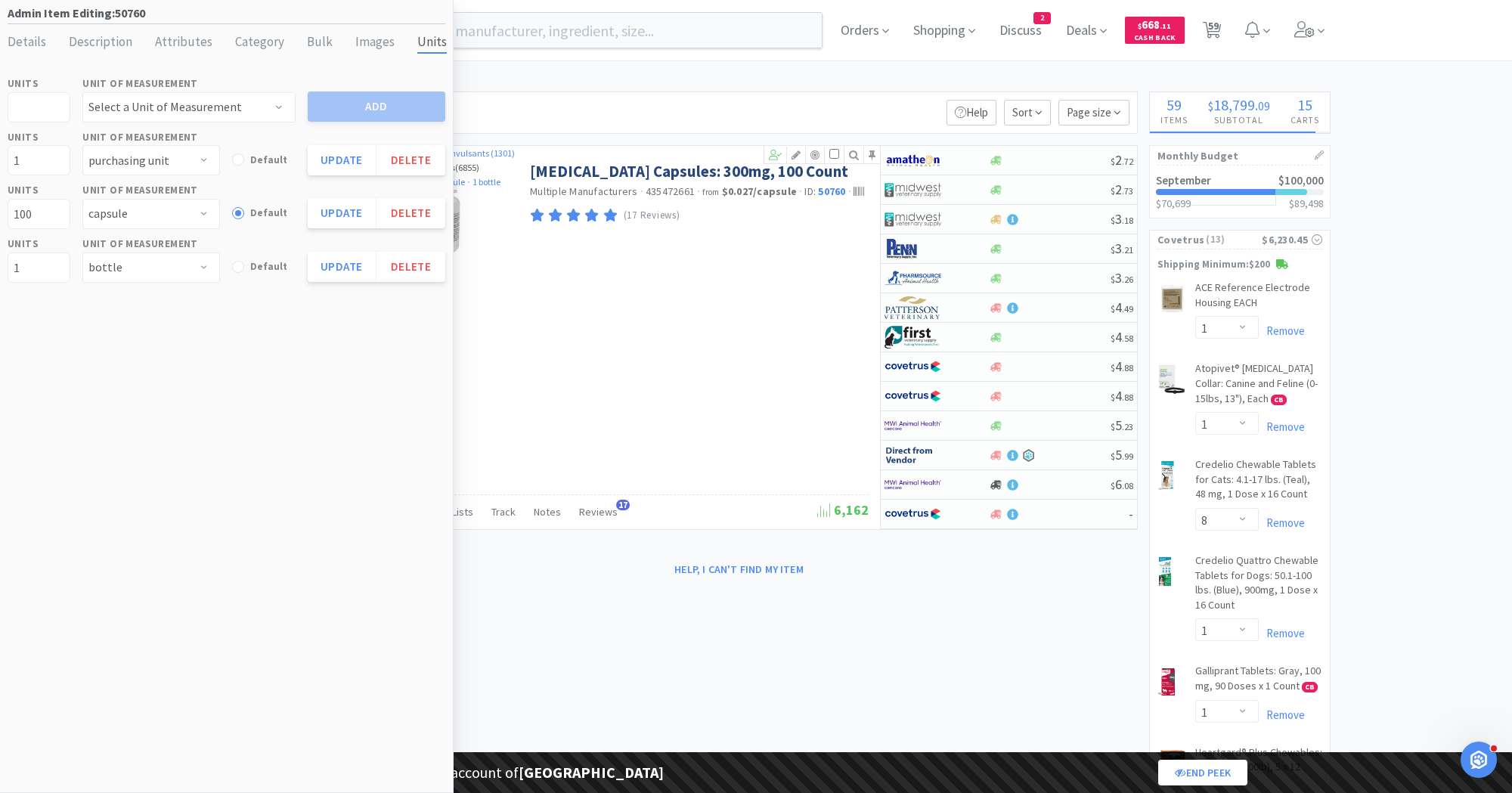
select select "1"
select select "5"
select select "1"
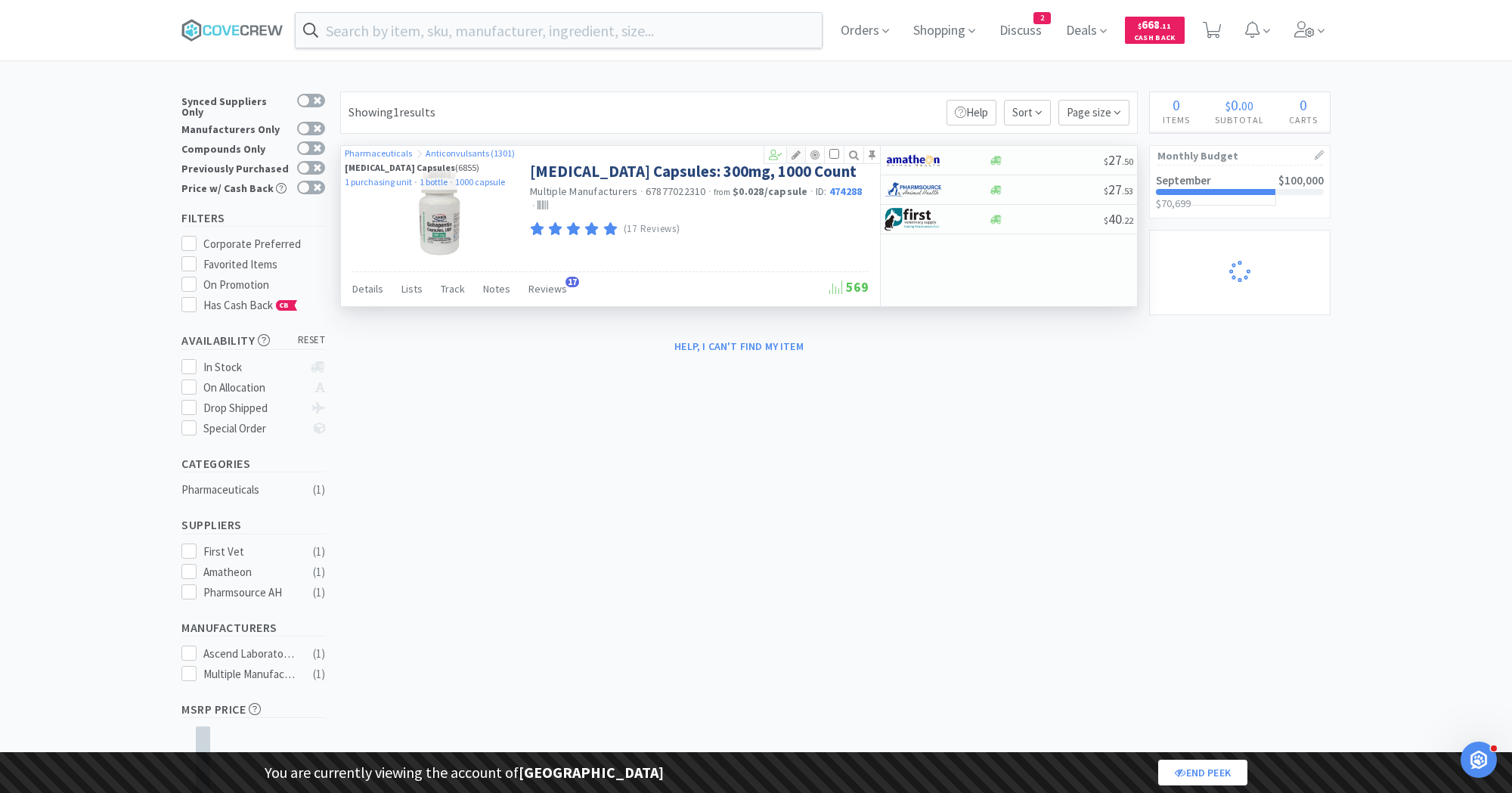
click at [798, 153] on icon at bounding box center [796, 155] width 18 height 10
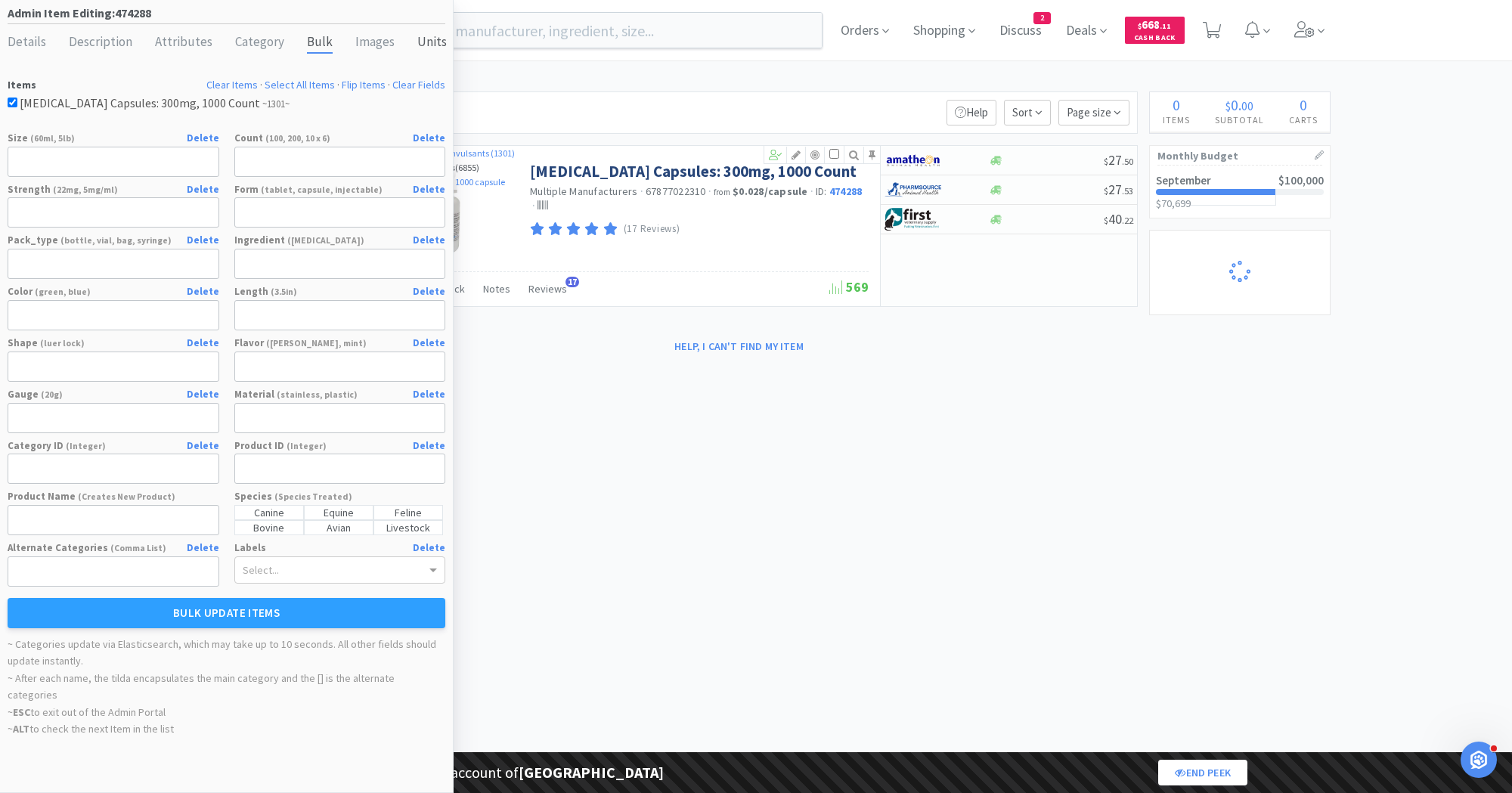
click at [422, 40] on div "Units" at bounding box center [431, 42] width 30 height 22
select select "purchasing unit"
select select "bottle"
select select "capsule"
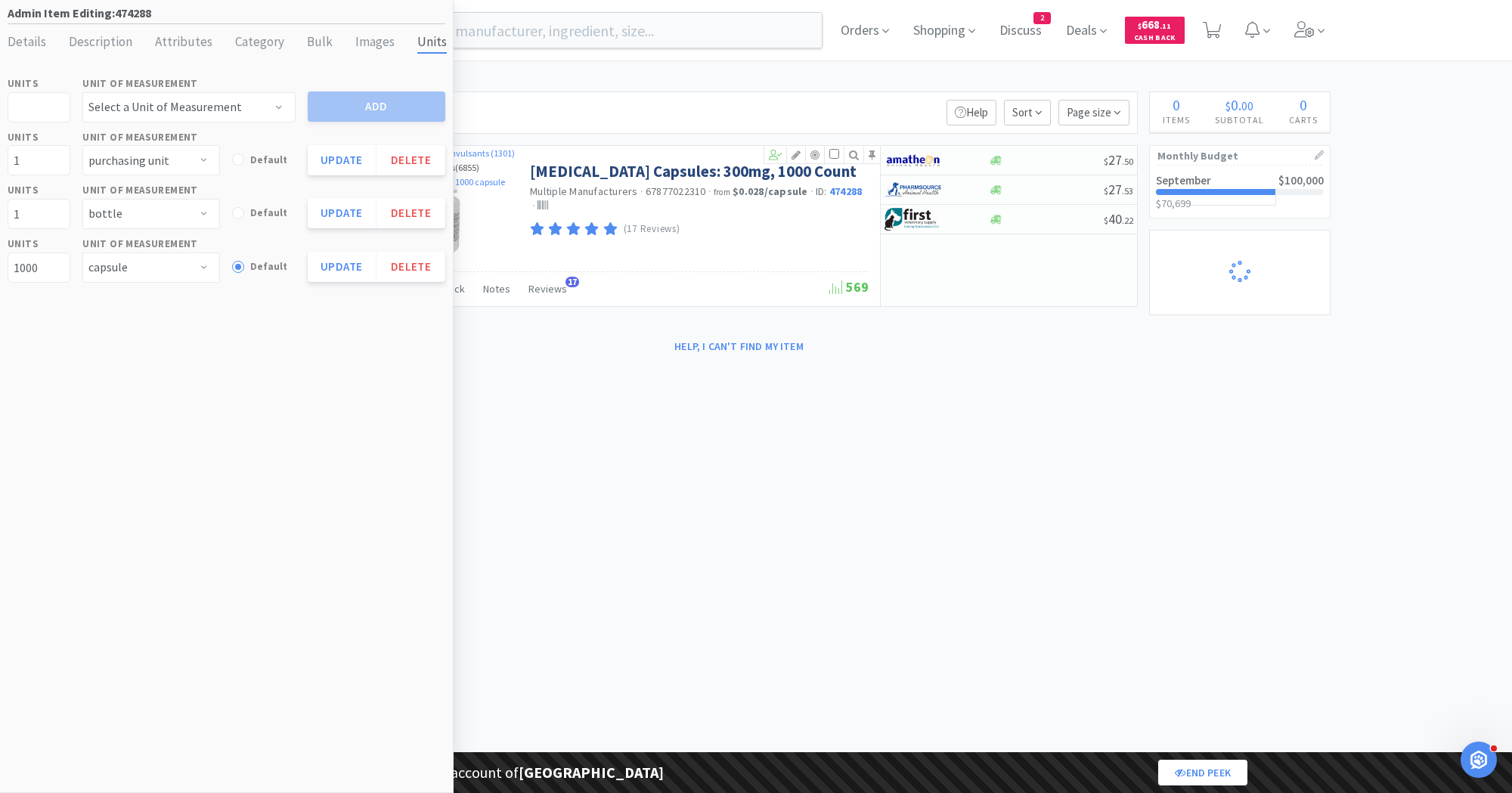
select select "1"
select select "8"
select select "1"
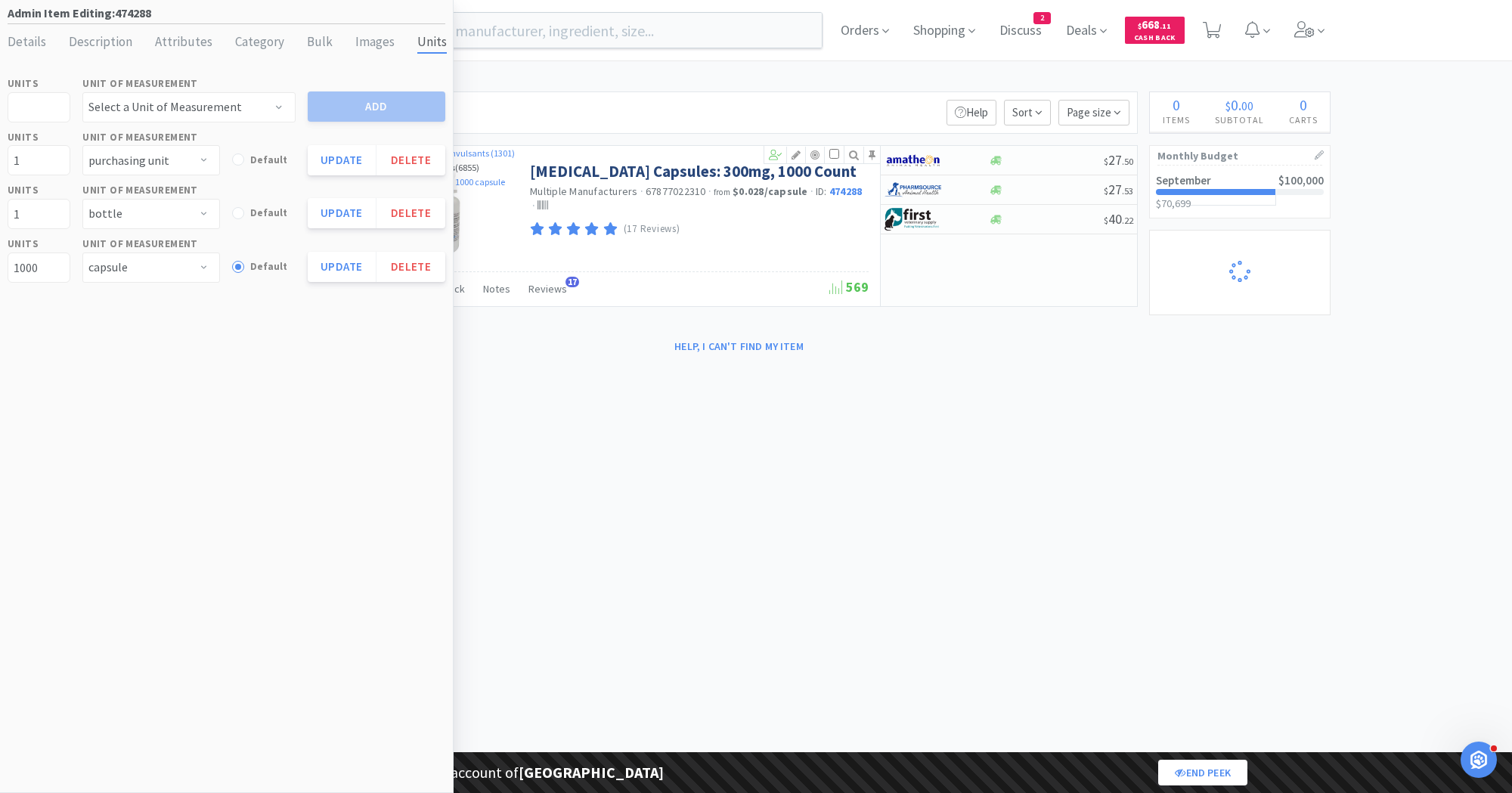
select select "2"
select select "1"
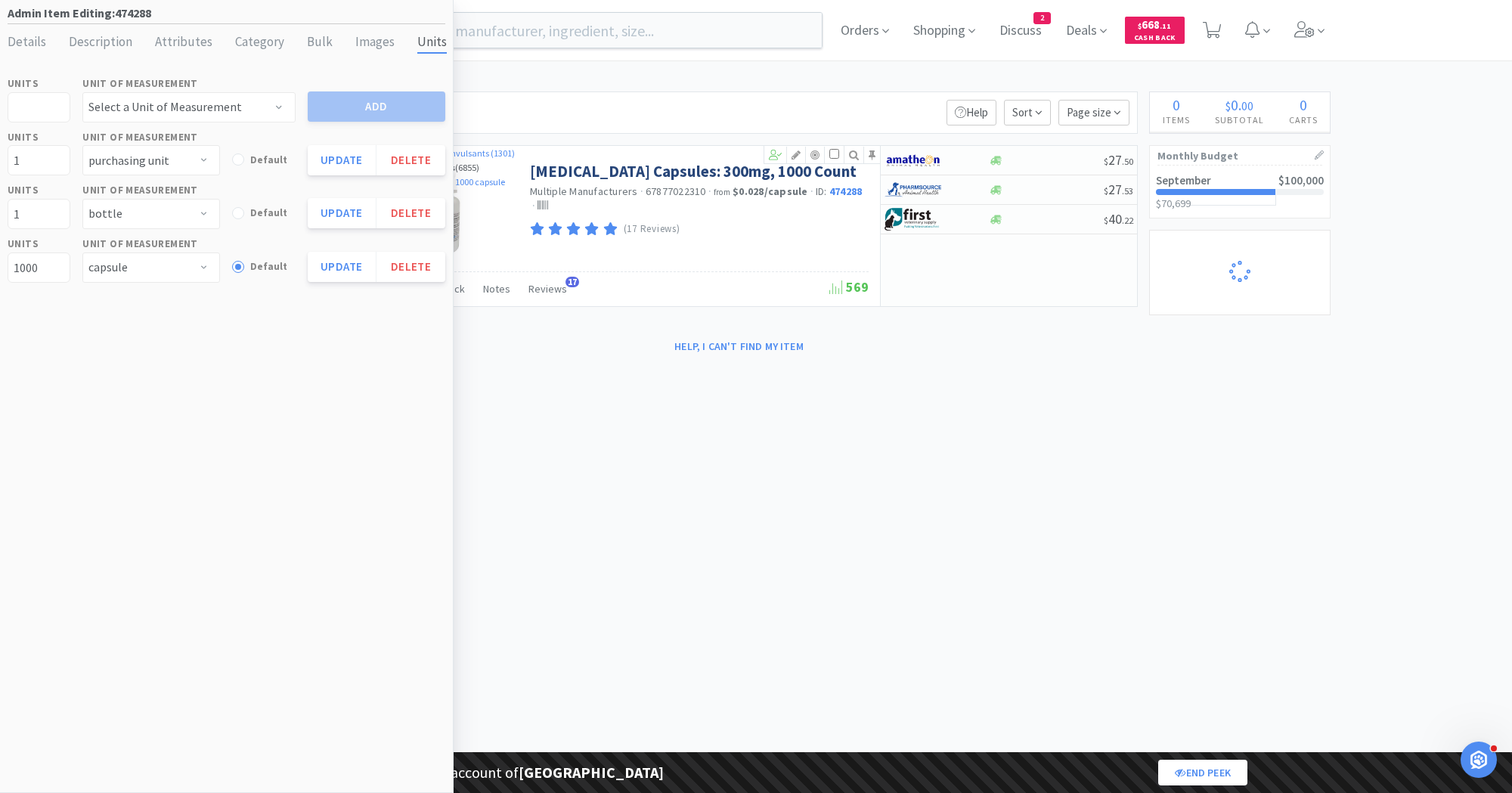
select select "1"
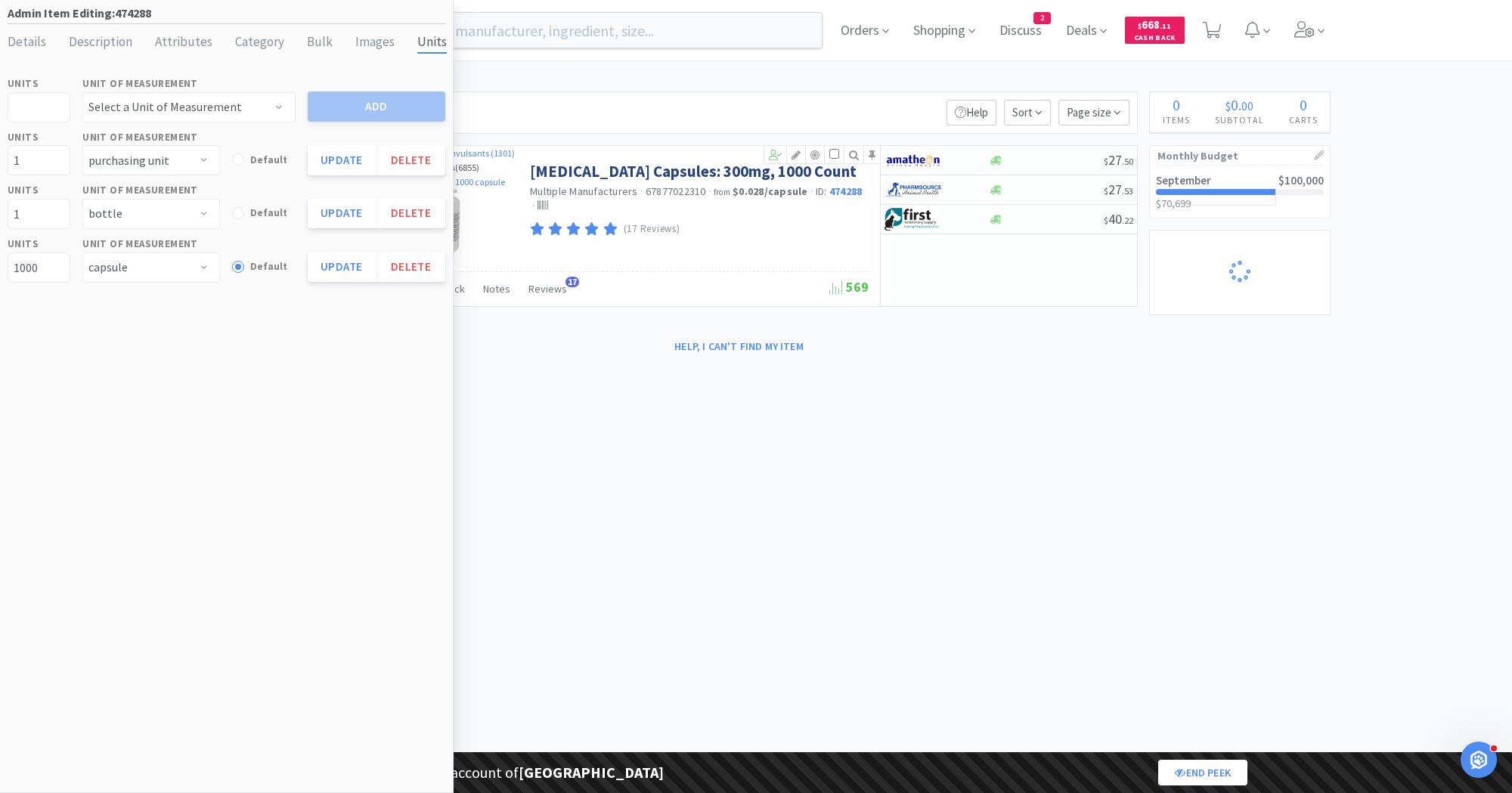
select select "1"
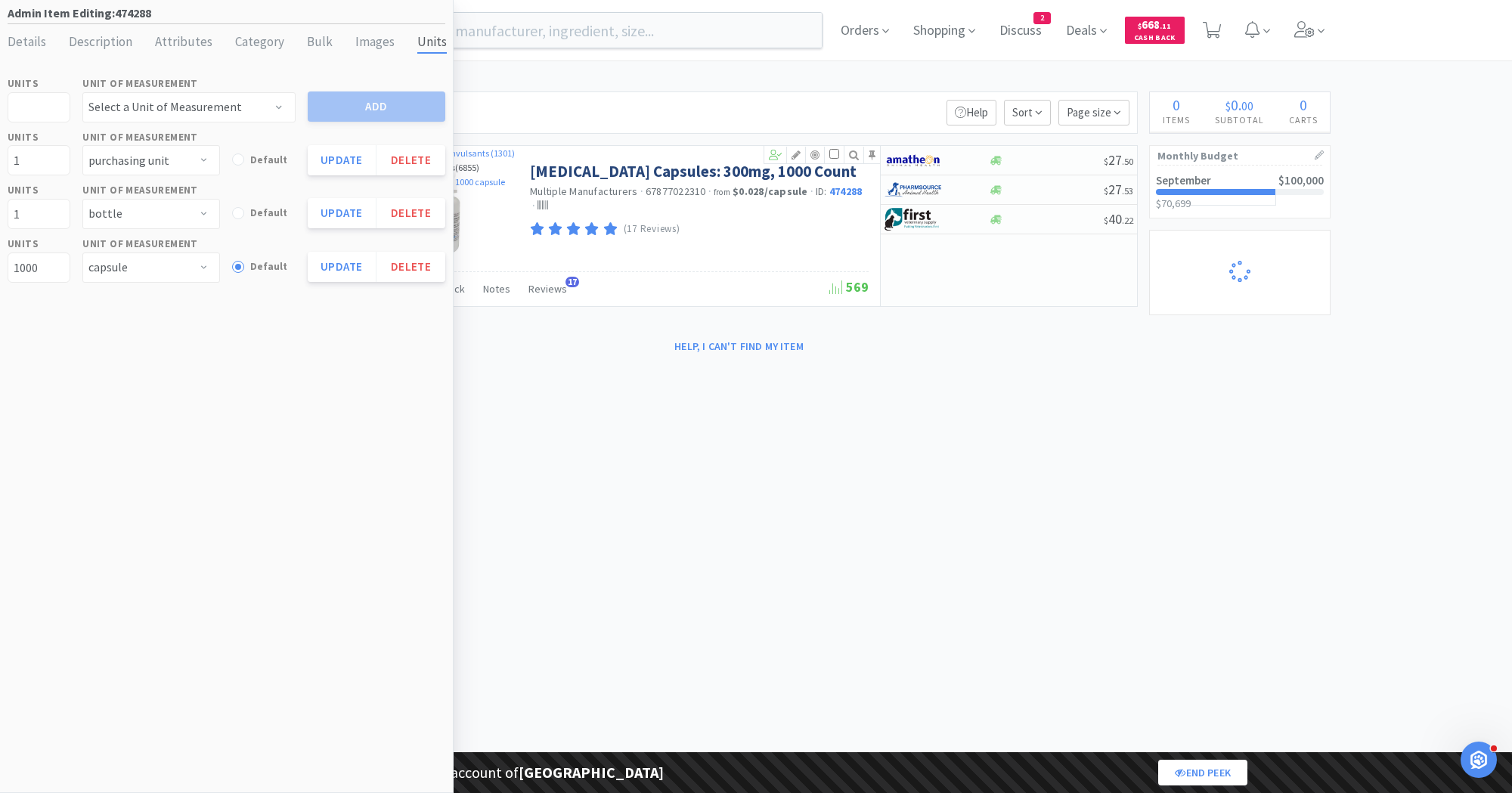
select select "1"
select select "2"
select select "1"
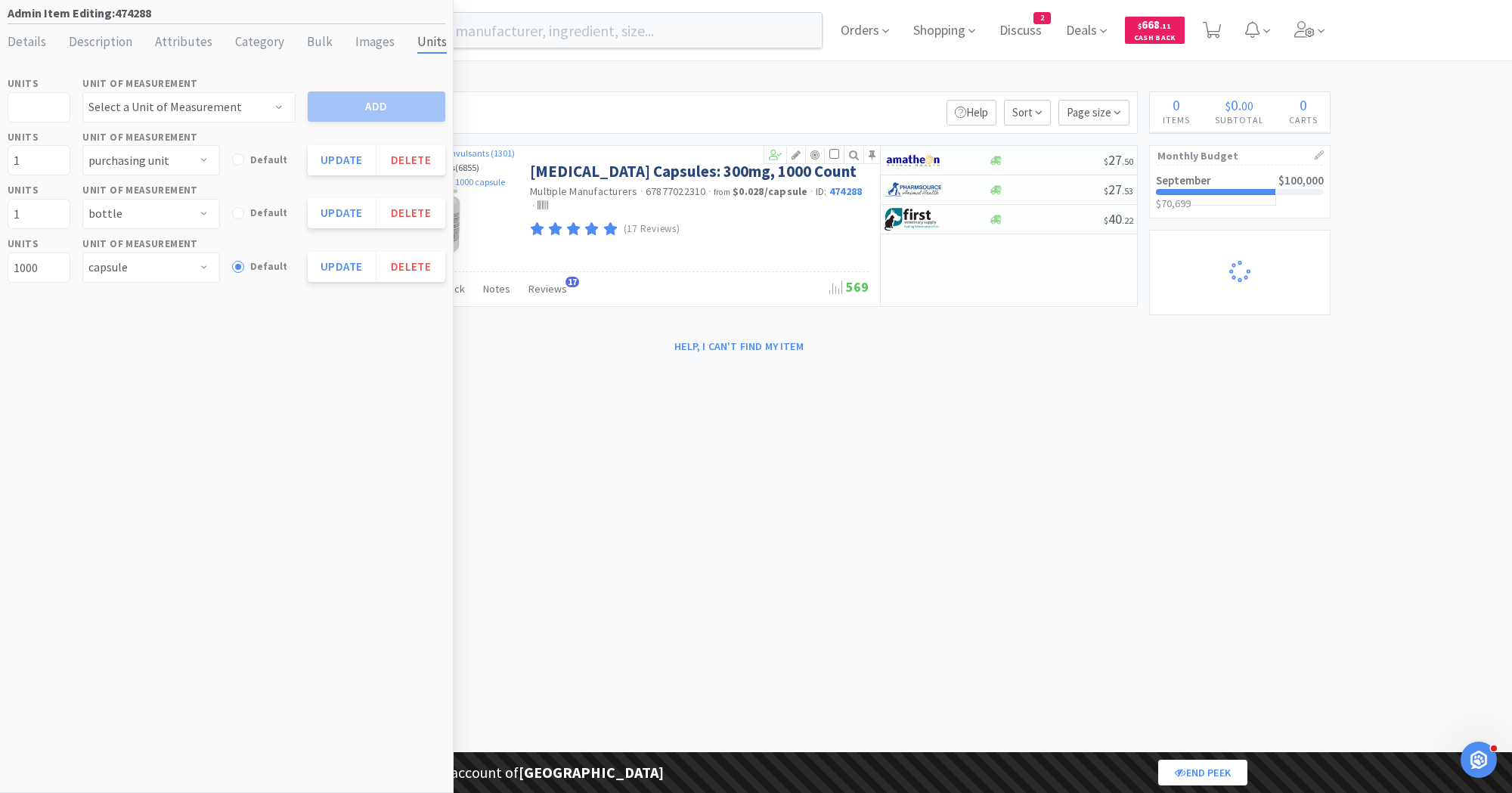
select select "1"
select select "5"
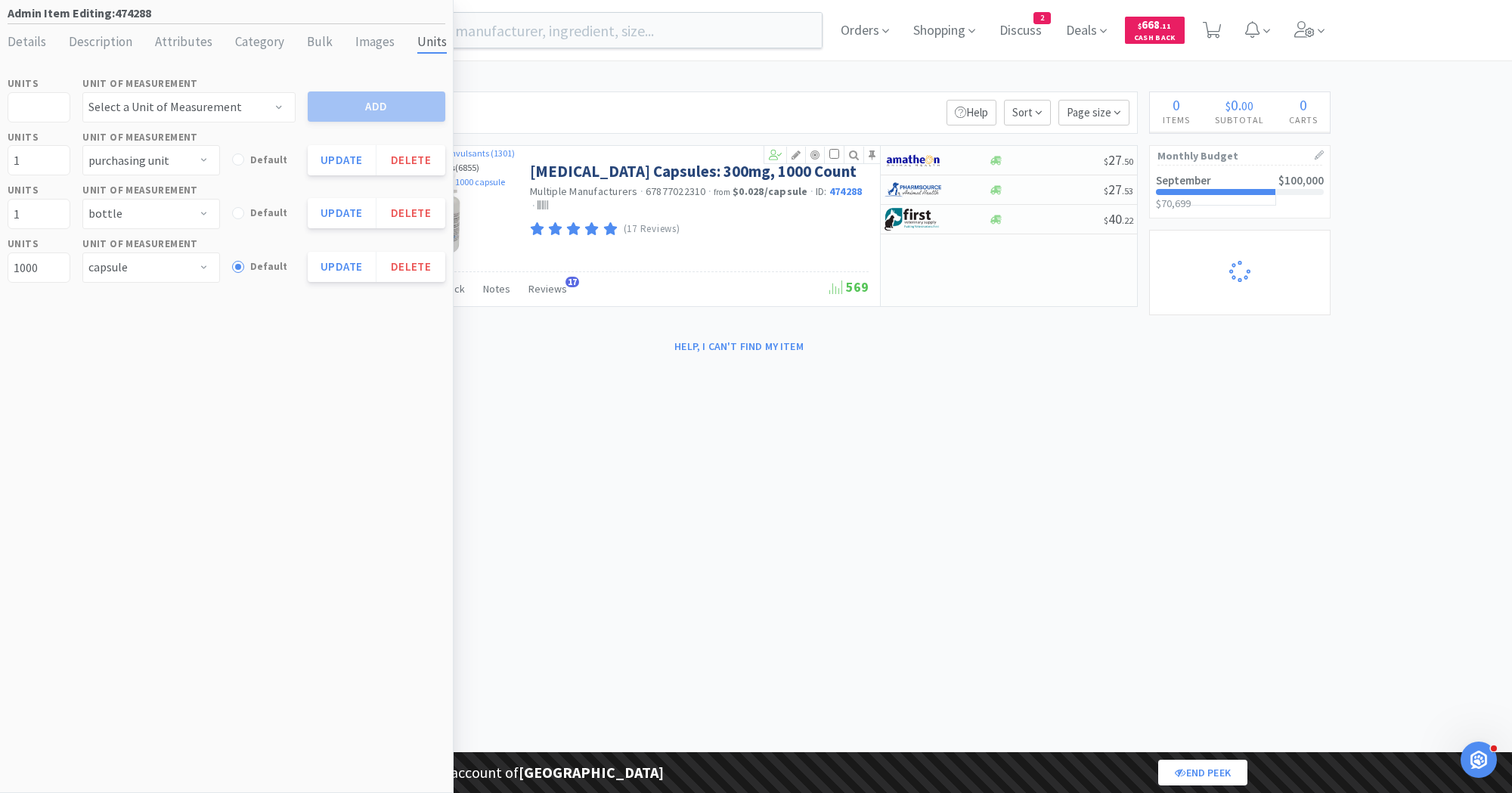
select select "2"
select select "1"
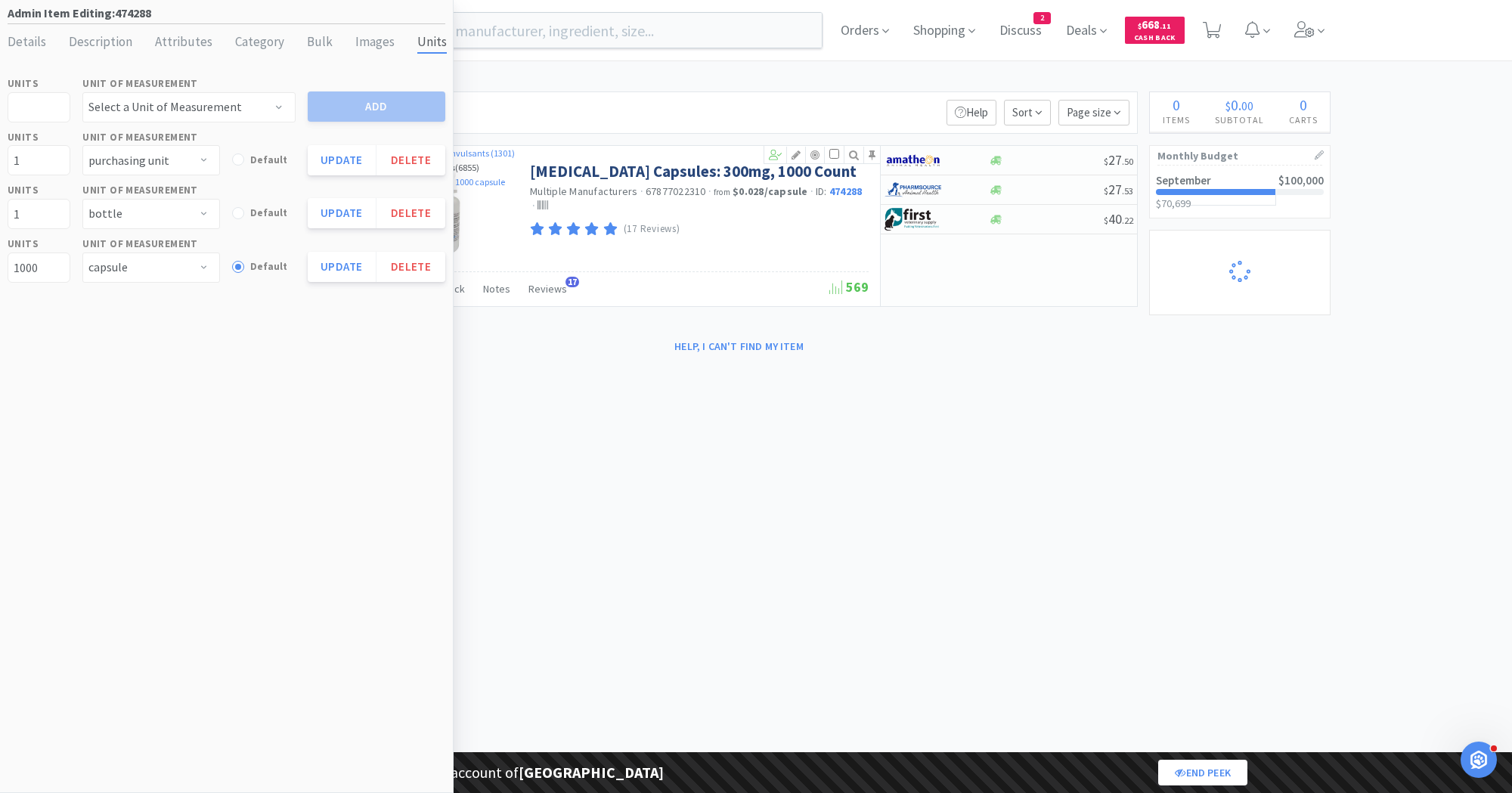
select select "1"
select select "2"
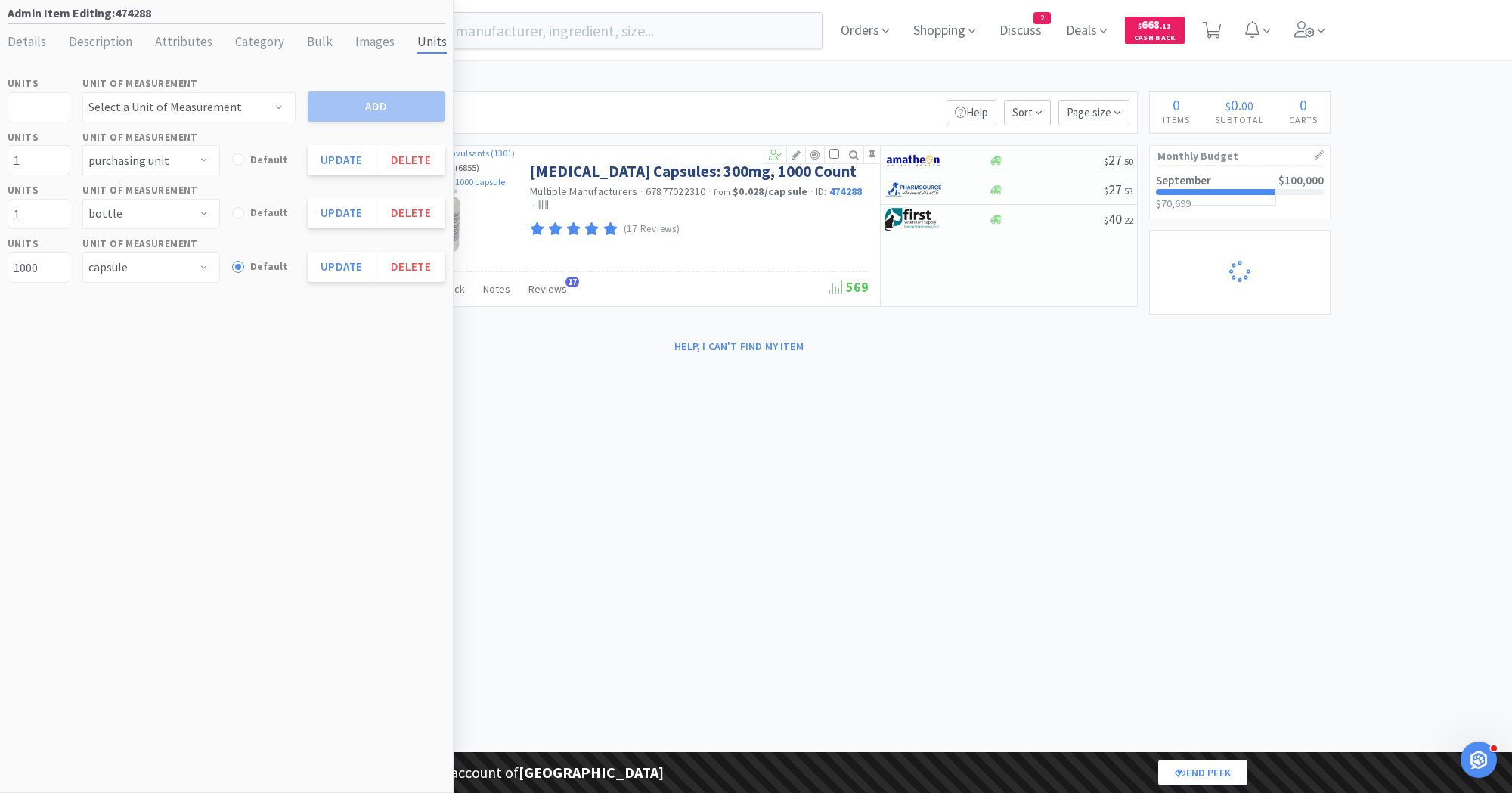
select select "4"
select select "3"
select select "1"
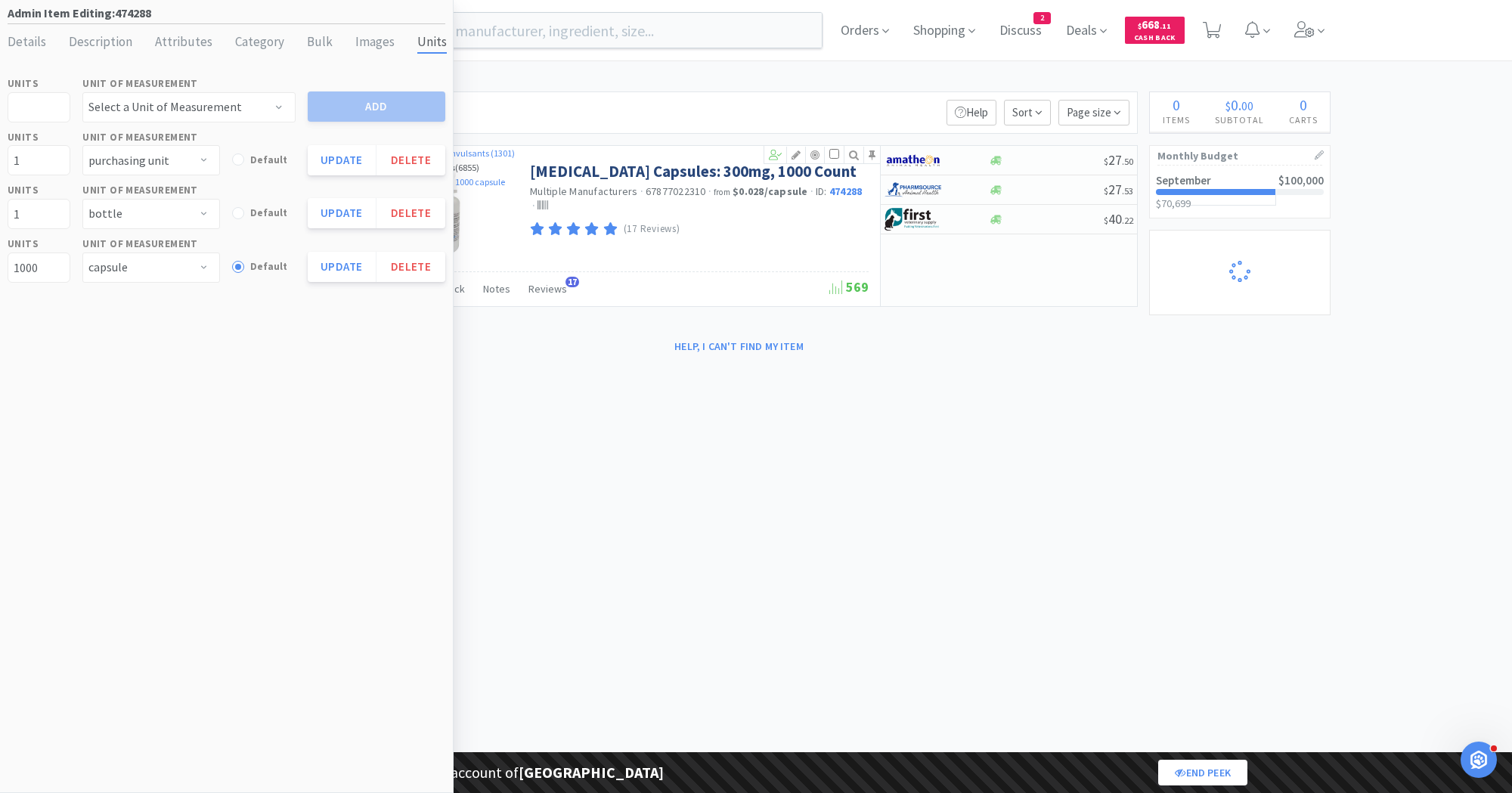
select select "1"
select select "3"
select select "2"
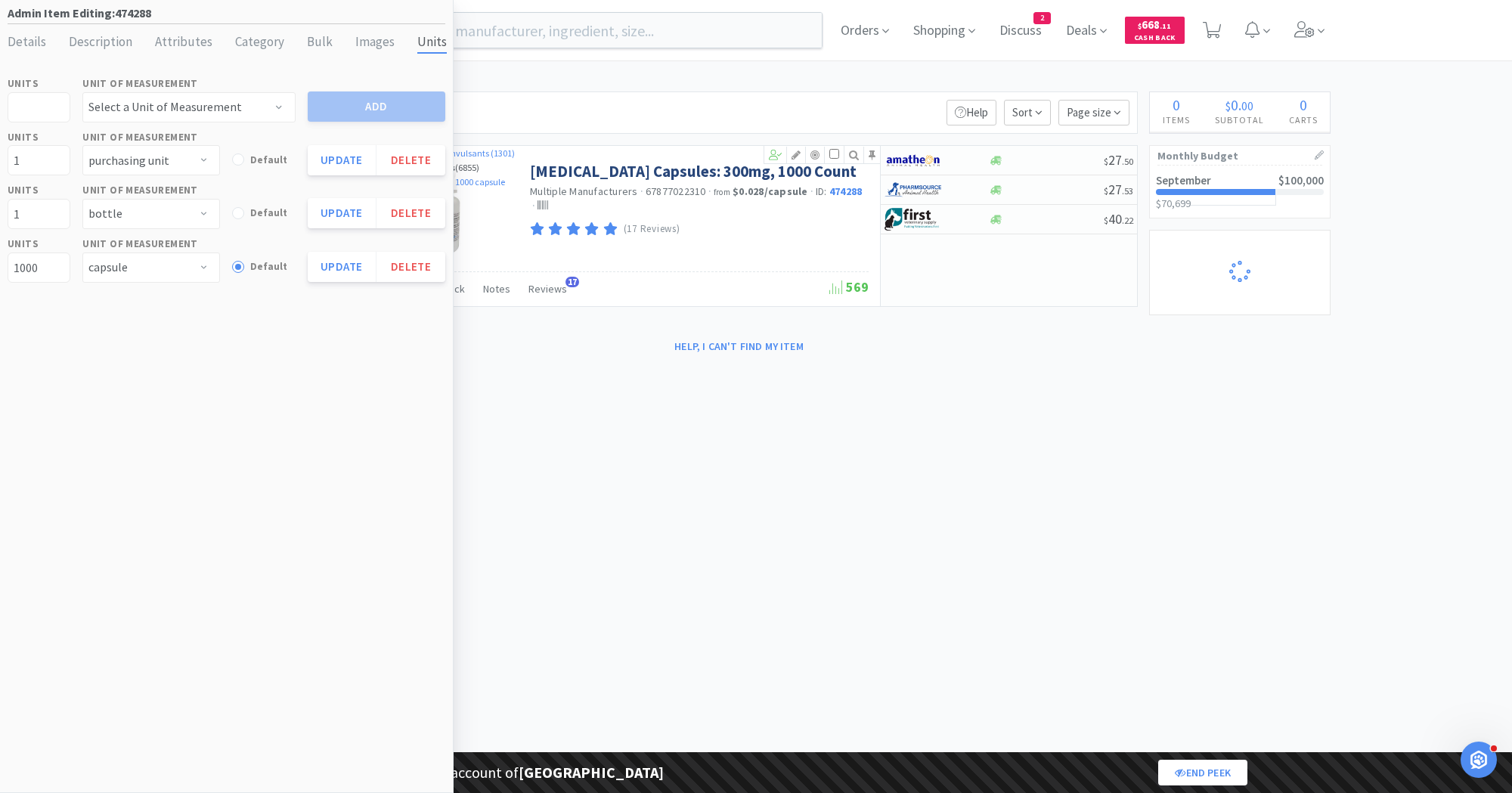
select select "3"
select select "2"
select select "1"
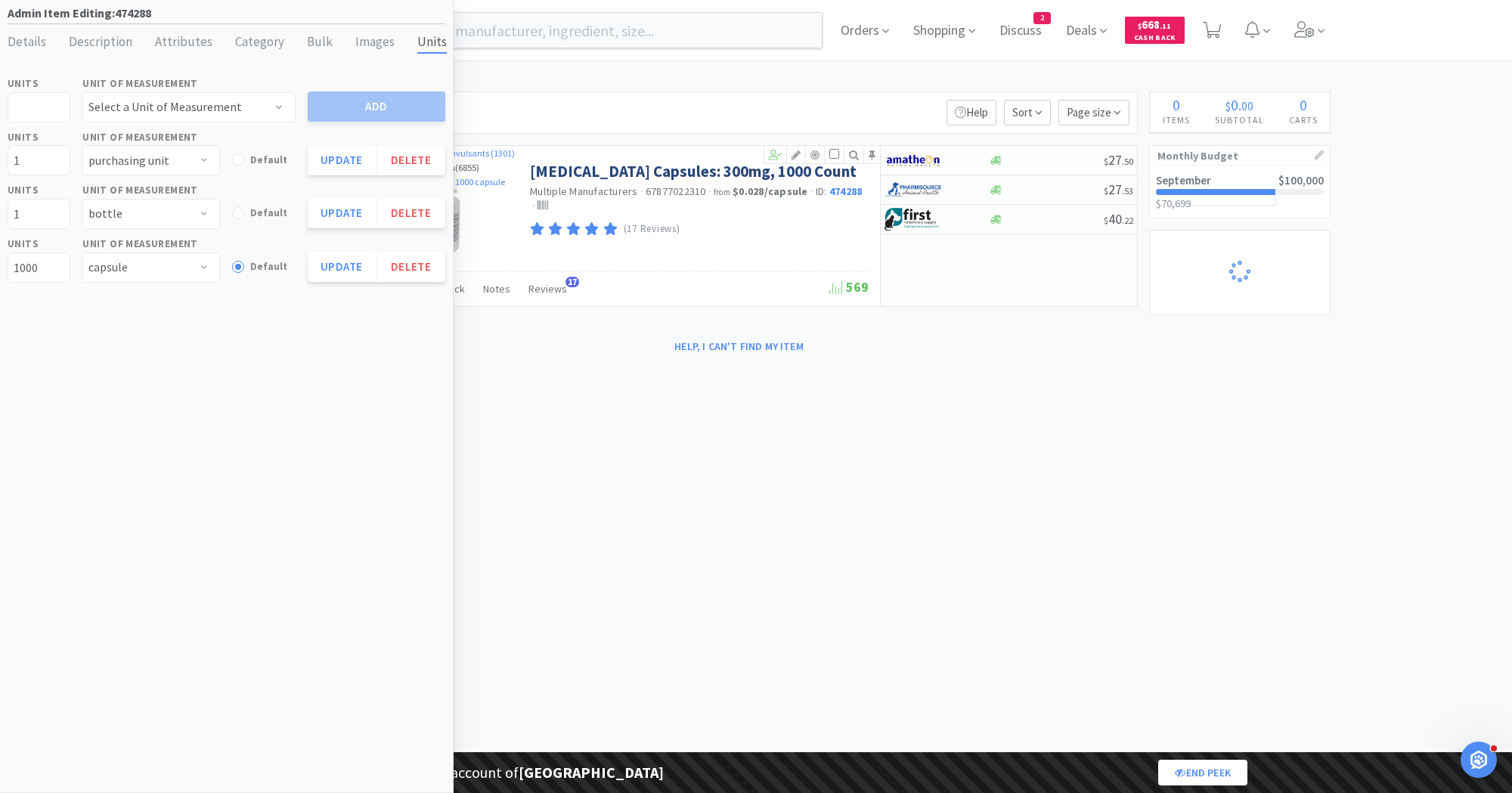
select select "2"
select select "1"
select select "25"
select select "1"
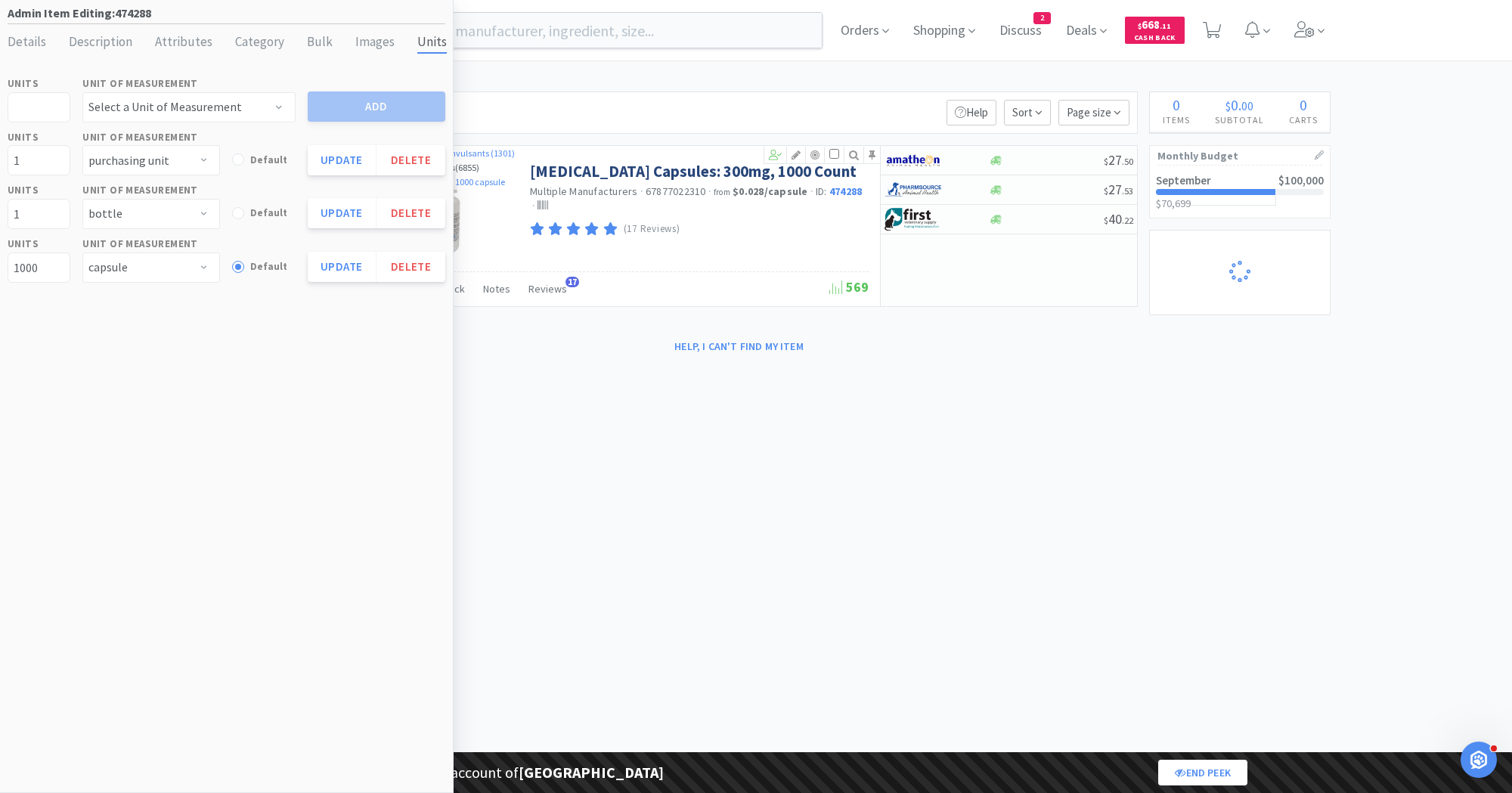
select select "1"
select select "5"
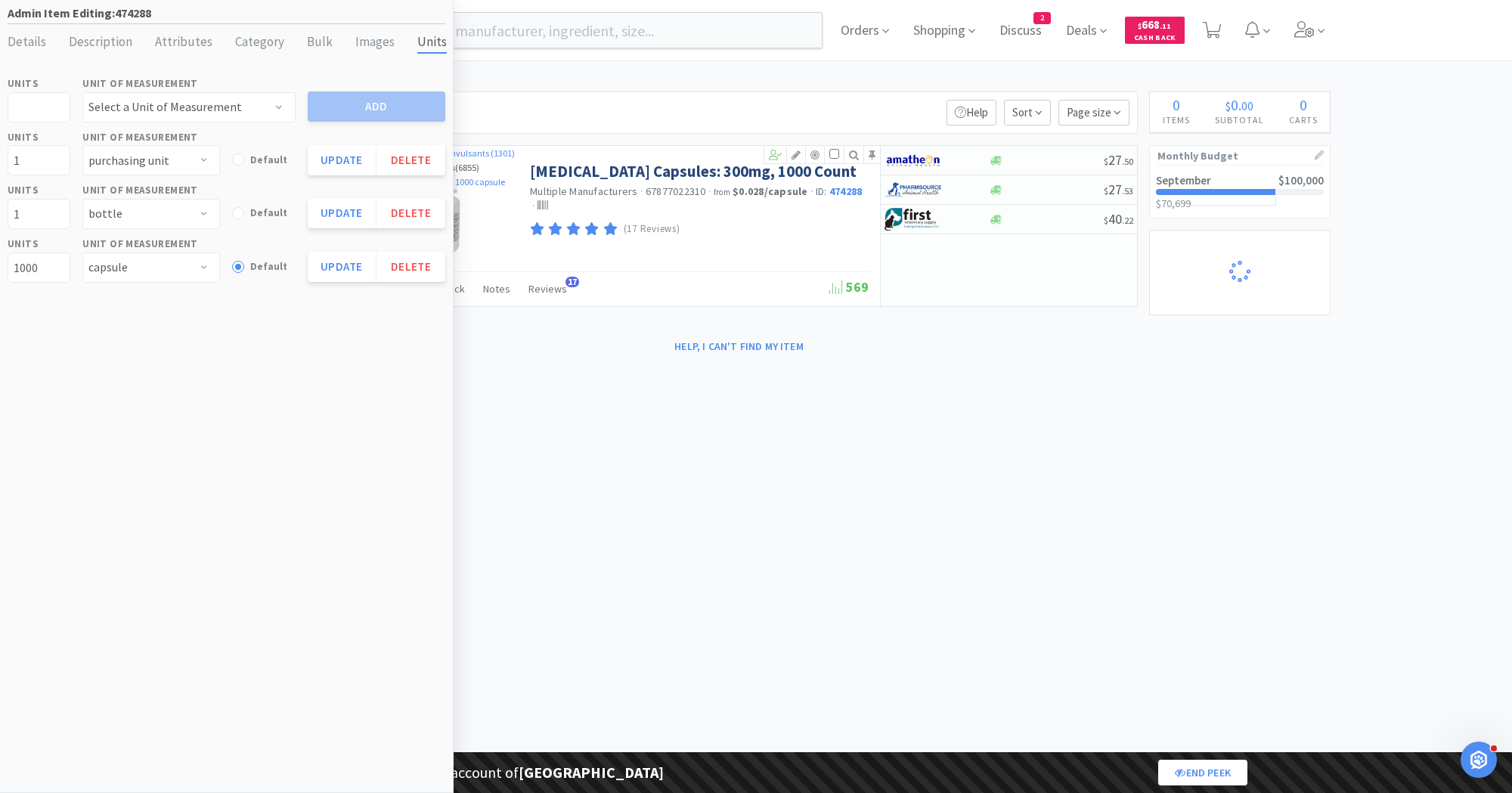
select select "2"
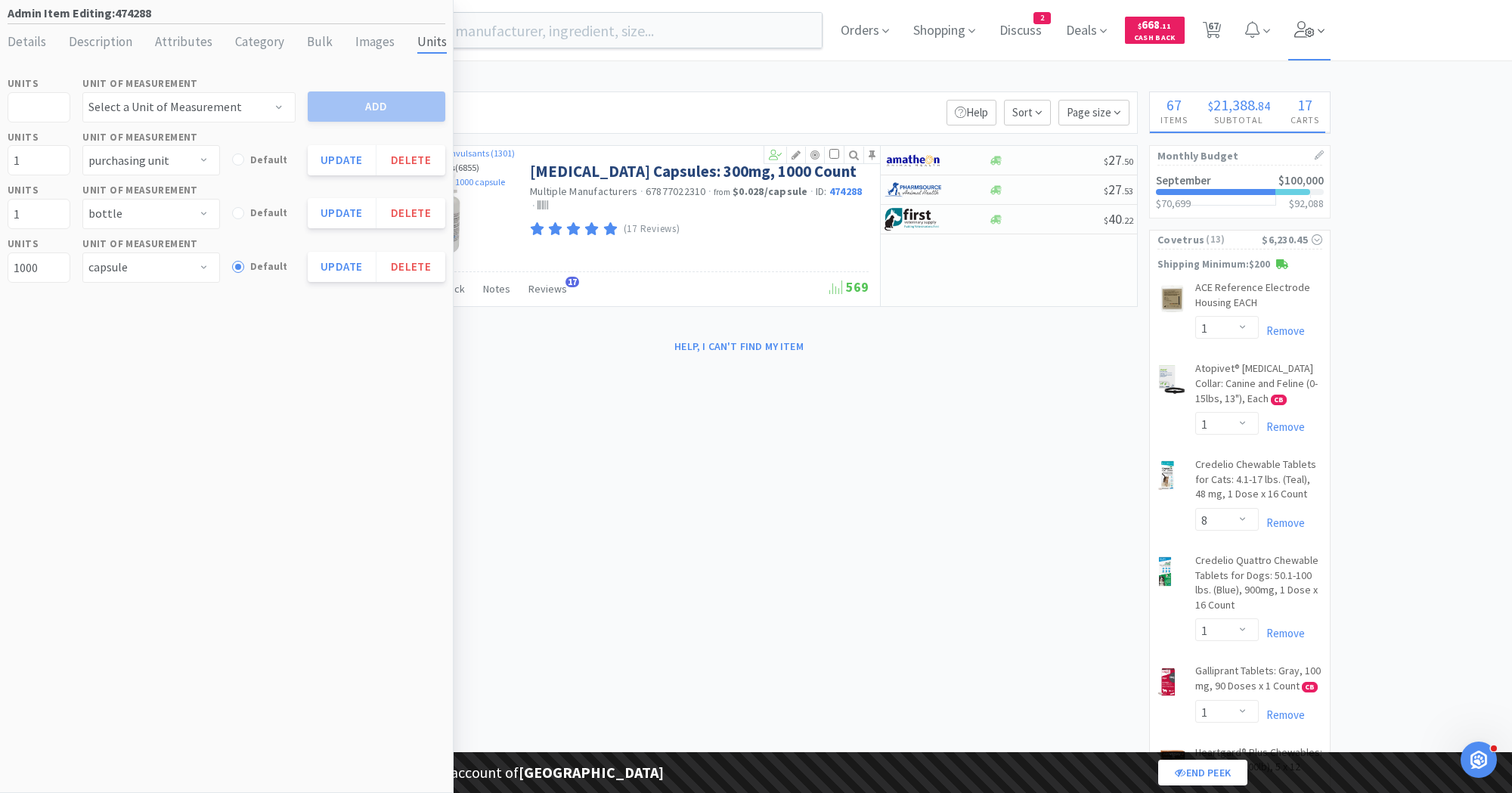
click at [1304, 30] on icon at bounding box center [1304, 29] width 21 height 17
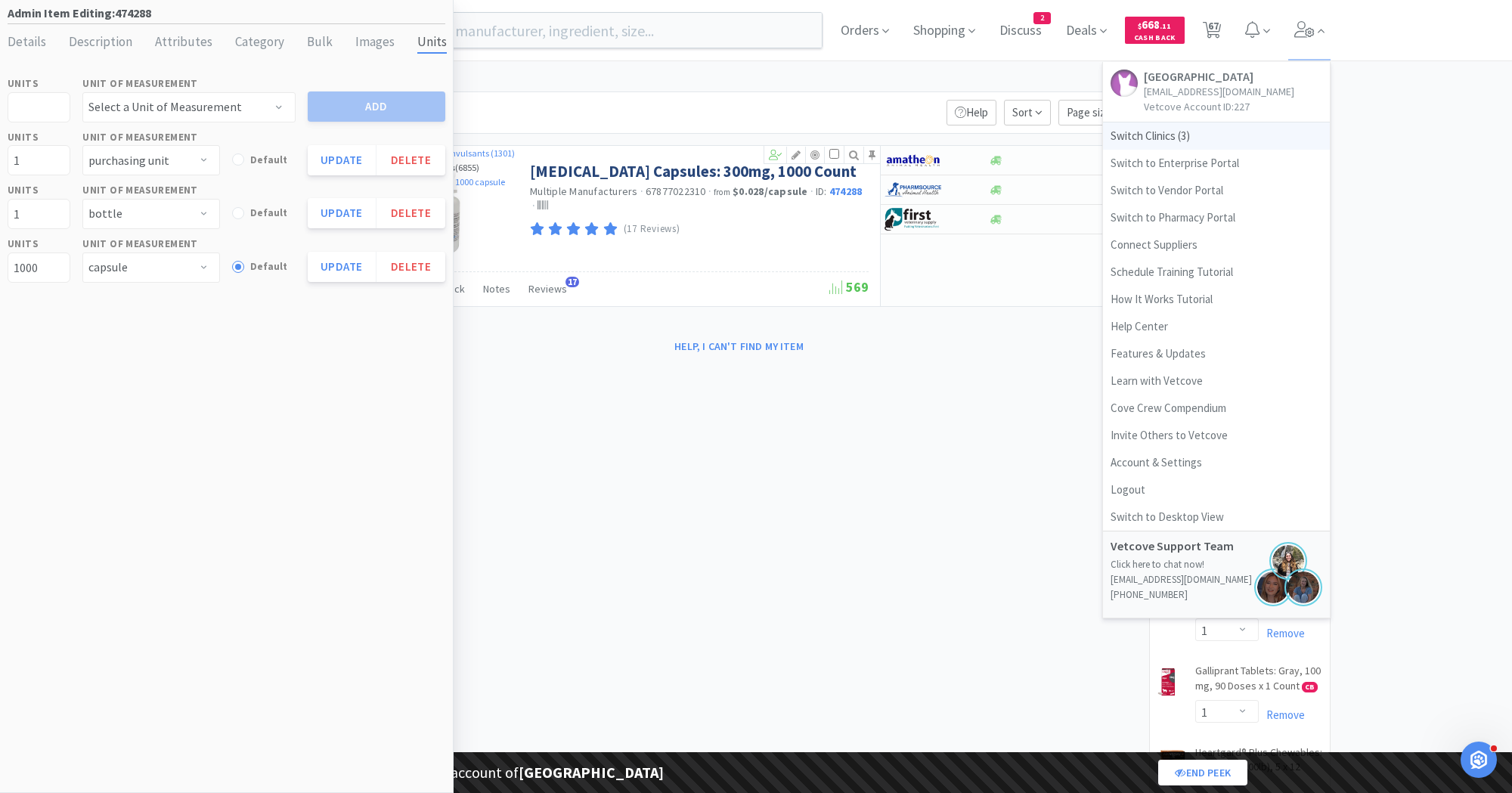
click at [1174, 133] on span "Switch Clinics ( 3 )" at bounding box center [1216, 136] width 227 height 27
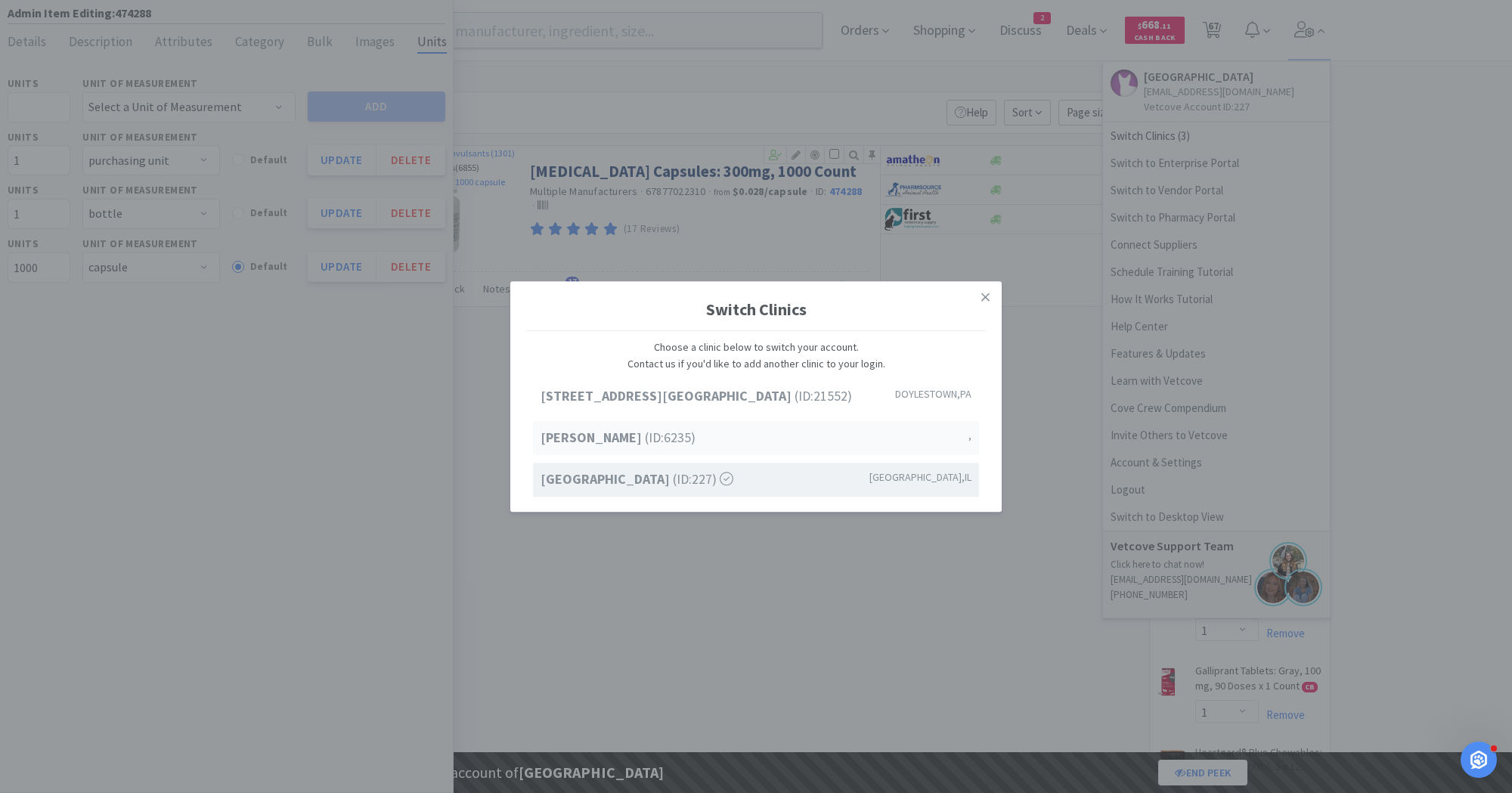
click at [669, 437] on div "Jen Test (ID: 6235 ) ," at bounding box center [756, 439] width 446 height 34
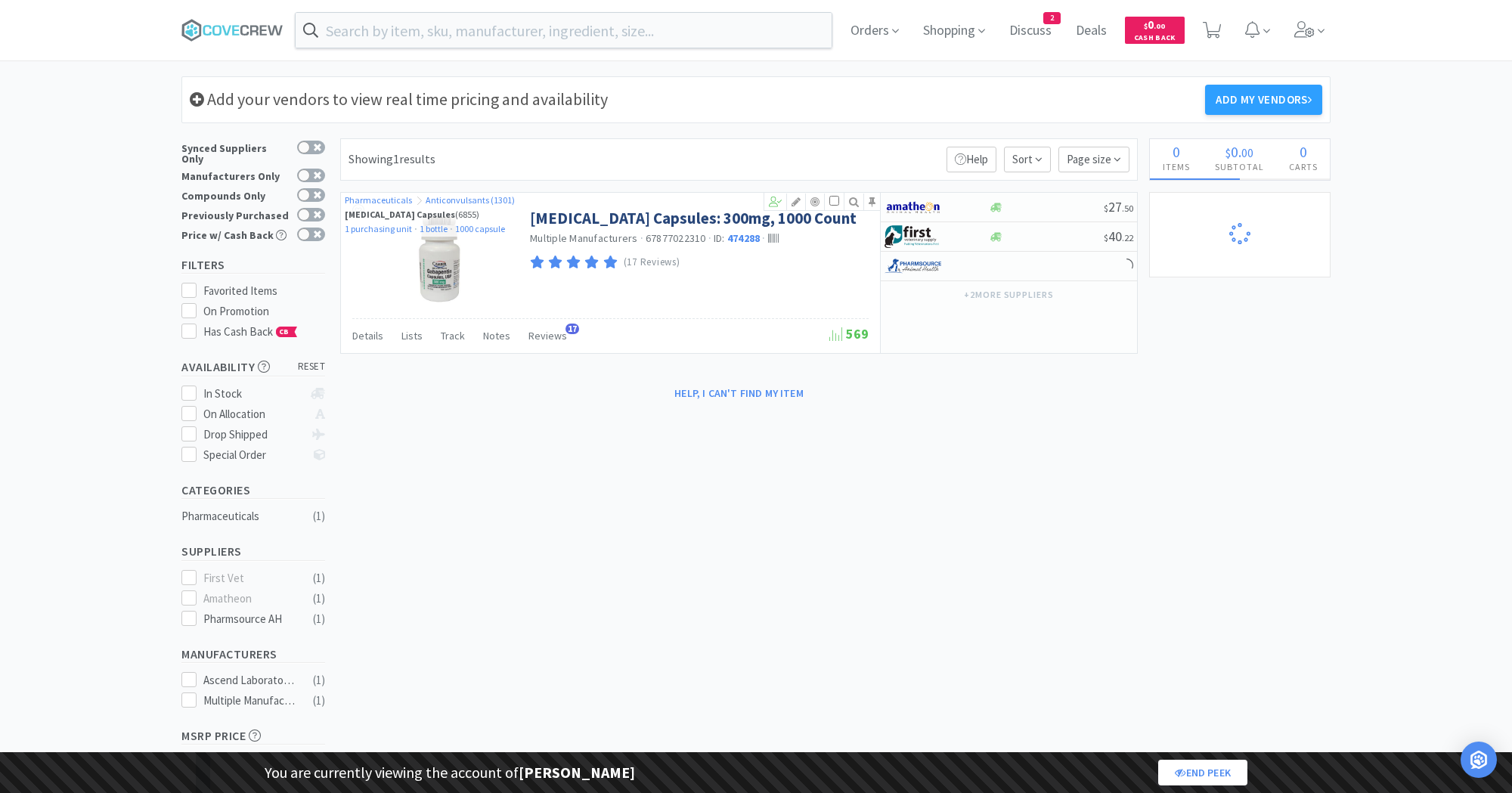
select select "1"
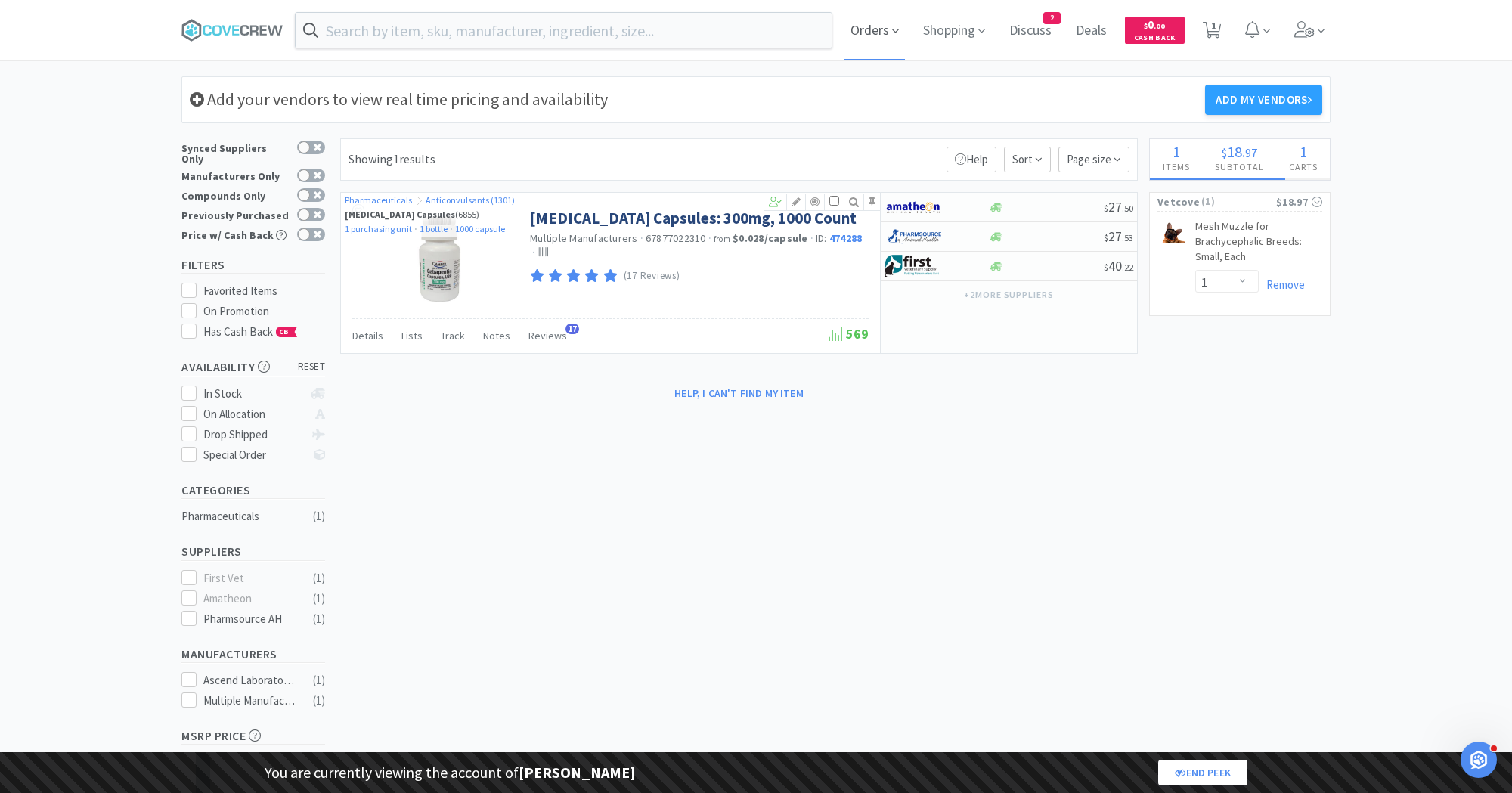
click at [864, 20] on span "Orders" at bounding box center [874, 30] width 60 height 60
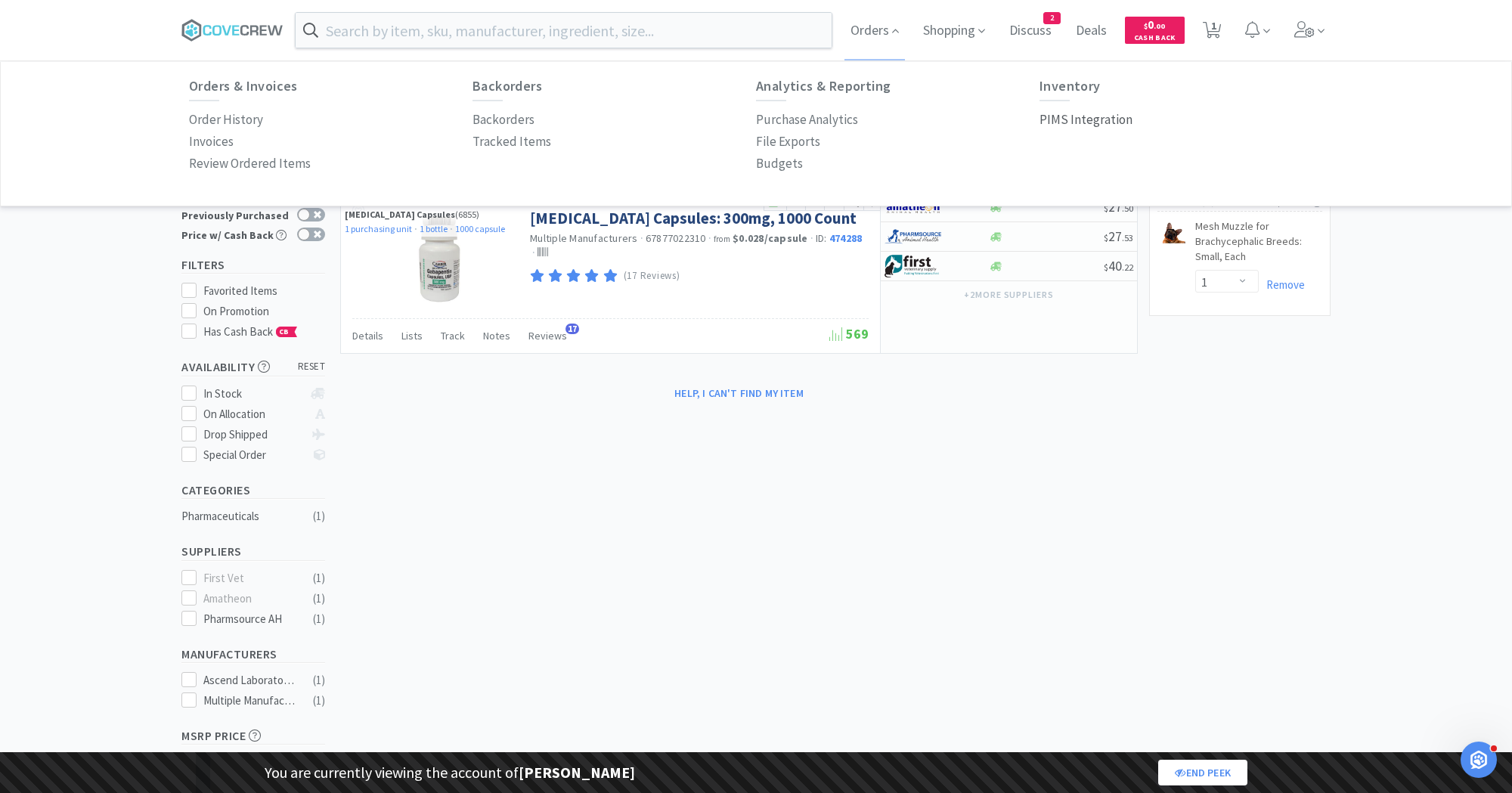
click at [1061, 114] on p "PIMS Integration" at bounding box center [1085, 119] width 93 height 20
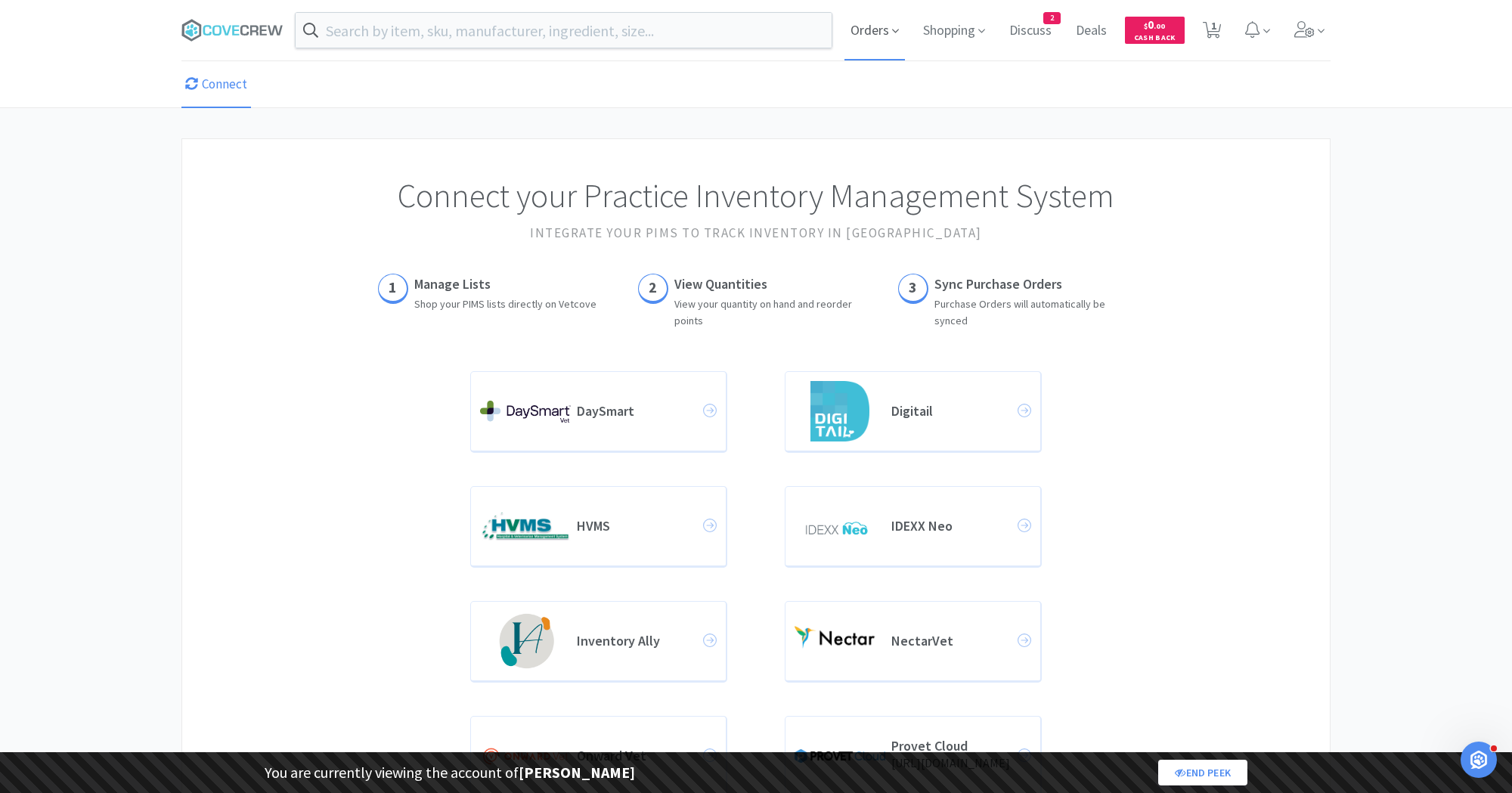
click at [859, 20] on span "Orders" at bounding box center [874, 30] width 60 height 60
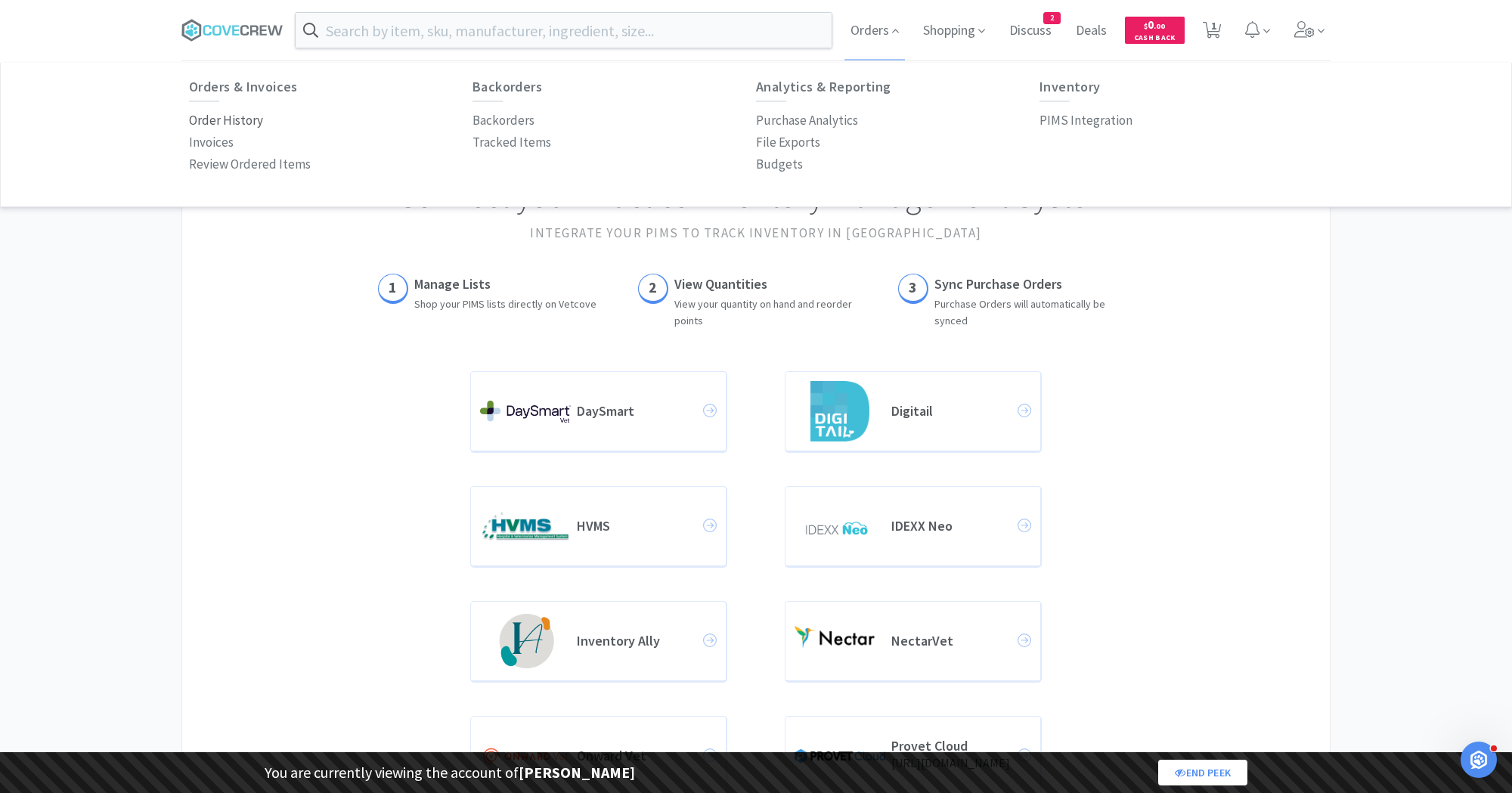
click at [212, 118] on p "Order History" at bounding box center [226, 120] width 74 height 20
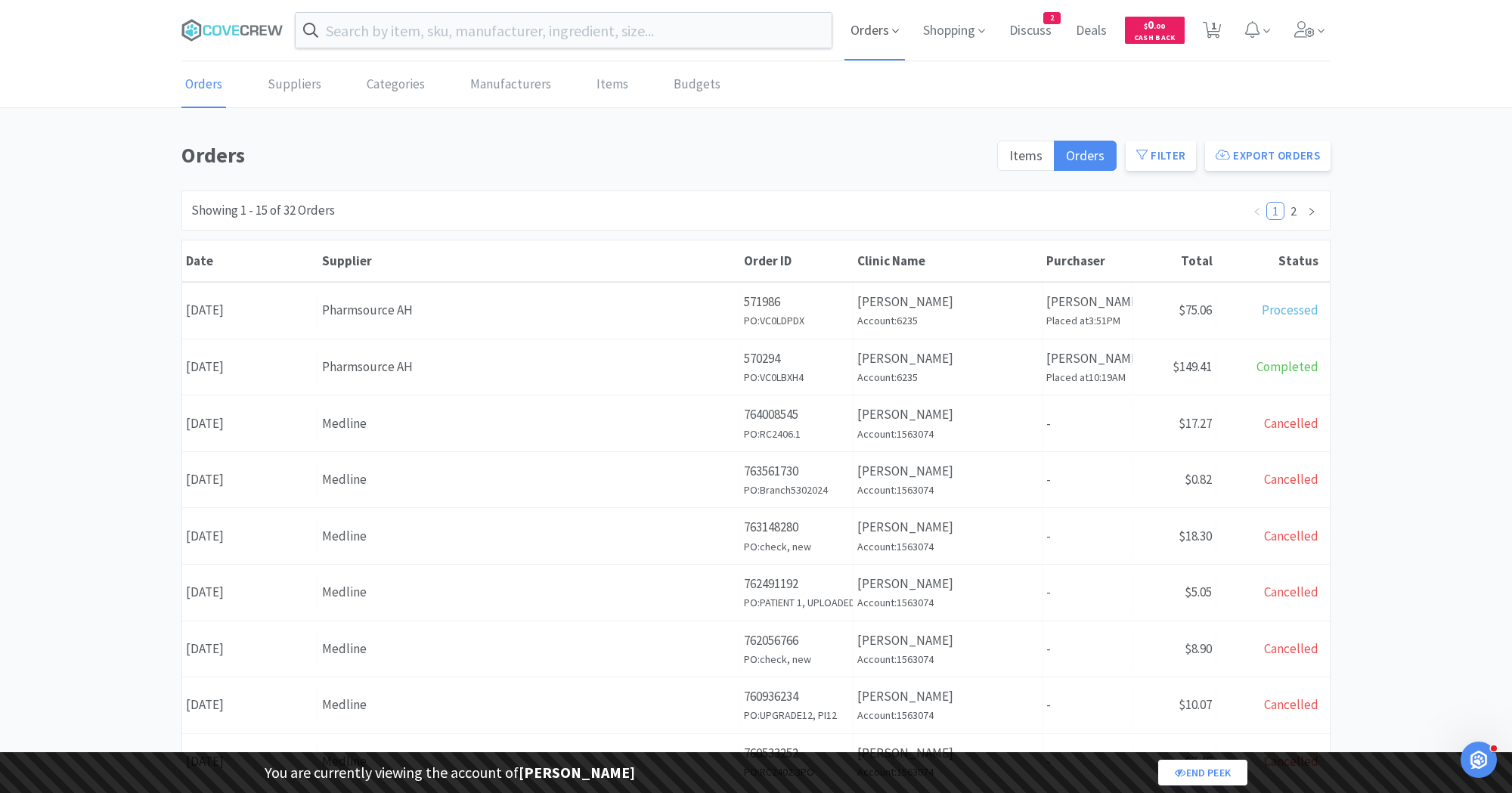
click at [853, 31] on span "Orders" at bounding box center [874, 30] width 60 height 60
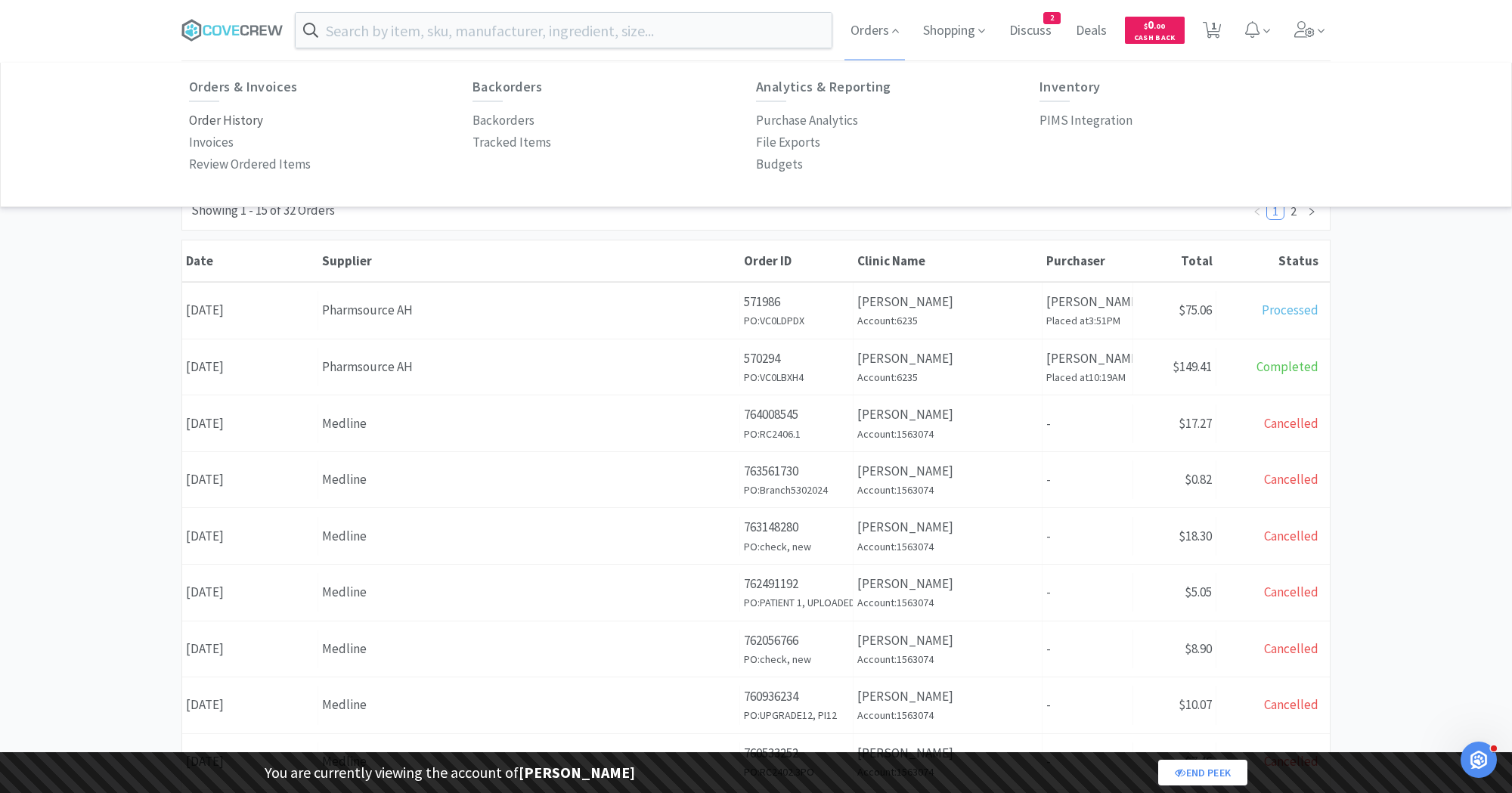
click at [241, 121] on p "Order History" at bounding box center [226, 120] width 74 height 20
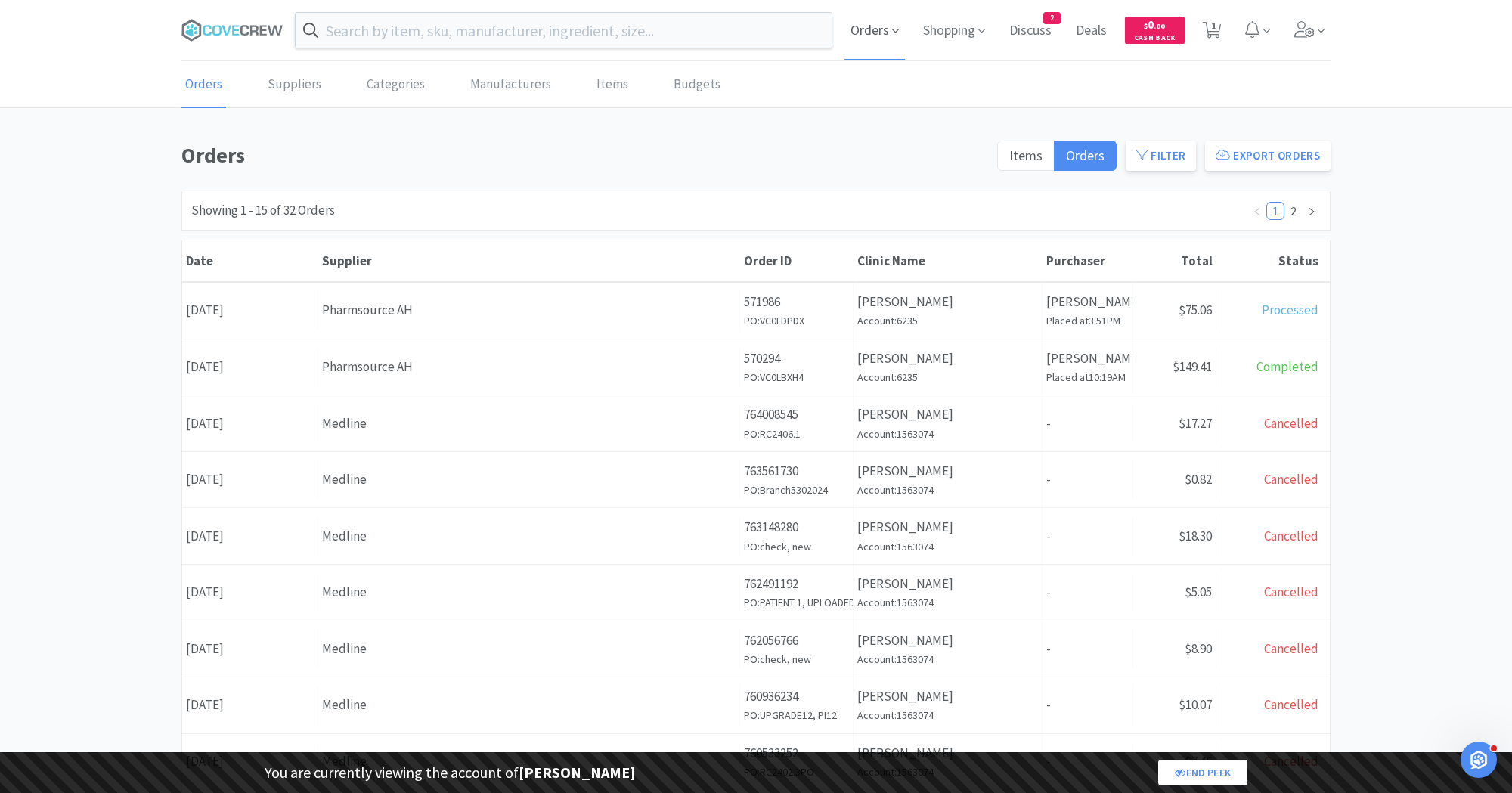
click at [875, 39] on span "Orders" at bounding box center [874, 30] width 60 height 60
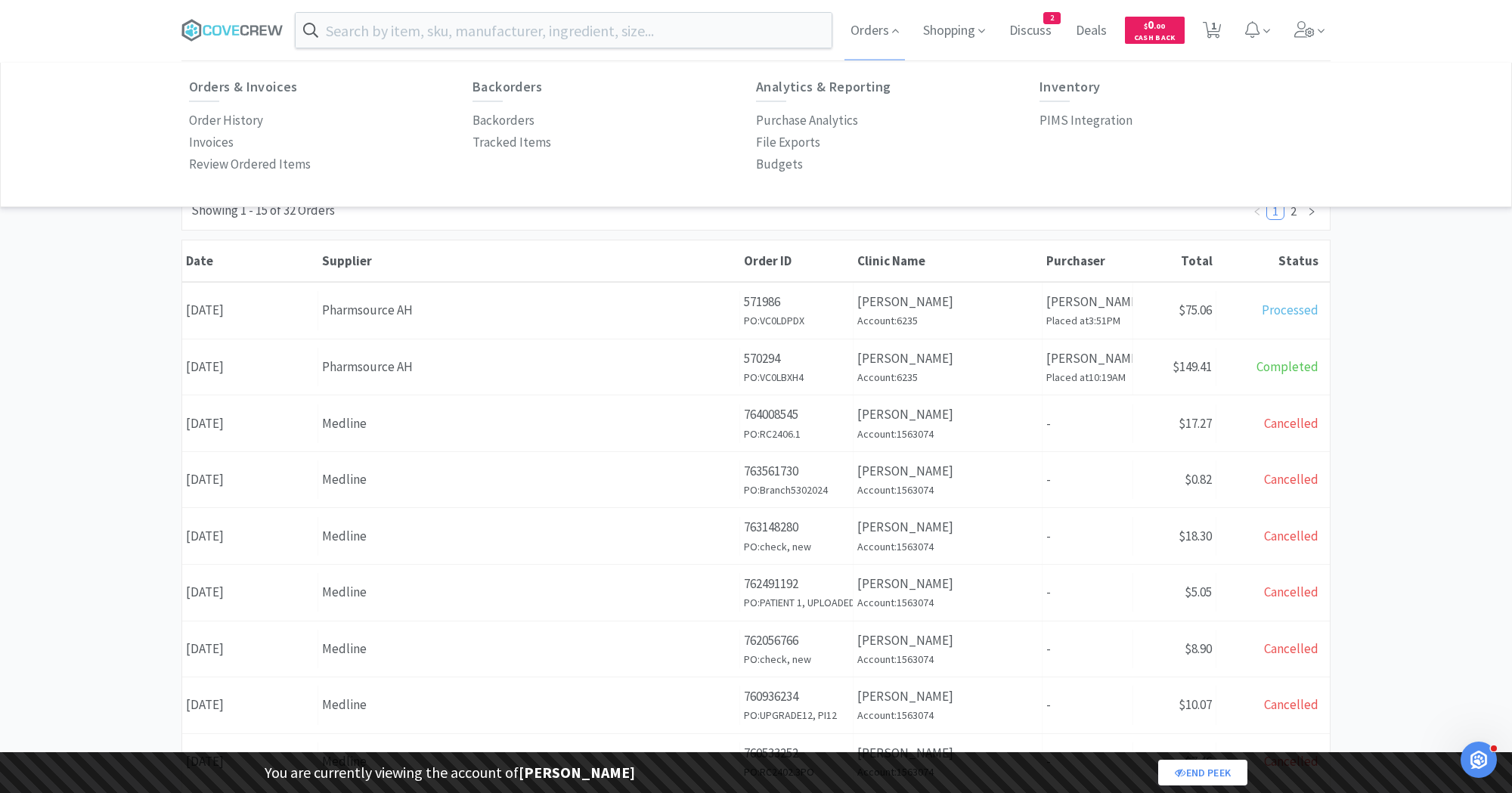
click at [612, 248] on div "Supplier" at bounding box center [529, 261] width 422 height 41
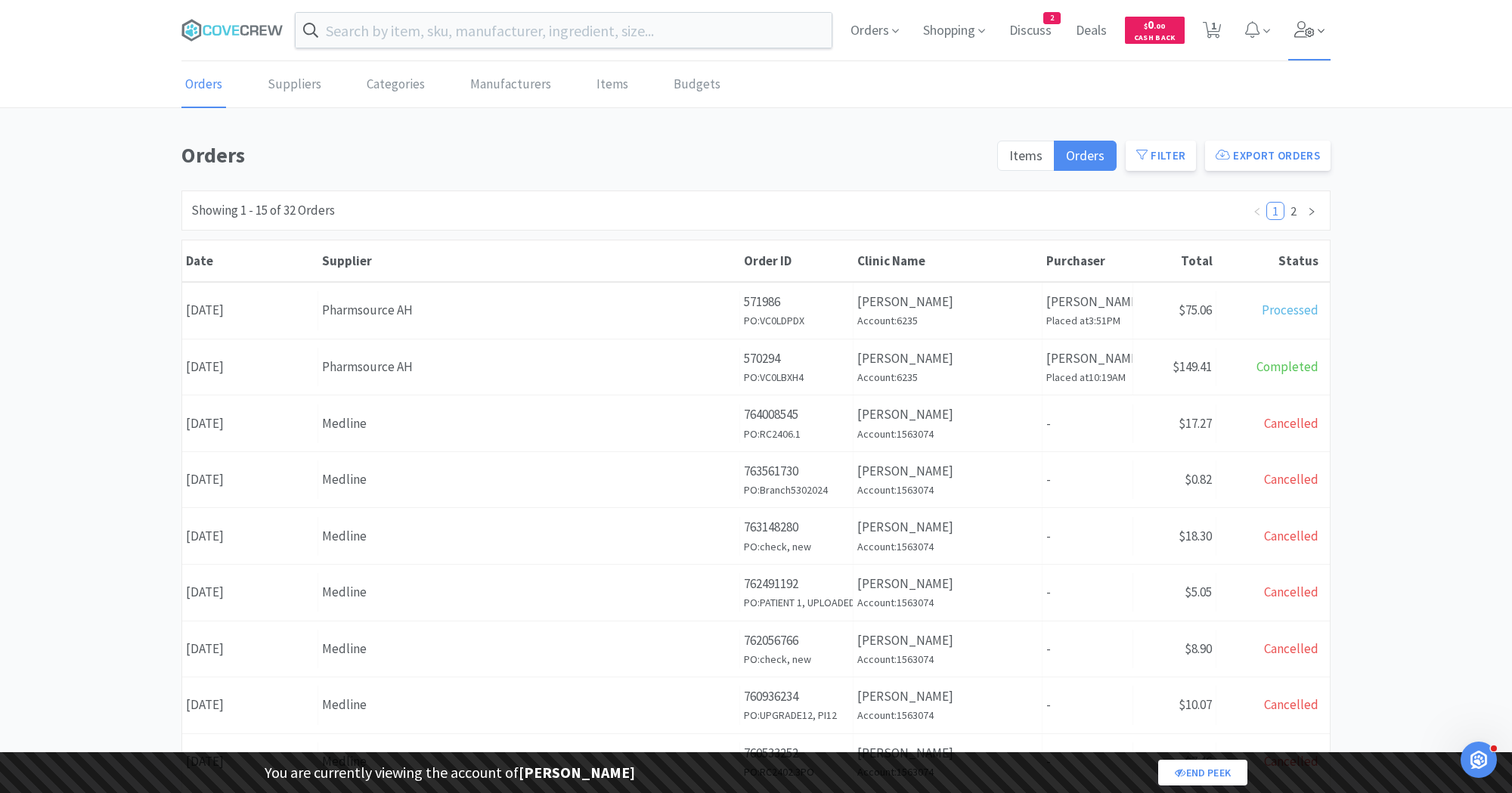
click at [1301, 26] on icon at bounding box center [1304, 29] width 21 height 17
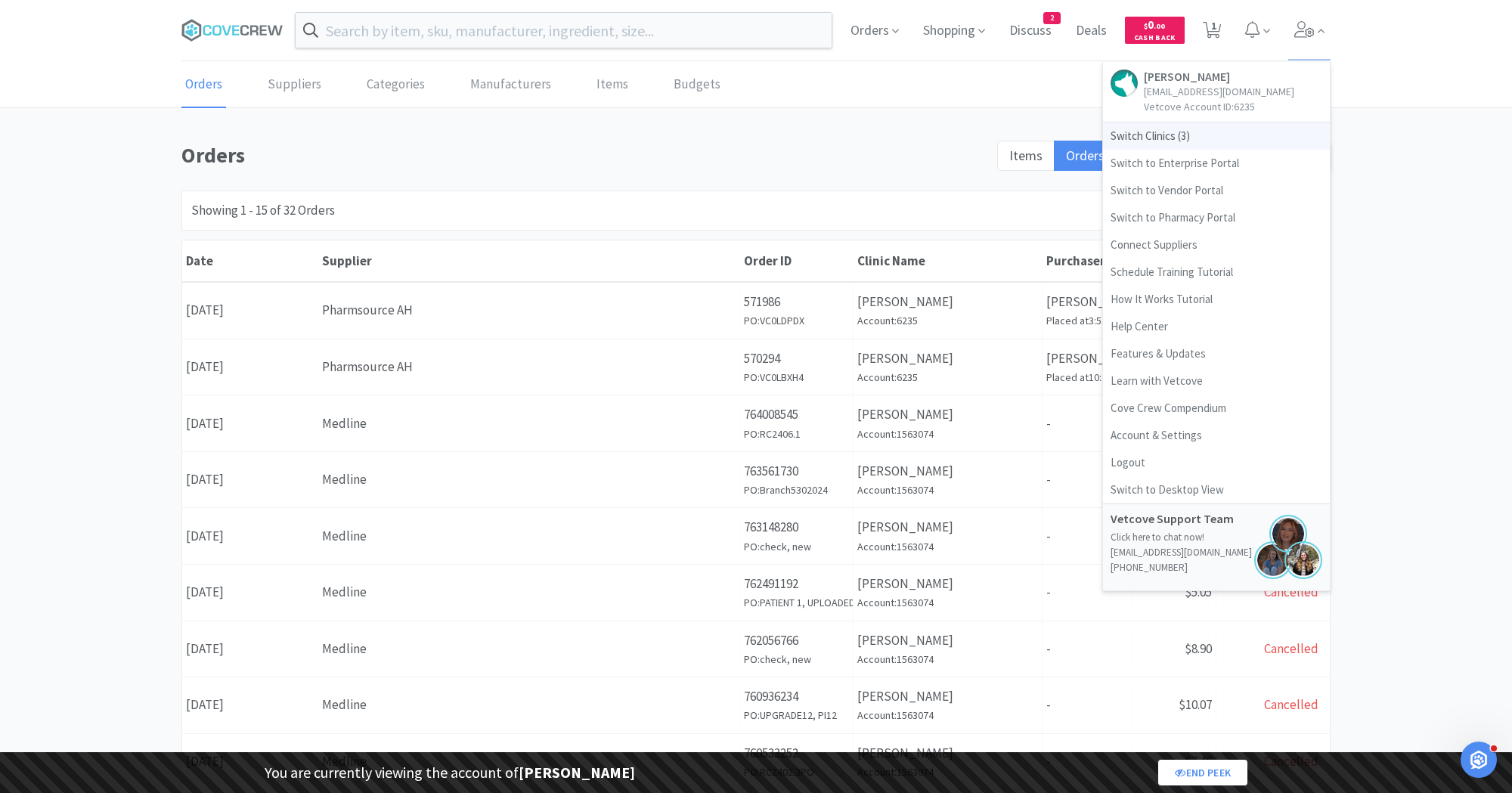
click at [1174, 136] on span "Switch Clinics ( 3 )" at bounding box center [1216, 136] width 227 height 27
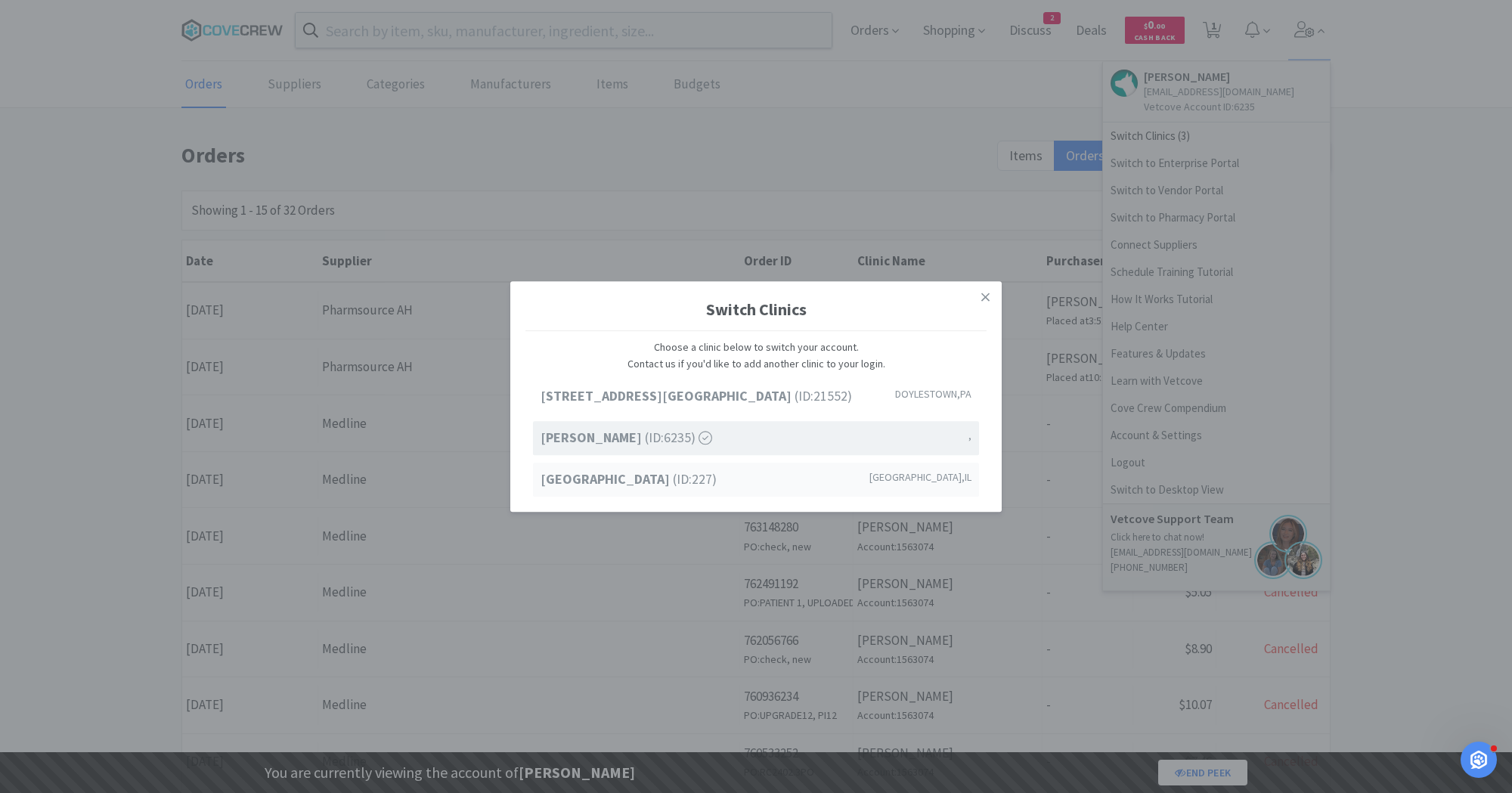
click at [699, 470] on span "Petcove Animal Hospital (ID: 227 )" at bounding box center [629, 479] width 176 height 22
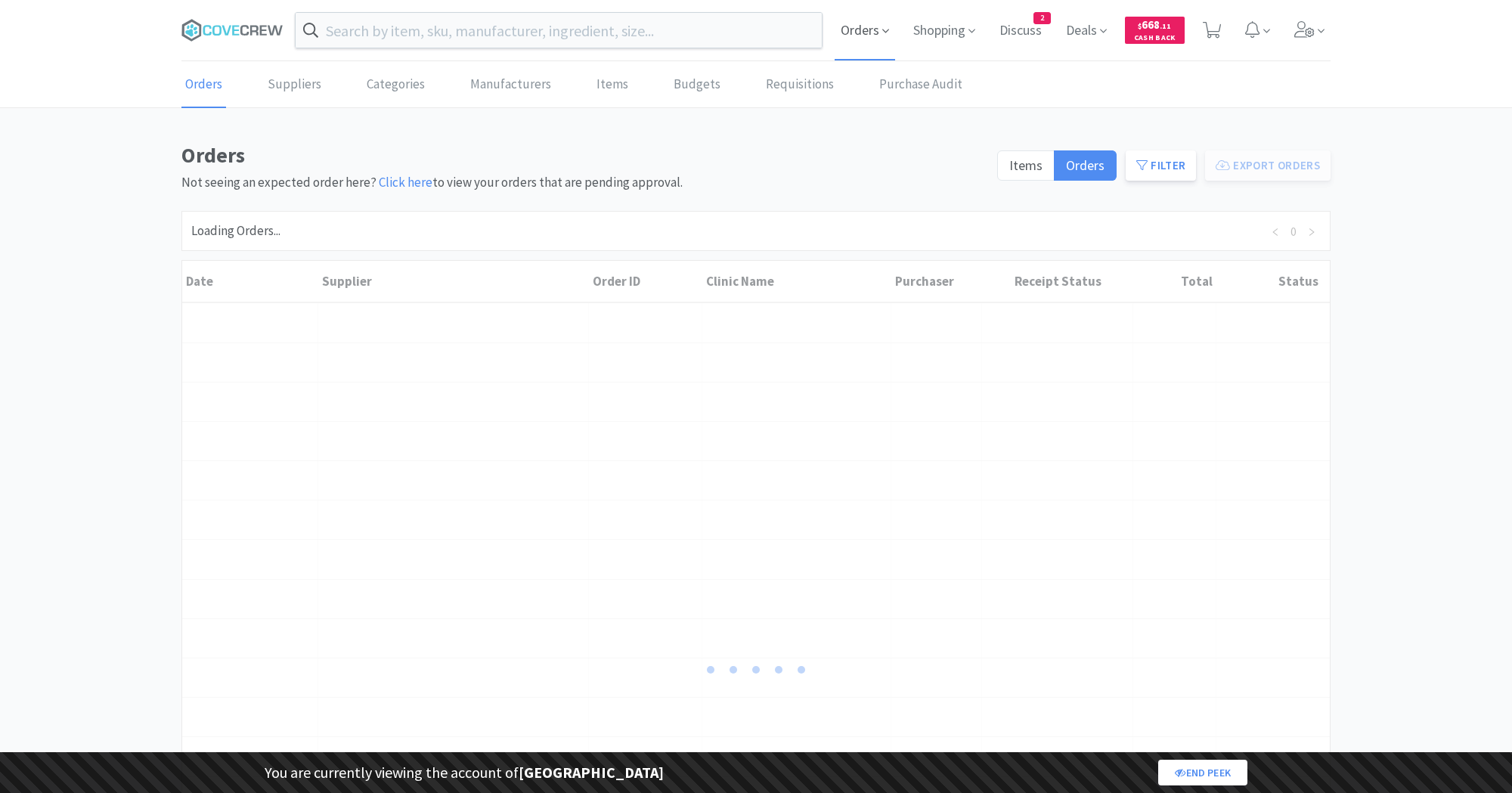
drag, startPoint x: 0, startPoint y: 0, endPoint x: 876, endPoint y: 20, distance: 876.2
click at [876, 20] on span "Orders" at bounding box center [864, 30] width 60 height 60
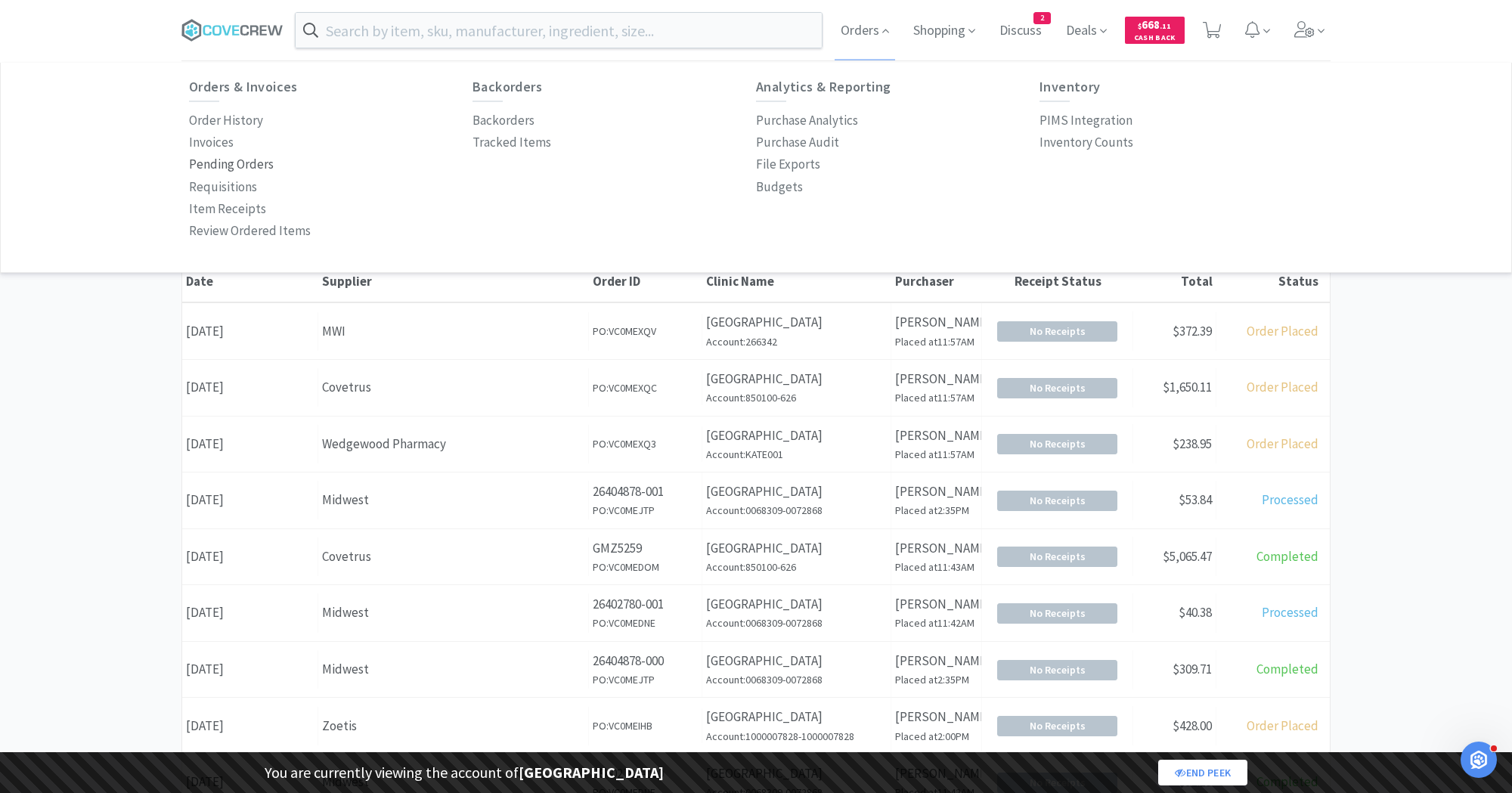
click at [248, 160] on p "Pending Orders" at bounding box center [232, 164] width 85 height 20
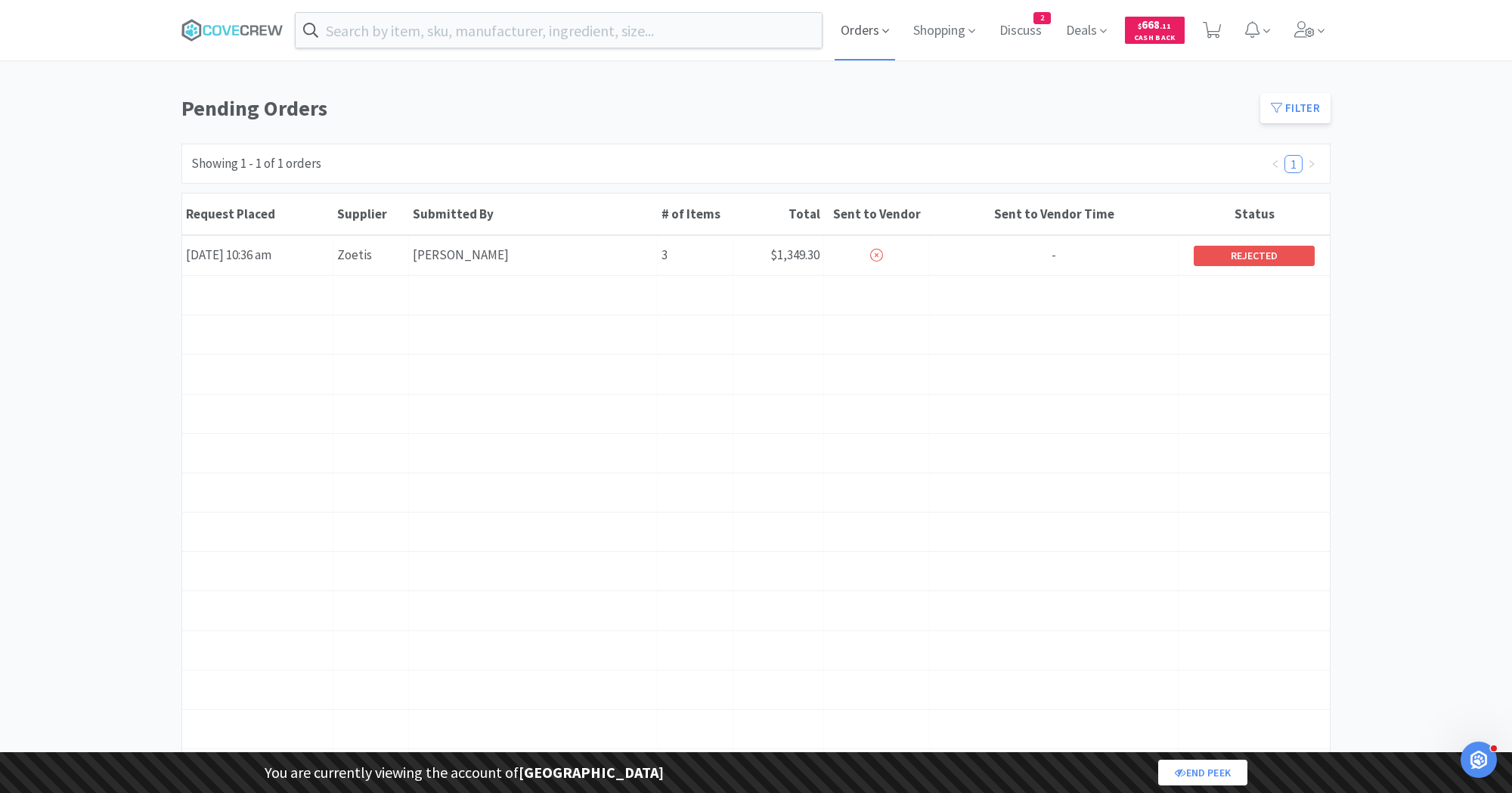
click at [847, 26] on span "Orders" at bounding box center [864, 30] width 60 height 60
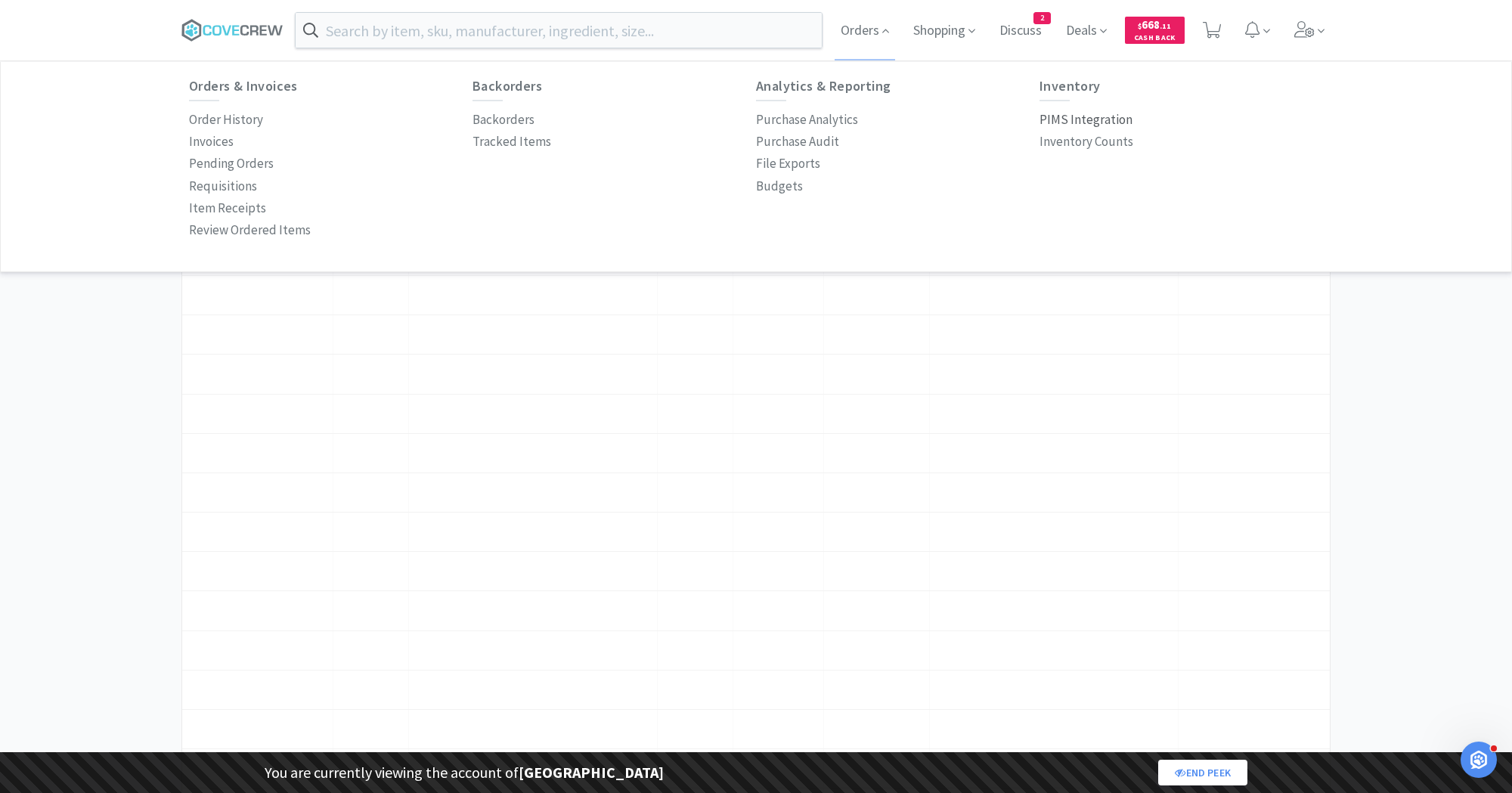
click at [1082, 116] on p "PIMS Integration" at bounding box center [1085, 119] width 93 height 20
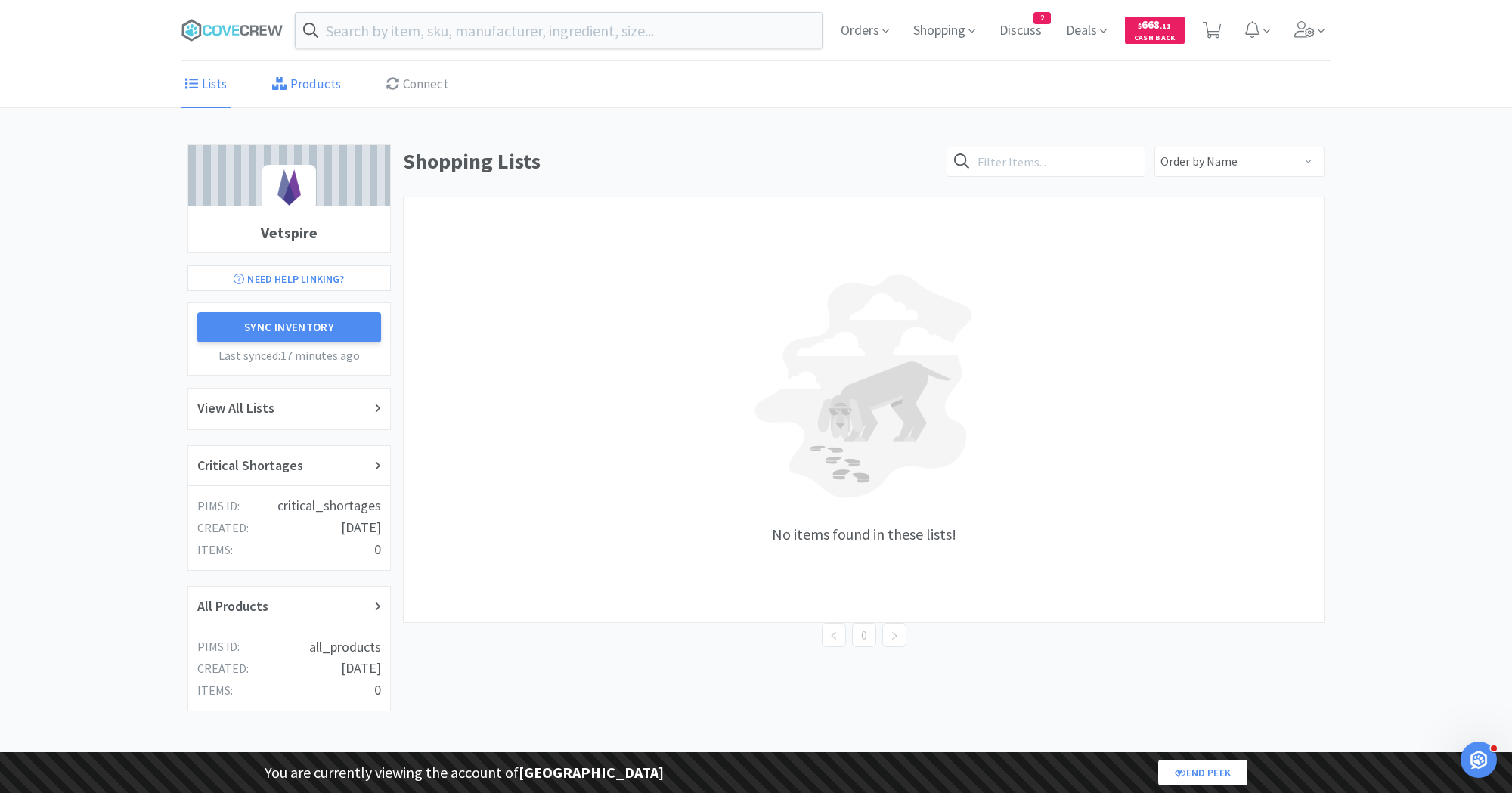
click at [301, 79] on link "Products" at bounding box center [306, 85] width 76 height 47
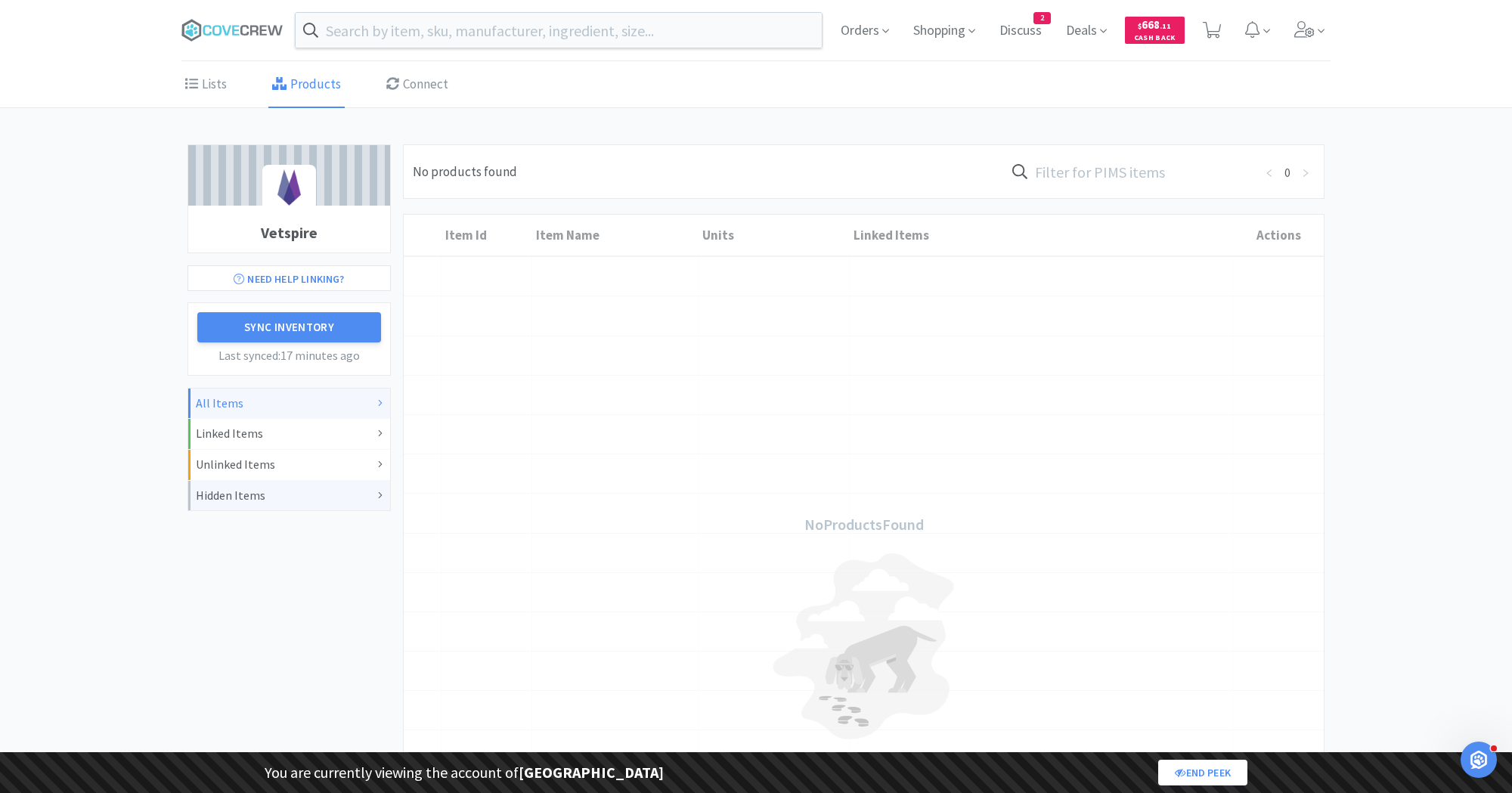
click at [245, 495] on div "Hidden Items" at bounding box center [289, 496] width 187 height 20
click at [245, 491] on div "Hidden Items" at bounding box center [289, 496] width 187 height 20
click at [246, 487] on div "Hidden Items" at bounding box center [289, 496] width 187 height 20
click at [136, 364] on div "Vetspire Need Help Linking? Sync Inventory Last synced: 17 minutes ago All Item…" at bounding box center [756, 596] width 1512 height 914
click at [864, 27] on span "Orders" at bounding box center [864, 30] width 60 height 60
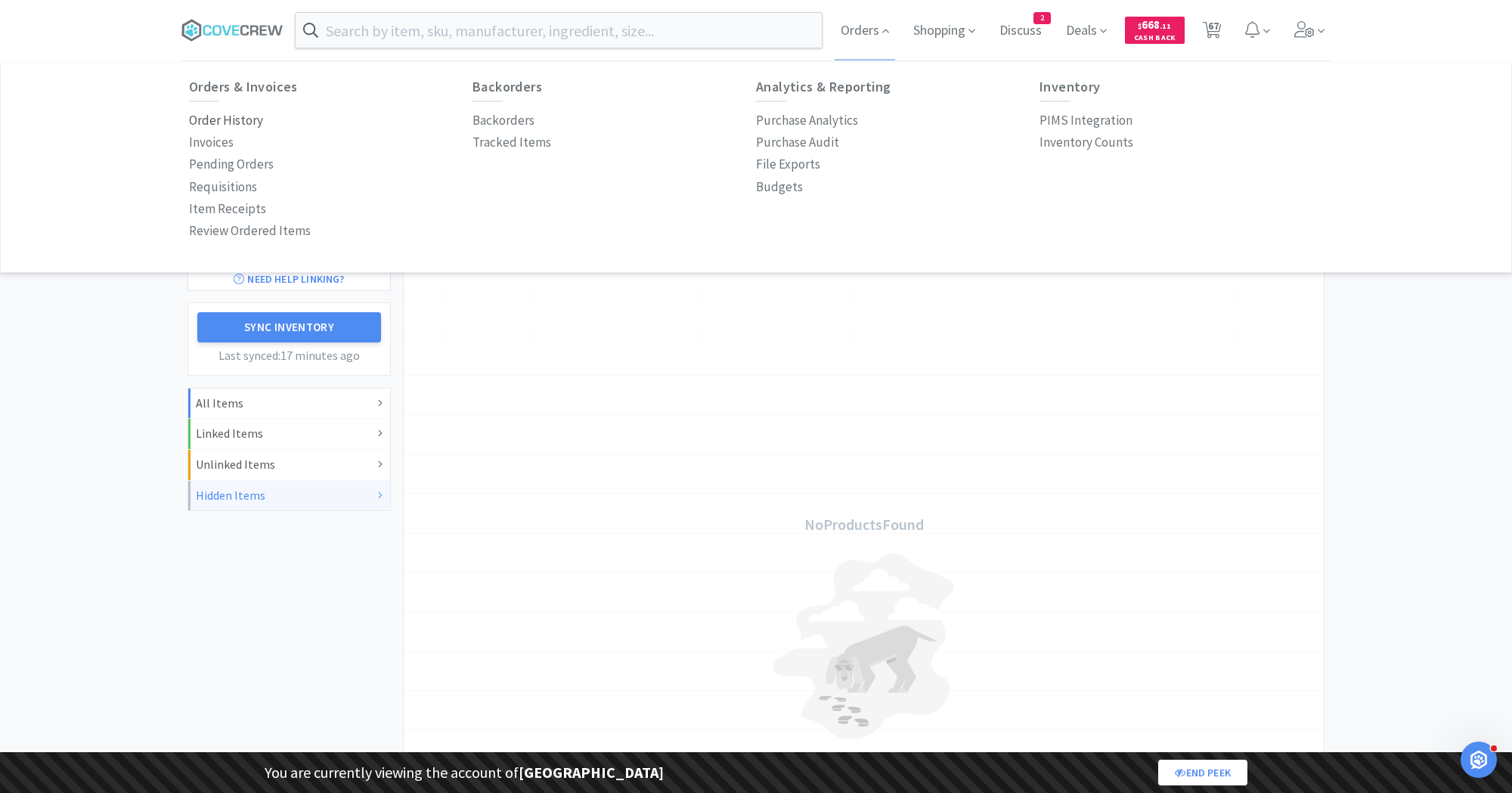
click at [240, 115] on p "Order History" at bounding box center [226, 120] width 74 height 20
